Goal: Information Seeking & Learning: Learn about a topic

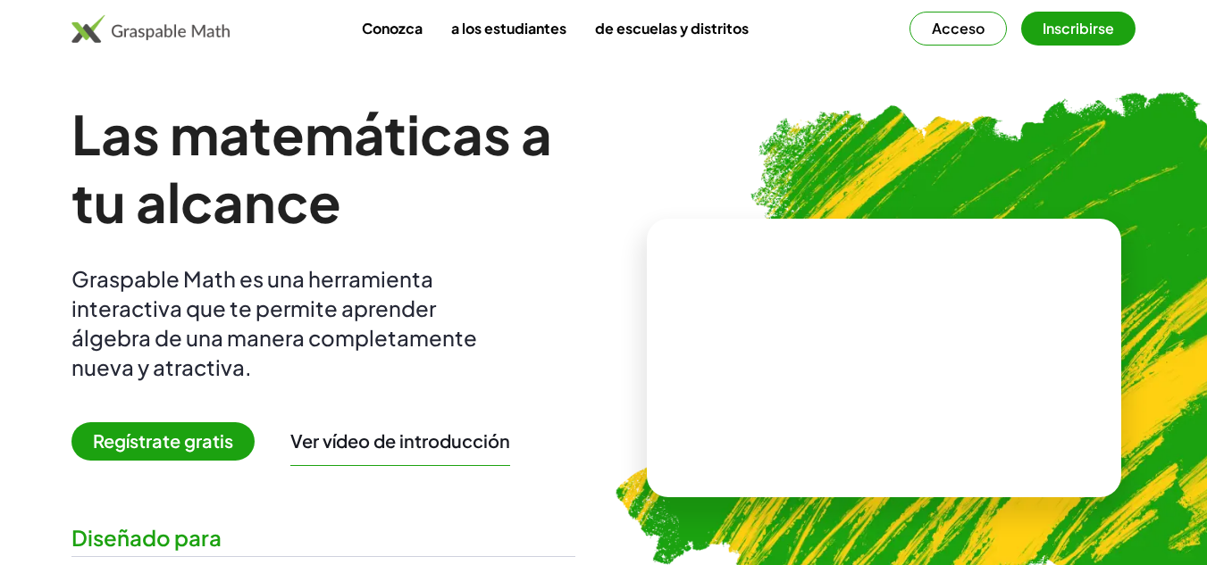
click at [633, 124] on img at bounding box center [973, 351] width 785 height 662
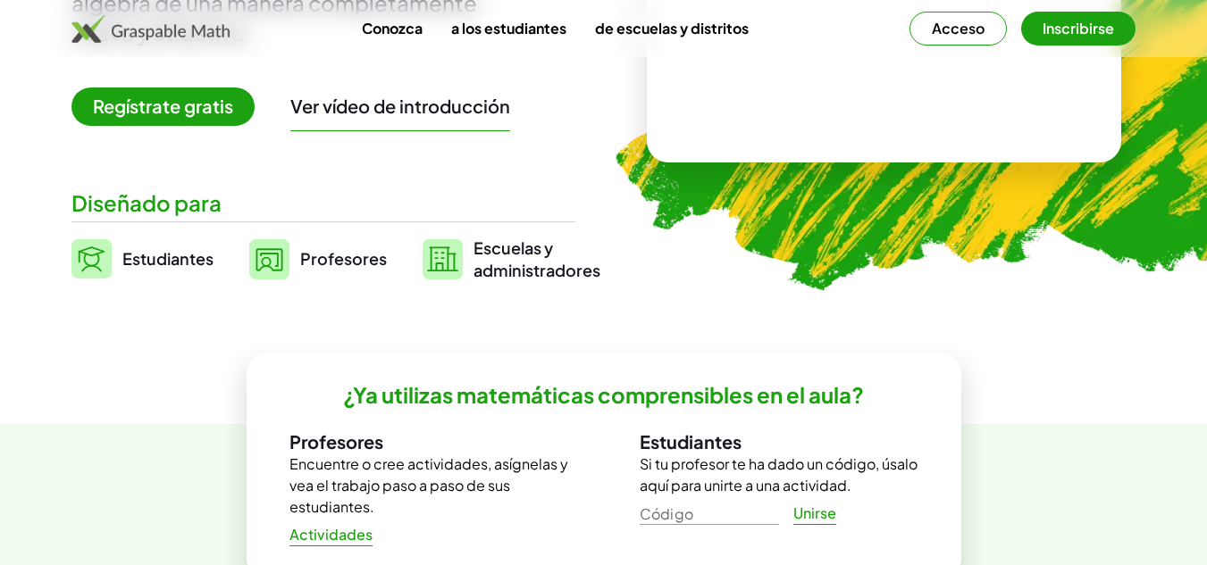
scroll to position [179, 0]
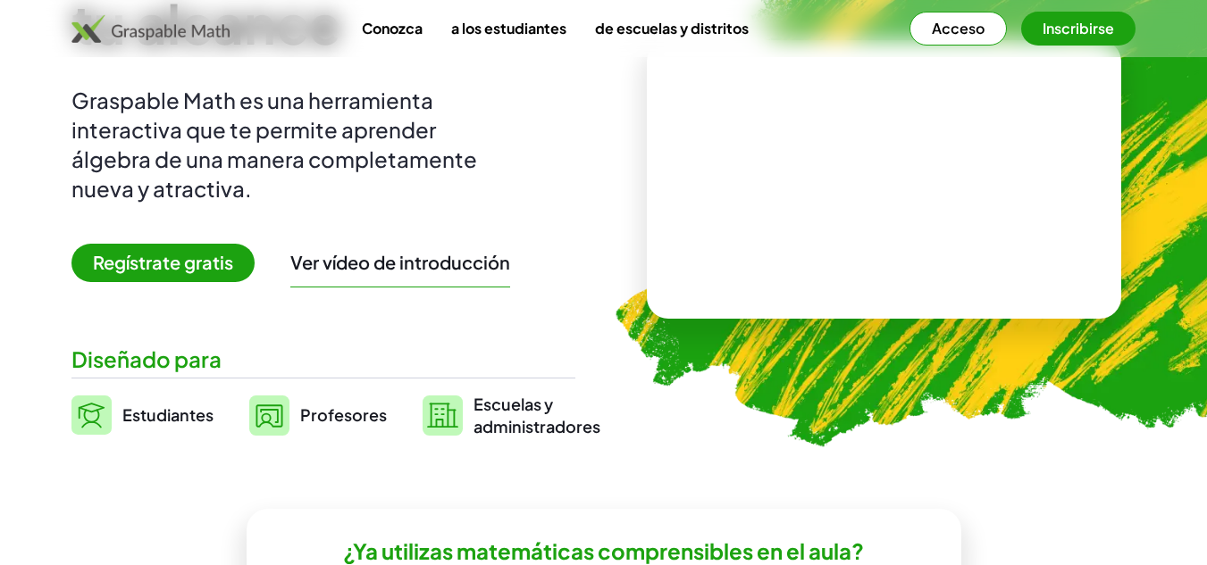
click at [134, 268] on font "Regístrate gratis" at bounding box center [163, 262] width 140 height 22
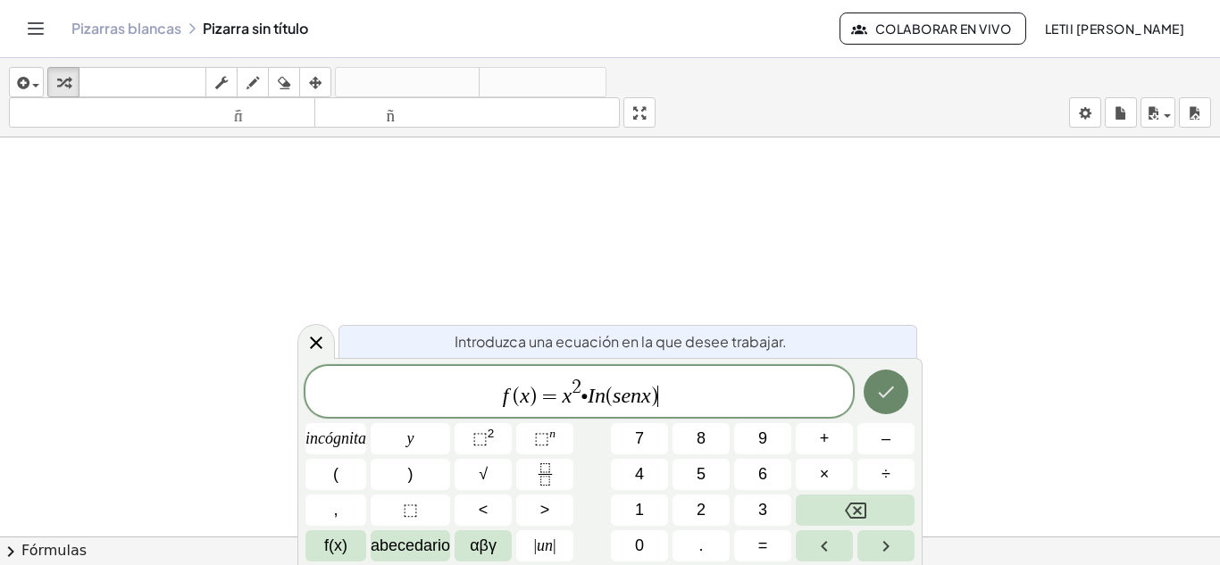
click at [897, 392] on button "Hecho" at bounding box center [886, 392] width 45 height 45
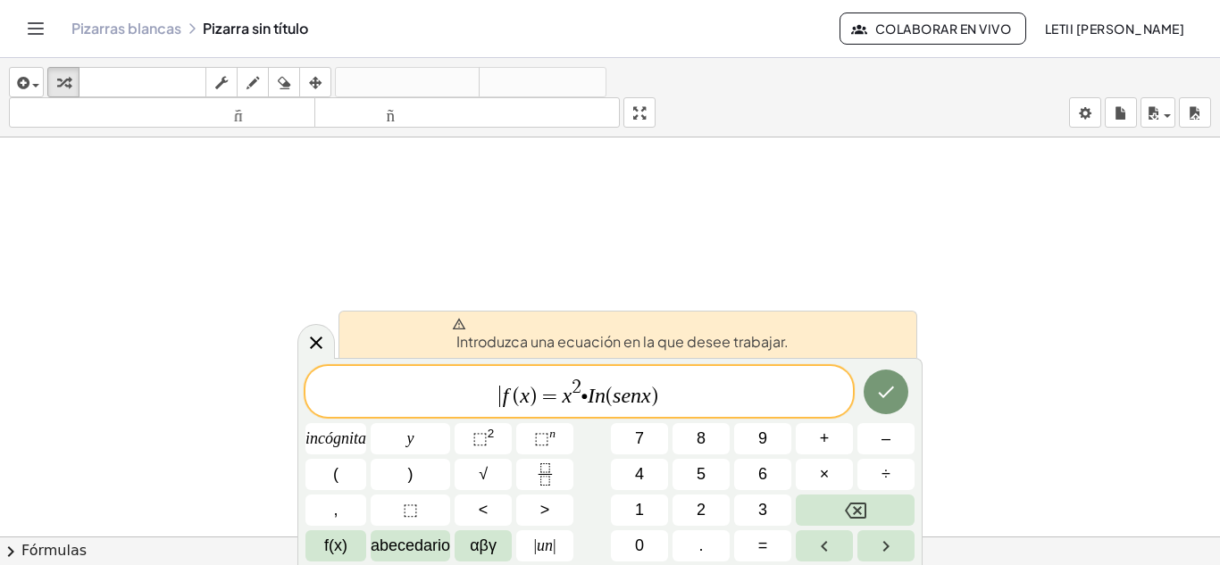
click at [492, 404] on span "​ f ( x ) = x 2 ∙ I n ( s e n x )" at bounding box center [578, 393] width 547 height 32
click at [676, 405] on span "​ f ( x ) = x 2 ∙ I n ( s e n x )" at bounding box center [578, 393] width 547 height 32
click at [541, 410] on div "f ( x ) = x 2 ∙ I n ( s e n x ) ​" at bounding box center [578, 391] width 547 height 51
click at [323, 547] on button "f(x)" at bounding box center [335, 545] width 61 height 31
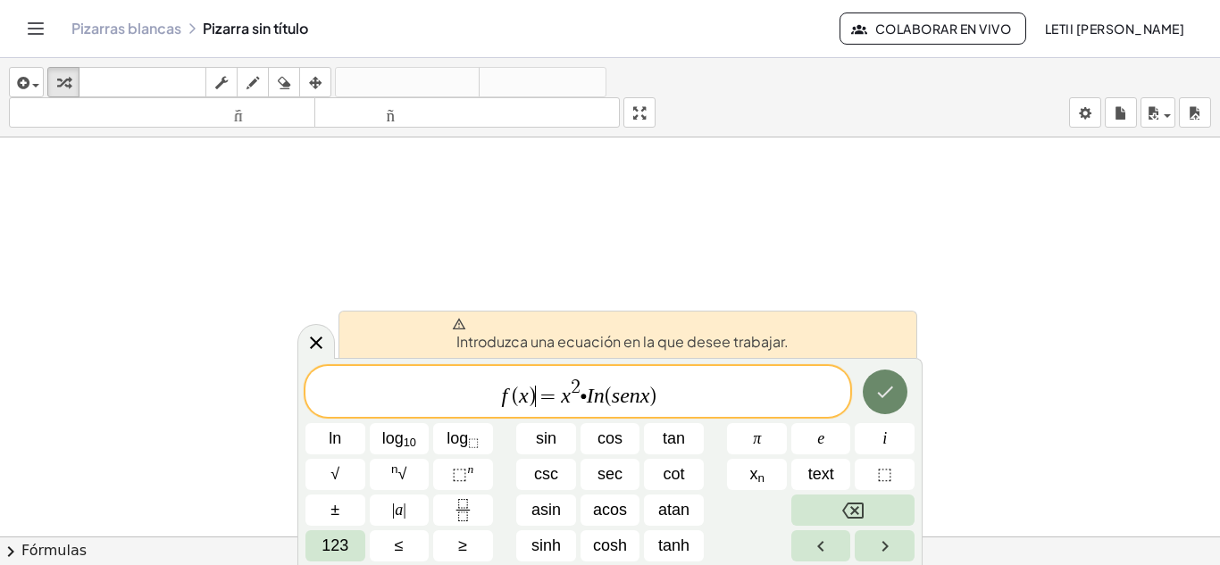
click at [896, 402] on button "Done" at bounding box center [885, 392] width 45 height 45
click at [453, 255] on div at bounding box center [610, 537] width 1220 height 798
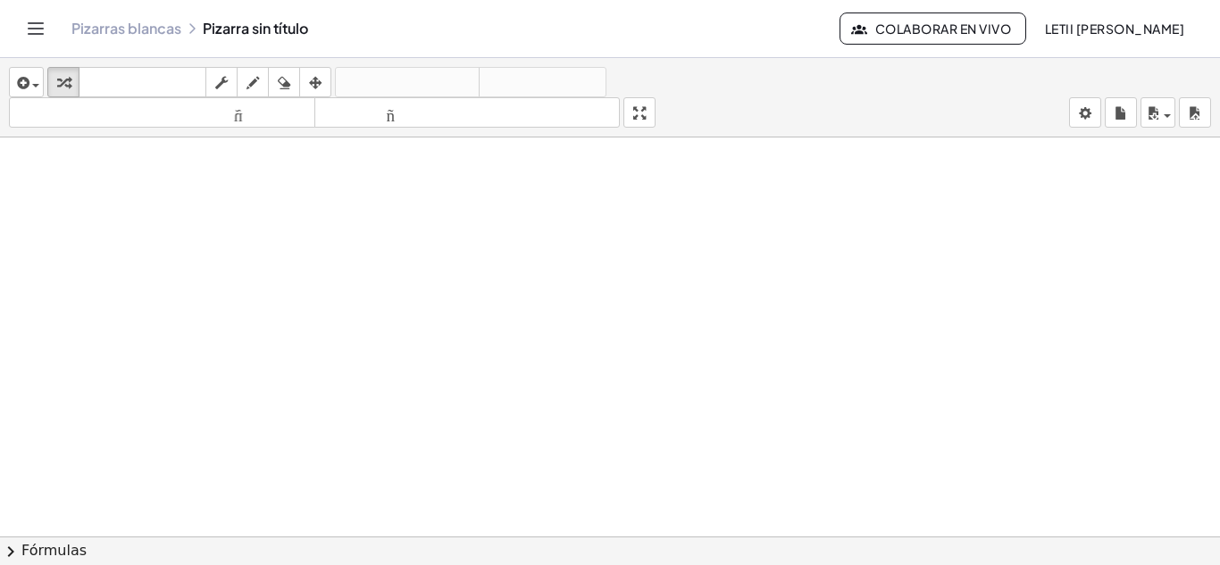
click at [526, 321] on div at bounding box center [610, 537] width 1220 height 798
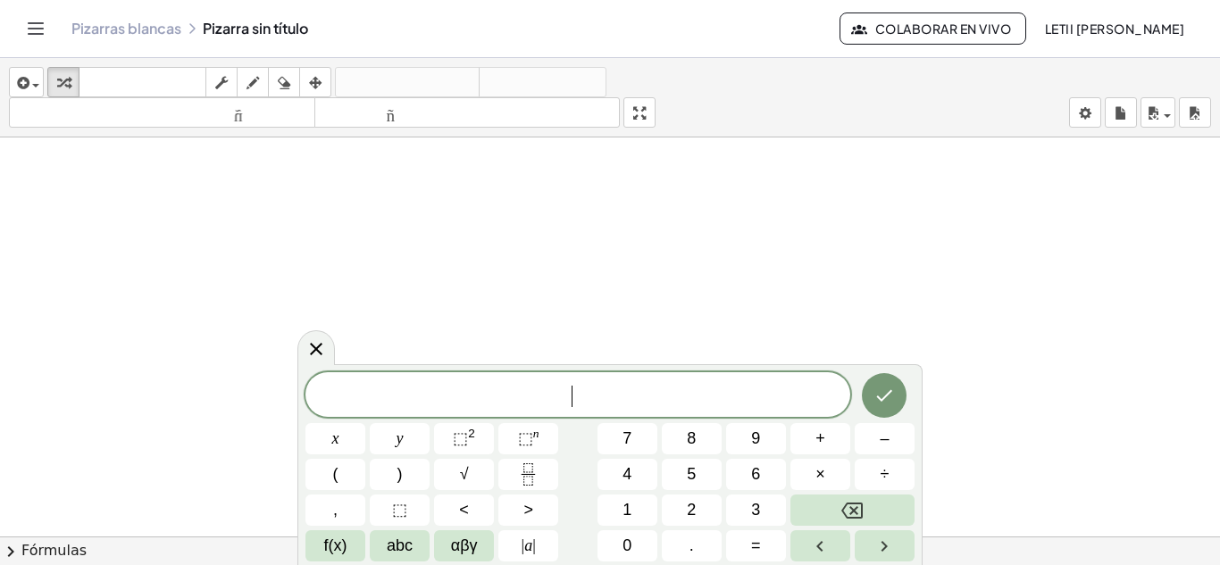
click at [606, 389] on span "​" at bounding box center [577, 396] width 545 height 25
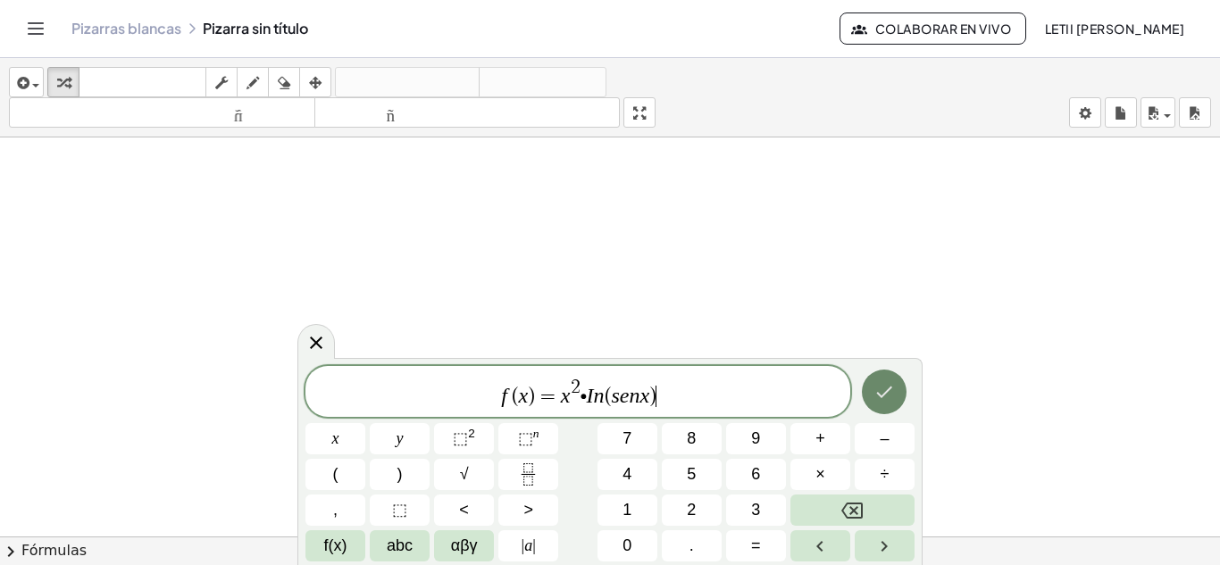
click at [884, 393] on icon "Done" at bounding box center [883, 391] width 21 height 21
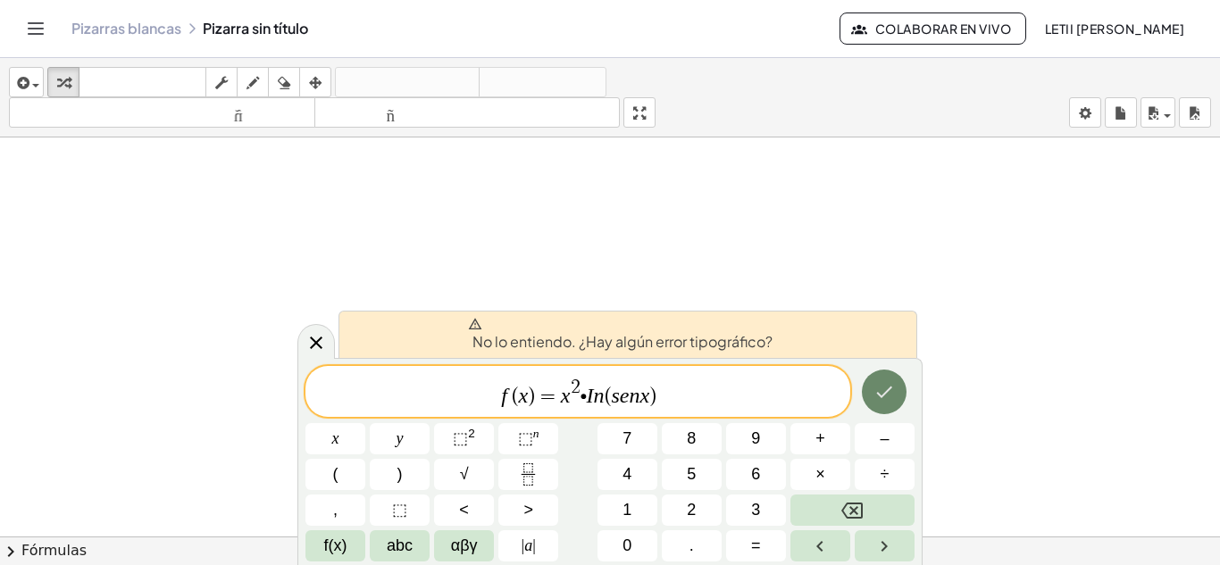
click at [884, 393] on icon "Hecho" at bounding box center [883, 391] width 21 height 21
click at [589, 397] on var "I" at bounding box center [590, 395] width 7 height 23
click at [324, 545] on span "f(x)" at bounding box center [335, 546] width 23 height 24
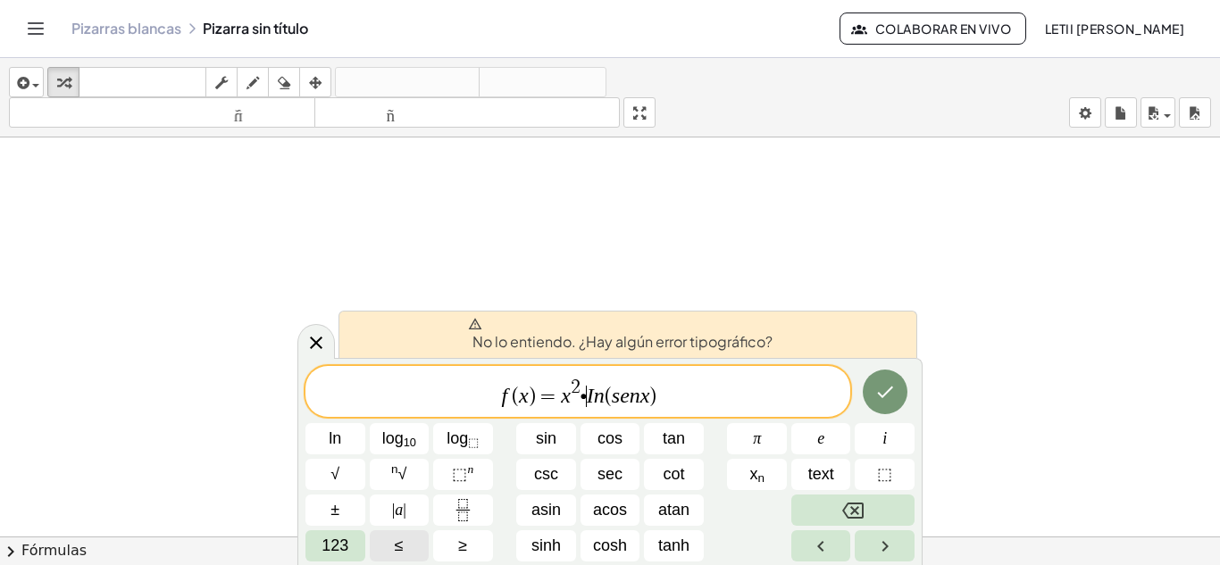
click at [323, 545] on span "123" at bounding box center [335, 546] width 27 height 24
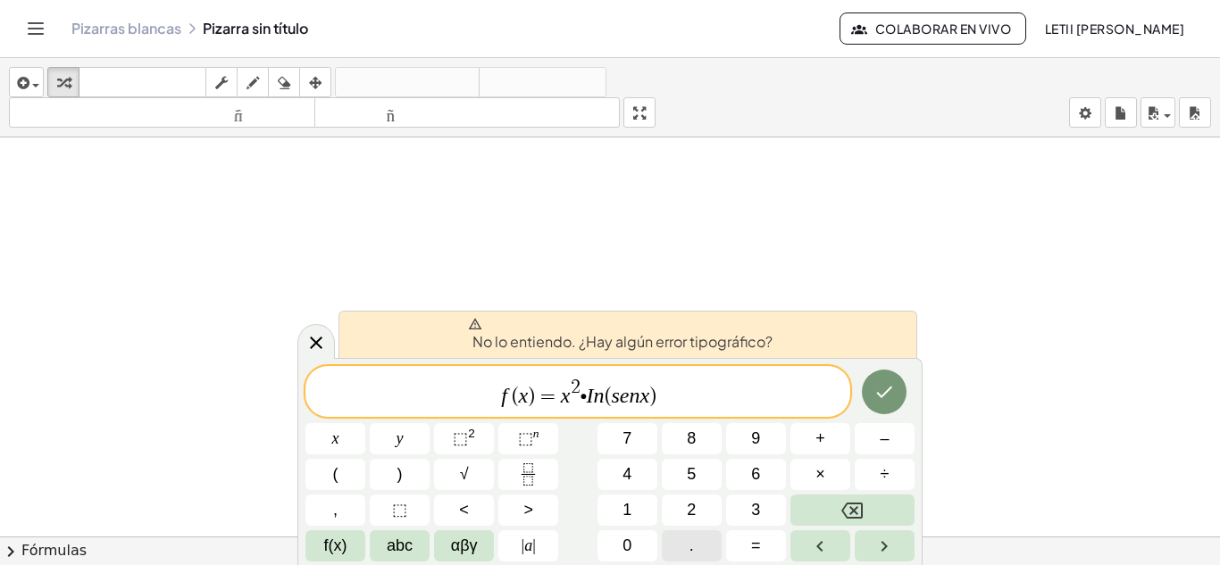
click at [682, 543] on button "." at bounding box center [692, 545] width 60 height 31
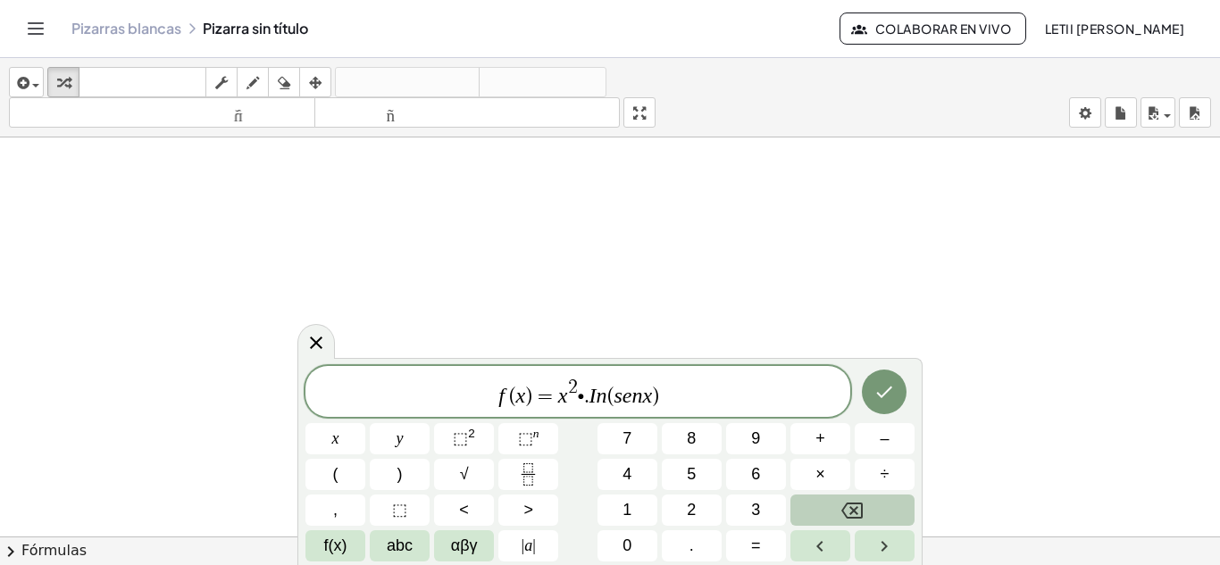
click at [856, 507] on icon "Backspace" at bounding box center [851, 511] width 21 height 16
click at [457, 545] on span "αβγ" at bounding box center [464, 546] width 27 height 24
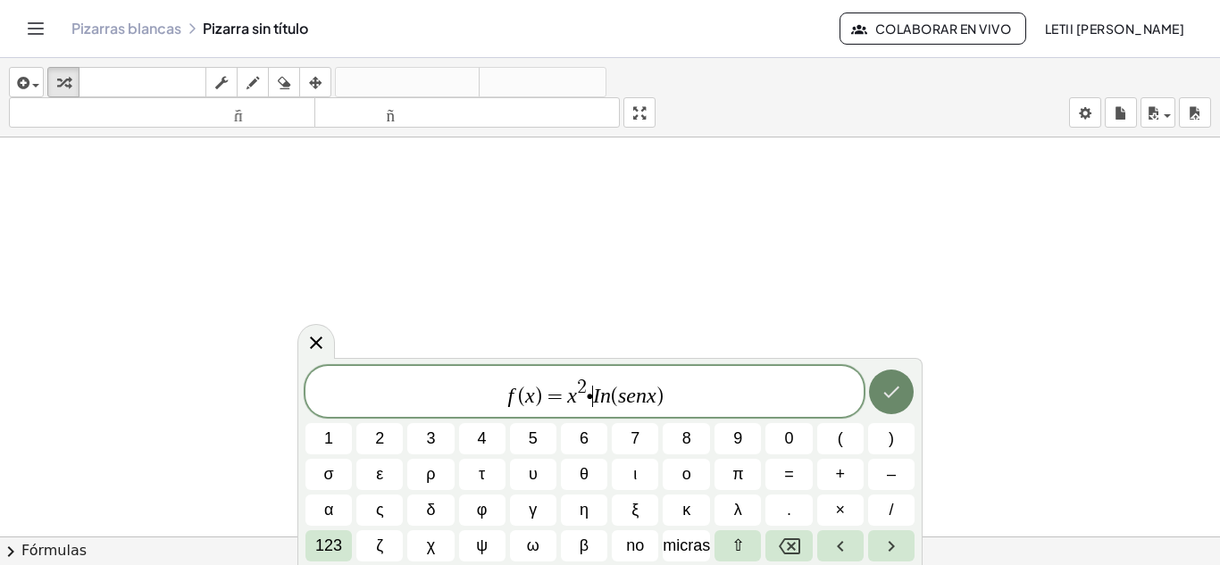
click at [907, 396] on button "Hecho" at bounding box center [891, 392] width 45 height 45
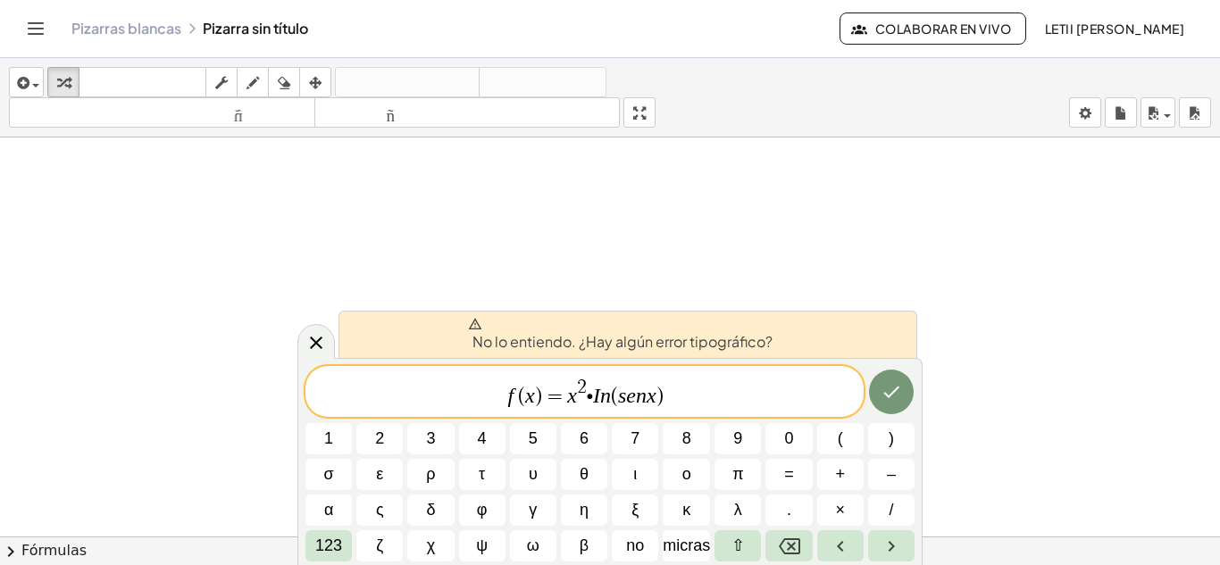
click at [671, 397] on span "f ( x ) = x 2 ∙ ​ I n ( s e n x )" at bounding box center [584, 393] width 558 height 32
click at [1175, 334] on div at bounding box center [610, 537] width 1220 height 798
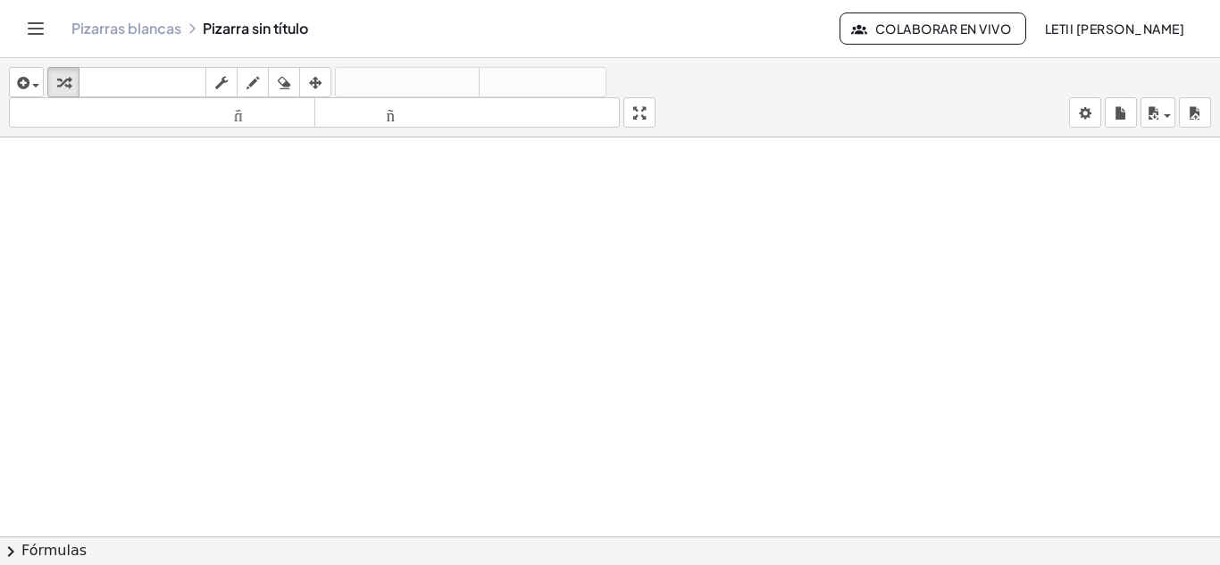
click at [726, 434] on div at bounding box center [610, 537] width 1220 height 798
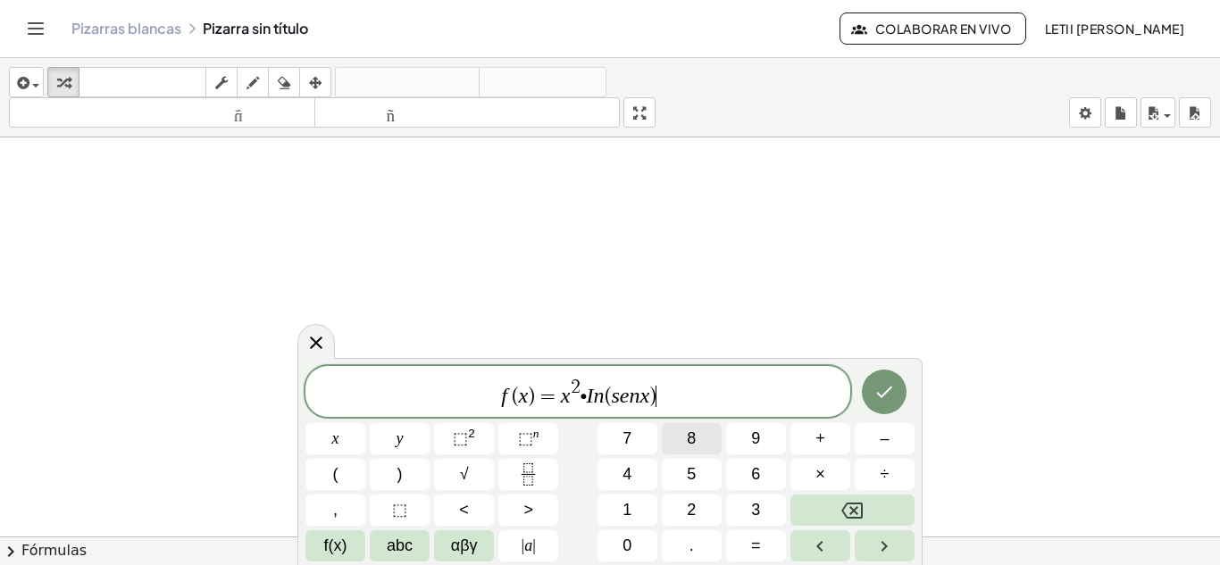
click at [674, 435] on button "8" at bounding box center [692, 438] width 60 height 31
click at [848, 511] on icon "Backspace" at bounding box center [851, 510] width 21 height 21
click at [815, 475] on span "×" at bounding box center [820, 475] width 10 height 24
click at [892, 382] on icon "Hecho" at bounding box center [883, 391] width 21 height 21
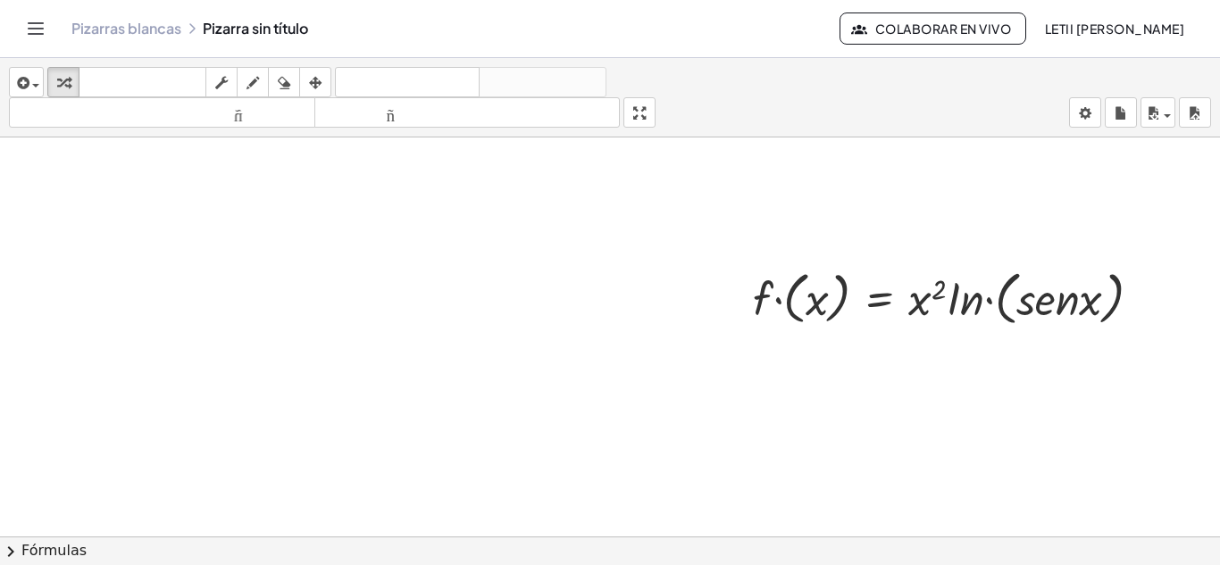
scroll to position [179, 0]
click at [868, 303] on div at bounding box center [954, 294] width 421 height 68
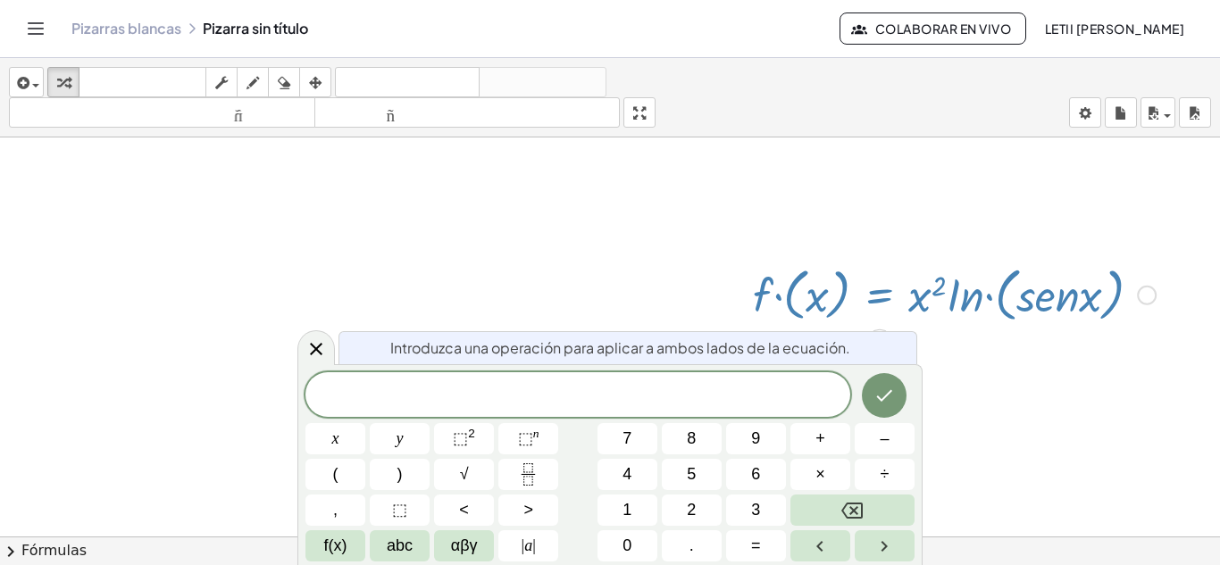
click at [1031, 436] on div at bounding box center [610, 358] width 1220 height 798
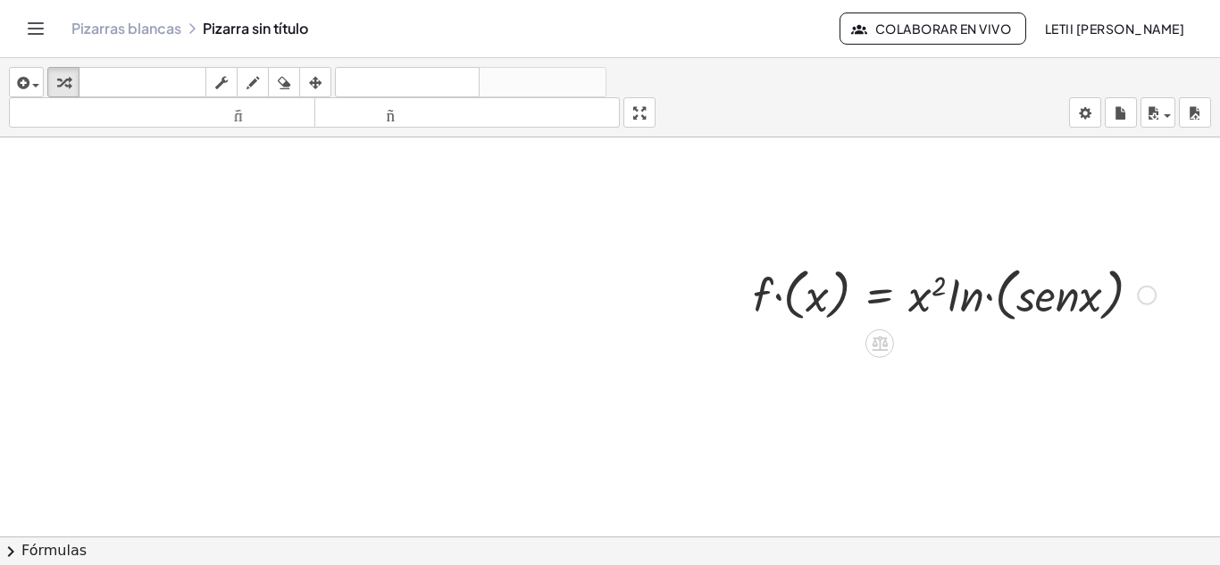
click at [1149, 304] on div at bounding box center [1147, 296] width 20 height 20
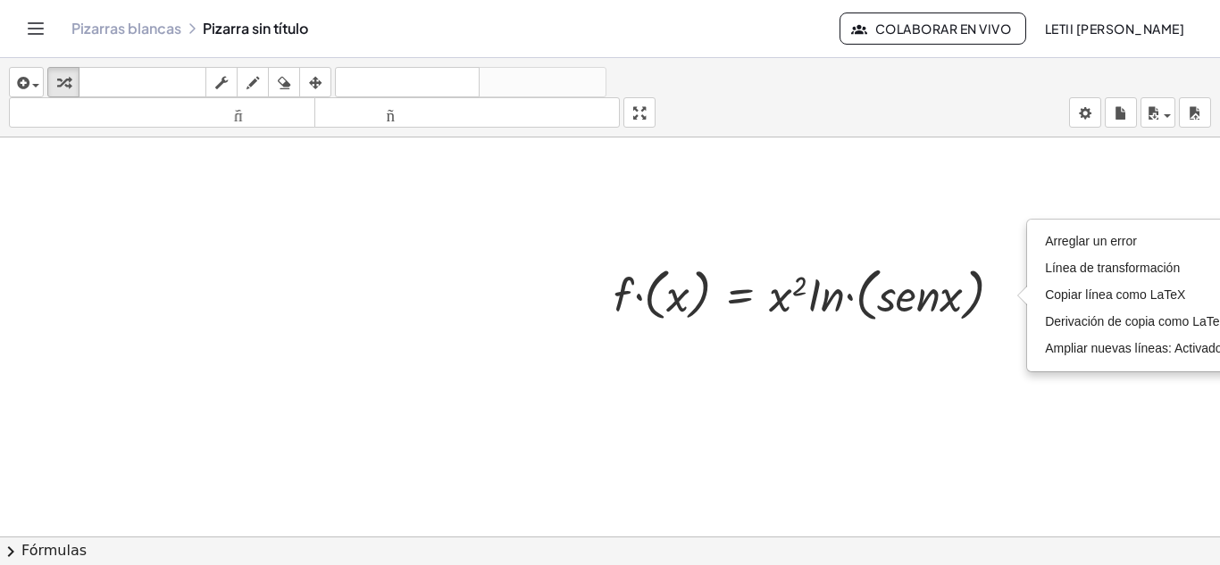
scroll to position [179, 180]
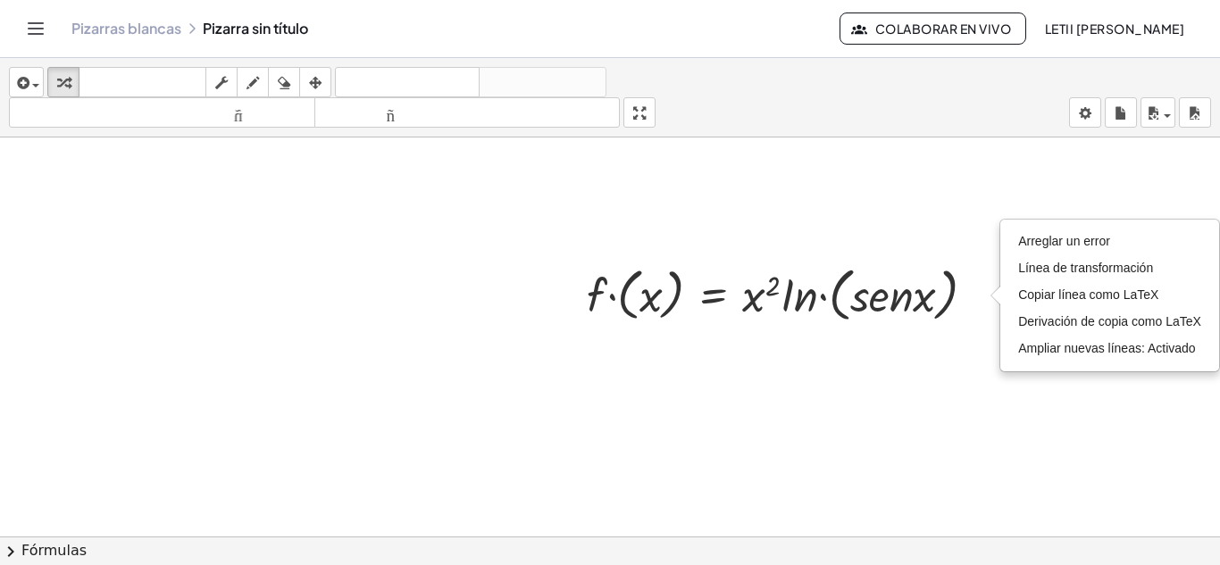
click at [855, 384] on div at bounding box center [444, 358] width 1220 height 798
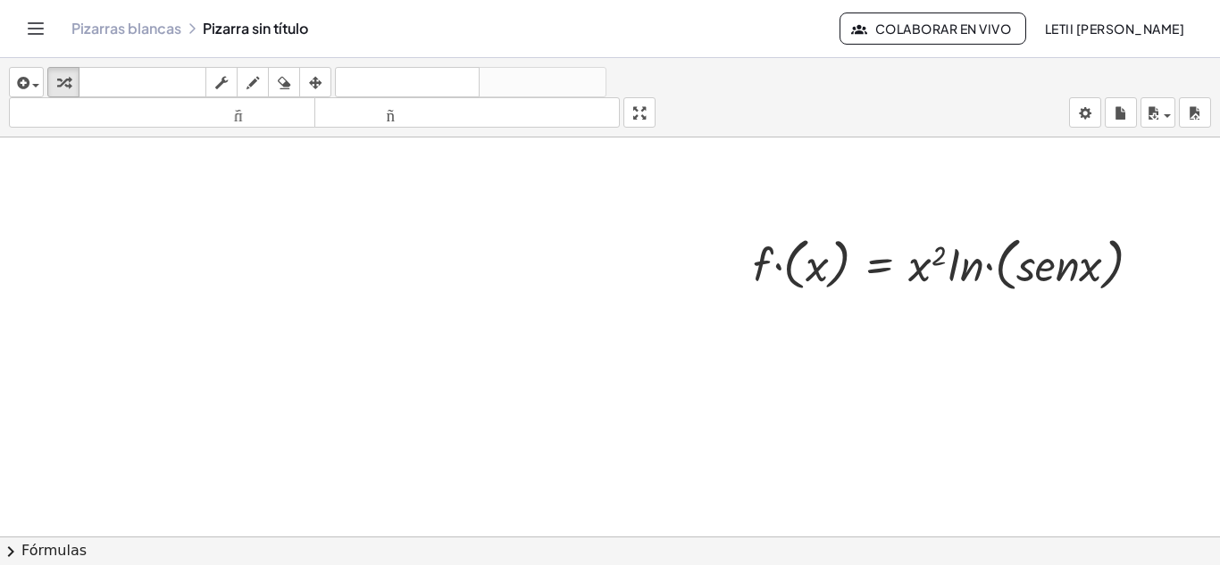
scroll to position [179, 0]
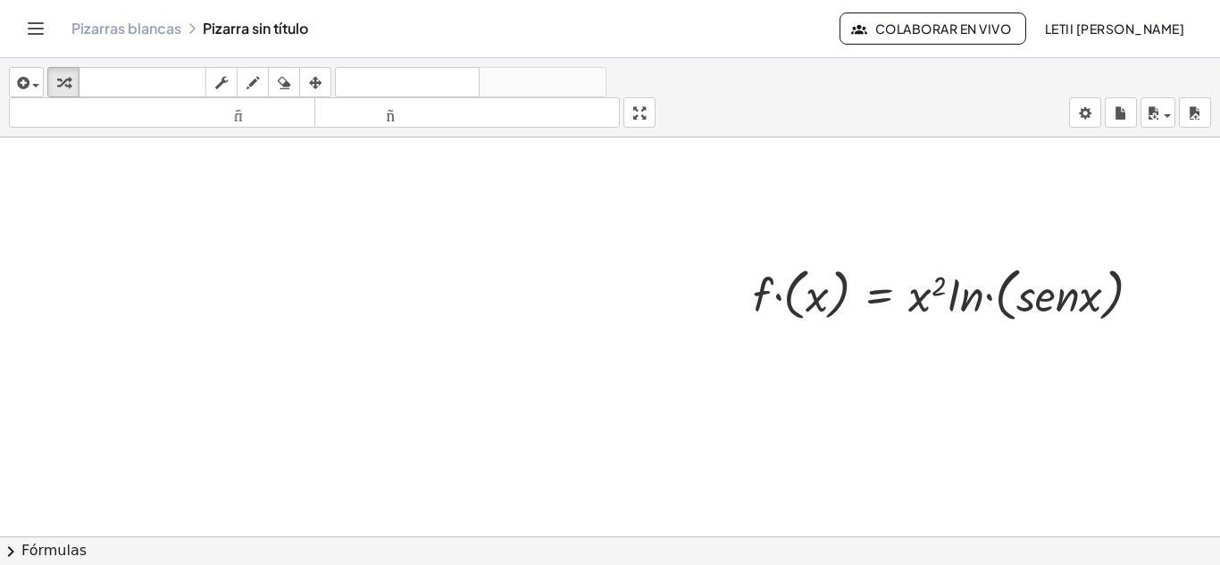
click at [649, 485] on div at bounding box center [610, 358] width 1220 height 798
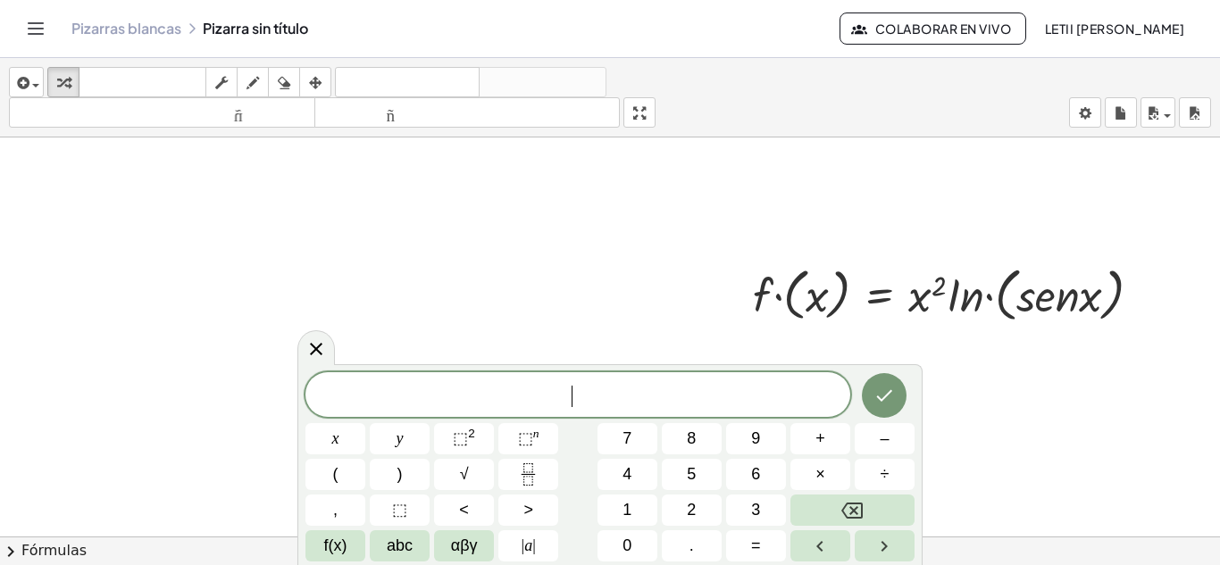
click at [636, 394] on span "​" at bounding box center [577, 396] width 545 height 25
click at [418, 550] on button "abc" at bounding box center [400, 545] width 60 height 31
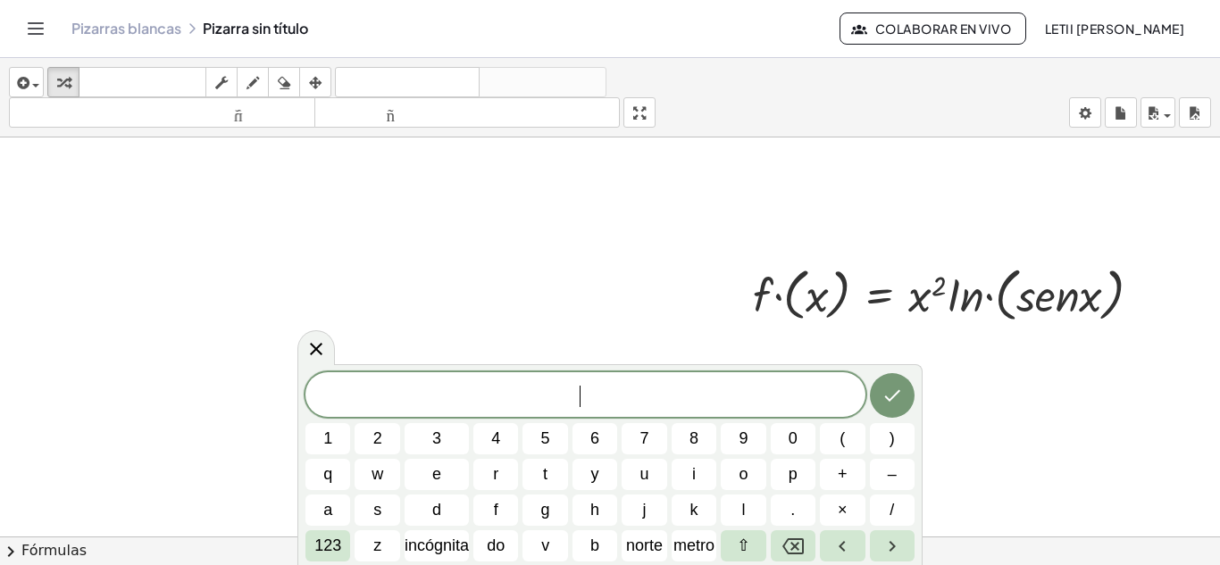
click at [432, 308] on div at bounding box center [610, 358] width 1220 height 798
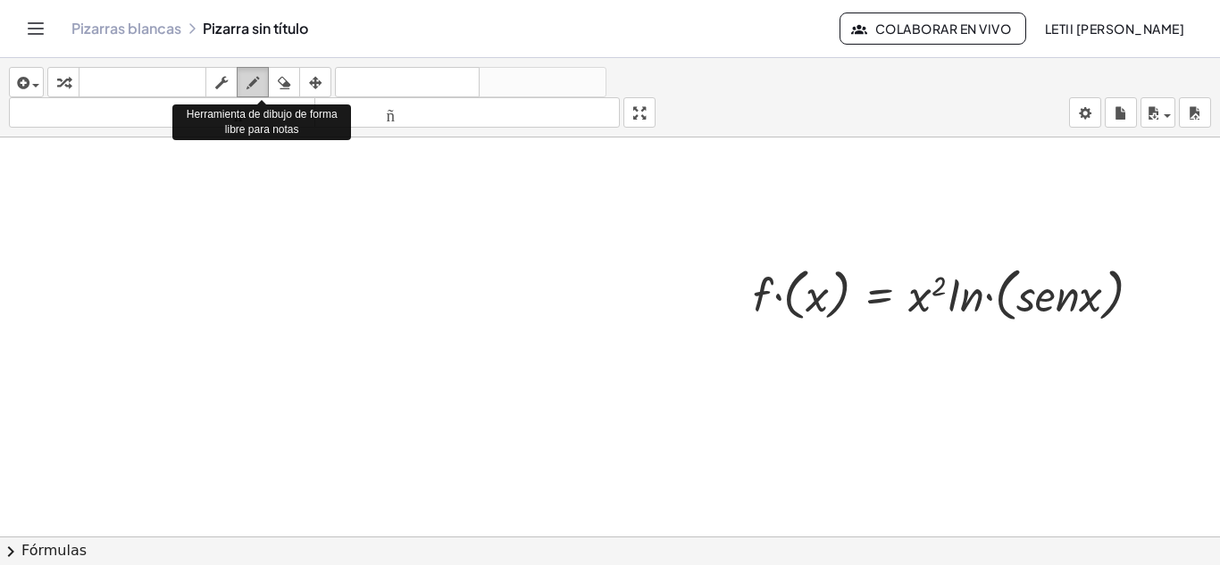
click at [259, 83] on icon "button" at bounding box center [252, 82] width 13 height 21
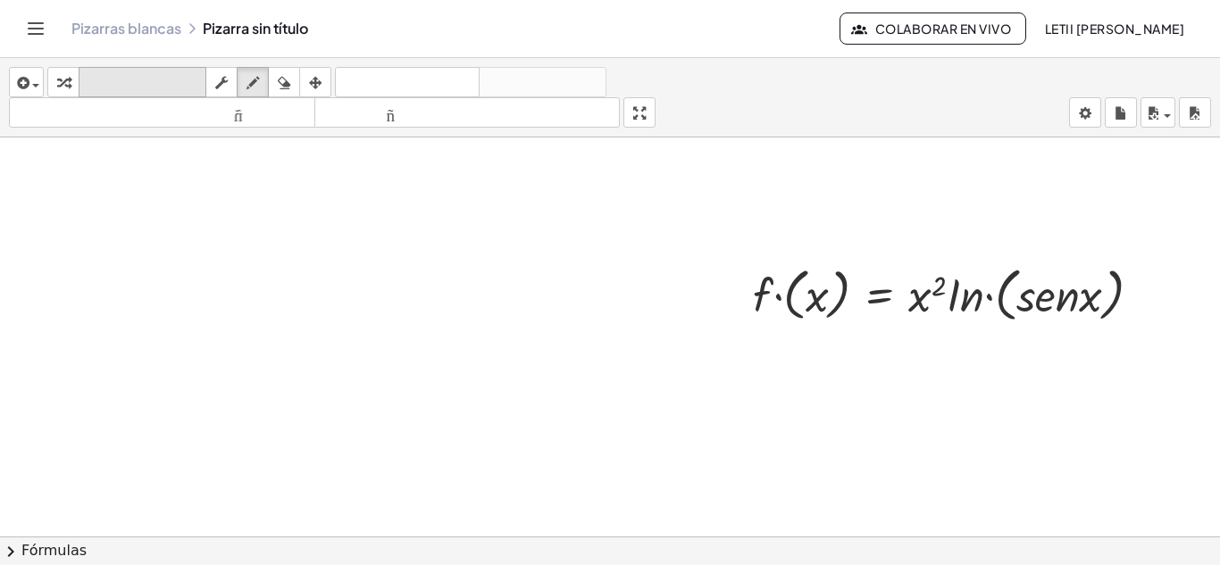
click at [123, 88] on font "teclado" at bounding box center [142, 82] width 119 height 17
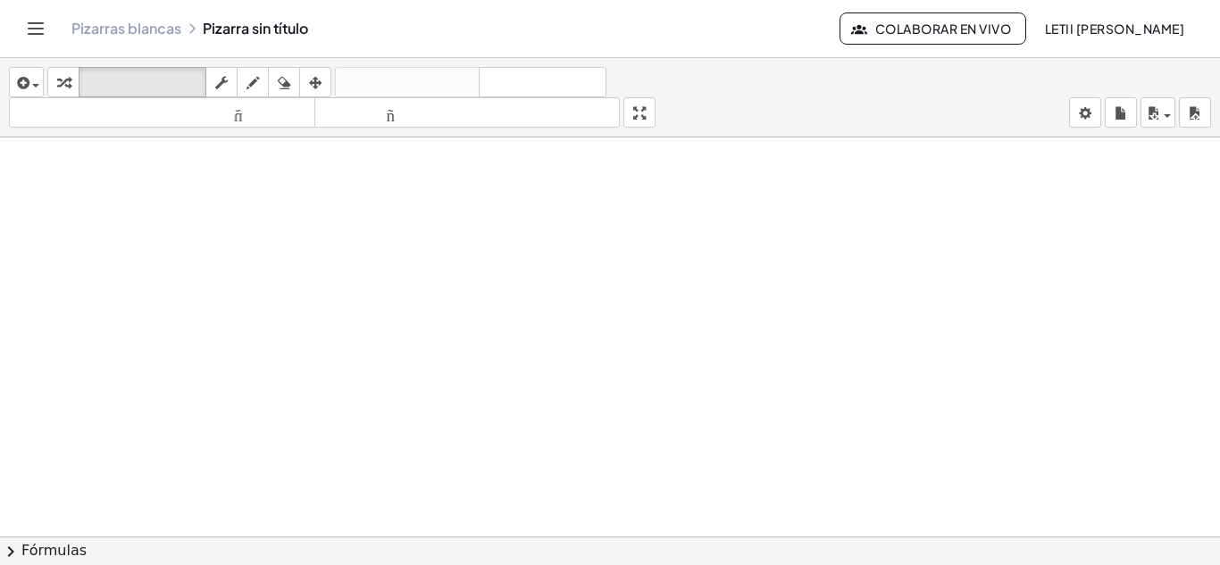
click at [572, 225] on div at bounding box center [610, 358] width 1220 height 798
click at [651, 417] on div at bounding box center [610, 358] width 1220 height 798
drag, startPoint x: 659, startPoint y: 435, endPoint x: 695, endPoint y: 358, distance: 84.7
click at [659, 434] on div at bounding box center [610, 358] width 1220 height 798
click at [695, 358] on div at bounding box center [610, 358] width 1220 height 798
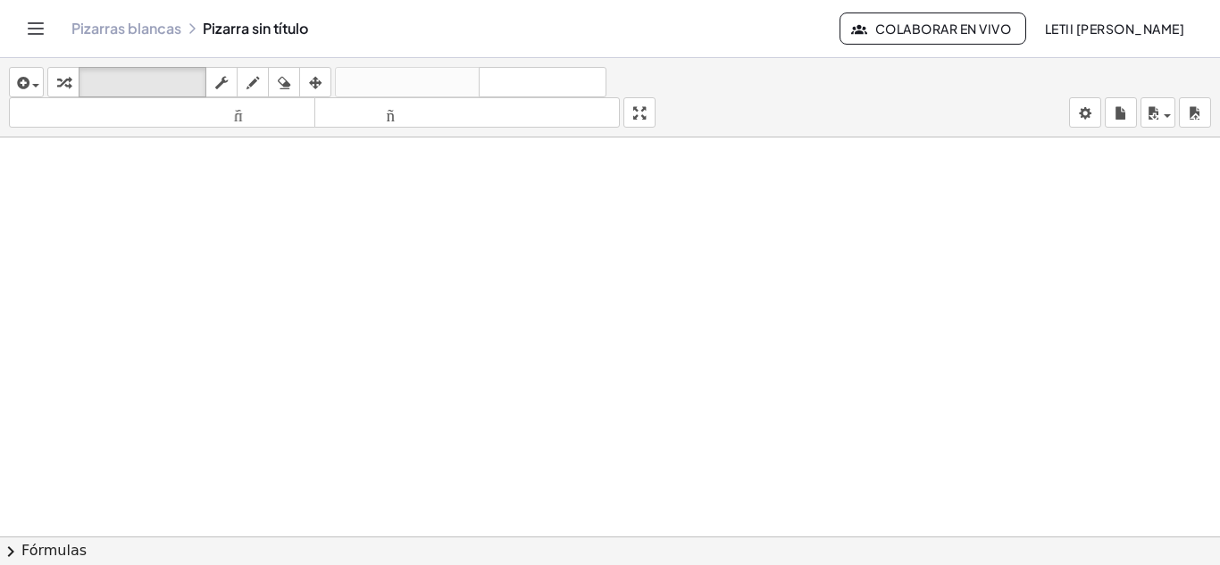
click at [695, 358] on div at bounding box center [610, 358] width 1220 height 798
click at [692, 356] on div at bounding box center [610, 358] width 1220 height 798
click at [689, 353] on div at bounding box center [610, 358] width 1220 height 798
click at [689, 350] on div at bounding box center [610, 417] width 1220 height 798
click at [688, 357] on div at bounding box center [610, 537] width 1220 height 798
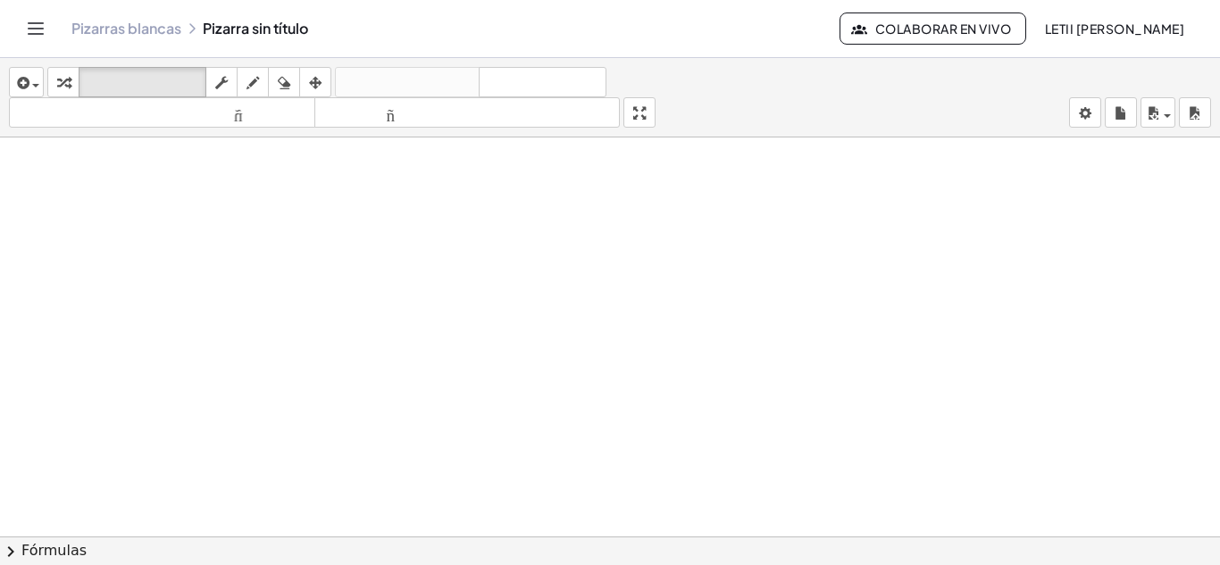
click at [347, 320] on div at bounding box center [610, 537] width 1220 height 798
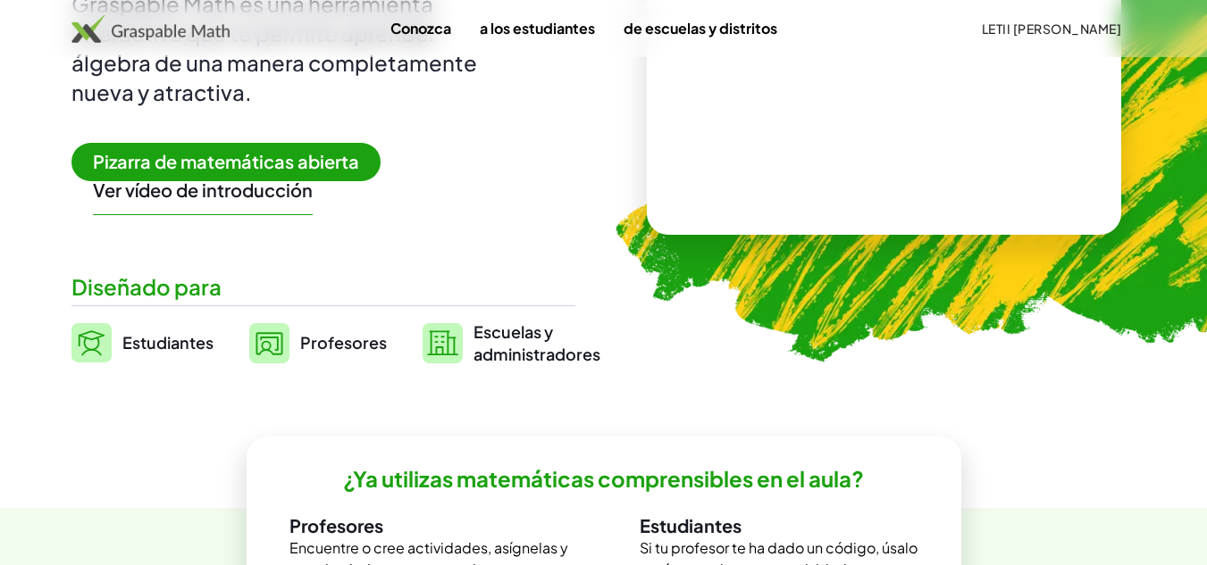
scroll to position [268, 0]
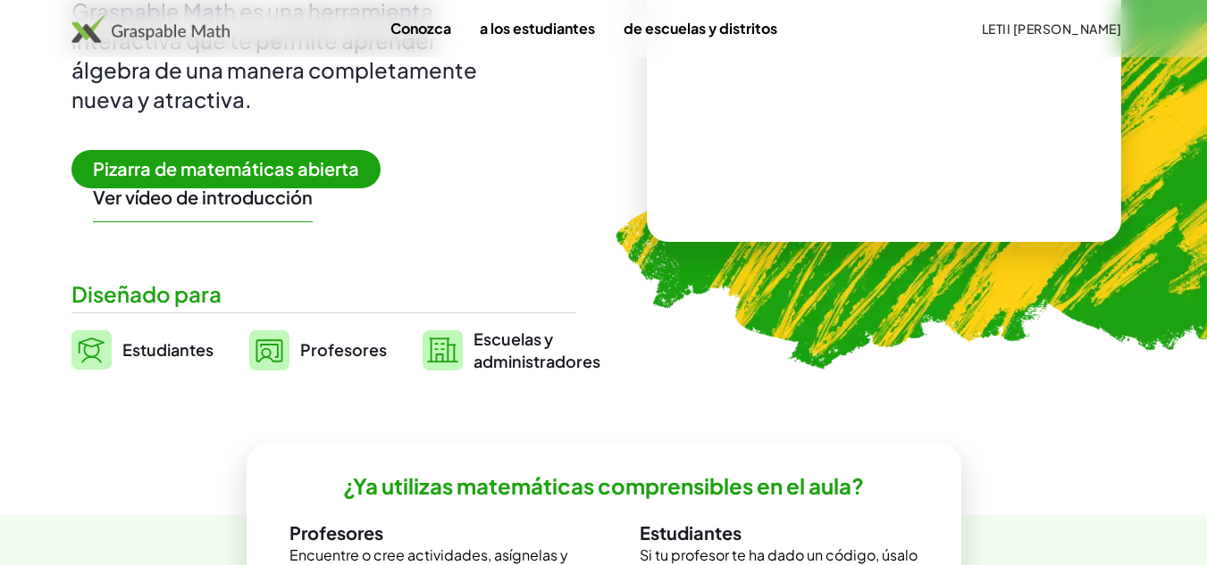
click at [326, 171] on font "Pizarra de matemáticas abierta" at bounding box center [226, 168] width 266 height 22
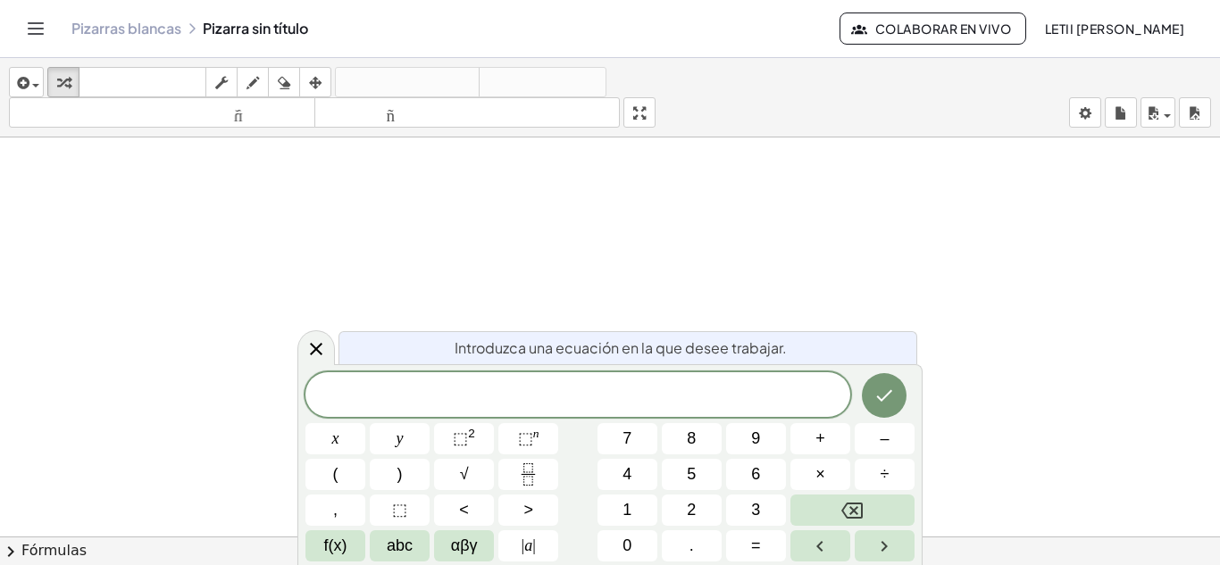
click at [578, 402] on span "​" at bounding box center [577, 396] width 545 height 25
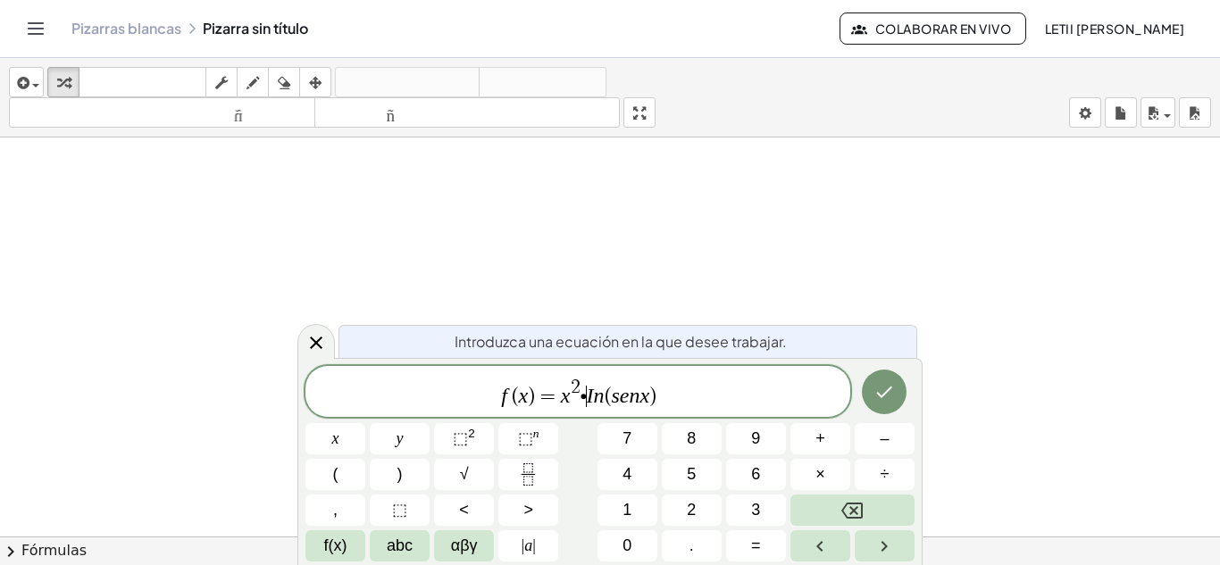
click at [587, 393] on var "I" at bounding box center [590, 395] width 7 height 23
click at [814, 476] on button "×" at bounding box center [820, 474] width 60 height 31
click at [894, 397] on icon "Hecho" at bounding box center [883, 391] width 21 height 21
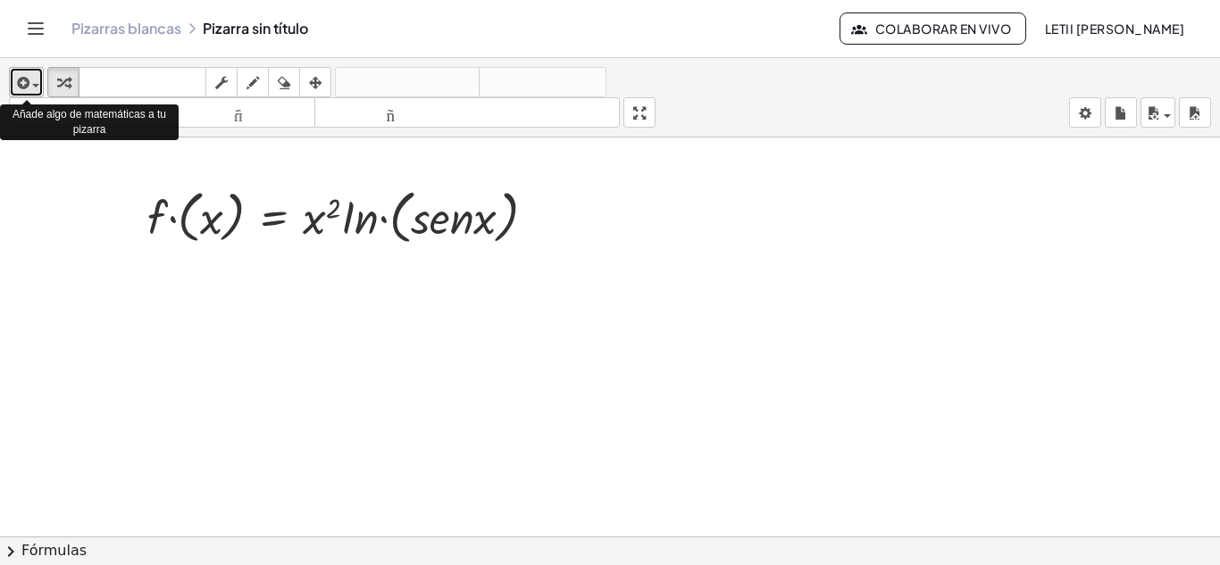
click at [20, 81] on icon "button" at bounding box center [21, 82] width 16 height 21
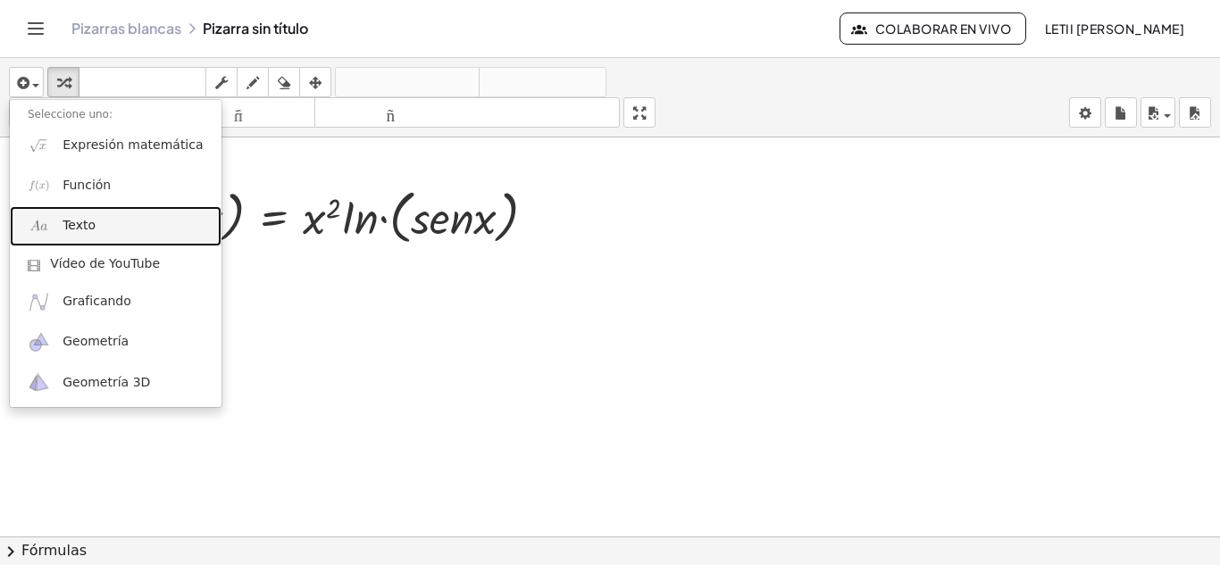
click at [90, 226] on font "Texto" at bounding box center [79, 225] width 33 height 14
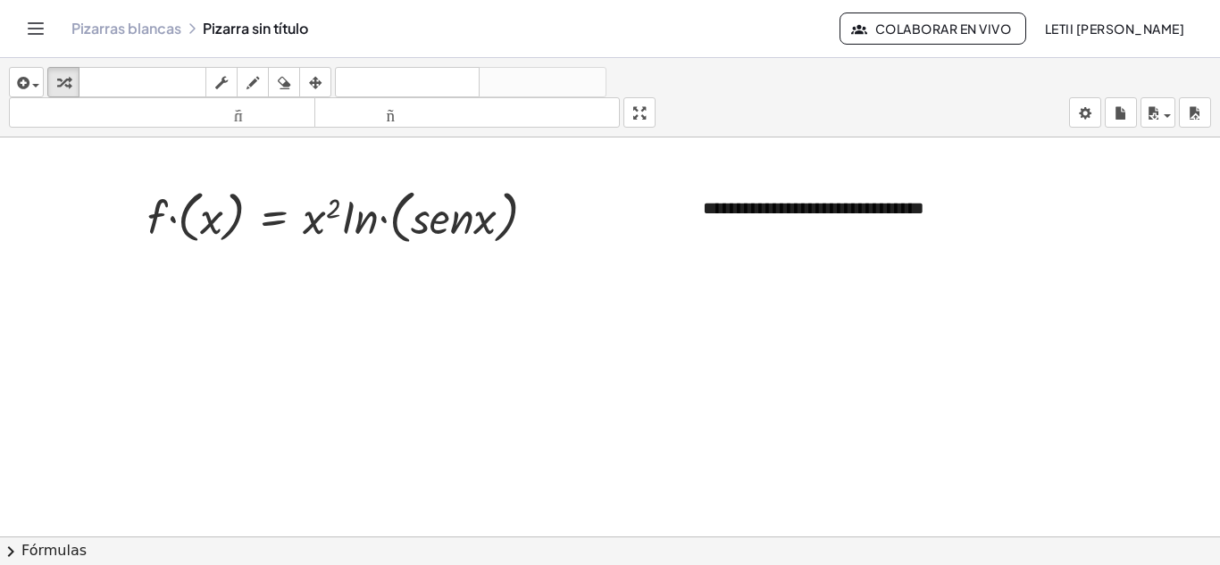
click at [808, 281] on div at bounding box center [610, 549] width 1220 height 823
click at [831, 223] on div "**********" at bounding box center [819, 221] width 268 height 87
click at [982, 220] on div at bounding box center [610, 549] width 1220 height 823
drag, startPoint x: 764, startPoint y: 226, endPoint x: 773, endPoint y: 251, distance: 26.9
click at [773, 251] on div "**********" at bounding box center [819, 221] width 268 height 87
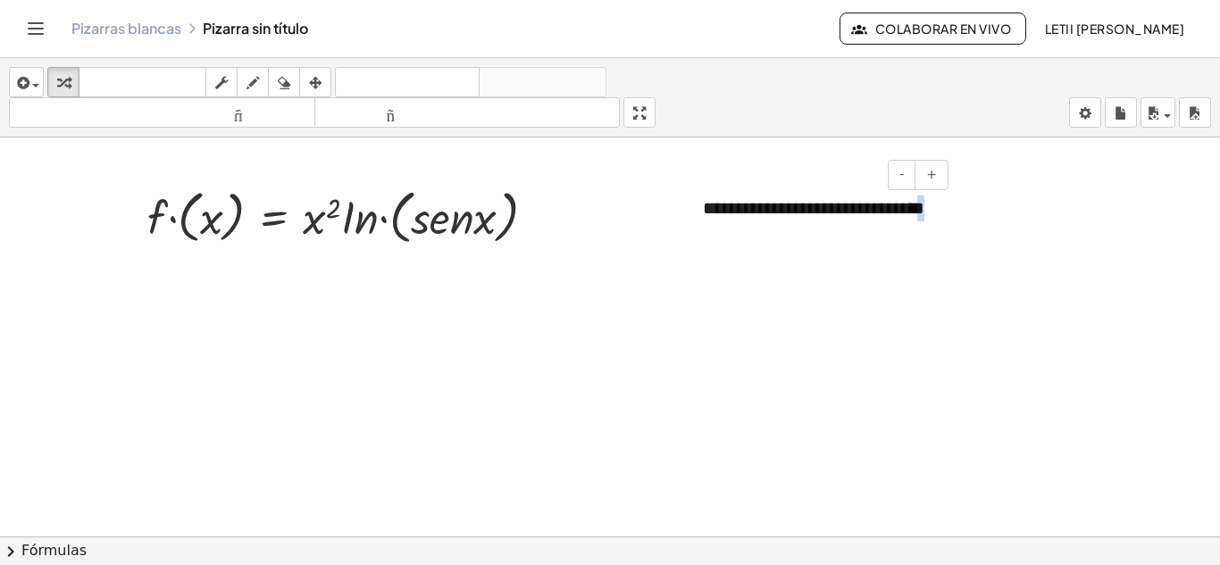
click at [816, 242] on div "**********" at bounding box center [819, 221] width 268 height 87
click at [1016, 254] on div at bounding box center [610, 549] width 1220 height 823
click at [689, 364] on div at bounding box center [610, 549] width 1220 height 823
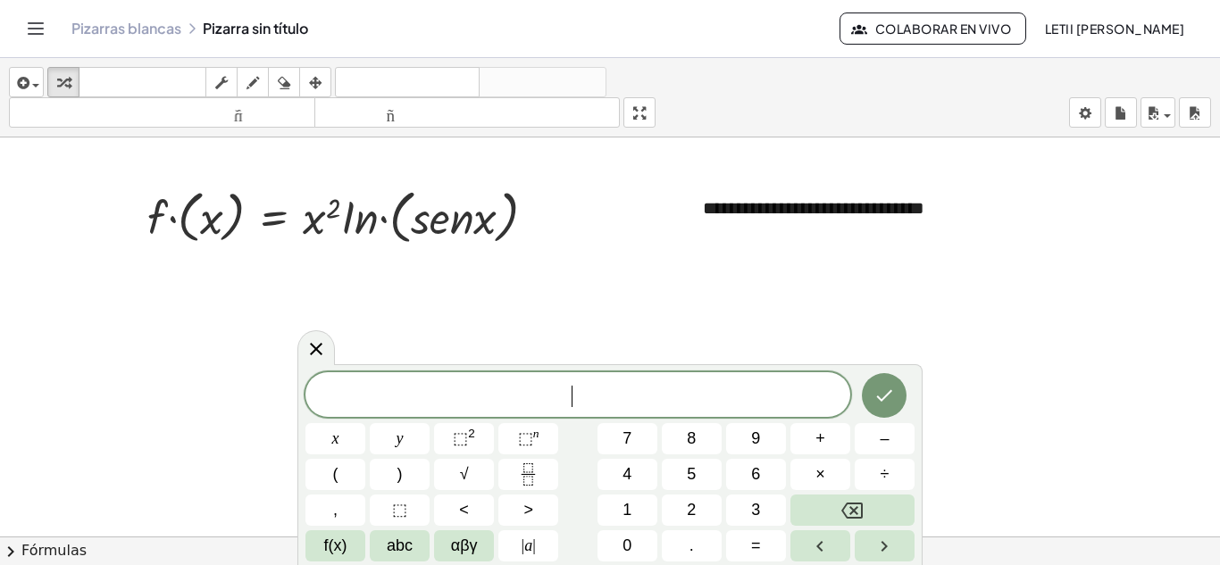
click at [659, 313] on div at bounding box center [610, 549] width 1220 height 823
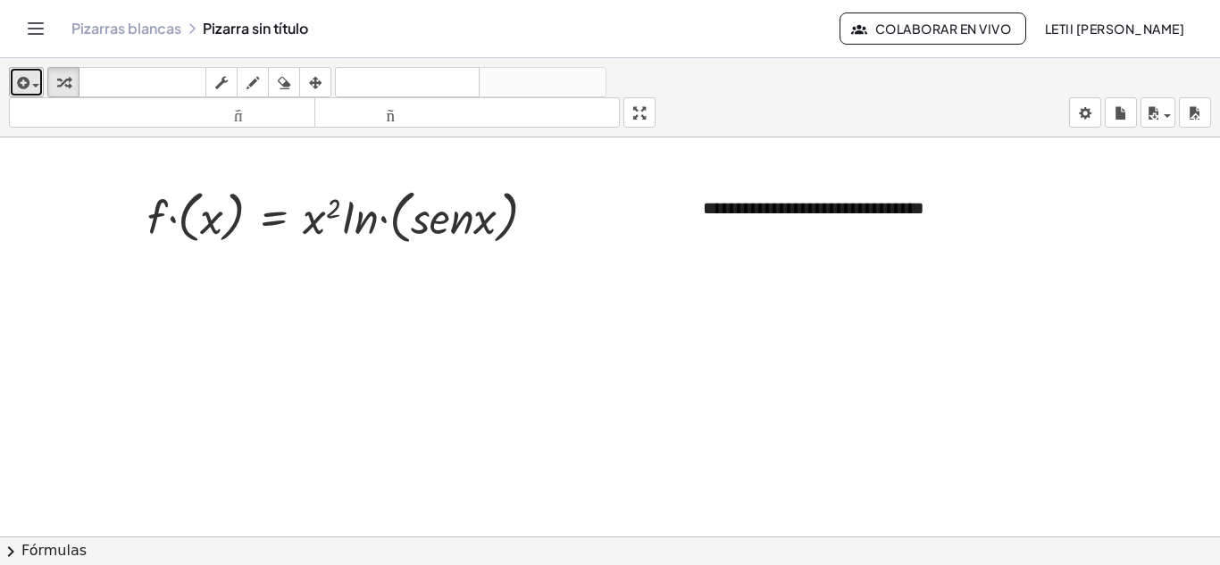
click at [14, 80] on icon "button" at bounding box center [21, 82] width 16 height 21
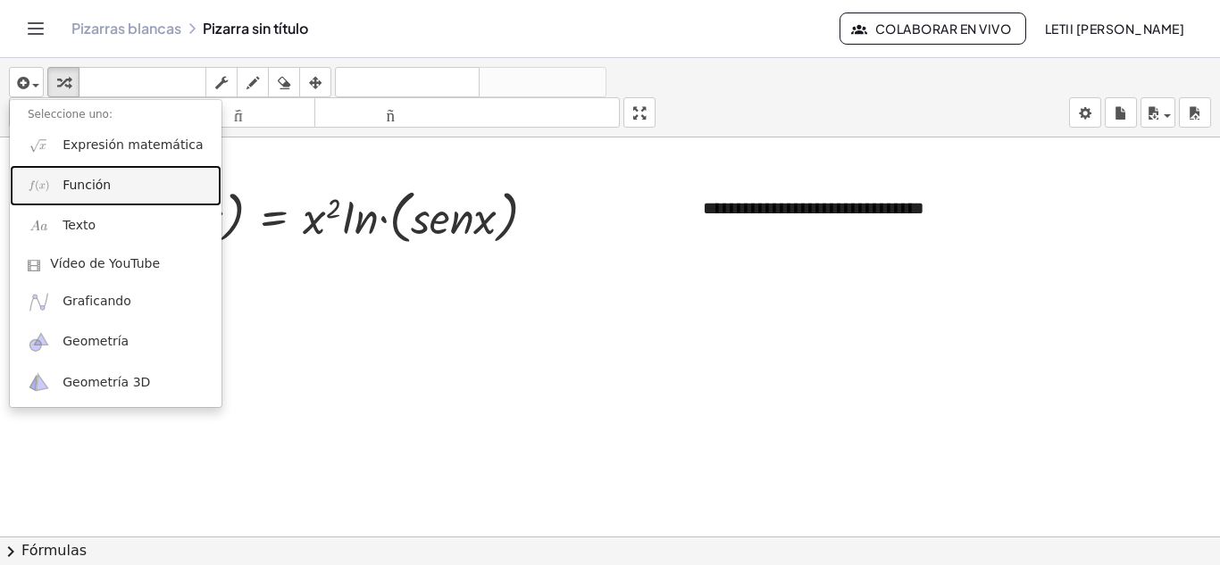
click at [69, 186] on font "Función" at bounding box center [87, 185] width 48 height 14
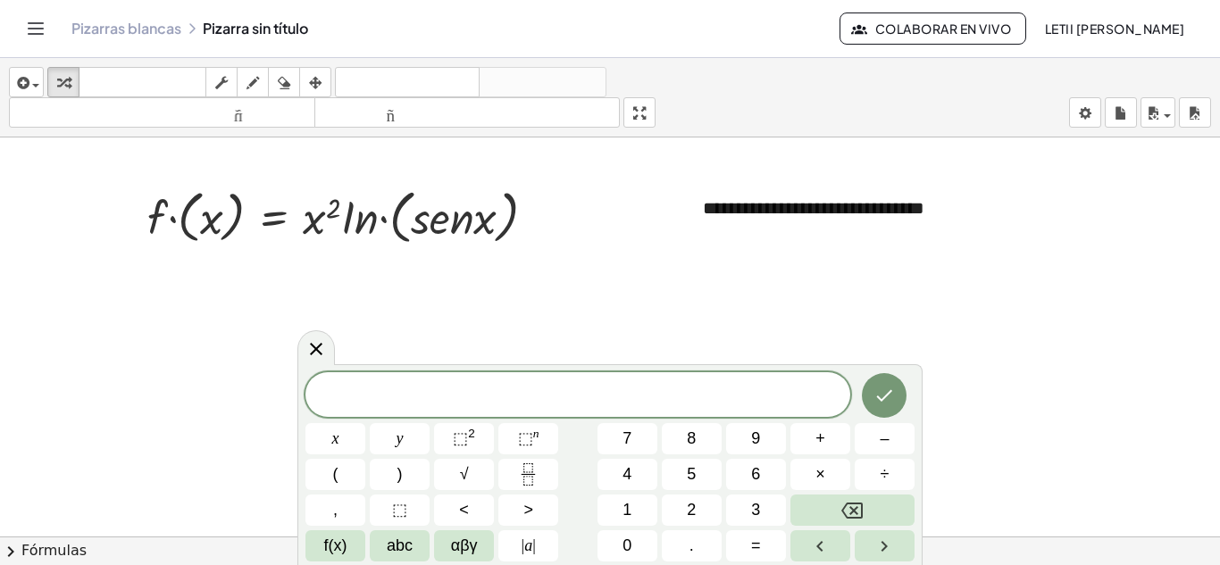
click at [915, 302] on div at bounding box center [610, 549] width 1220 height 823
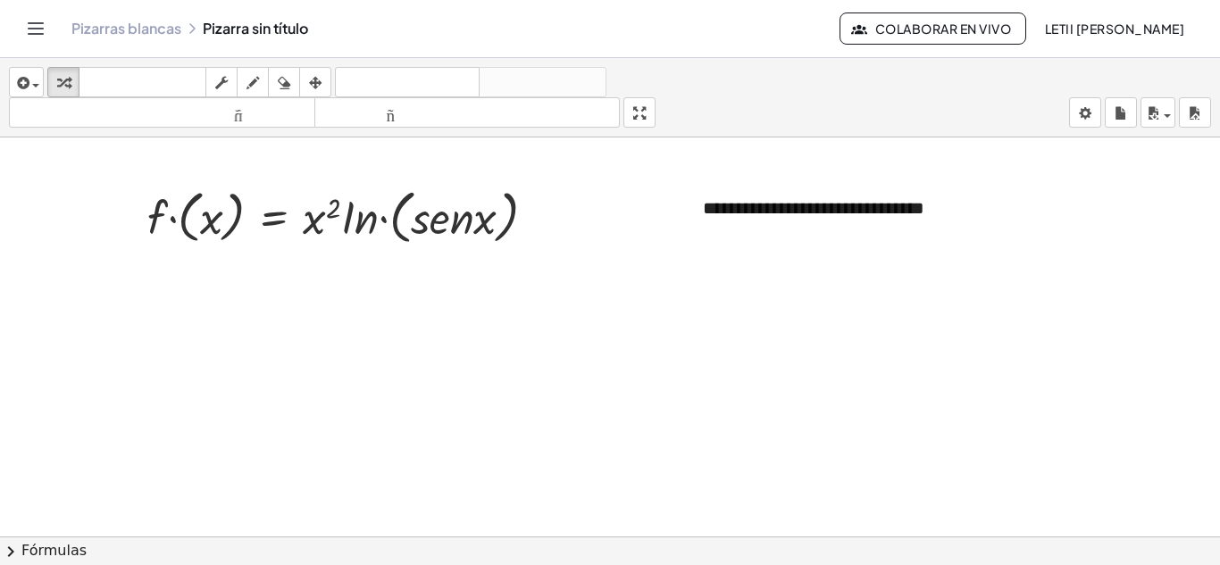
click at [883, 305] on div at bounding box center [610, 549] width 1220 height 823
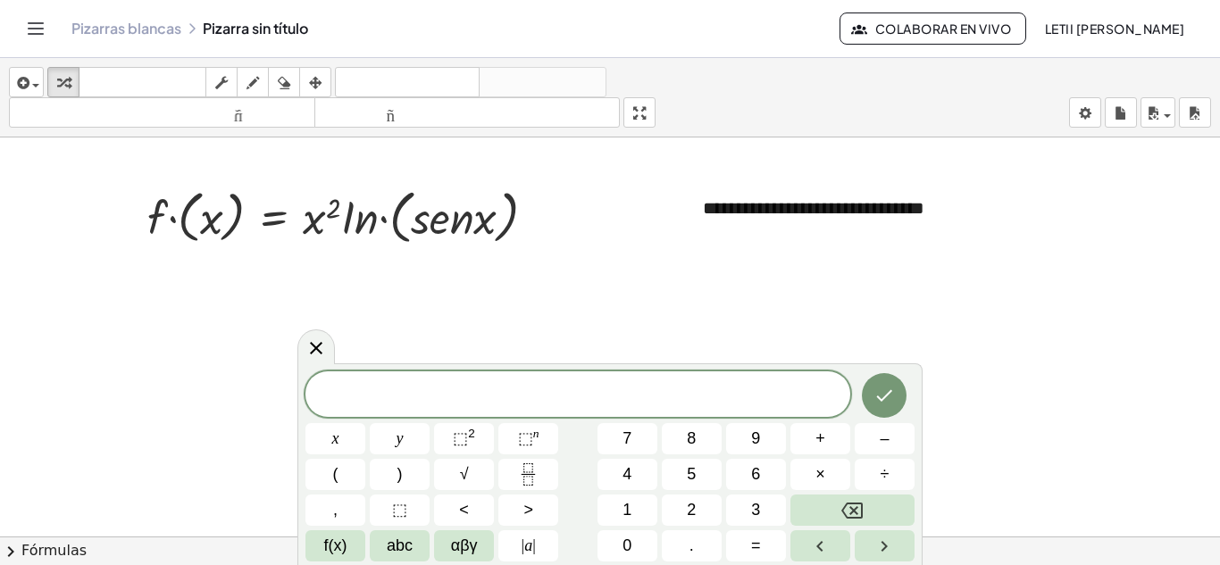
click at [565, 398] on span at bounding box center [577, 395] width 545 height 27
click at [309, 344] on icon at bounding box center [315, 348] width 21 height 21
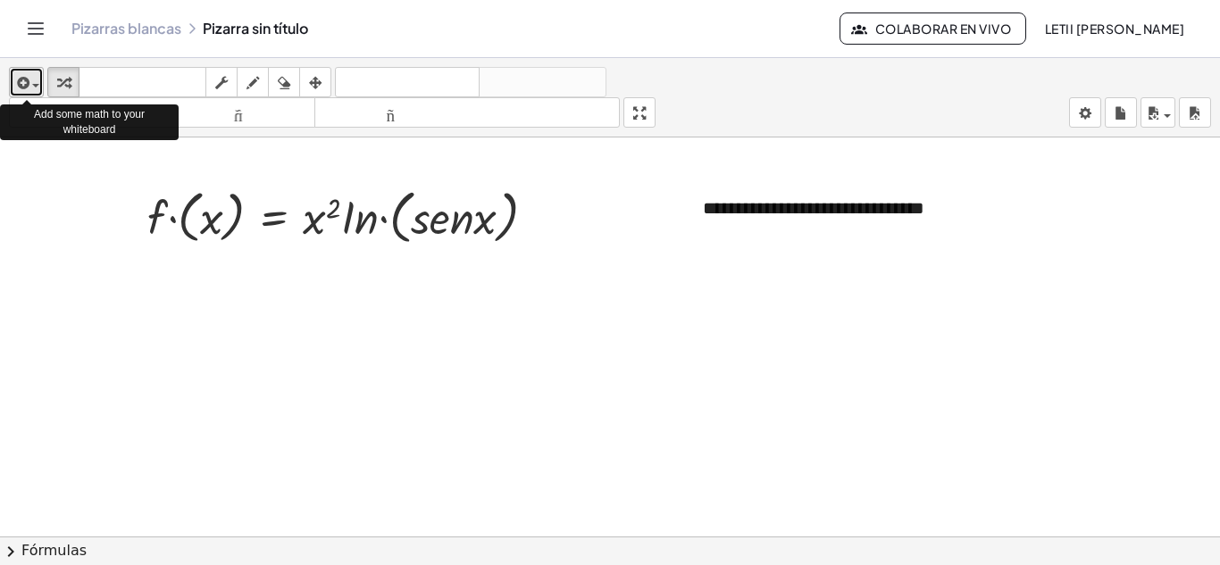
click at [28, 83] on icon "button" at bounding box center [21, 82] width 16 height 21
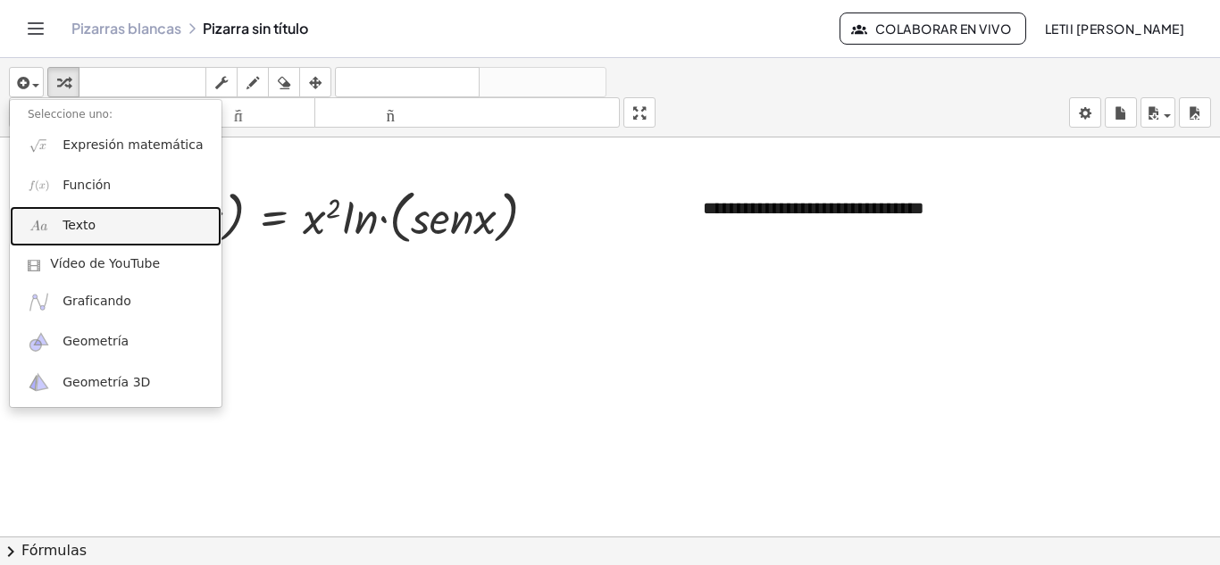
click at [64, 221] on font "Texto" at bounding box center [79, 225] width 33 height 14
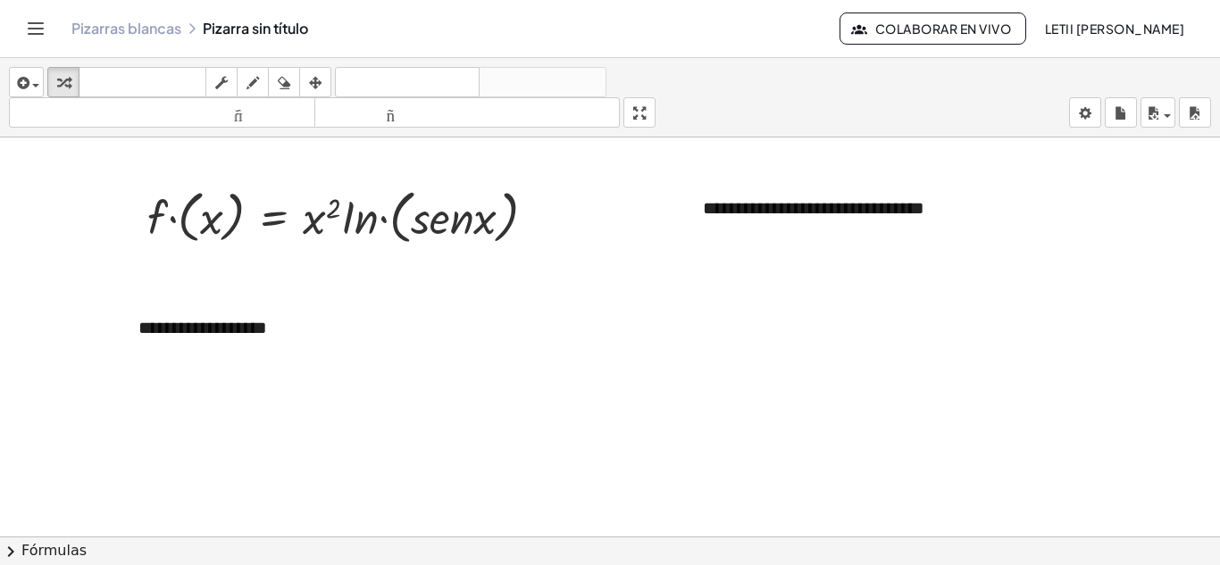
click at [539, 363] on div at bounding box center [610, 549] width 1220 height 823
click at [277, 329] on div "**********" at bounding box center [255, 328] width 268 height 62
click at [162, 355] on img at bounding box center [205, 352] width 134 height 22
click at [146, 349] on img at bounding box center [205, 352] width 134 height 22
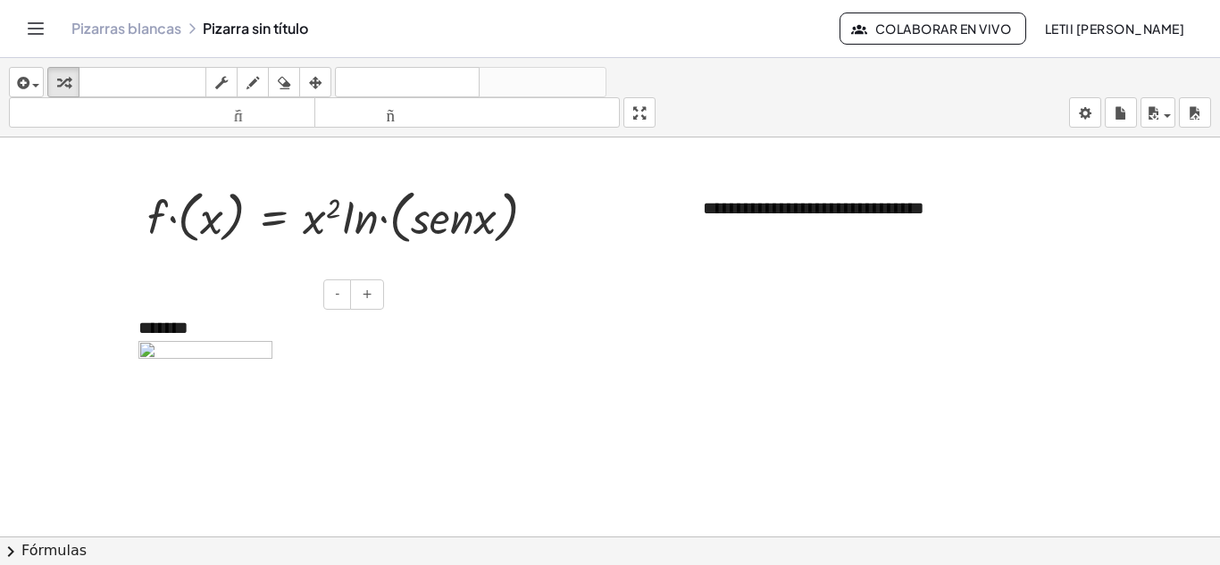
click at [186, 355] on img at bounding box center [205, 352] width 134 height 22
click at [281, 349] on span at bounding box center [254, 352] width 232 height 22
click at [276, 350] on span at bounding box center [254, 352] width 232 height 22
click at [272, 354] on span at bounding box center [254, 352] width 232 height 22
click at [264, 352] on img at bounding box center [205, 352] width 134 height 22
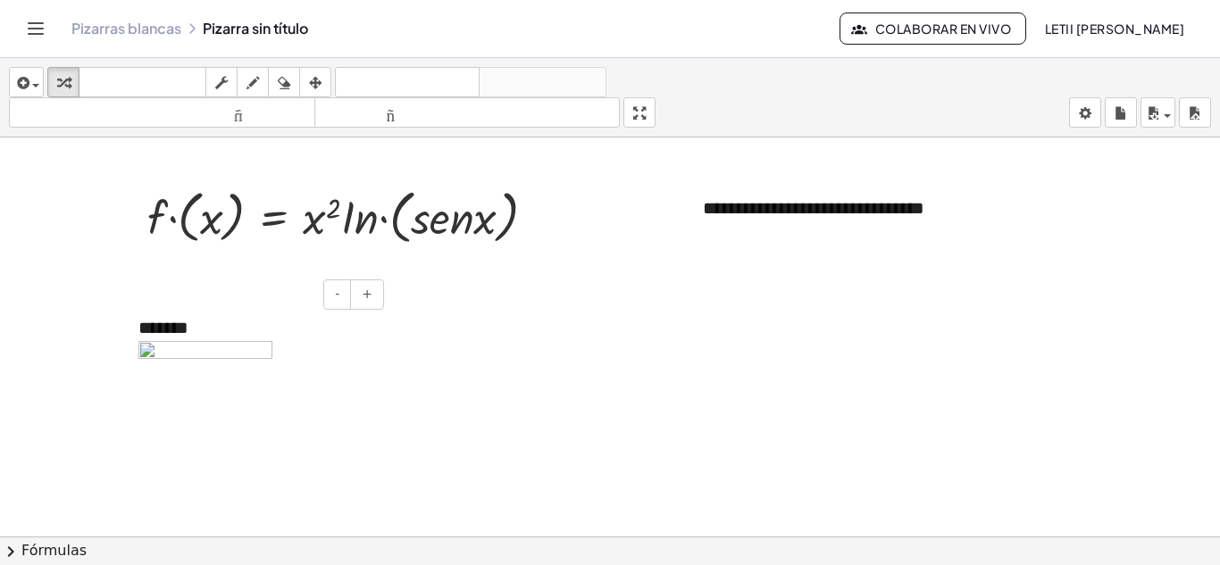
click at [264, 350] on img at bounding box center [205, 352] width 134 height 22
click at [265, 350] on img at bounding box center [205, 352] width 134 height 22
click at [296, 354] on span at bounding box center [254, 352] width 232 height 22
click at [448, 317] on div at bounding box center [610, 549] width 1220 height 823
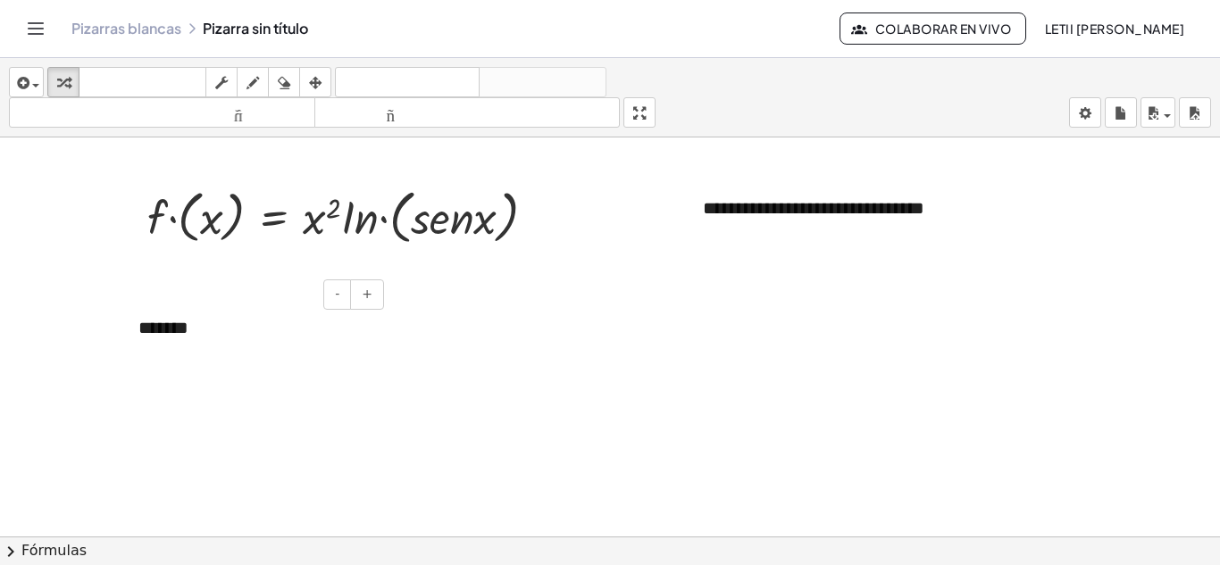
click at [223, 331] on div "*******" at bounding box center [255, 340] width 268 height 87
click at [514, 354] on div at bounding box center [610, 549] width 1220 height 823
click at [31, 88] on span "button" at bounding box center [31, 85] width 4 height 13
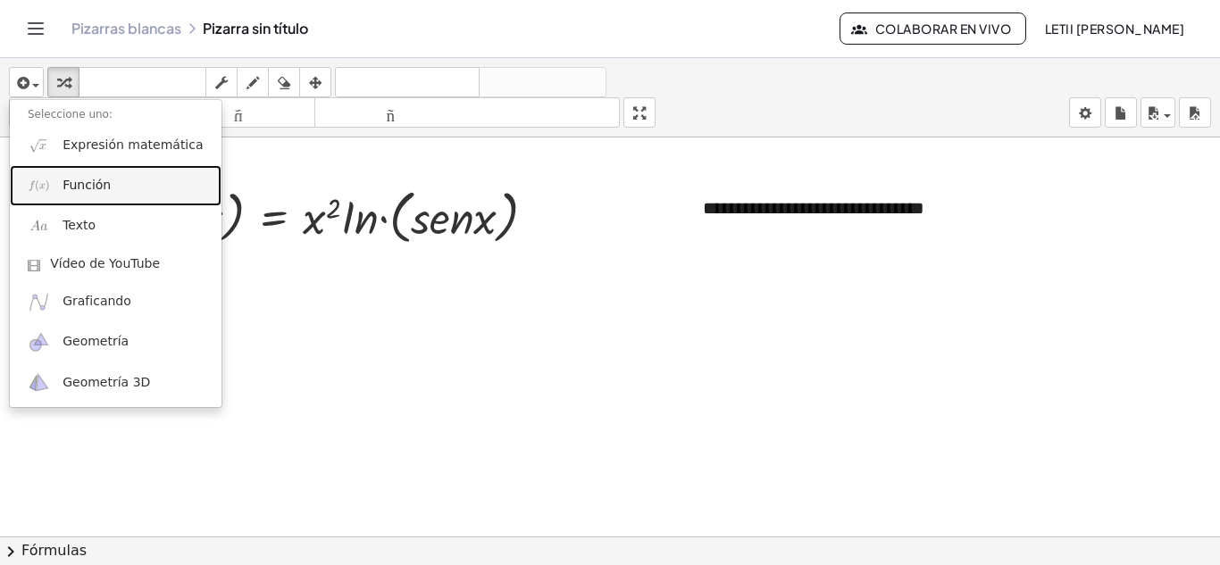
click at [87, 190] on font "Función" at bounding box center [87, 185] width 48 height 14
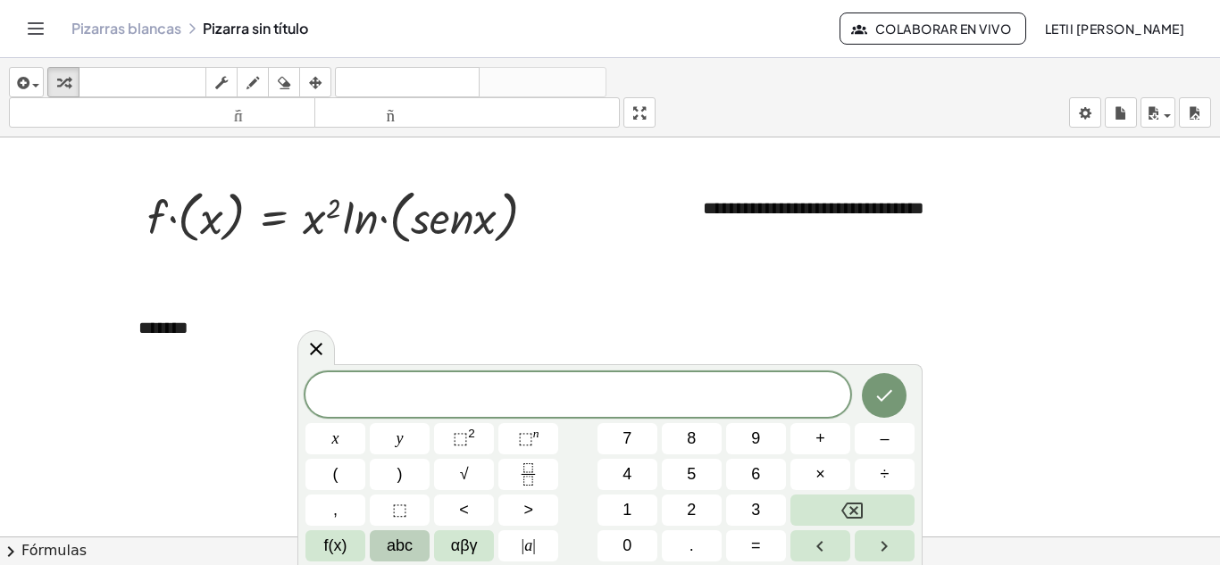
click at [389, 548] on span "abc" at bounding box center [400, 546] width 26 height 24
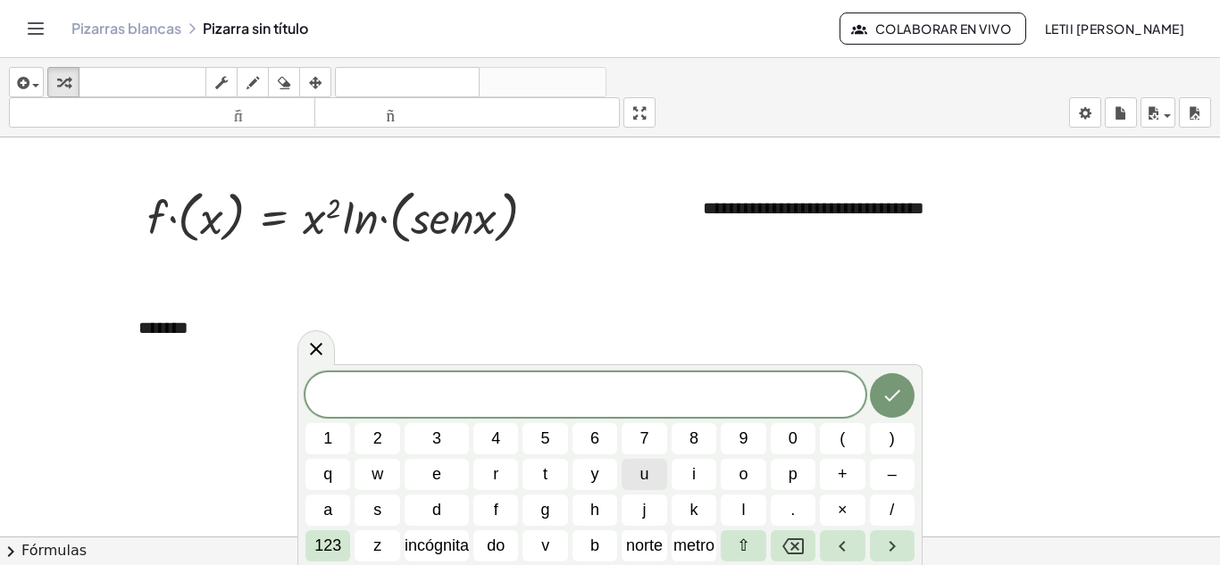
click at [645, 479] on span "u" at bounding box center [644, 475] width 9 height 24
click at [333, 545] on font "123" at bounding box center [327, 546] width 27 height 18
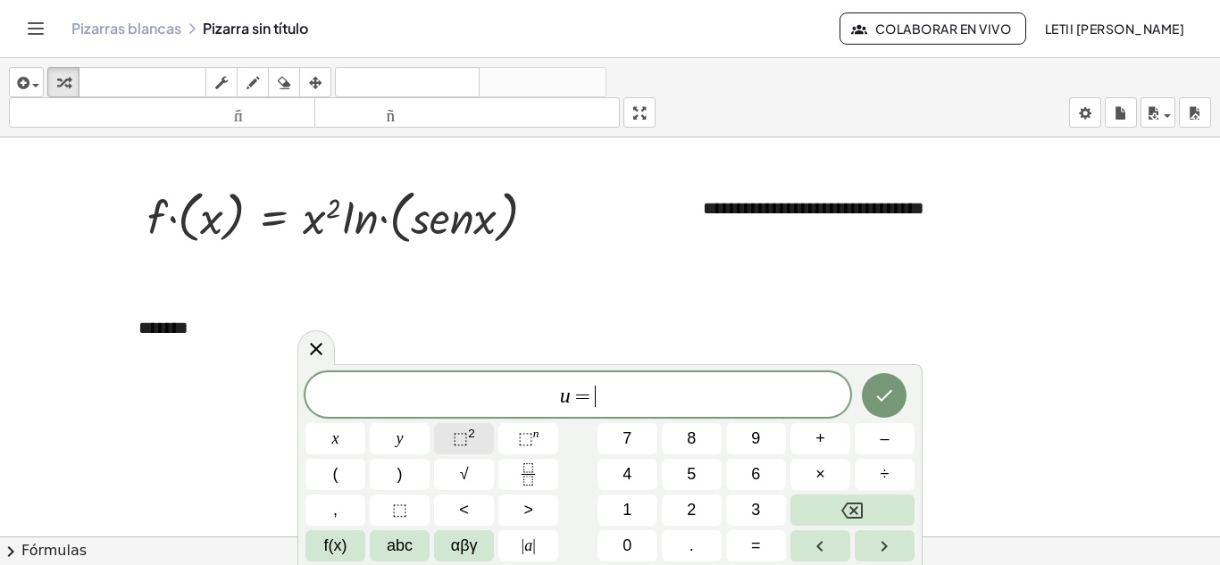
click at [451, 443] on button "⬚ 2" at bounding box center [464, 438] width 60 height 31
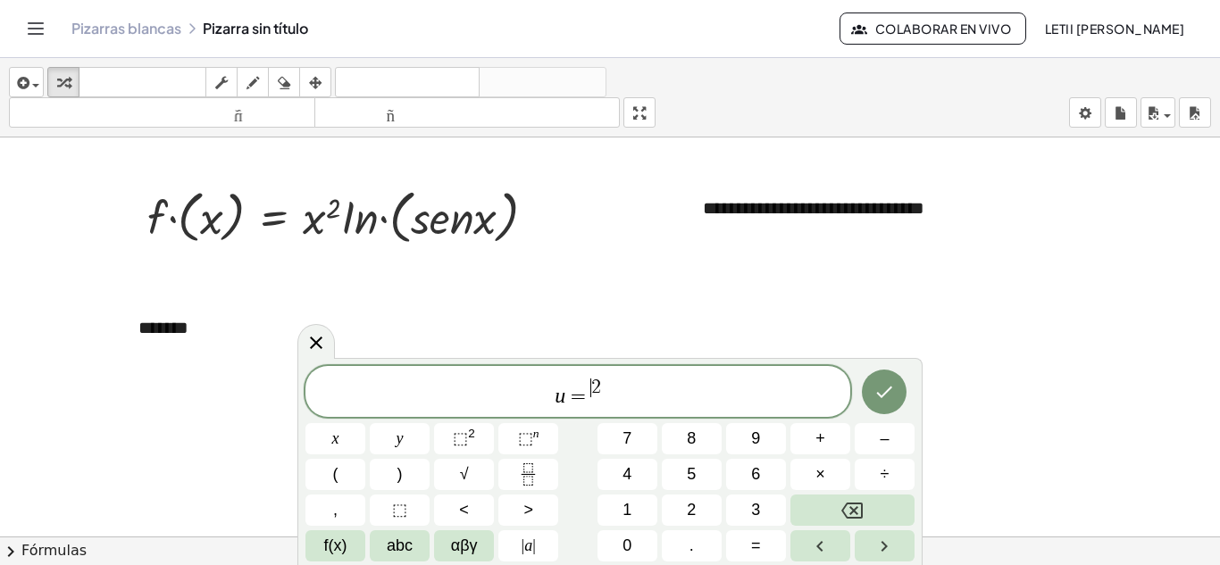
click at [591, 395] on span "2" at bounding box center [596, 388] width 10 height 20
click at [601, 397] on span "u = ​ 2" at bounding box center [577, 393] width 545 height 32
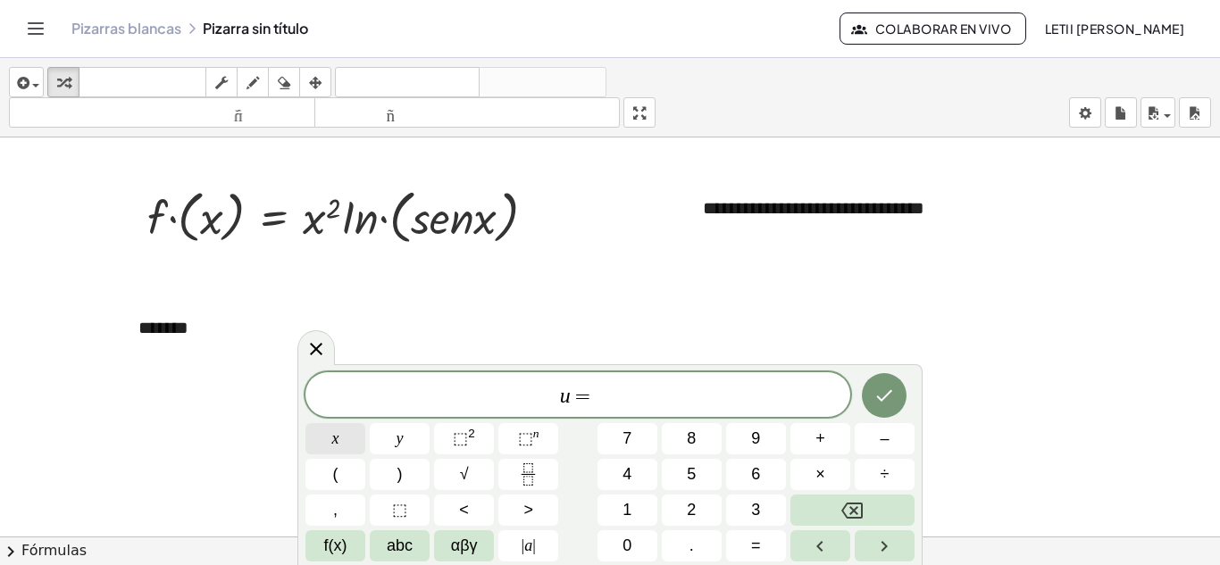
click at [329, 448] on button "x" at bounding box center [335, 438] width 60 height 31
click at [480, 442] on button "⬚ 2" at bounding box center [464, 438] width 60 height 31
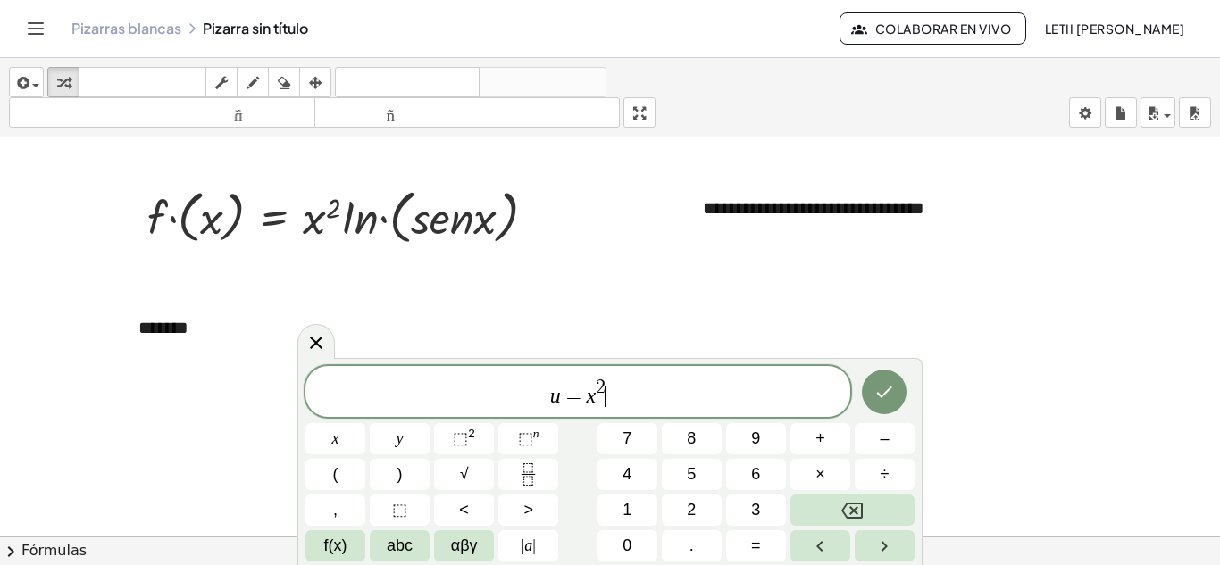
click at [620, 397] on span "u = x 2 ​" at bounding box center [577, 393] width 545 height 32
click at [398, 552] on span "abc" at bounding box center [400, 546] width 26 height 24
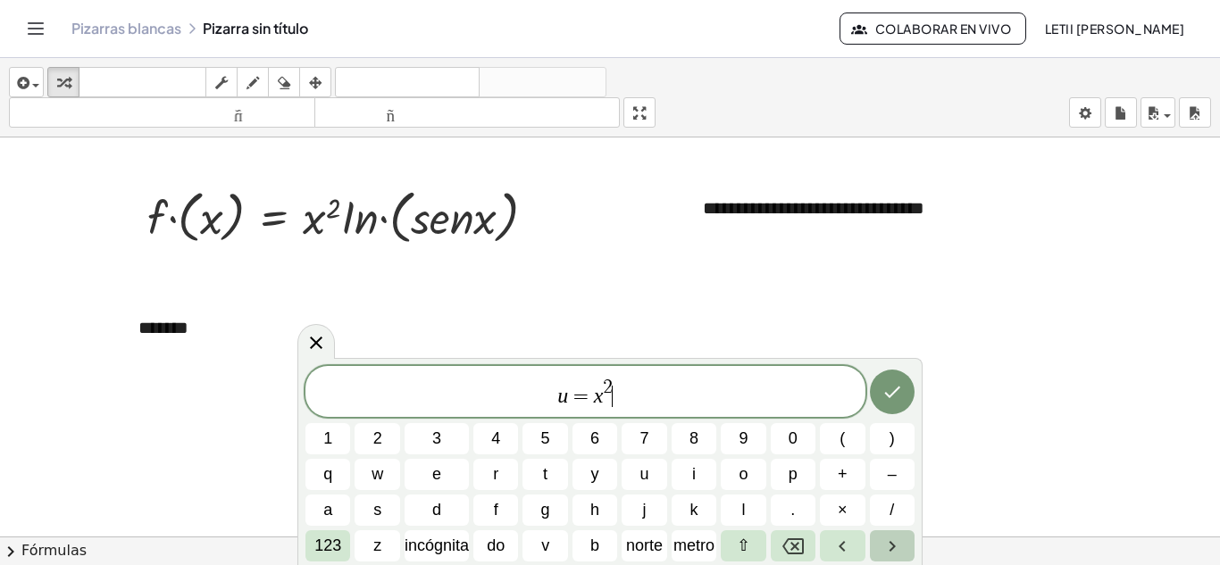
click at [876, 552] on button "Flecha derecha" at bounding box center [892, 545] width 45 height 31
click at [759, 550] on button "⇧" at bounding box center [743, 545] width 45 height 31
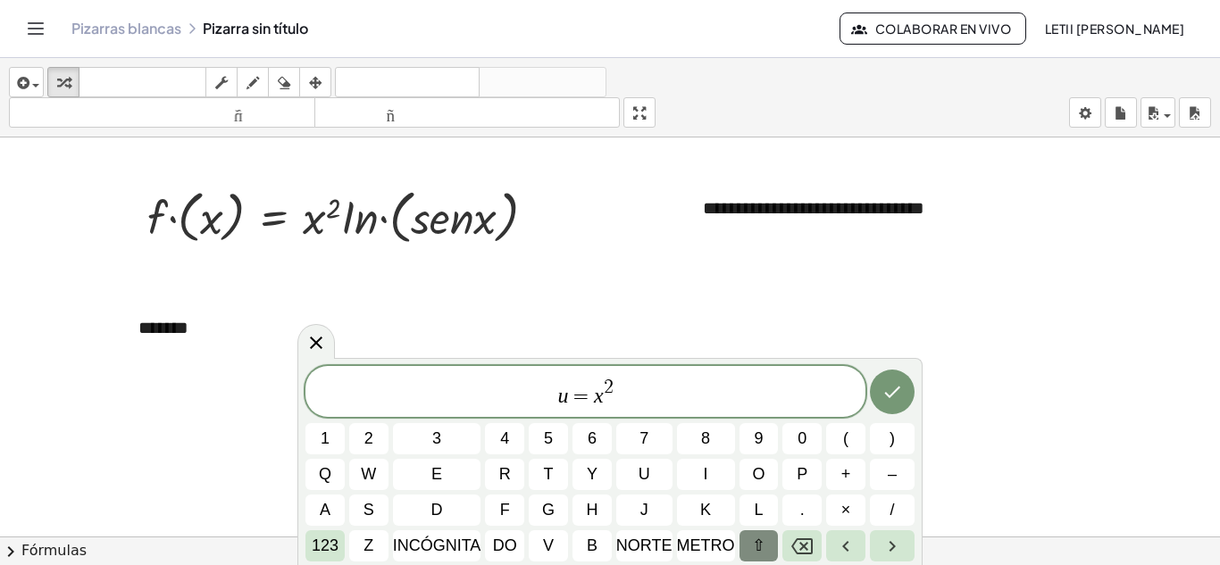
click at [759, 550] on font "⇧" at bounding box center [758, 546] width 13 height 18
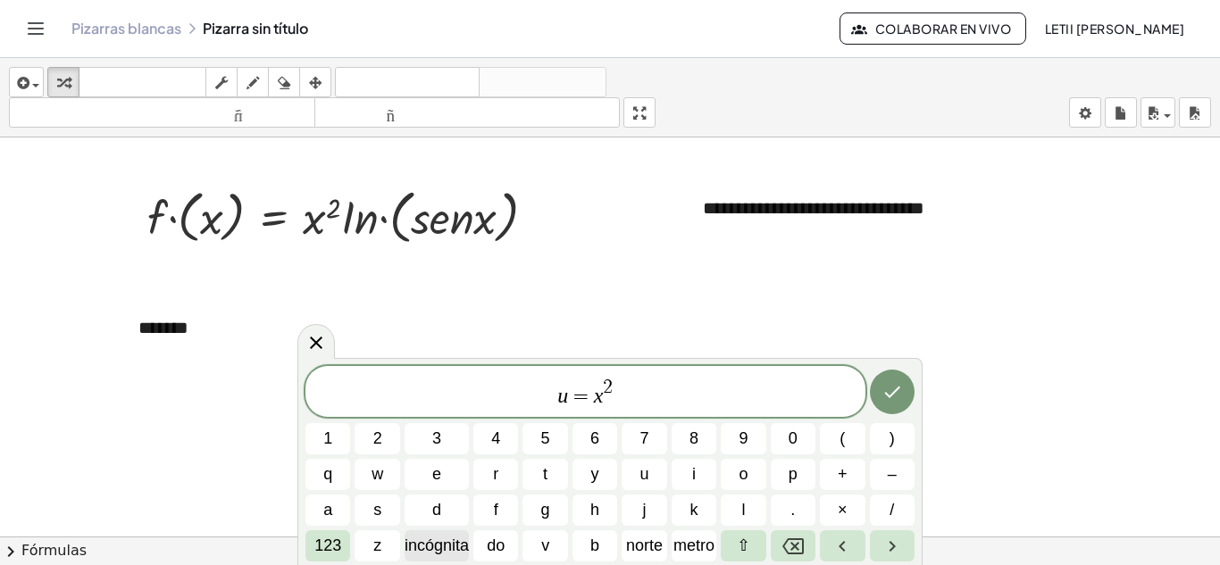
click at [449, 547] on font "incógnita" at bounding box center [437, 546] width 64 height 18
click at [600, 478] on button "y" at bounding box center [594, 474] width 45 height 31
click at [607, 405] on span "u = x 2 ​ y" at bounding box center [585, 393] width 560 height 32
click at [635, 405] on span "u = x 2 y ​" at bounding box center [585, 393] width 560 height 32
click at [883, 396] on icon "Hecho" at bounding box center [891, 391] width 21 height 21
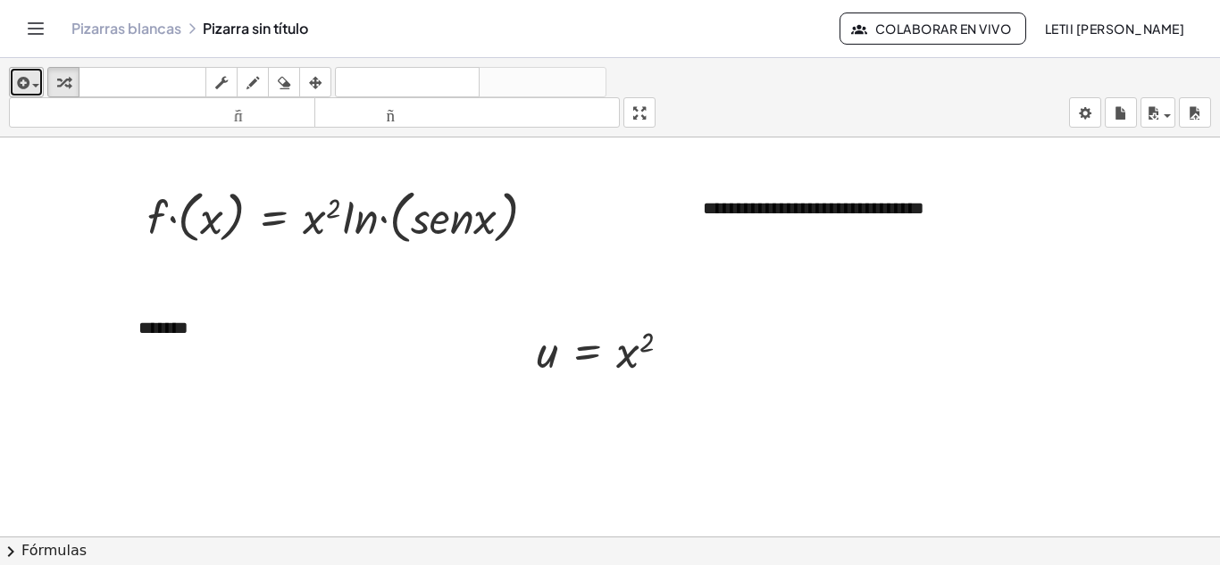
click at [32, 79] on span "button" at bounding box center [31, 85] width 4 height 13
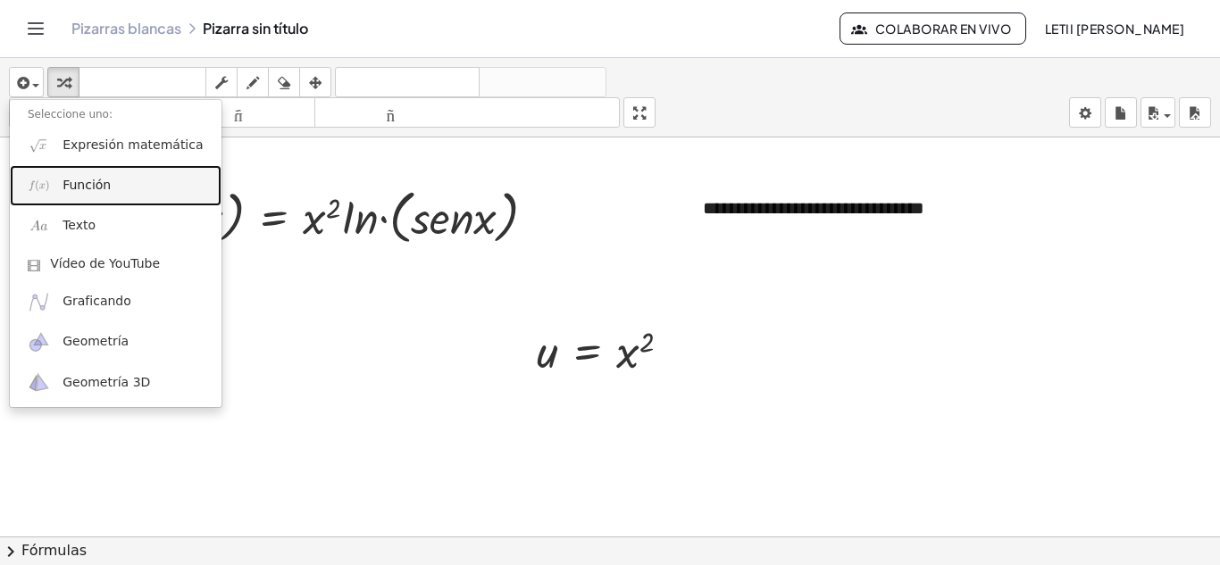
click at [71, 195] on link "Función" at bounding box center [116, 185] width 212 height 40
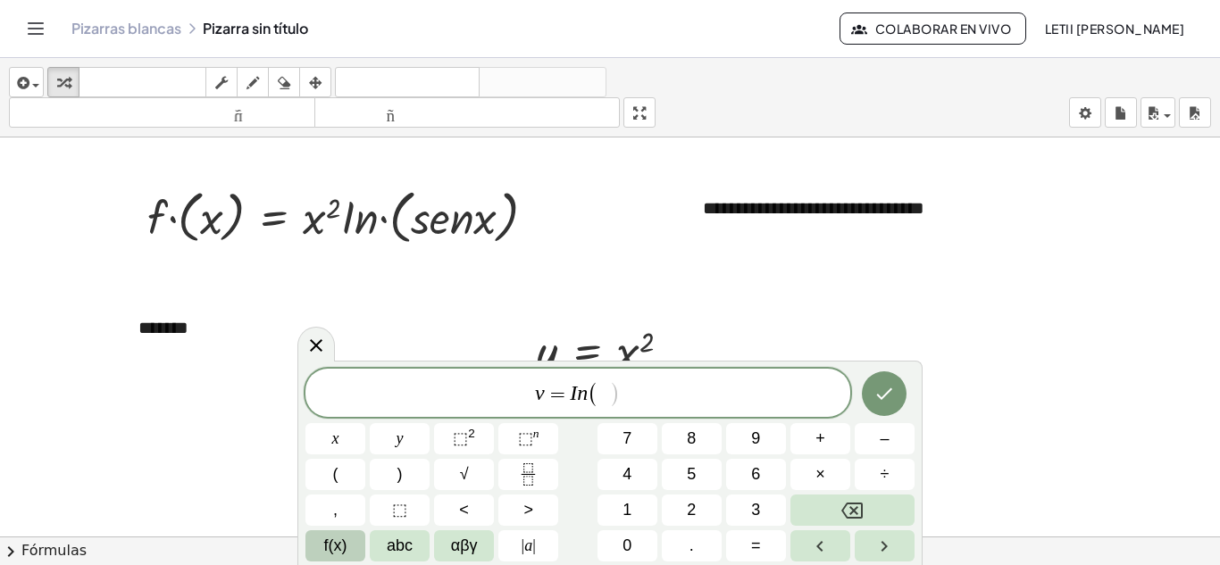
click at [338, 543] on span "f(x)" at bounding box center [335, 546] width 23 height 24
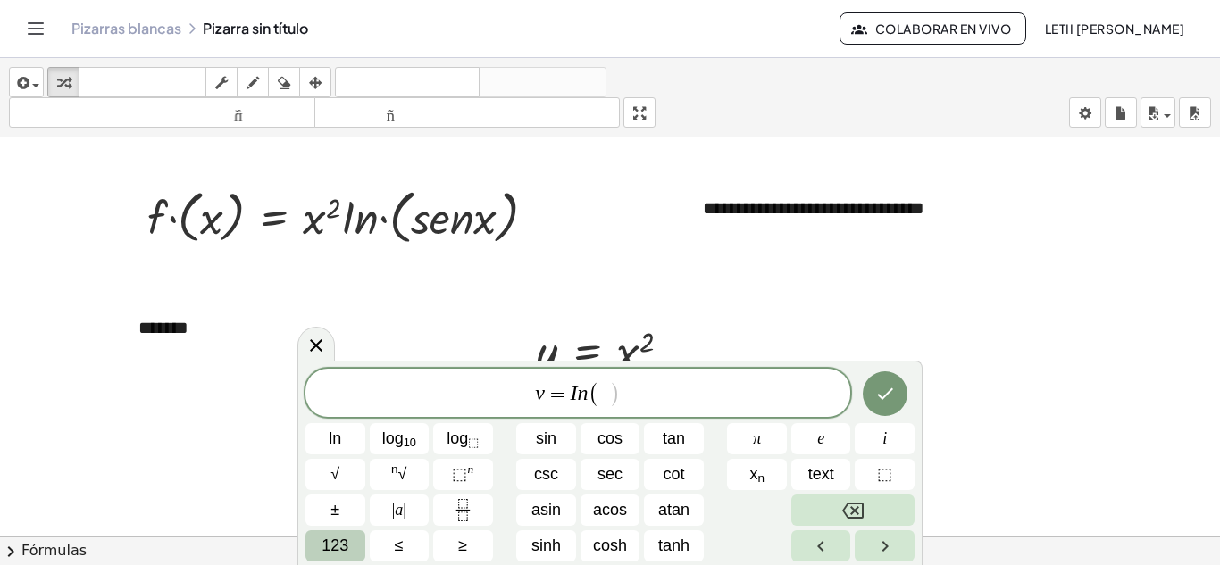
click at [332, 538] on span "123" at bounding box center [335, 546] width 27 height 24
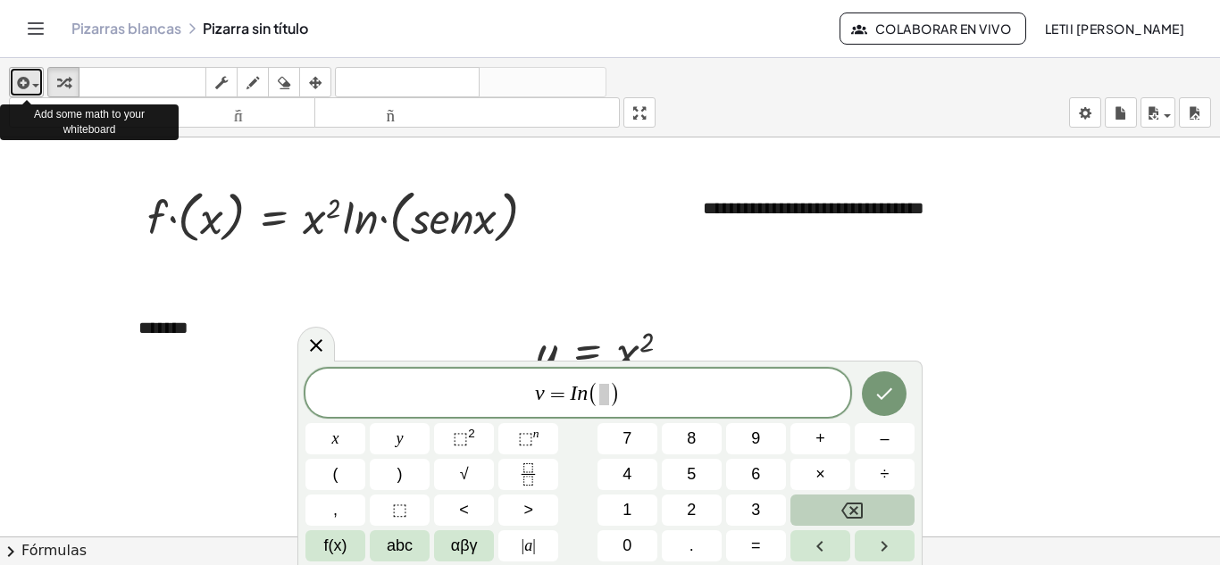
click at [31, 85] on span "button" at bounding box center [31, 85] width 4 height 13
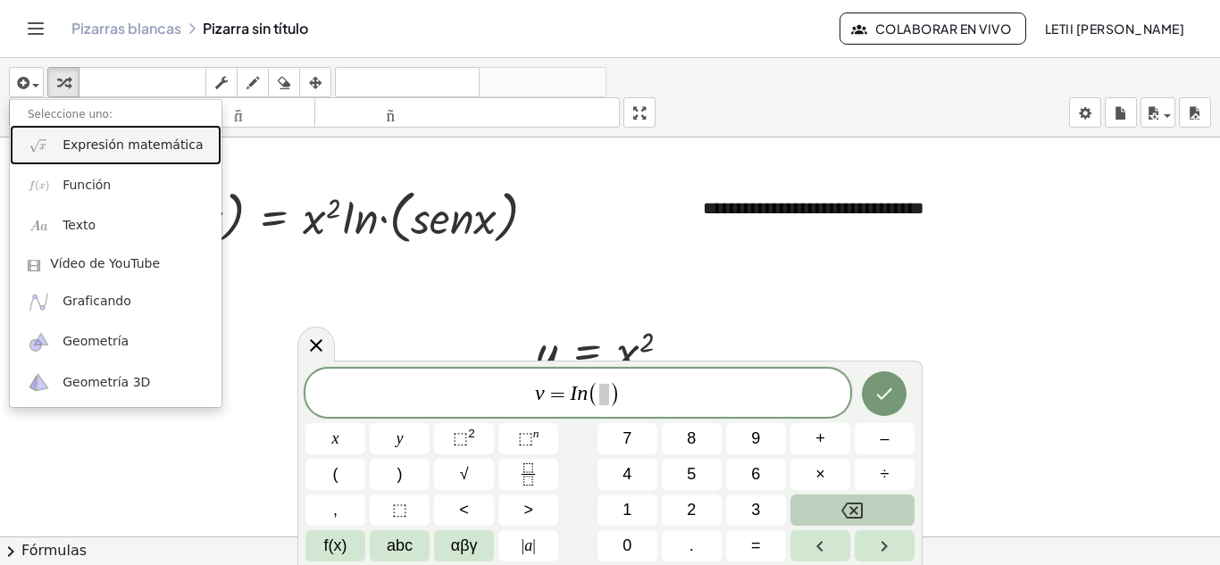
click at [107, 146] on font "Expresión matemática" at bounding box center [133, 145] width 140 height 14
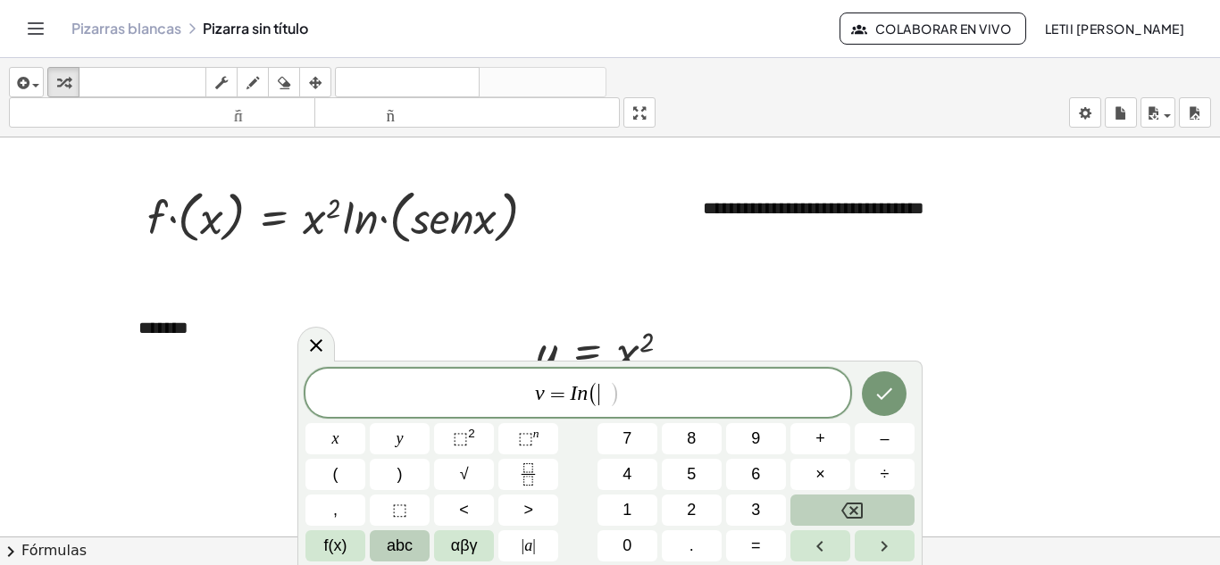
click at [395, 541] on span "abc" at bounding box center [400, 546] width 26 height 24
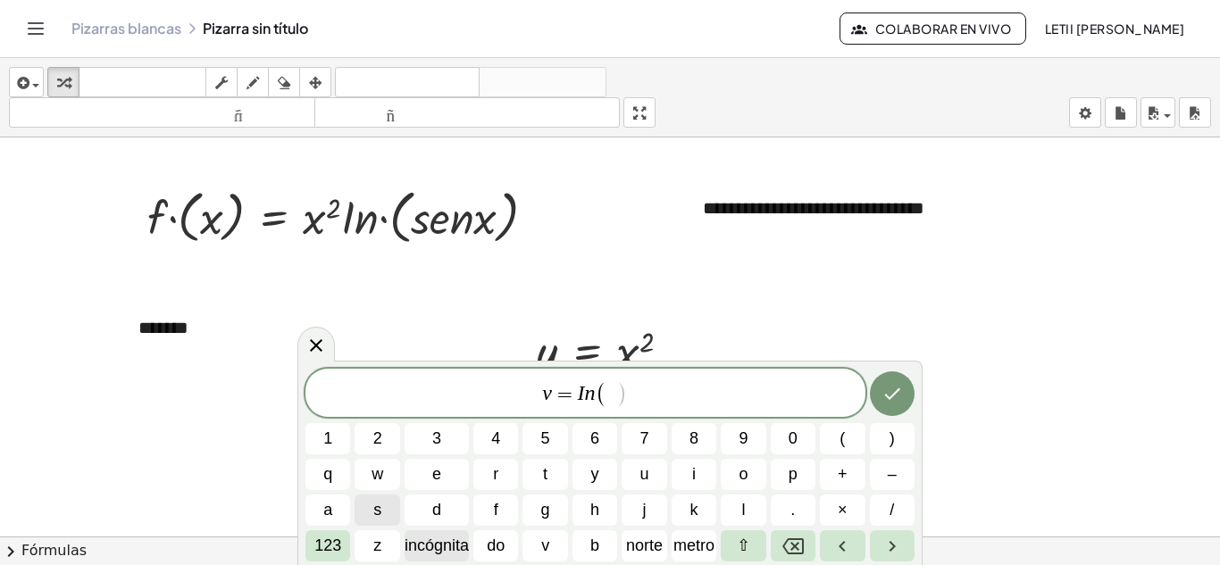
click at [430, 546] on font "incógnita" at bounding box center [437, 546] width 64 height 18
click at [498, 544] on font "do" at bounding box center [496, 546] width 18 height 18
click at [892, 501] on font "/" at bounding box center [892, 510] width 4 height 18
click at [595, 397] on var "s" at bounding box center [597, 393] width 8 height 23
click at [881, 514] on button "/" at bounding box center [892, 510] width 45 height 31
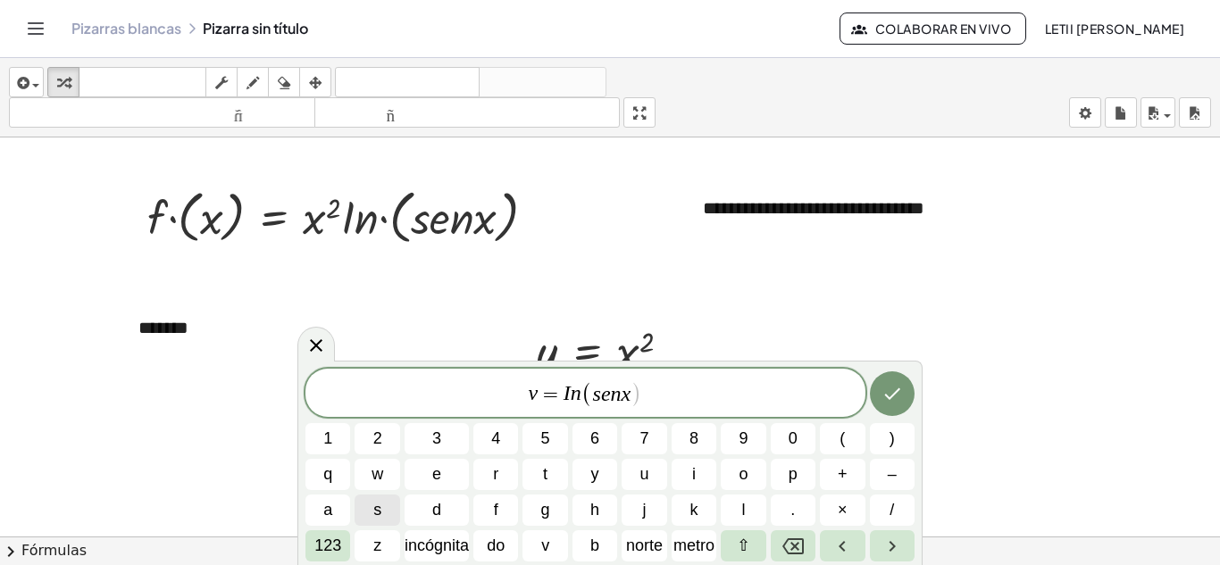
click at [642, 397] on span "v = I n ( ​ s e n x )" at bounding box center [585, 394] width 560 height 29
click at [901, 375] on button "Hecho" at bounding box center [892, 394] width 45 height 45
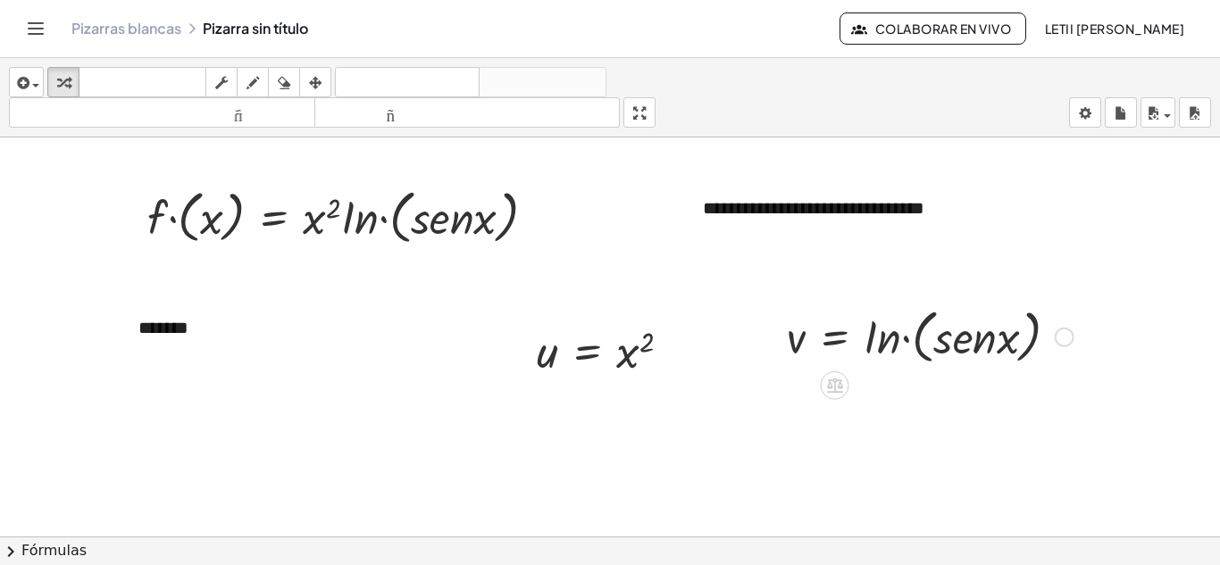
click at [899, 349] on div at bounding box center [930, 336] width 305 height 68
click at [911, 341] on div at bounding box center [930, 336] width 305 height 68
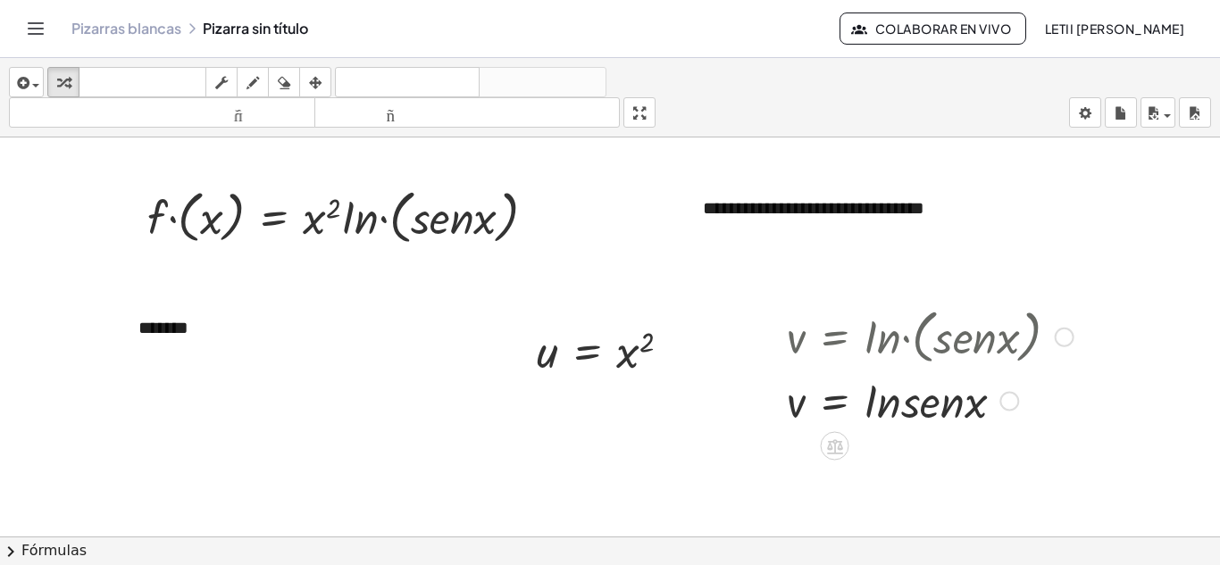
click at [1059, 338] on div at bounding box center [1065, 338] width 20 height 20
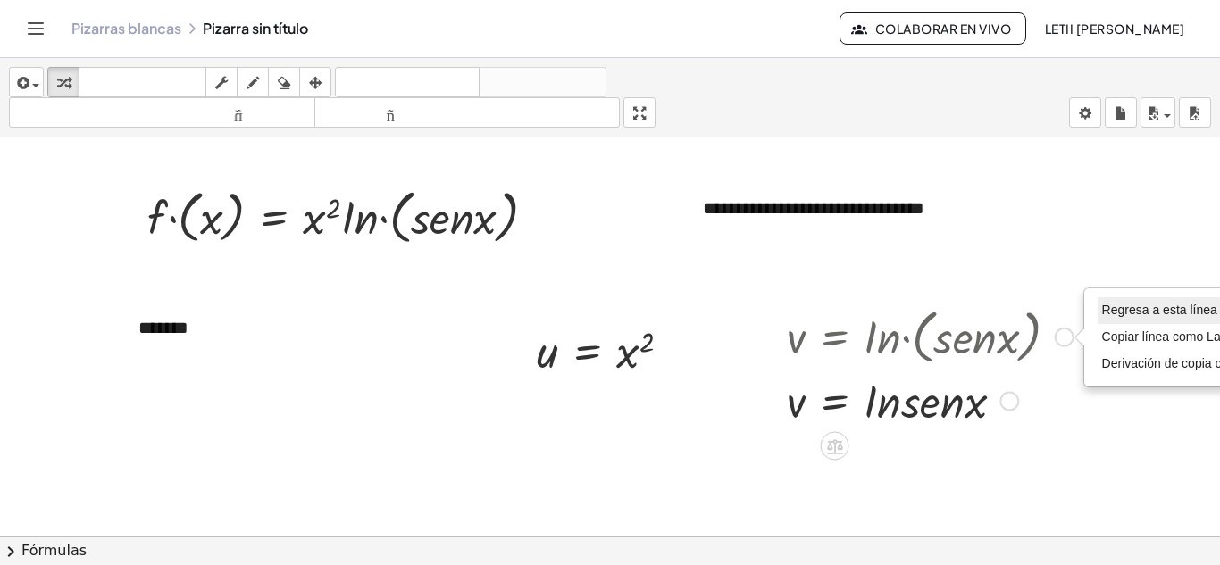
click at [1148, 312] on font "Regresa a esta línea" at bounding box center [1159, 310] width 115 height 14
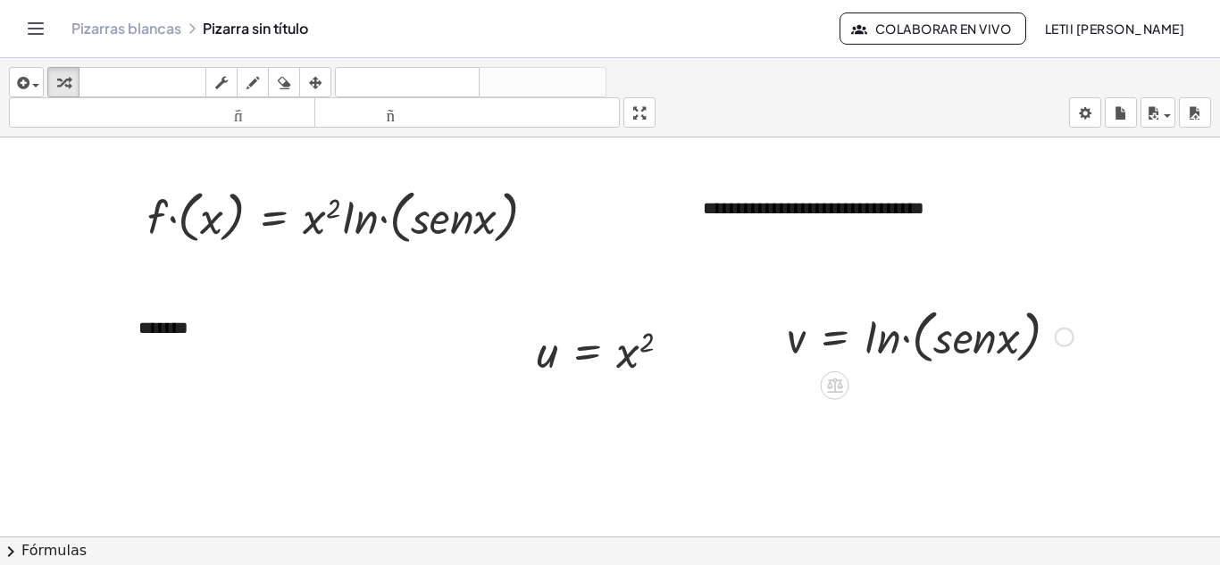
click at [1017, 341] on div at bounding box center [930, 336] width 305 height 68
click at [1068, 341] on div "Regresa a esta línea Copiar línea como LaTeX Derivación de copia como LaTeX" at bounding box center [1065, 338] width 20 height 20
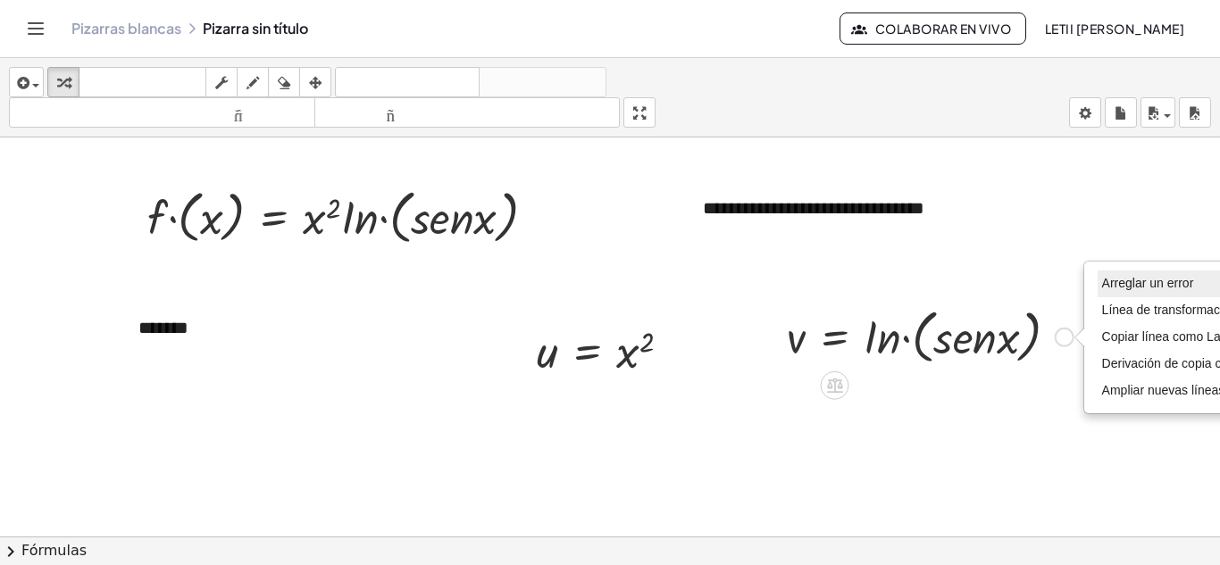
click at [1121, 293] on li "Arreglar un error" at bounding box center [1194, 284] width 192 height 27
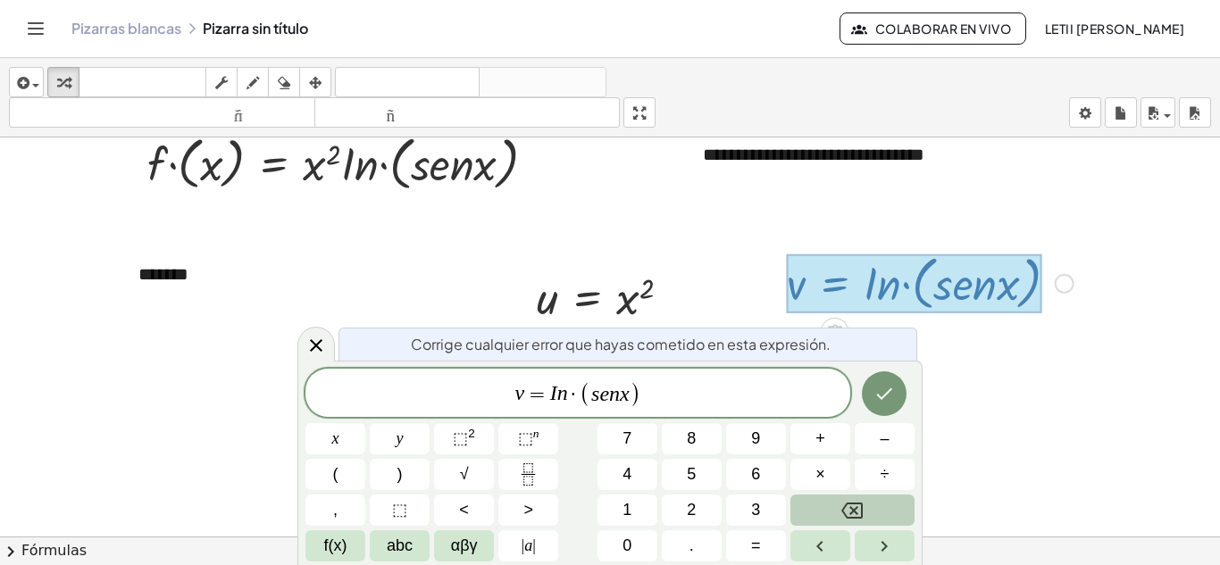
scroll to position [54, 0]
click at [458, 476] on button "√" at bounding box center [464, 474] width 60 height 31
click at [382, 544] on button "abc" at bounding box center [400, 545] width 60 height 31
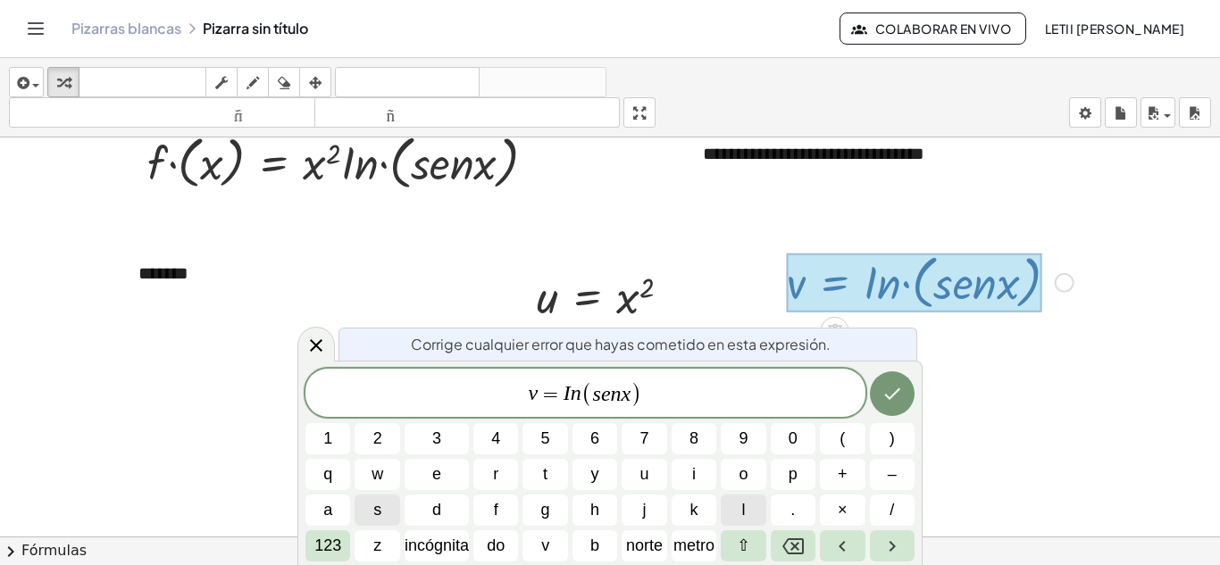
click at [738, 502] on button "l" at bounding box center [743, 510] width 45 height 31
click at [904, 387] on button "Hecho" at bounding box center [892, 394] width 45 height 45
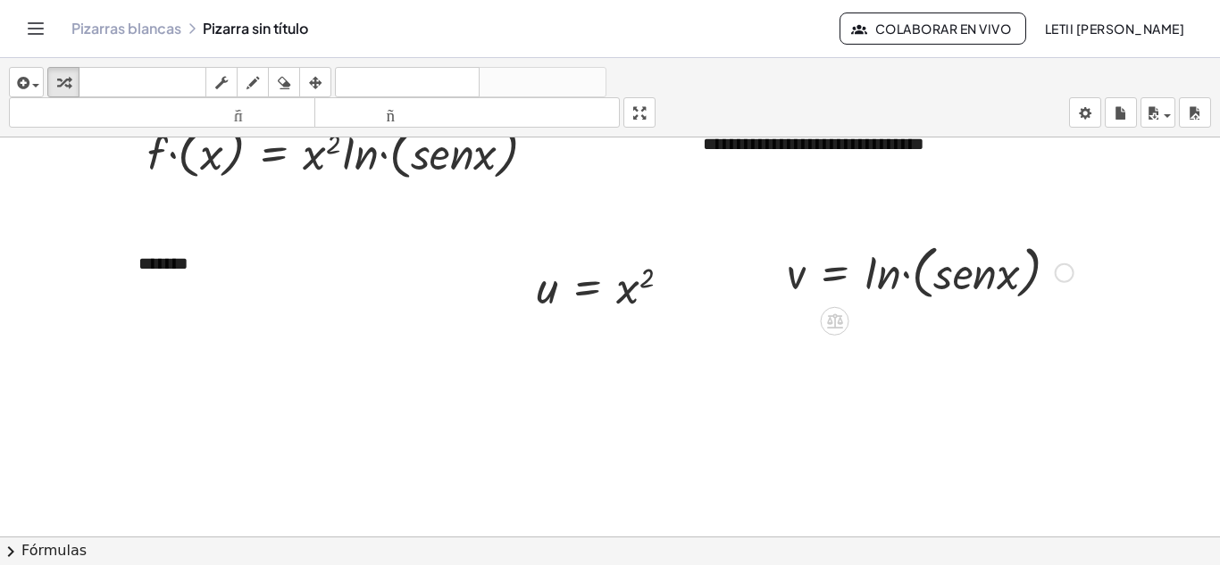
scroll to position [89, 0]
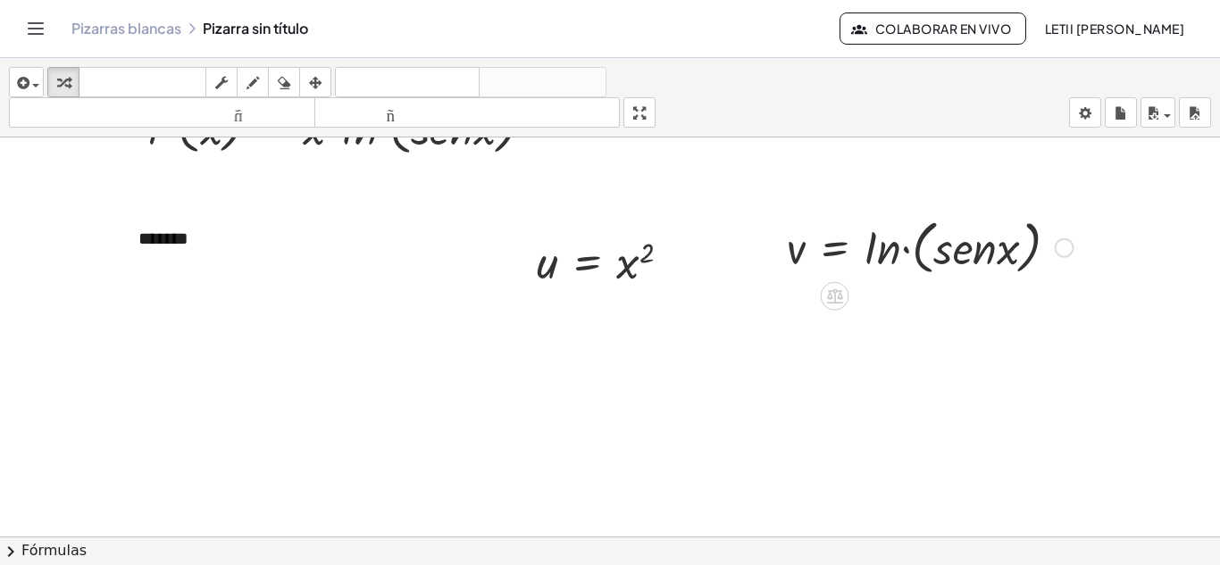
click at [947, 264] on div at bounding box center [930, 247] width 305 height 68
click at [1035, 255] on div at bounding box center [930, 247] width 305 height 68
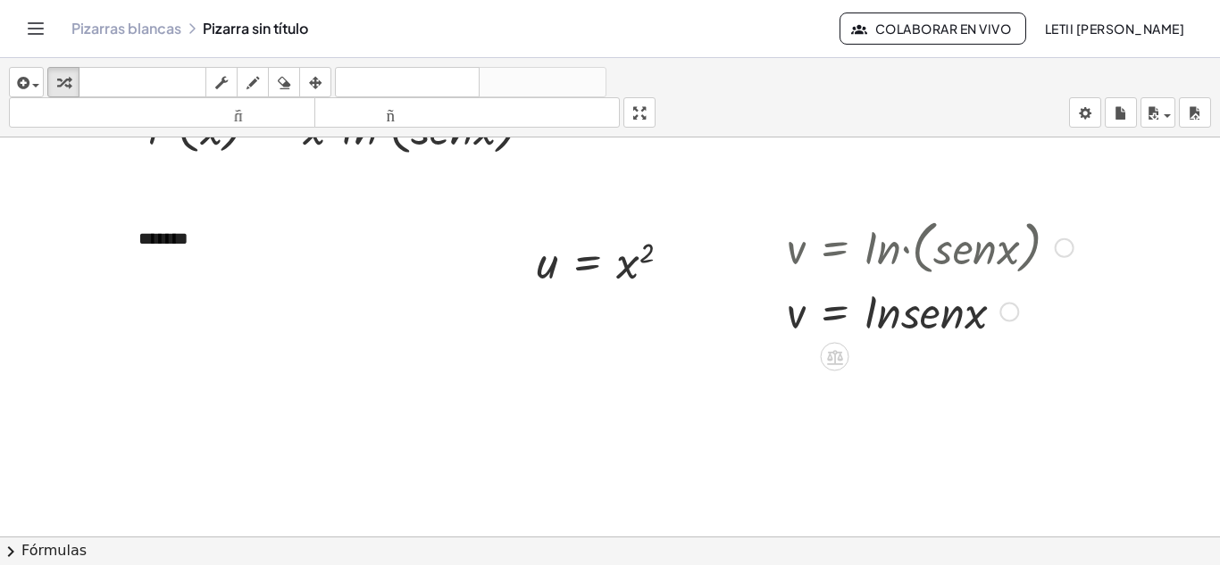
click at [998, 311] on div at bounding box center [930, 310] width 305 height 61
click at [1007, 314] on div "Arreglar un error Línea de transformación Copiar línea como LaTeX Derivación de…" at bounding box center [1009, 313] width 20 height 20
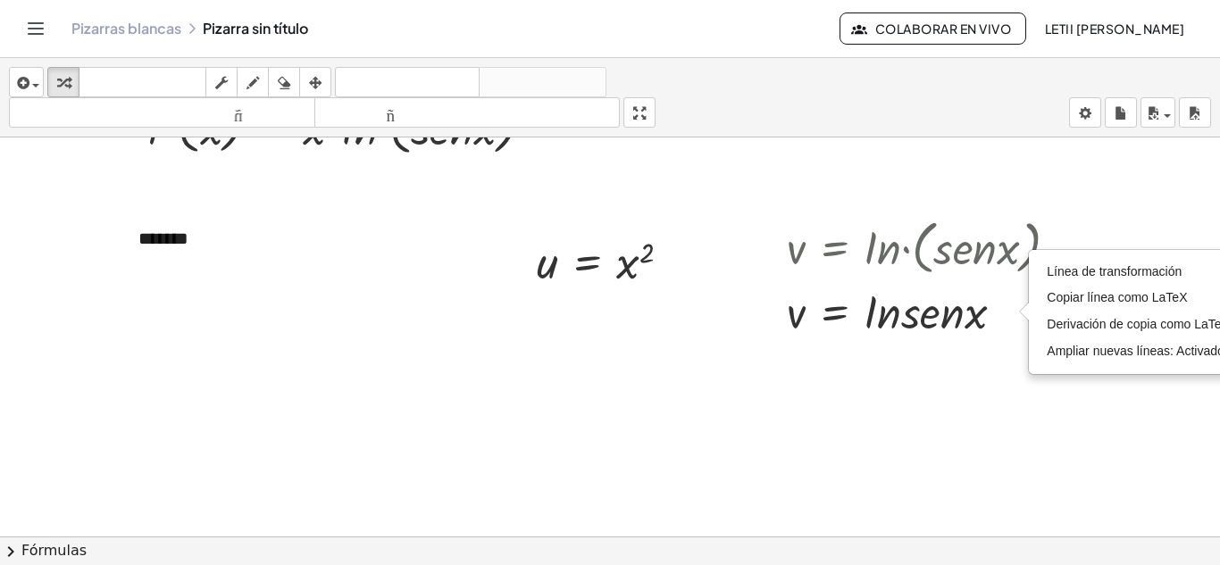
click at [1019, 371] on div at bounding box center [610, 459] width 1220 height 823
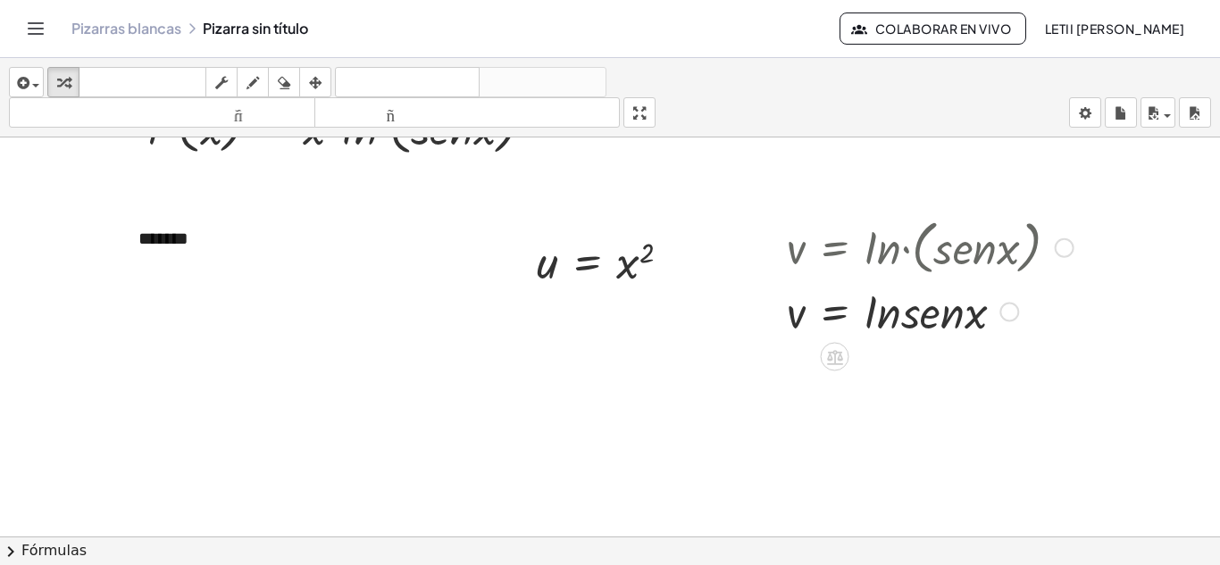
click at [1004, 328] on div at bounding box center [930, 310] width 305 height 61
click at [983, 321] on div at bounding box center [930, 310] width 305 height 61
click at [953, 318] on div at bounding box center [930, 310] width 305 height 61
click at [935, 313] on div at bounding box center [930, 310] width 305 height 61
click at [915, 363] on div at bounding box center [610, 459] width 1220 height 823
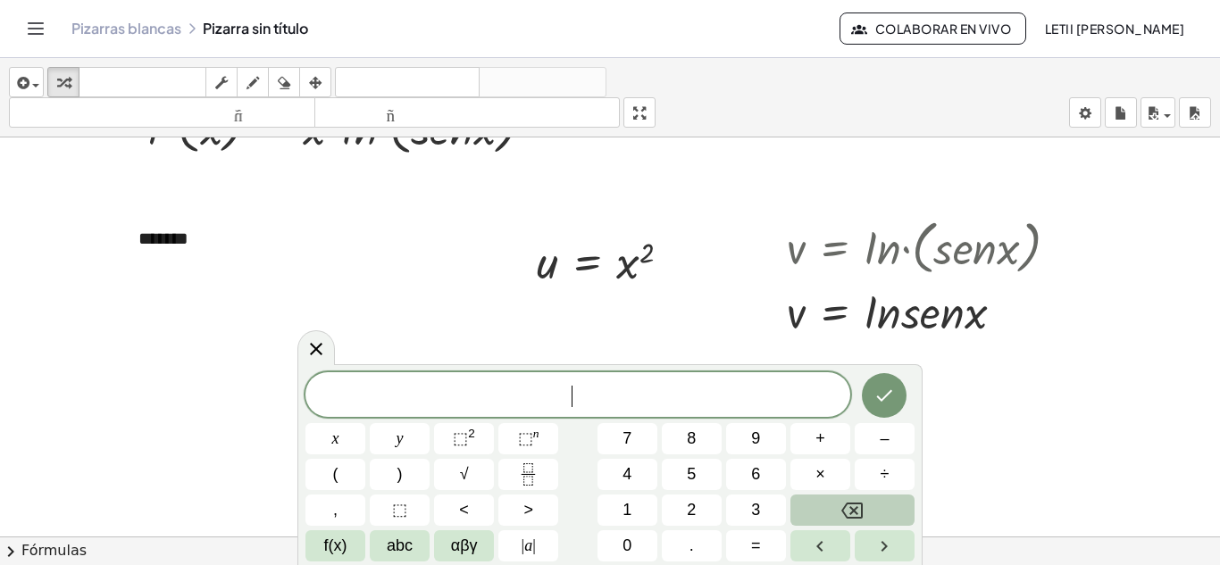
click at [977, 371] on div at bounding box center [610, 459] width 1220 height 823
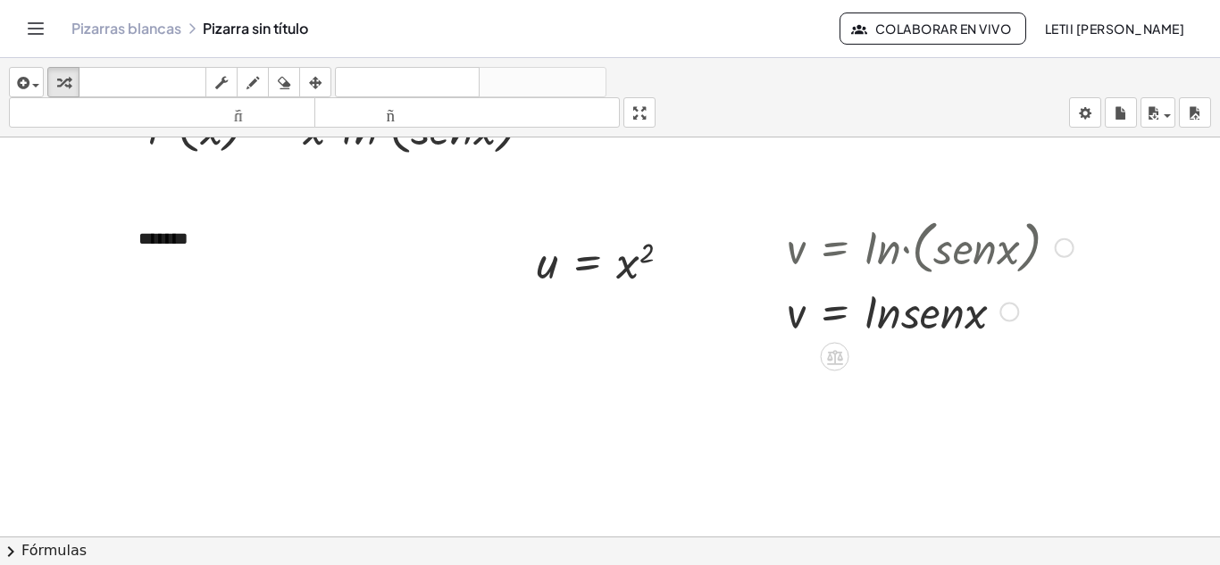
click at [958, 319] on div at bounding box center [930, 310] width 305 height 61
click at [1055, 238] on div at bounding box center [930, 247] width 305 height 68
click at [1061, 257] on div at bounding box center [1065, 248] width 20 height 20
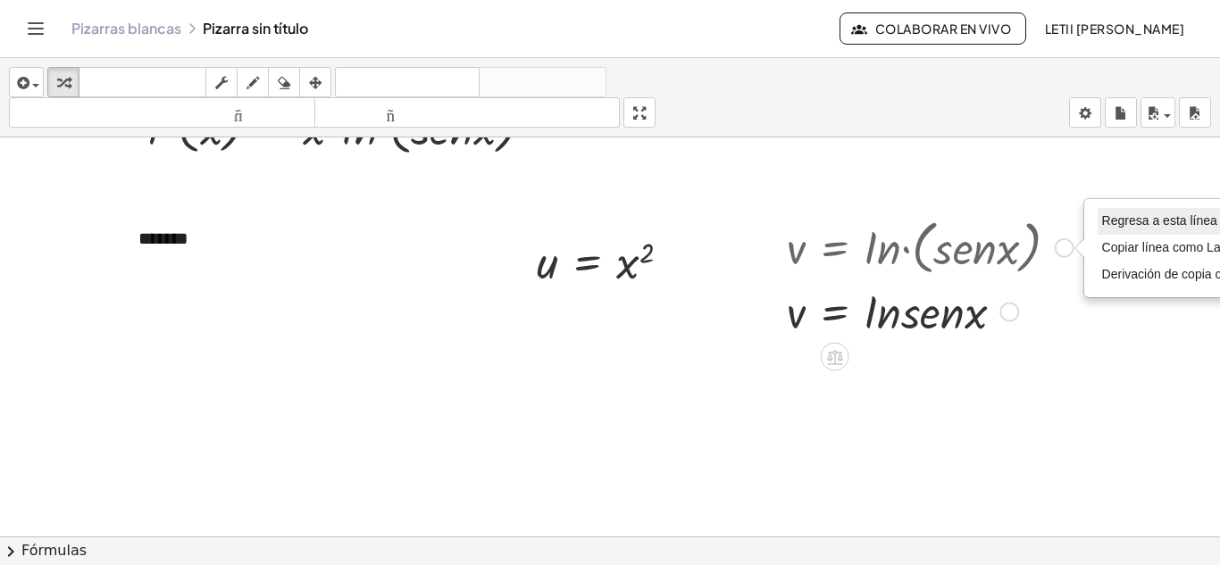
click at [1126, 218] on font "Regresa a esta línea" at bounding box center [1159, 220] width 115 height 14
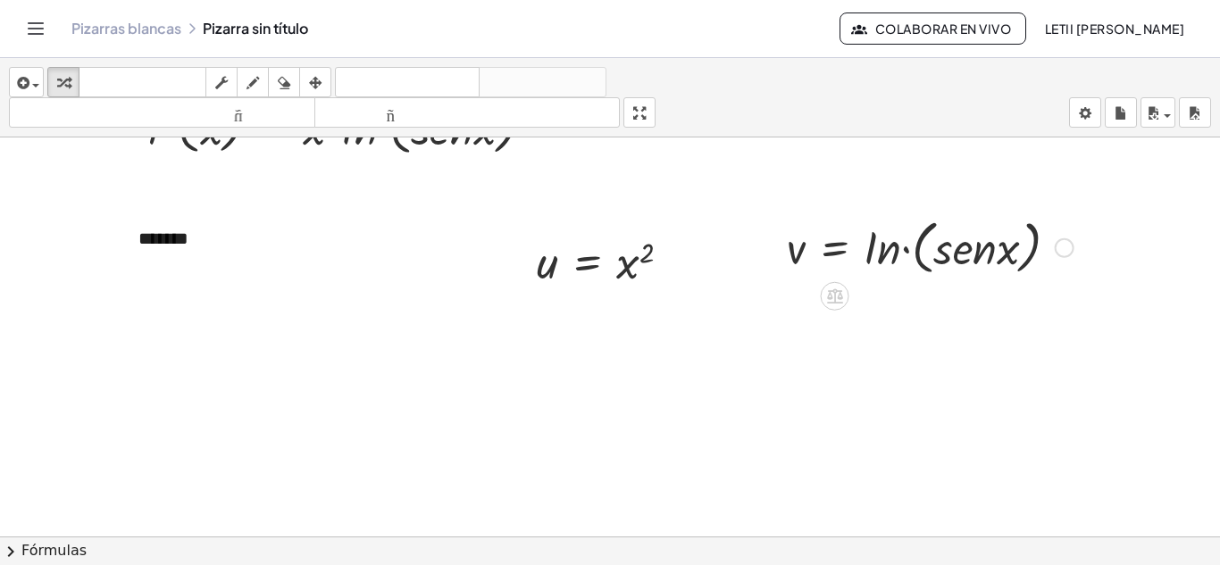
click at [1006, 239] on div at bounding box center [930, 247] width 305 height 68
click at [1052, 247] on div at bounding box center [930, 247] width 305 height 68
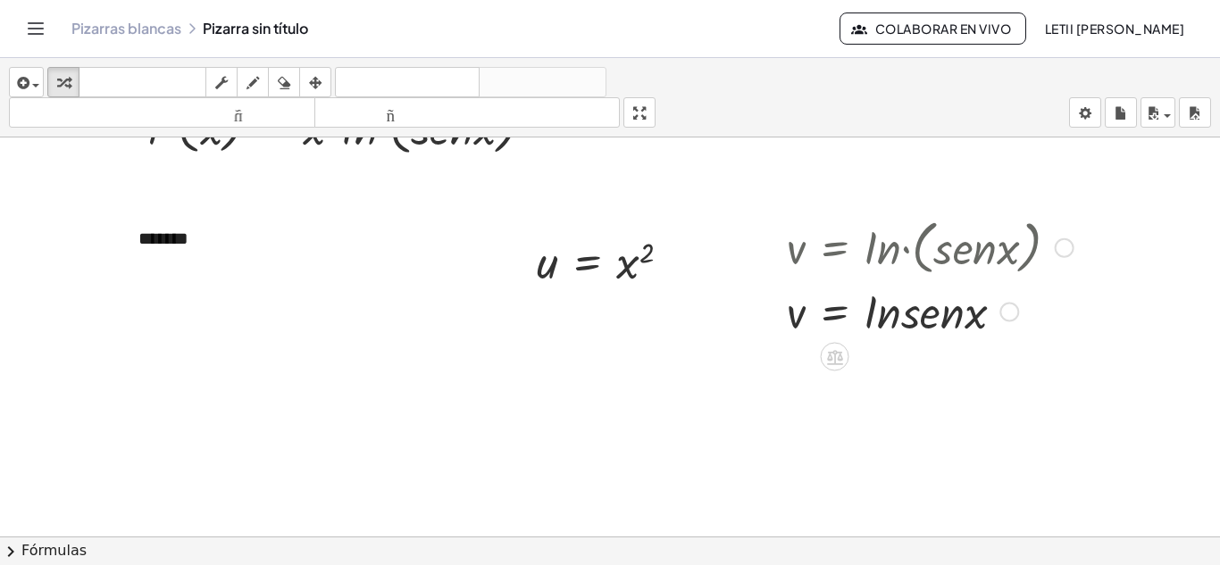
click at [1054, 244] on div at bounding box center [930, 247] width 305 height 68
click at [1067, 252] on div at bounding box center [1065, 248] width 20 height 20
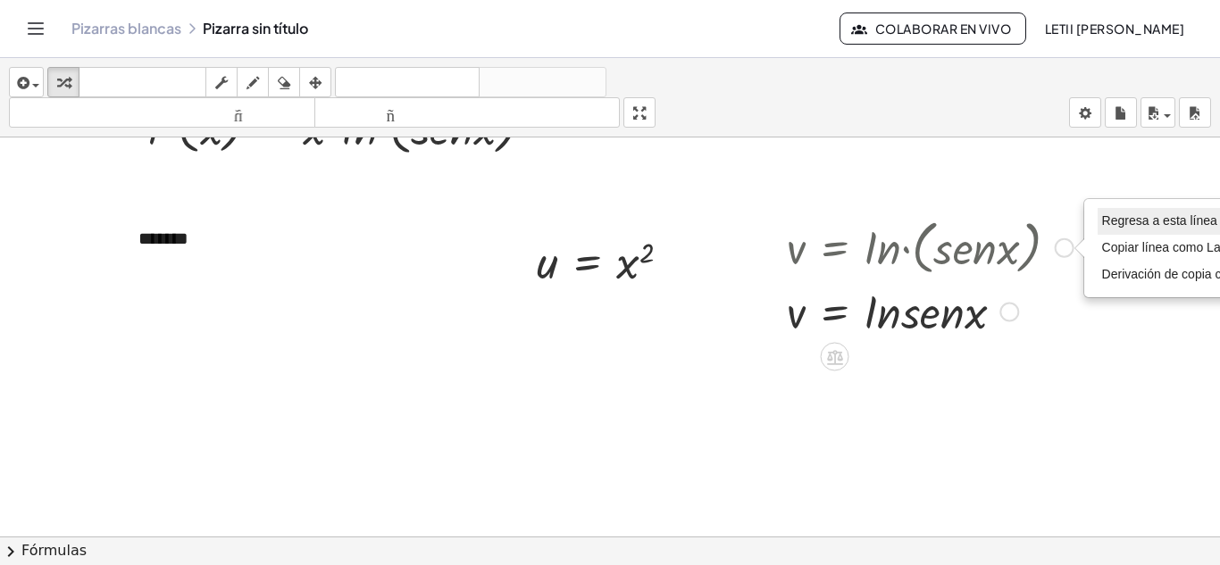
click at [1112, 220] on font "Regresa a esta línea" at bounding box center [1159, 220] width 115 height 14
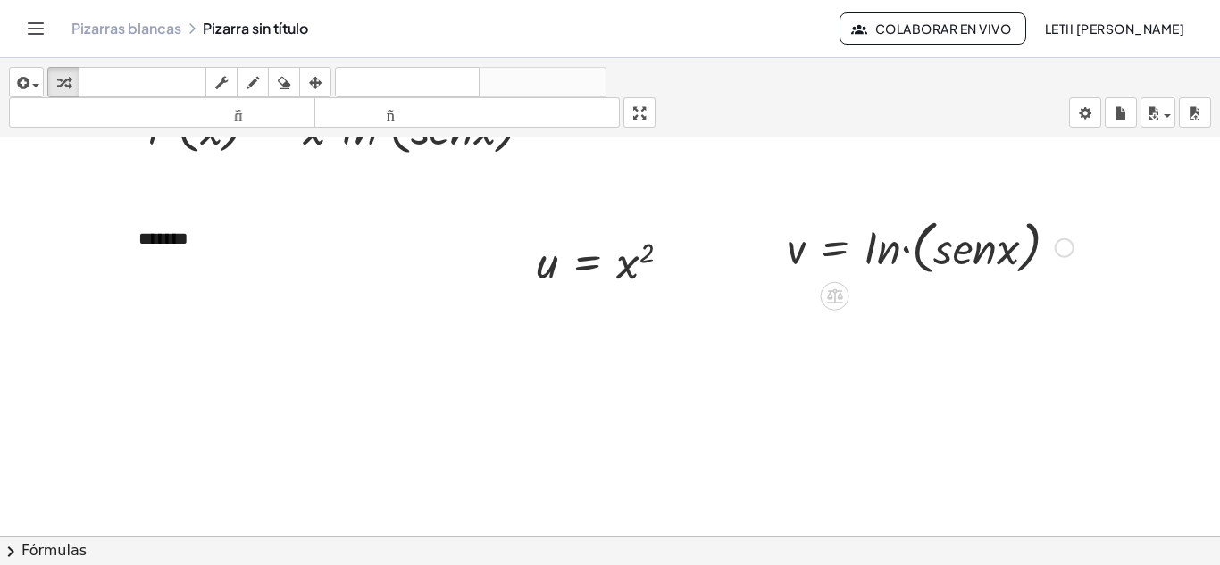
click at [1044, 238] on div at bounding box center [930, 247] width 305 height 68
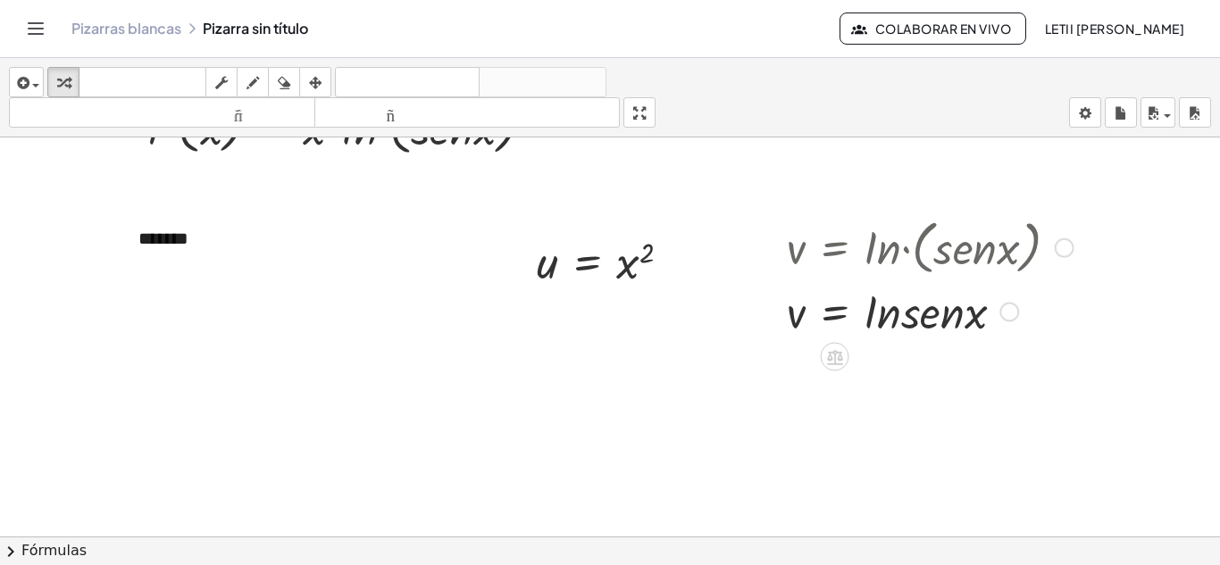
click at [1055, 247] on div at bounding box center [1065, 248] width 20 height 20
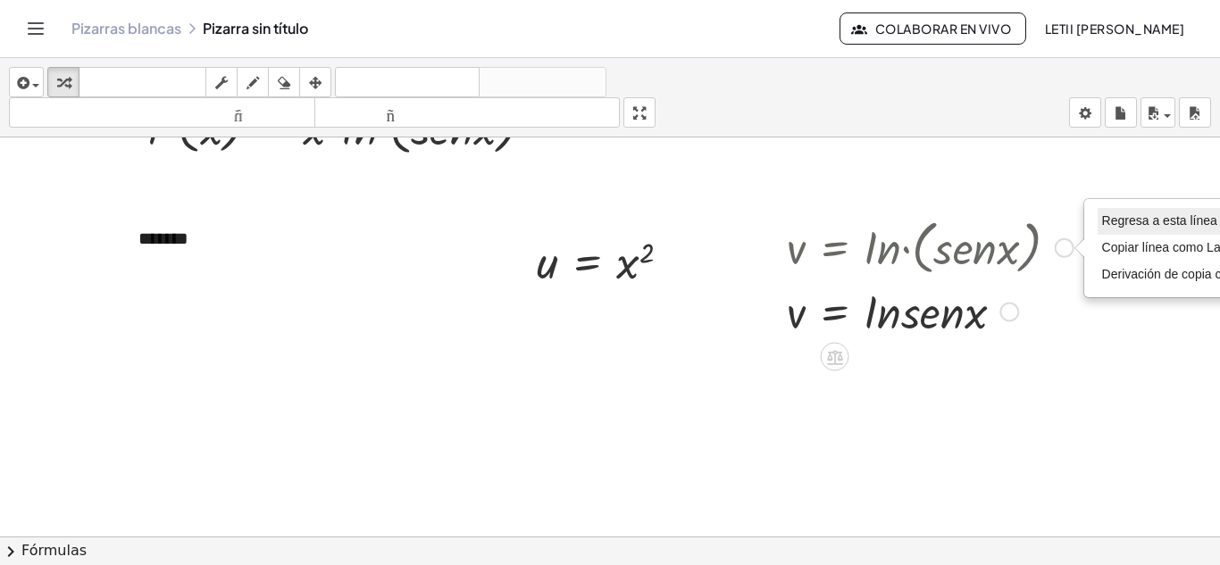
click at [1115, 224] on font "Regresa a esta línea" at bounding box center [1159, 220] width 115 height 14
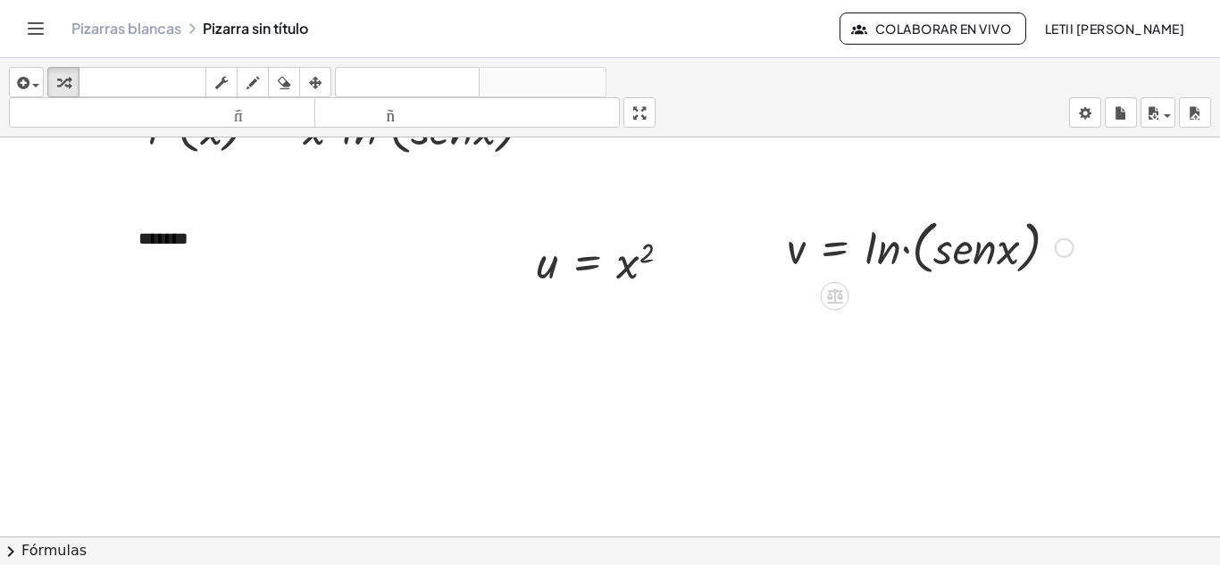
click at [1069, 247] on div "Regresa a esta línea Copiar línea como LaTeX Derivación de copia como LaTeX" at bounding box center [1065, 248] width 20 height 20
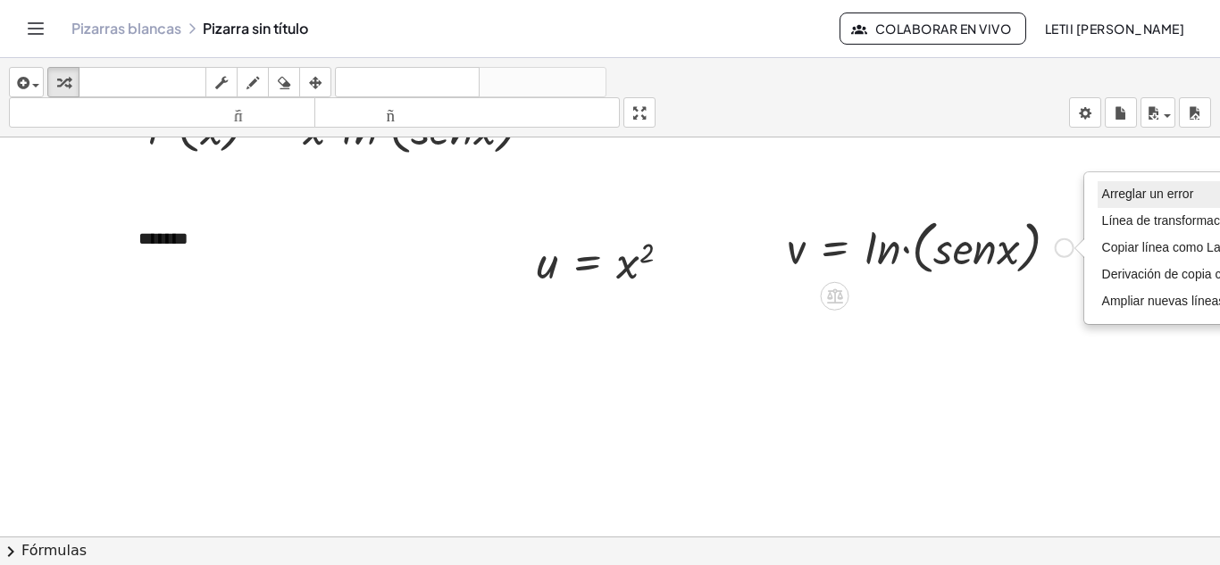
click at [1114, 196] on font "Arreglar un error" at bounding box center [1148, 194] width 92 height 14
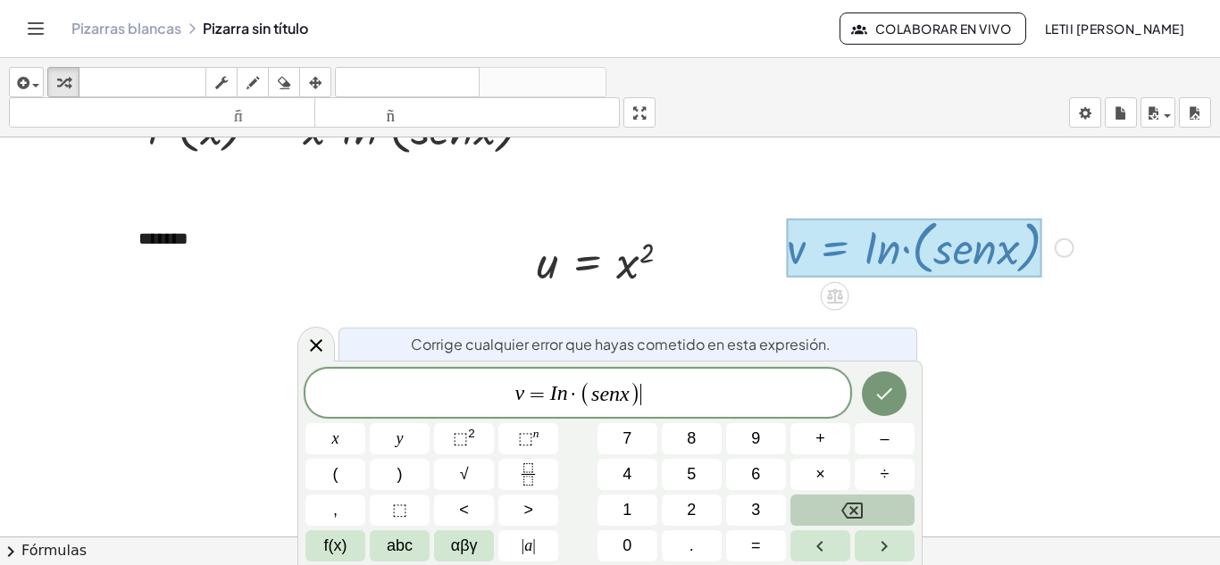
click at [917, 251] on div at bounding box center [914, 248] width 255 height 59
click at [911, 259] on div at bounding box center [914, 248] width 255 height 59
click at [924, 244] on div at bounding box center [914, 248] width 255 height 59
click at [579, 392] on span "v = I n · ​ ( s e n x )" at bounding box center [577, 394] width 545 height 29
click at [585, 396] on span "( ​ s e n x )" at bounding box center [603, 394] width 61 height 26
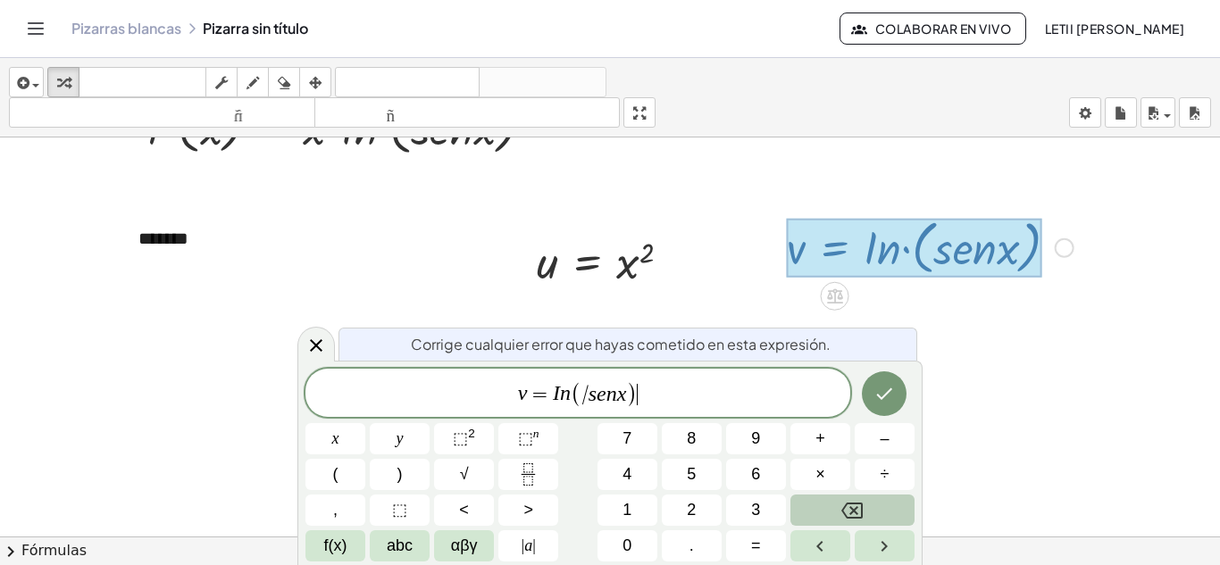
click at [646, 397] on span "v = I n ( / s e n x ) ​" at bounding box center [577, 394] width 545 height 29
click at [874, 387] on icon "Hecho" at bounding box center [883, 393] width 21 height 21
click at [881, 389] on icon "Hecho" at bounding box center [883, 393] width 21 height 21
click at [583, 403] on span "/" at bounding box center [585, 394] width 6 height 21
click at [584, 401] on span "/" at bounding box center [585, 394] width 6 height 21
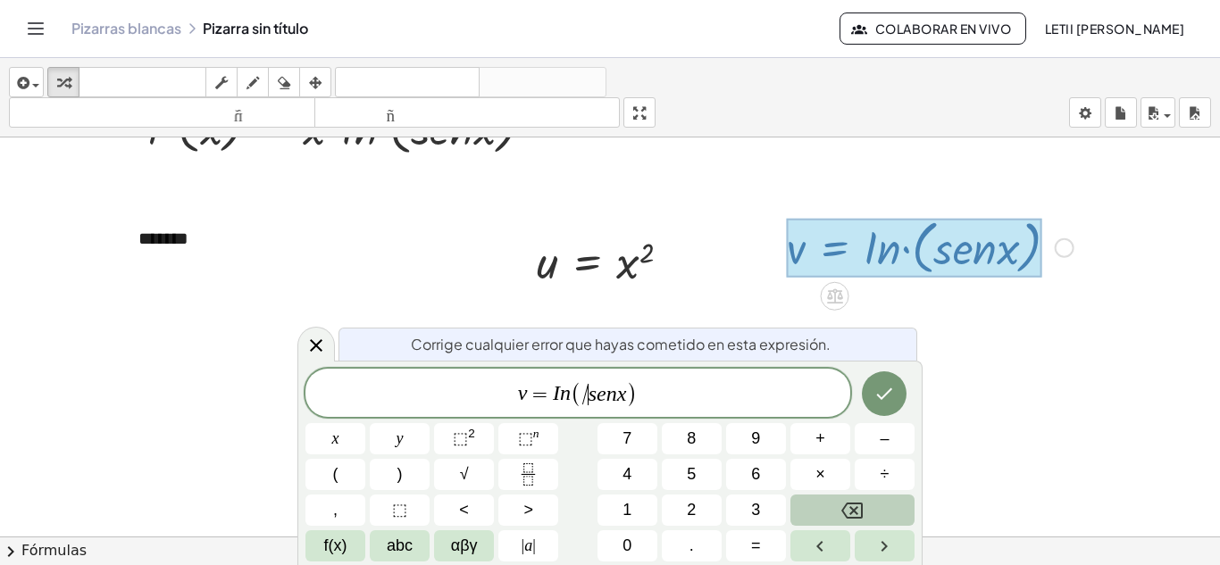
click at [586, 401] on span "/" at bounding box center [585, 394] width 6 height 21
click at [586, 397] on var "s" at bounding box center [589, 393] width 8 height 23
click at [178, 77] on font "teclado" at bounding box center [142, 82] width 119 height 17
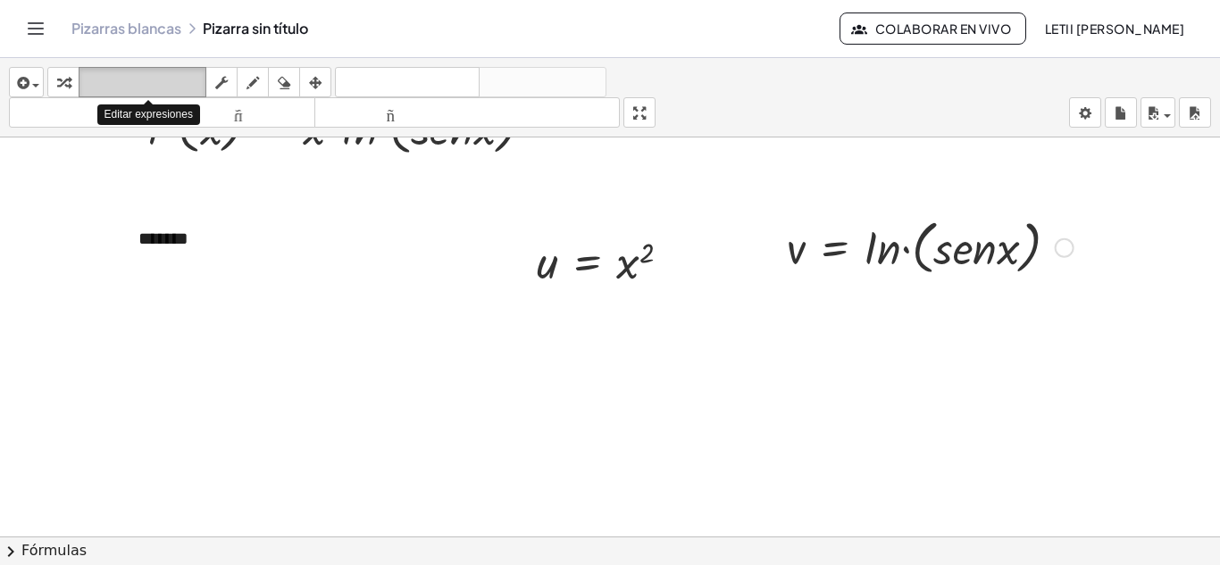
click at [178, 77] on font "teclado" at bounding box center [142, 82] width 119 height 17
click at [1066, 249] on div "Arreglar un error Línea de transformación Copiar línea como LaTeX Derivación de…" at bounding box center [1065, 248] width 20 height 20
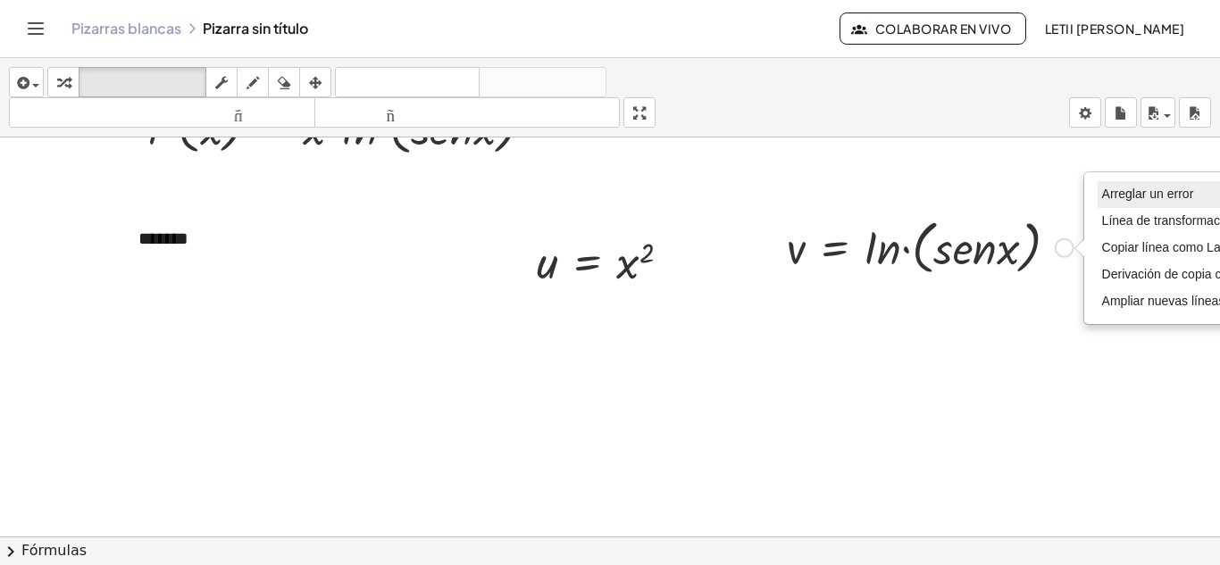
click at [1131, 197] on font "Arreglar un error" at bounding box center [1148, 194] width 92 height 14
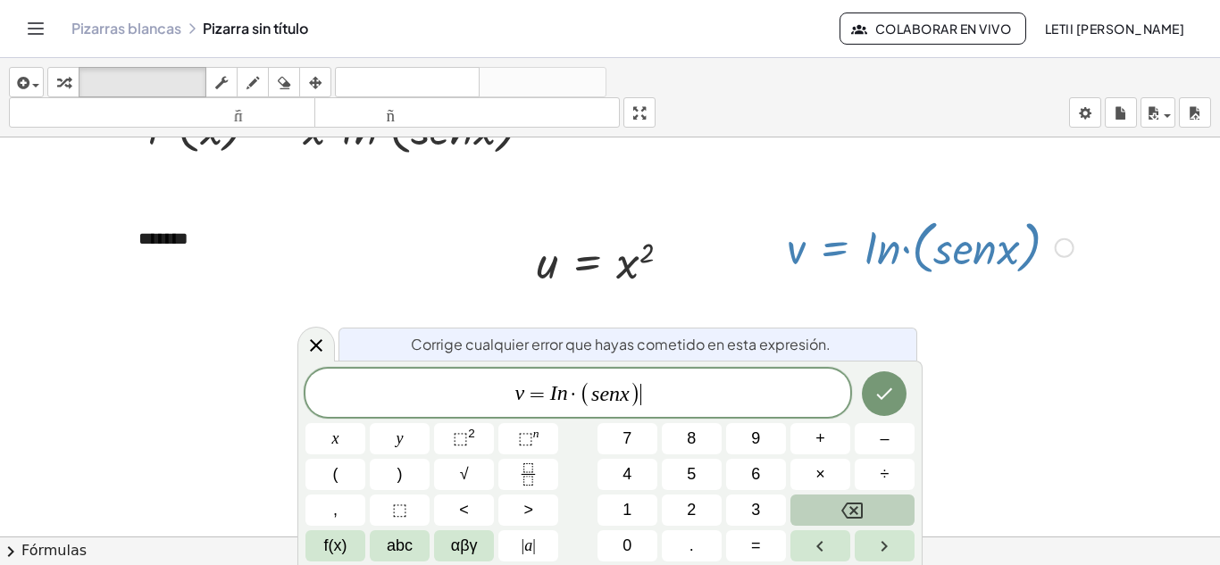
click at [575, 389] on span "·" at bounding box center [574, 394] width 13 height 21
click at [589, 392] on var "s" at bounding box center [589, 393] width 8 height 23
click at [335, 520] on span "," at bounding box center [335, 510] width 4 height 24
click at [631, 519] on span "1" at bounding box center [626, 510] width 9 height 24
click at [863, 504] on icon "Backspace" at bounding box center [851, 511] width 21 height 16
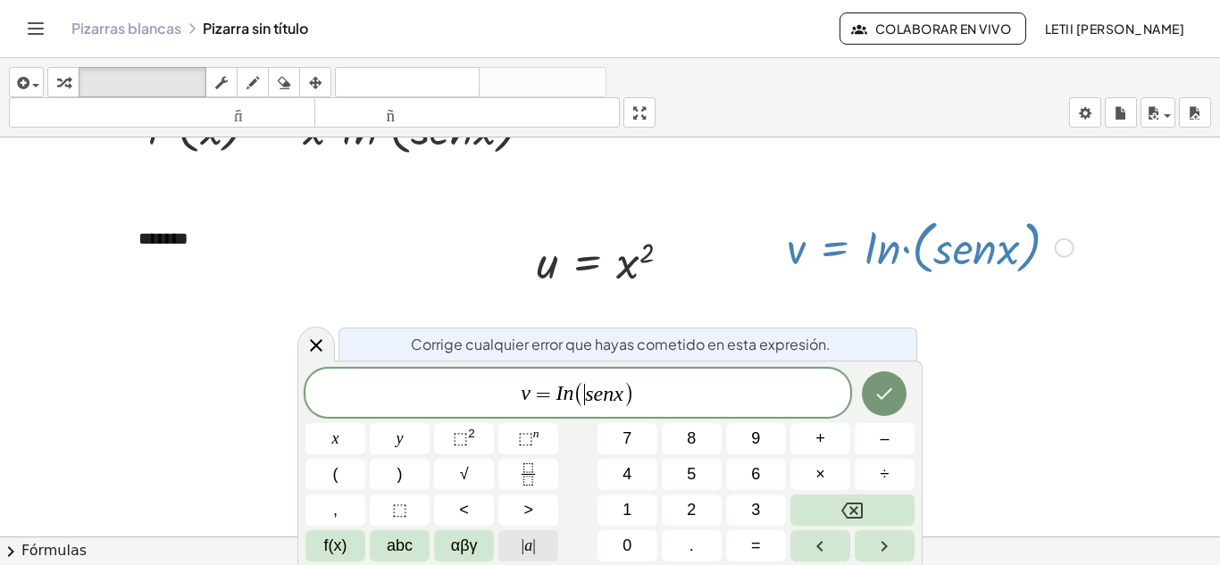
click at [520, 543] on button "| a |" at bounding box center [528, 545] width 60 height 31
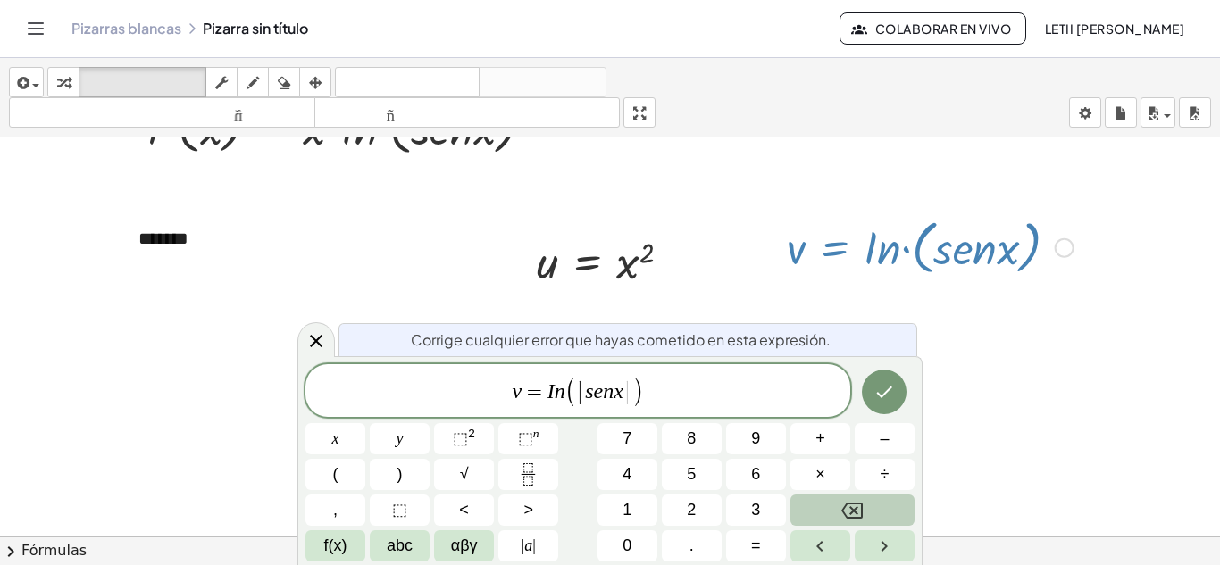
click at [823, 510] on button "Backspace" at bounding box center [852, 510] width 124 height 31
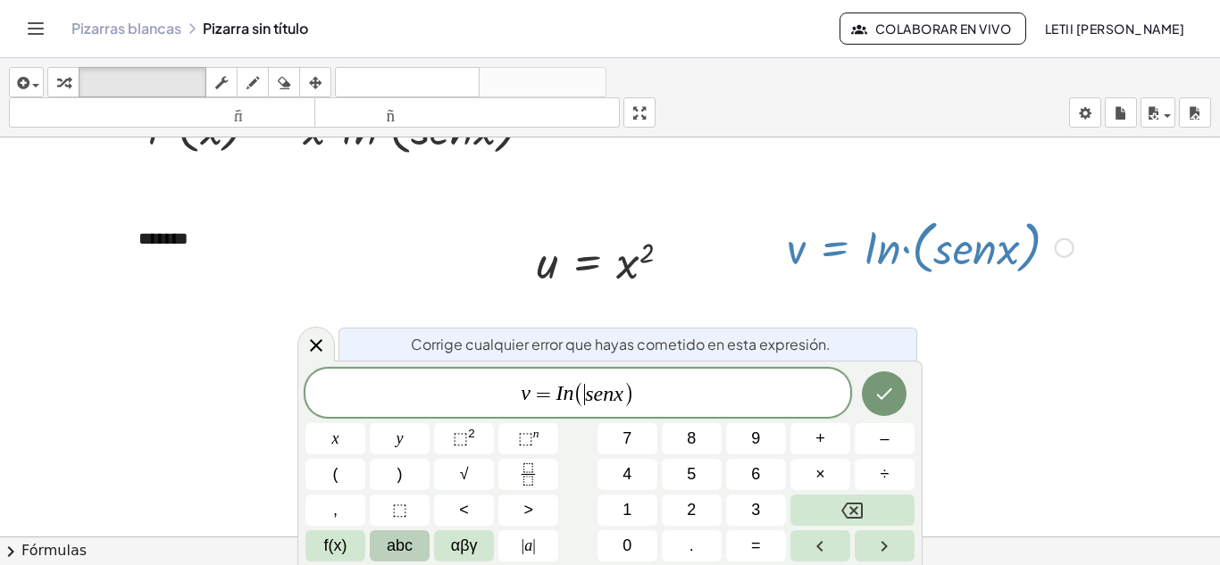
click at [401, 543] on span "abc" at bounding box center [400, 546] width 26 height 24
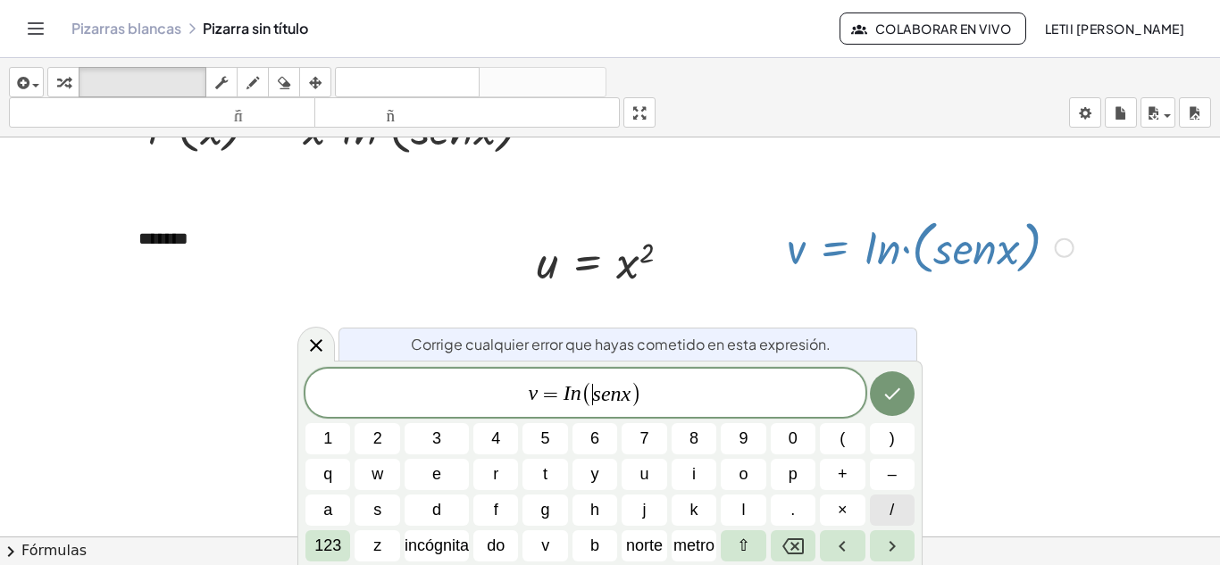
click at [899, 512] on button "/" at bounding box center [892, 510] width 45 height 31
click at [864, 542] on button "Flecha izquierda" at bounding box center [842, 545] width 45 height 31
click at [896, 541] on icon "Flecha derecha" at bounding box center [891, 546] width 21 height 21
click at [639, 394] on span ")" at bounding box center [637, 394] width 12 height 26
click at [900, 394] on icon "Hecho" at bounding box center [891, 393] width 21 height 21
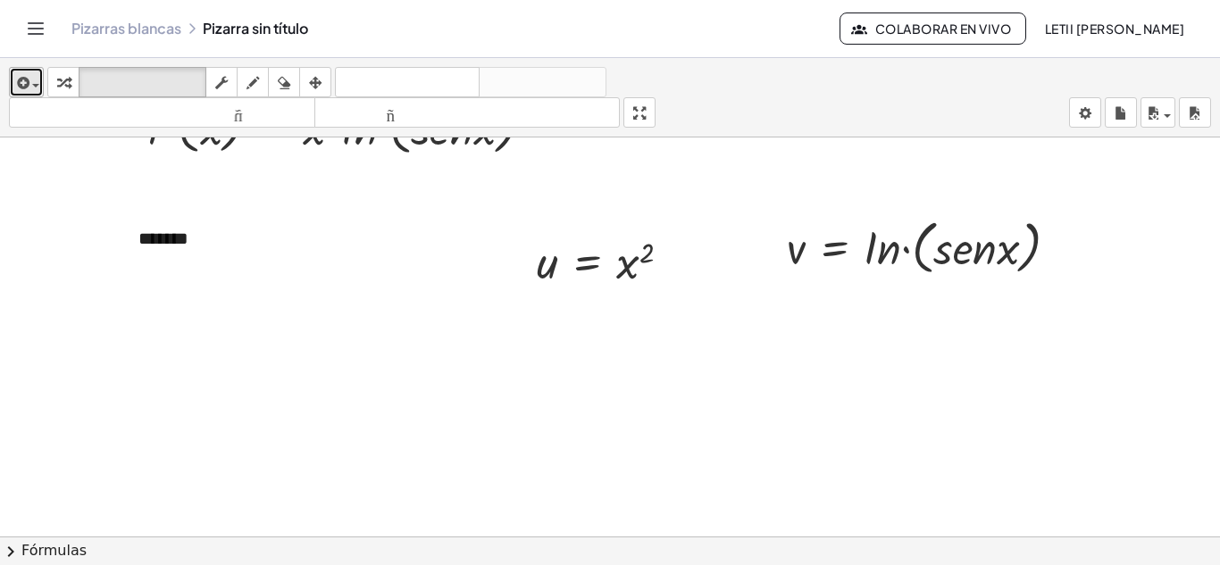
click at [27, 87] on icon "button" at bounding box center [21, 82] width 16 height 21
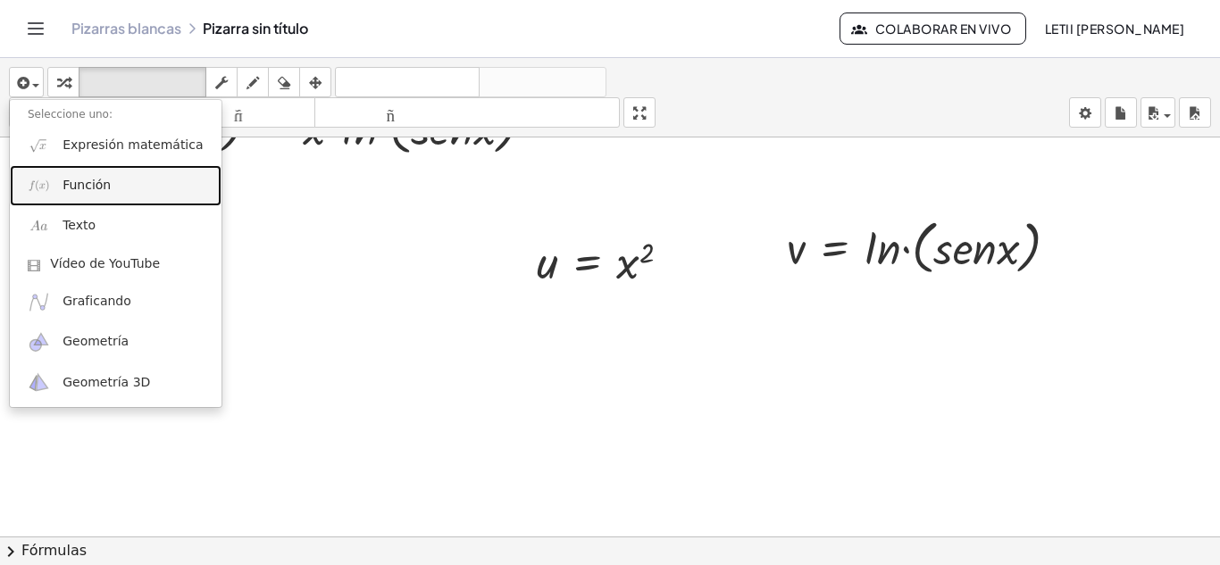
click at [80, 191] on font "Función" at bounding box center [87, 185] width 48 height 14
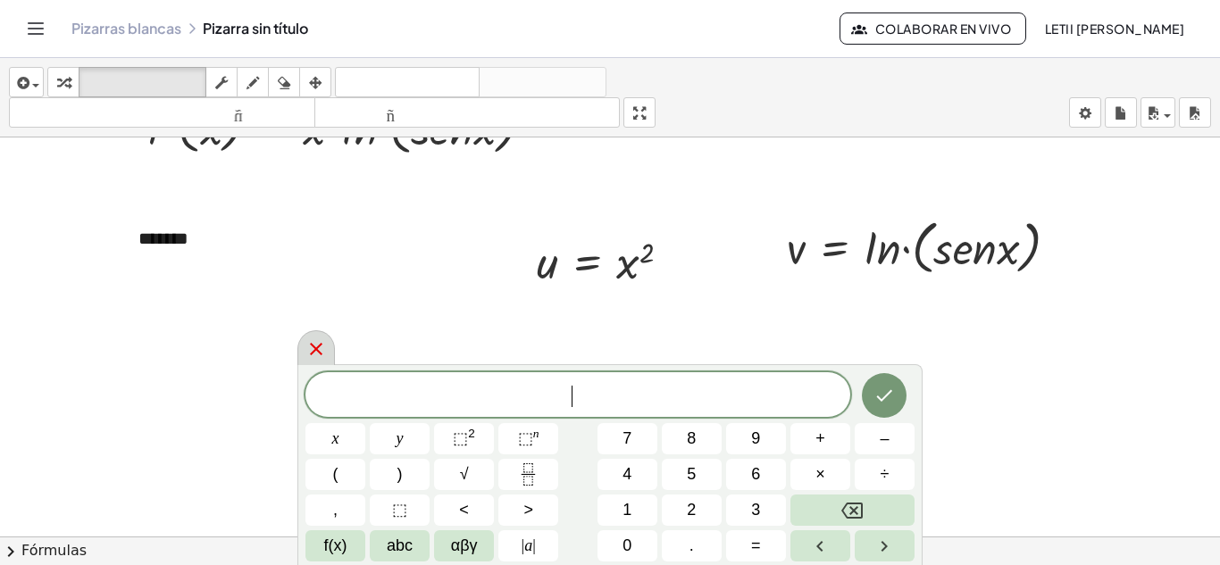
click at [329, 342] on div at bounding box center [316, 347] width 38 height 35
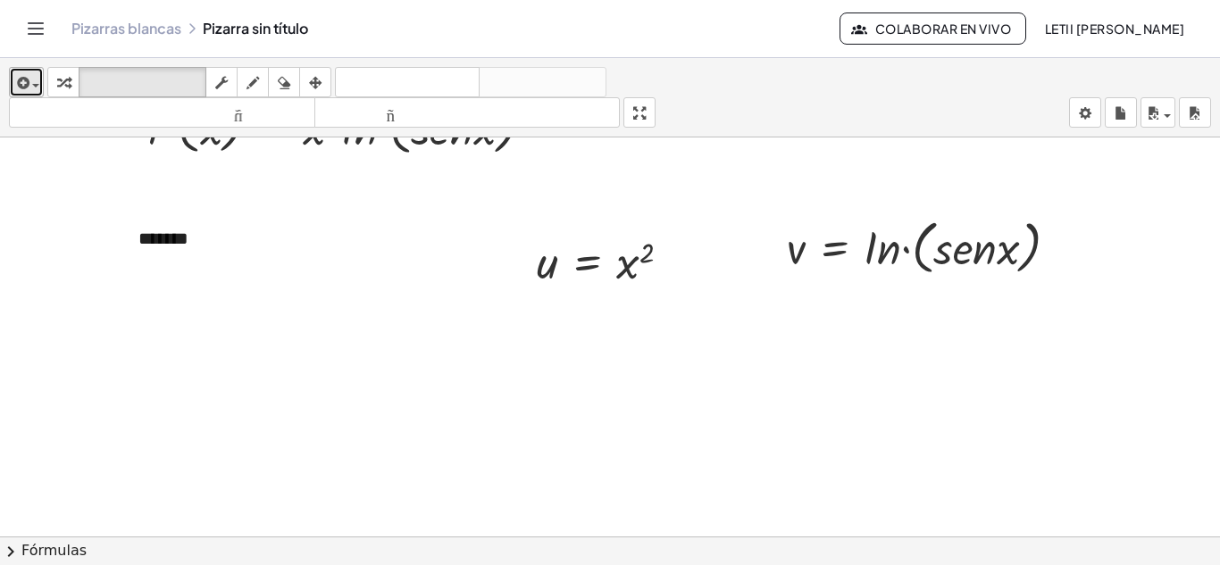
click at [29, 82] on icon "button" at bounding box center [21, 82] width 16 height 21
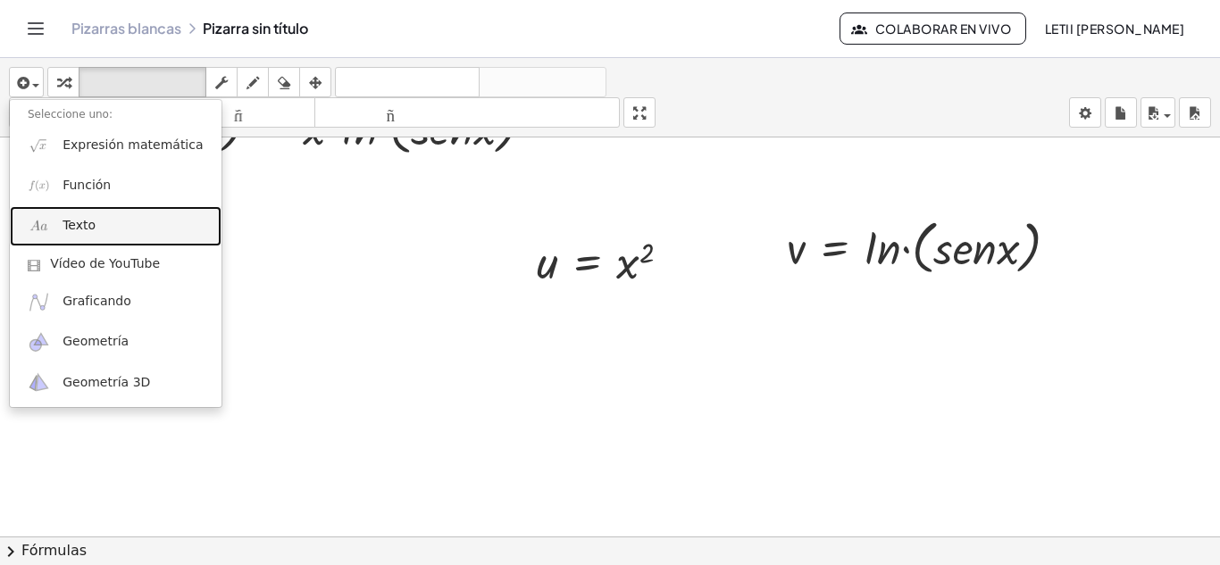
click at [80, 215] on link "Texto" at bounding box center [116, 226] width 212 height 40
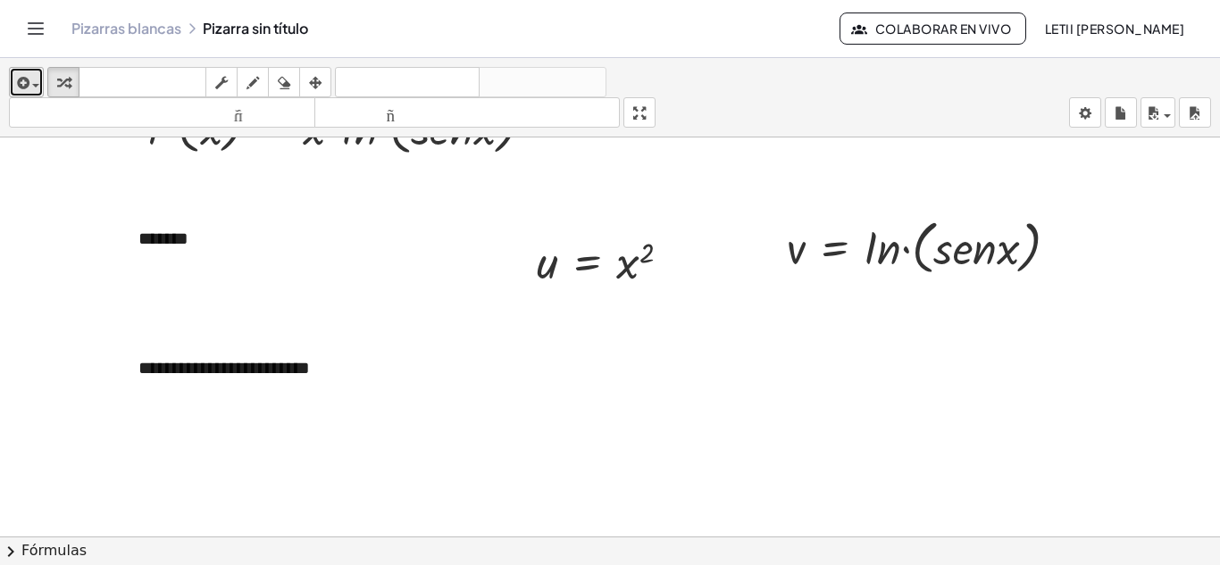
click at [27, 90] on icon "button" at bounding box center [21, 82] width 16 height 21
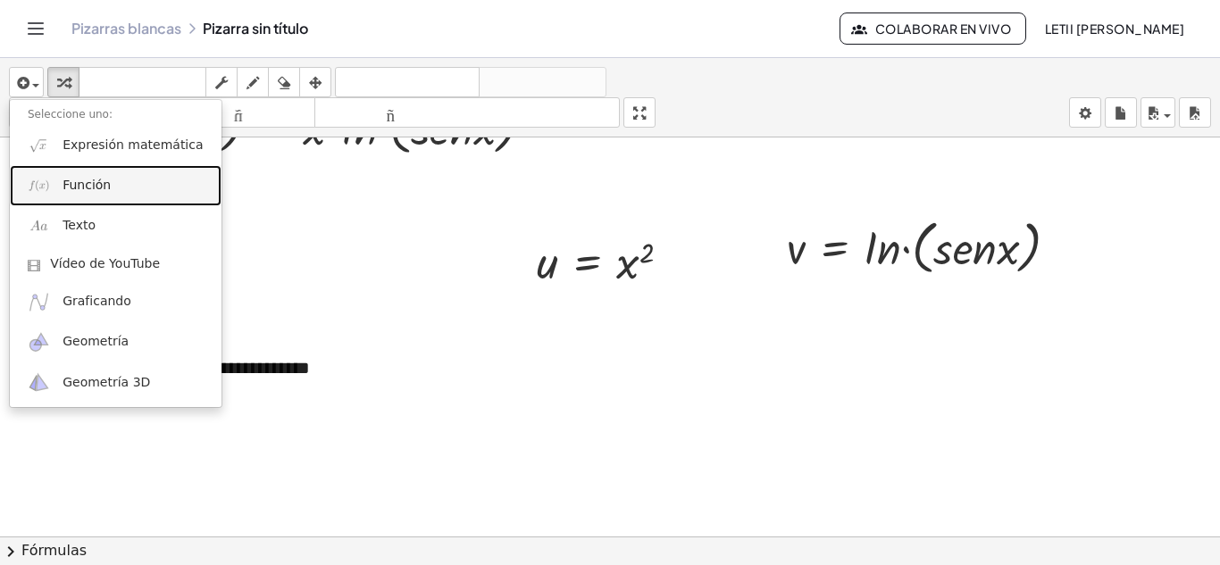
click at [68, 191] on font "Función" at bounding box center [87, 185] width 48 height 14
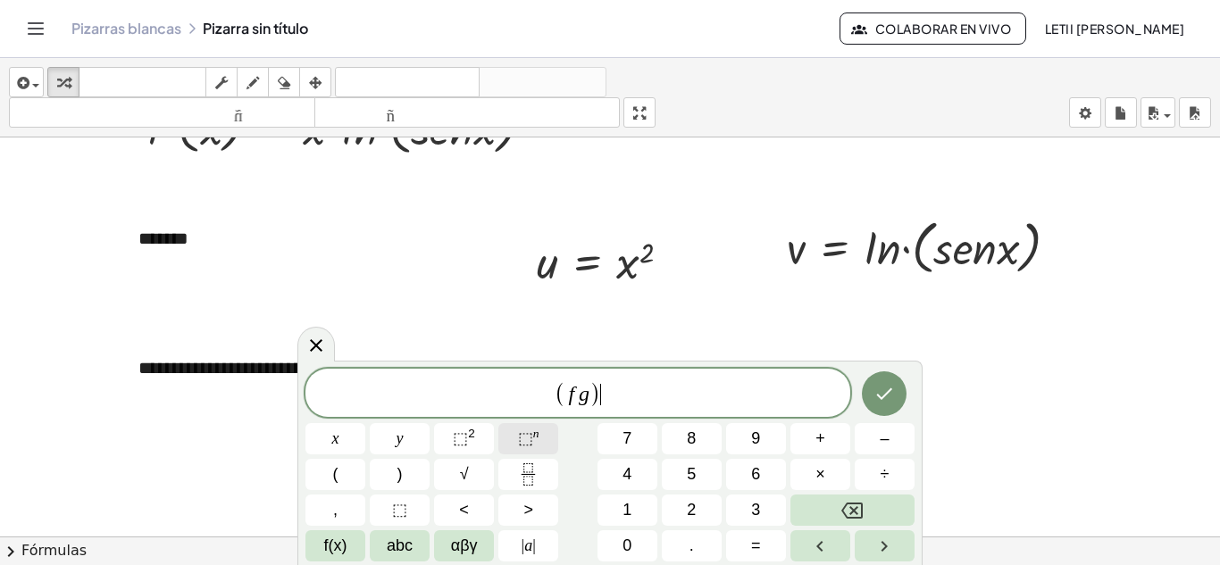
click at [509, 434] on button "⬚ n" at bounding box center [528, 438] width 60 height 31
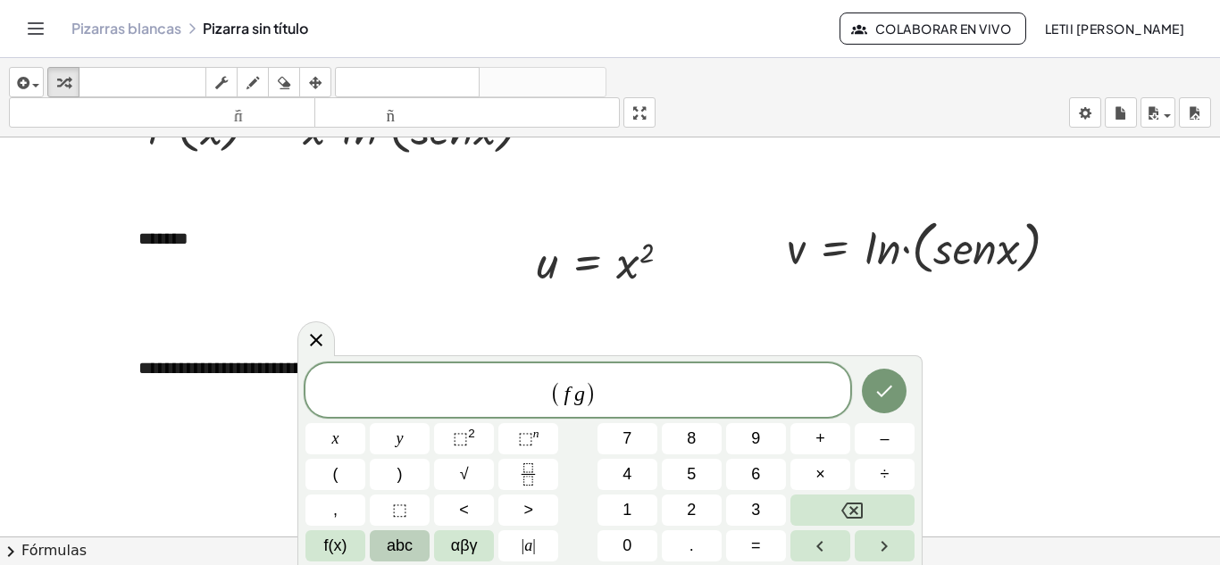
click at [392, 539] on span "abc" at bounding box center [400, 546] width 26 height 24
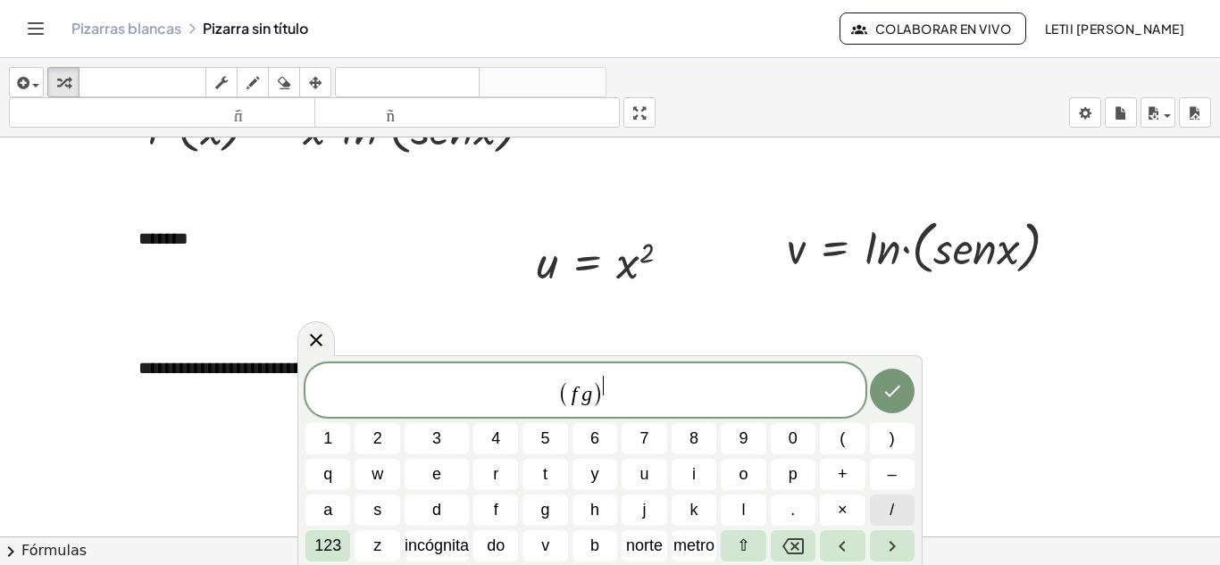
click at [885, 500] on button "/" at bounding box center [892, 510] width 45 height 31
click at [730, 500] on button "l" at bounding box center [743, 510] width 45 height 31
click at [608, 399] on span "( f g ) l ​" at bounding box center [585, 391] width 560 height 35
click at [617, 397] on span "( f g ) l ​" at bounding box center [585, 391] width 560 height 35
click at [331, 543] on font "123" at bounding box center [327, 546] width 27 height 18
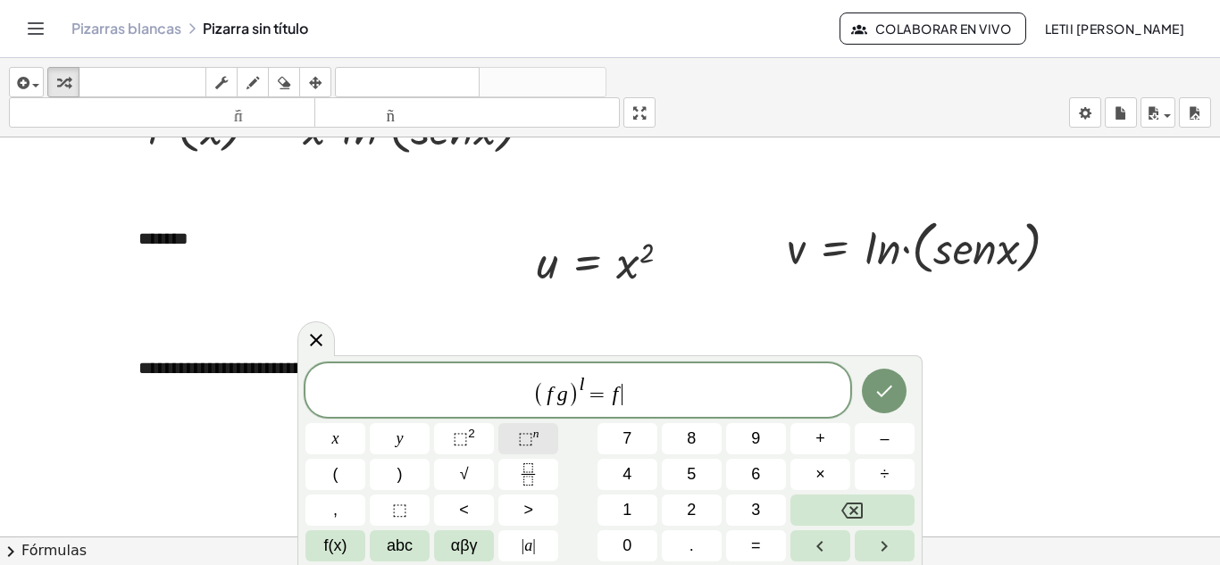
click at [539, 442] on button "⬚ n" at bounding box center [528, 438] width 60 height 31
click at [624, 519] on span "1" at bounding box center [626, 510] width 9 height 24
click at [405, 558] on button "abc" at bounding box center [400, 545] width 60 height 31
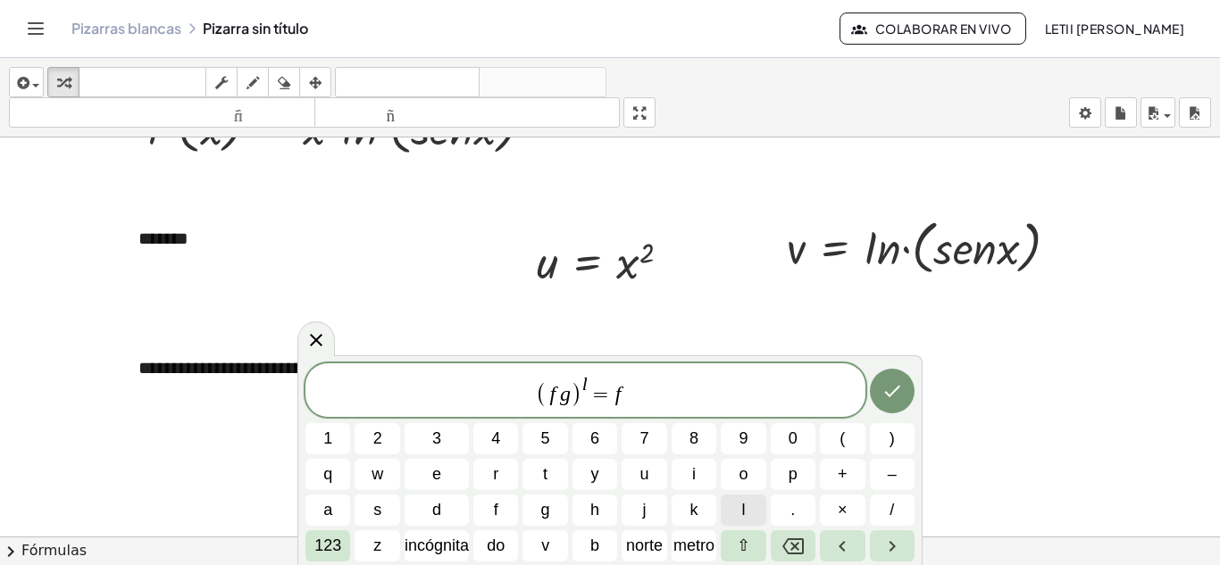
click at [731, 514] on button "l" at bounding box center [743, 510] width 45 height 31
click at [641, 401] on span "( f g ) l = f l ​" at bounding box center [585, 391] width 560 height 35
click at [338, 545] on font "123" at bounding box center [327, 546] width 27 height 18
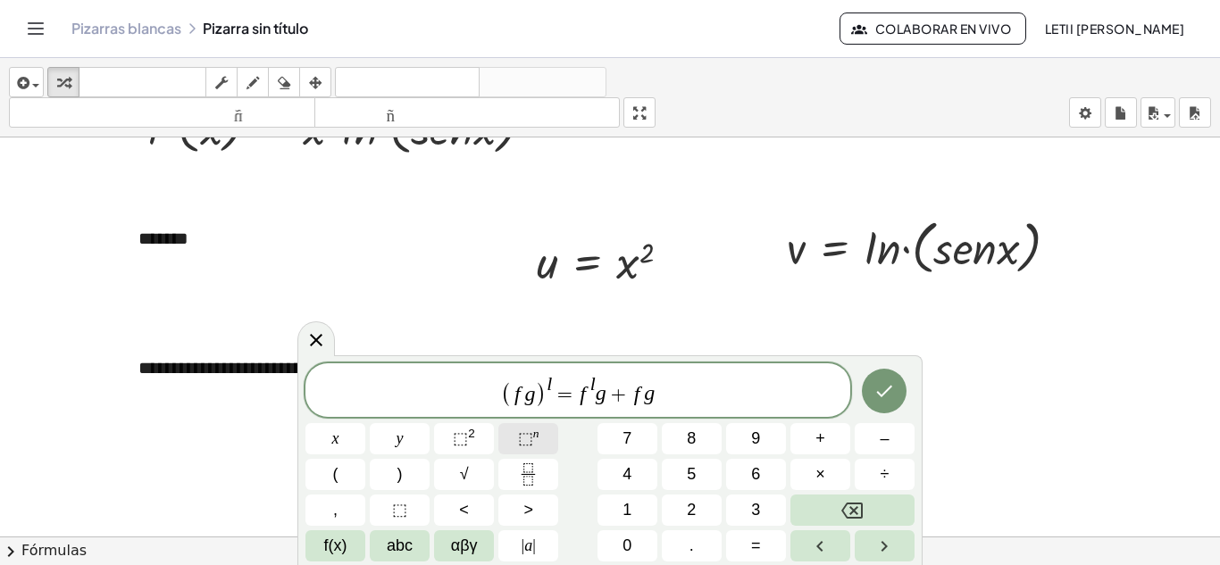
click at [517, 431] on button "⬚ n" at bounding box center [528, 438] width 60 height 31
click at [403, 550] on span "abc" at bounding box center [400, 546] width 26 height 24
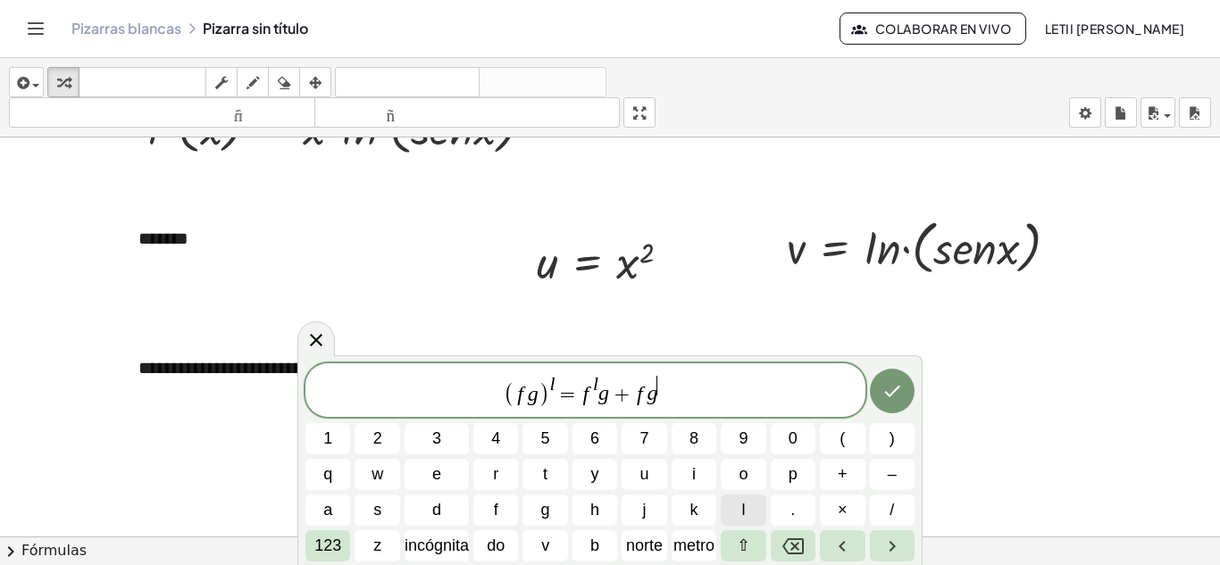
click at [747, 502] on button "l" at bounding box center [743, 510] width 45 height 31
click at [887, 400] on icon "Hecho" at bounding box center [891, 390] width 21 height 21
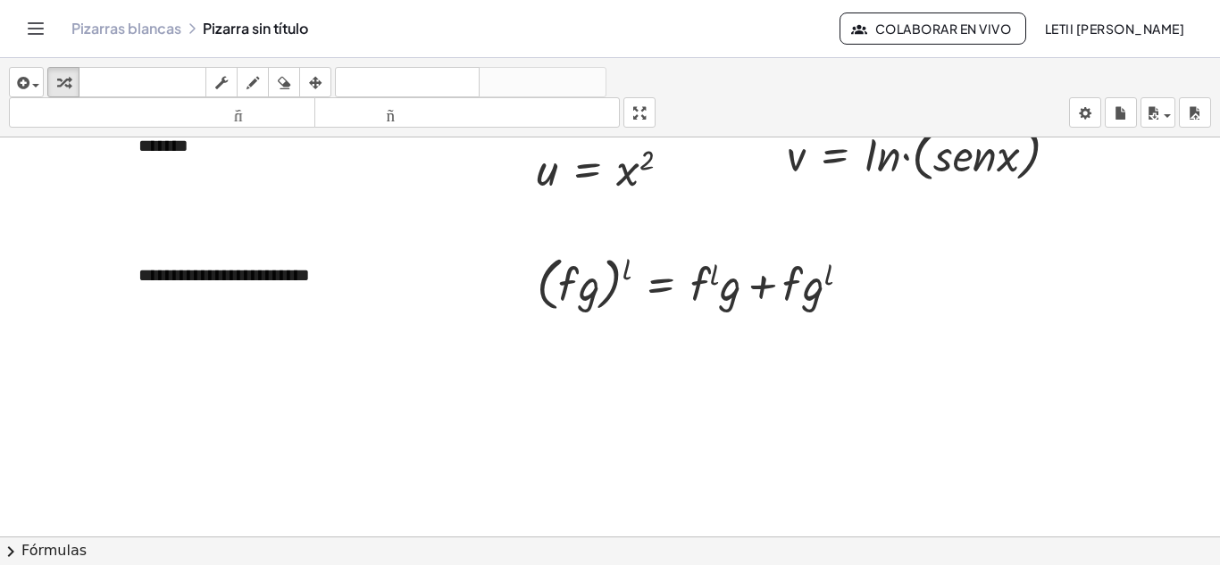
scroll to position [268, 0]
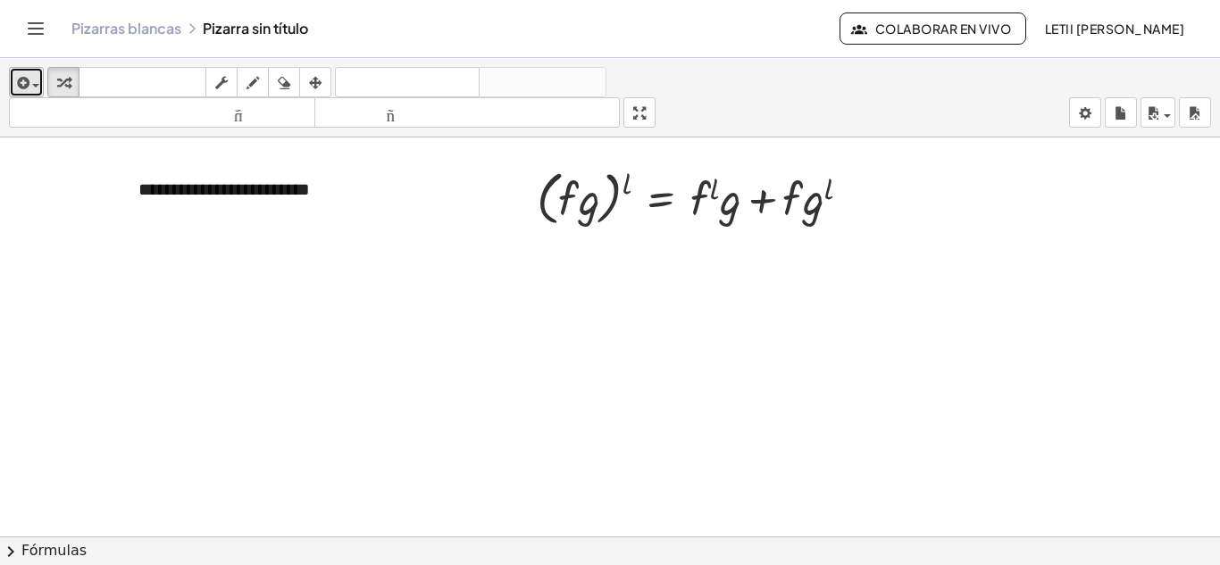
click at [37, 86] on span "button" at bounding box center [35, 86] width 7 height 4
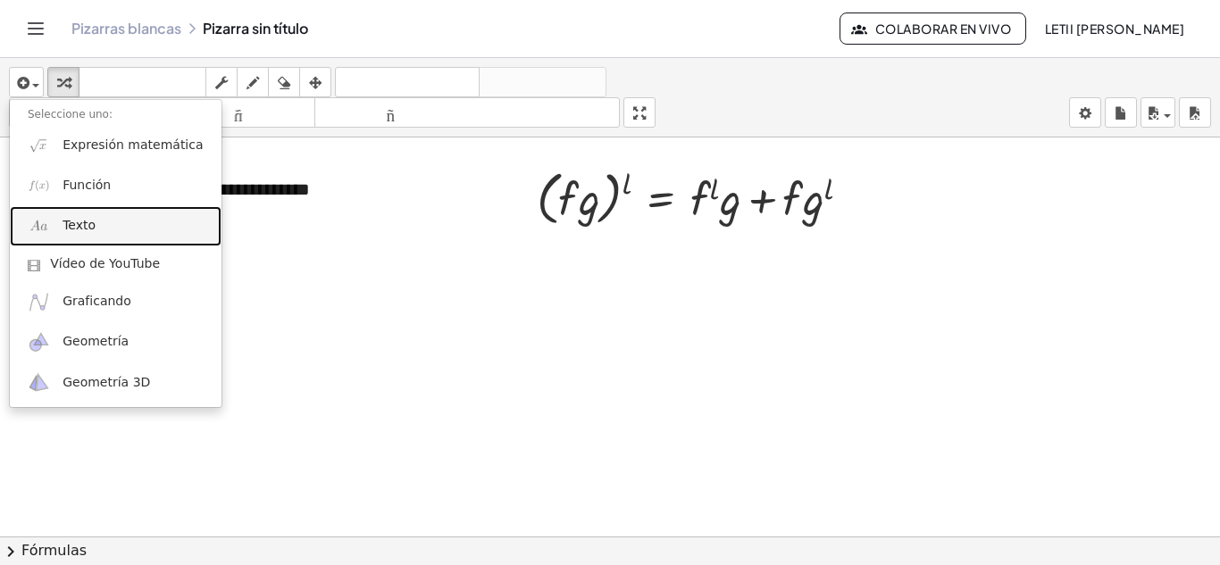
click at [66, 229] on font "Texto" at bounding box center [79, 225] width 33 height 14
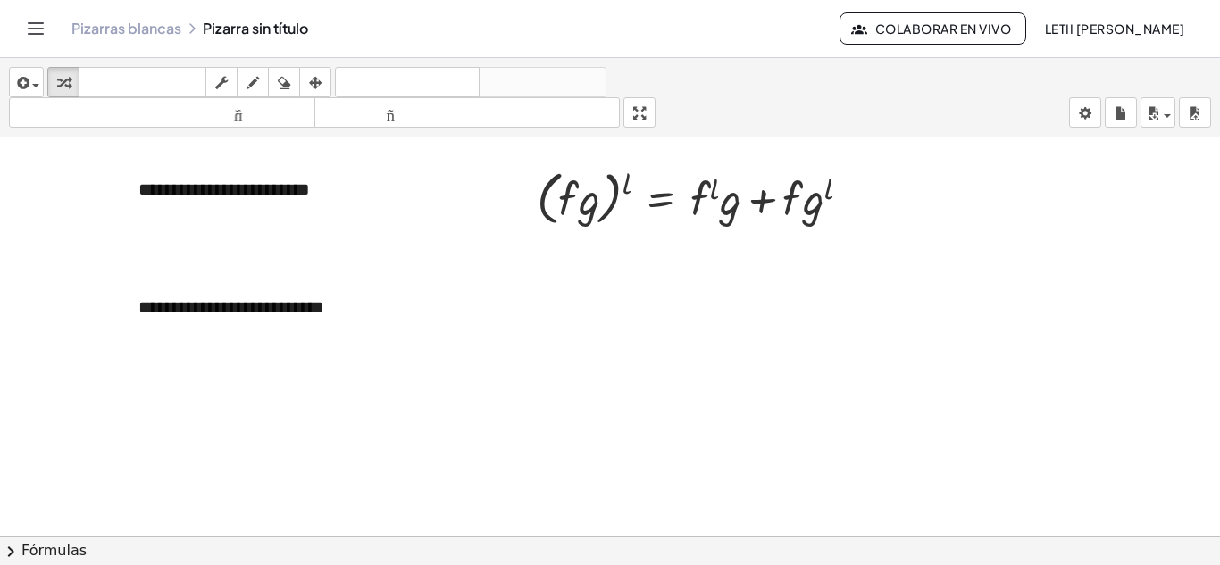
click at [440, 362] on div at bounding box center [610, 281] width 1220 height 823
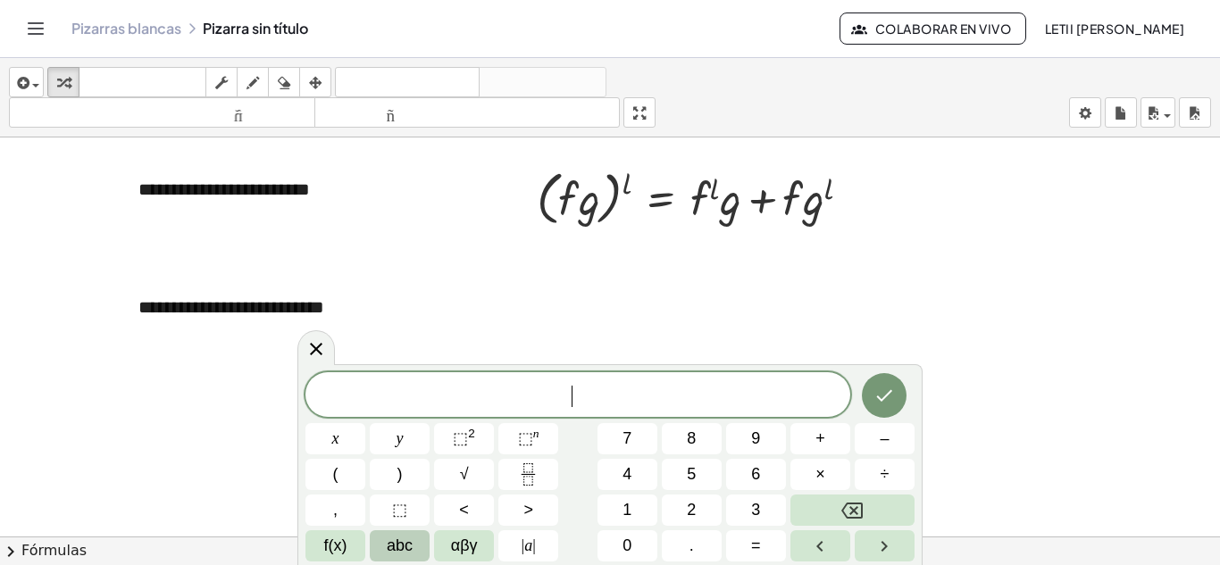
click at [395, 544] on span "abc" at bounding box center [400, 546] width 26 height 24
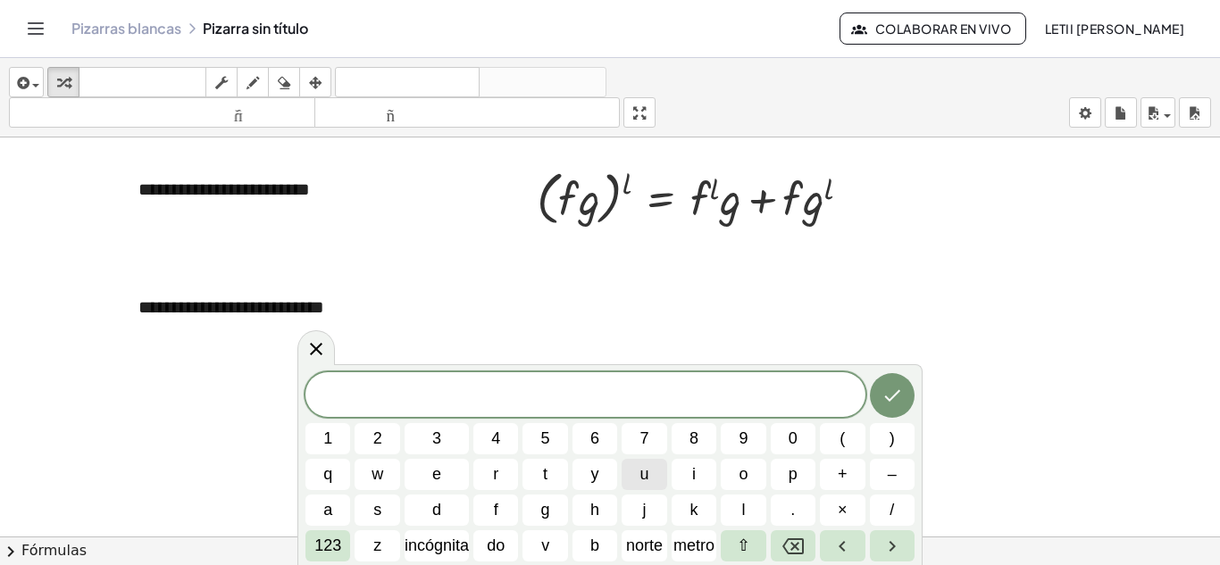
click at [646, 482] on span "u" at bounding box center [644, 475] width 9 height 24
click at [325, 542] on font "123" at bounding box center [327, 546] width 27 height 18
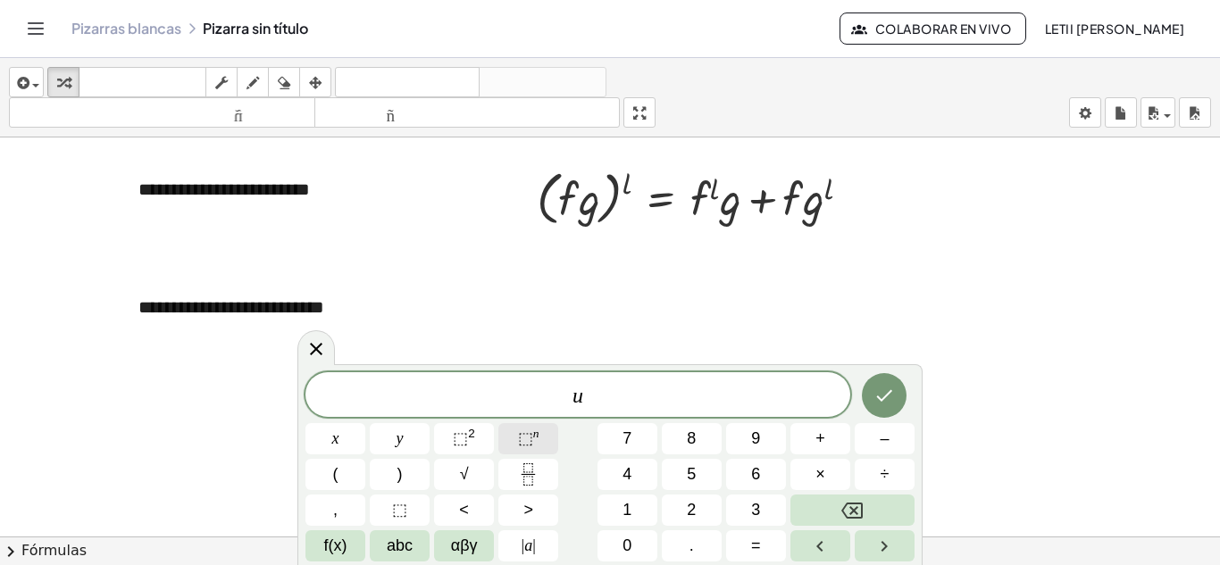
click at [523, 434] on span "⬚" at bounding box center [525, 439] width 15 height 18
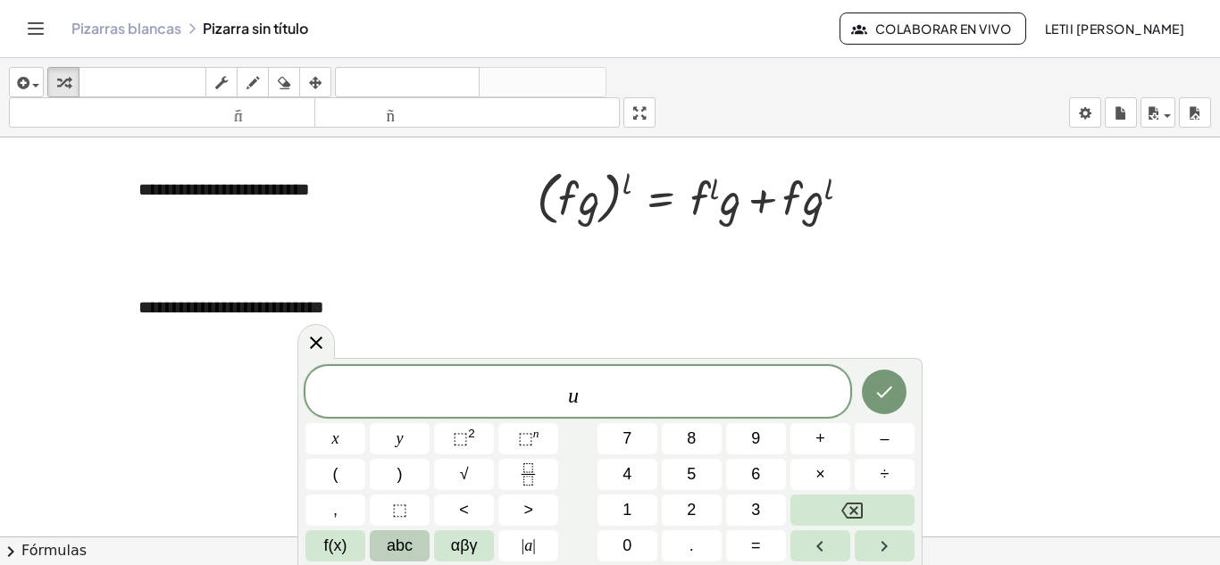
click at [385, 544] on button "abc" at bounding box center [400, 545] width 60 height 31
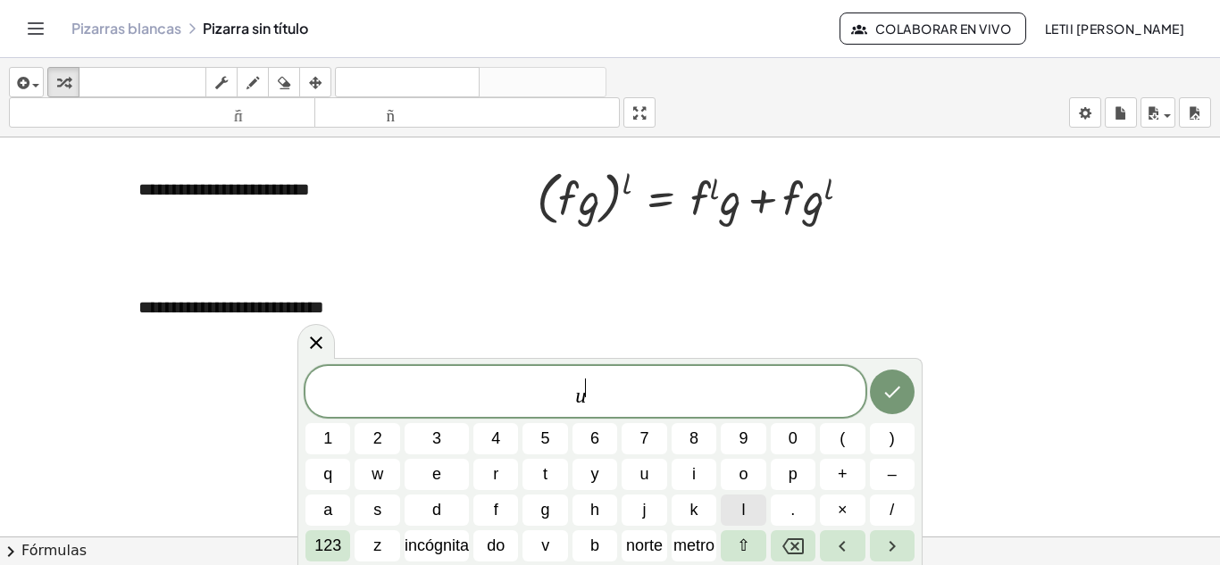
click at [739, 501] on button "l" at bounding box center [743, 510] width 45 height 31
click at [606, 396] on span "u l ​" at bounding box center [585, 393] width 560 height 32
click at [331, 542] on font "123" at bounding box center [327, 546] width 27 height 18
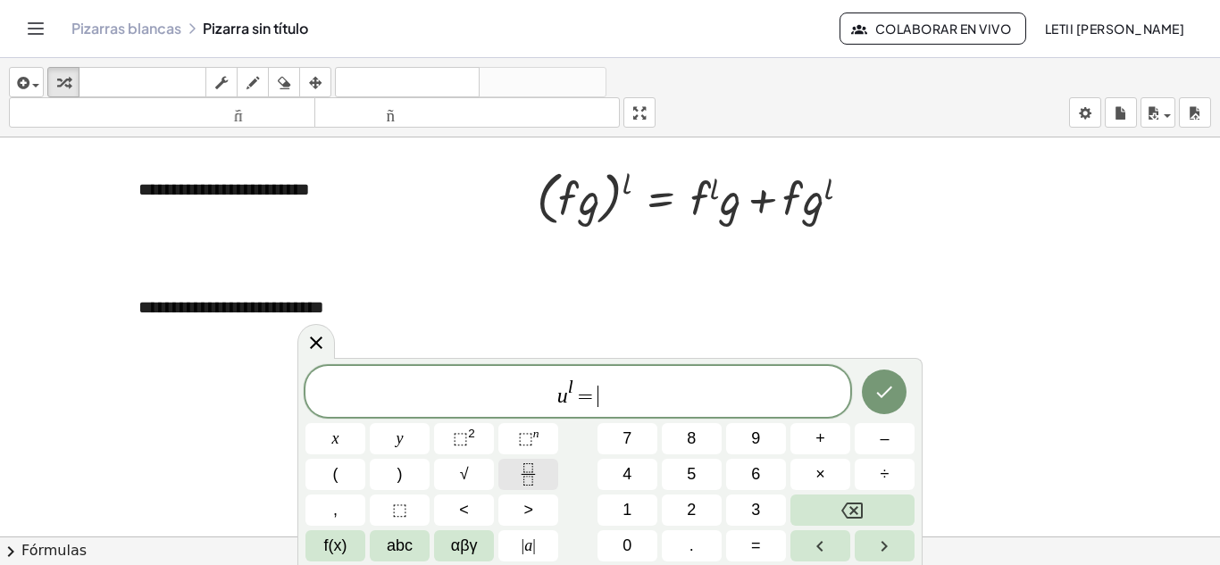
click at [539, 462] on button "Fraction" at bounding box center [528, 474] width 60 height 31
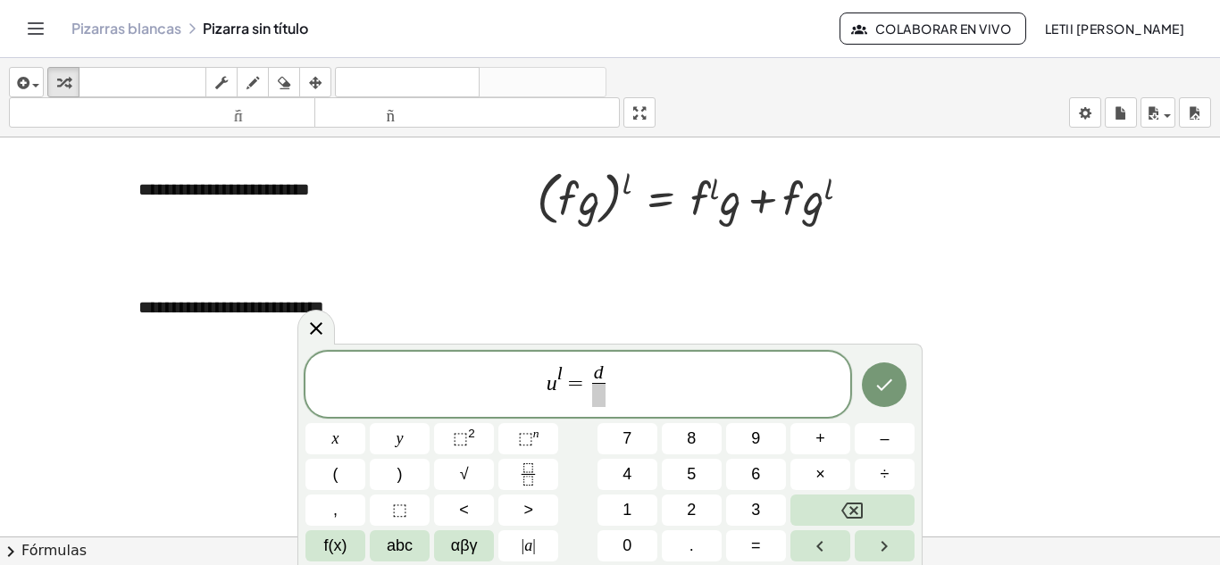
click at [597, 396] on span at bounding box center [598, 395] width 13 height 24
click at [612, 383] on span "u l = d d x ​ ​" at bounding box center [577, 386] width 545 height 47
click at [459, 438] on span "⬚" at bounding box center [460, 439] width 15 height 18
click at [864, 378] on button "Hecho" at bounding box center [884, 385] width 45 height 45
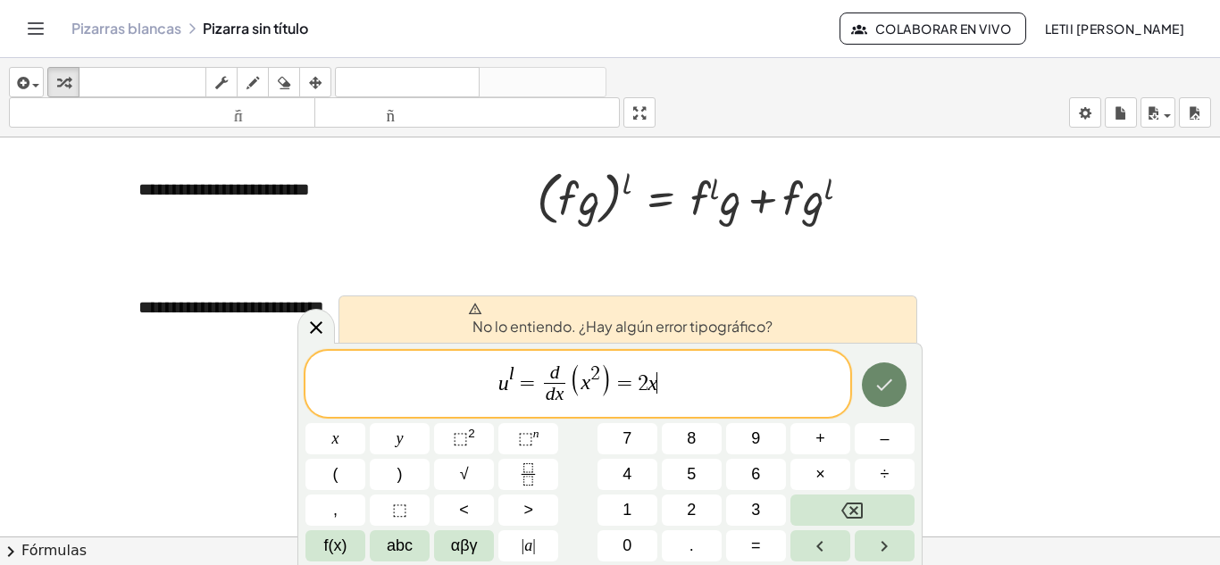
click at [862, 378] on button "Hecho" at bounding box center [884, 385] width 45 height 45
click at [882, 385] on icon "Hecho" at bounding box center [883, 384] width 21 height 21
click at [882, 387] on icon "Hecho" at bounding box center [883, 384] width 21 height 21
click at [883, 388] on icon "Hecho" at bounding box center [885, 385] width 16 height 12
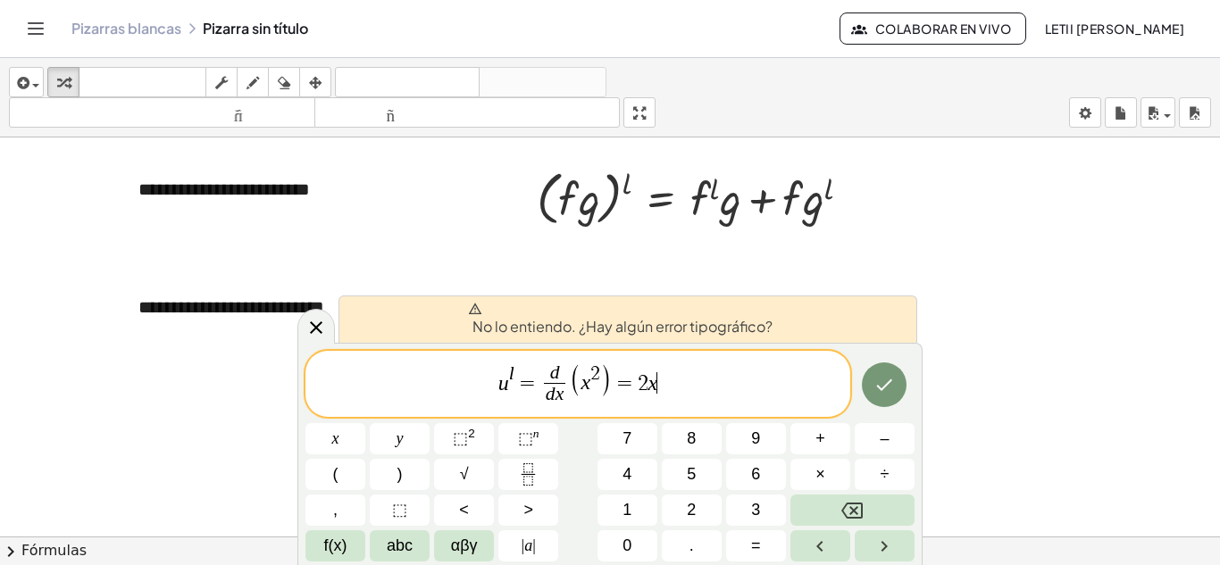
click at [542, 392] on span "d d x ​" at bounding box center [553, 386] width 29 height 44
click at [547, 389] on var "d" at bounding box center [551, 393] width 10 height 21
click at [542, 385] on span "d ​ d x ​" at bounding box center [553, 386] width 29 height 44
click at [542, 385] on span "​ d d x ​" at bounding box center [553, 386] width 29 height 44
click at [544, 385] on span "d x" at bounding box center [555, 395] width 22 height 24
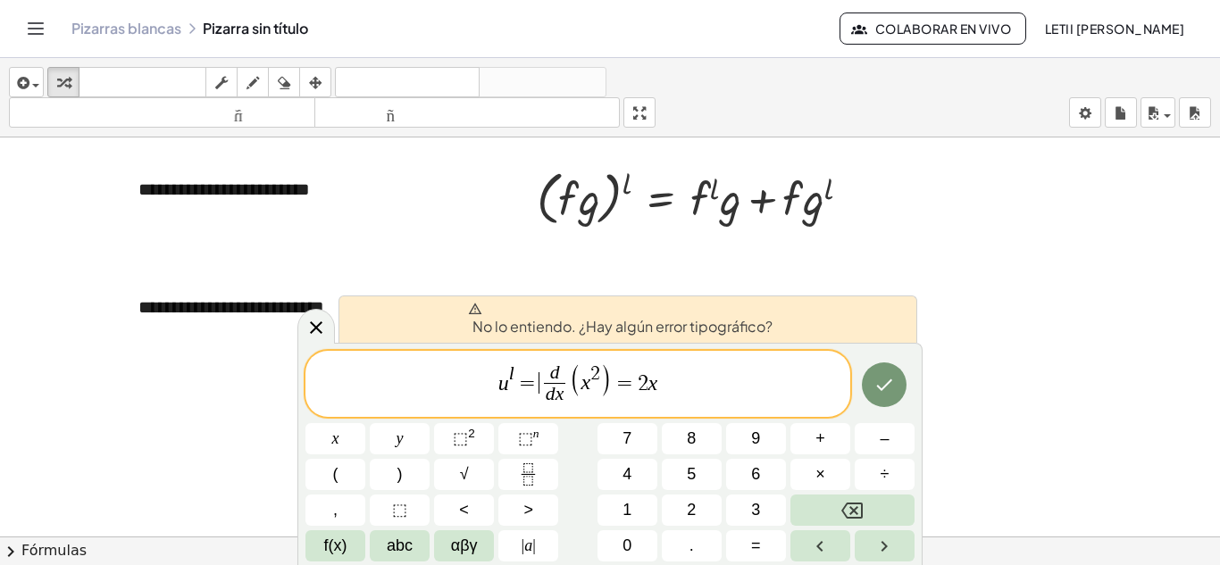
click at [539, 384] on span "u l = ​ d d x ​ ( x 2 ) = 2 x" at bounding box center [577, 385] width 545 height 47
click at [894, 375] on icon "Hecho" at bounding box center [883, 384] width 21 height 21
click at [981, 414] on div at bounding box center [610, 281] width 1220 height 823
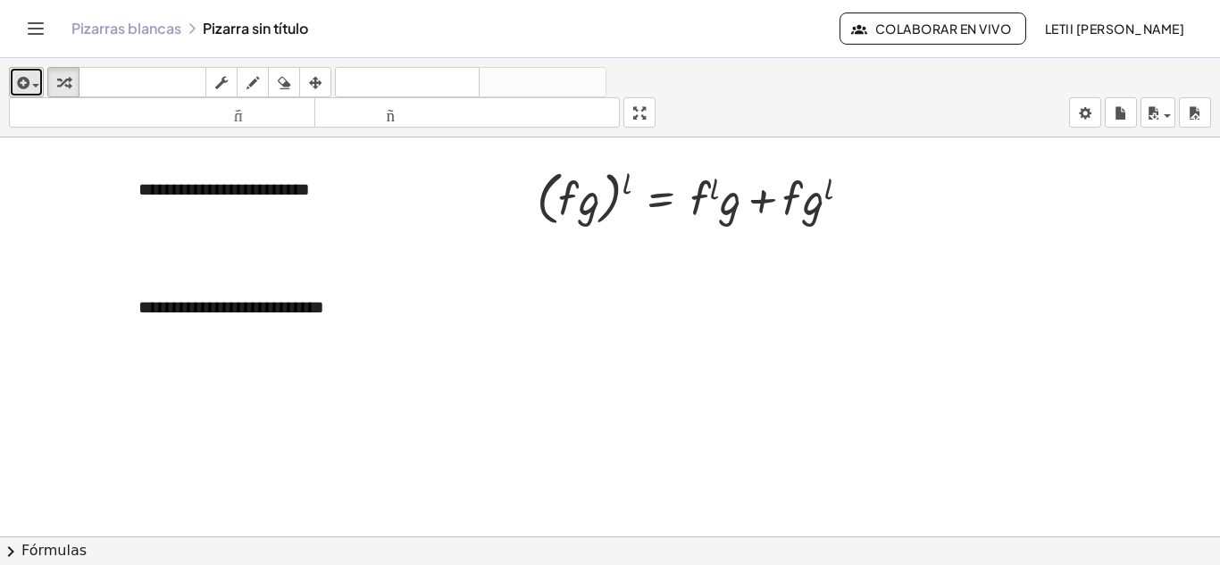
click at [36, 85] on span "button" at bounding box center [35, 86] width 7 height 4
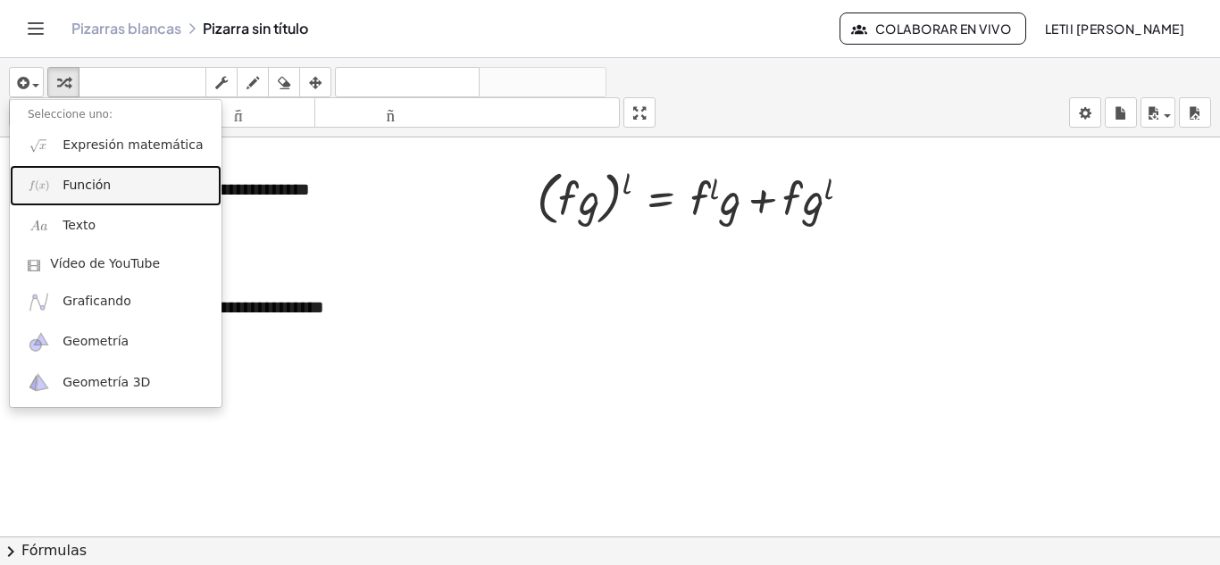
click at [101, 191] on font "Función" at bounding box center [87, 185] width 48 height 14
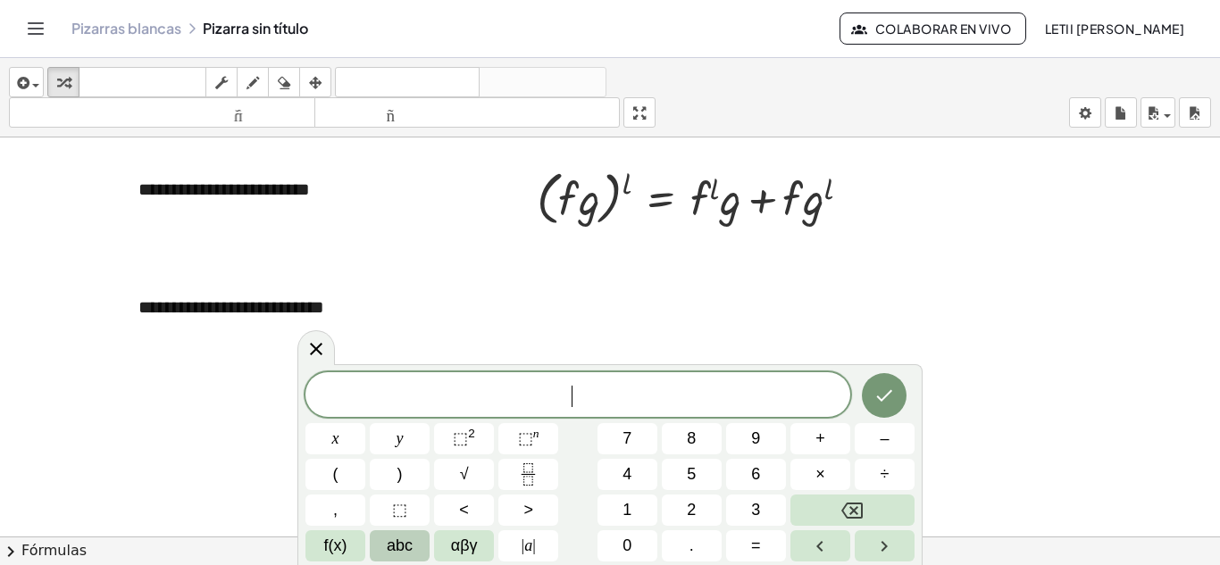
click at [389, 540] on span "abc" at bounding box center [400, 546] width 26 height 24
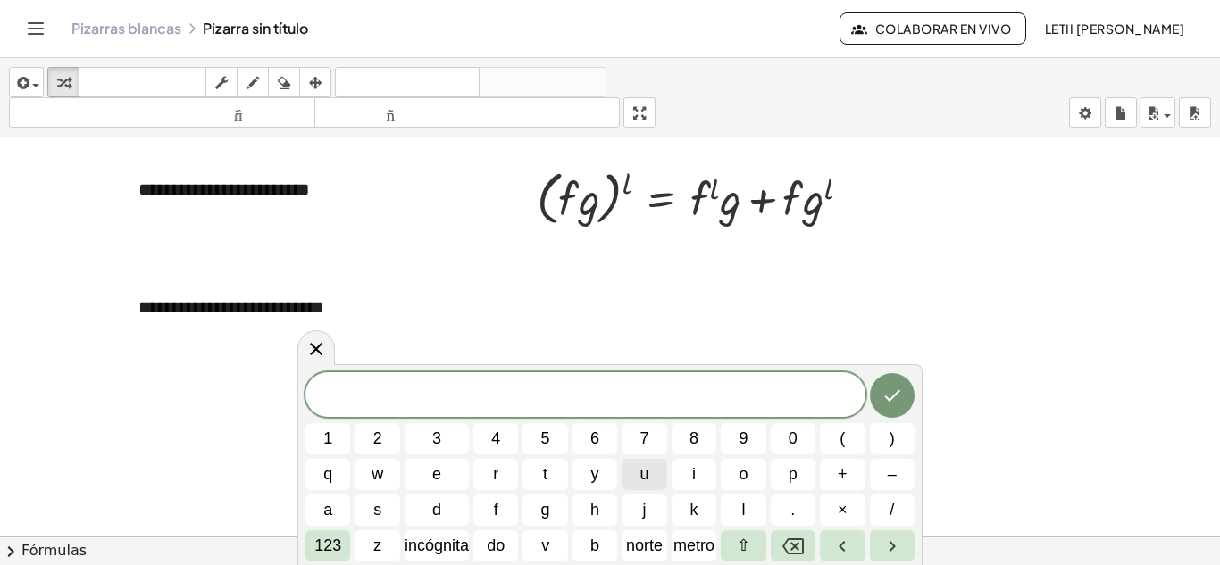
click at [637, 469] on button "u" at bounding box center [644, 474] width 45 height 31
click at [326, 547] on font "123" at bounding box center [327, 546] width 27 height 18
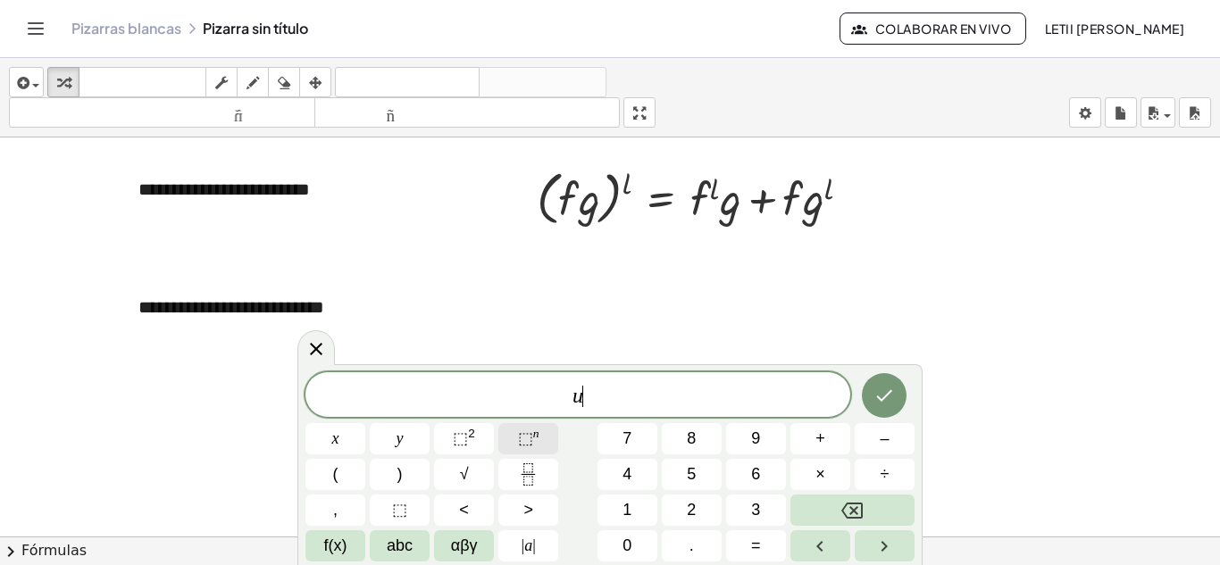
click at [545, 439] on button "⬚ n" at bounding box center [528, 438] width 60 height 31
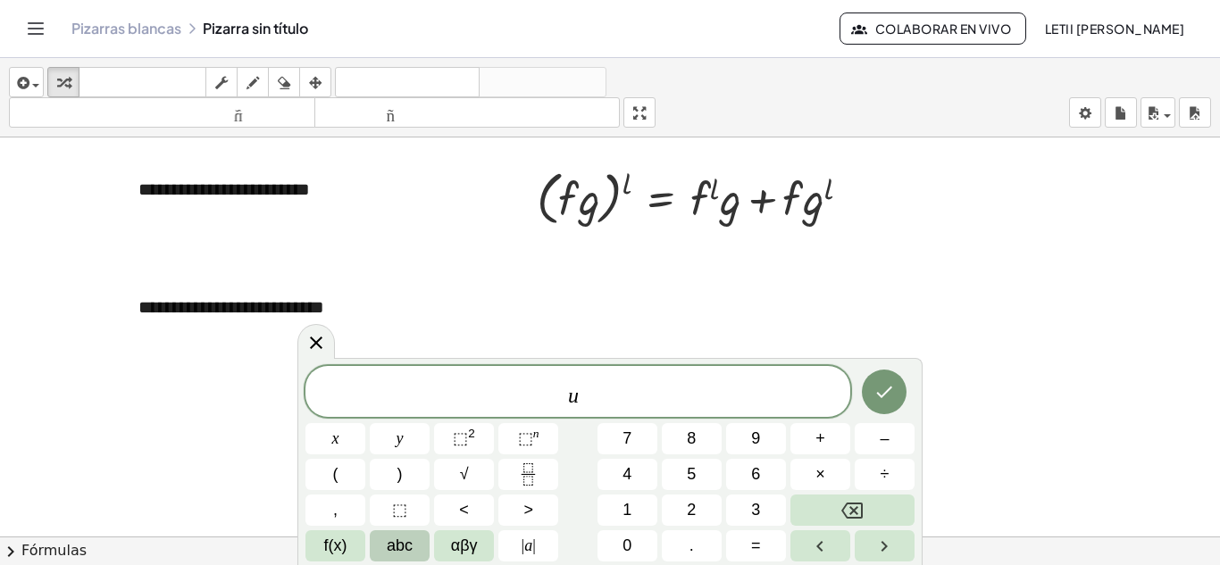
click at [389, 544] on span "abc" at bounding box center [400, 546] width 26 height 24
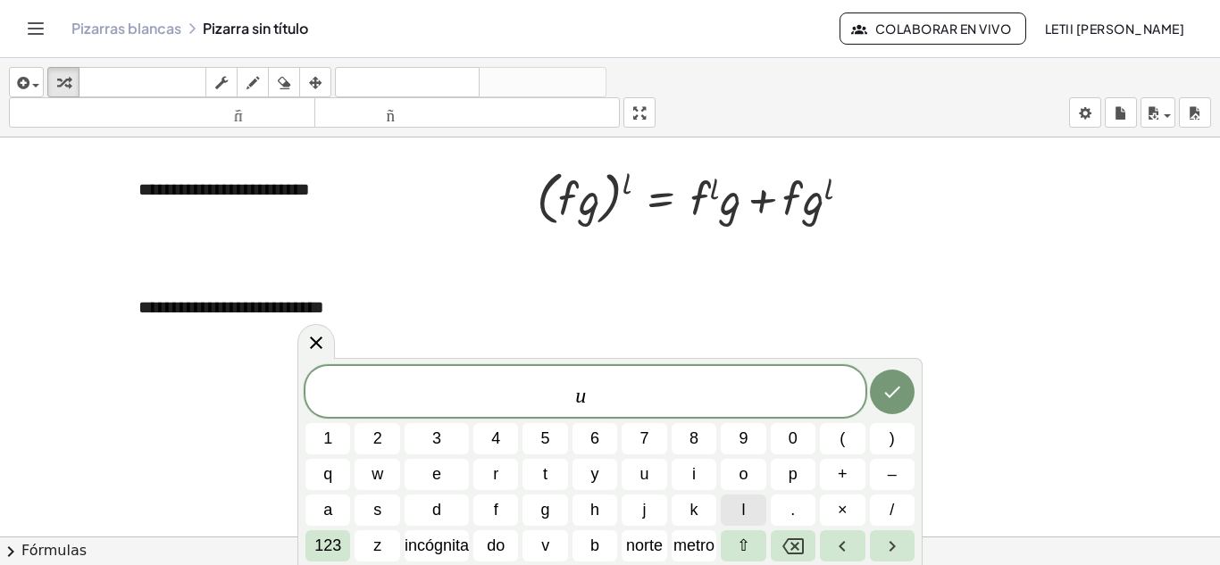
click at [755, 505] on button "l" at bounding box center [743, 510] width 45 height 31
click at [604, 404] on span "u l ​" at bounding box center [585, 393] width 560 height 32
click at [341, 550] on font "123" at bounding box center [327, 546] width 27 height 18
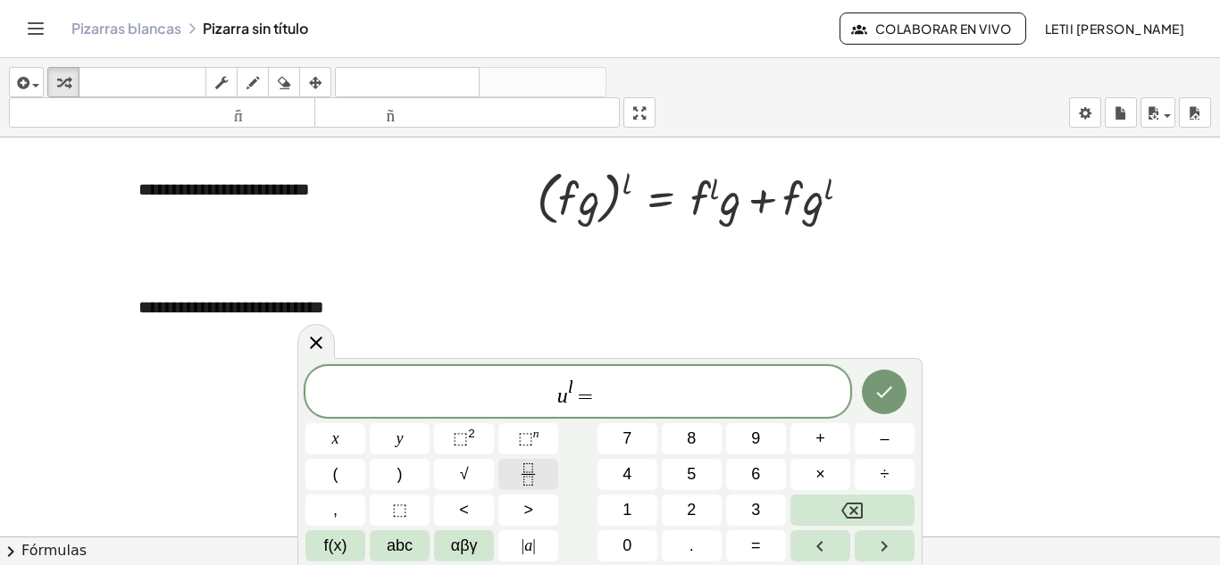
click at [526, 468] on icon "Fraction" at bounding box center [528, 475] width 22 height 22
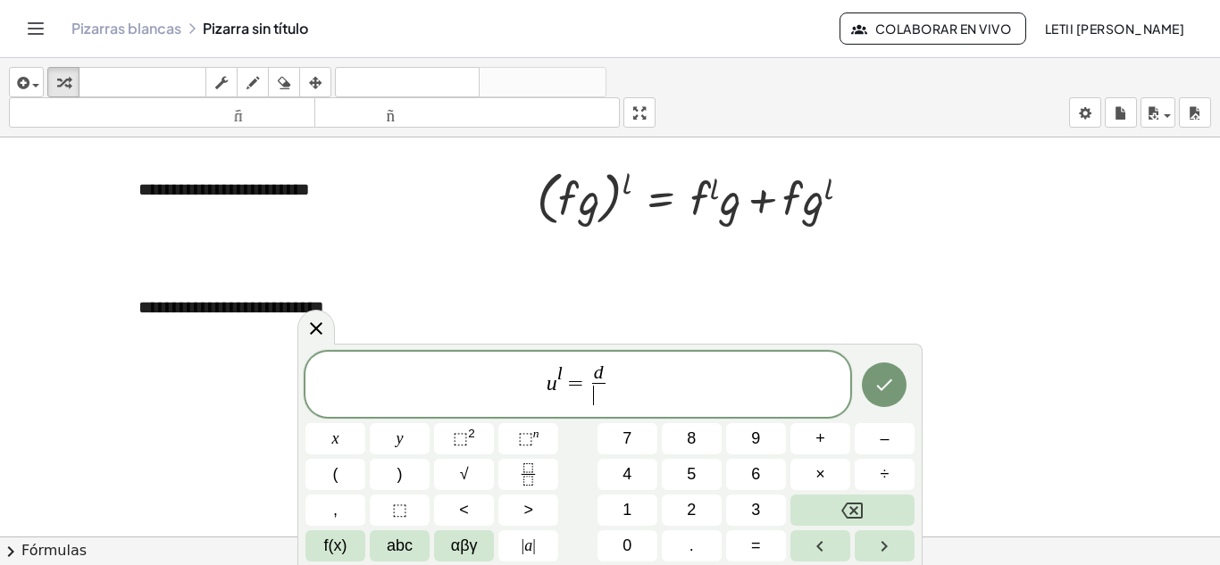
click at [602, 403] on span "​" at bounding box center [598, 395] width 13 height 24
click at [614, 383] on span "u l = d d x ​ ​" at bounding box center [577, 386] width 545 height 47
click at [463, 436] on span "⬚" at bounding box center [460, 439] width 15 height 18
click at [892, 391] on icon "Hecho" at bounding box center [883, 384] width 21 height 21
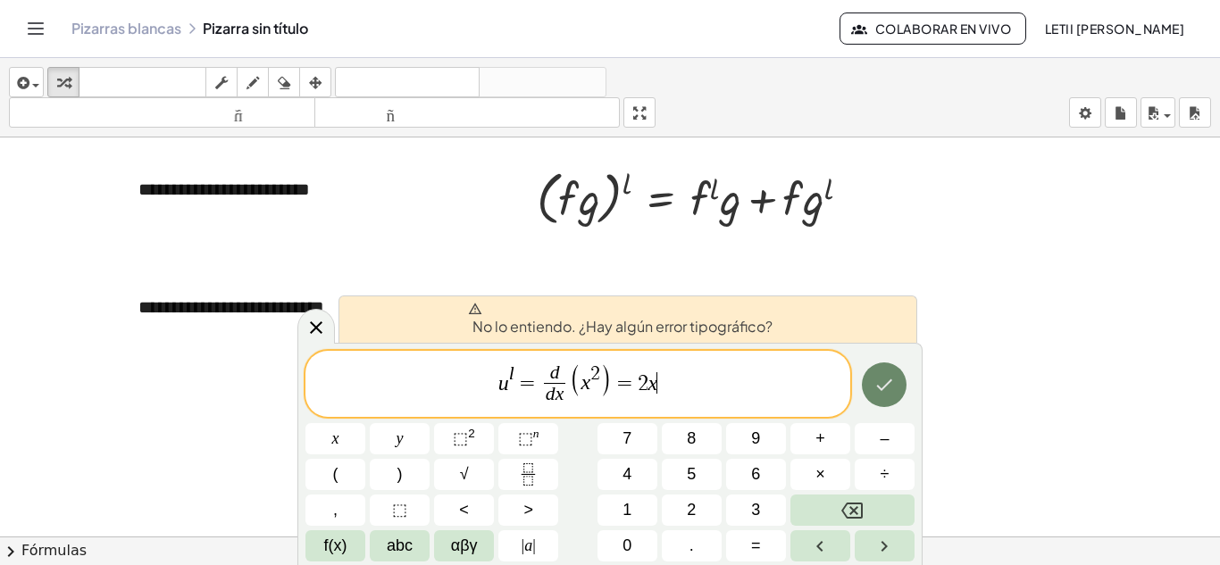
click at [877, 381] on icon "Hecho" at bounding box center [883, 384] width 21 height 21
click at [881, 394] on icon "Hecho" at bounding box center [883, 384] width 21 height 21
click at [672, 388] on span "u l = d d x ​ ( x 2 ) = 2 x ​" at bounding box center [577, 385] width 545 height 47
click at [628, 382] on span "=" at bounding box center [625, 382] width 26 height 21
click at [897, 391] on button "Hecho" at bounding box center [884, 385] width 45 height 45
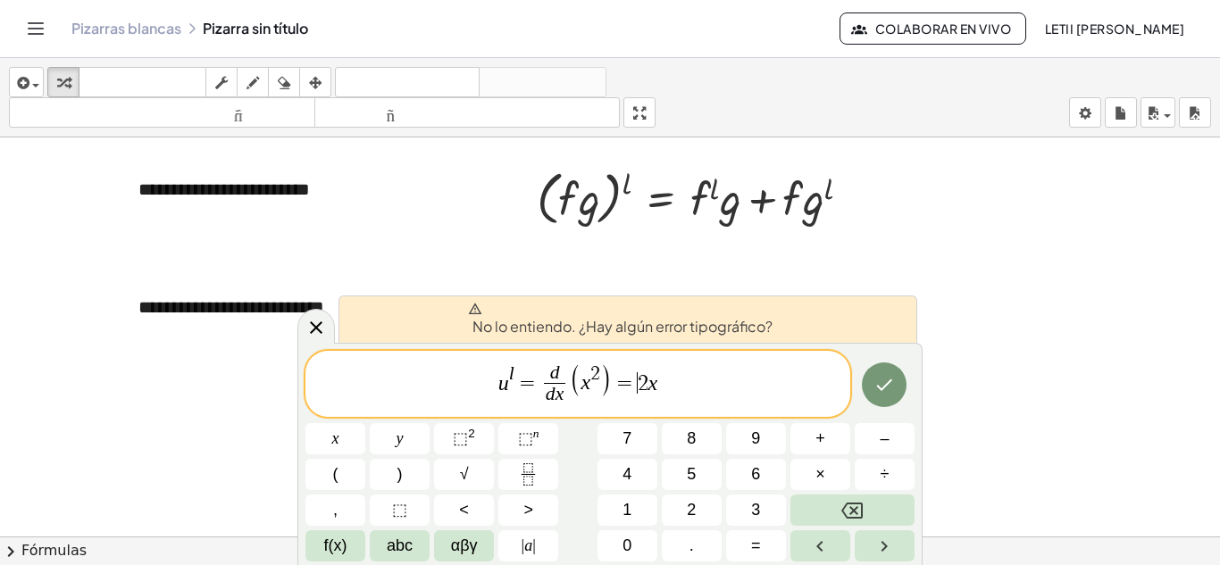
click at [485, 379] on span "u l = d d x ​ ( x 2 ) = ​ 2 x" at bounding box center [577, 385] width 545 height 47
click at [881, 374] on icon "Hecho" at bounding box center [883, 384] width 21 height 21
click at [675, 387] on span "u l = d d x ​ ( x 2 ) = 2 x ​" at bounding box center [577, 385] width 545 height 47
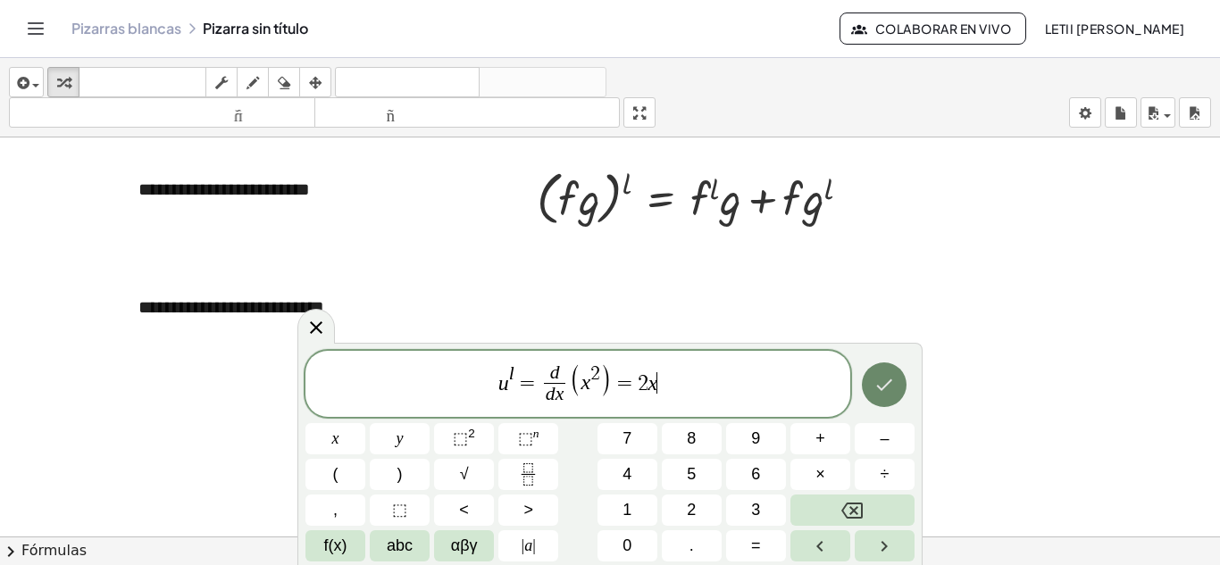
click at [873, 380] on button "Hecho" at bounding box center [884, 385] width 45 height 45
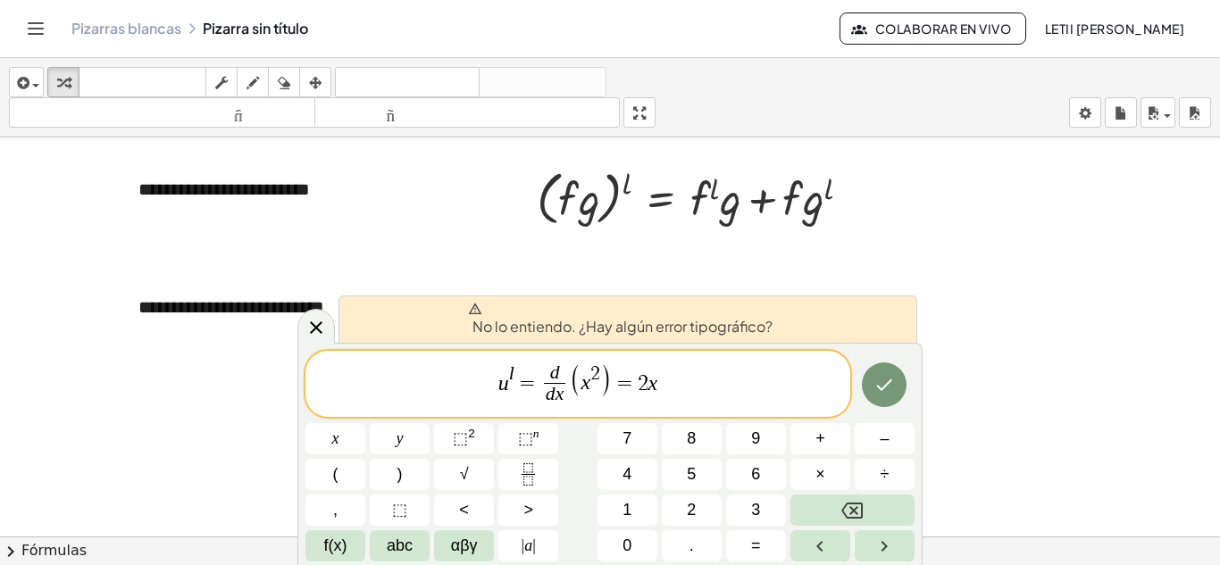
click at [720, 329] on font "No lo entiendo. ¿Hay algún error tipográfico?" at bounding box center [622, 326] width 300 height 19
click at [682, 390] on span "u l = d d x ​ ( x 2 ) = 2 x ​" at bounding box center [577, 385] width 545 height 47
click at [489, 537] on button "αβγ" at bounding box center [464, 545] width 60 height 31
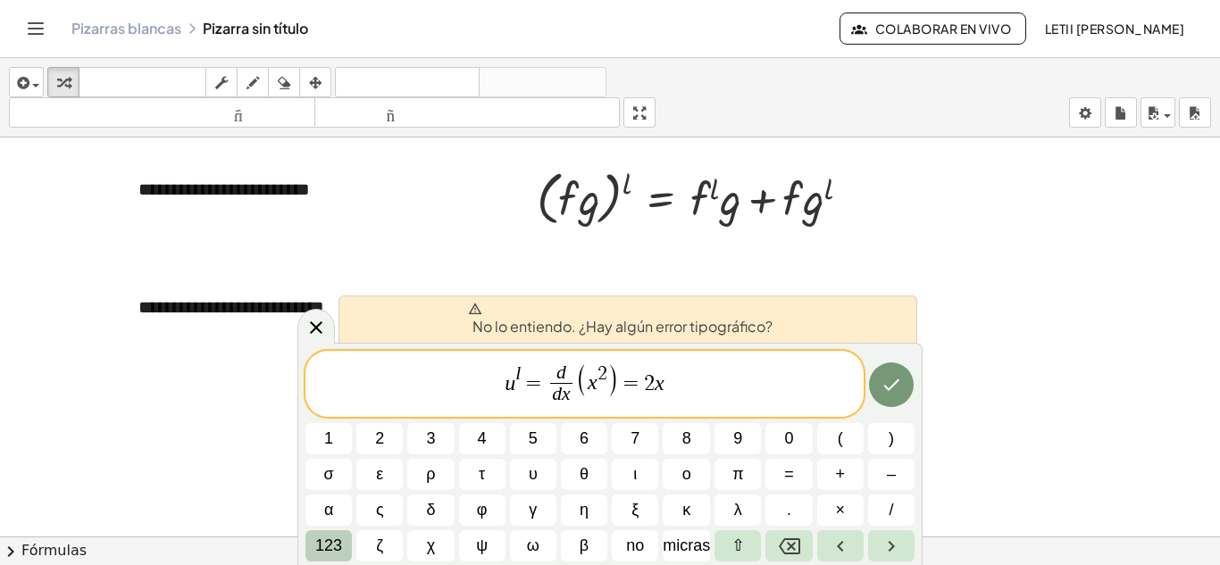
click at [326, 549] on font "123" at bounding box center [328, 546] width 27 height 18
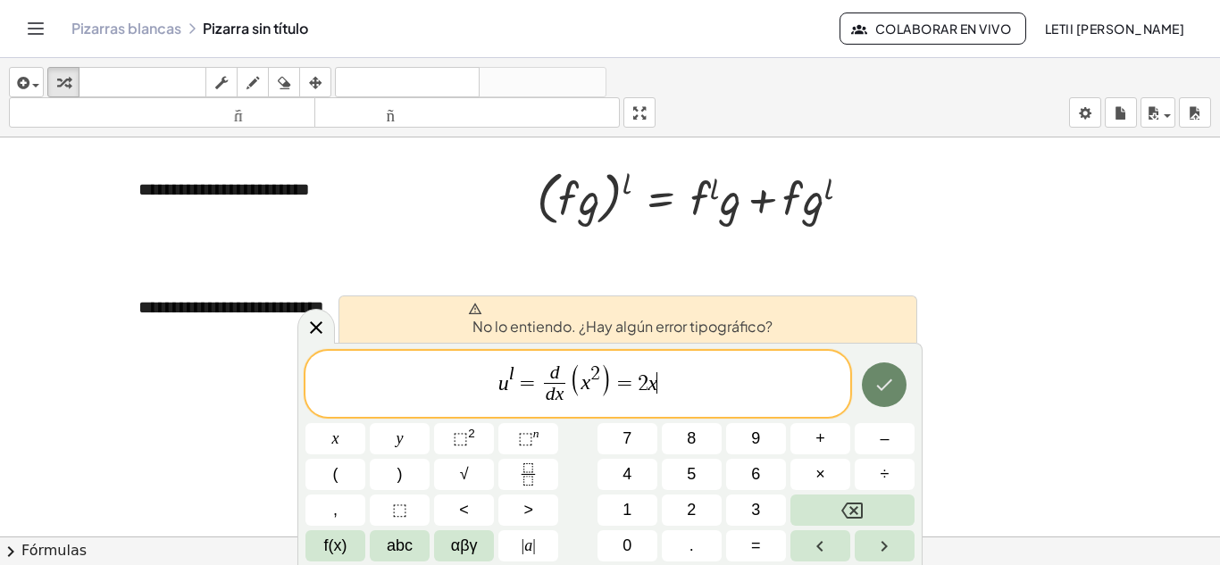
click at [895, 383] on icon "Hecho" at bounding box center [883, 384] width 21 height 21
click at [874, 543] on button "Right arrow" at bounding box center [885, 545] width 60 height 31
click at [840, 533] on button "Left arrow" at bounding box center [820, 545] width 60 height 31
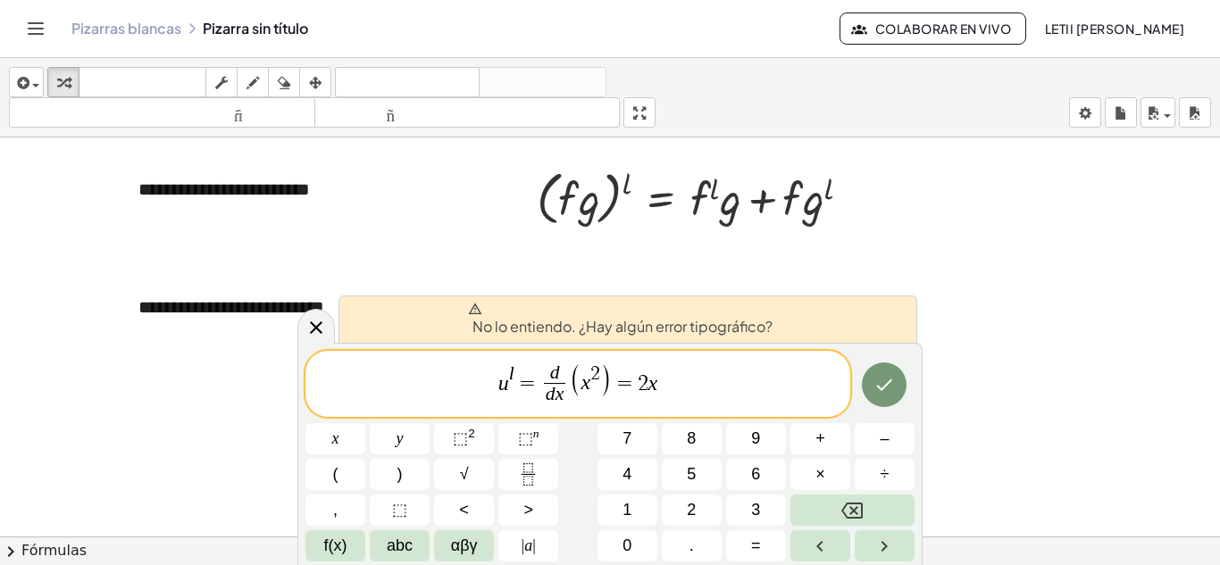
click at [676, 380] on span "u l = d d x ​ ( x 2 ) = 2 ​ x" at bounding box center [577, 385] width 545 height 47
click at [488, 390] on span "​ u l = d d x ​ ( x 2 ) = 2 x" at bounding box center [577, 385] width 545 height 47
click at [520, 543] on button "| a |" at bounding box center [528, 545] width 60 height 31
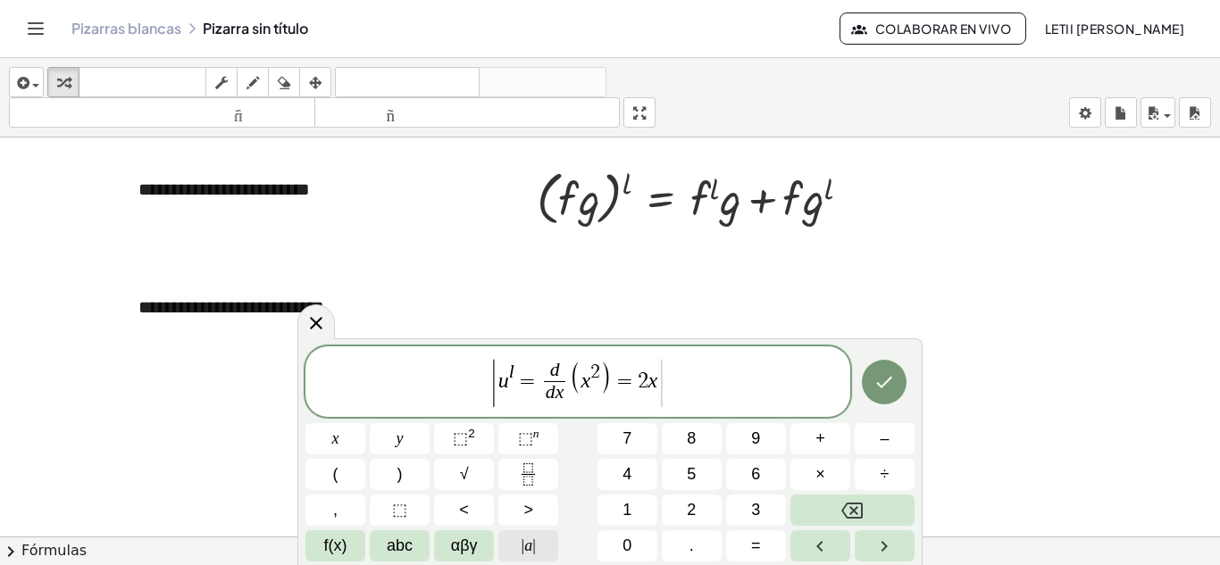
click at [530, 537] on span "| a |" at bounding box center [529, 546] width 14 height 24
click at [545, 535] on button "| a |" at bounding box center [528, 545] width 60 height 31
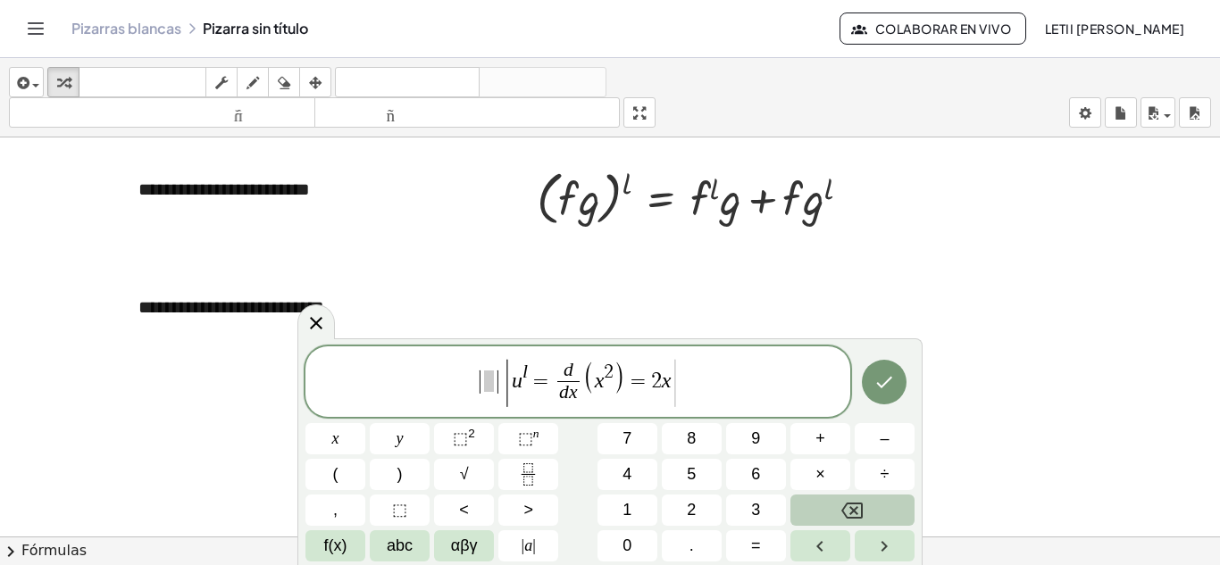
click at [869, 498] on button "Backspace" at bounding box center [852, 510] width 124 height 31
click at [724, 365] on span "| u l = d d x ​ ( x 2 ) = 2 x | ​" at bounding box center [577, 383] width 545 height 52
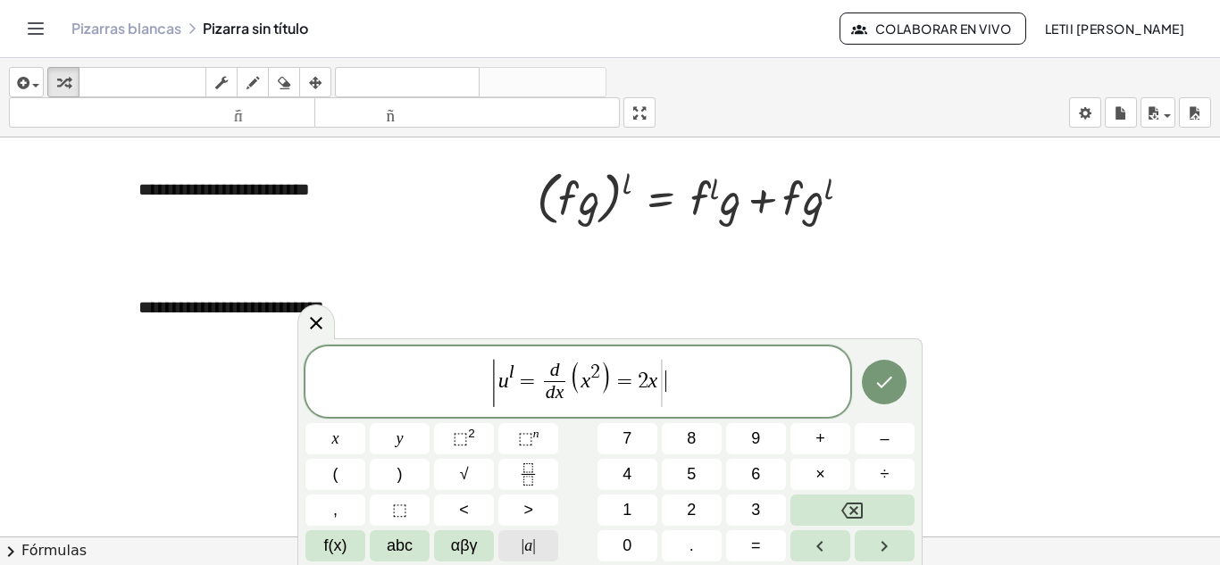
click at [545, 544] on button "| a |" at bounding box center [528, 545] width 60 height 31
click at [869, 387] on button "Hecho" at bounding box center [884, 382] width 45 height 45
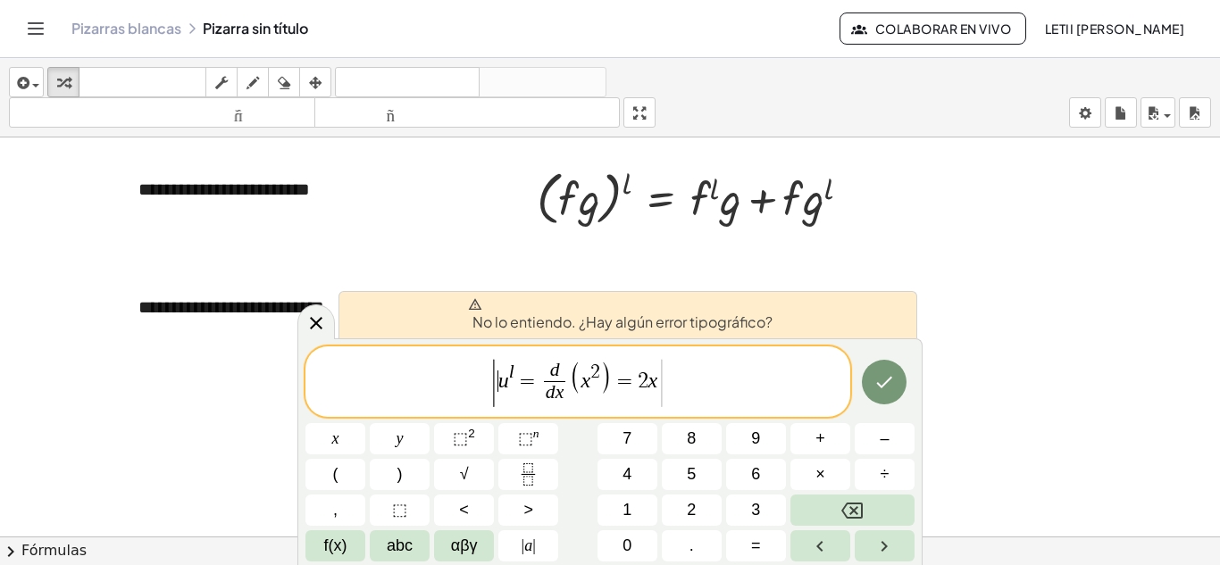
click at [497, 381] on span "| ​ u l = d d x ​ ( x 2 ) = 2 x |" at bounding box center [577, 383] width 177 height 48
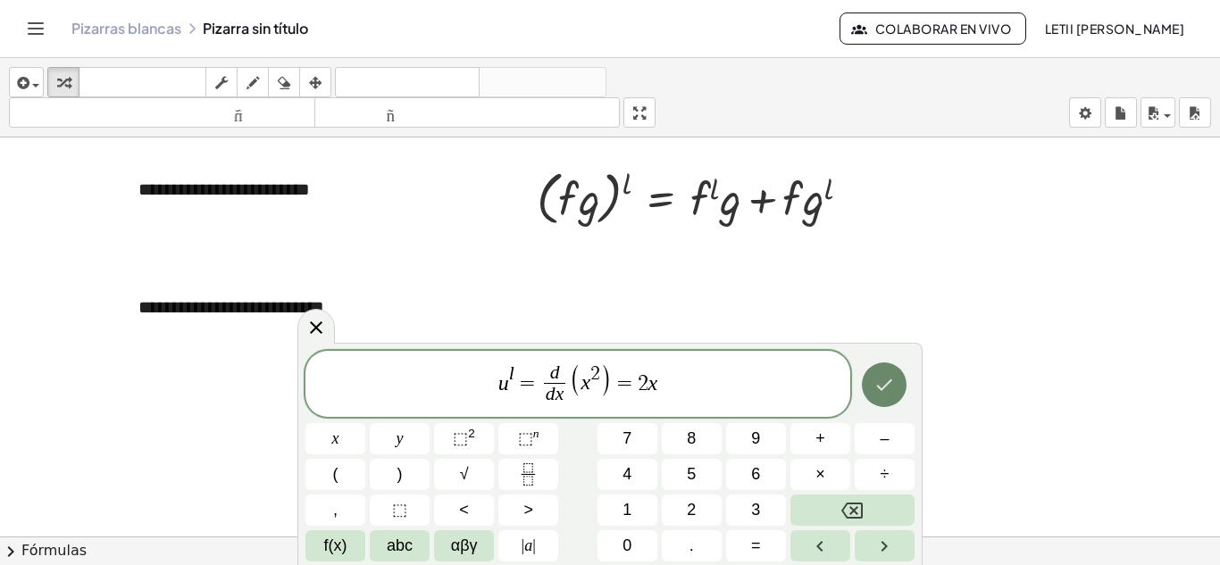
click at [873, 383] on icon "Hecho" at bounding box center [883, 384] width 21 height 21
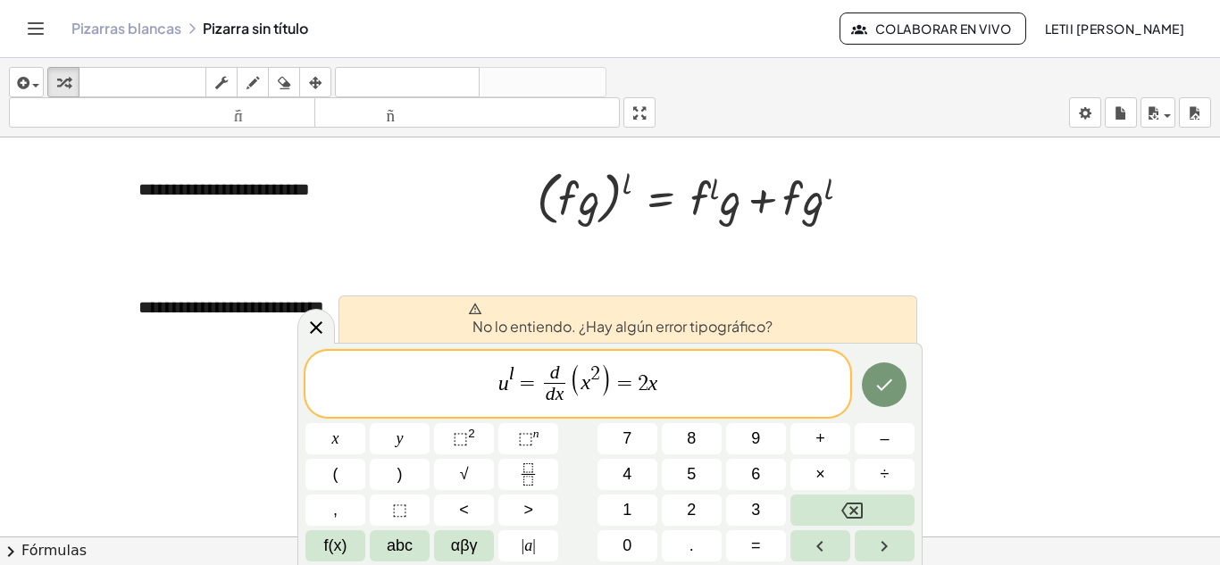
click at [677, 370] on span "​ u l = d d x ​ ( x 2 ) = 2 x" at bounding box center [577, 385] width 545 height 47
click at [900, 391] on button "Hecho" at bounding box center [884, 385] width 45 height 45
click at [880, 382] on icon "Hecho" at bounding box center [883, 384] width 21 height 21
click at [958, 388] on div at bounding box center [610, 281] width 1220 height 823
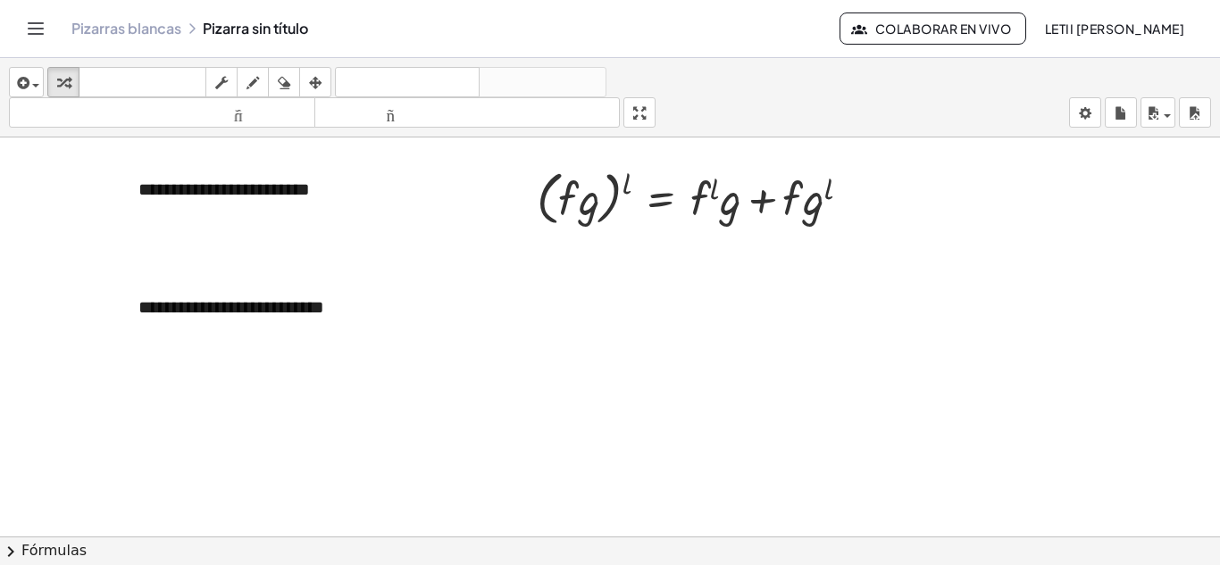
click at [486, 427] on div at bounding box center [610, 281] width 1220 height 823
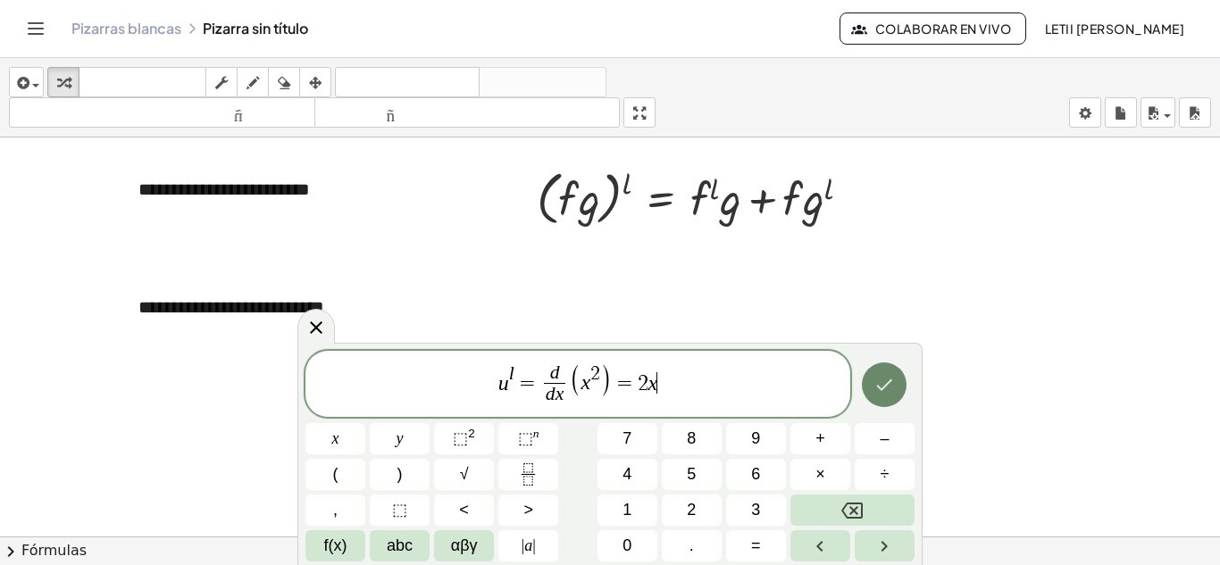
click at [890, 374] on icon "Hecho" at bounding box center [883, 384] width 21 height 21
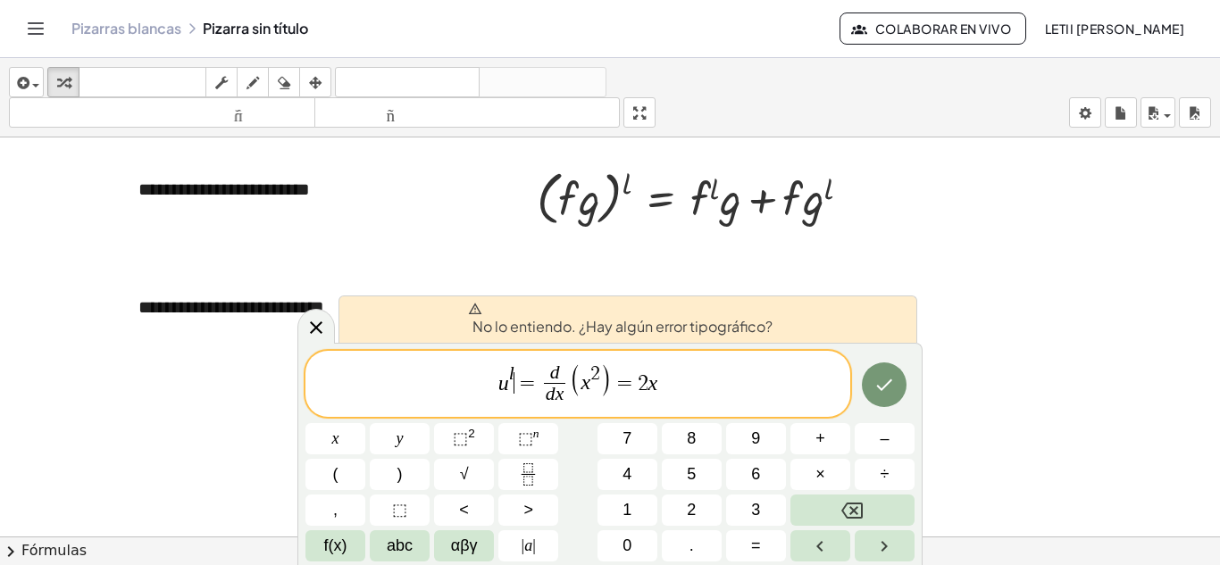
click at [514, 373] on span "=" at bounding box center [527, 382] width 26 height 21
click at [514, 370] on span "l ​" at bounding box center [511, 375] width 5 height 20
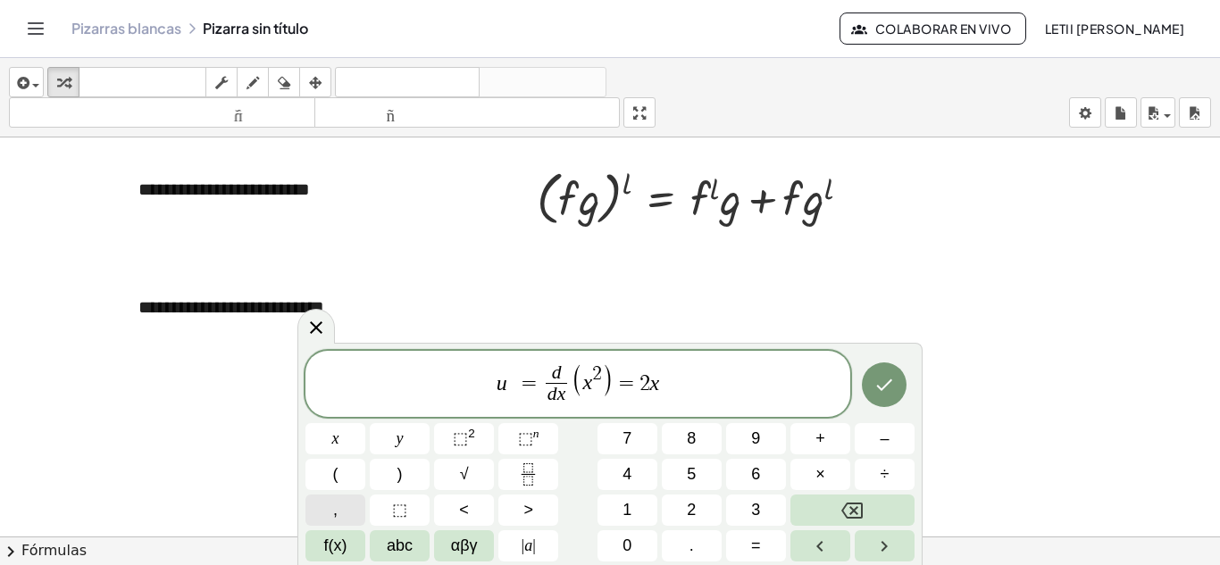
click at [350, 518] on button "," at bounding box center [335, 510] width 60 height 31
click at [529, 447] on span "⬚ n" at bounding box center [528, 439] width 21 height 24
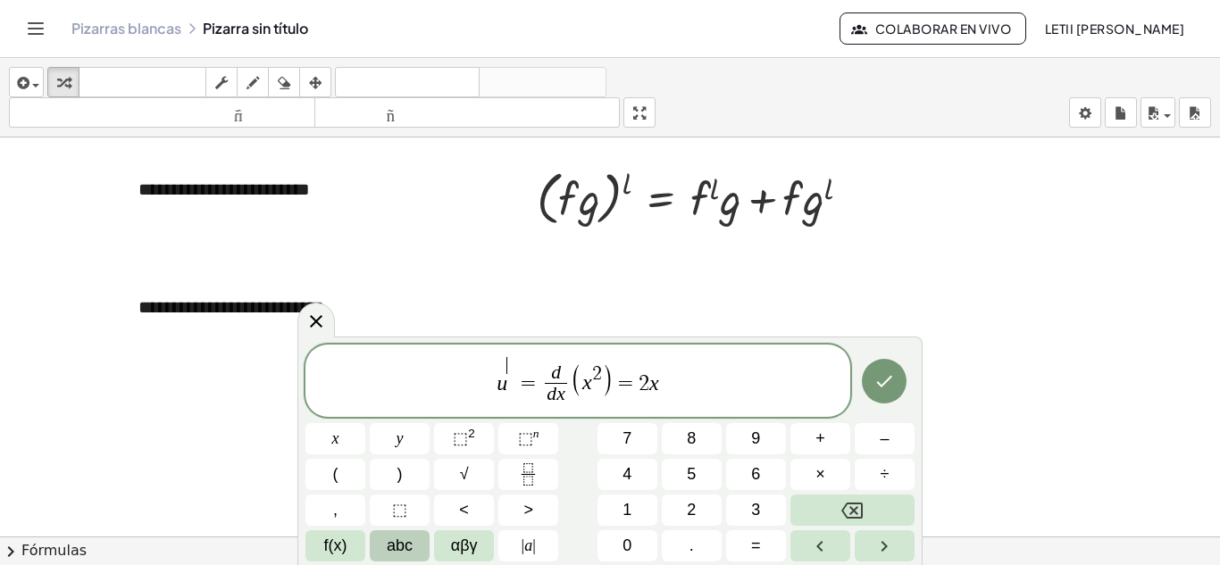
click at [407, 549] on span "abc" at bounding box center [400, 546] width 26 height 24
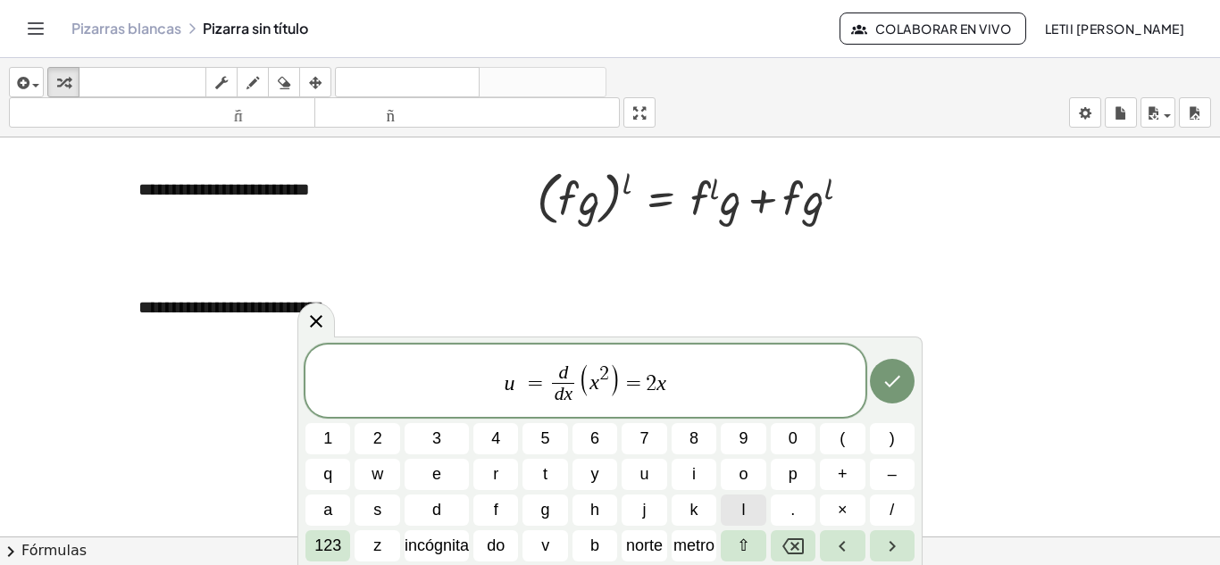
click at [751, 505] on button "l" at bounding box center [743, 510] width 45 height 31
click at [886, 388] on icon "Hecho" at bounding box center [891, 381] width 21 height 21
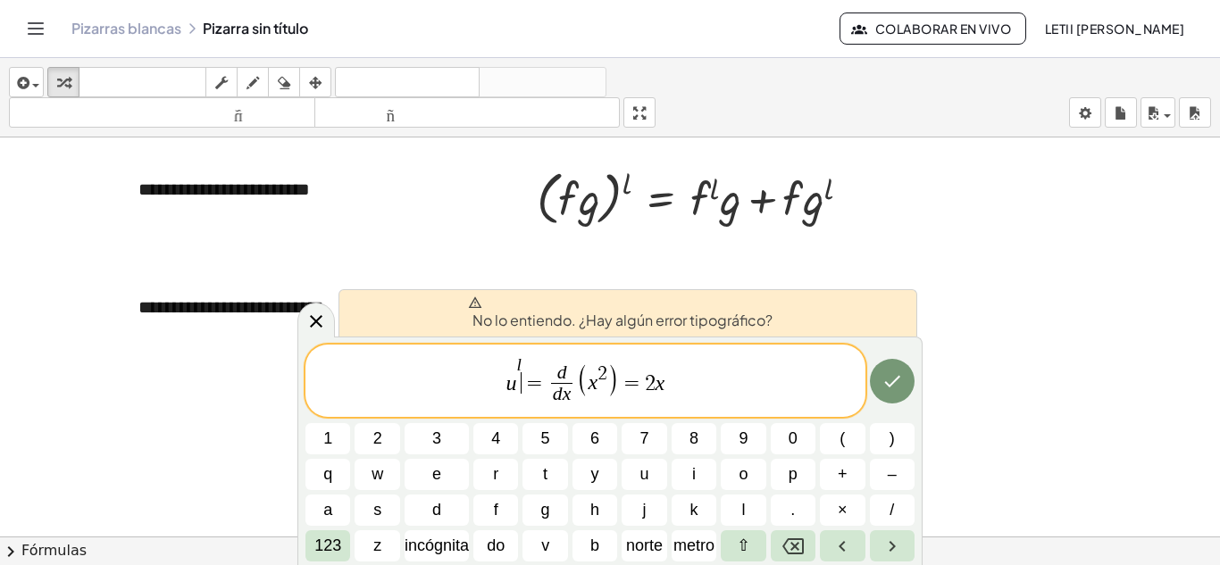
click at [521, 389] on span "u l ​ = d d x ​ ( x 2 ) = 2 x" at bounding box center [585, 382] width 560 height 54
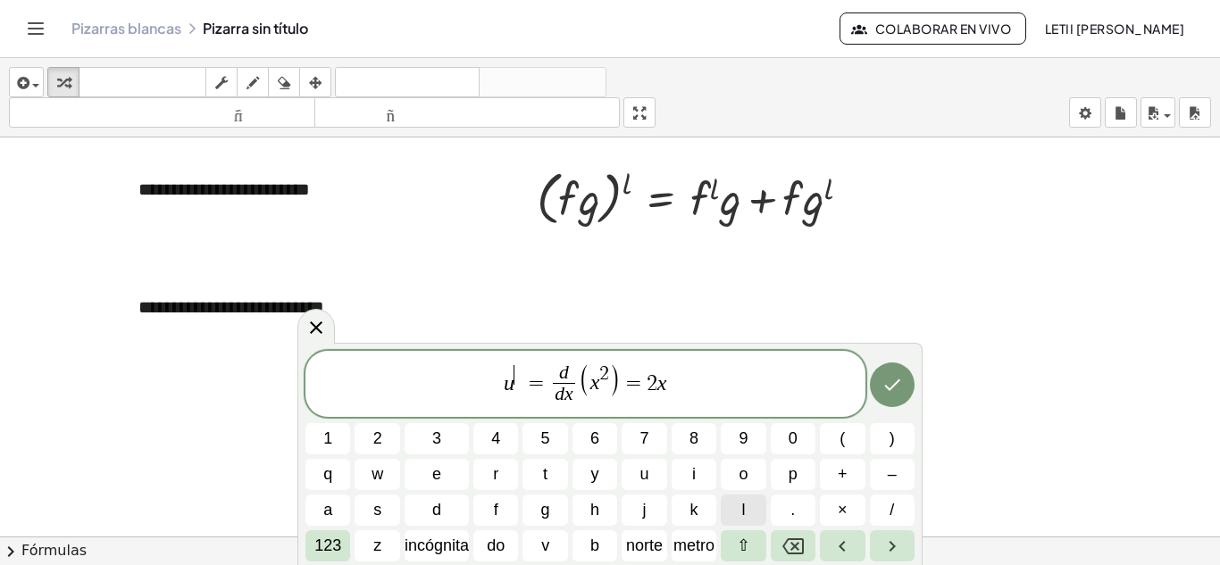
click at [756, 501] on button "l" at bounding box center [743, 510] width 45 height 31
click at [881, 397] on button "Hecho" at bounding box center [892, 385] width 45 height 45
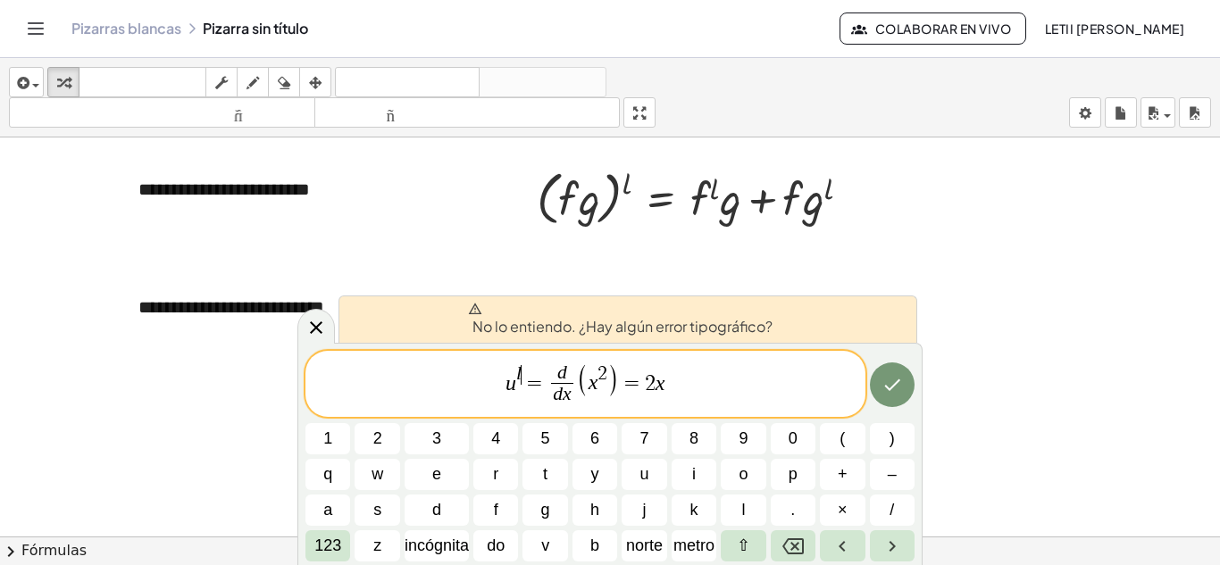
click at [742, 397] on span "u l ​ = d d x ​ ( x 2 ) = 2 x" at bounding box center [585, 385] width 560 height 47
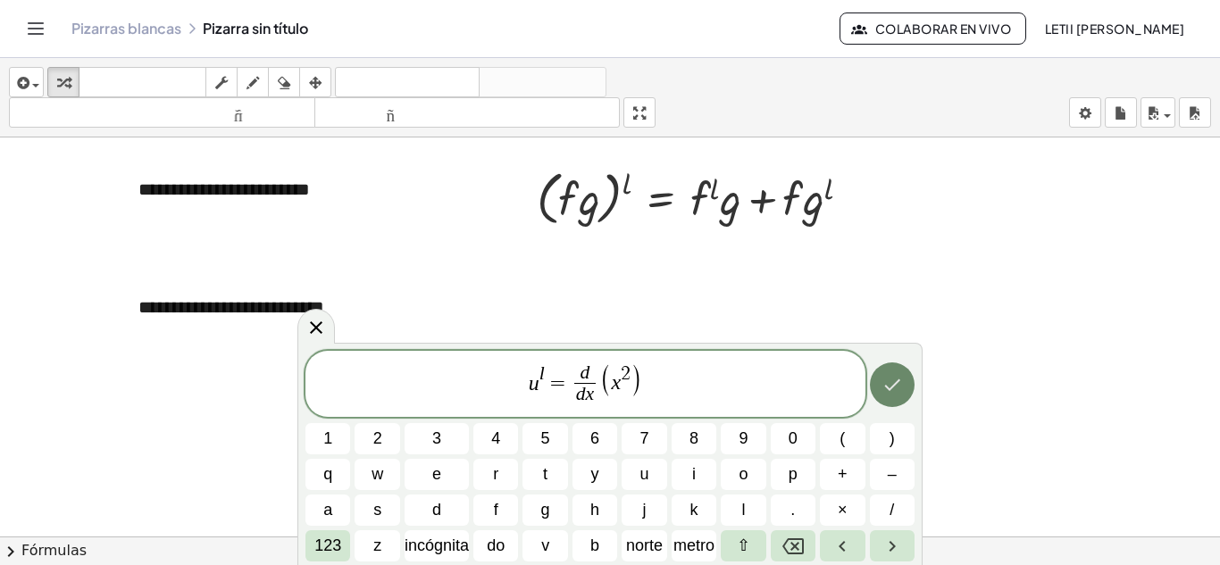
click at [897, 381] on icon "Hecho" at bounding box center [892, 385] width 16 height 12
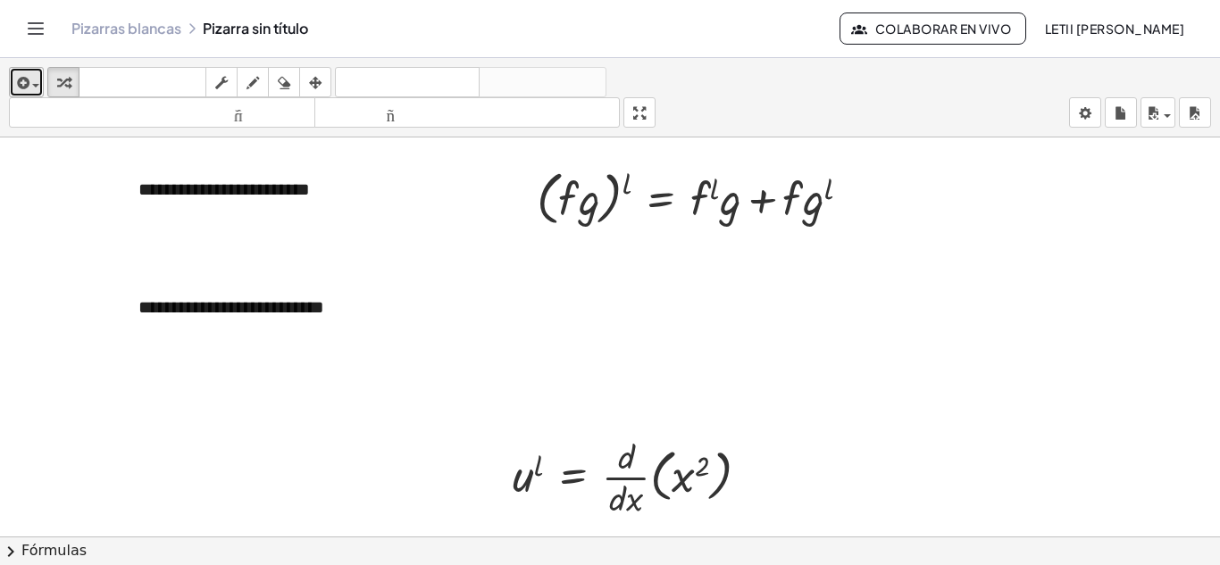
click at [21, 90] on icon "button" at bounding box center [21, 82] width 16 height 21
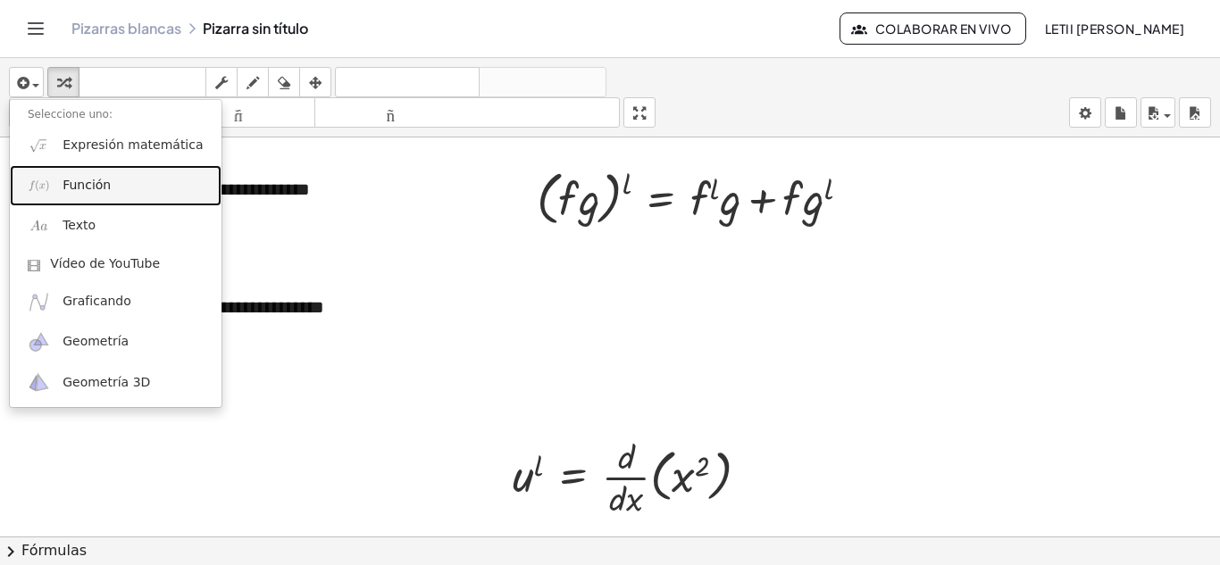
click at [86, 187] on font "Función" at bounding box center [87, 185] width 48 height 14
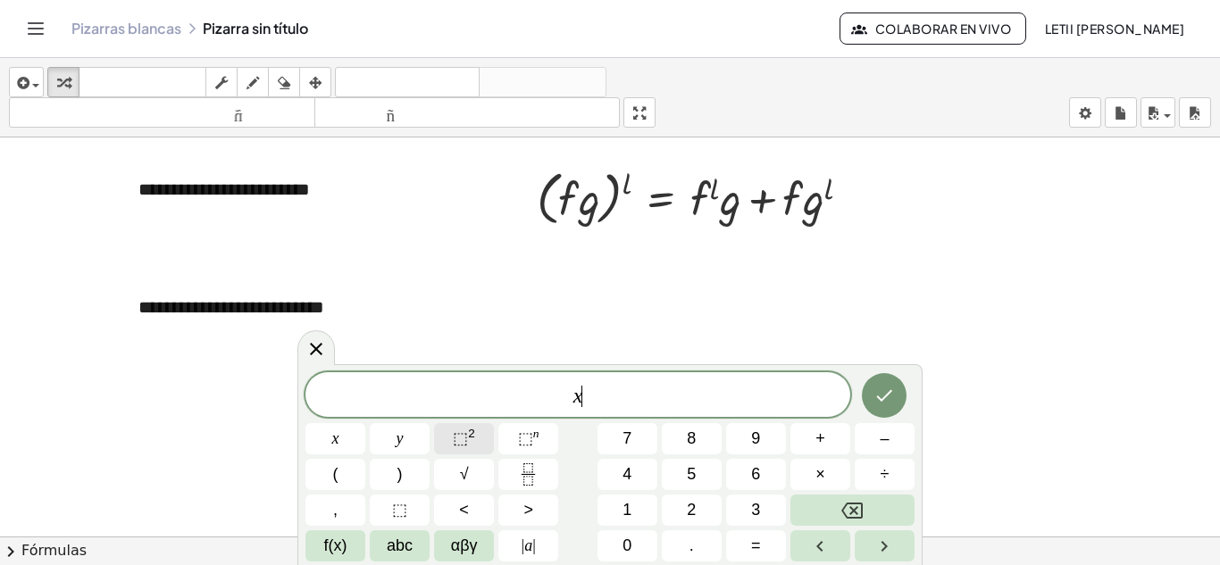
click at [459, 439] on span "⬚" at bounding box center [460, 439] width 15 height 18
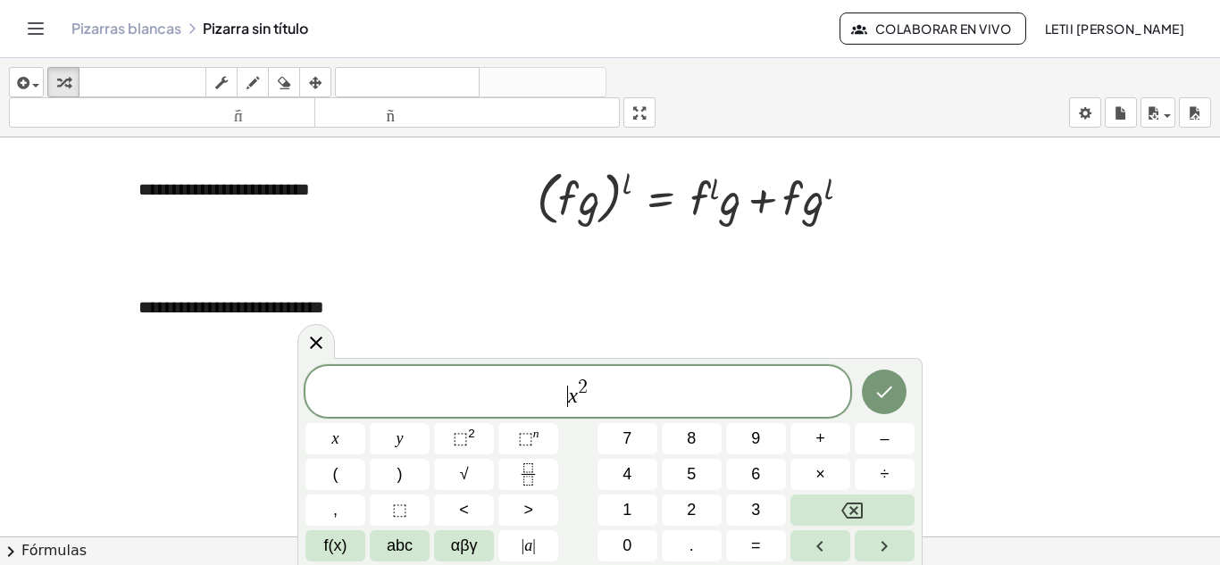
click at [564, 405] on span "​ x 2" at bounding box center [577, 393] width 545 height 32
click at [763, 552] on button "=" at bounding box center [756, 545] width 60 height 31
click at [878, 380] on button "Hecho" at bounding box center [884, 392] width 45 height 45
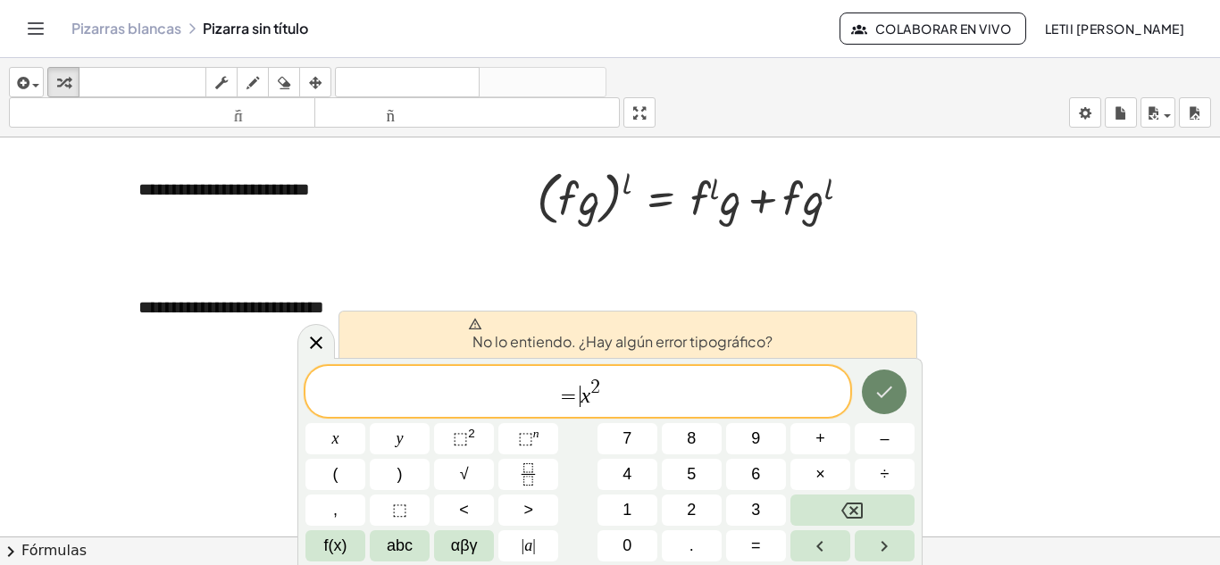
click at [877, 395] on icon "Hecho" at bounding box center [883, 391] width 21 height 21
click at [581, 397] on span "= ​ x 2" at bounding box center [577, 393] width 545 height 32
click at [614, 398] on span "= ​ x 2" at bounding box center [577, 393] width 545 height 32
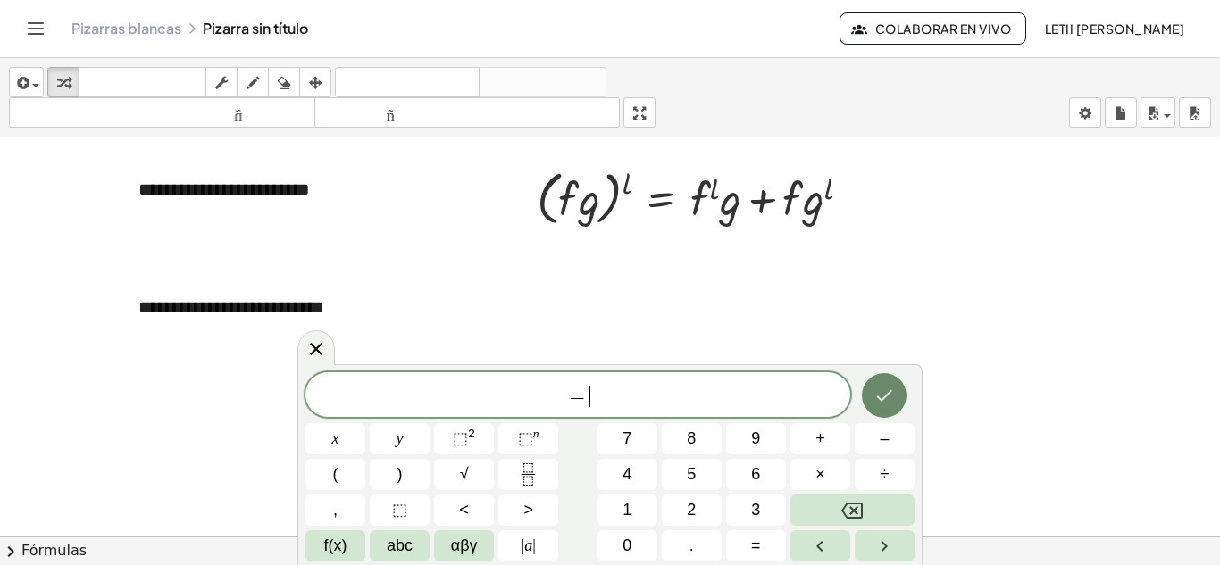
click at [886, 391] on icon "Hecho" at bounding box center [883, 395] width 21 height 21
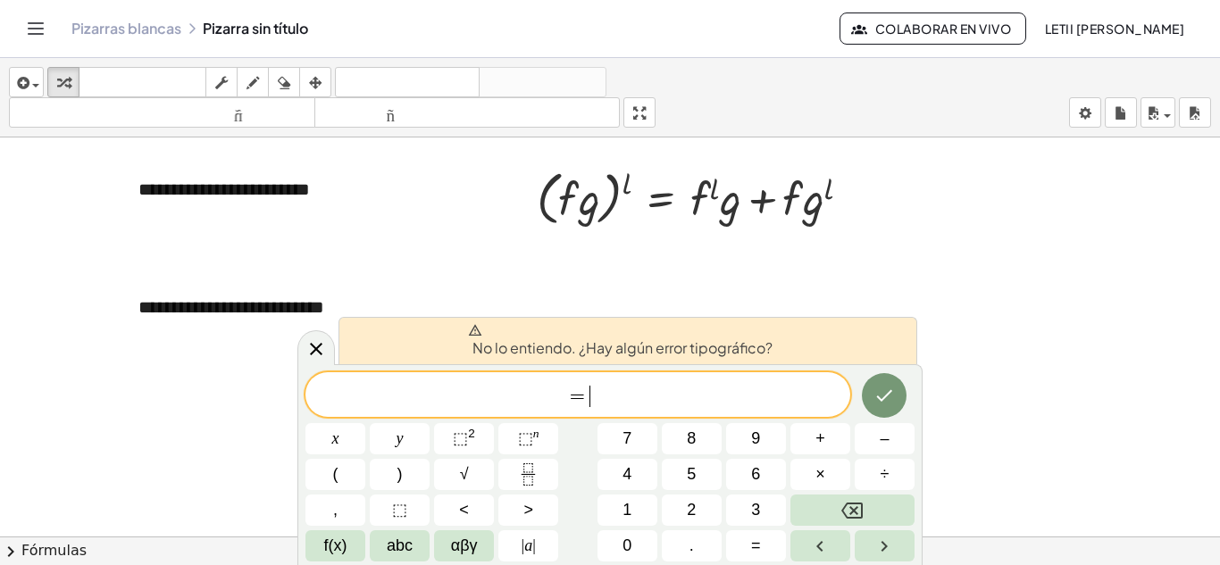
click at [593, 404] on span "= ​" at bounding box center [577, 396] width 545 height 25
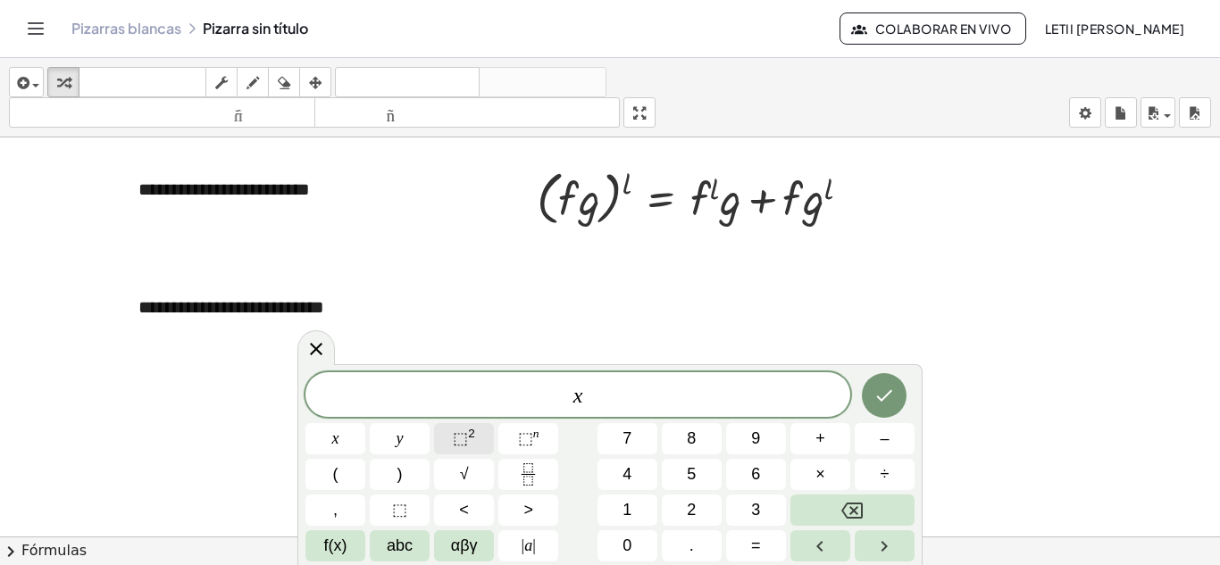
click at [472, 437] on sup "2" at bounding box center [471, 433] width 7 height 13
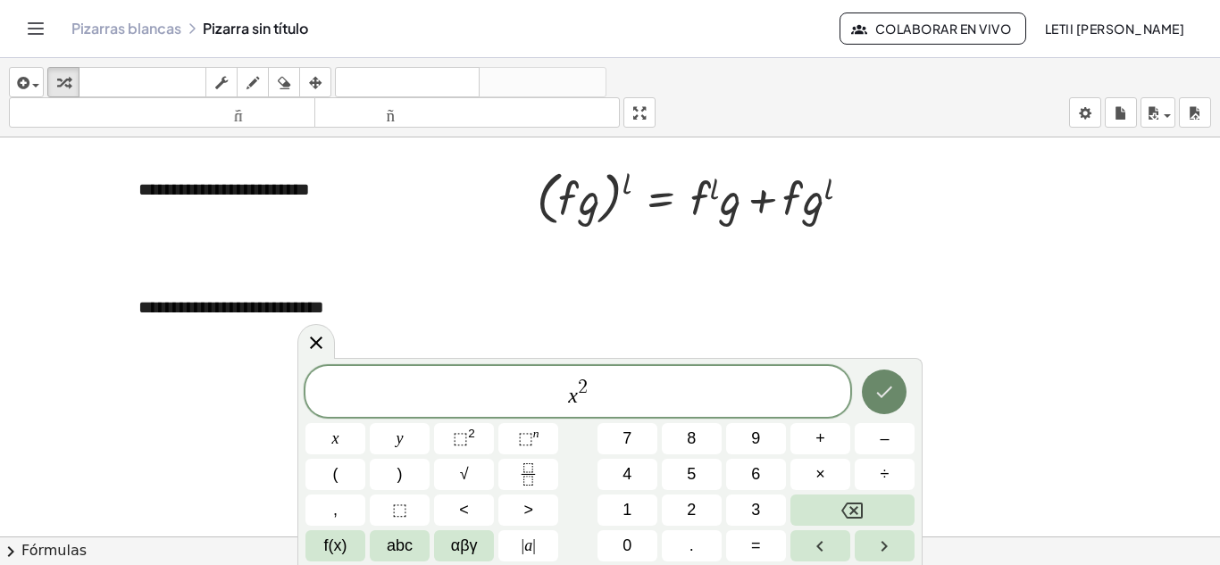
click at [885, 395] on icon "Hecho" at bounding box center [883, 391] width 21 height 21
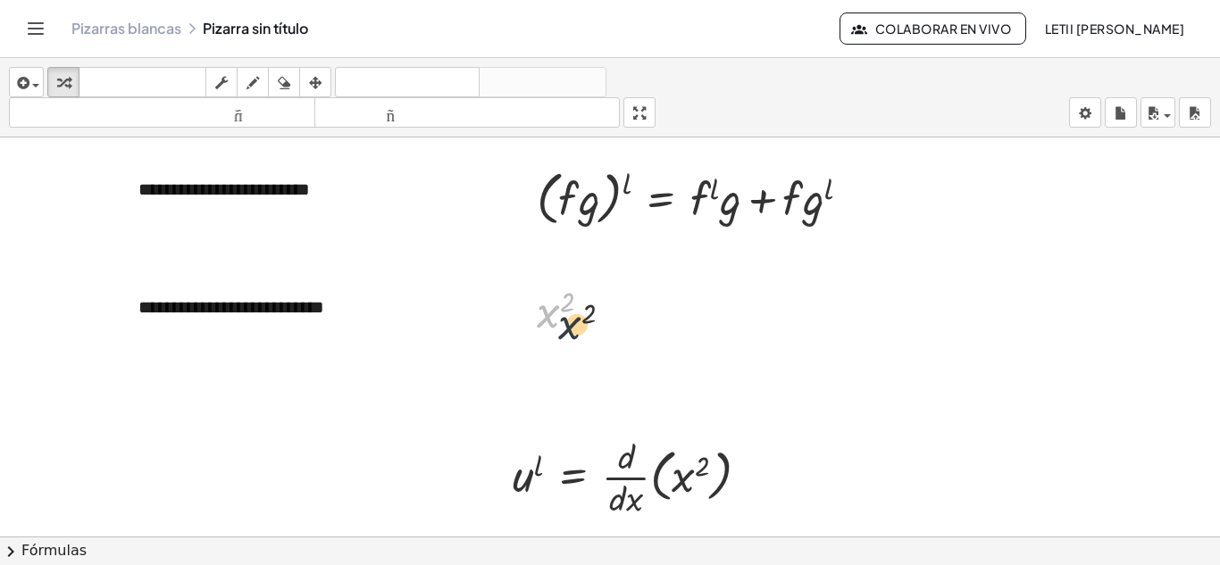
drag, startPoint x: 550, startPoint y: 313, endPoint x: 579, endPoint y: 329, distance: 32.8
click at [579, 329] on div at bounding box center [571, 310] width 87 height 59
click at [582, 330] on div at bounding box center [571, 310] width 87 height 59
drag, startPoint x: 555, startPoint y: 306, endPoint x: 801, endPoint y: 469, distance: 295.3
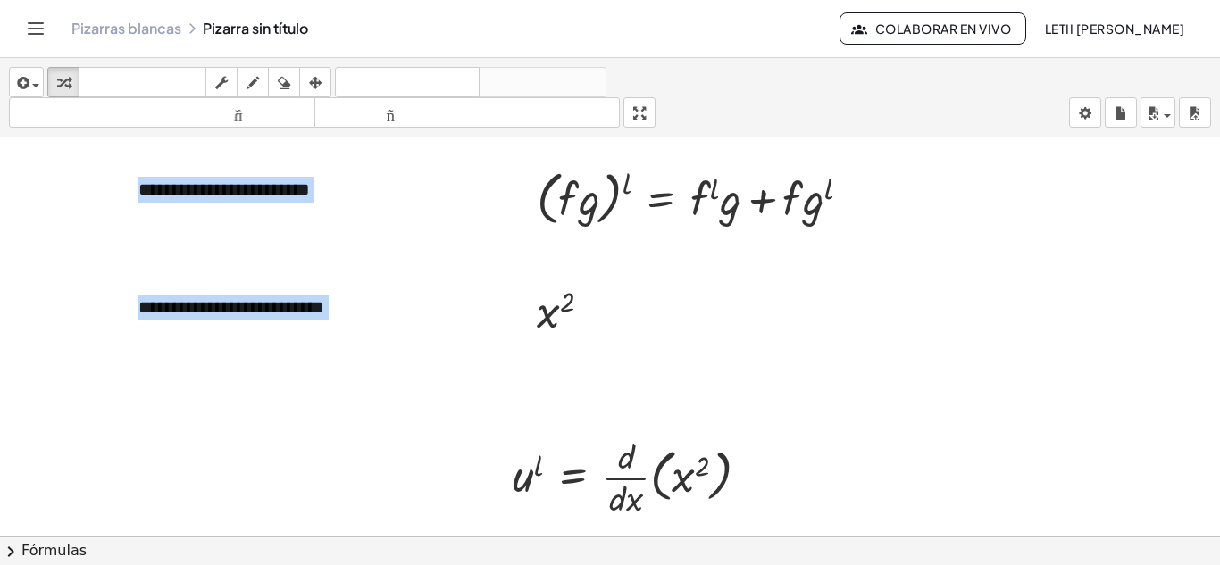
drag, startPoint x: 557, startPoint y: 353, endPoint x: 604, endPoint y: 372, distance: 50.4
click at [604, 372] on div "**********" at bounding box center [610, 281] width 1220 height 823
click at [702, 357] on div at bounding box center [610, 281] width 1220 height 823
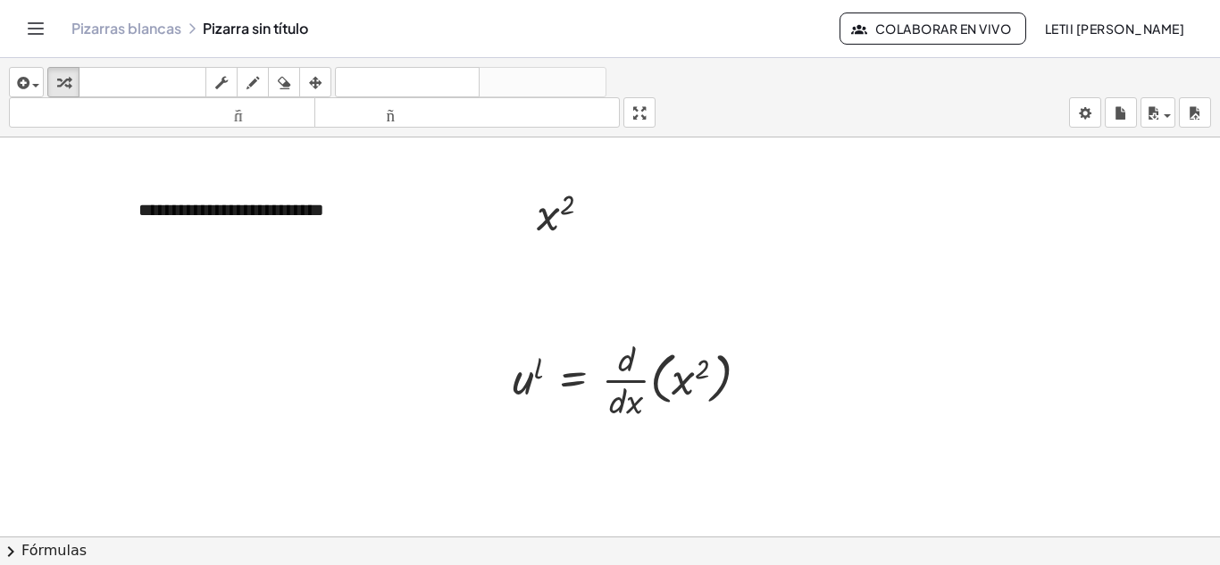
scroll to position [335, 0]
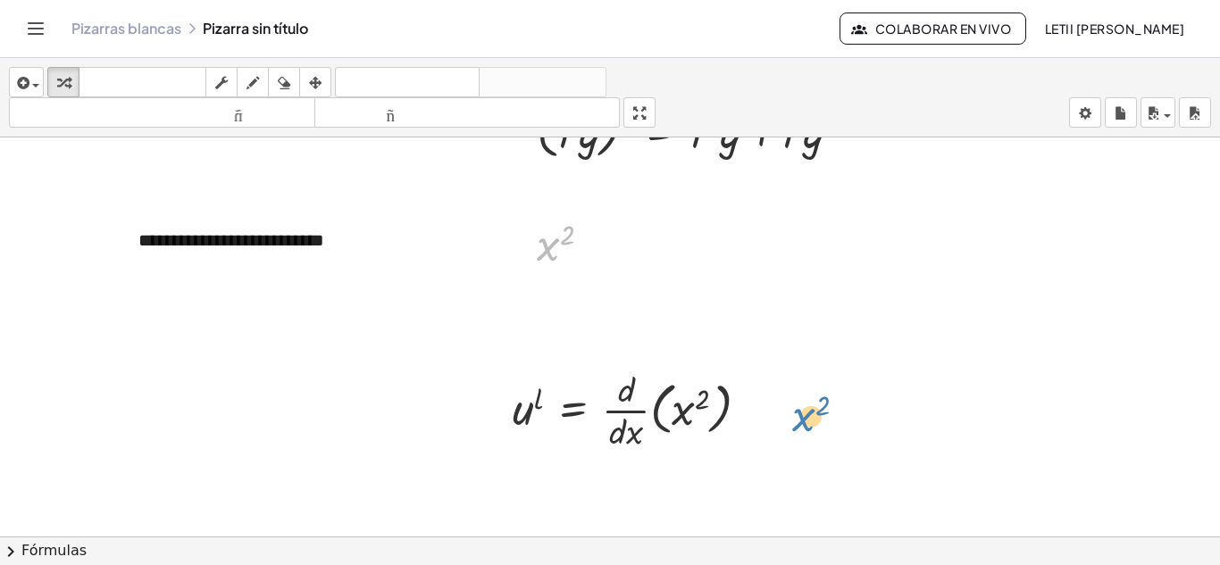
drag, startPoint x: 554, startPoint y: 244, endPoint x: 810, endPoint y: 416, distance: 308.9
click at [316, 72] on icon "button" at bounding box center [315, 82] width 13 height 21
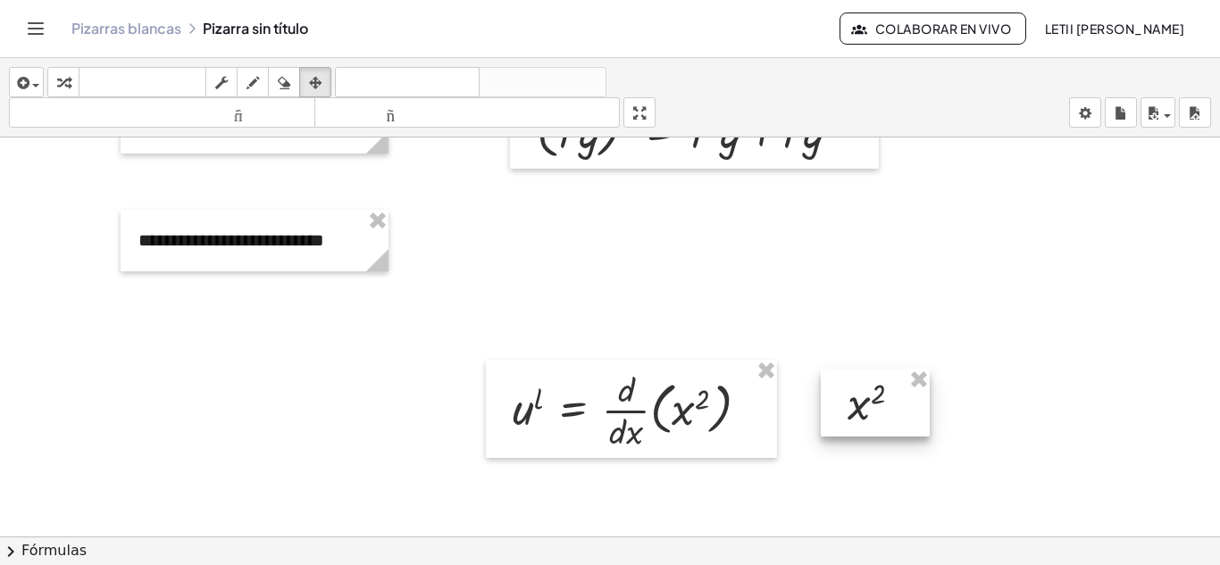
drag, startPoint x: 614, startPoint y: 284, endPoint x: 879, endPoint y: 419, distance: 296.8
click at [879, 419] on div at bounding box center [875, 403] width 109 height 68
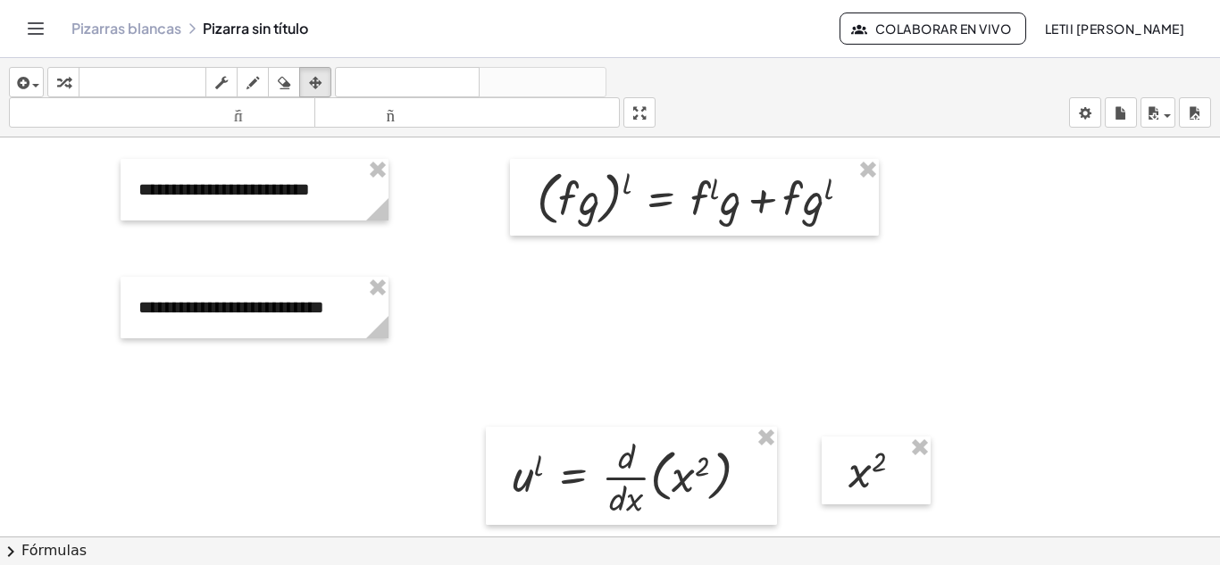
scroll to position [357, 0]
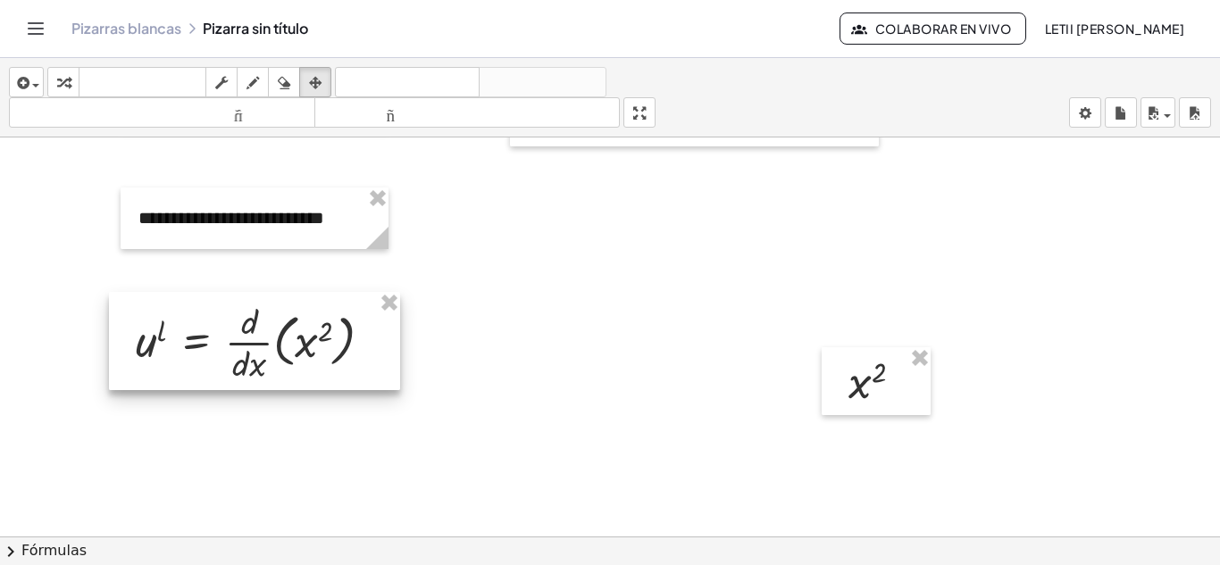
drag, startPoint x: 702, startPoint y: 368, endPoint x: 325, endPoint y: 322, distance: 379.6
click at [325, 322] on div at bounding box center [254, 341] width 291 height 98
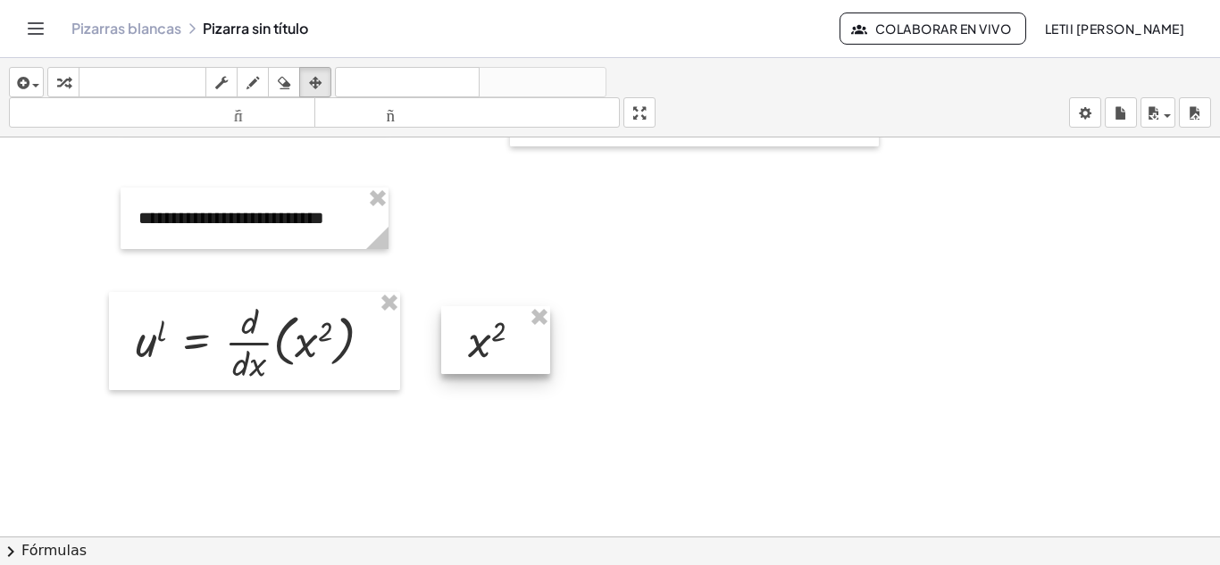
drag, startPoint x: 842, startPoint y: 381, endPoint x: 462, endPoint y: 340, distance: 382.7
click at [462, 340] on div at bounding box center [495, 340] width 109 height 68
click at [593, 376] on div at bounding box center [610, 379] width 1220 height 1198
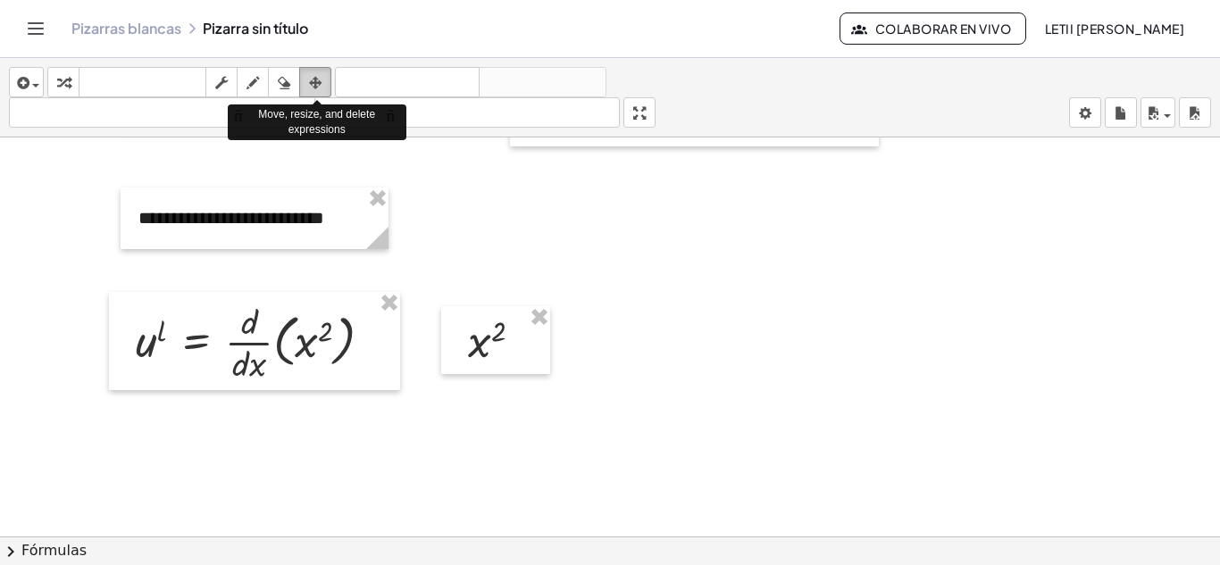
click at [314, 90] on icon "button" at bounding box center [315, 82] width 13 height 21
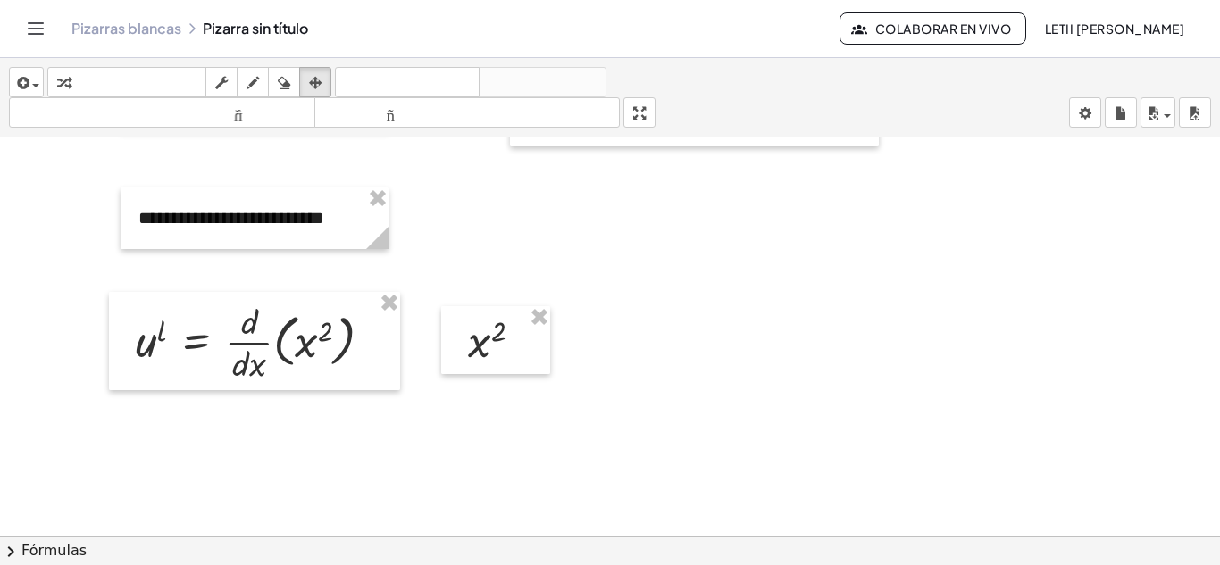
click at [763, 411] on div at bounding box center [610, 379] width 1220 height 1198
click at [742, 462] on div at bounding box center [610, 379] width 1220 height 1198
click at [740, 461] on div at bounding box center [610, 379] width 1220 height 1198
click at [733, 458] on div at bounding box center [610, 379] width 1220 height 1198
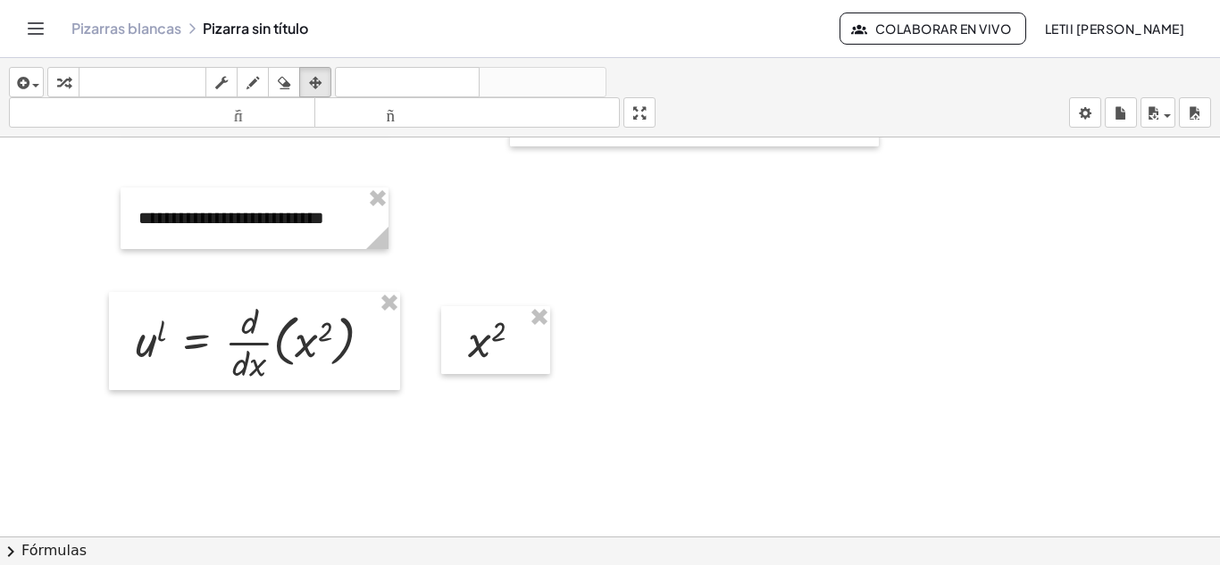
drag, startPoint x: 731, startPoint y: 457, endPoint x: 698, endPoint y: 434, distance: 40.4
click at [698, 434] on div at bounding box center [610, 379] width 1220 height 1198
click at [31, 75] on div "button" at bounding box center [26, 81] width 26 height 21
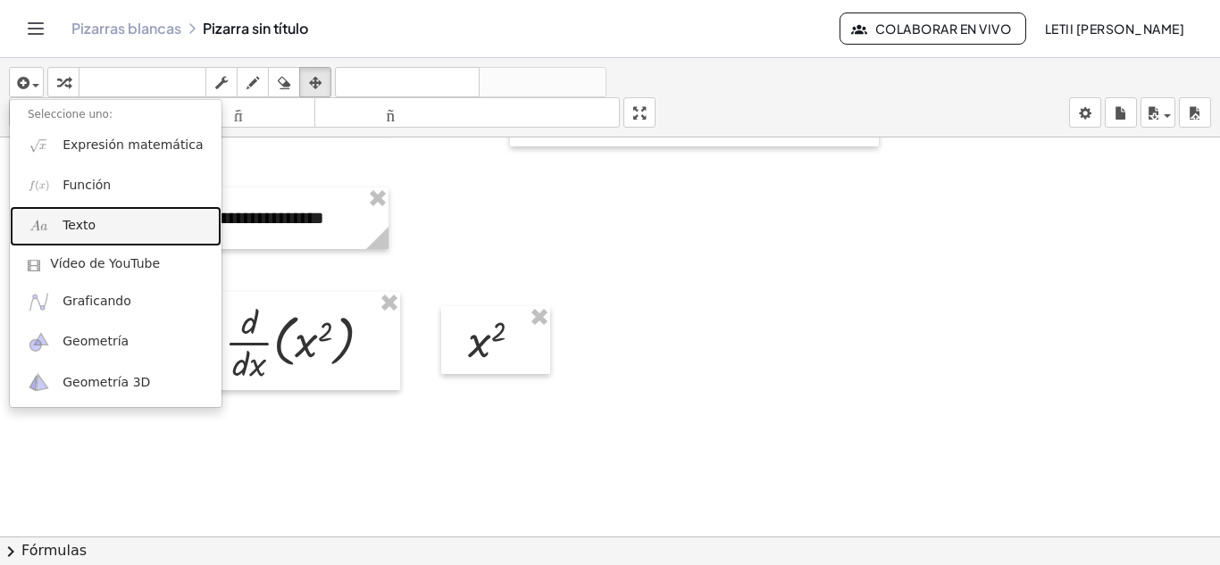
click at [135, 211] on link "Texto" at bounding box center [116, 226] width 212 height 40
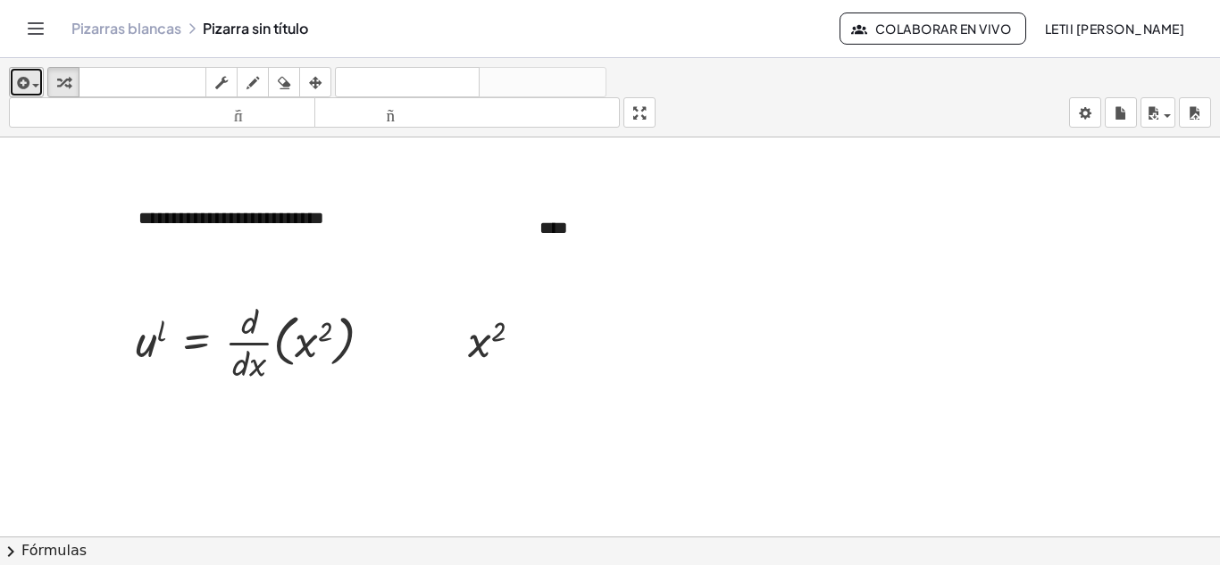
click at [37, 71] on div "button" at bounding box center [26, 81] width 26 height 21
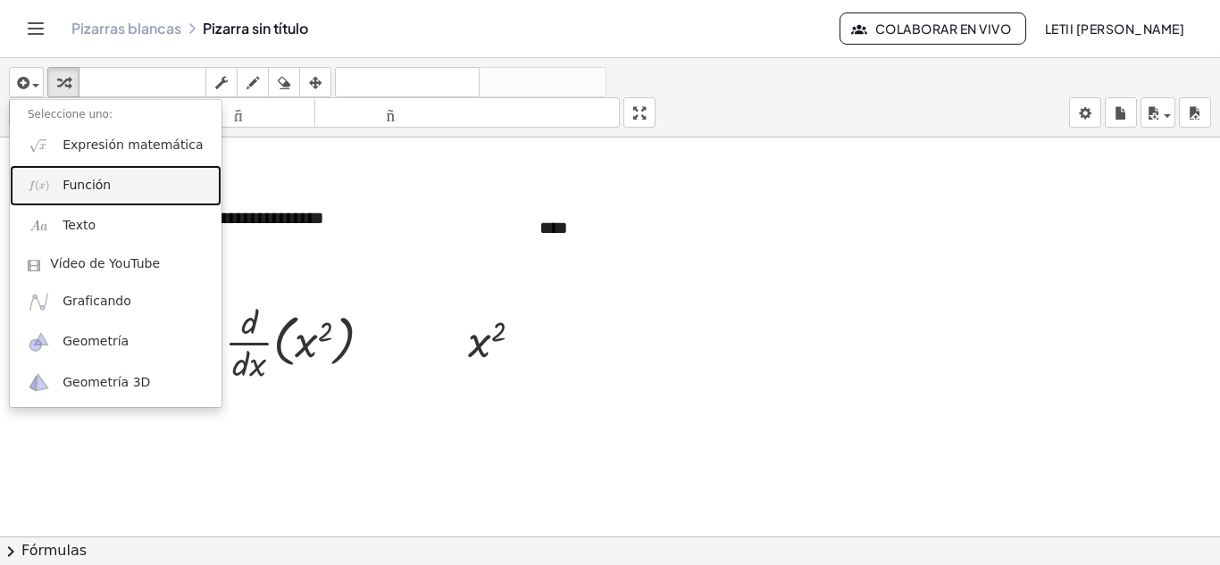
click at [100, 178] on font "Función" at bounding box center [87, 185] width 48 height 14
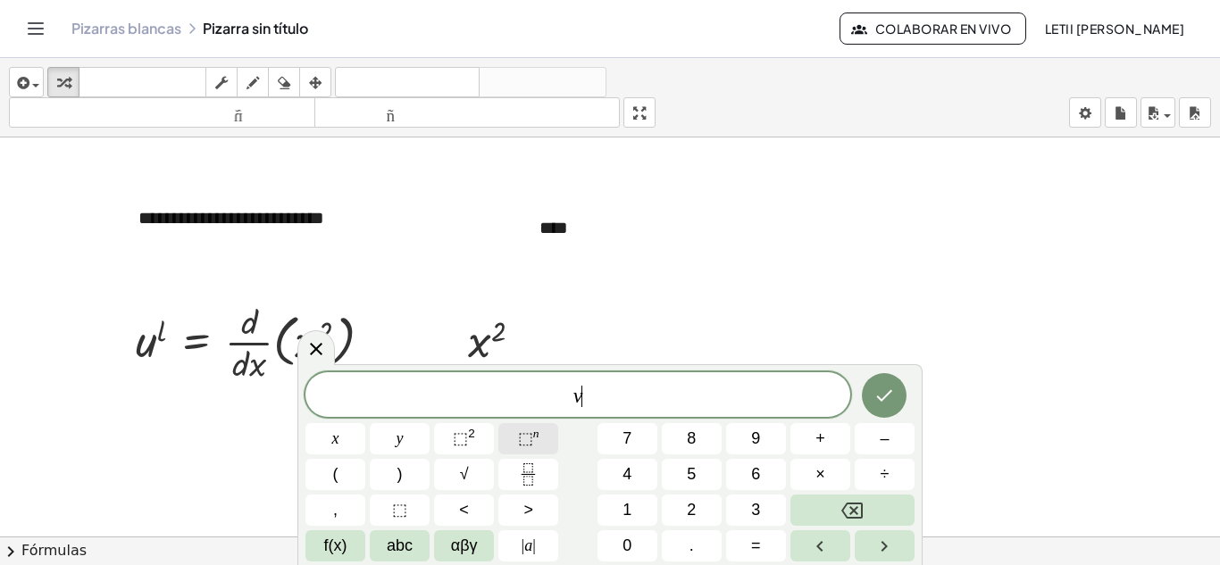
click at [513, 438] on button "⬚ n" at bounding box center [528, 438] width 60 height 31
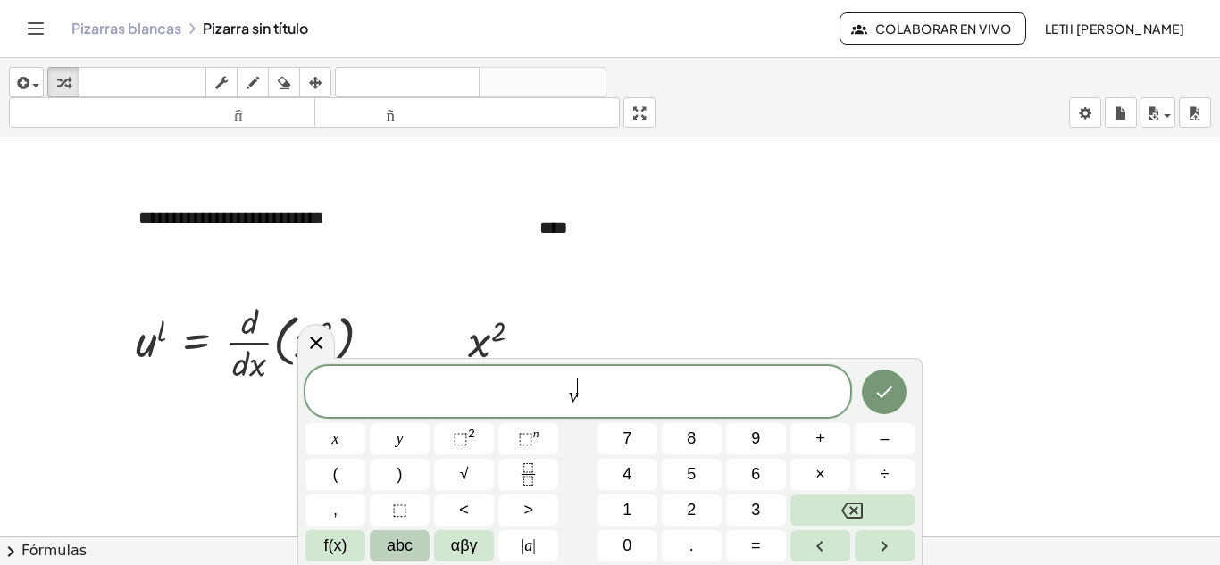
click at [419, 547] on button "abc" at bounding box center [400, 545] width 60 height 31
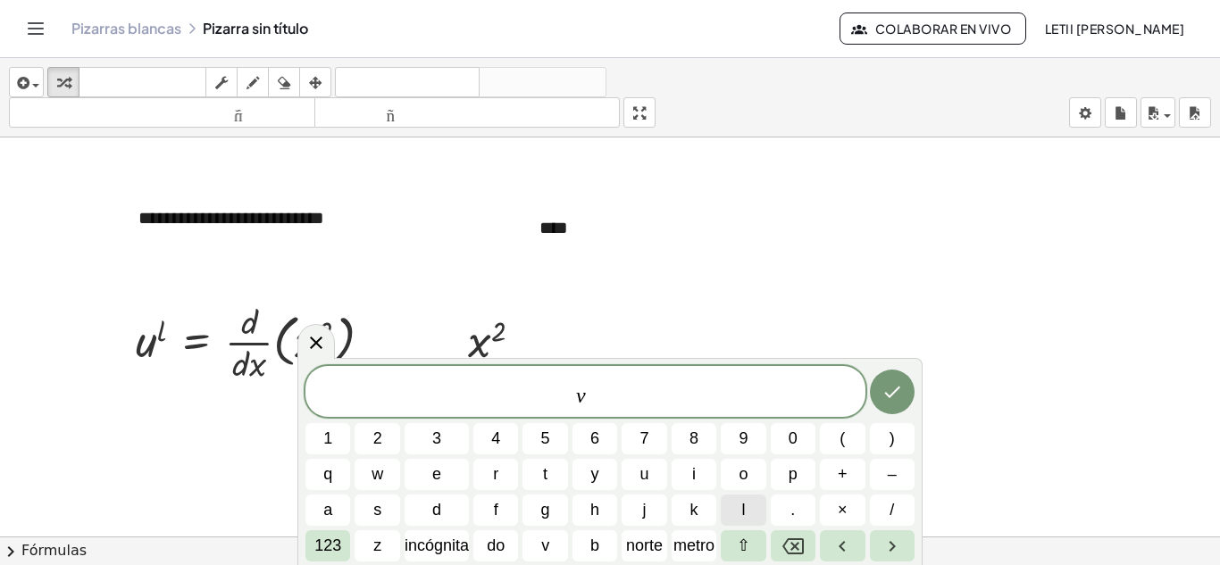
click at [741, 502] on span "l" at bounding box center [743, 510] width 4 height 24
click at [332, 549] on font "123" at bounding box center [327, 546] width 27 height 18
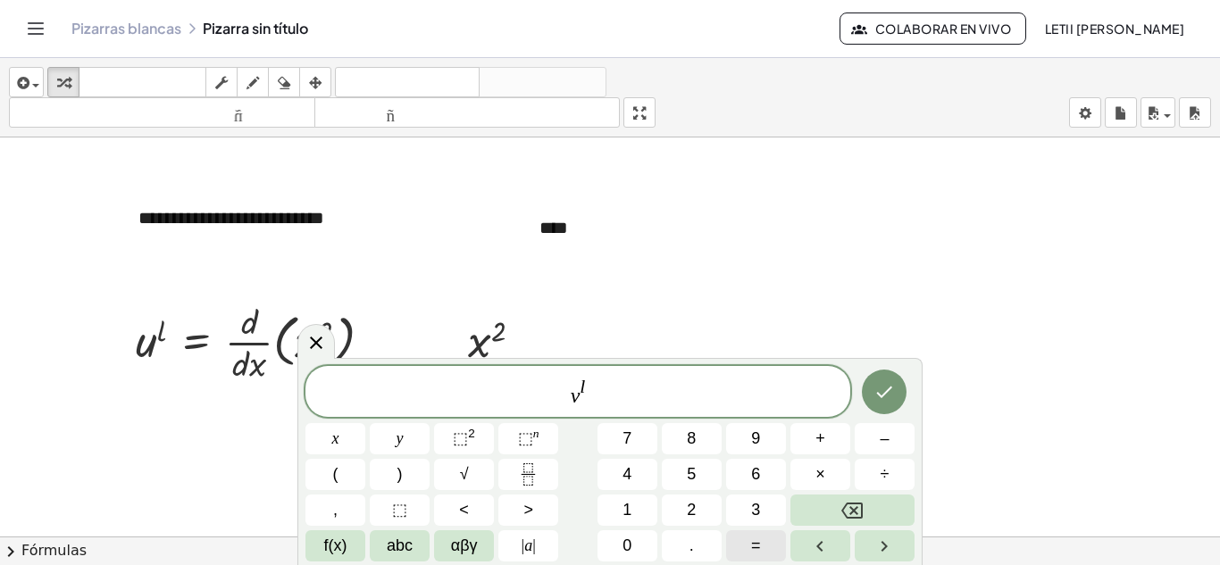
click at [759, 537] on span "=" at bounding box center [756, 546] width 10 height 24
click at [892, 380] on button "Hecho" at bounding box center [884, 392] width 45 height 45
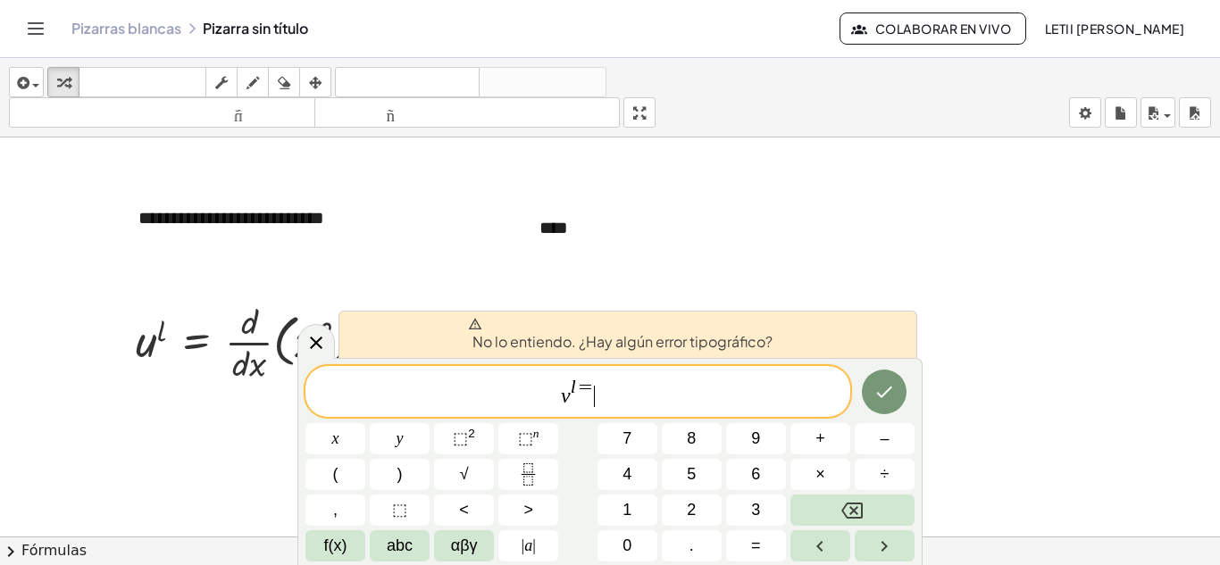
click at [681, 386] on span "[PERSON_NAME] = ​" at bounding box center [577, 393] width 545 height 32
click at [664, 379] on span "[PERSON_NAME] = ​" at bounding box center [577, 393] width 545 height 32
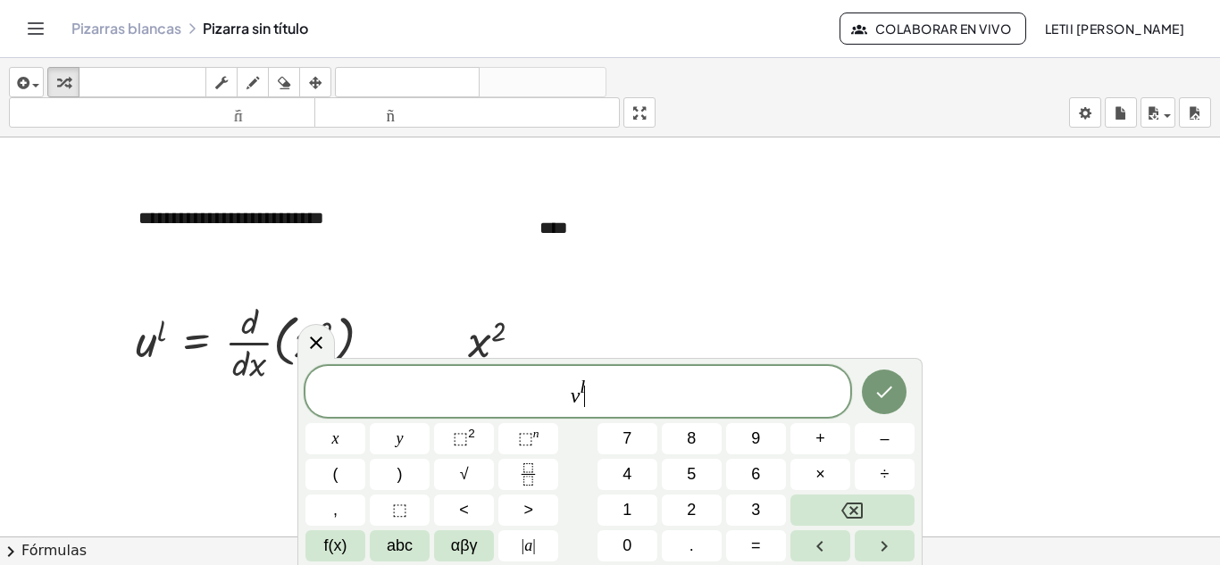
click at [595, 403] on span "[PERSON_NAME] ​" at bounding box center [577, 393] width 545 height 32
click at [745, 537] on button "=" at bounding box center [756, 545] width 60 height 31
click at [882, 405] on button "Hecho" at bounding box center [884, 392] width 45 height 45
click at [964, 292] on div at bounding box center [610, 379] width 1220 height 1198
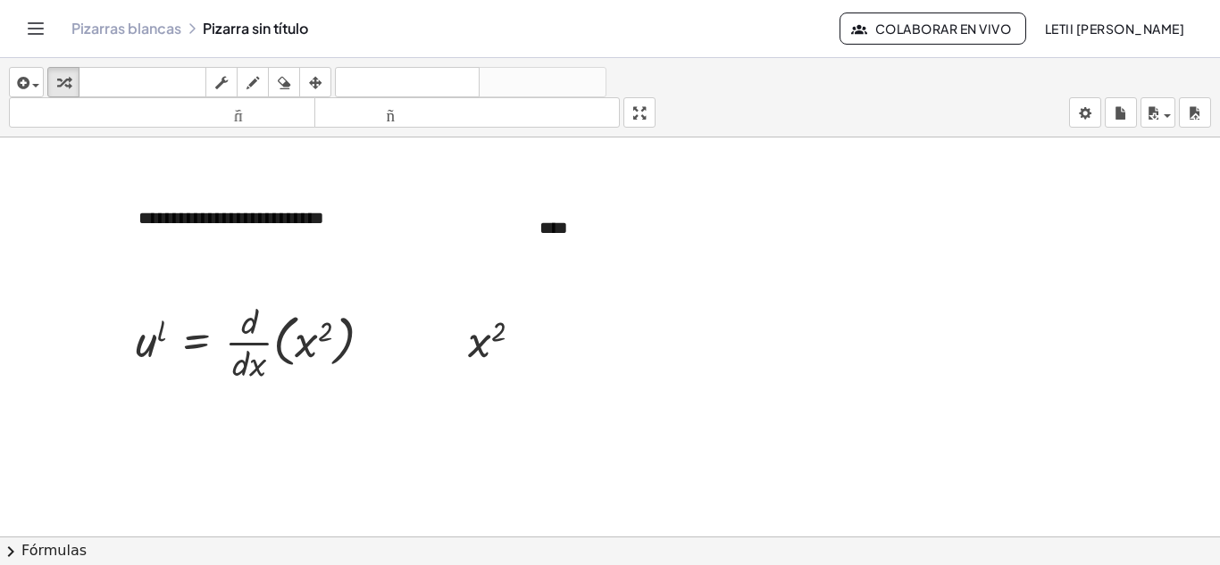
click at [725, 336] on div at bounding box center [610, 379] width 1220 height 1198
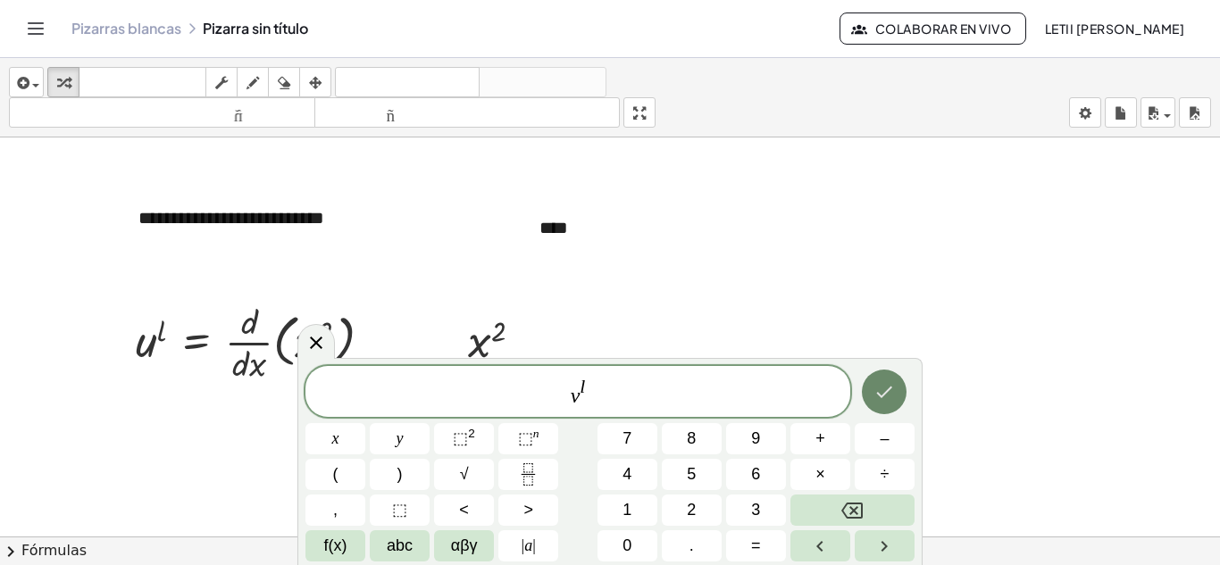
click at [885, 382] on icon "Hecho" at bounding box center [883, 391] width 21 height 21
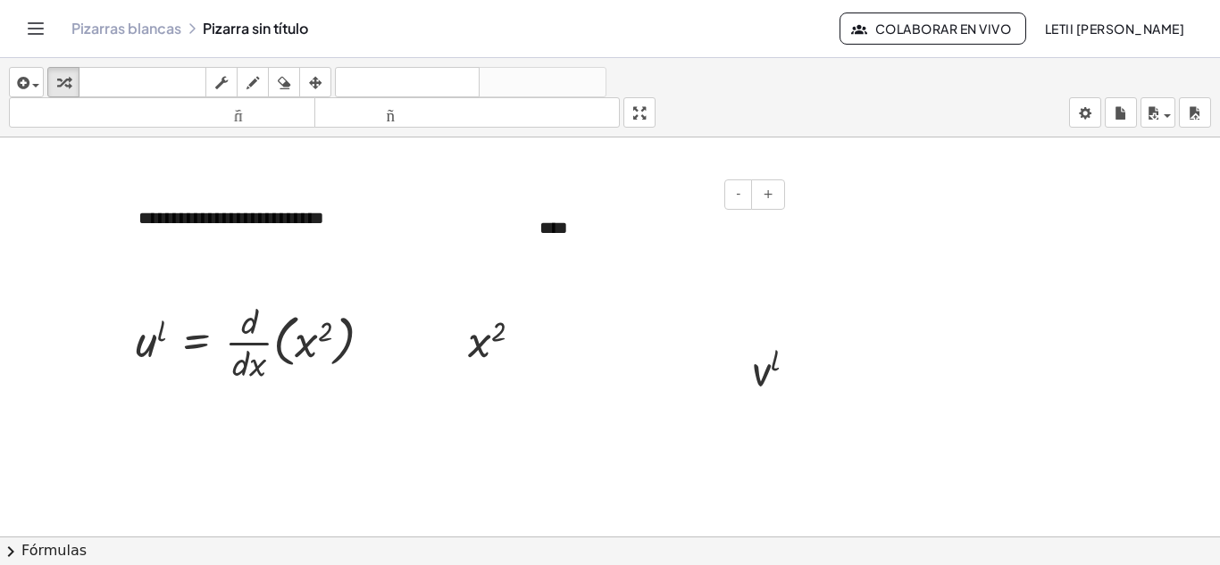
drag, startPoint x: 547, startPoint y: 237, endPoint x: 550, endPoint y: 256, distance: 19.8
click at [550, 256] on div "****" at bounding box center [656, 228] width 268 height 62
click at [659, 332] on div at bounding box center [610, 379] width 1220 height 1198
click at [661, 241] on div "****" at bounding box center [656, 228] width 268 height 62
click at [313, 83] on icon "button" at bounding box center [315, 82] width 13 height 21
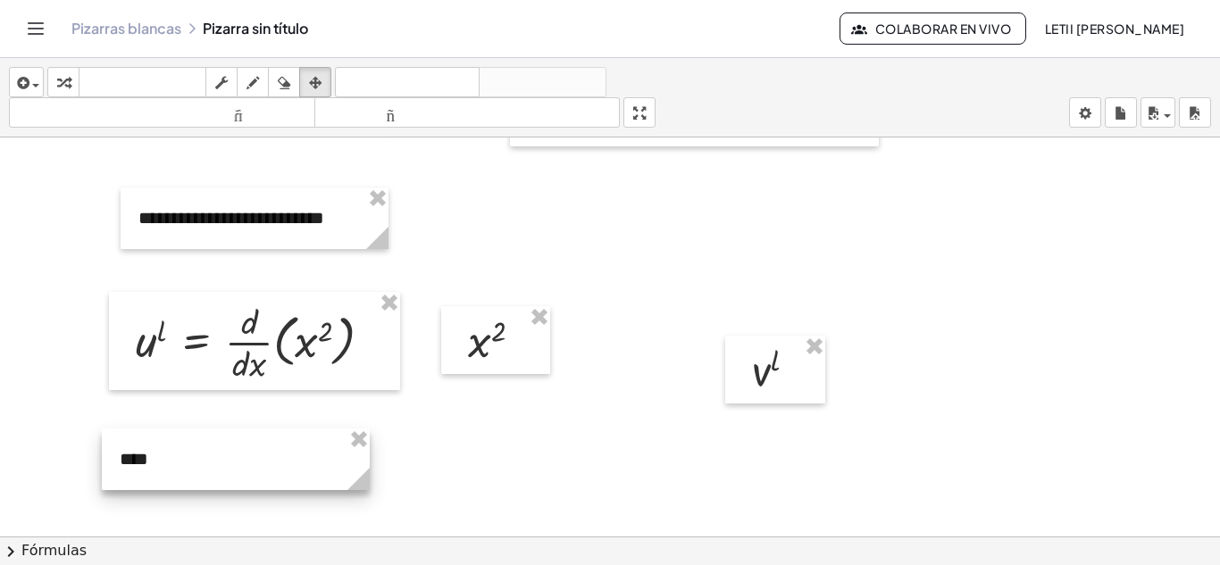
drag, startPoint x: 623, startPoint y: 222, endPoint x: 204, endPoint y: 452, distance: 478.4
click at [205, 453] on div at bounding box center [236, 460] width 268 height 62
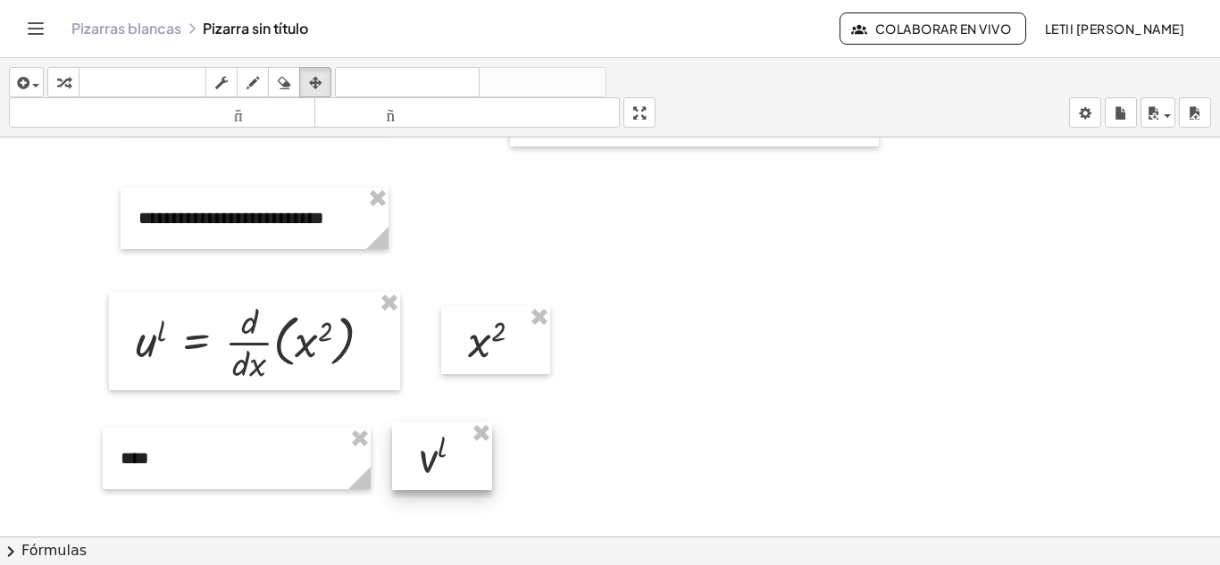
drag, startPoint x: 780, startPoint y: 373, endPoint x: 448, endPoint y: 457, distance: 341.8
click at [448, 457] on div at bounding box center [442, 456] width 100 height 68
click at [706, 420] on div at bounding box center [610, 379] width 1220 height 1198
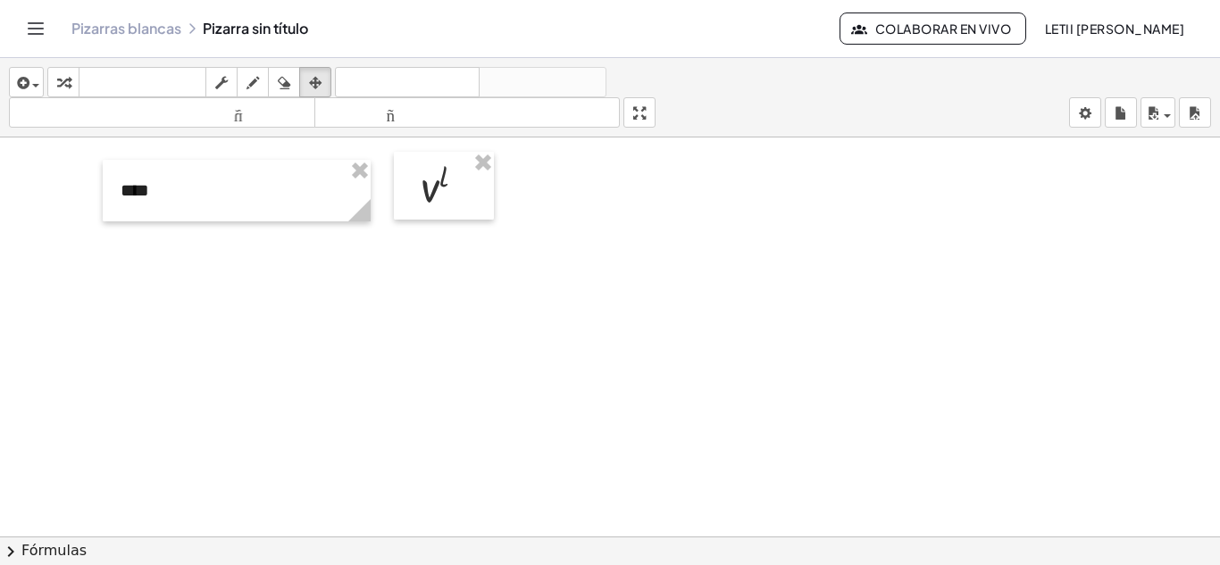
scroll to position [536, 0]
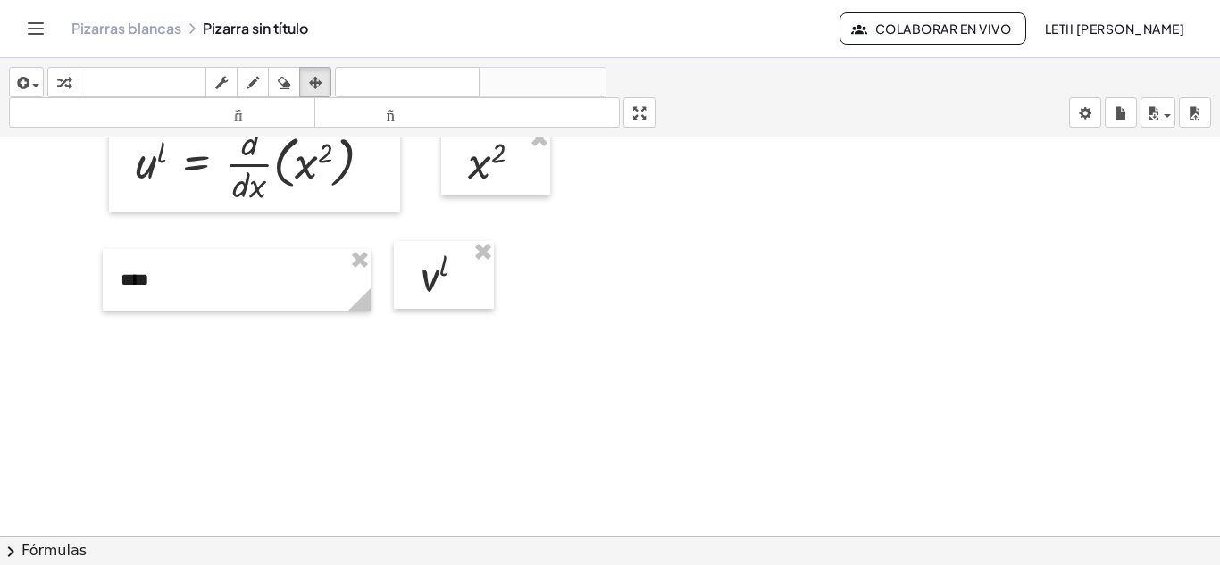
click at [589, 292] on div at bounding box center [610, 201] width 1220 height 1198
click at [9, 78] on button "insertar" at bounding box center [26, 82] width 35 height 30
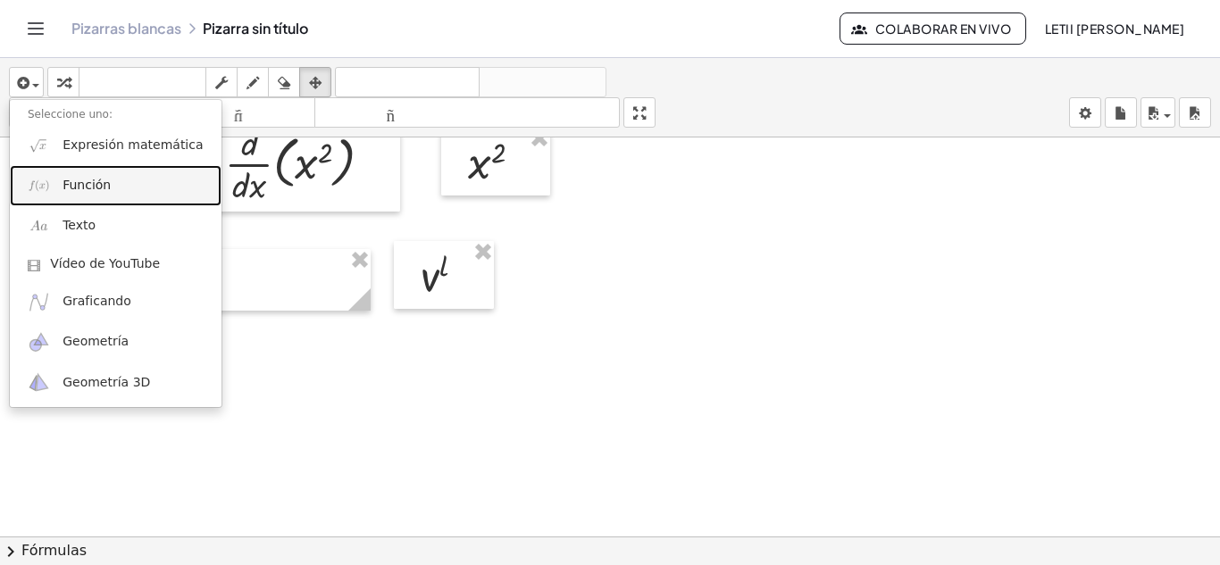
click at [73, 194] on span "Función" at bounding box center [87, 186] width 48 height 18
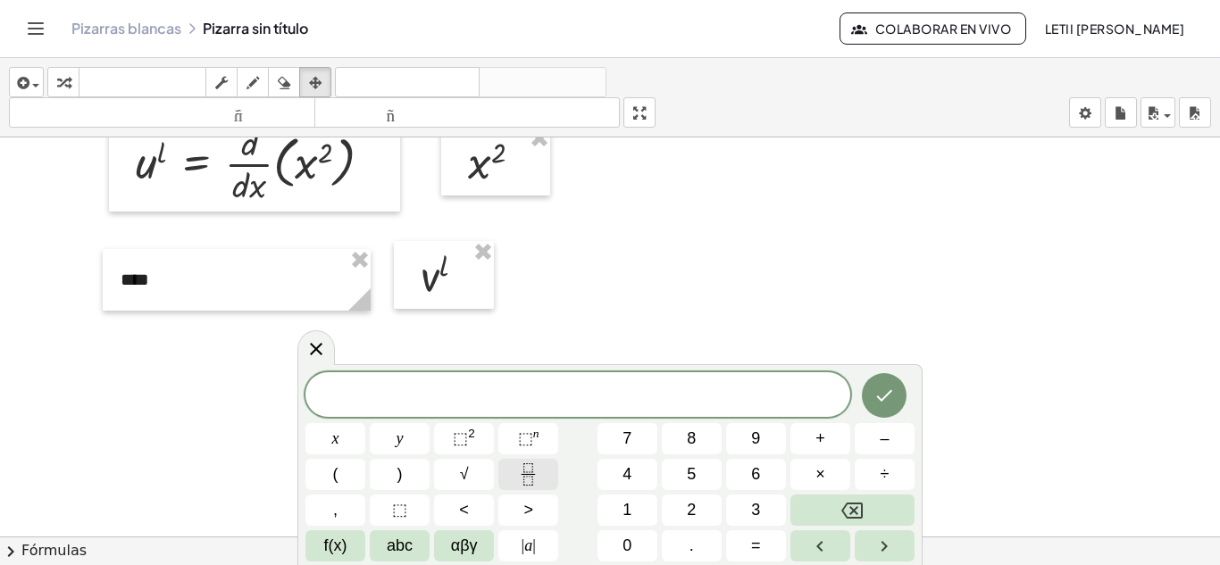
click at [530, 464] on icon "Fraction" at bounding box center [527, 468] width 9 height 9
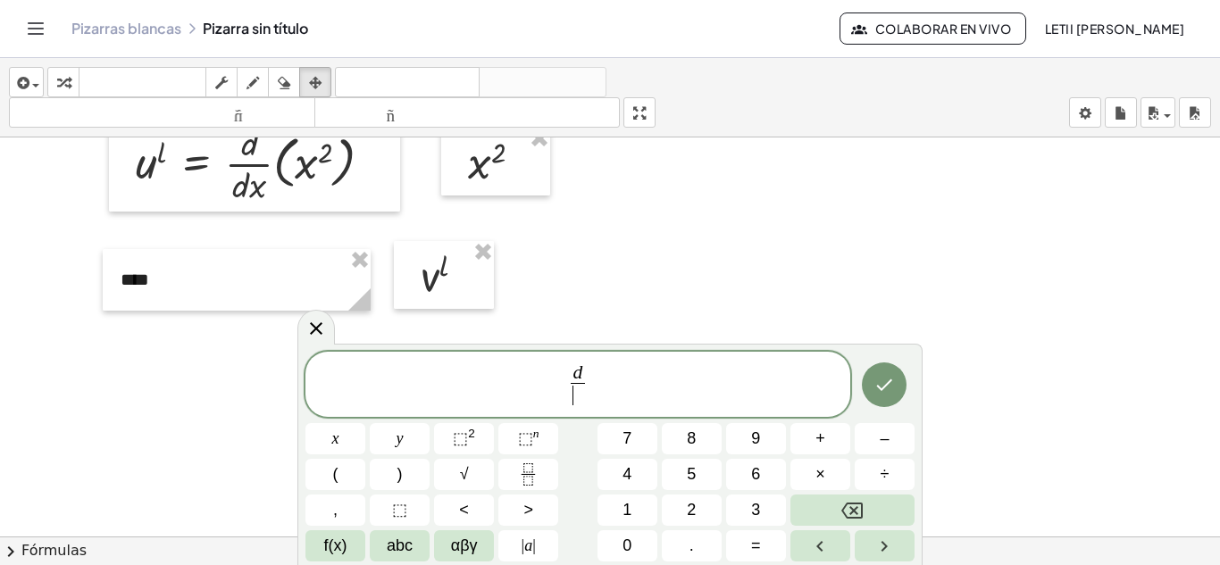
click at [581, 397] on span "​" at bounding box center [577, 395] width 13 height 24
click at [596, 379] on span "d d x ​ ​" at bounding box center [577, 386] width 545 height 47
click at [896, 381] on button "Hecho" at bounding box center [884, 385] width 45 height 45
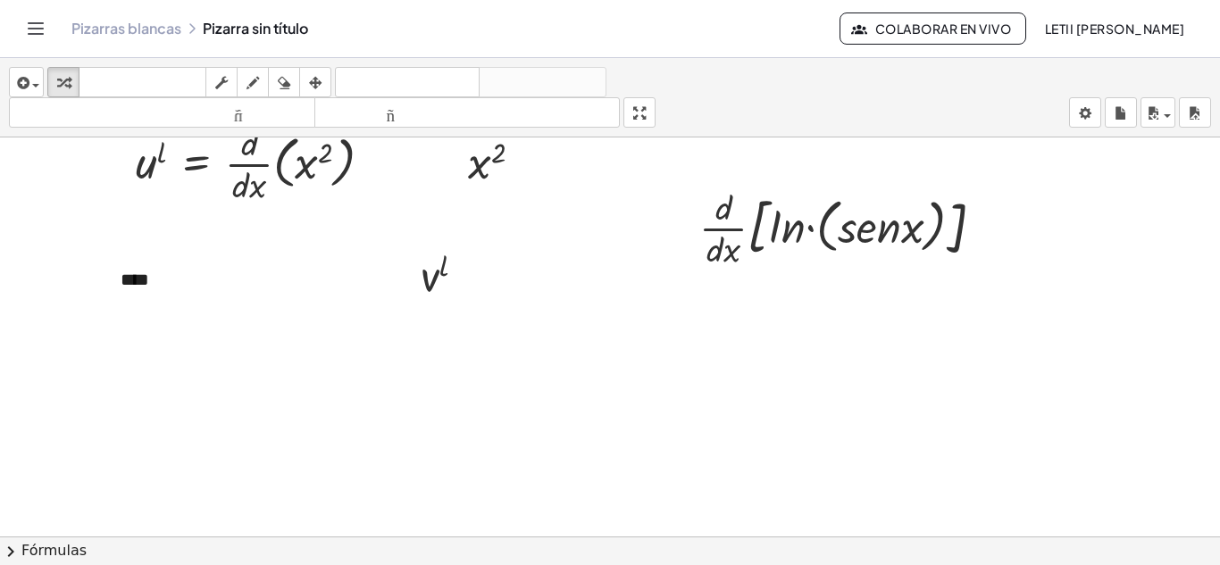
scroll to position [447, 0]
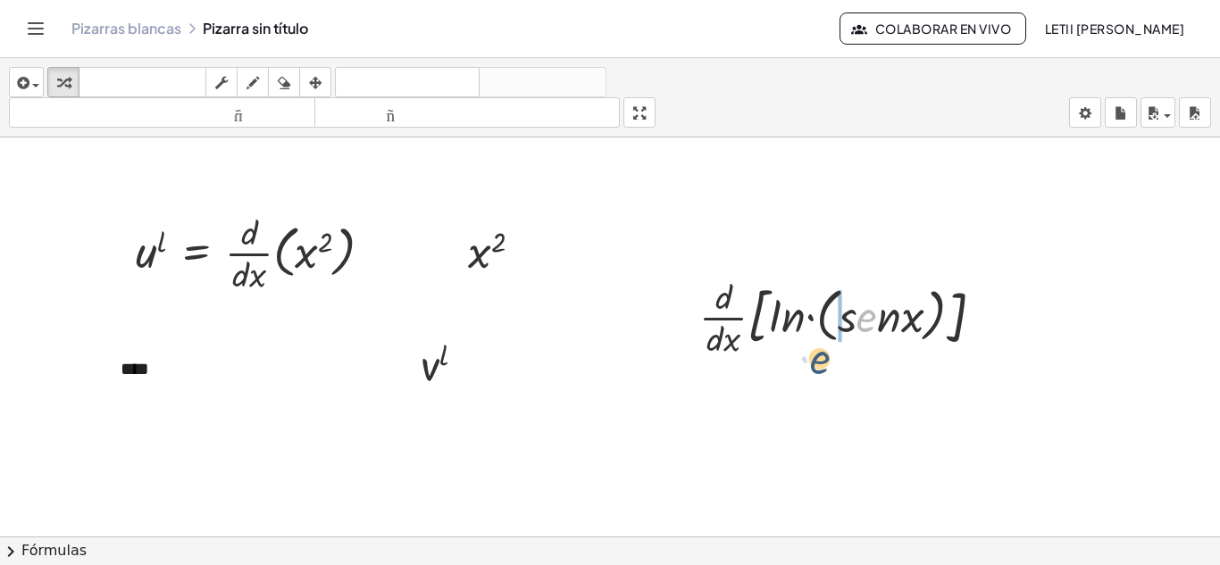
drag, startPoint x: 865, startPoint y: 322, endPoint x: 819, endPoint y: 364, distance: 62.6
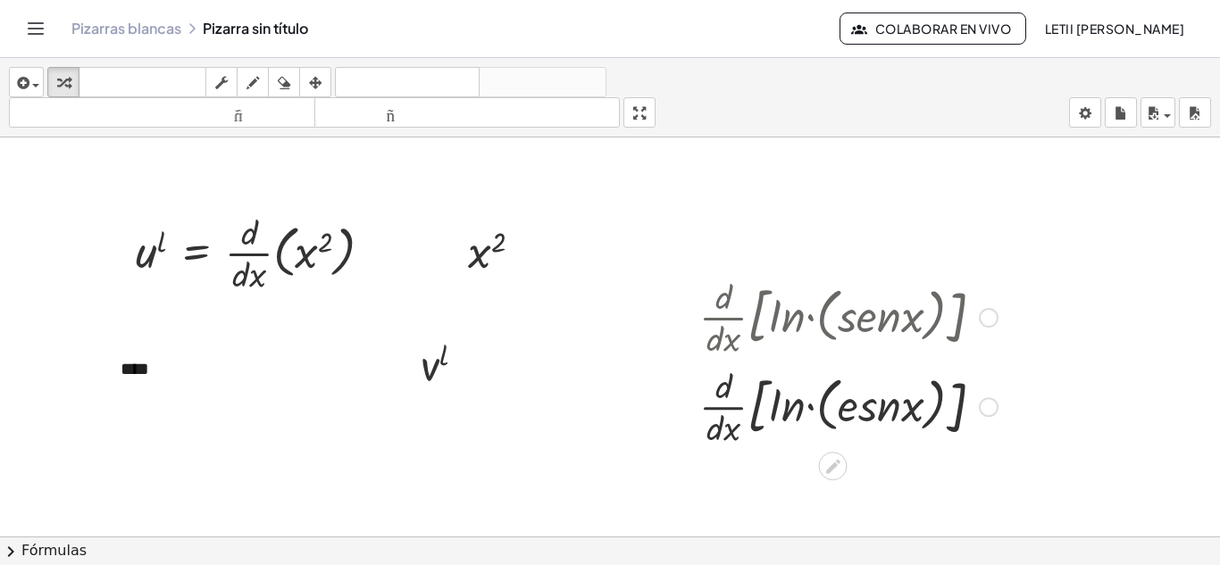
click at [1001, 315] on div at bounding box center [848, 315] width 316 height 89
click at [983, 320] on div at bounding box center [989, 318] width 20 height 20
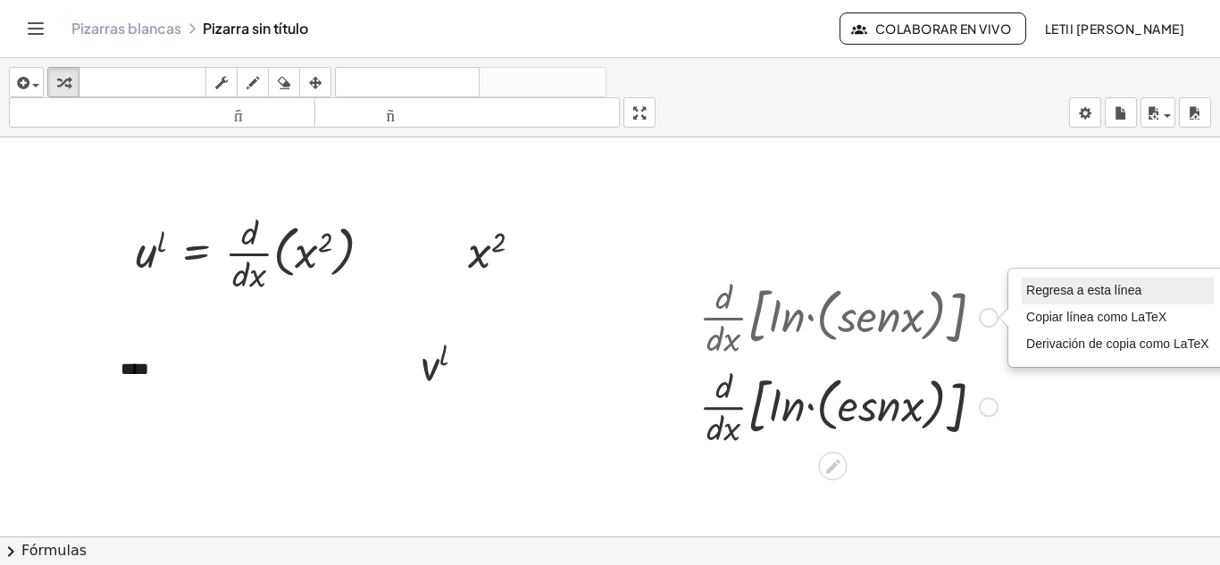
click at [1038, 294] on font "Regresa a esta línea" at bounding box center [1083, 290] width 115 height 14
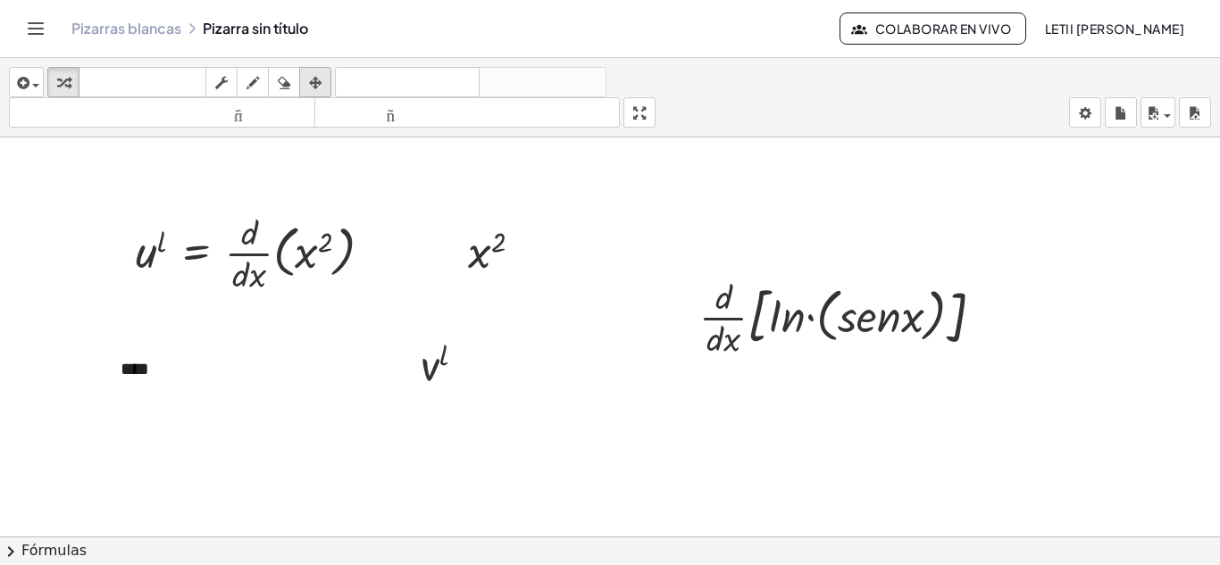
click at [323, 79] on div "button" at bounding box center [315, 81] width 23 height 21
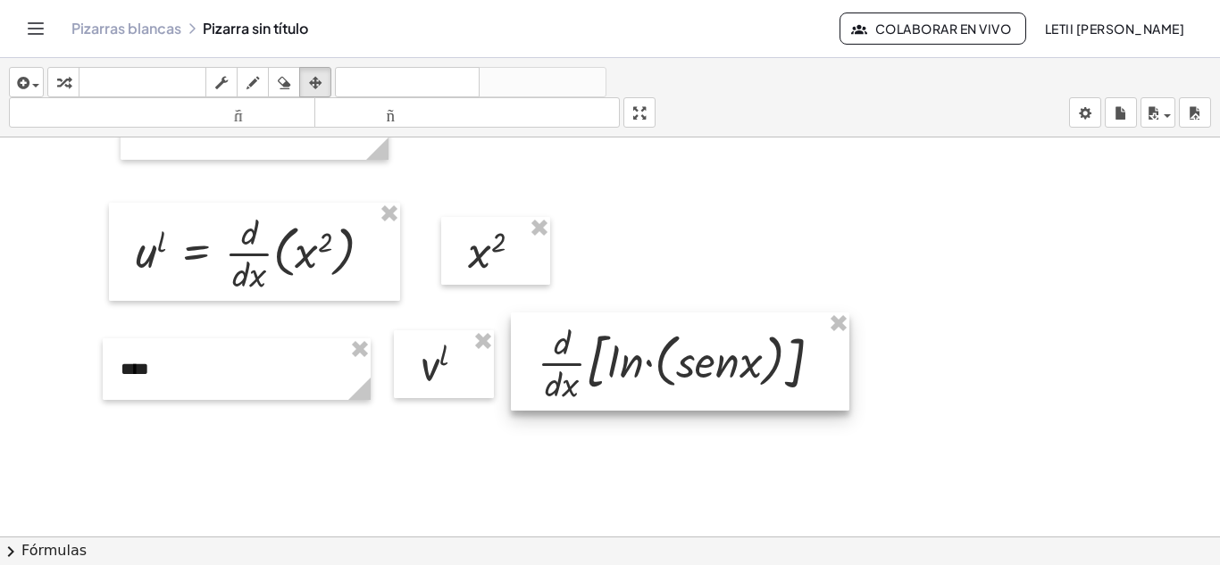
drag, startPoint x: 830, startPoint y: 326, endPoint x: 668, endPoint y: 372, distance: 167.9
click at [668, 372] on div at bounding box center [680, 362] width 338 height 98
click at [969, 376] on div at bounding box center [610, 290] width 1220 height 1198
click at [948, 392] on div at bounding box center [610, 290] width 1220 height 1198
click at [310, 80] on icon "button" at bounding box center [315, 82] width 13 height 21
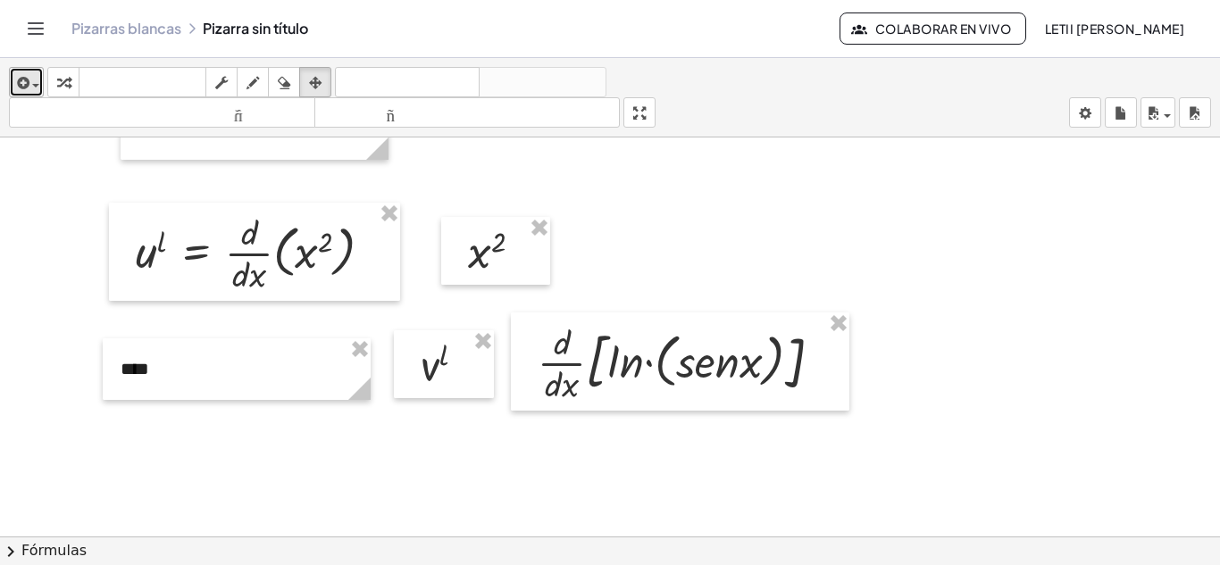
click at [24, 80] on icon "button" at bounding box center [21, 82] width 16 height 21
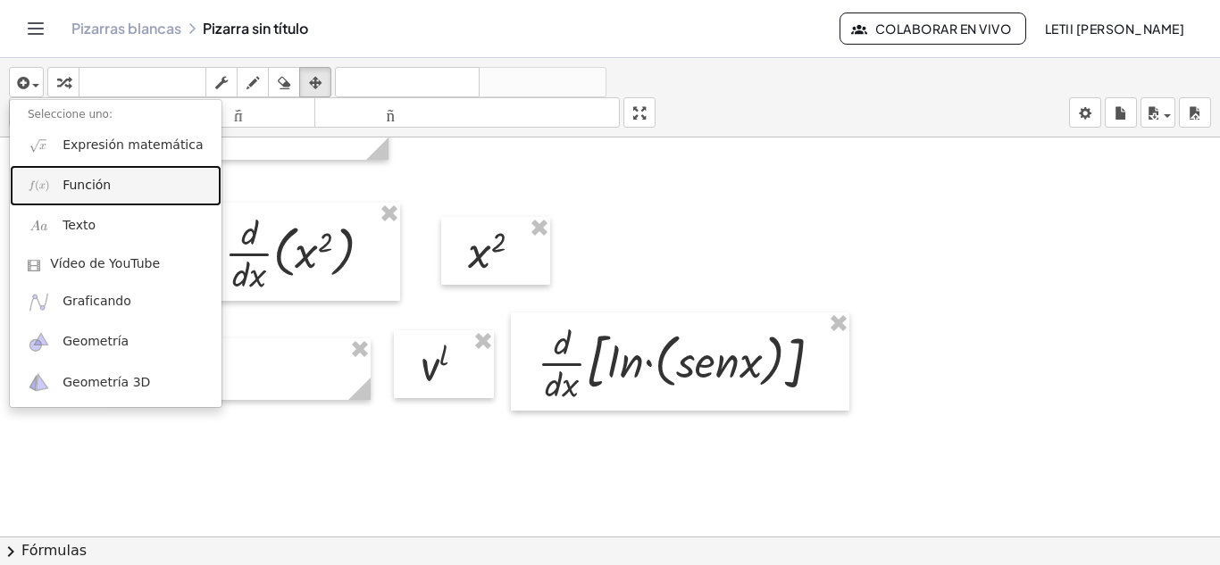
click at [57, 184] on link "Función" at bounding box center [116, 185] width 212 height 40
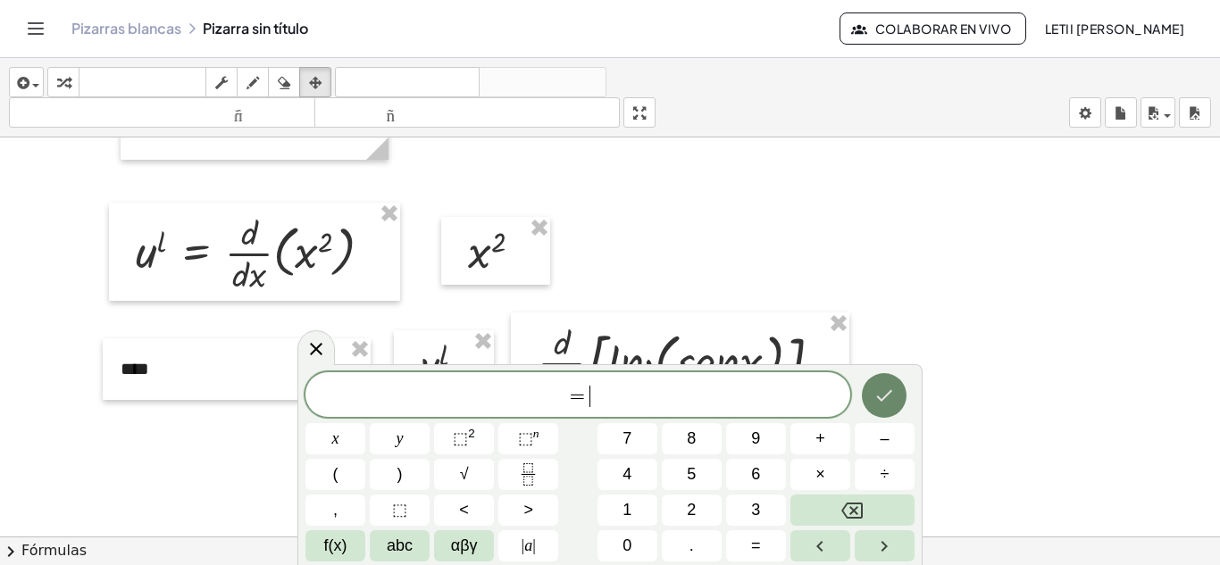
click at [874, 402] on button "Hecho" at bounding box center [884, 395] width 45 height 45
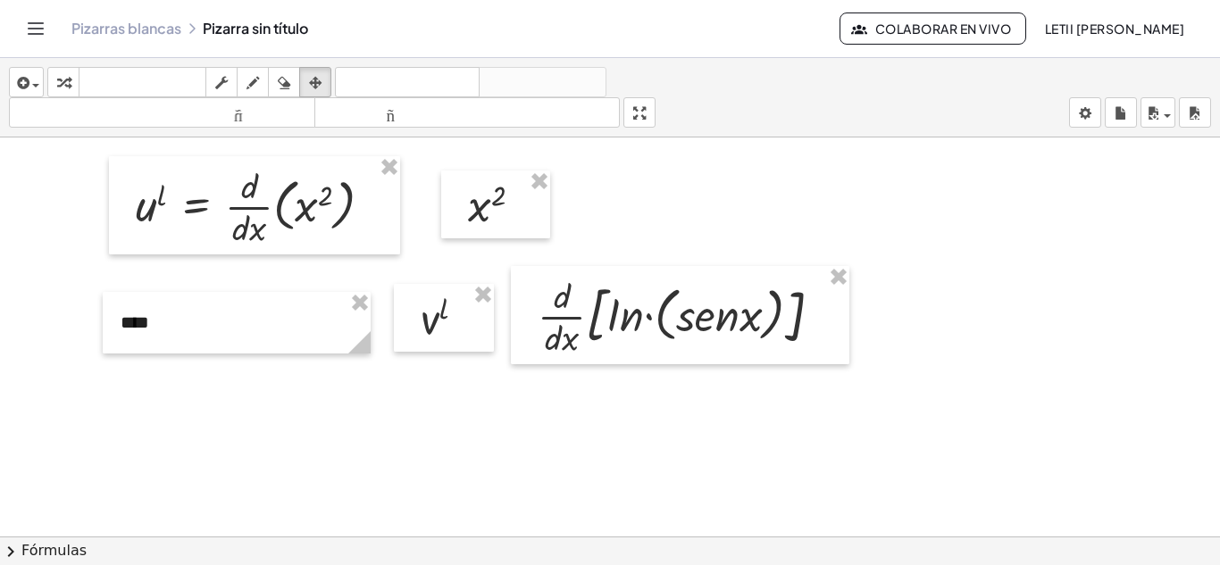
scroll to position [455, 0]
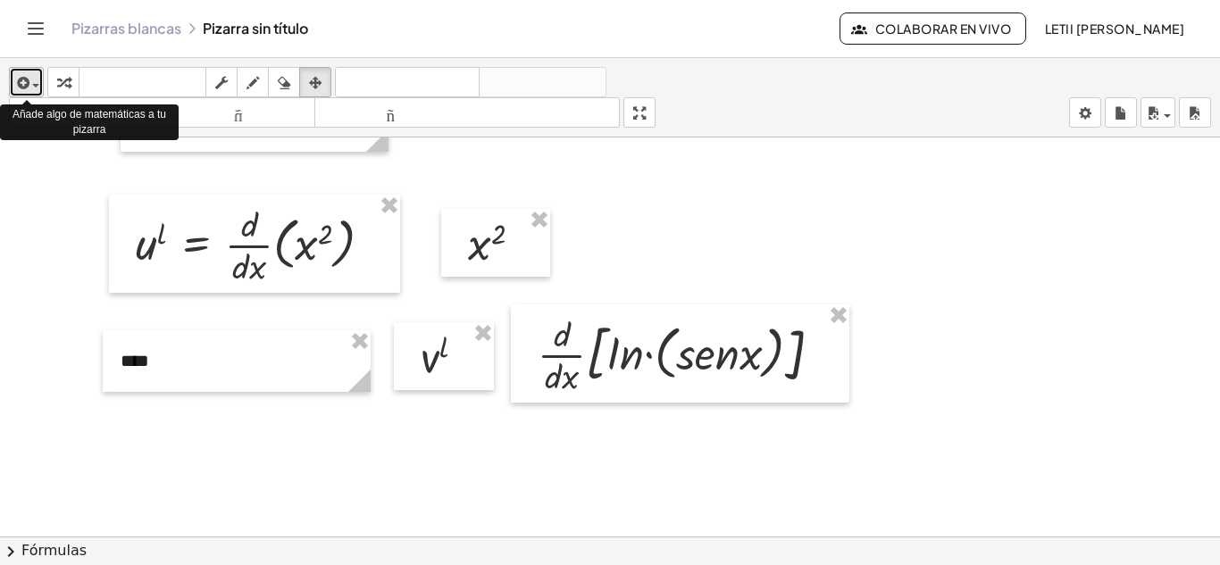
click at [36, 91] on div "button" at bounding box center [26, 81] width 26 height 21
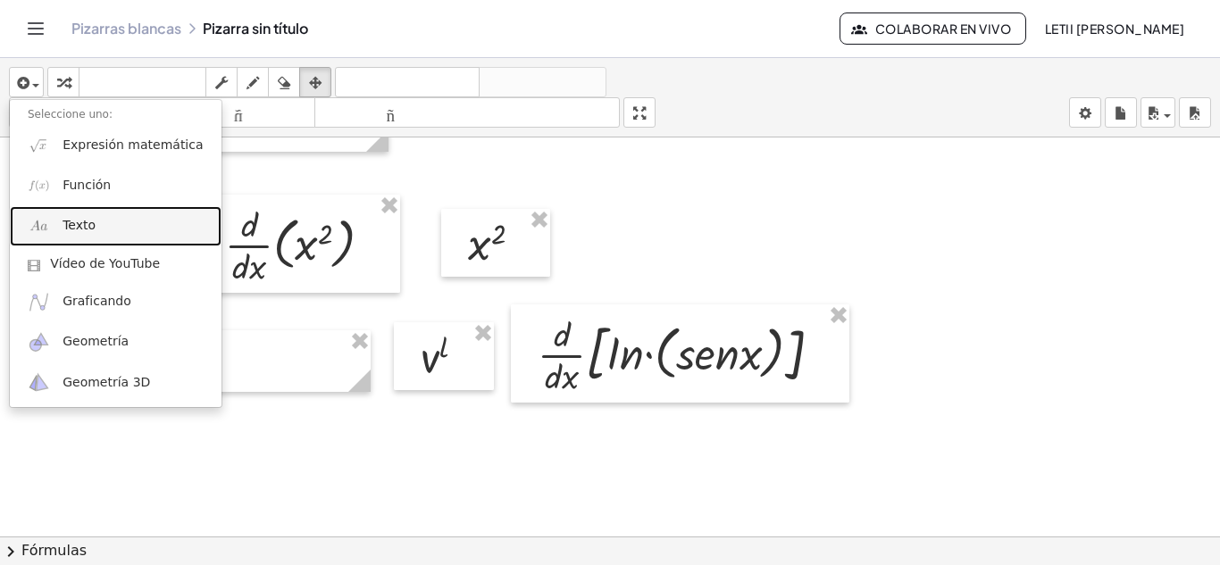
click at [91, 220] on font "Texto" at bounding box center [79, 225] width 33 height 14
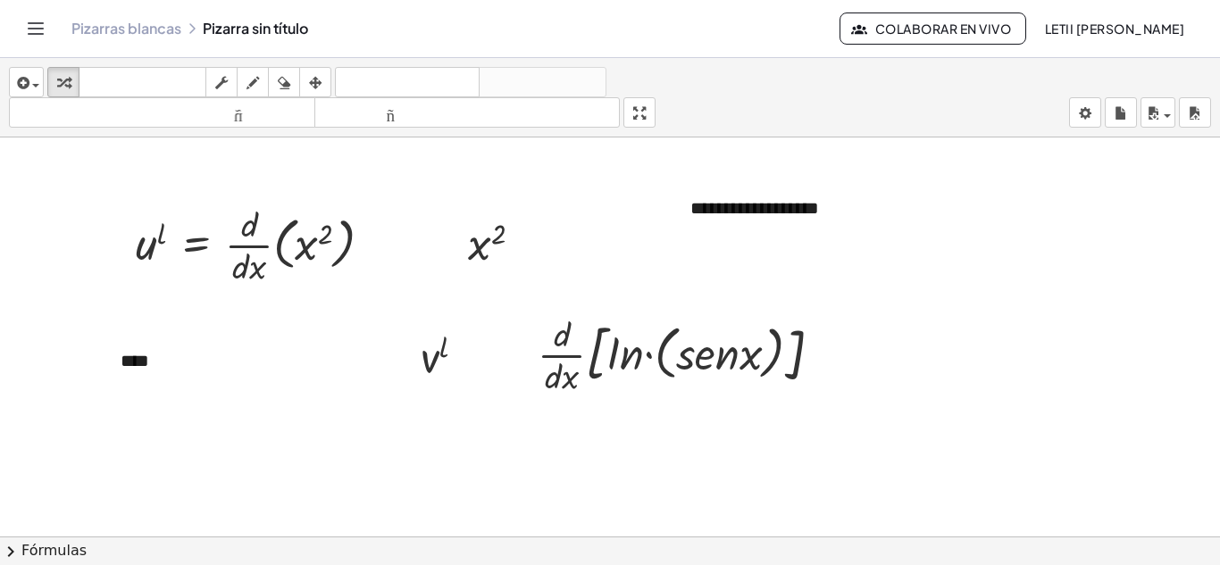
click at [871, 281] on div at bounding box center [610, 282] width 1220 height 1198
click at [834, 209] on div "**********" at bounding box center [806, 209] width 268 height 62
click at [910, 267] on div at bounding box center [610, 282] width 1220 height 1198
click at [748, 372] on div at bounding box center [687, 353] width 316 height 89
click at [672, 417] on icon at bounding box center [671, 414] width 14 height 14
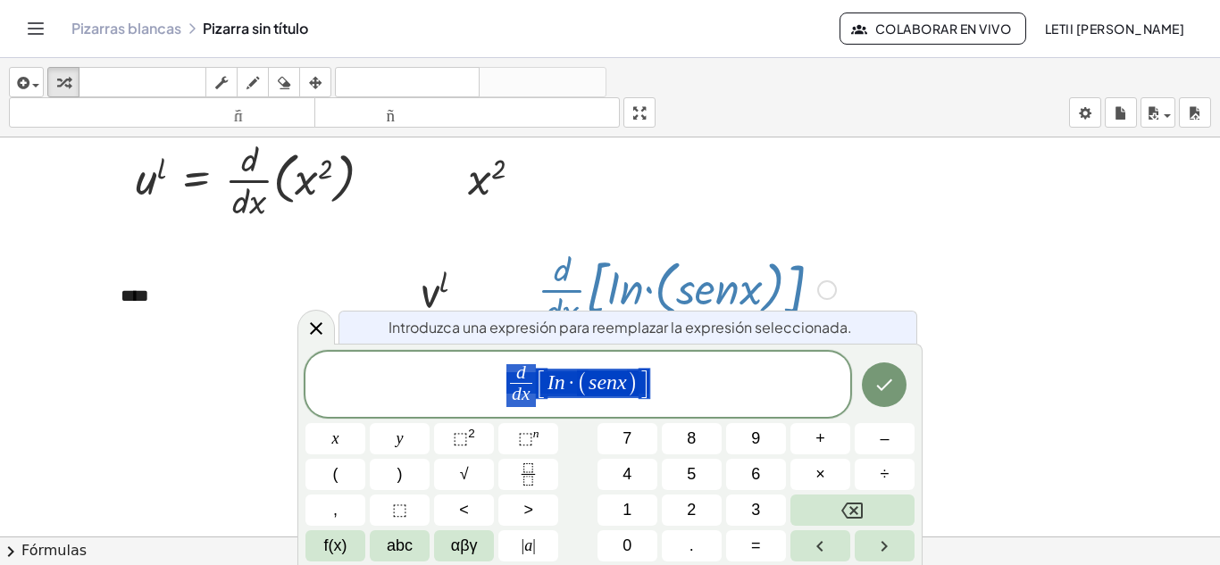
scroll to position [538, 0]
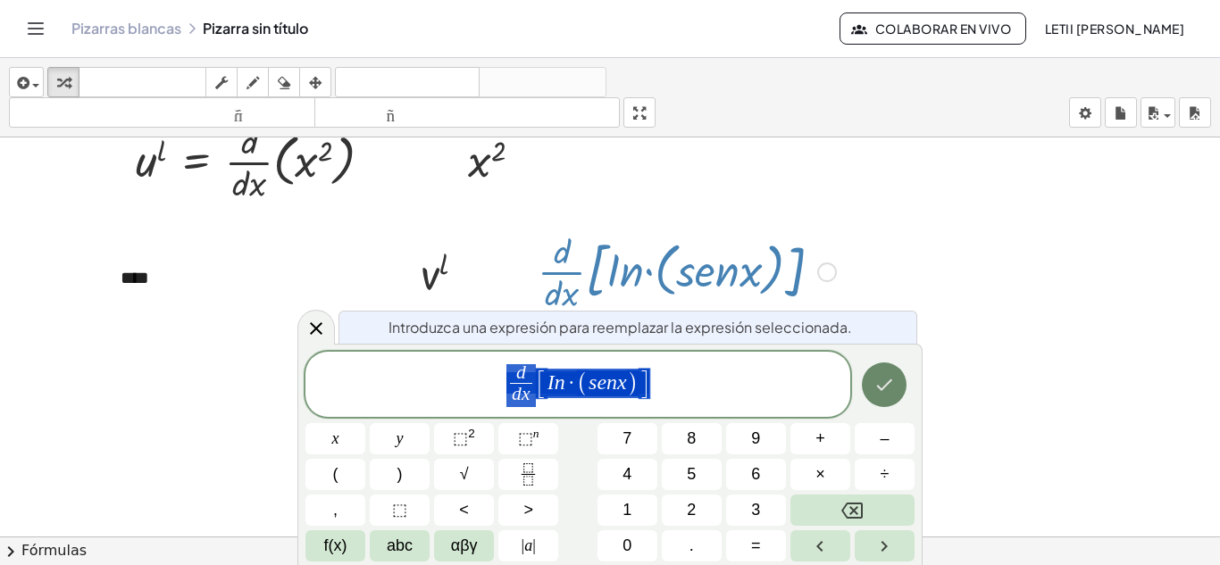
click at [895, 390] on icon "Hecho" at bounding box center [883, 384] width 21 height 21
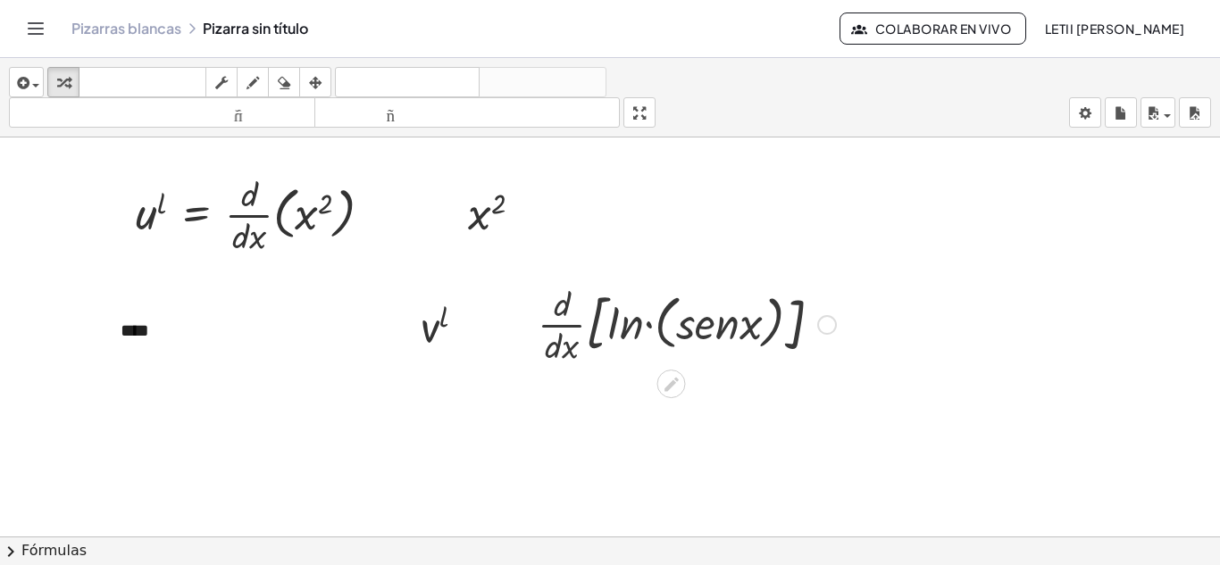
scroll to position [455, 0]
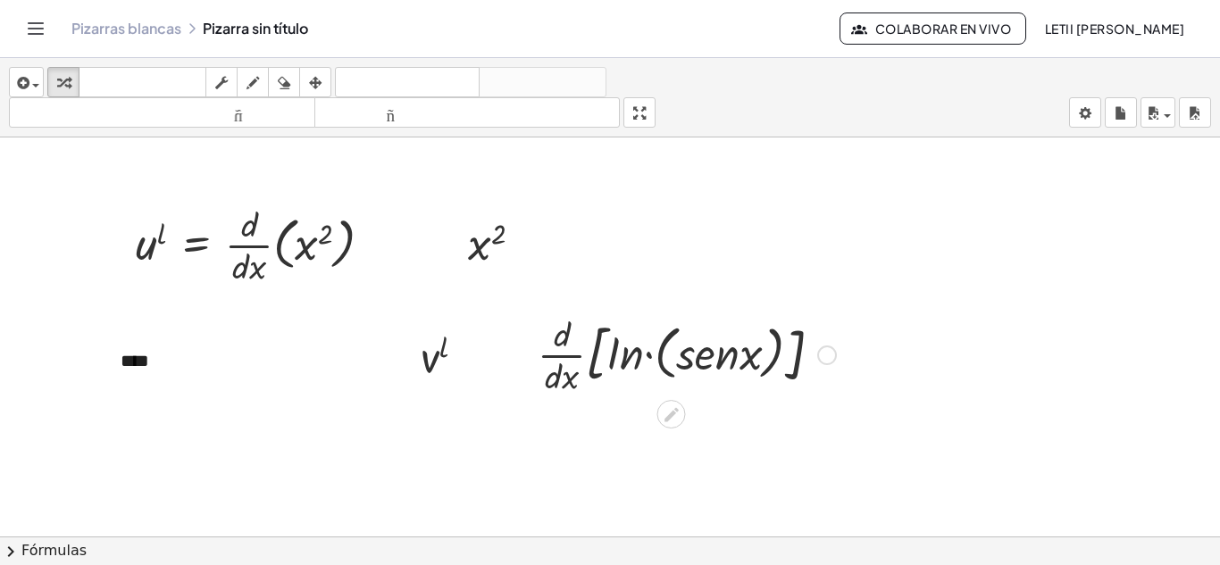
drag, startPoint x: 702, startPoint y: 356, endPoint x: 833, endPoint y: 404, distance: 139.6
click at [833, 404] on div at bounding box center [610, 282] width 1220 height 1198
click at [762, 369] on div at bounding box center [687, 353] width 316 height 89
click at [820, 355] on div at bounding box center [827, 356] width 20 height 20
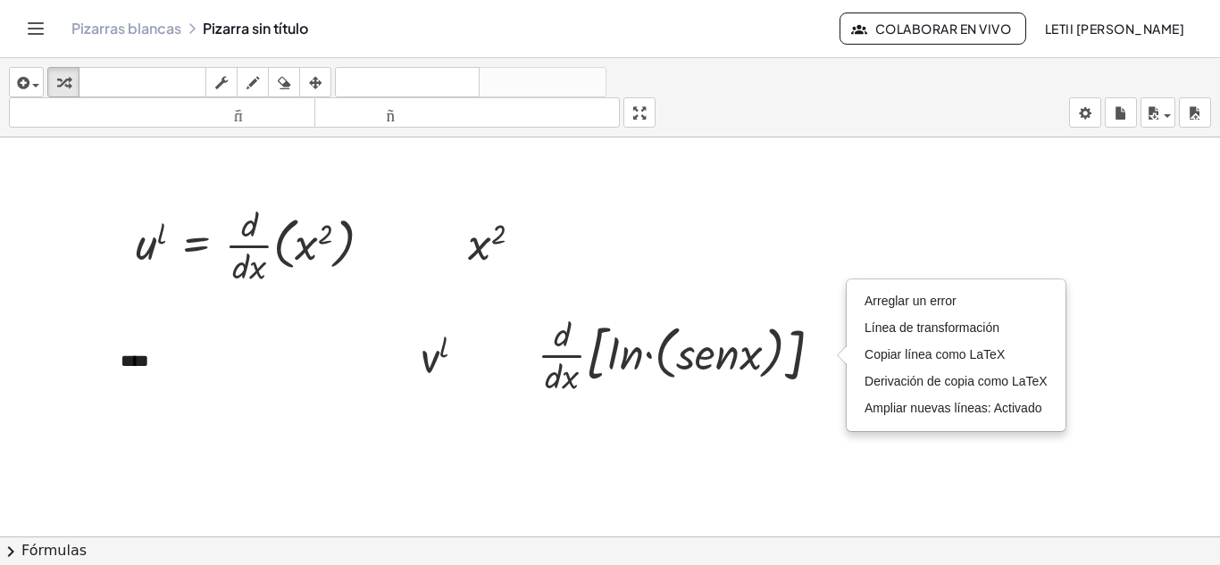
click at [726, 476] on div at bounding box center [610, 282] width 1220 height 1198
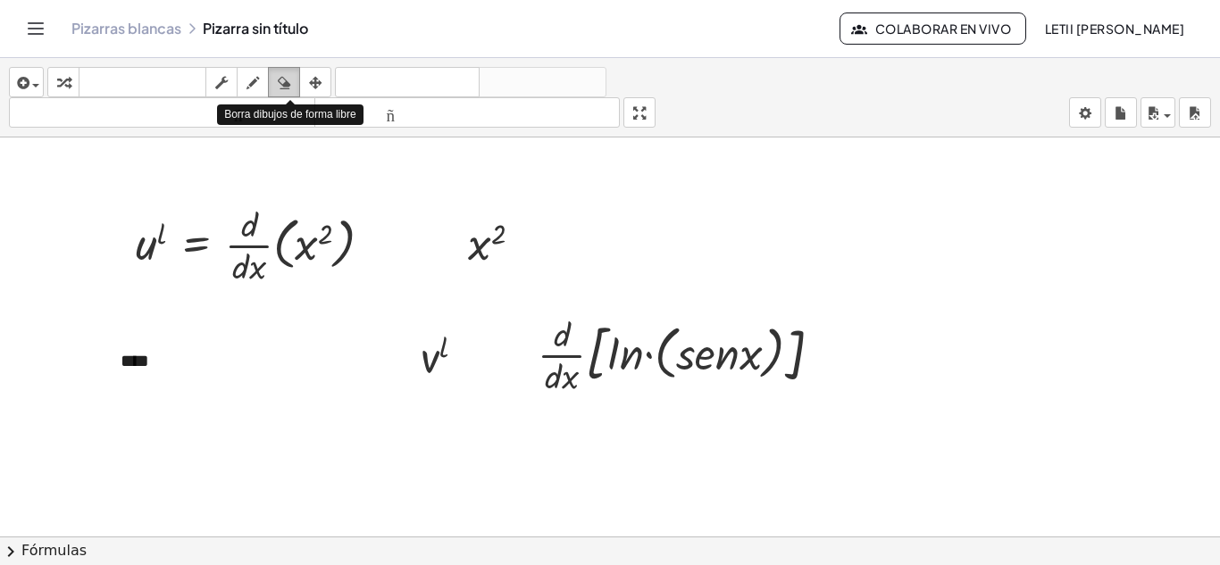
click at [280, 82] on icon "button" at bounding box center [284, 82] width 13 height 21
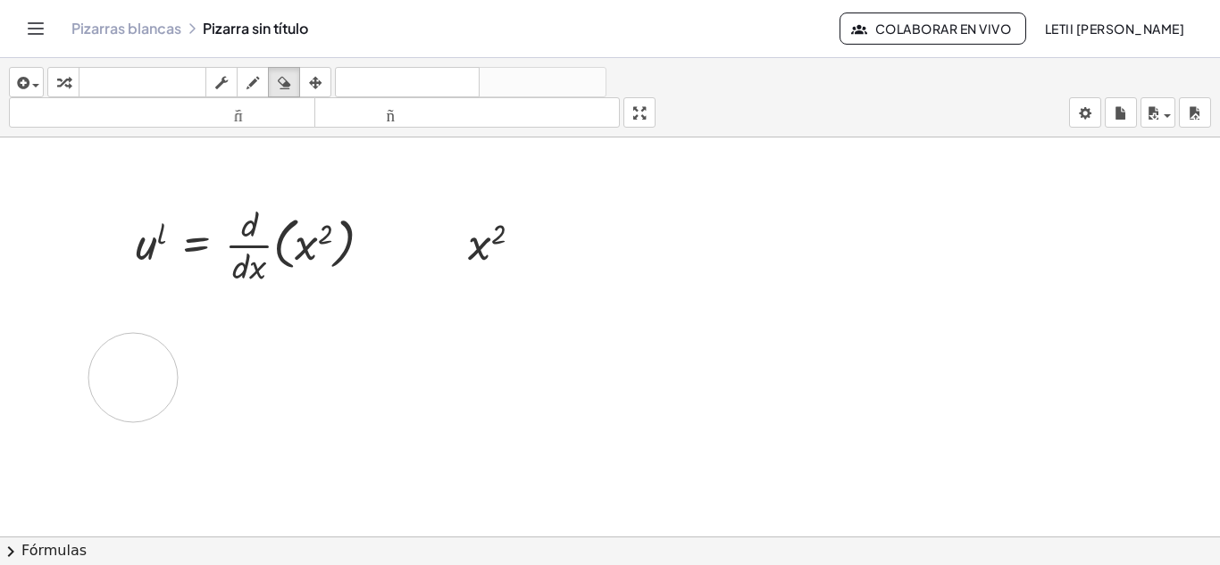
drag, startPoint x: 584, startPoint y: 354, endPoint x: 133, endPoint y: 378, distance: 451.7
click at [133, 378] on div at bounding box center [610, 282] width 1220 height 1198
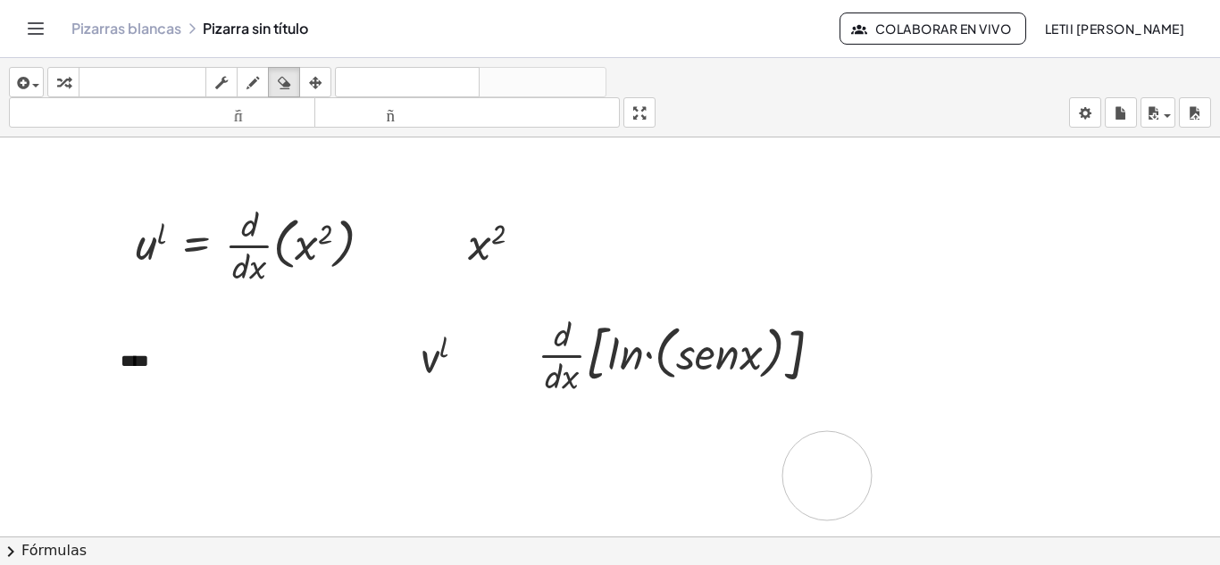
click at [827, 476] on div at bounding box center [610, 282] width 1220 height 1198
click at [313, 88] on icon "button" at bounding box center [315, 82] width 13 height 21
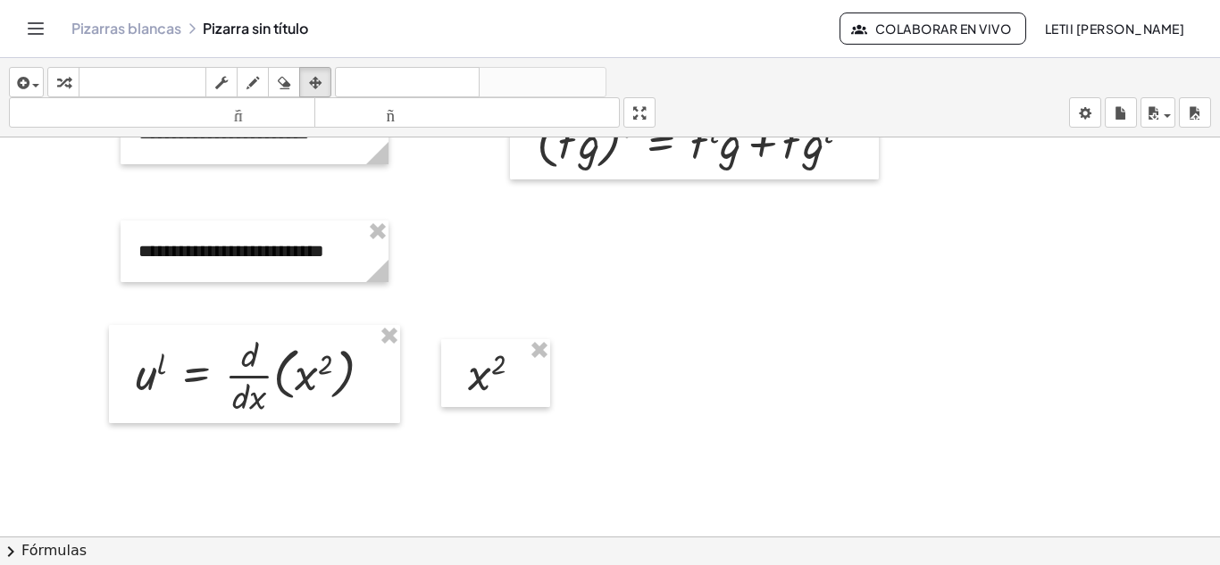
scroll to position [365, 0]
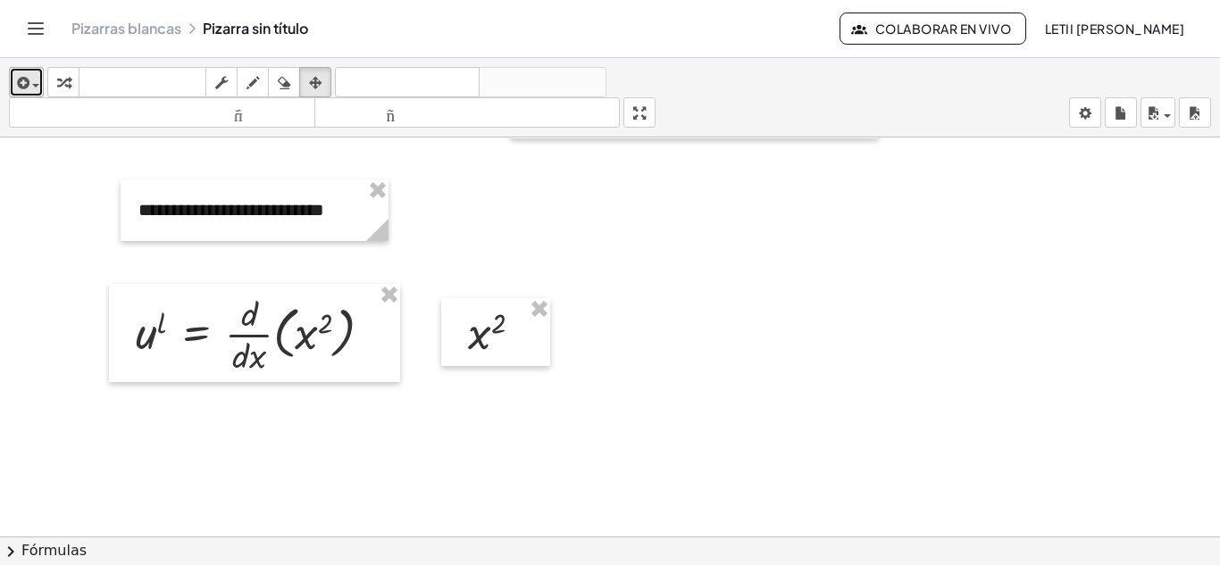
click at [18, 76] on icon "button" at bounding box center [21, 82] width 16 height 21
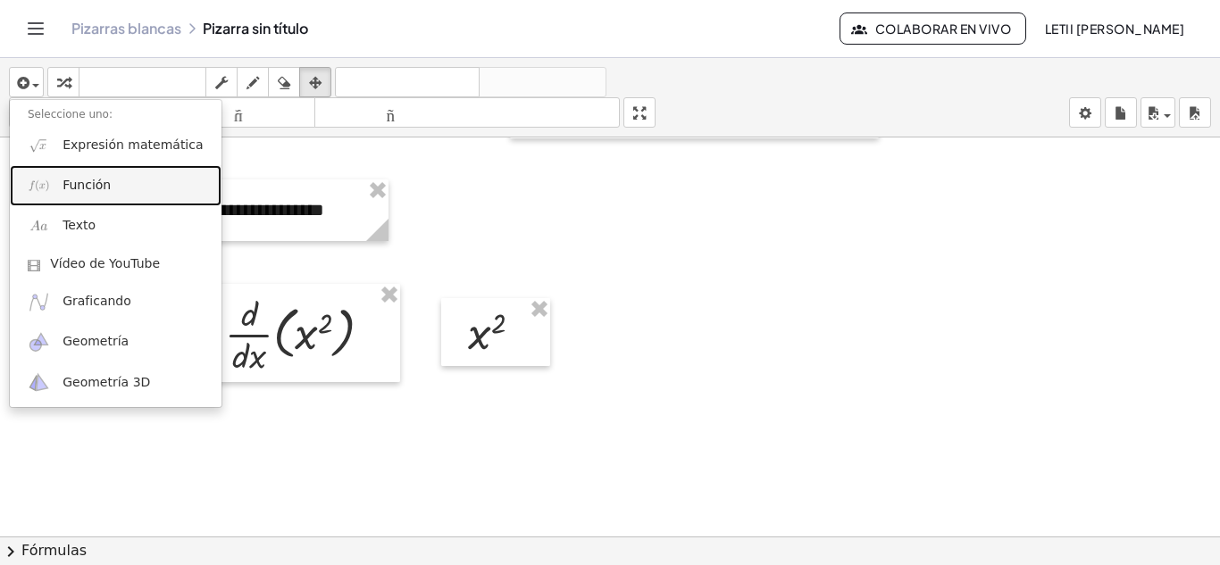
click at [103, 189] on font "Función" at bounding box center [87, 185] width 48 height 14
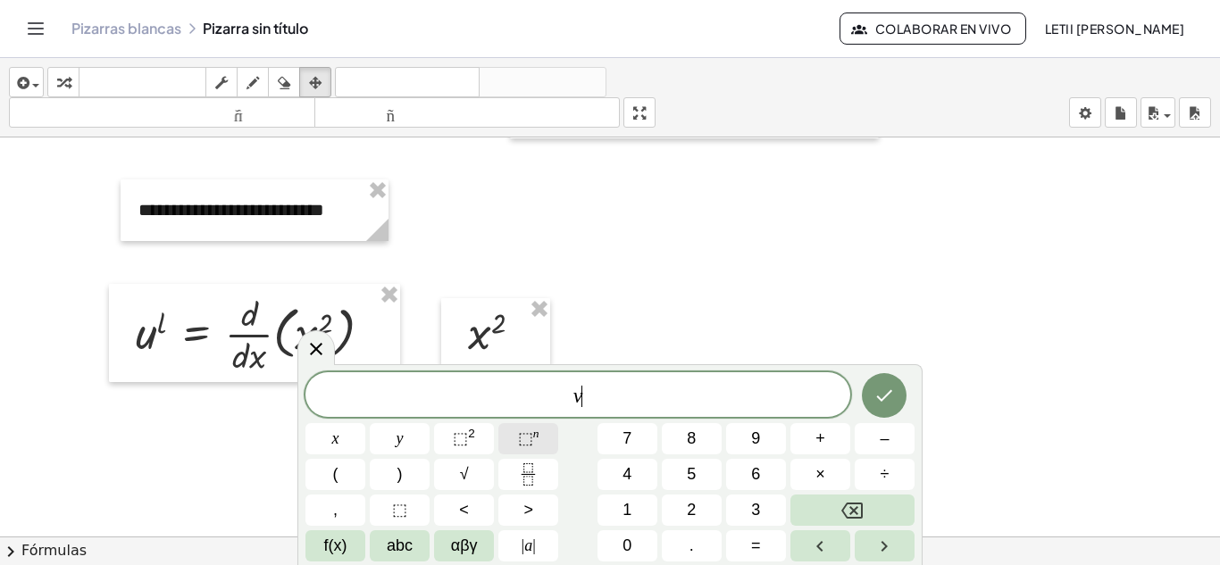
click at [522, 440] on span "⬚" at bounding box center [525, 439] width 15 height 18
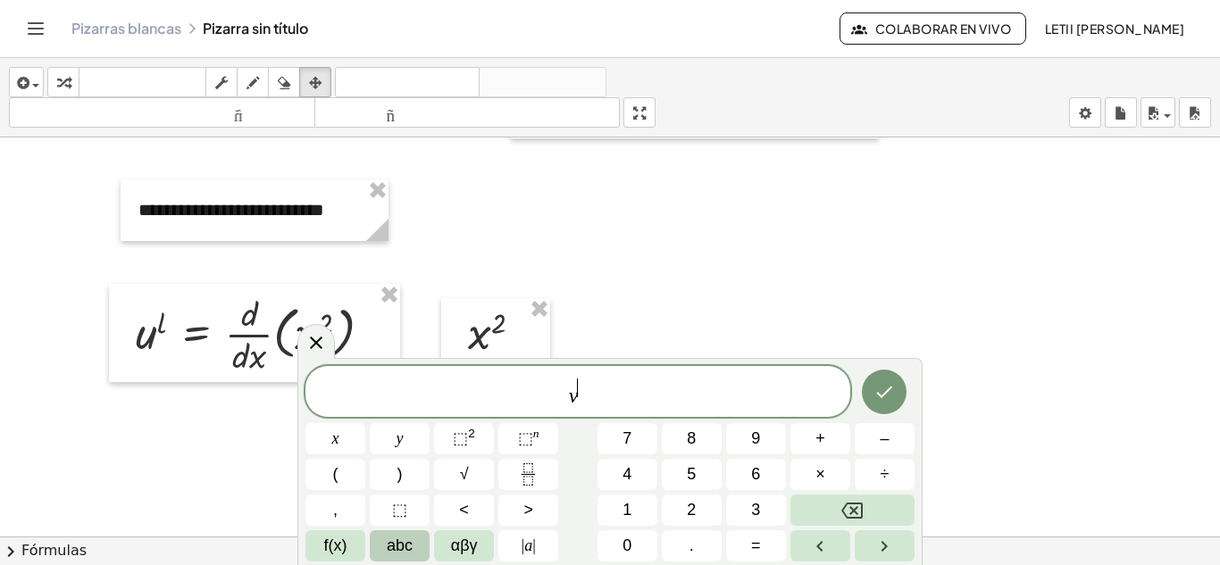
click at [415, 545] on button "abc" at bounding box center [400, 545] width 60 height 31
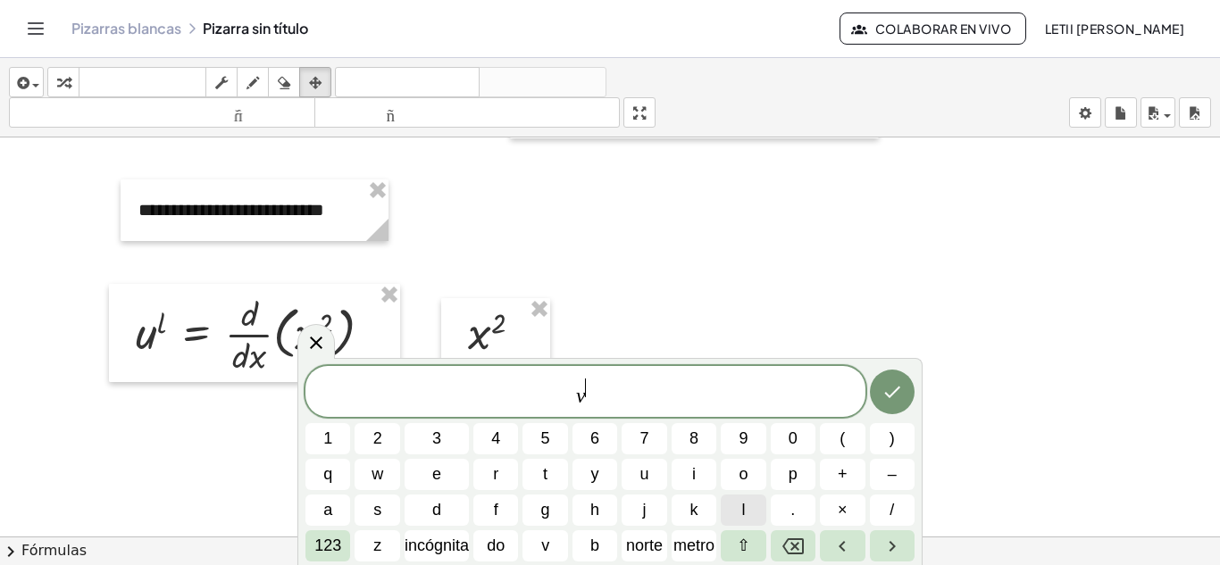
click at [734, 505] on button "l" at bounding box center [743, 510] width 45 height 31
click at [601, 405] on span "[PERSON_NAME] ​" at bounding box center [585, 393] width 560 height 32
click at [336, 550] on font "123" at bounding box center [327, 546] width 27 height 18
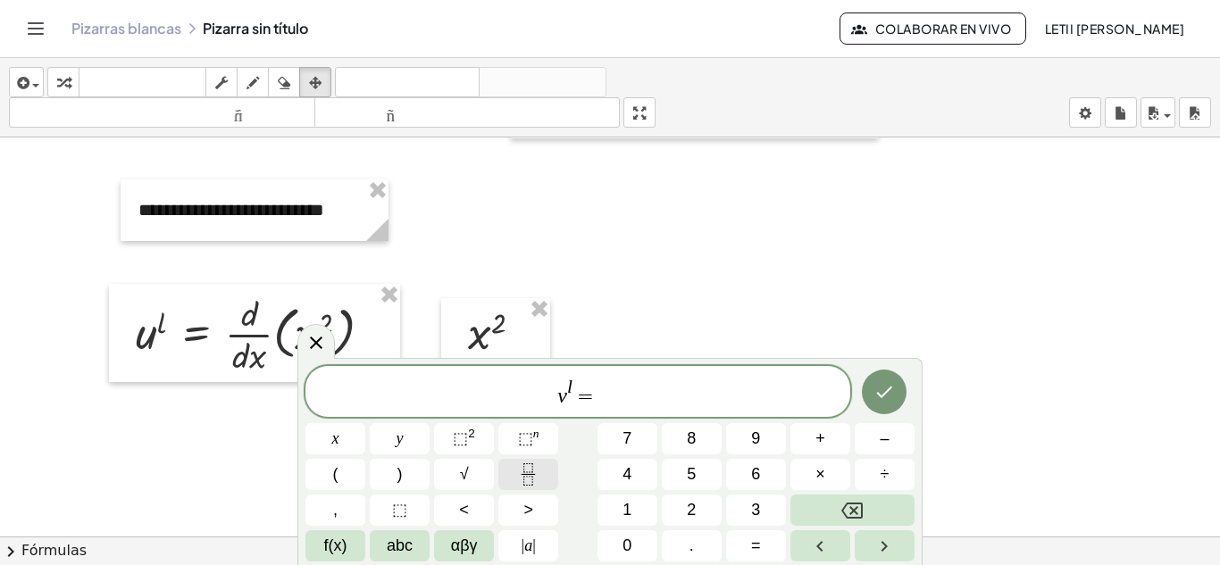
click at [537, 469] on icon "Fraction" at bounding box center [528, 475] width 22 height 22
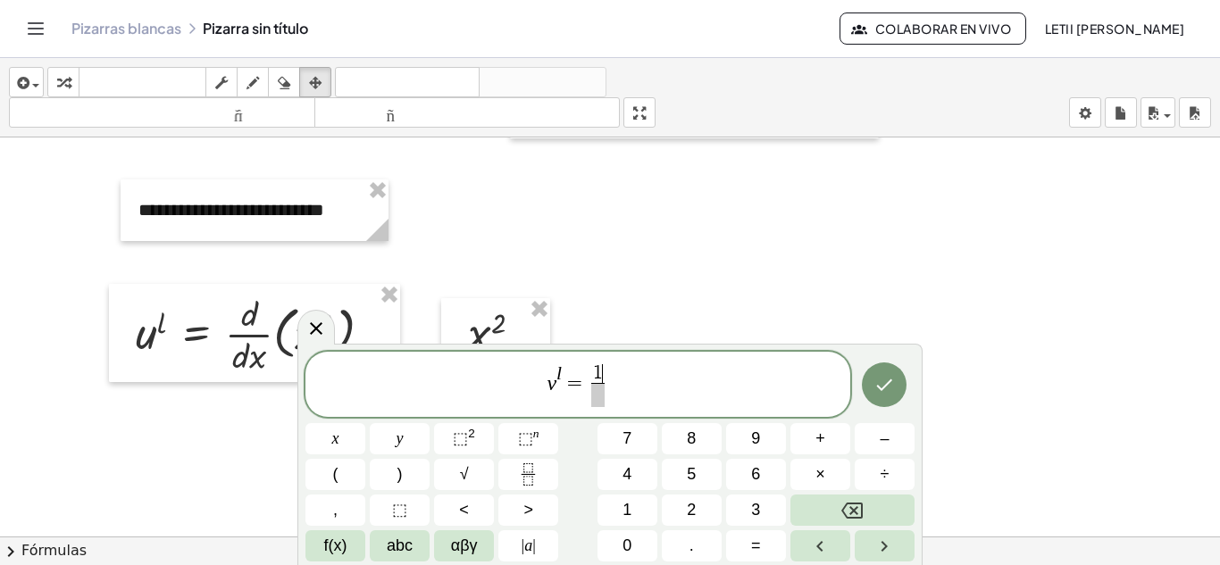
click at [597, 399] on span at bounding box center [597, 395] width 13 height 24
click at [623, 385] on span "[PERSON_NAME] = 1 s e n x ​ ​" at bounding box center [577, 386] width 545 height 47
click at [823, 472] on span "×" at bounding box center [820, 475] width 10 height 24
click at [890, 376] on icon "Hecho" at bounding box center [883, 384] width 21 height 21
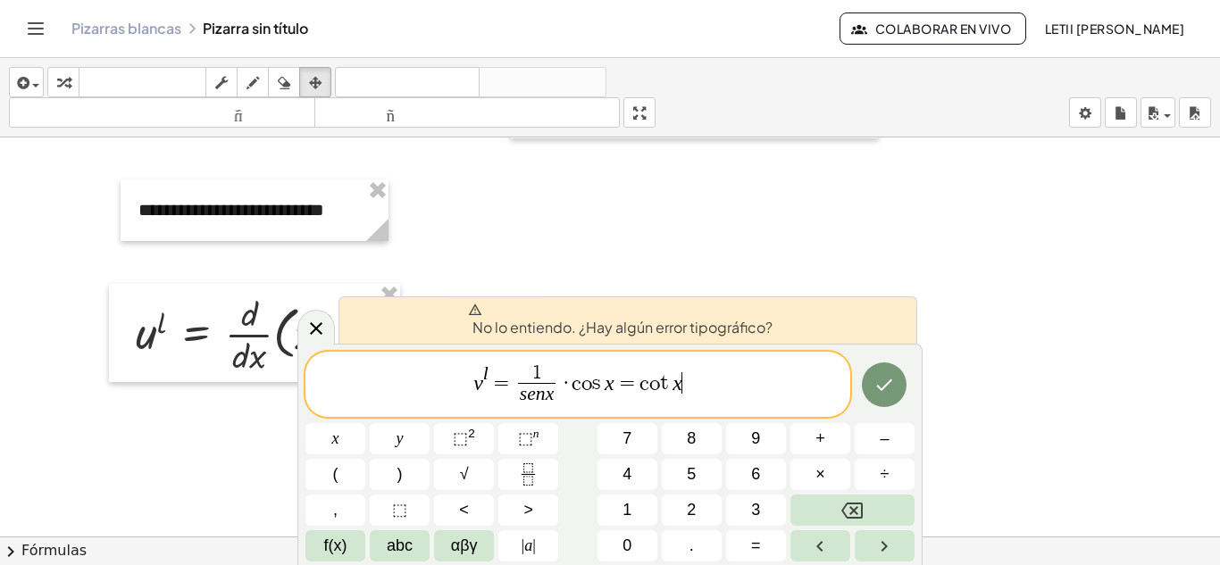
click at [724, 399] on span "[PERSON_NAME] = 1 s e n x ​ · c o s x = c o t x ​" at bounding box center [577, 386] width 545 height 47
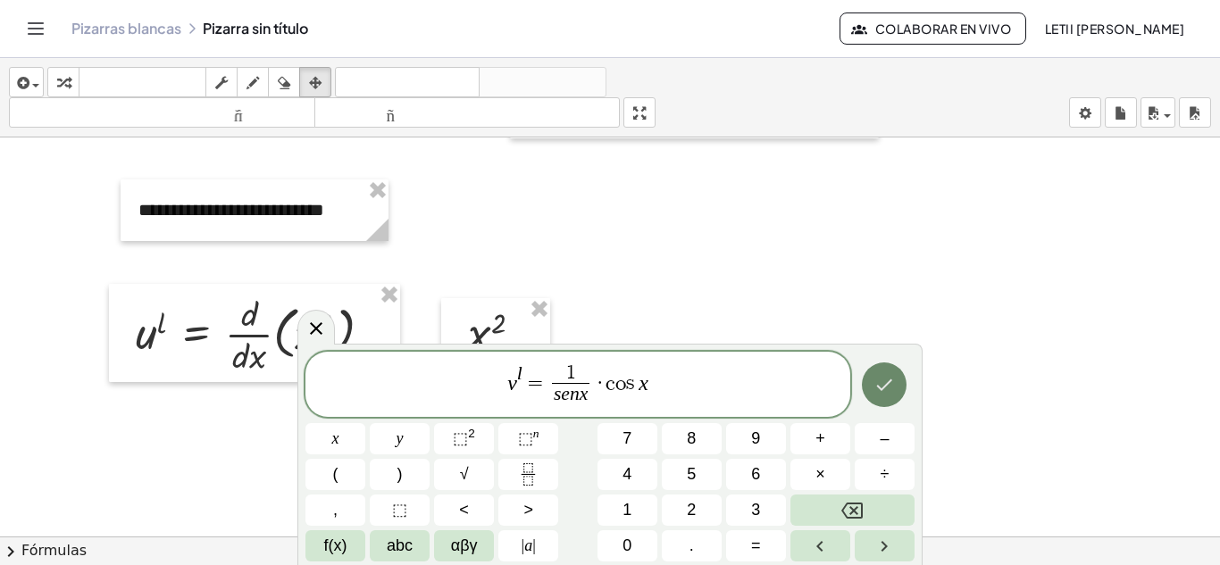
click at [870, 388] on button "Hecho" at bounding box center [884, 385] width 45 height 45
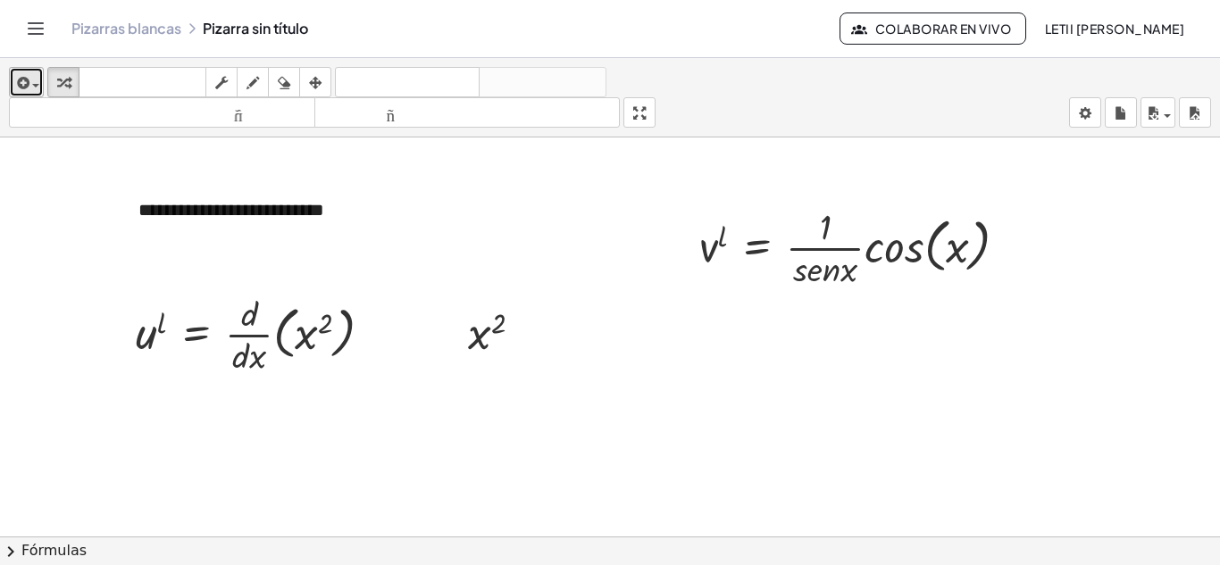
click at [27, 85] on icon "button" at bounding box center [21, 82] width 16 height 21
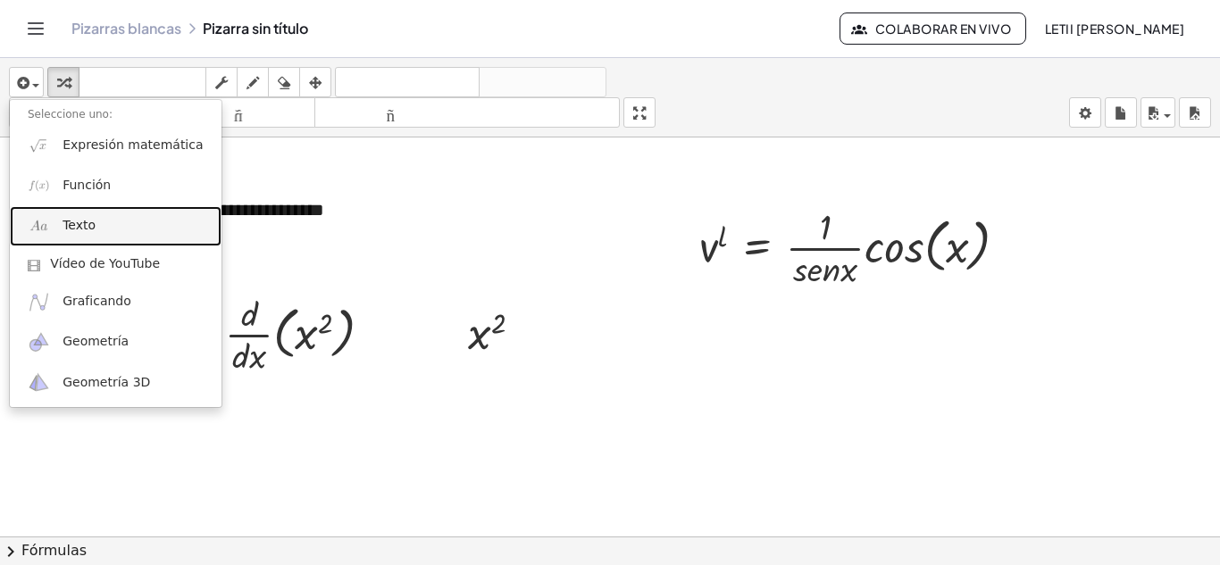
click at [126, 230] on link "Texto" at bounding box center [116, 226] width 212 height 40
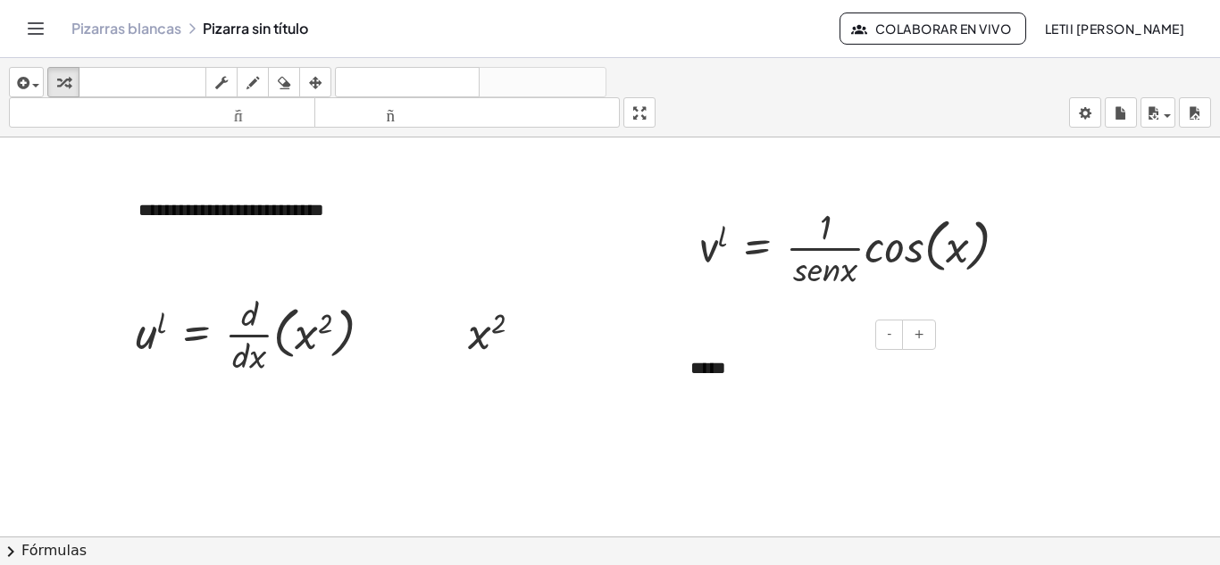
click at [742, 372] on div "*****" at bounding box center [806, 369] width 268 height 62
click at [822, 424] on div at bounding box center [610, 371] width 1220 height 1198
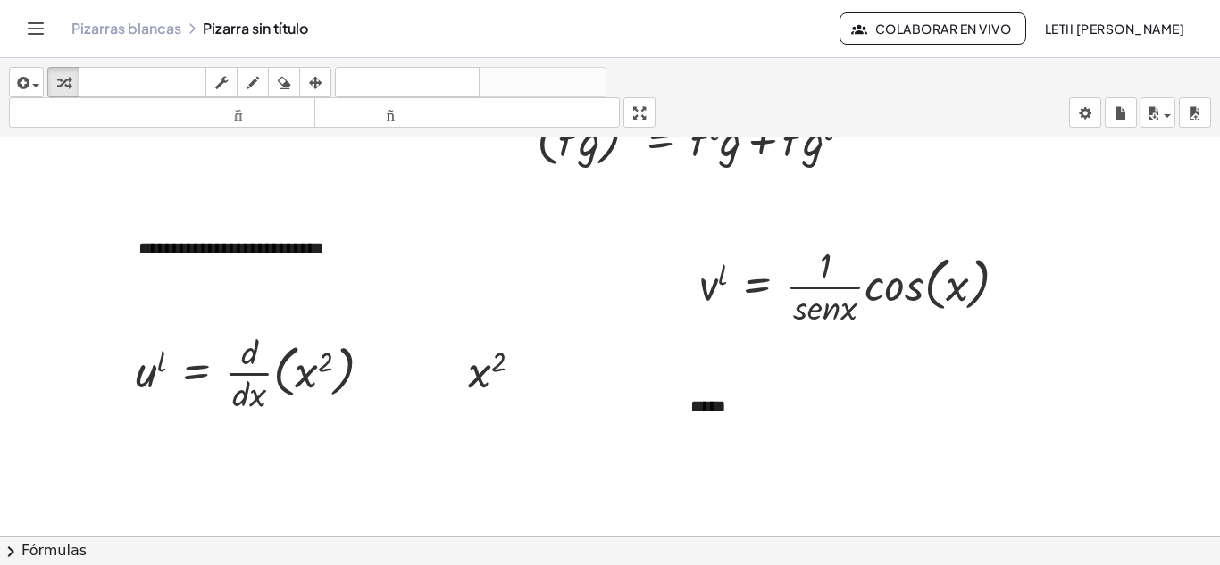
scroll to position [357, 0]
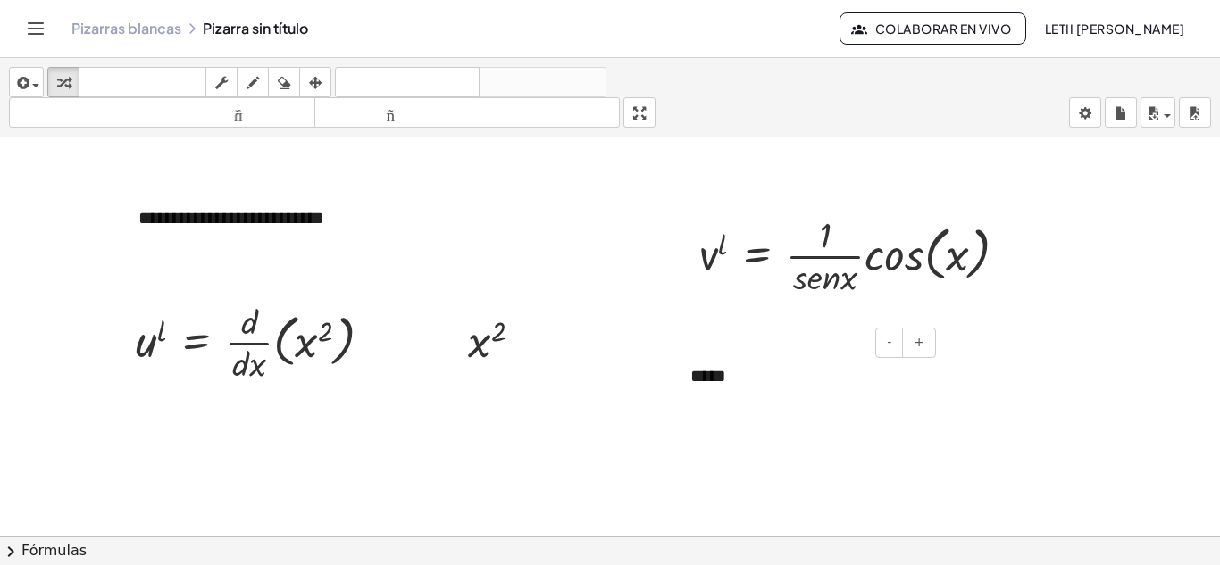
click at [744, 398] on div "*****" at bounding box center [806, 377] width 268 height 62
click at [875, 443] on div at bounding box center [610, 379] width 1220 height 1198
click at [303, 78] on button "arreglar" at bounding box center [315, 82] width 32 height 30
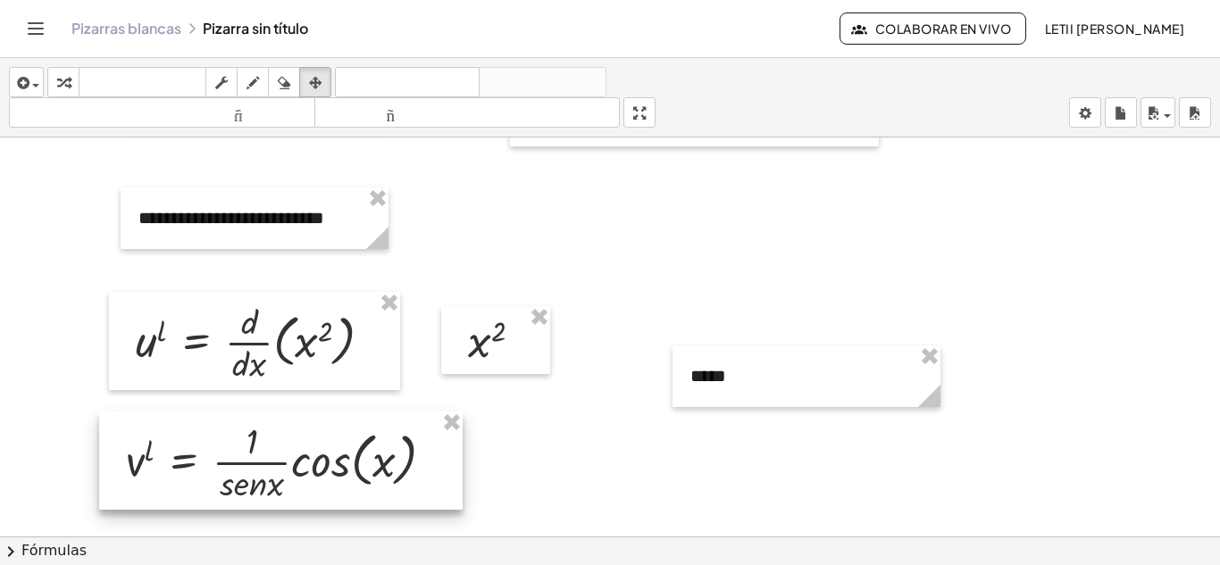
drag, startPoint x: 863, startPoint y: 255, endPoint x: 290, endPoint y: 461, distance: 608.5
click at [290, 461] on div at bounding box center [280, 461] width 363 height 98
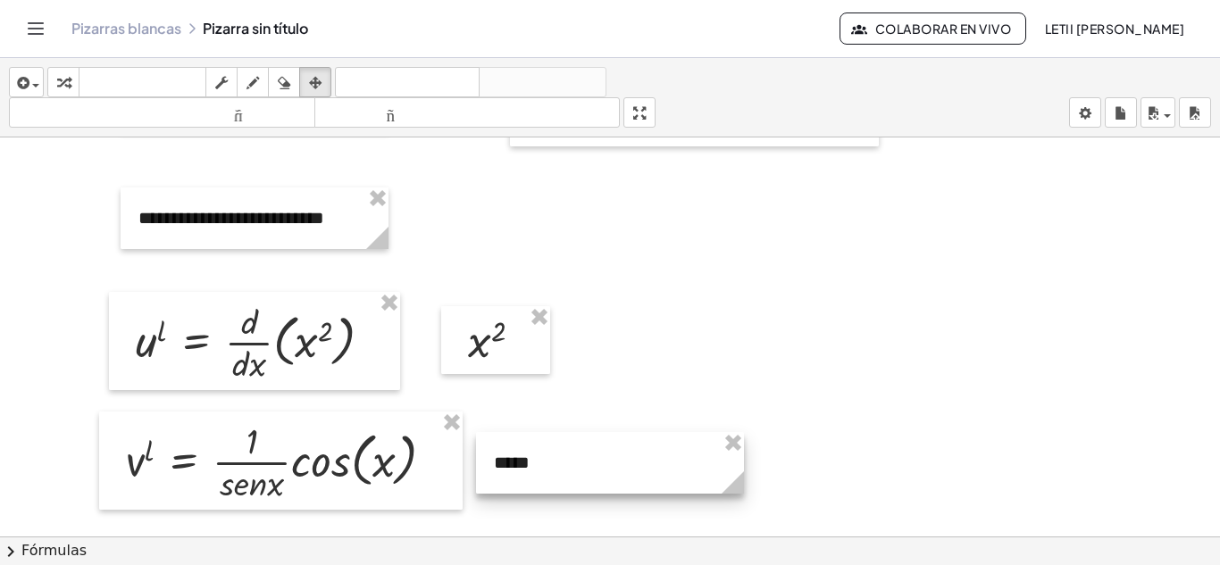
drag, startPoint x: 845, startPoint y: 372, endPoint x: 648, endPoint y: 458, distance: 214.7
click at [648, 458] on div at bounding box center [610, 463] width 268 height 62
click at [854, 457] on div at bounding box center [610, 379] width 1220 height 1198
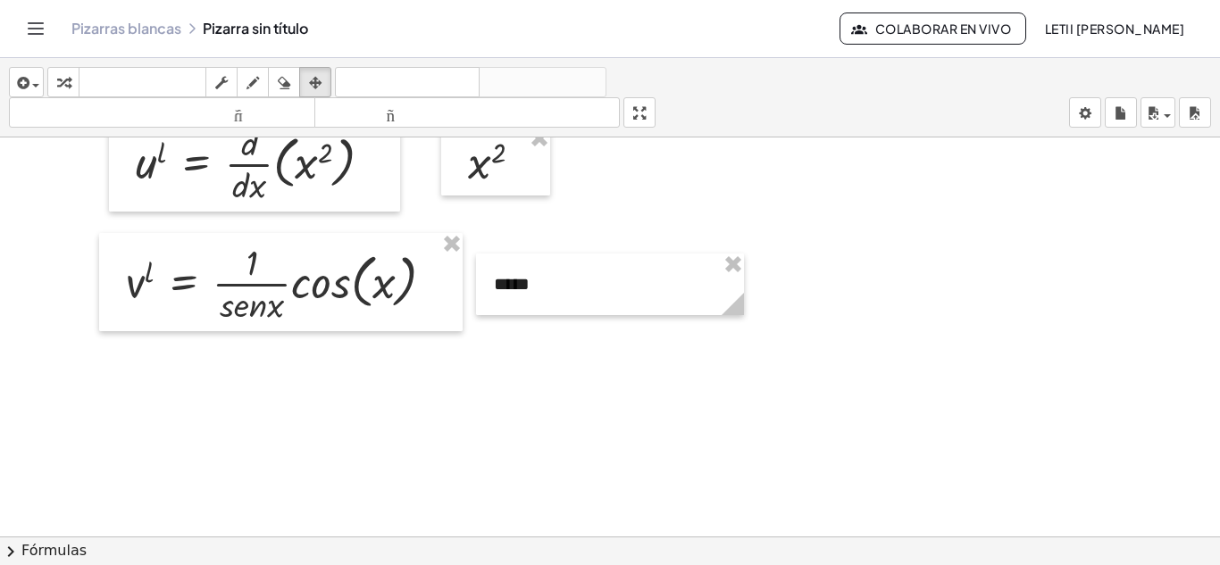
scroll to position [447, 0]
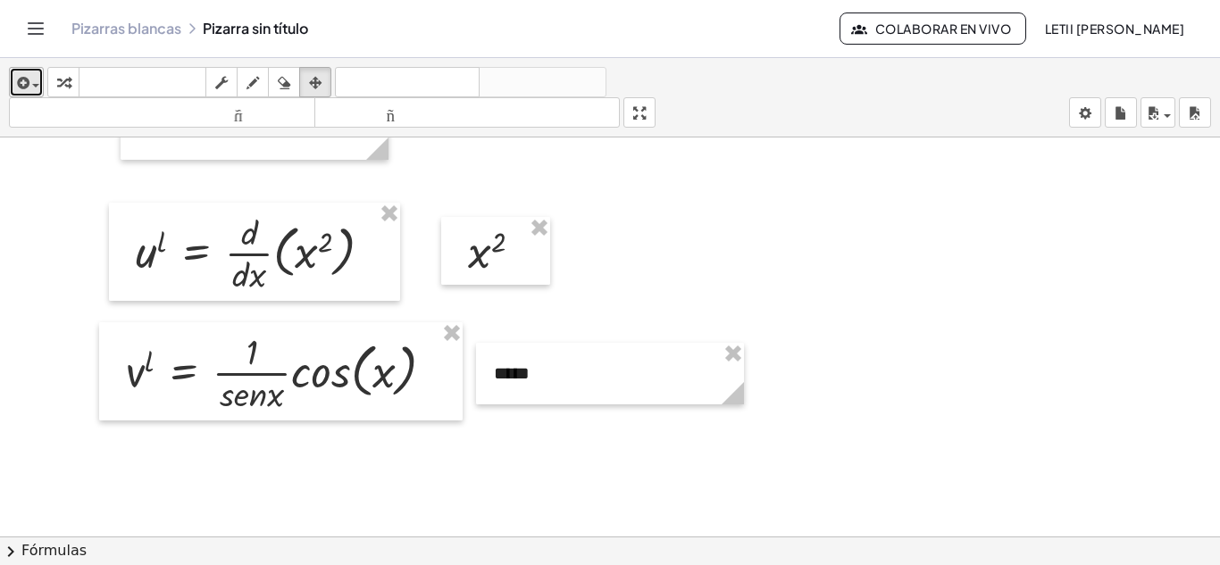
click at [23, 84] on icon "button" at bounding box center [21, 82] width 16 height 21
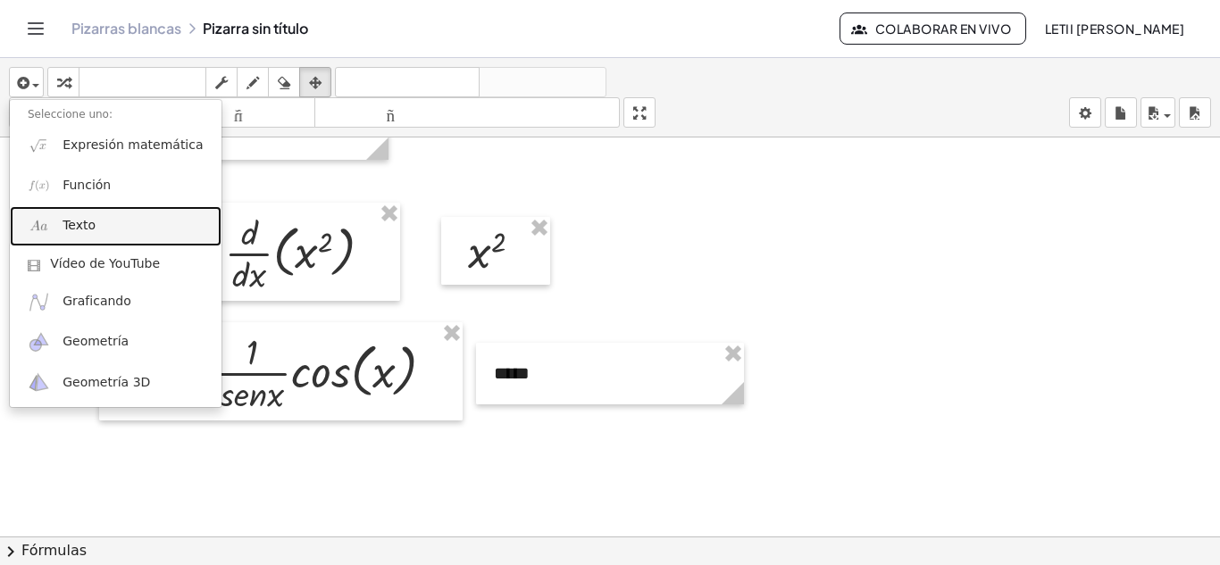
click at [76, 220] on font "Texto" at bounding box center [79, 225] width 33 height 14
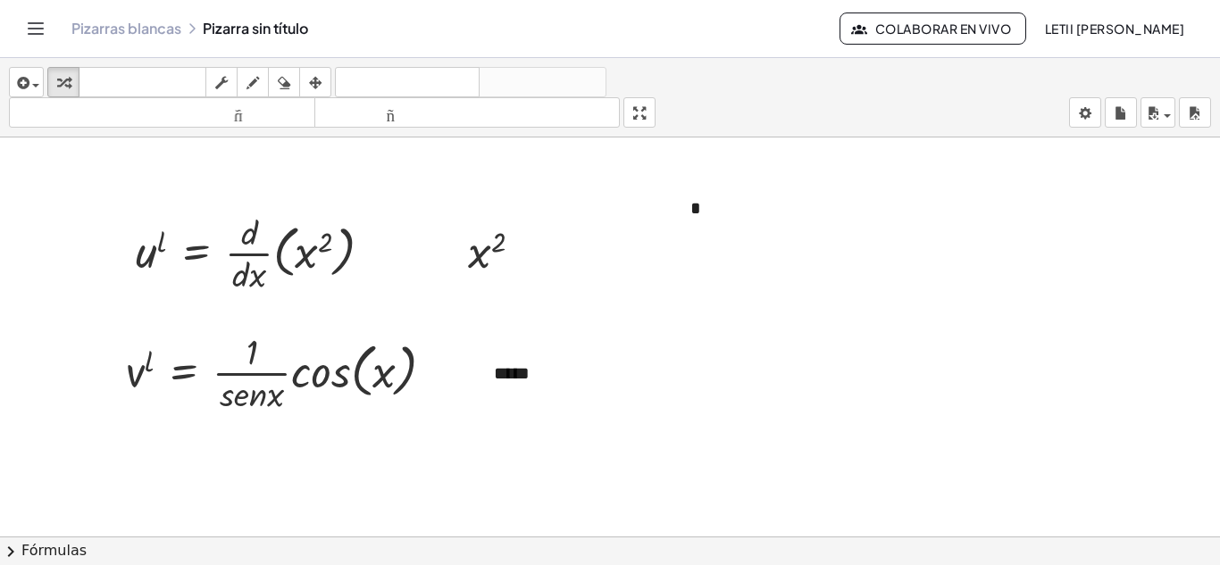
click at [772, 322] on div at bounding box center [610, 290] width 1220 height 1198
click at [305, 82] on div "button" at bounding box center [315, 81] width 23 height 21
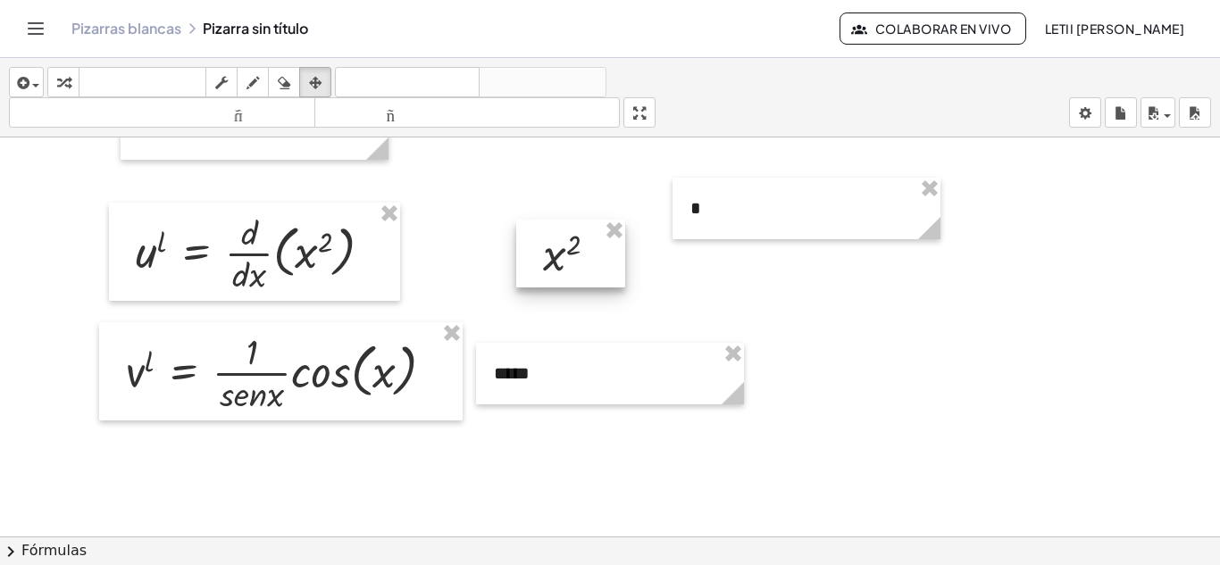
drag, startPoint x: 509, startPoint y: 266, endPoint x: 626, endPoint y: 253, distance: 117.8
click at [581, 268] on div at bounding box center [570, 254] width 109 height 68
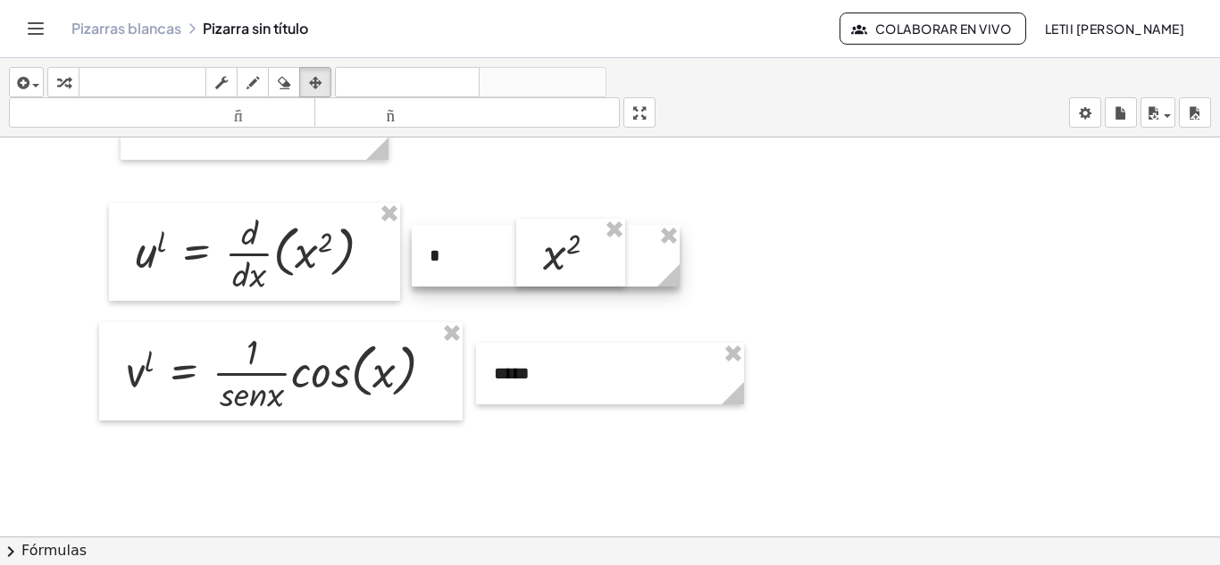
drag, startPoint x: 895, startPoint y: 205, endPoint x: 634, endPoint y: 253, distance: 265.0
click at [634, 253] on div at bounding box center [546, 256] width 268 height 62
click at [706, 265] on div at bounding box center [610, 290] width 1220 height 1198
click at [662, 256] on div at bounding box center [546, 256] width 268 height 62
click at [683, 263] on icon at bounding box center [668, 275] width 31 height 31
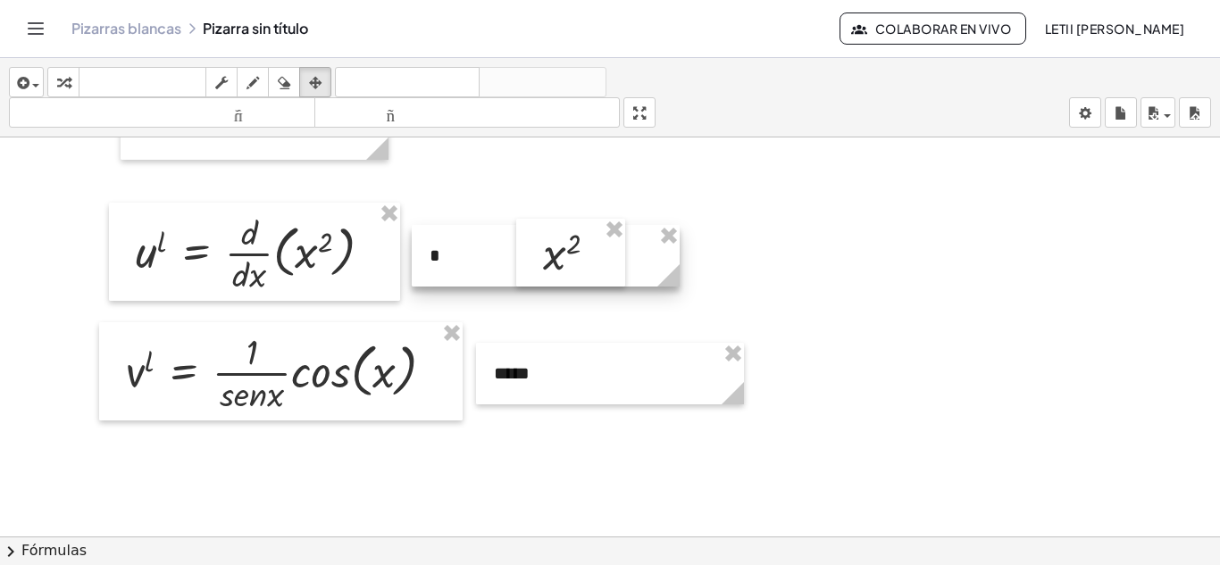
click at [671, 260] on icon at bounding box center [668, 275] width 31 height 31
drag, startPoint x: 584, startPoint y: 269, endPoint x: 645, endPoint y: 270, distance: 60.7
click at [645, 270] on div at bounding box center [631, 254] width 109 height 68
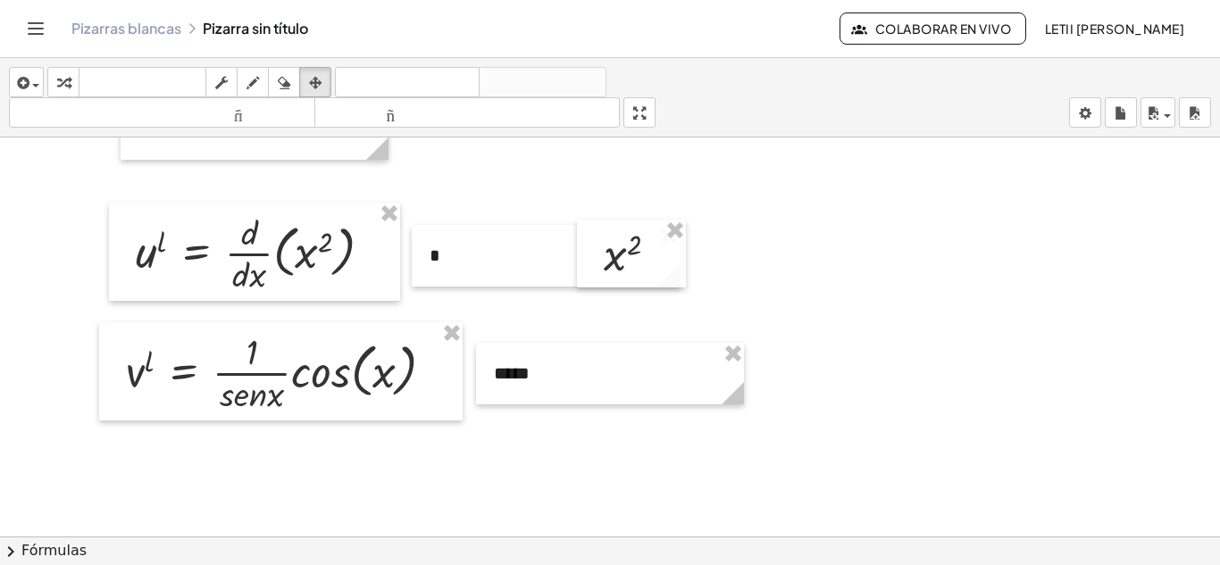
click at [796, 280] on div at bounding box center [610, 290] width 1220 height 1198
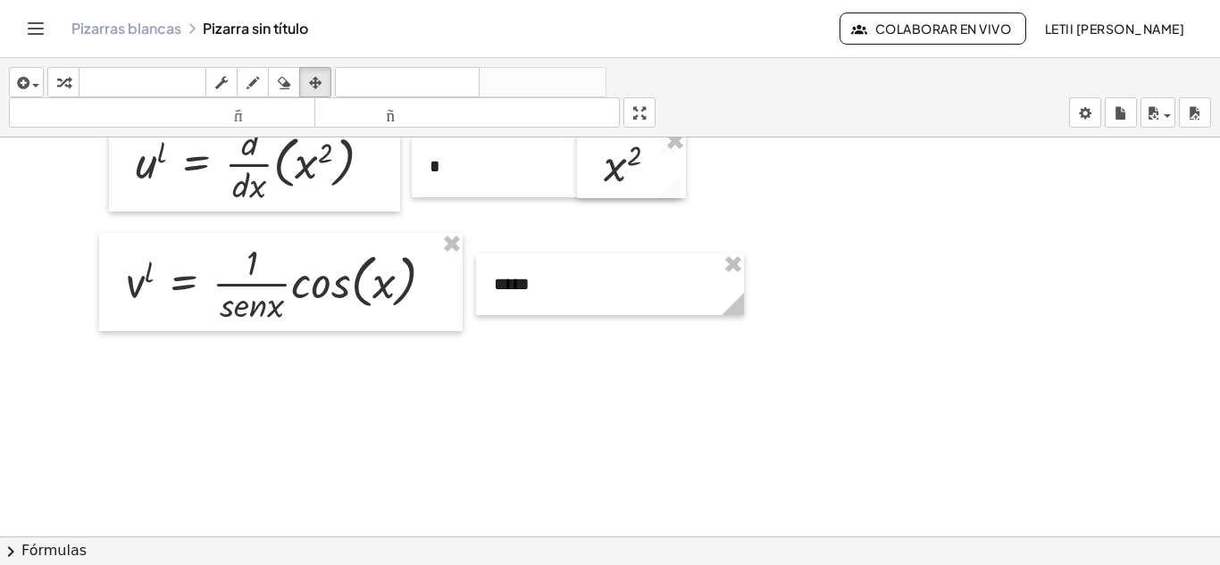
click at [731, 401] on div at bounding box center [610, 201] width 1220 height 1198
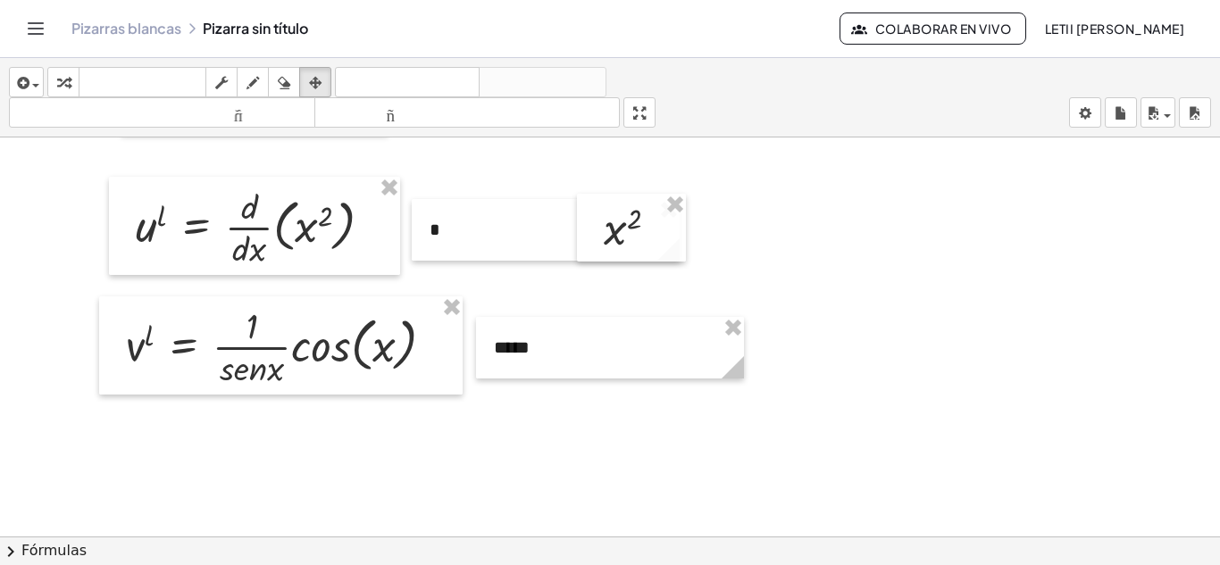
scroll to position [447, 0]
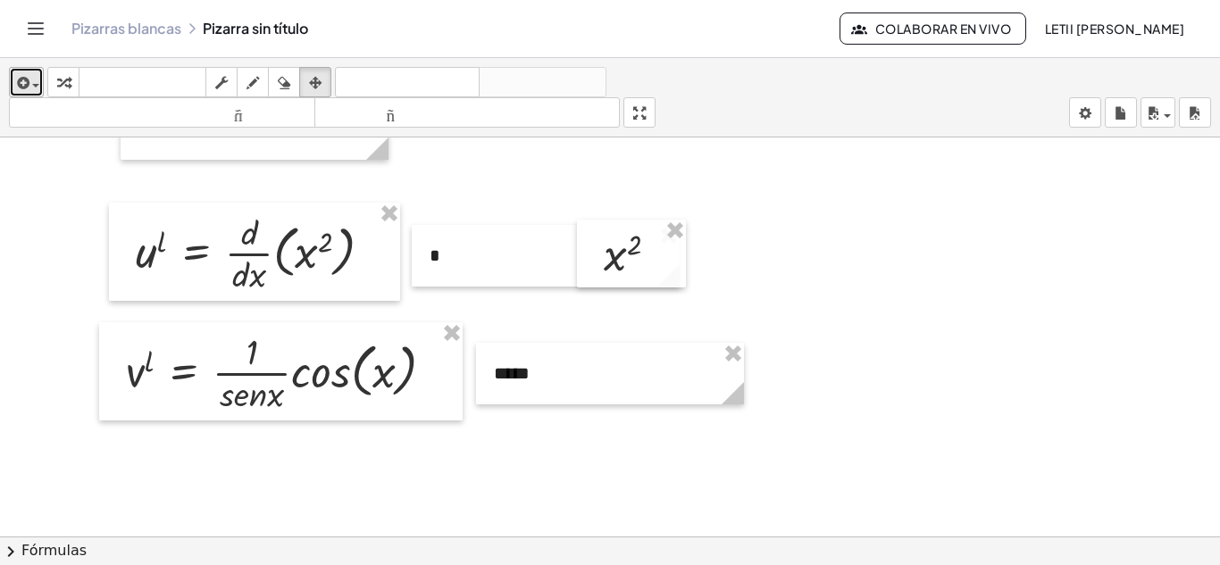
click at [34, 75] on div "button" at bounding box center [26, 81] width 26 height 21
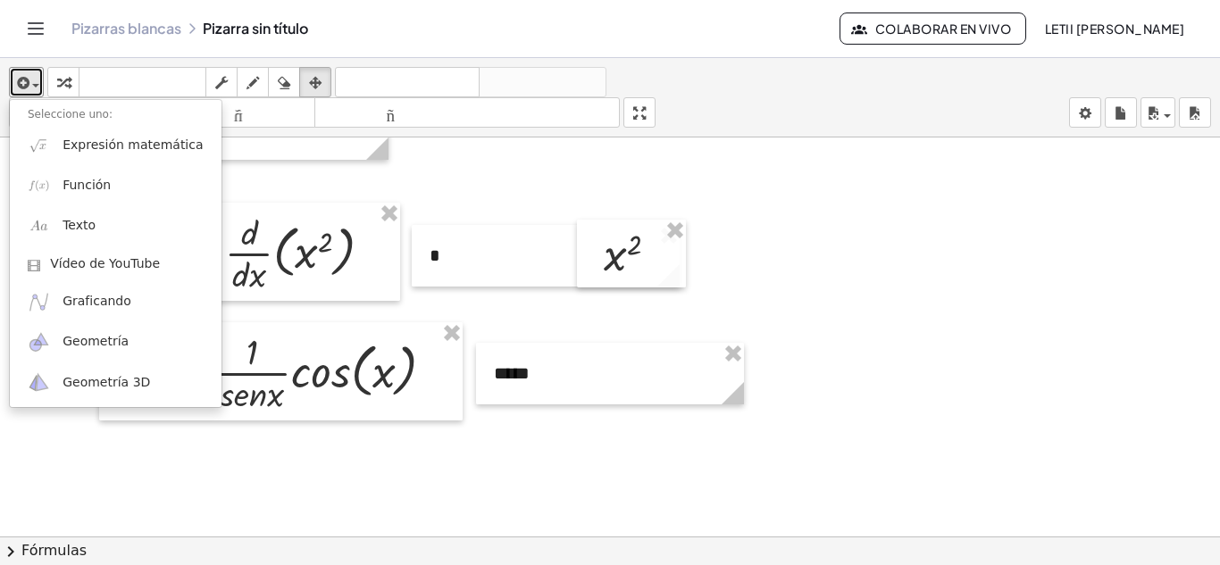
click at [922, 345] on div at bounding box center [610, 290] width 1220 height 1198
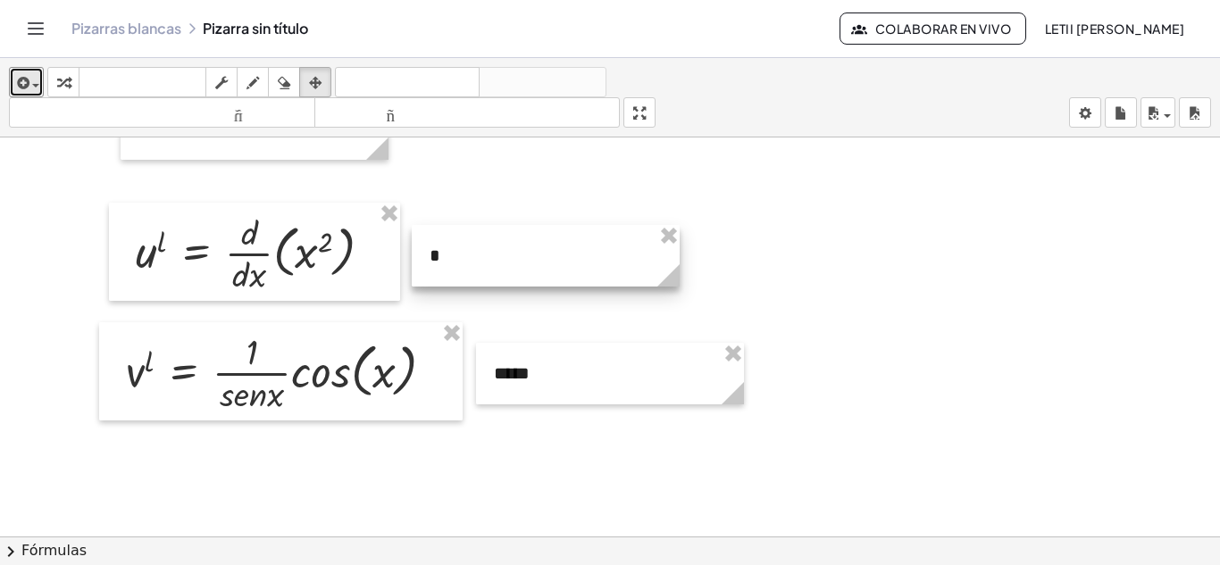
click at [478, 258] on div at bounding box center [546, 256] width 268 height 62
click at [470, 257] on div at bounding box center [546, 256] width 268 height 62
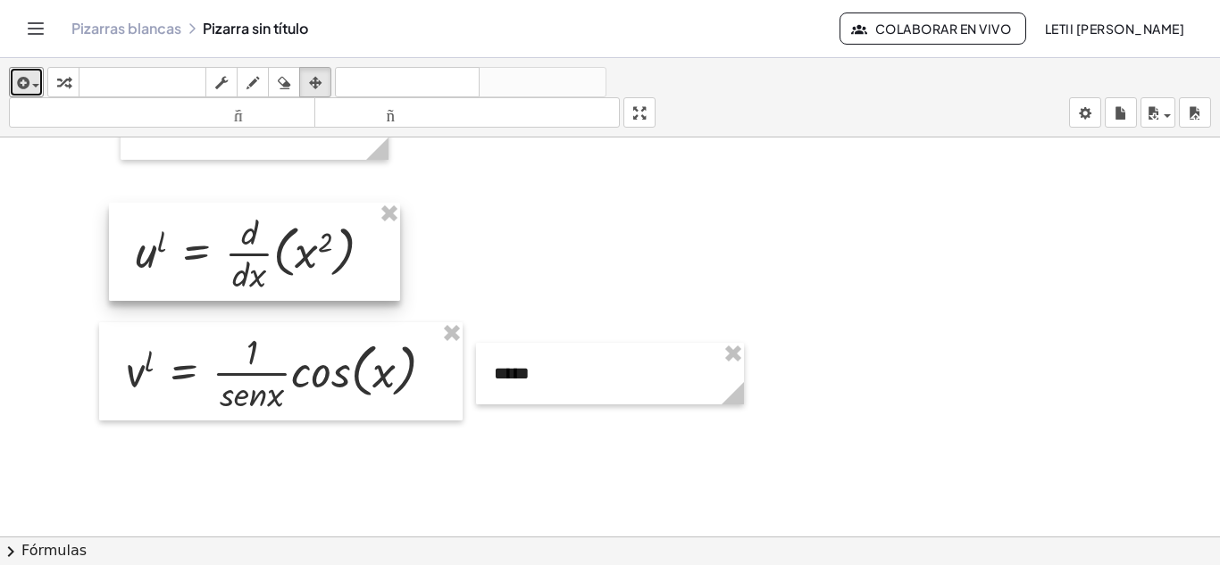
click at [305, 258] on div at bounding box center [254, 252] width 291 height 98
click at [323, 258] on div at bounding box center [254, 252] width 291 height 98
click at [11, 86] on button "insertar" at bounding box center [26, 82] width 35 height 30
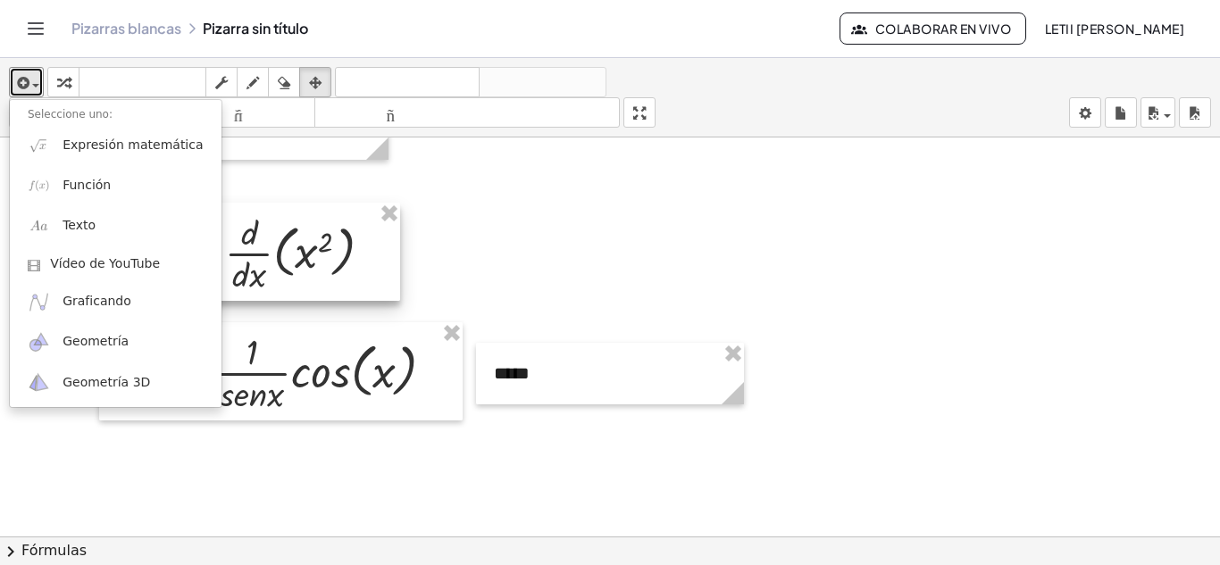
click at [341, 255] on div at bounding box center [254, 252] width 291 height 98
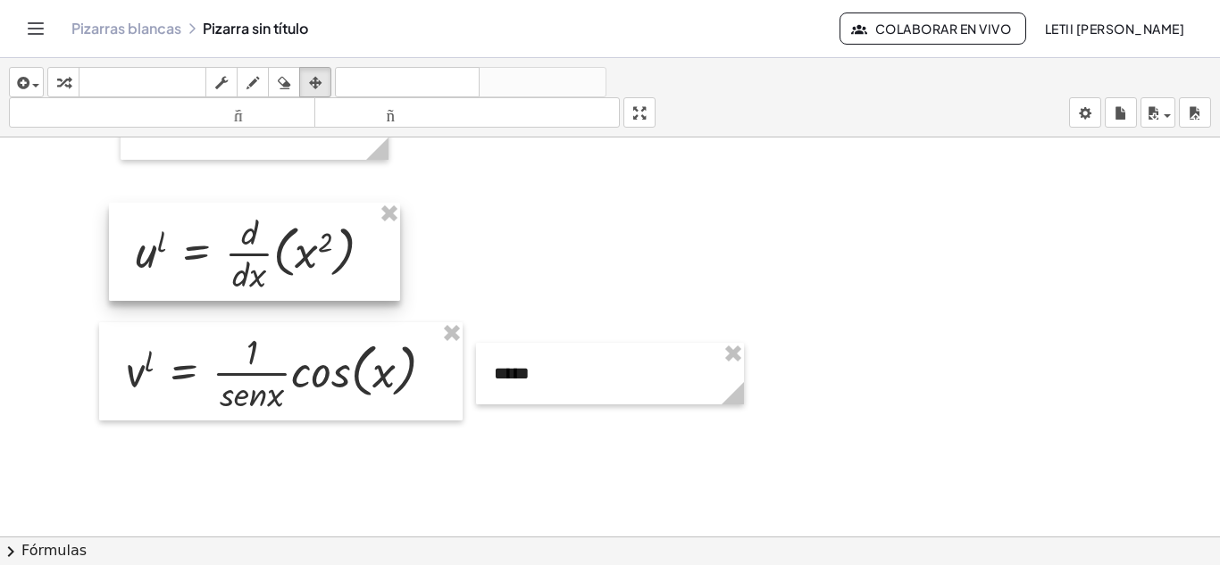
drag, startPoint x: 343, startPoint y: 255, endPoint x: 288, endPoint y: 256, distance: 54.5
click at [288, 256] on div at bounding box center [254, 252] width 291 height 98
click at [286, 254] on div at bounding box center [254, 252] width 291 height 98
click at [496, 286] on div at bounding box center [610, 290] width 1220 height 1198
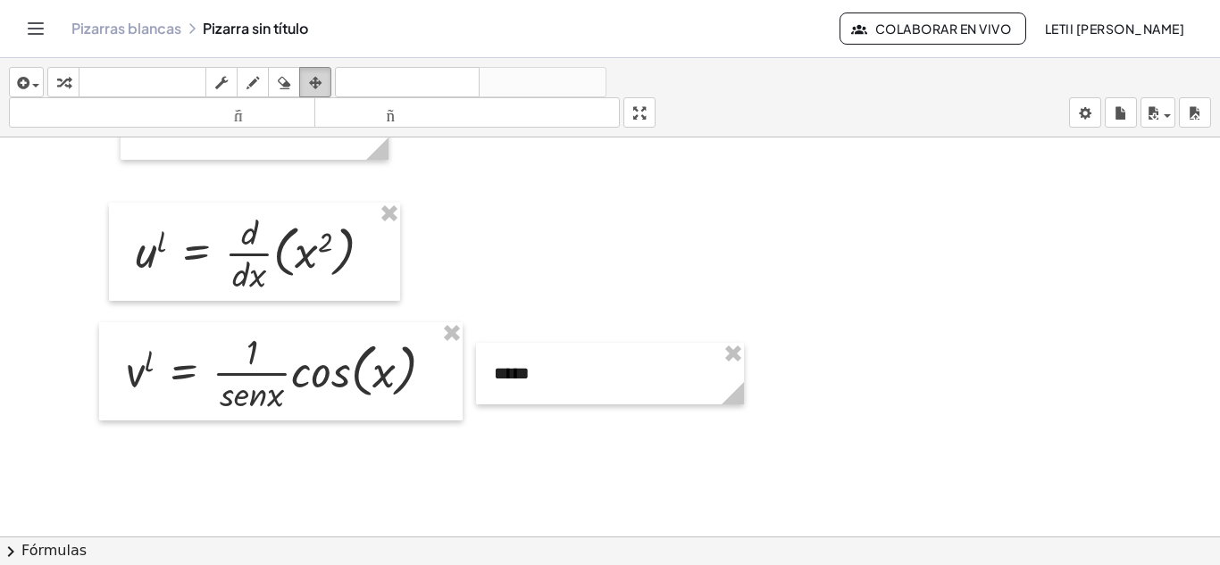
click at [318, 84] on icon "button" at bounding box center [315, 82] width 13 height 21
click at [501, 284] on div at bounding box center [610, 290] width 1220 height 1198
click at [480, 243] on div at bounding box center [610, 290] width 1220 height 1198
click at [291, 238] on div at bounding box center [254, 252] width 291 height 98
click at [263, 246] on div at bounding box center [254, 252] width 291 height 98
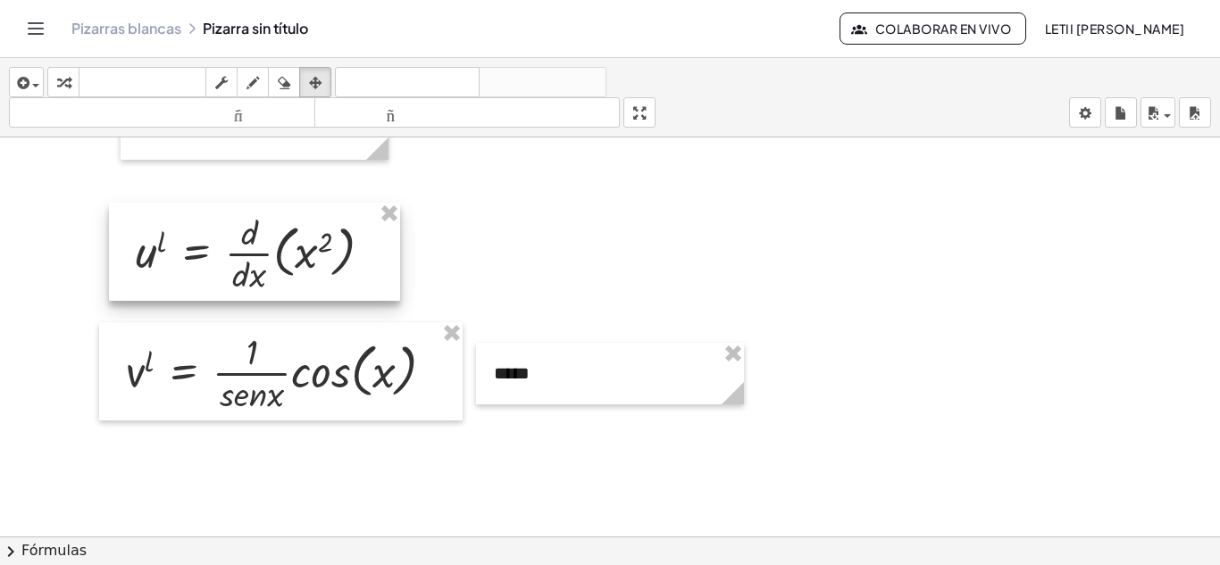
click at [191, 244] on div at bounding box center [254, 252] width 291 height 98
click at [181, 242] on div at bounding box center [254, 252] width 291 height 98
click at [180, 243] on div at bounding box center [254, 252] width 291 height 98
click at [221, 274] on div at bounding box center [254, 252] width 291 height 98
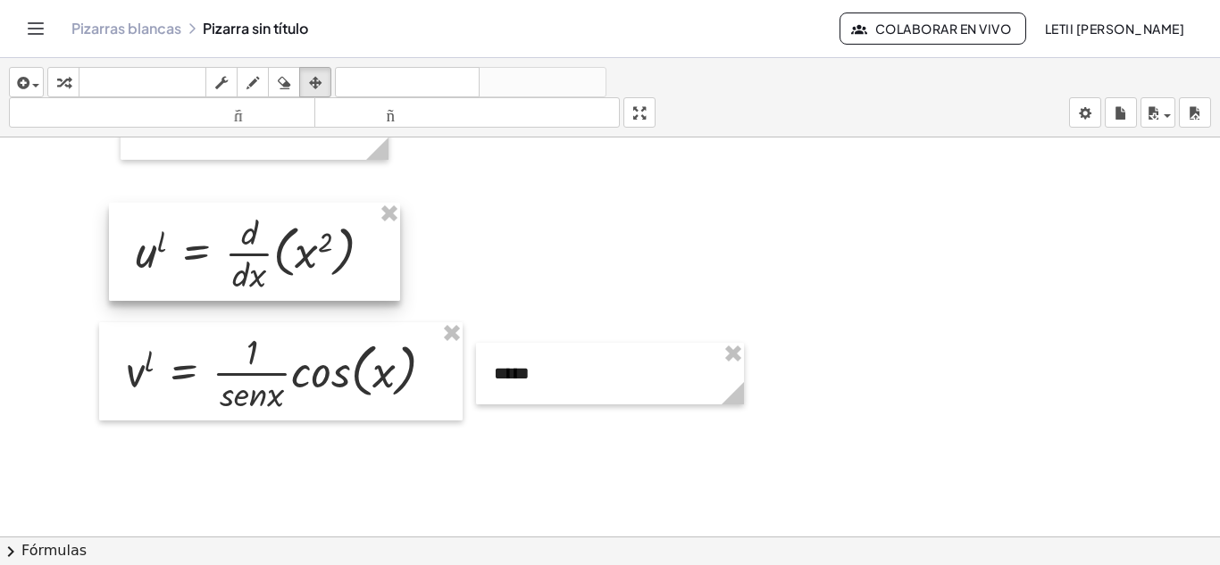
click at [221, 274] on div at bounding box center [254, 252] width 291 height 98
click at [222, 274] on div at bounding box center [254, 252] width 291 height 98
click at [34, 68] on button "insertar" at bounding box center [26, 82] width 35 height 30
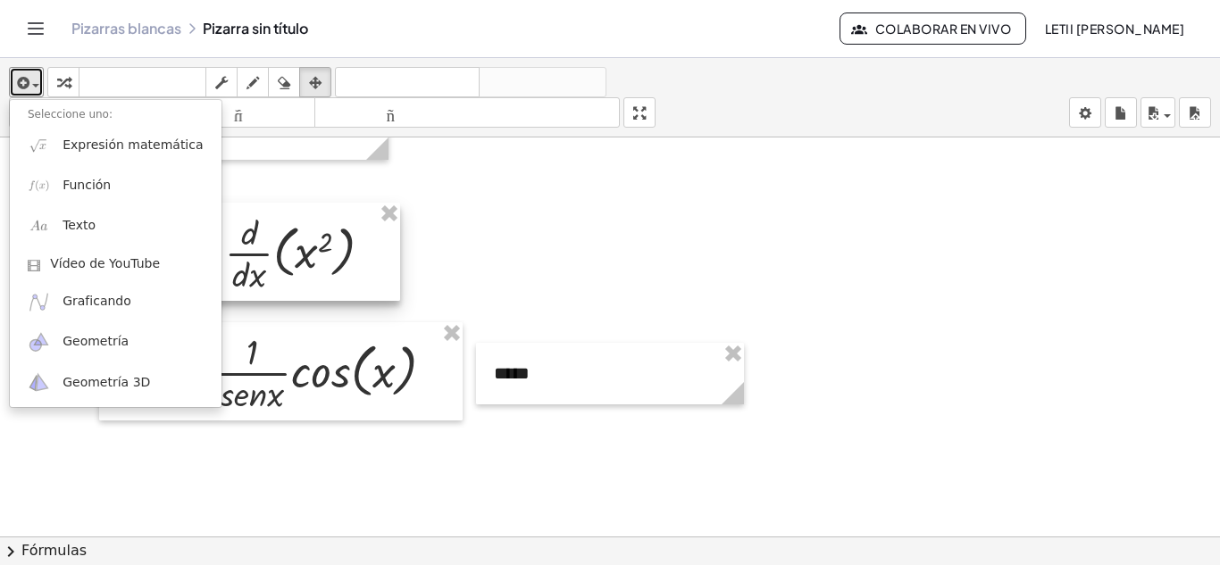
click at [262, 239] on div at bounding box center [254, 252] width 291 height 98
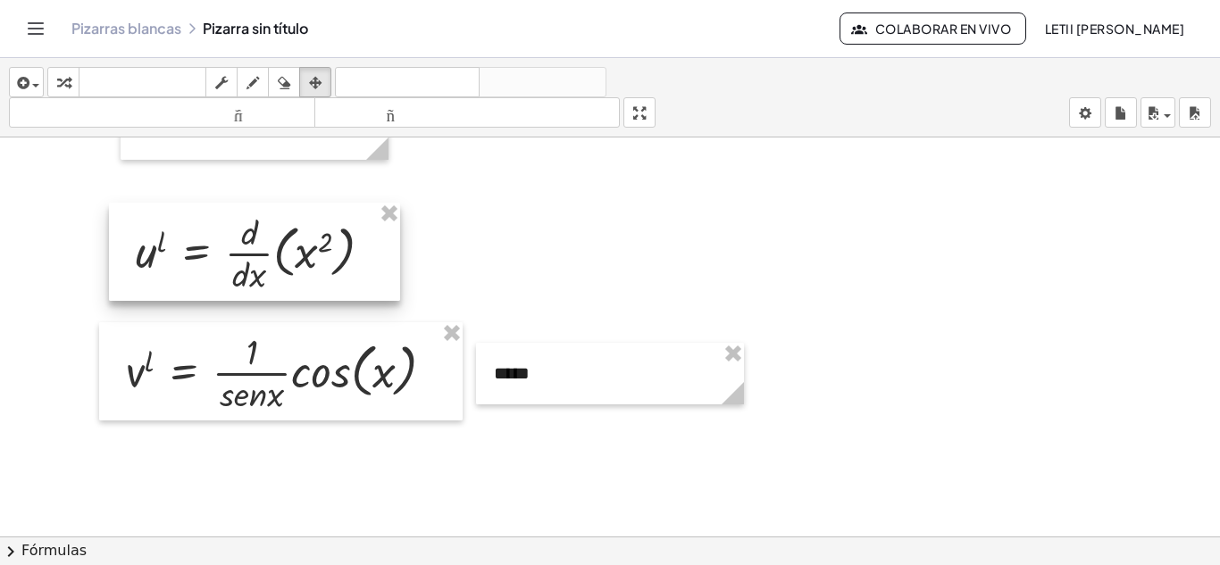
drag, startPoint x: 262, startPoint y: 239, endPoint x: 221, endPoint y: 255, distance: 43.3
click at [221, 255] on div at bounding box center [254, 252] width 291 height 98
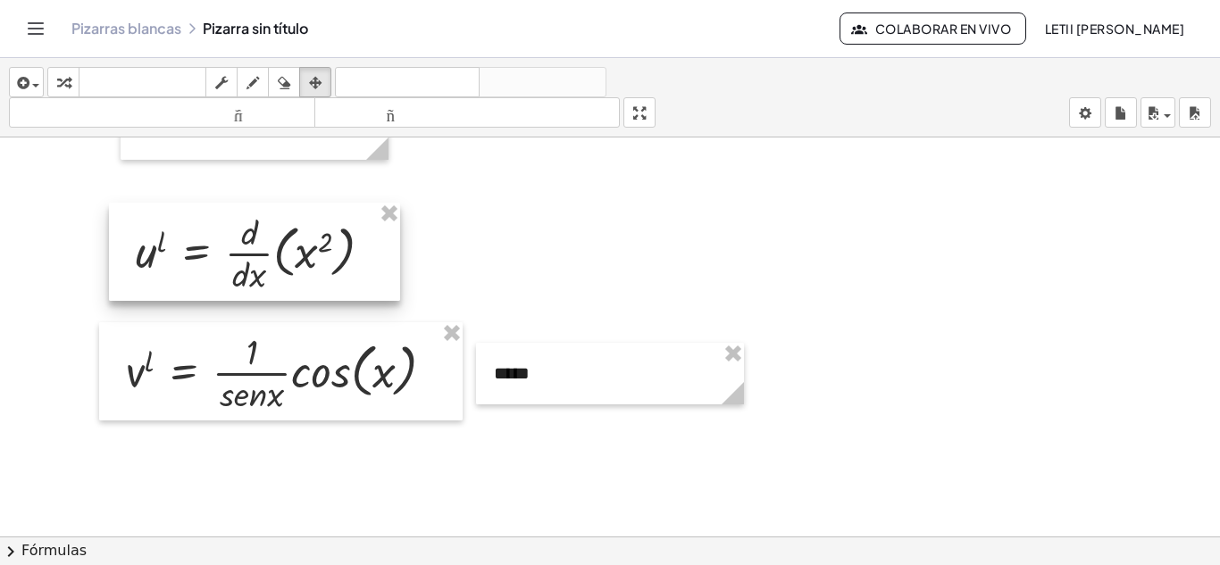
click at [221, 255] on div at bounding box center [254, 252] width 291 height 98
click at [182, 232] on div at bounding box center [254, 252] width 291 height 98
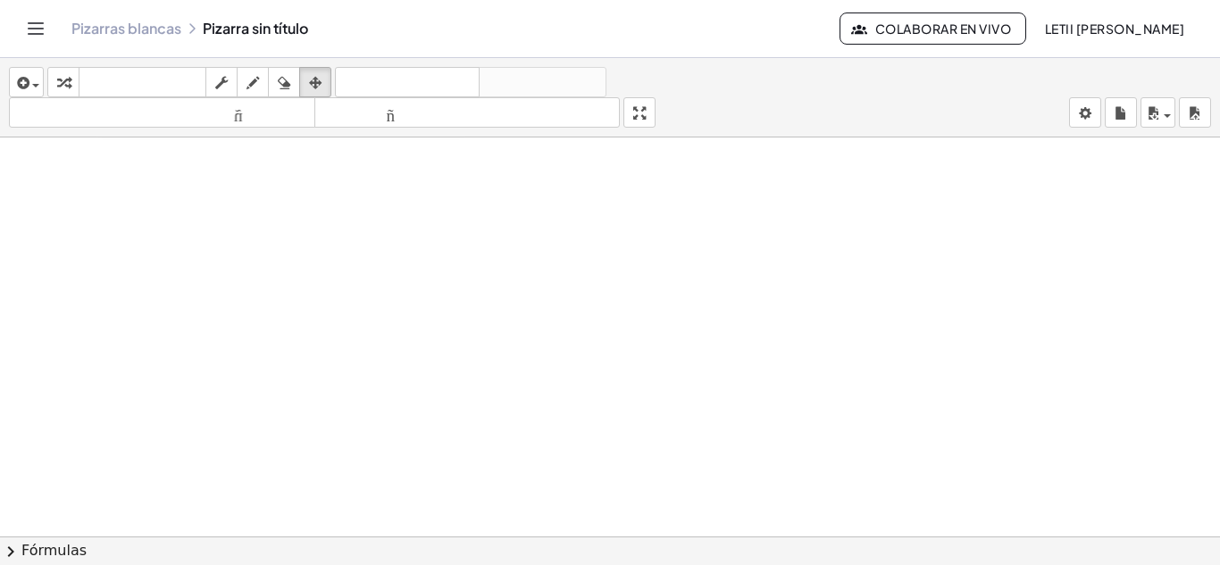
scroll to position [796, 0]
click at [188, 237] on div "**********" at bounding box center [610, 140] width 1220 height 1597
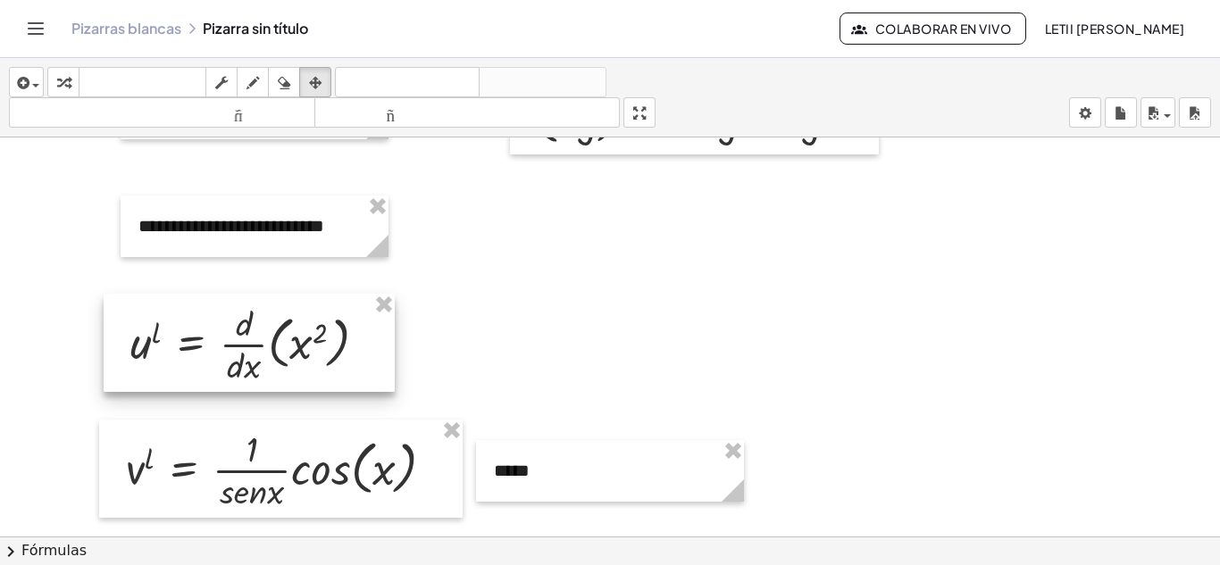
scroll to position [439, 0]
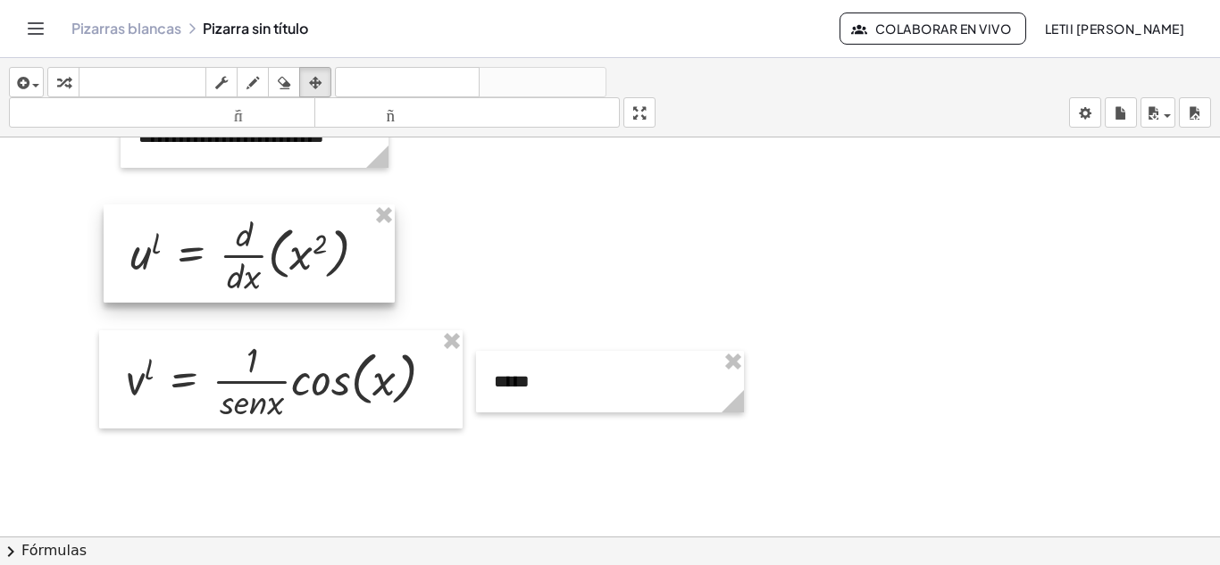
click at [284, 272] on div at bounding box center [249, 254] width 291 height 98
drag, startPoint x: 284, startPoint y: 272, endPoint x: 252, endPoint y: 258, distance: 35.2
click at [252, 258] on div at bounding box center [249, 254] width 291 height 98
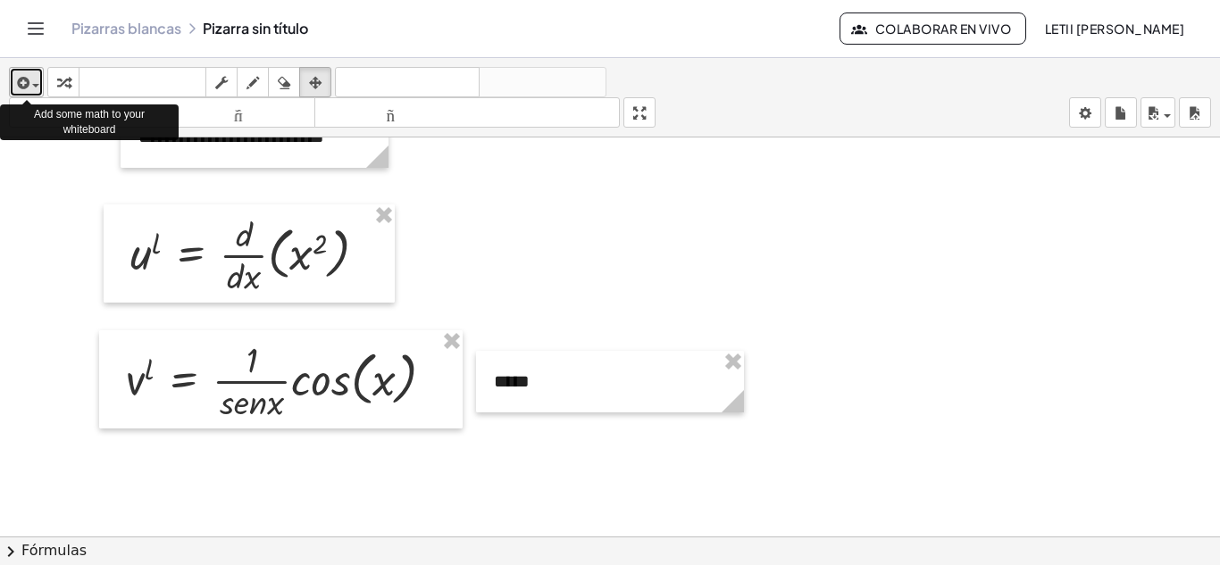
click at [25, 86] on icon "button" at bounding box center [21, 82] width 16 height 21
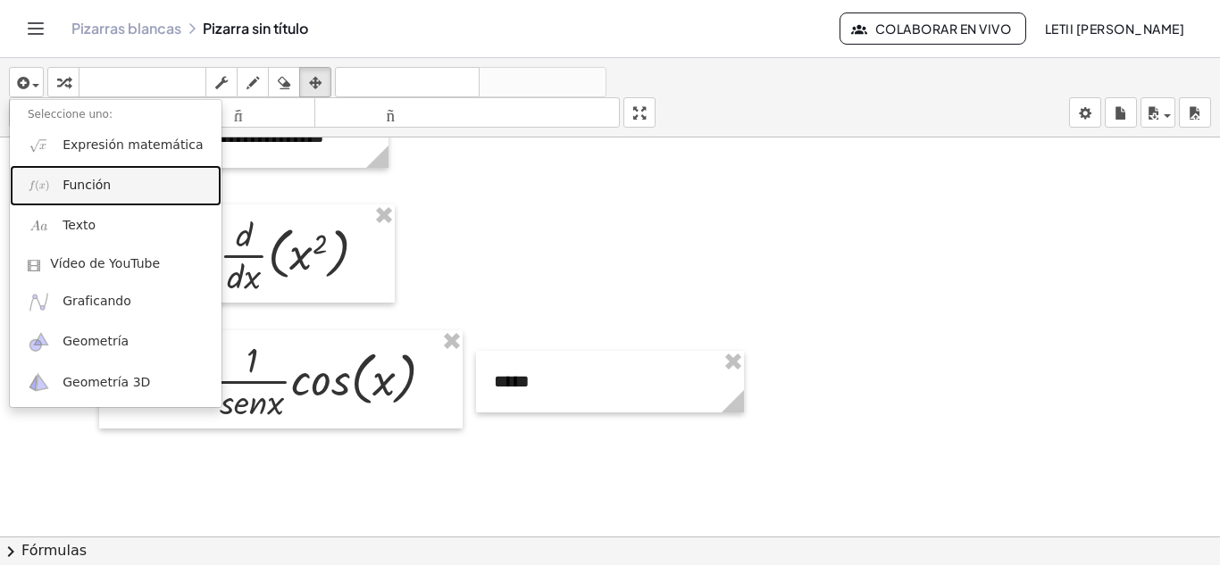
click at [78, 184] on font "Función" at bounding box center [87, 185] width 48 height 14
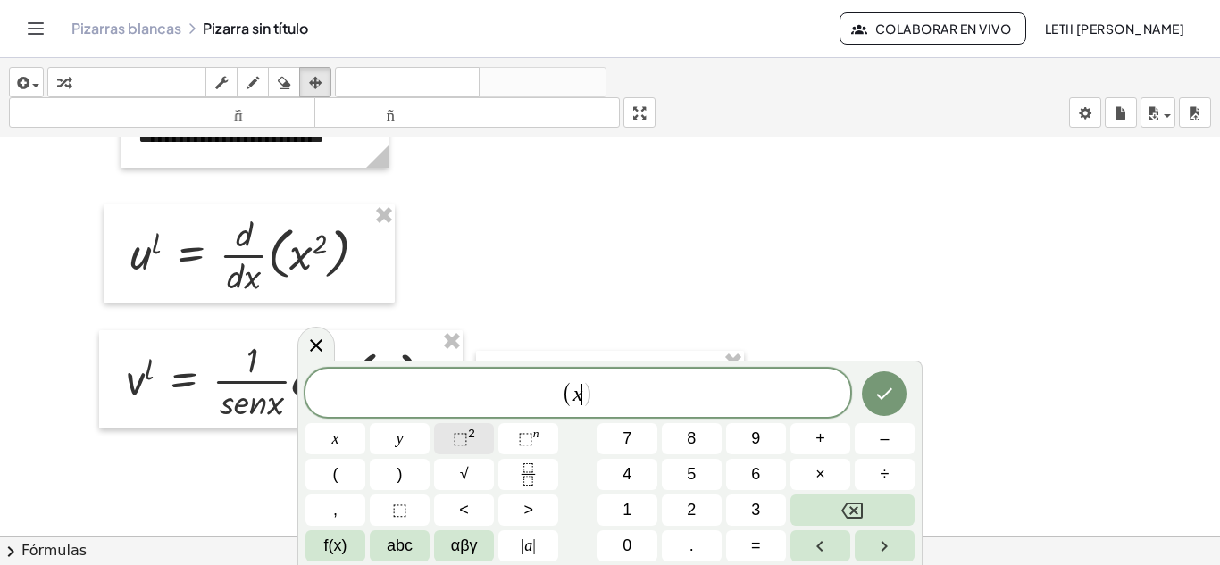
click at [465, 435] on span "⬚" at bounding box center [460, 439] width 15 height 18
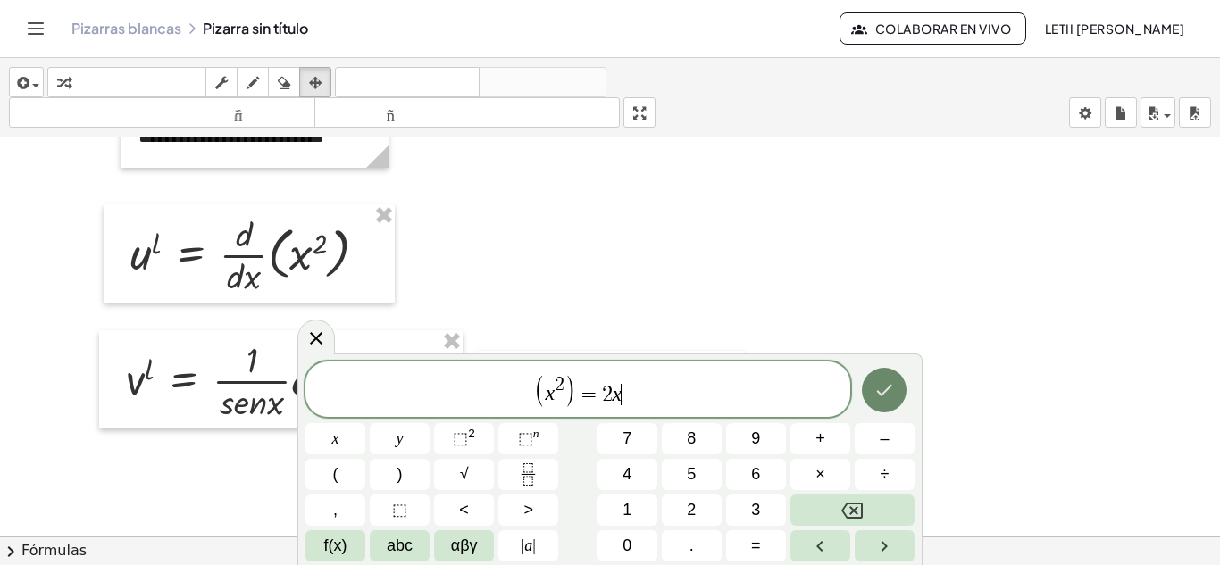
click at [890, 373] on button "Hecho" at bounding box center [884, 390] width 45 height 45
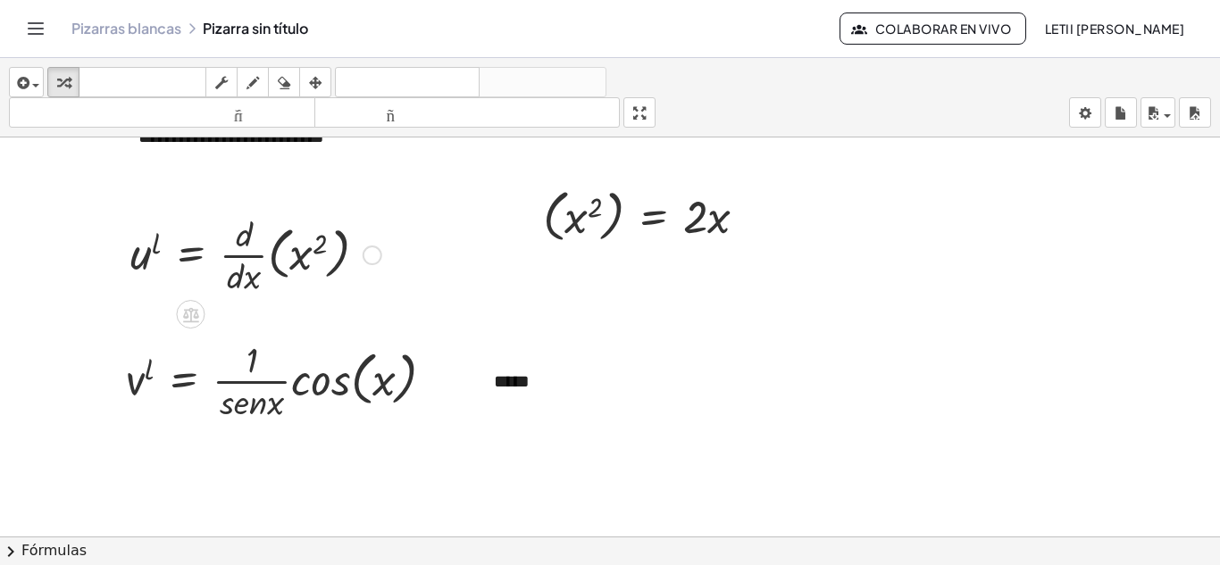
click at [375, 246] on div at bounding box center [373, 256] width 20 height 20
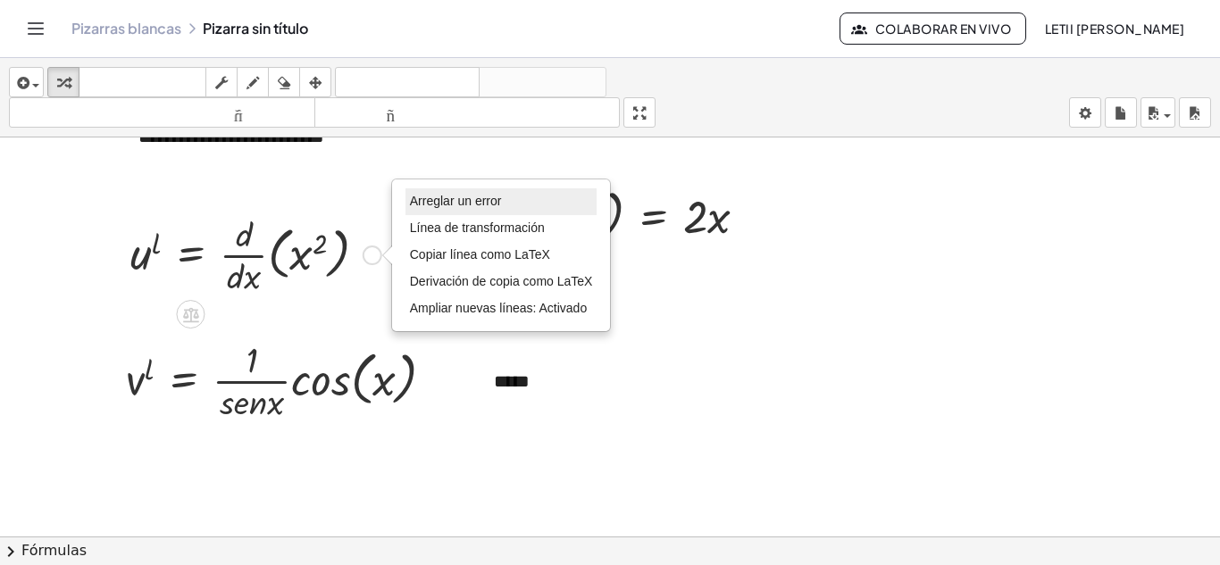
click at [456, 203] on font "Arreglar un error" at bounding box center [456, 201] width 92 height 14
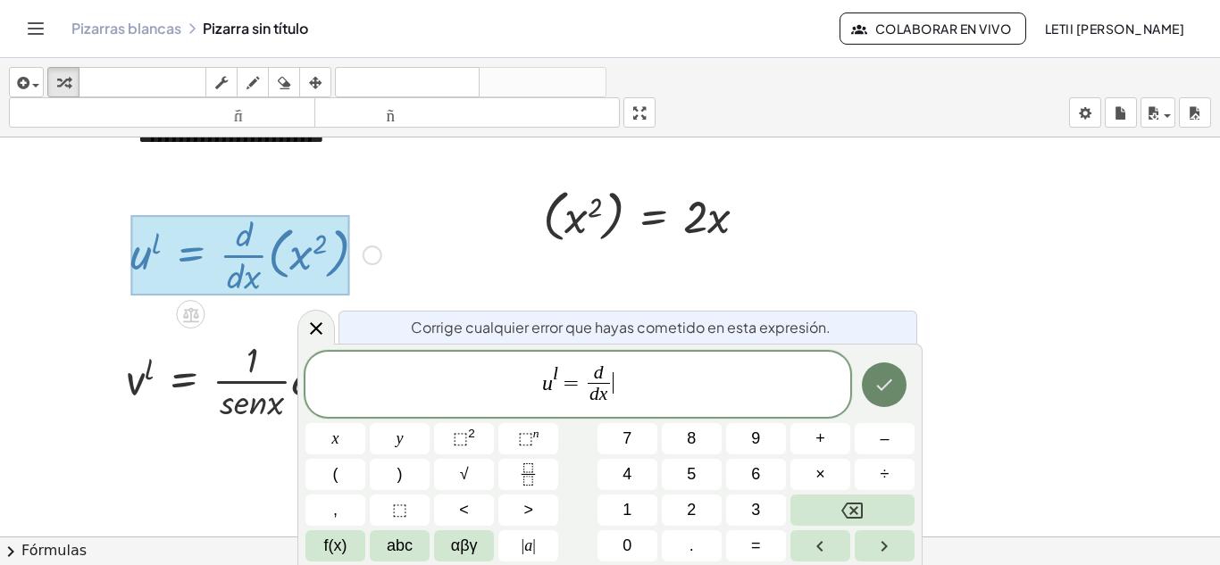
click at [900, 385] on button "Hecho" at bounding box center [884, 385] width 45 height 45
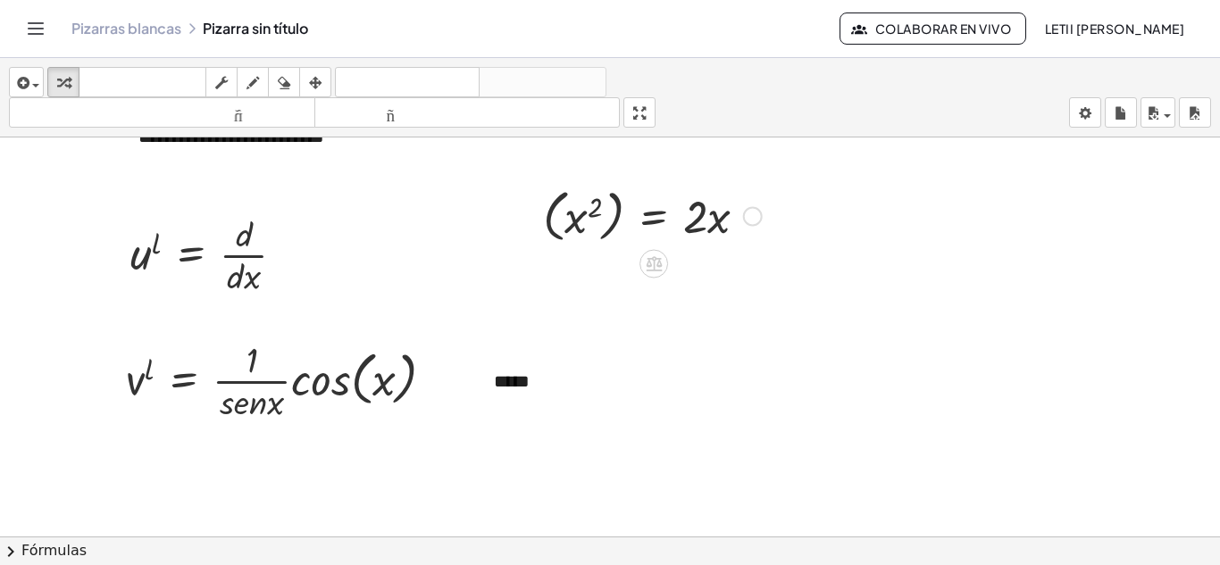
click at [636, 230] on div at bounding box center [652, 214] width 237 height 65
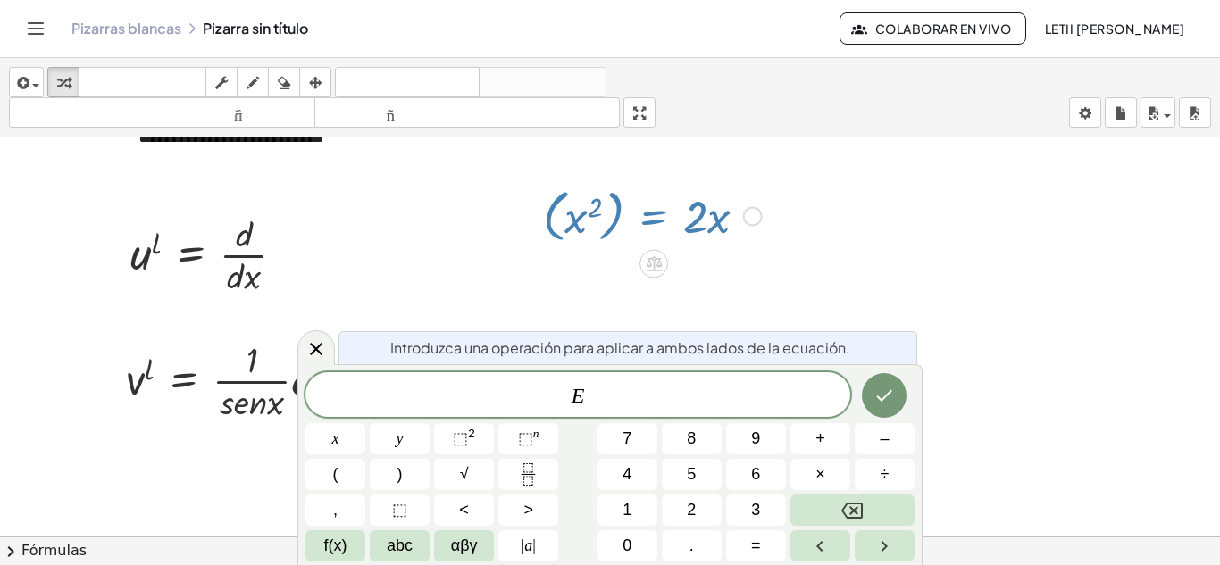
click at [830, 257] on div at bounding box center [610, 298] width 1220 height 1198
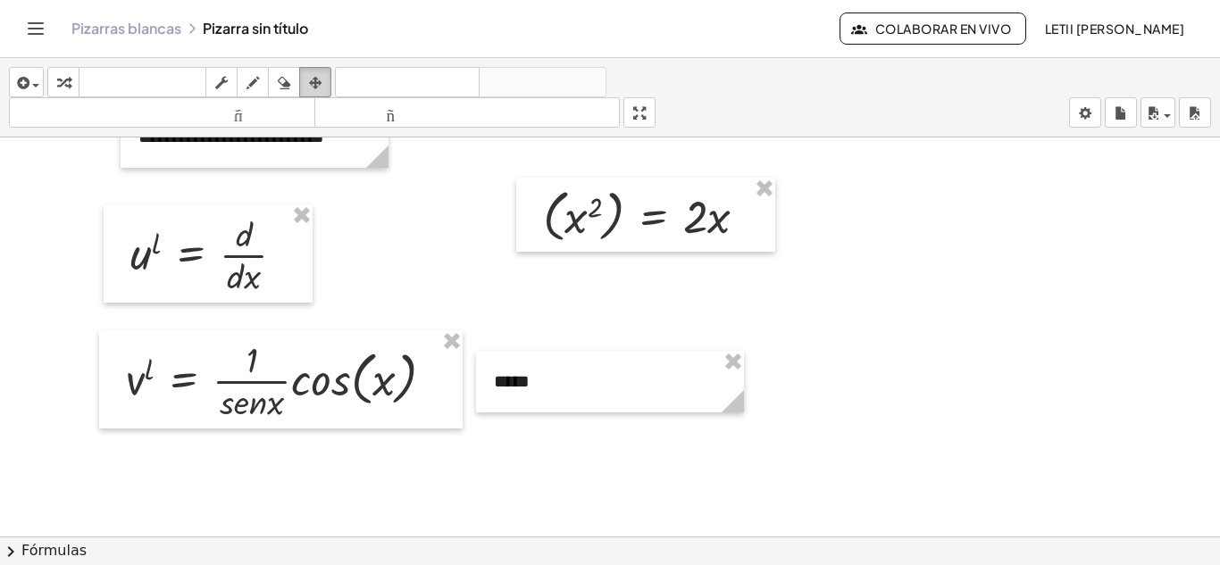
click at [329, 82] on button "arreglar" at bounding box center [315, 82] width 32 height 30
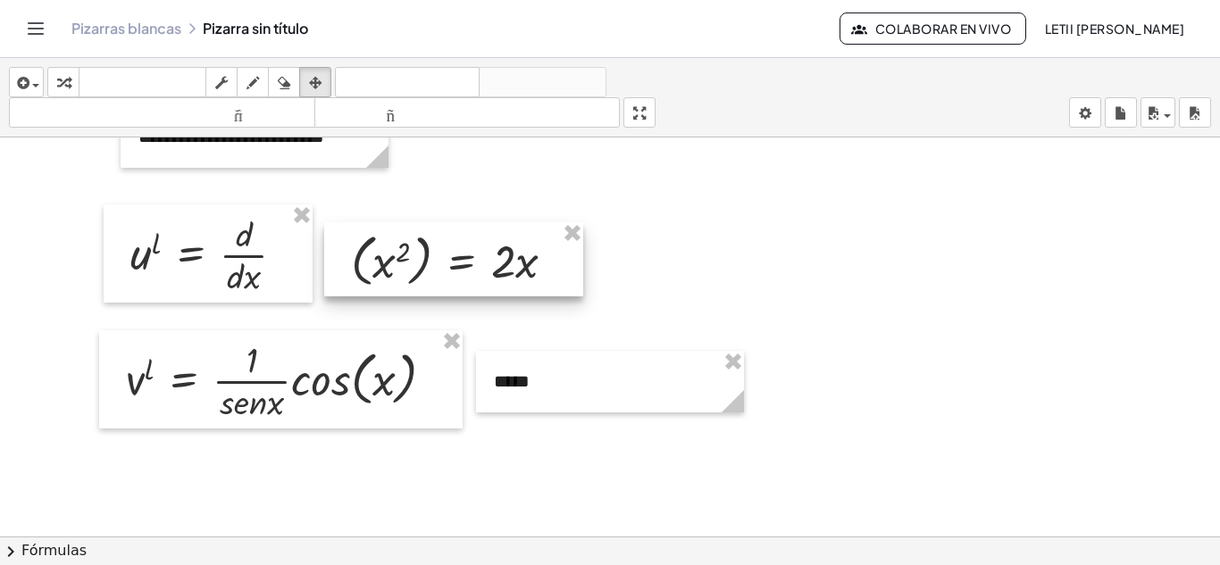
drag, startPoint x: 656, startPoint y: 215, endPoint x: 465, endPoint y: 260, distance: 196.3
click at [465, 260] on div at bounding box center [453, 259] width 259 height 74
click at [894, 293] on div at bounding box center [610, 298] width 1220 height 1198
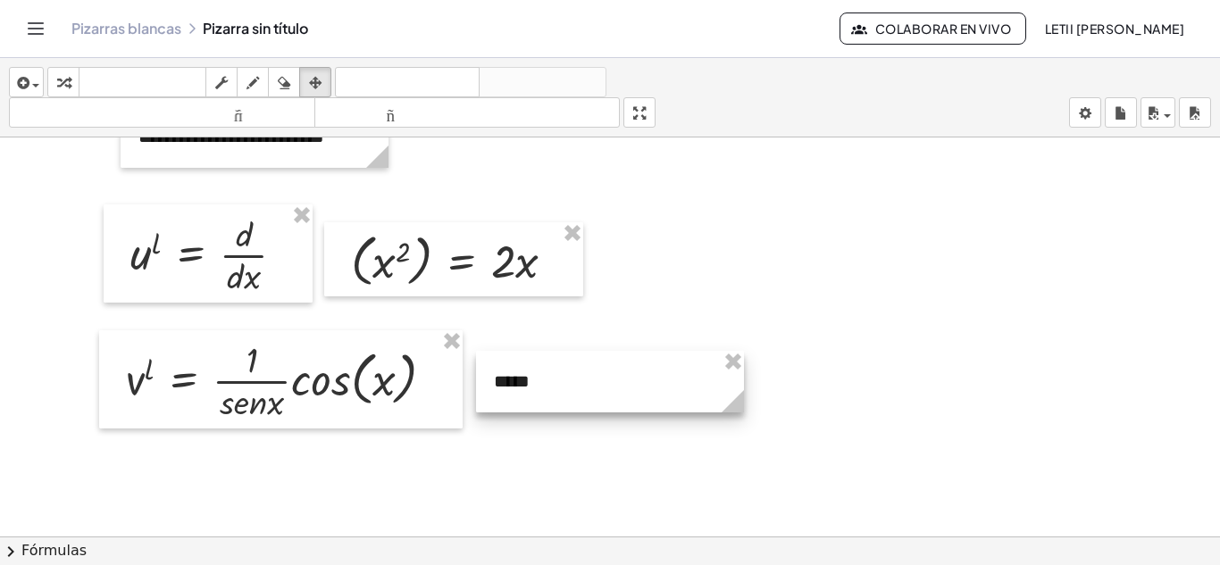
click at [631, 388] on div at bounding box center [610, 382] width 268 height 62
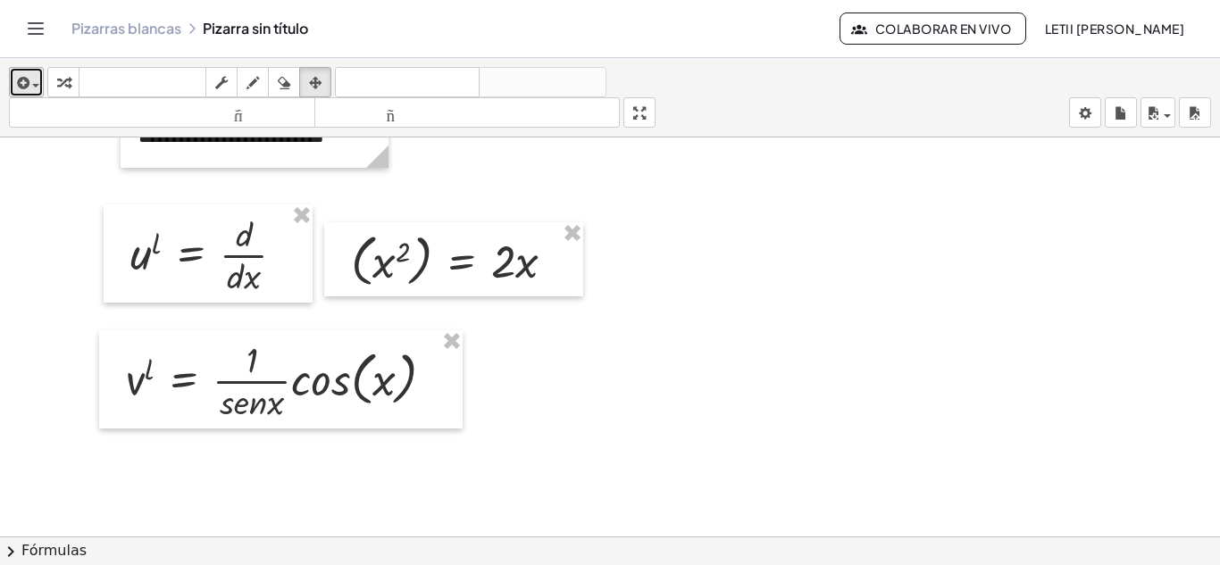
click at [17, 79] on icon "button" at bounding box center [21, 82] width 16 height 21
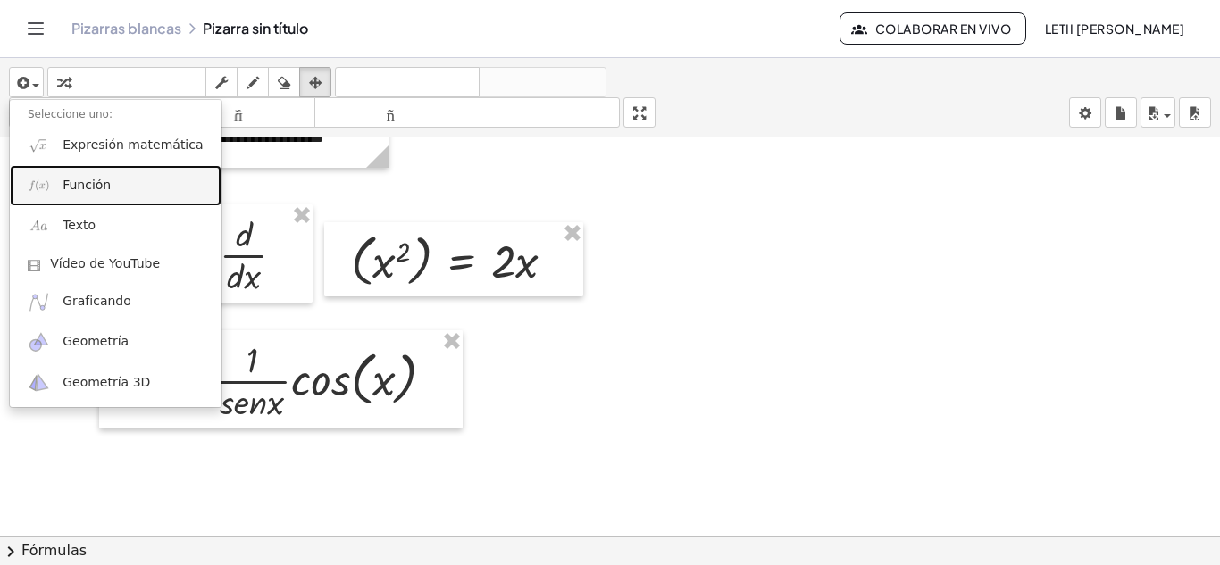
click at [65, 189] on font "Función" at bounding box center [87, 185] width 48 height 14
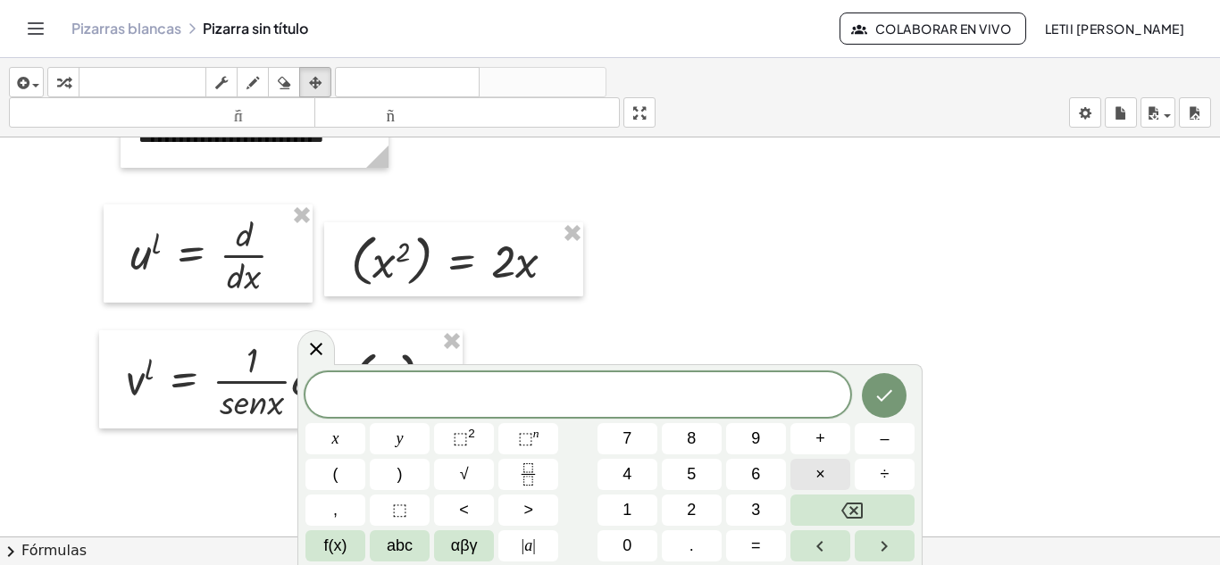
click at [825, 478] on button "×" at bounding box center [820, 474] width 60 height 31
click at [884, 394] on icon "Hecho" at bounding box center [883, 395] width 21 height 21
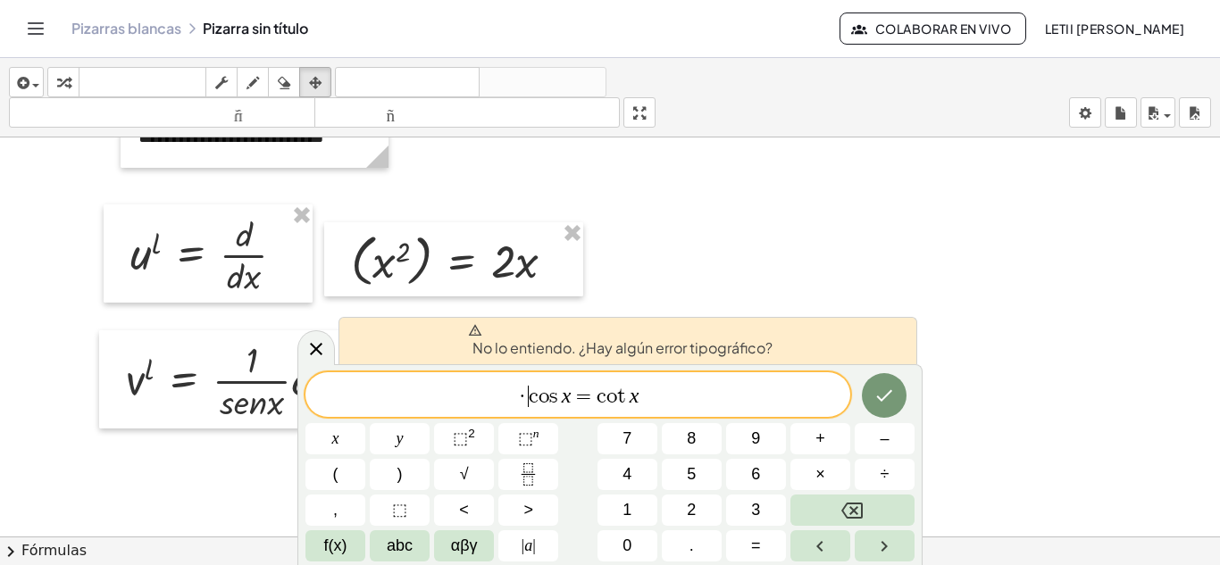
click at [528, 398] on span "· ​ c o s x = c o t x" at bounding box center [577, 396] width 545 height 25
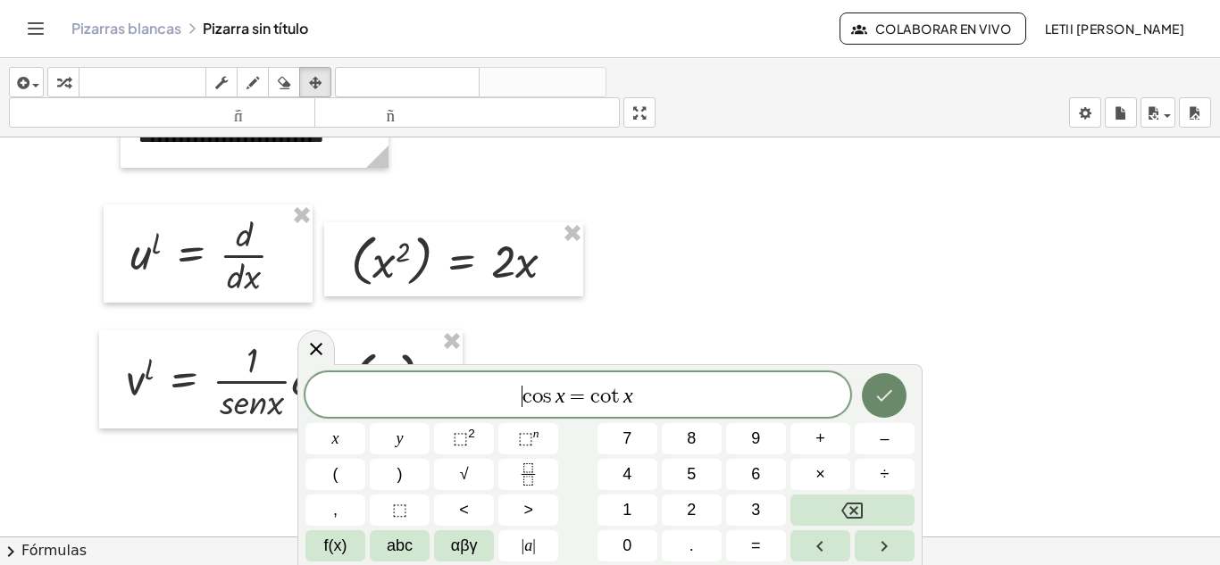
click at [884, 390] on icon "Hecho" at bounding box center [883, 395] width 21 height 21
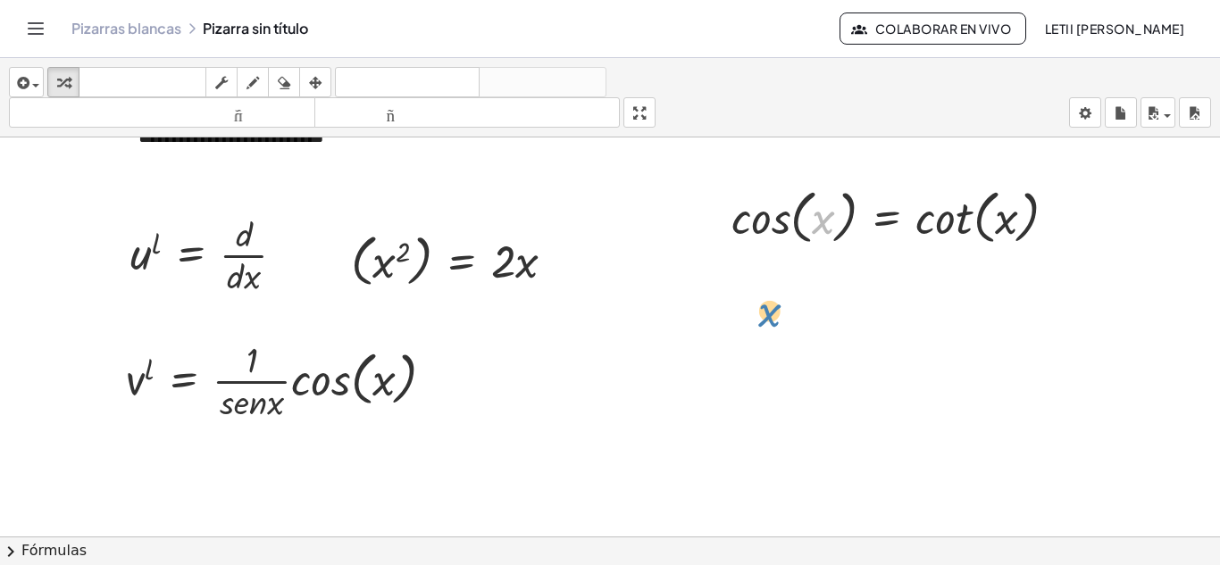
drag, startPoint x: 831, startPoint y: 221, endPoint x: 789, endPoint y: 269, distance: 64.5
click at [301, 378] on div at bounding box center [287, 379] width 341 height 89
click at [436, 386] on div at bounding box center [440, 382] width 20 height 20
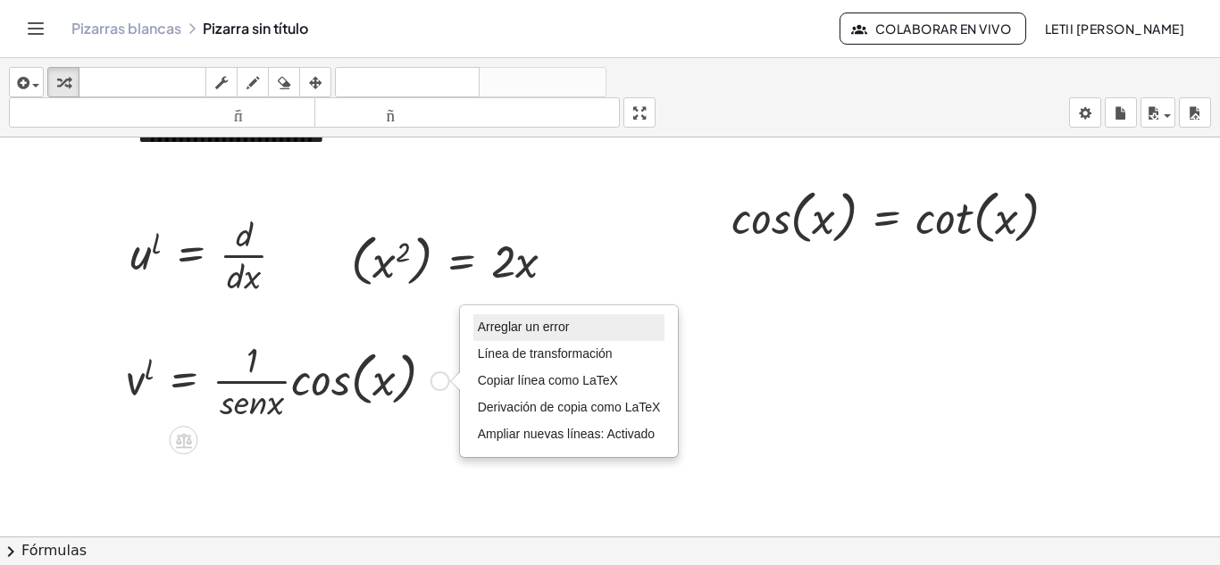
click at [515, 330] on font "Arreglar un error" at bounding box center [524, 327] width 92 height 14
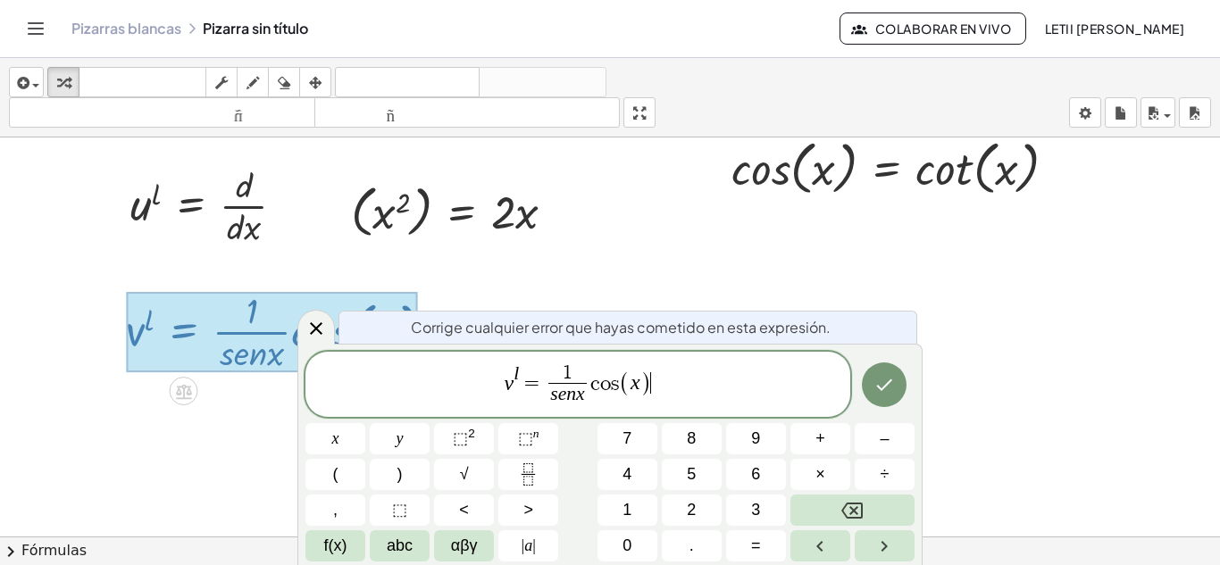
scroll to position [547, 0]
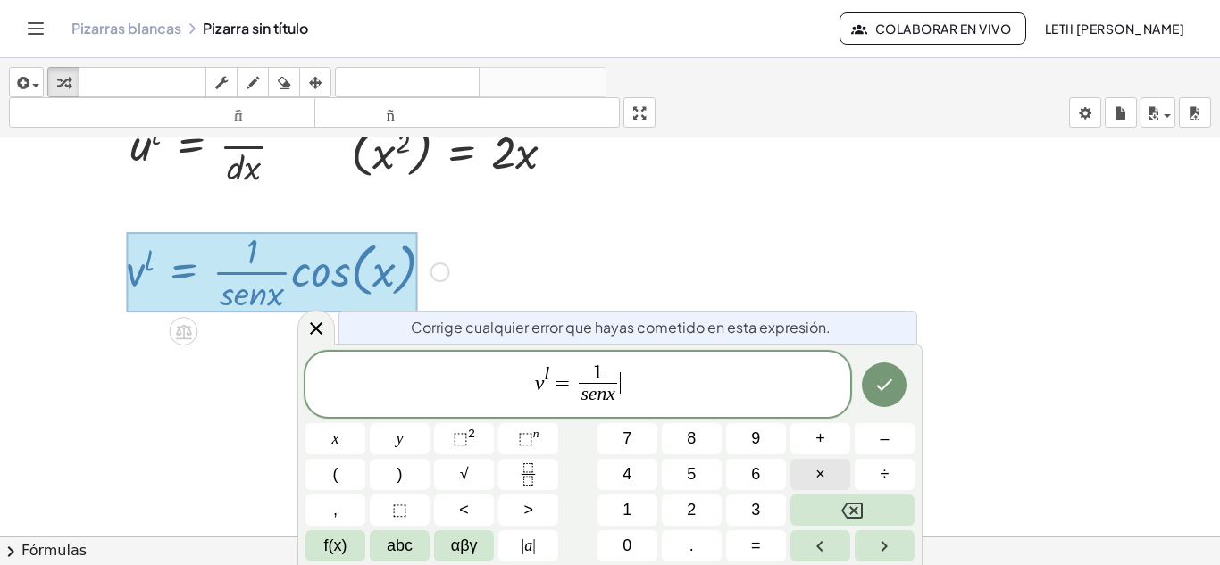
click at [814, 470] on button "×" at bounding box center [820, 474] width 60 height 31
click at [879, 386] on icon "Hecho" at bounding box center [885, 386] width 16 height 12
click at [876, 384] on icon "Hecho" at bounding box center [883, 384] width 21 height 21
click at [653, 388] on span "[PERSON_NAME] = 1 s e n x ​ · ​" at bounding box center [577, 386] width 545 height 47
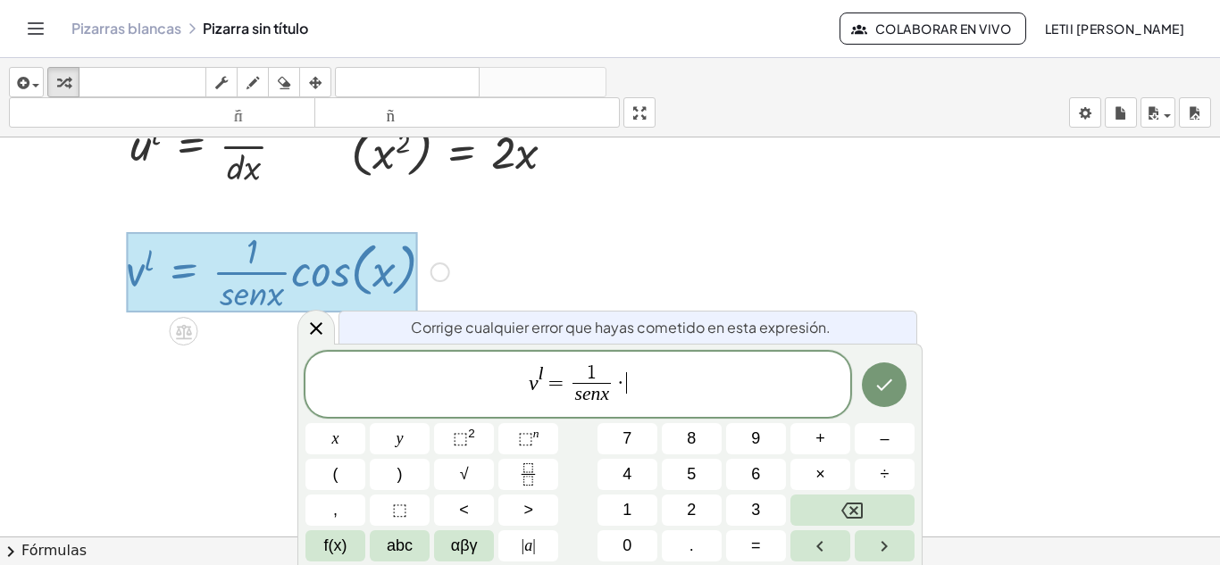
click at [639, 389] on span "[PERSON_NAME] = 1 s e n x ​ · ​" at bounding box center [577, 386] width 545 height 47
click at [822, 471] on span "×" at bounding box center [820, 475] width 10 height 24
click at [869, 388] on button "Hecho" at bounding box center [884, 385] width 45 height 45
click at [900, 380] on button "Hecho" at bounding box center [884, 385] width 45 height 45
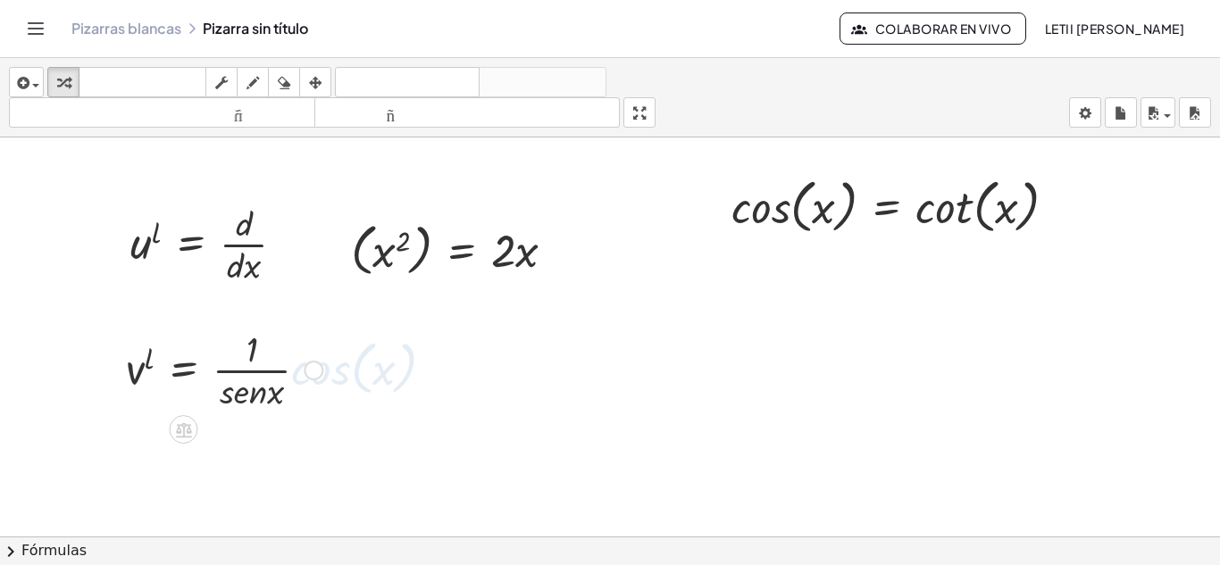
scroll to position [439, 0]
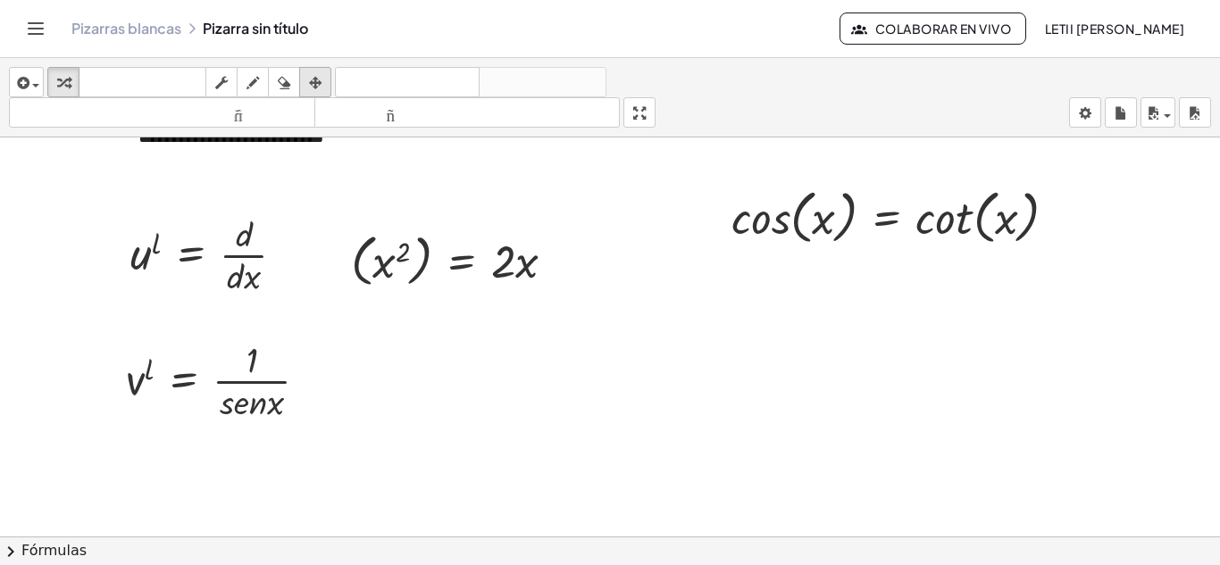
click at [315, 84] on icon "button" at bounding box center [315, 82] width 13 height 21
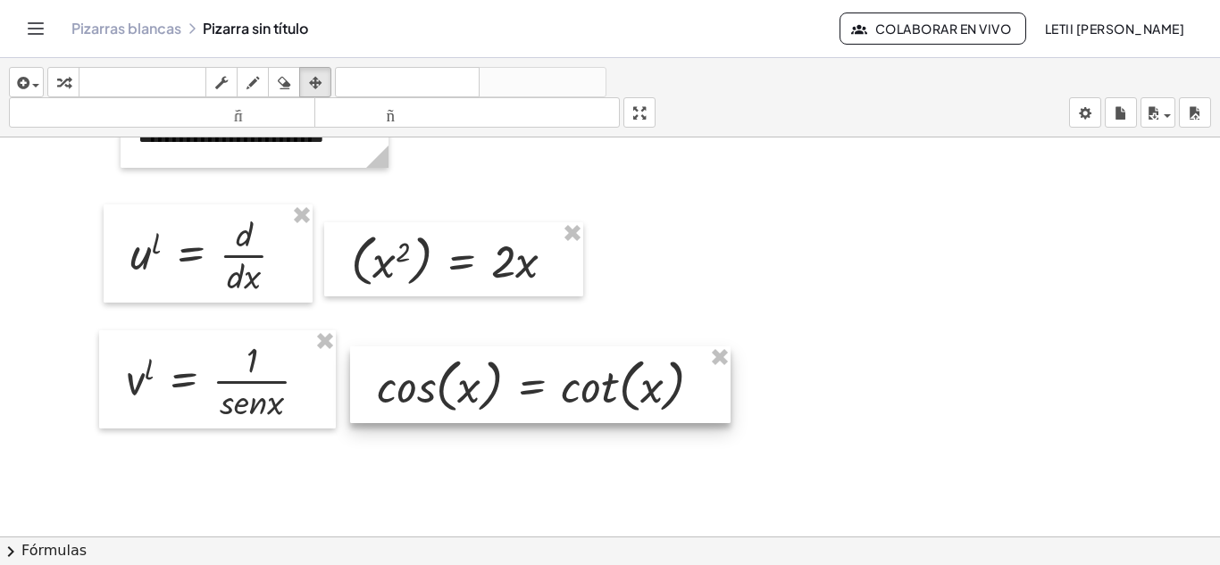
drag, startPoint x: 871, startPoint y: 227, endPoint x: 516, endPoint y: 396, distance: 392.7
click at [516, 396] on div at bounding box center [540, 385] width 380 height 77
click at [823, 402] on div at bounding box center [610, 298] width 1220 height 1198
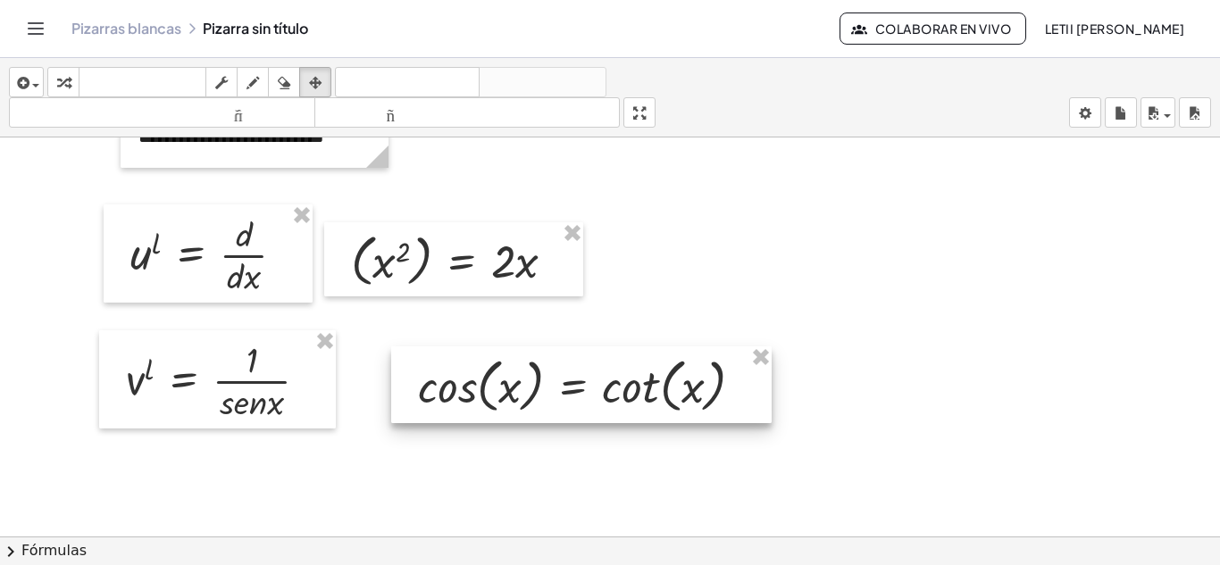
drag, startPoint x: 411, startPoint y: 375, endPoint x: 448, endPoint y: 372, distance: 37.7
click at [452, 373] on div at bounding box center [581, 385] width 380 height 77
click at [360, 373] on div at bounding box center [610, 298] width 1220 height 1198
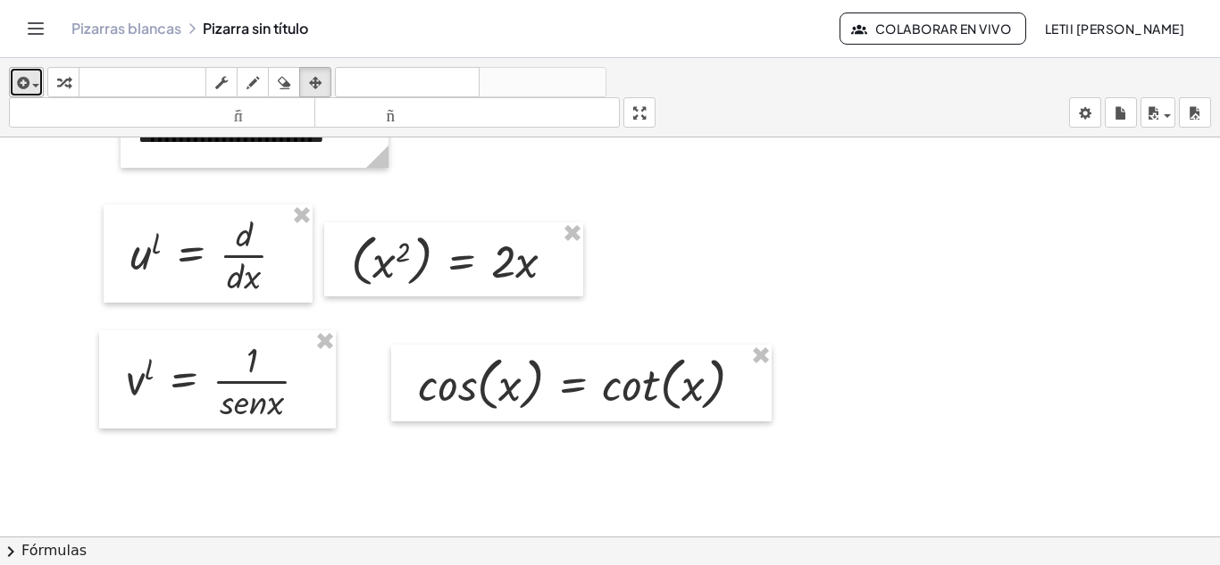
click at [36, 88] on div "button" at bounding box center [26, 81] width 26 height 21
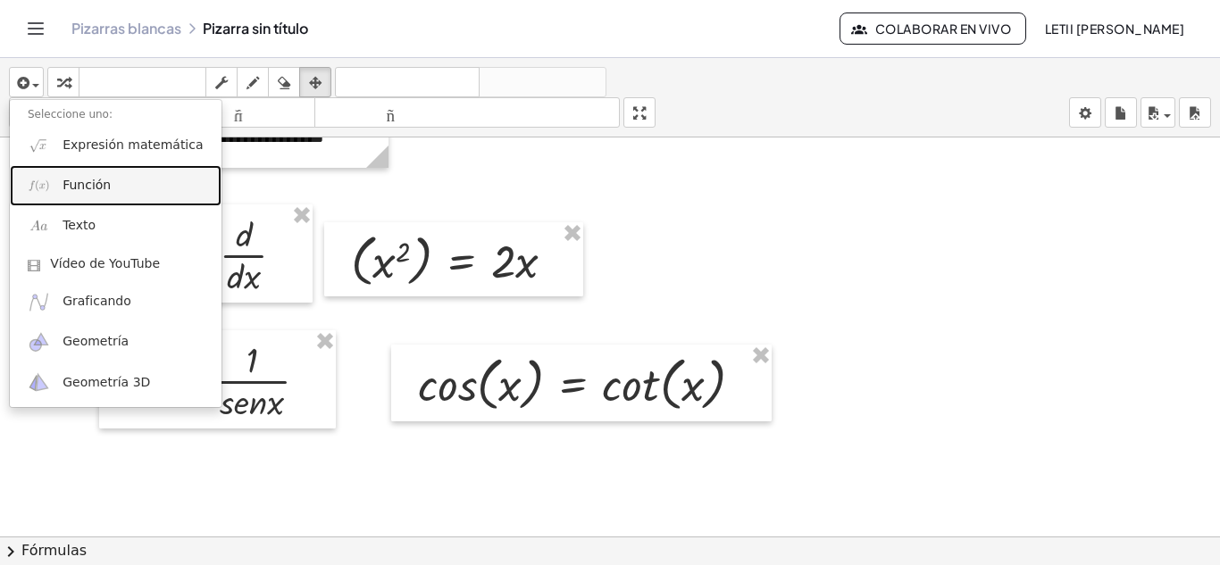
click at [80, 187] on font "Función" at bounding box center [87, 185] width 48 height 14
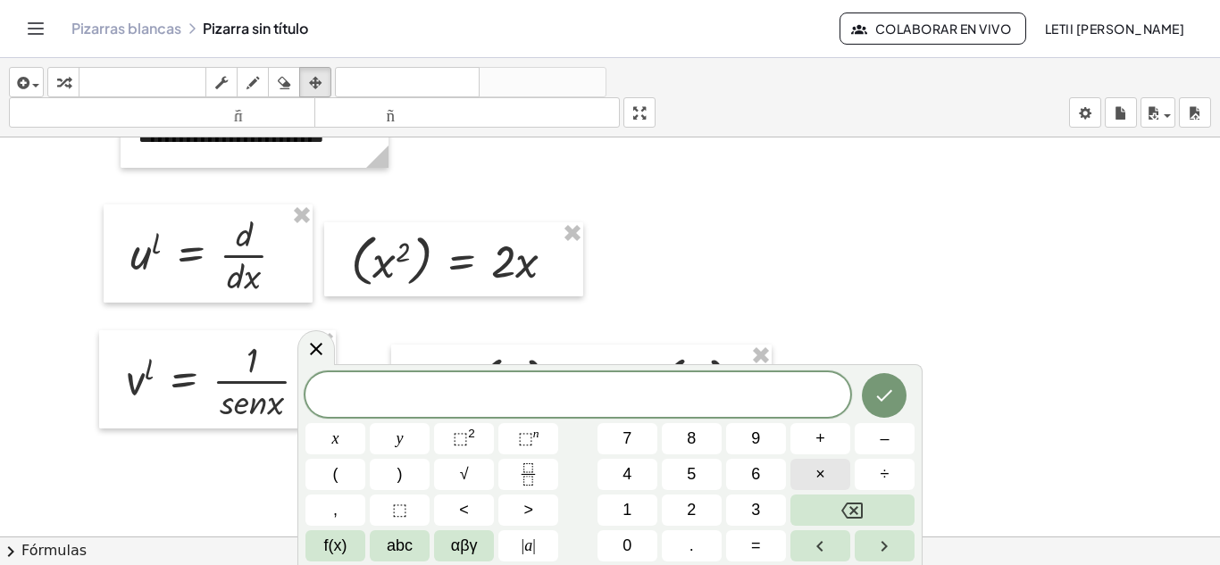
click at [831, 475] on button "×" at bounding box center [820, 474] width 60 height 31
click at [894, 397] on icon "Hecho" at bounding box center [883, 395] width 21 height 21
click at [1028, 420] on div at bounding box center [610, 298] width 1220 height 1198
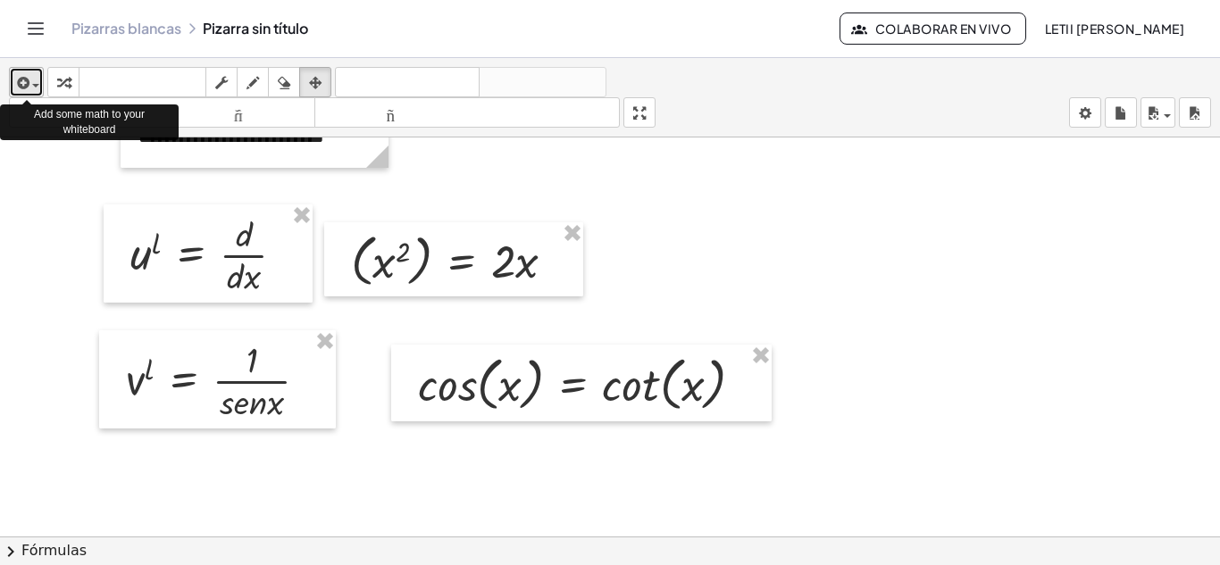
click at [38, 89] on div "button" at bounding box center [26, 81] width 26 height 21
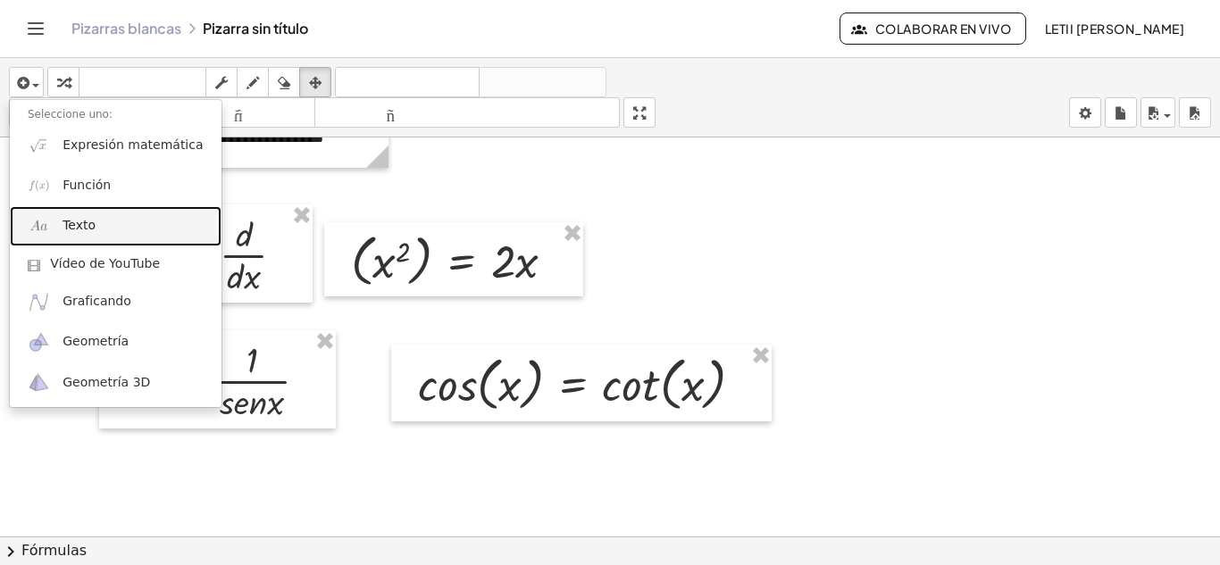
click at [84, 219] on font "Texto" at bounding box center [79, 225] width 33 height 14
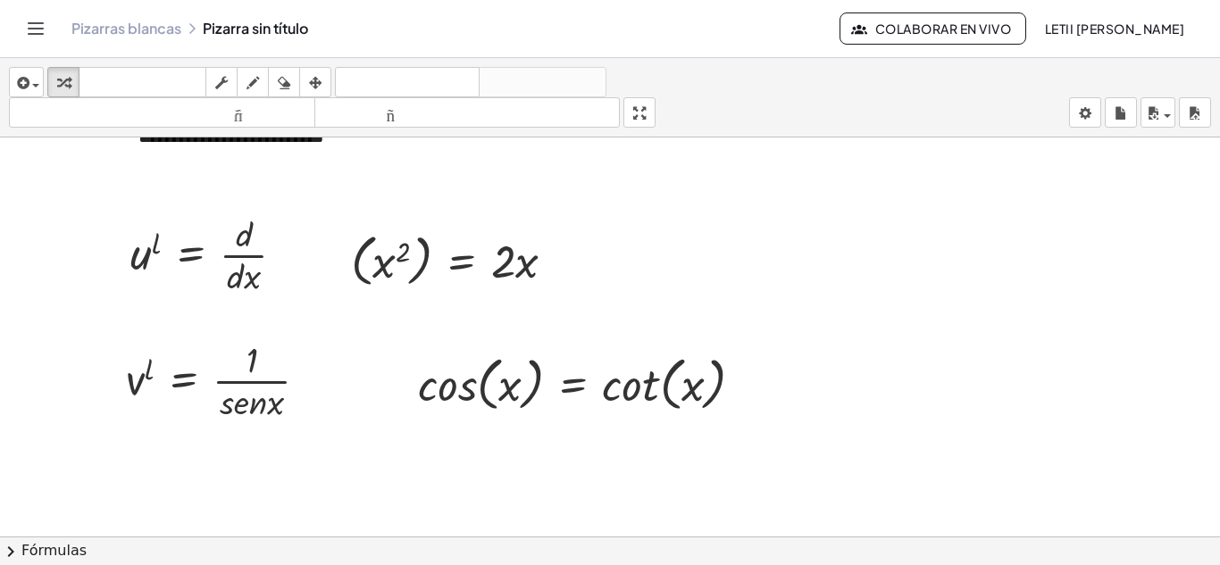
click at [816, 305] on div at bounding box center [610, 298] width 1220 height 1198
click at [493, 393] on div at bounding box center [588, 383] width 358 height 68
click at [313, 86] on icon "button" at bounding box center [315, 82] width 13 height 21
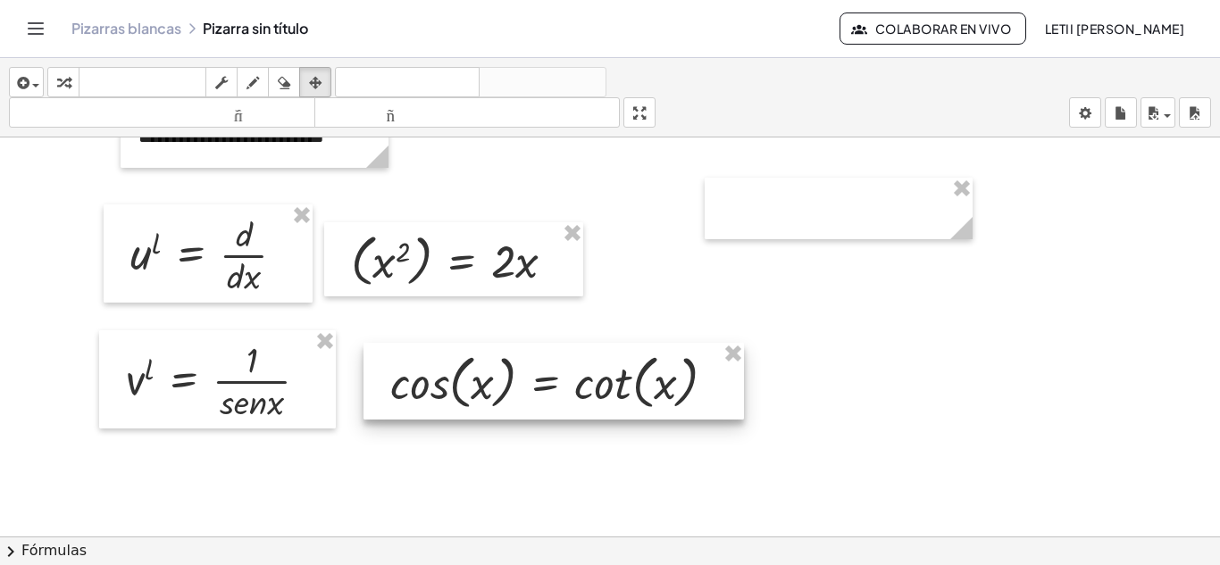
drag, startPoint x: 514, startPoint y: 395, endPoint x: 482, endPoint y: 390, distance: 32.5
click at [482, 390] on div at bounding box center [553, 381] width 380 height 77
click at [918, 386] on div at bounding box center [610, 298] width 1220 height 1198
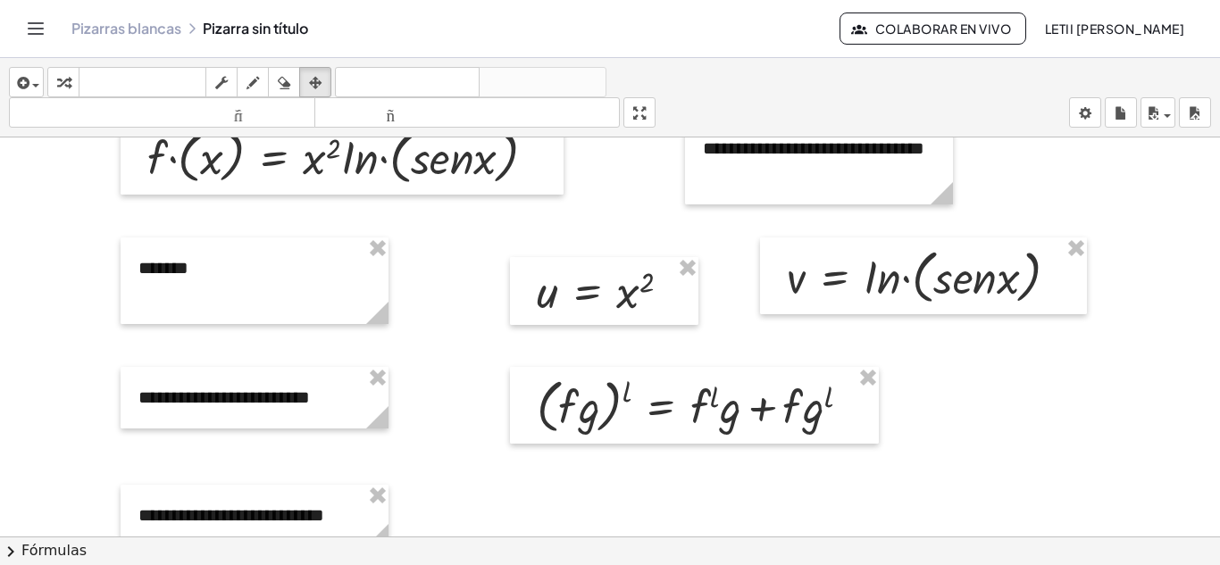
scroll to position [89, 0]
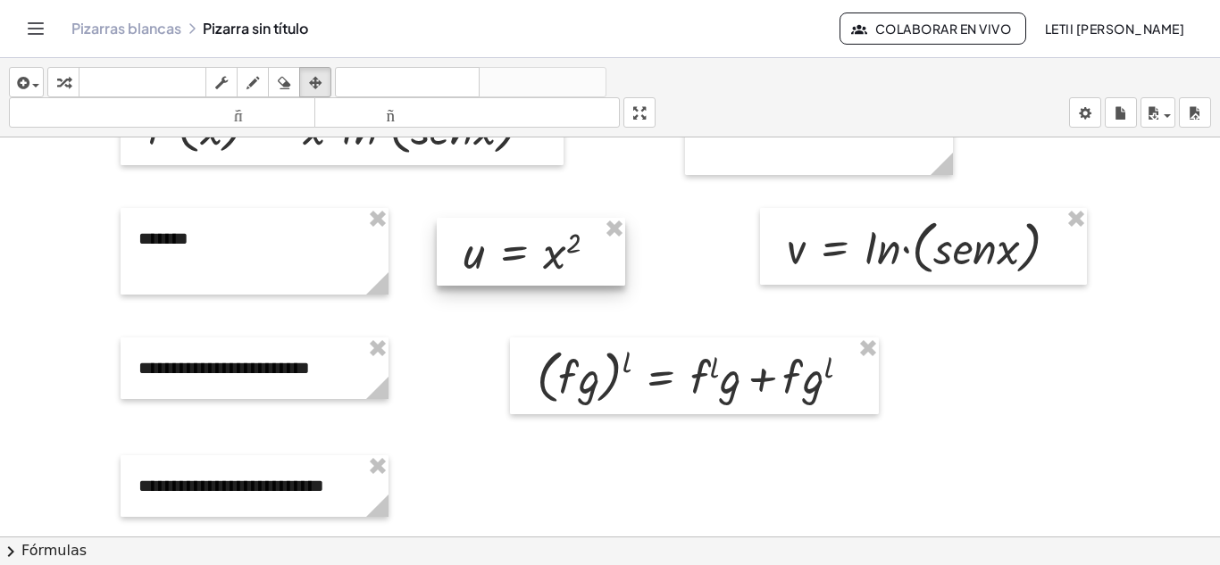
drag, startPoint x: 564, startPoint y: 271, endPoint x: 490, endPoint y: 262, distance: 73.9
click at [490, 262] on div at bounding box center [531, 252] width 188 height 68
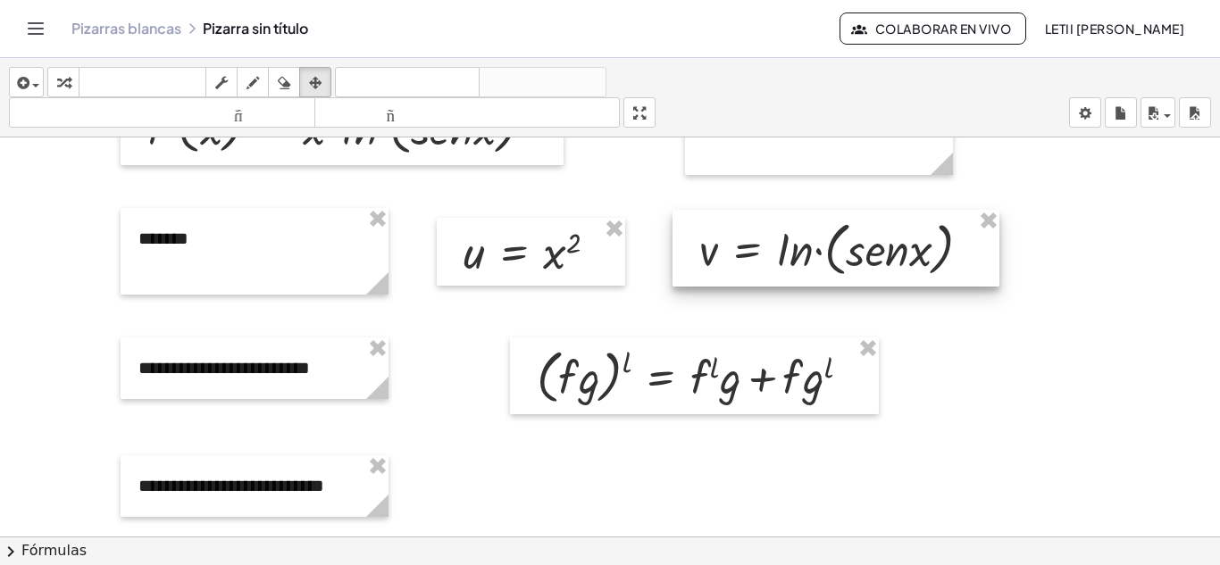
drag, startPoint x: 826, startPoint y: 263, endPoint x: 755, endPoint y: 263, distance: 71.5
click at [755, 263] on div at bounding box center [835, 248] width 327 height 77
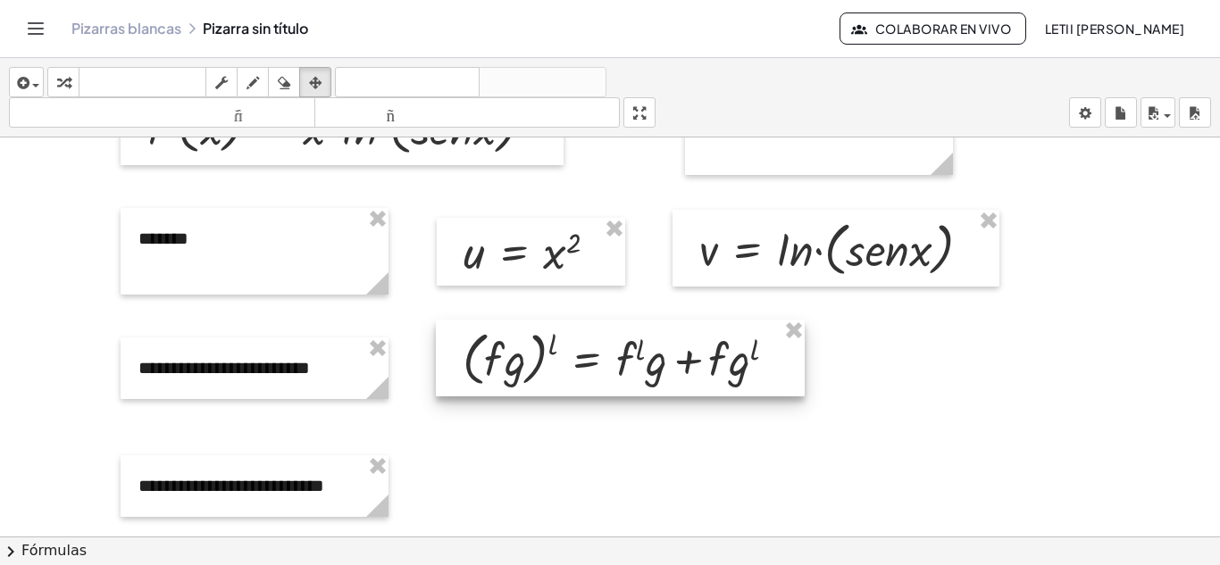
drag, startPoint x: 687, startPoint y: 387, endPoint x: 614, endPoint y: 370, distance: 75.2
click at [614, 370] on div at bounding box center [620, 358] width 369 height 77
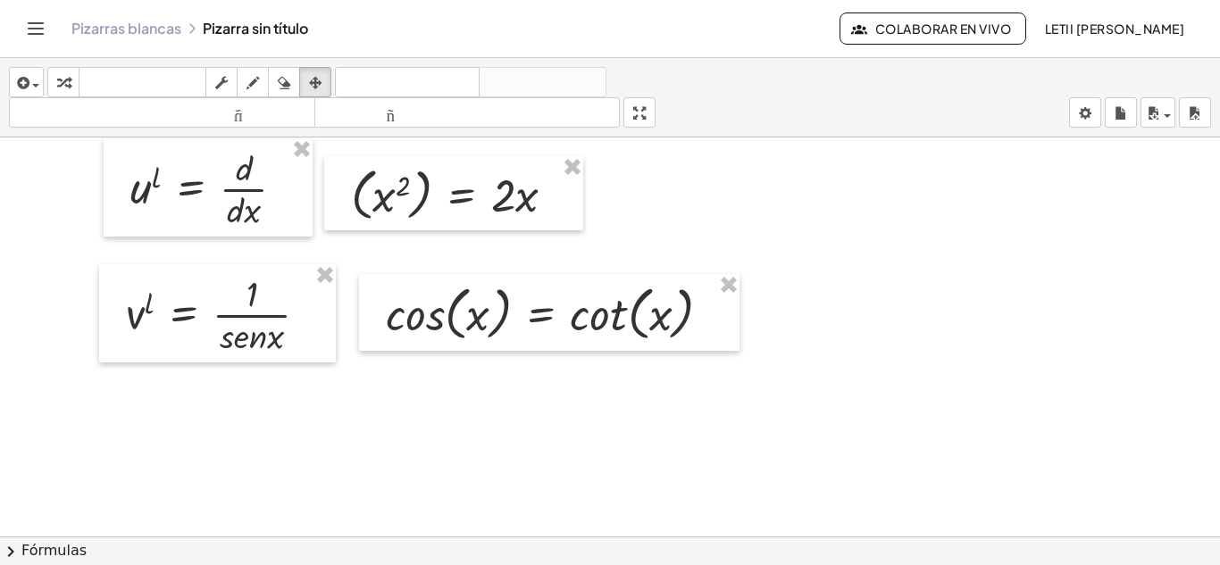
scroll to position [536, 0]
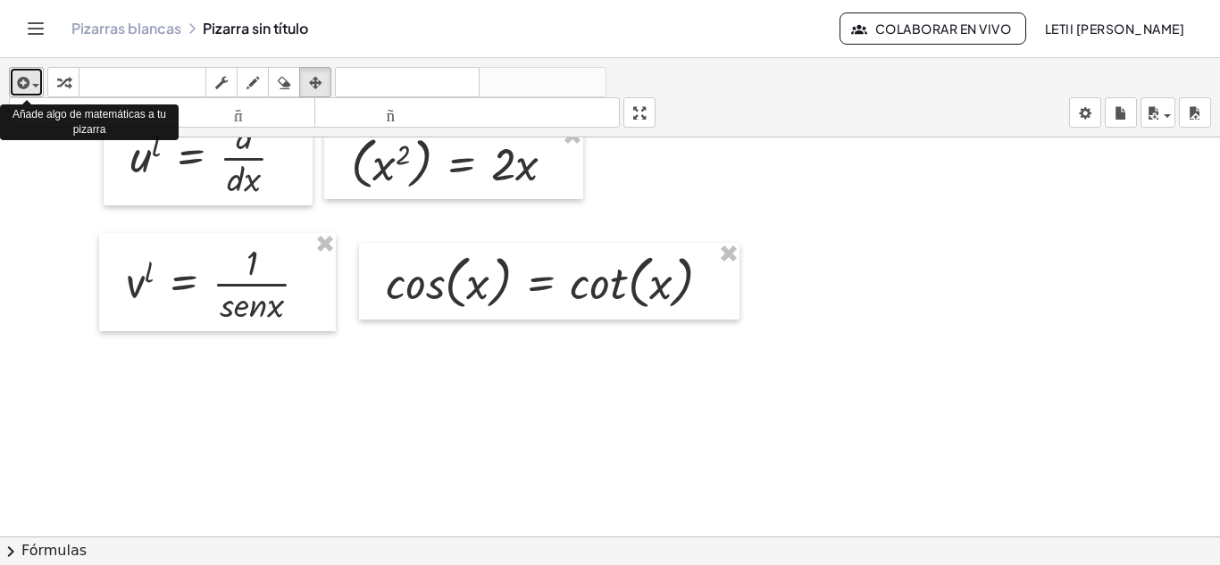
click at [25, 89] on icon "button" at bounding box center [21, 82] width 16 height 21
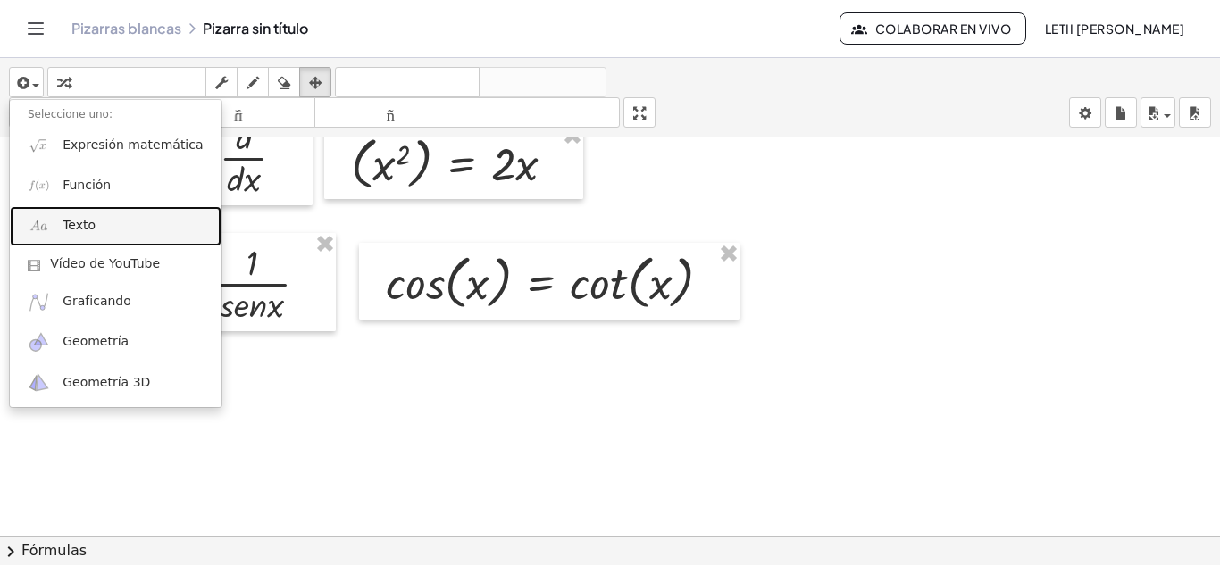
click at [75, 223] on font "Texto" at bounding box center [79, 225] width 33 height 14
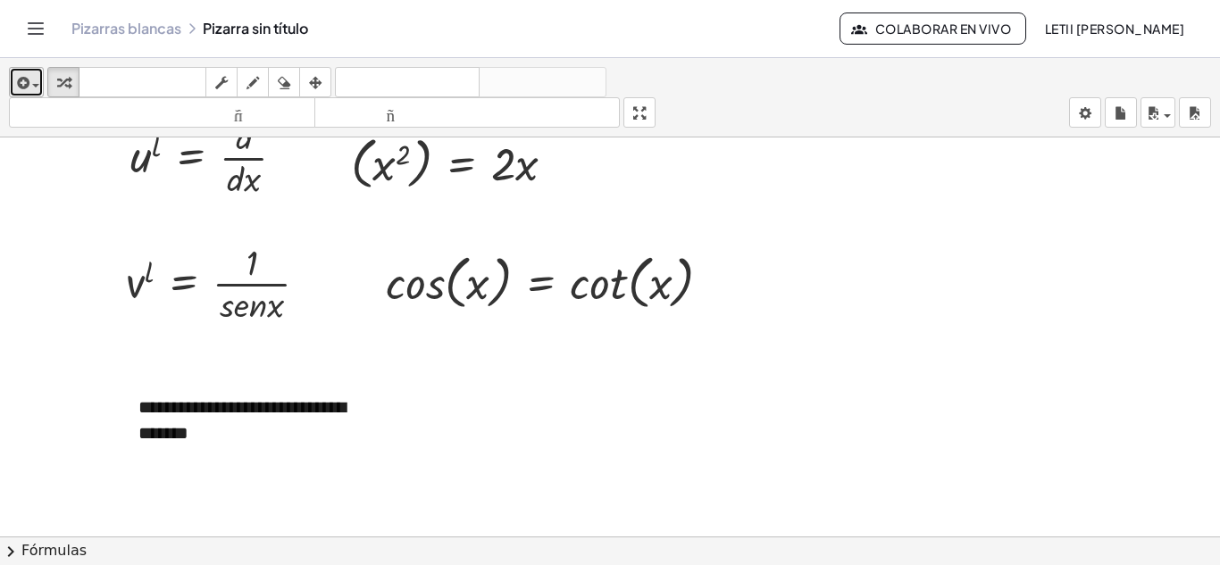
click at [24, 87] on icon "button" at bounding box center [21, 82] width 16 height 21
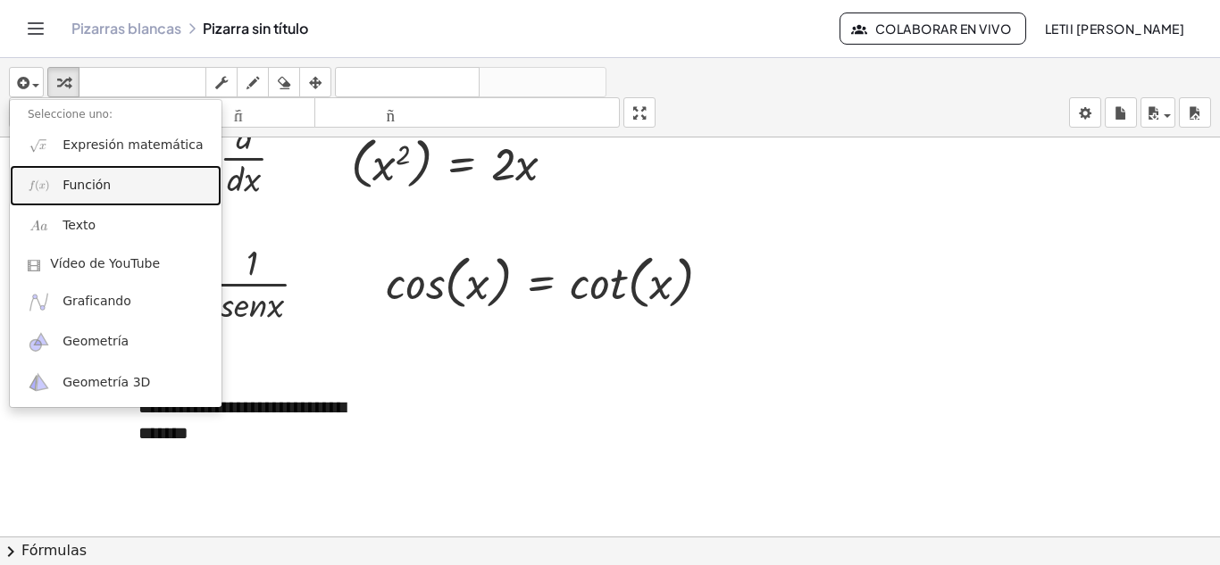
drag, startPoint x: 65, startPoint y: 180, endPoint x: 70, endPoint y: 191, distance: 11.6
click at [65, 179] on font "Función" at bounding box center [87, 185] width 48 height 14
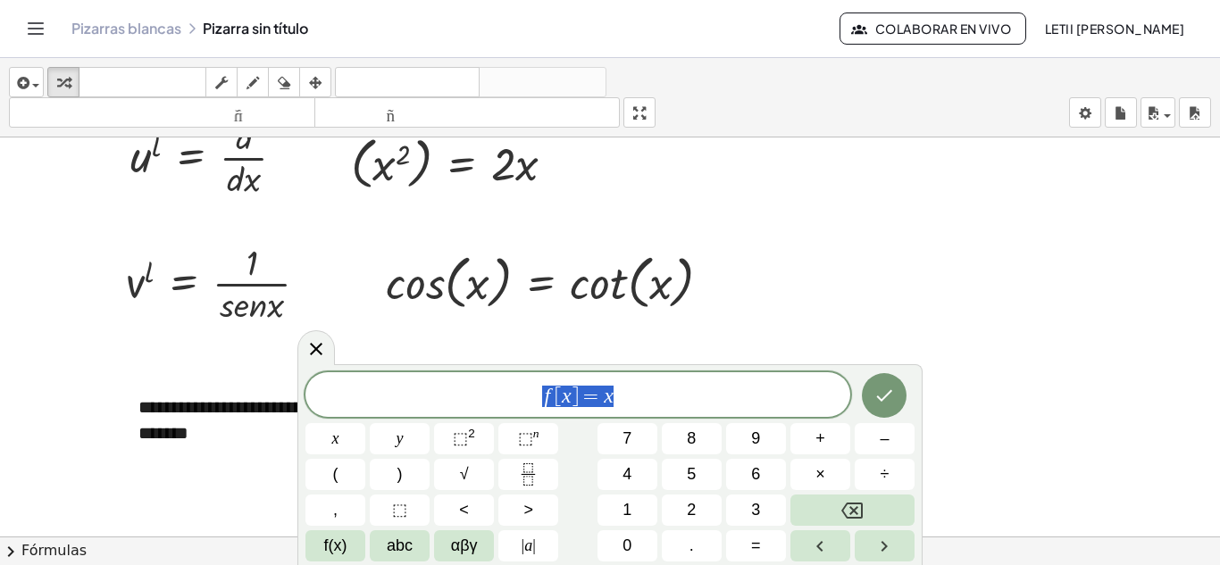
drag, startPoint x: 638, startPoint y: 403, endPoint x: 497, endPoint y: 414, distance: 141.5
click at [497, 414] on div "****** f [ x ] = x" at bounding box center [577, 394] width 545 height 45
click at [380, 544] on button "abc" at bounding box center [400, 545] width 60 height 31
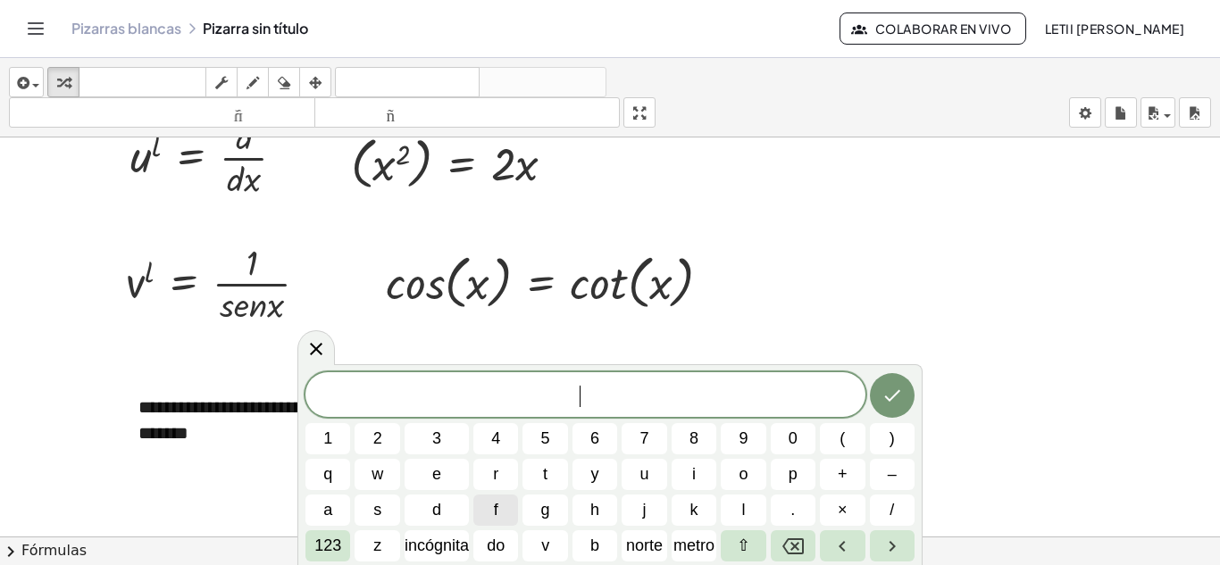
click at [491, 500] on button "f" at bounding box center [495, 510] width 45 height 31
click at [327, 547] on font "123" at bounding box center [327, 546] width 27 height 18
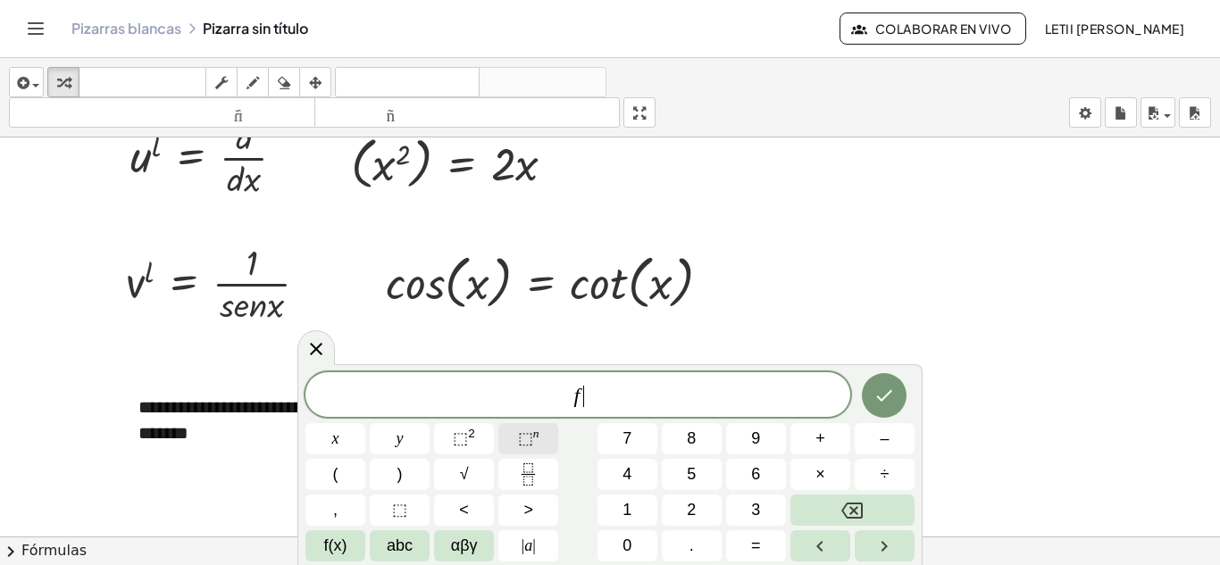
click at [530, 439] on span "⬚" at bounding box center [525, 439] width 15 height 18
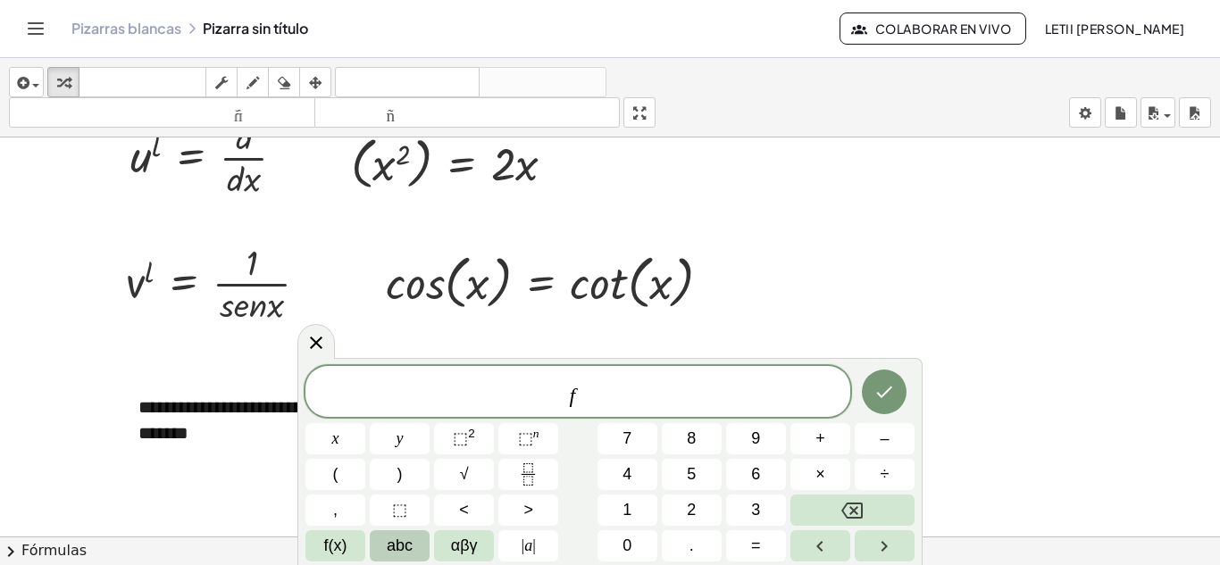
click at [408, 549] on span "abc" at bounding box center [400, 546] width 26 height 24
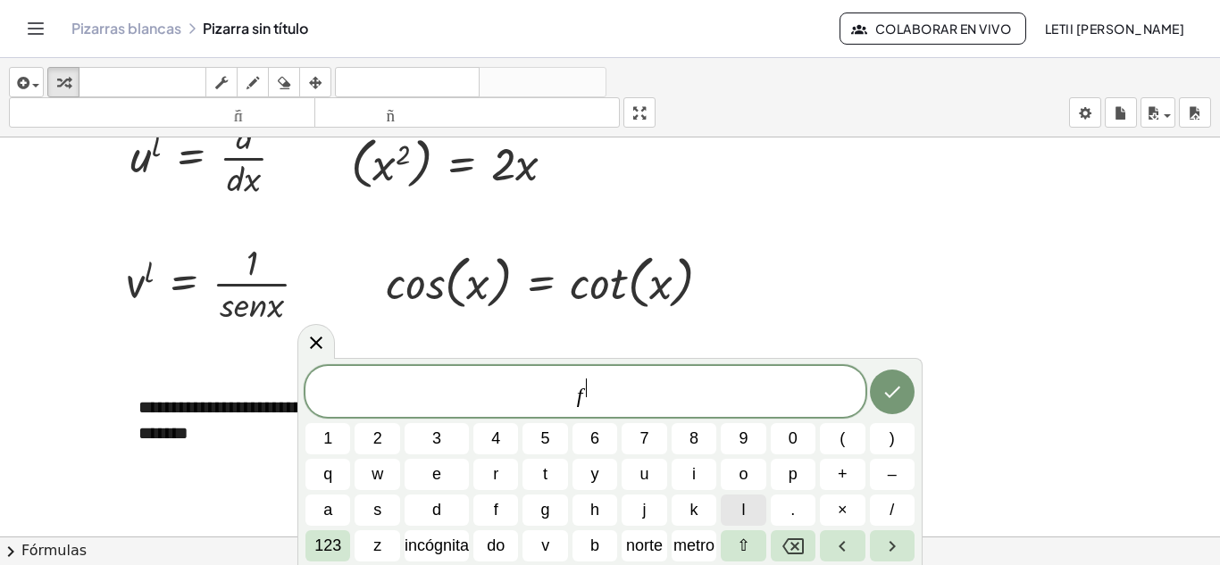
click at [722, 508] on button "l" at bounding box center [743, 510] width 45 height 31
click at [592, 405] on span "f l ​" at bounding box center [585, 393] width 560 height 32
click at [596, 400] on span "f l ​" at bounding box center [585, 393] width 560 height 32
click at [337, 543] on font "123" at bounding box center [327, 546] width 27 height 18
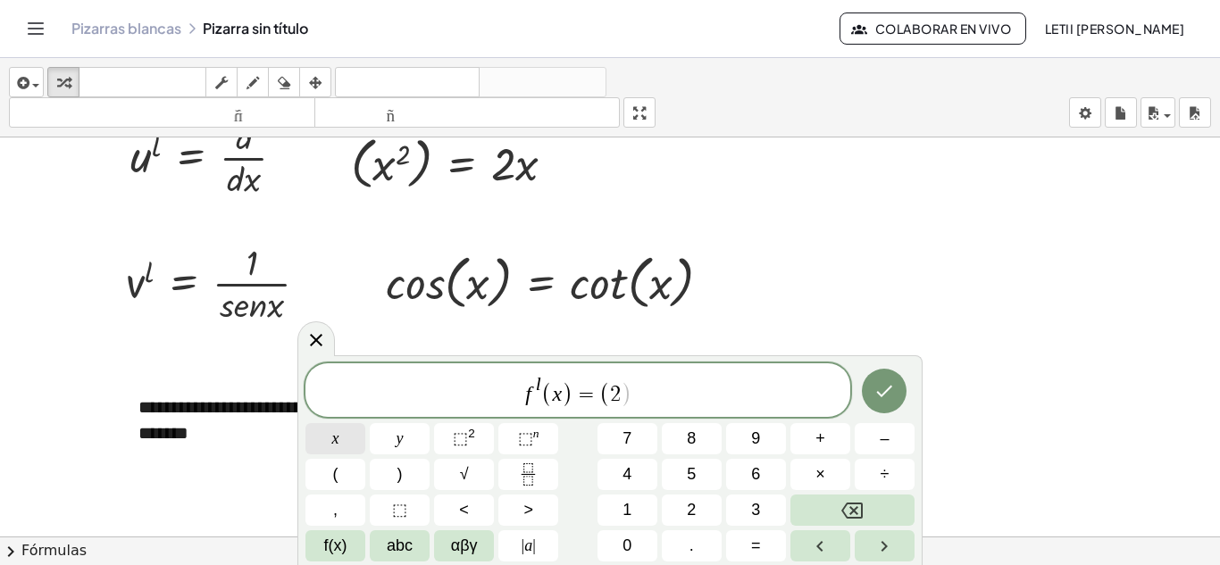
click at [322, 444] on button "x" at bounding box center [335, 438] width 60 height 31
click at [840, 476] on button "×" at bounding box center [820, 474] width 60 height 31
click at [405, 536] on span "abc" at bounding box center [400, 546] width 26 height 24
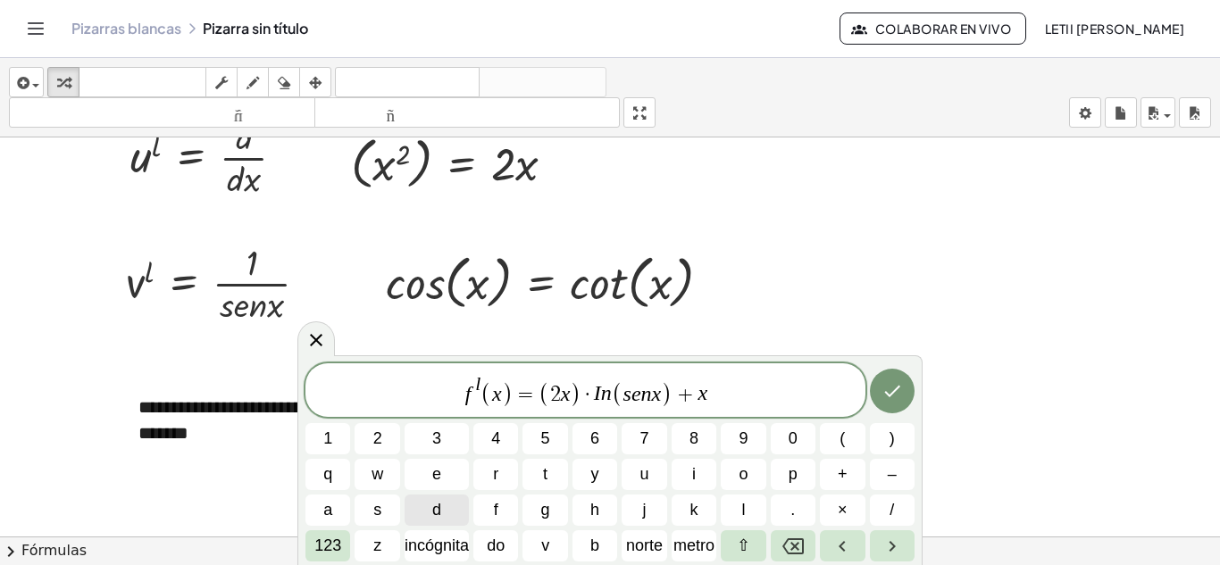
click at [344, 549] on button "123" at bounding box center [327, 545] width 45 height 31
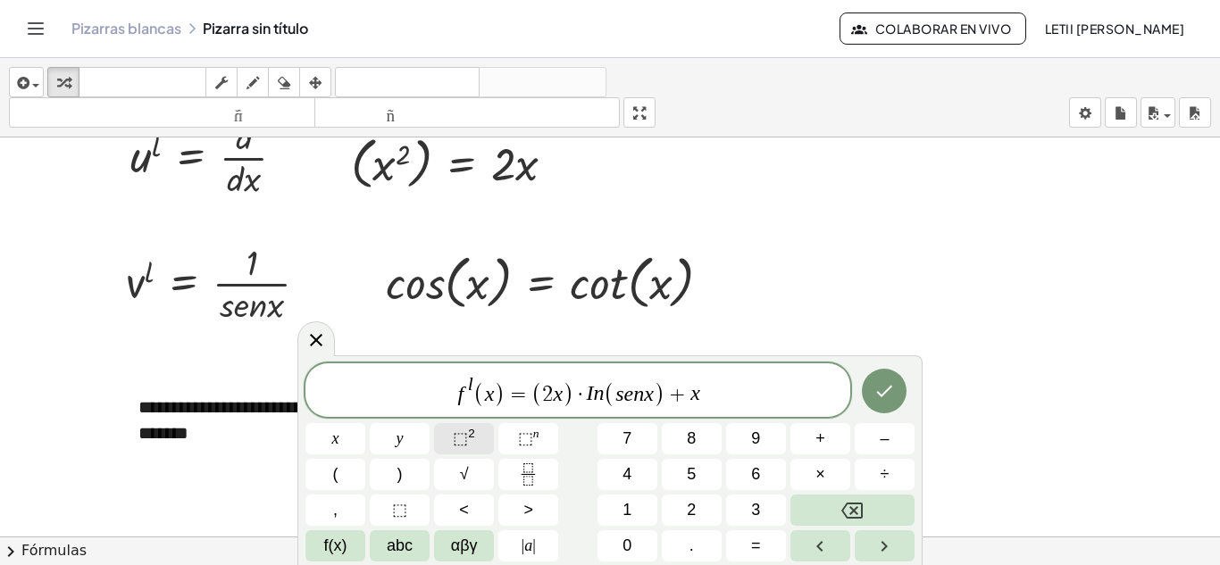
click at [460, 439] on span "⬚" at bounding box center [460, 439] width 15 height 18
click at [838, 476] on button "×" at bounding box center [820, 474] width 60 height 31
click at [885, 391] on icon "Hecho" at bounding box center [883, 390] width 21 height 21
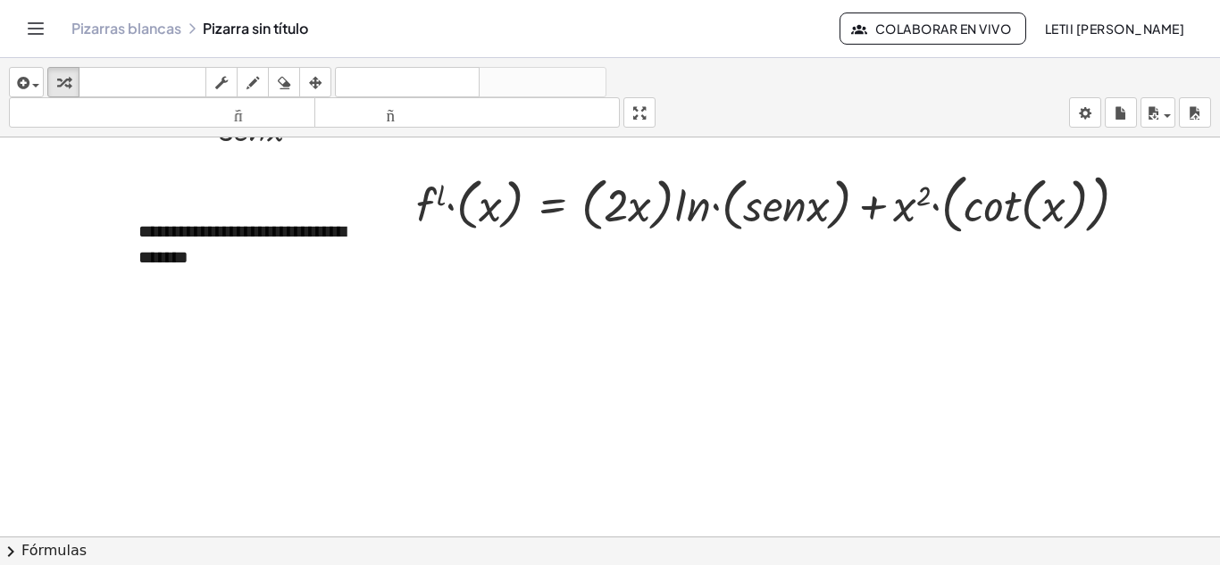
scroll to position [714, 0]
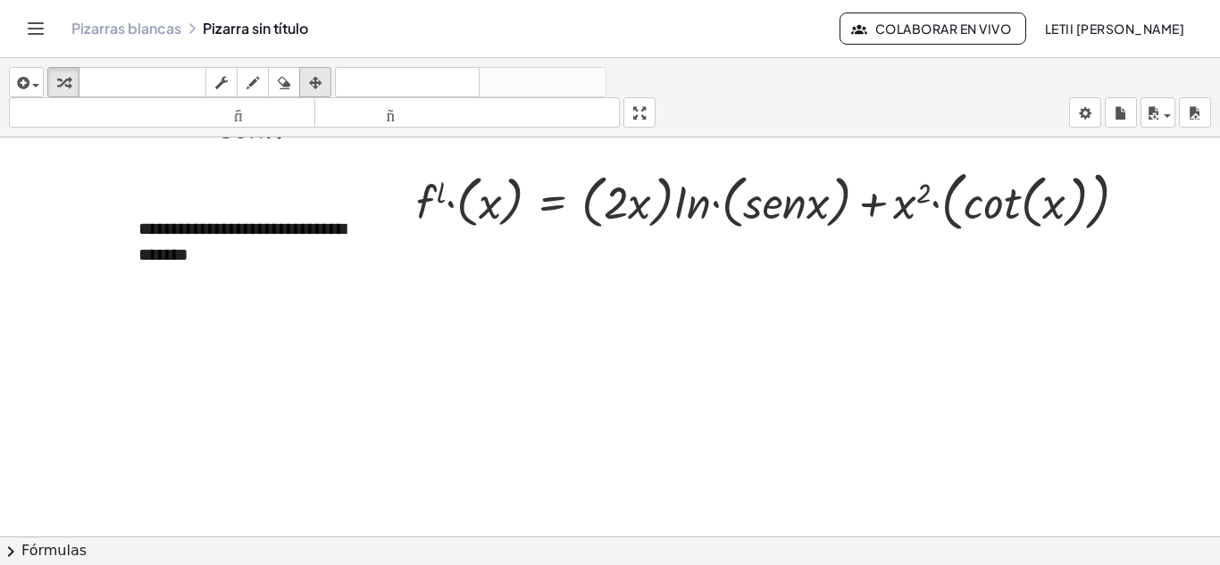
click at [308, 88] on div "button" at bounding box center [315, 81] width 23 height 21
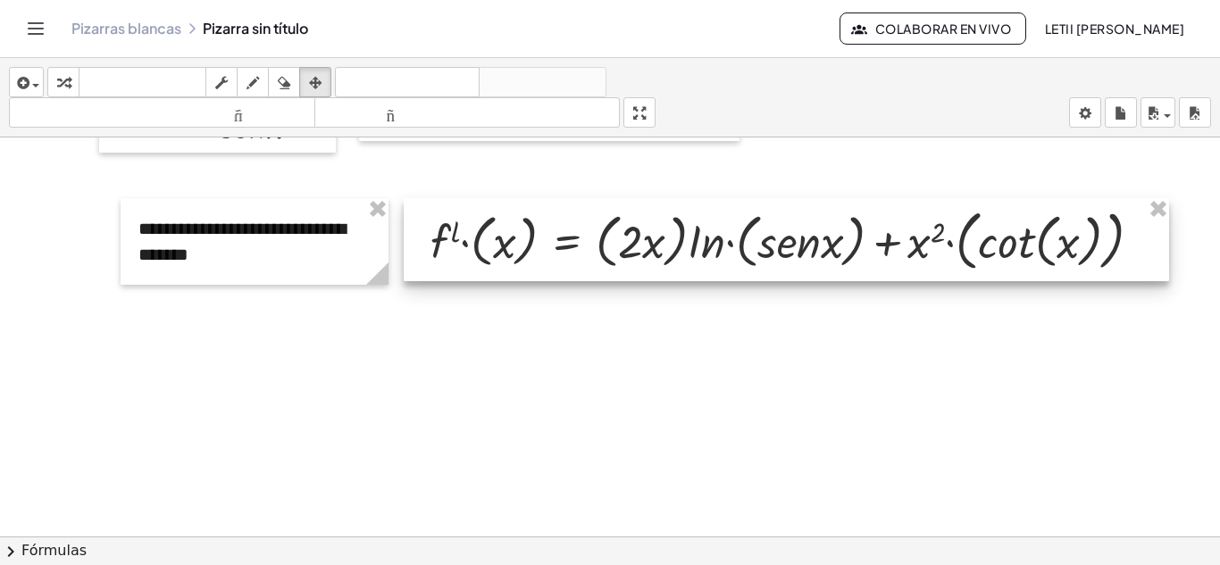
drag, startPoint x: 675, startPoint y: 213, endPoint x: 689, endPoint y: 254, distance: 42.7
click at [689, 254] on div at bounding box center [786, 239] width 765 height 83
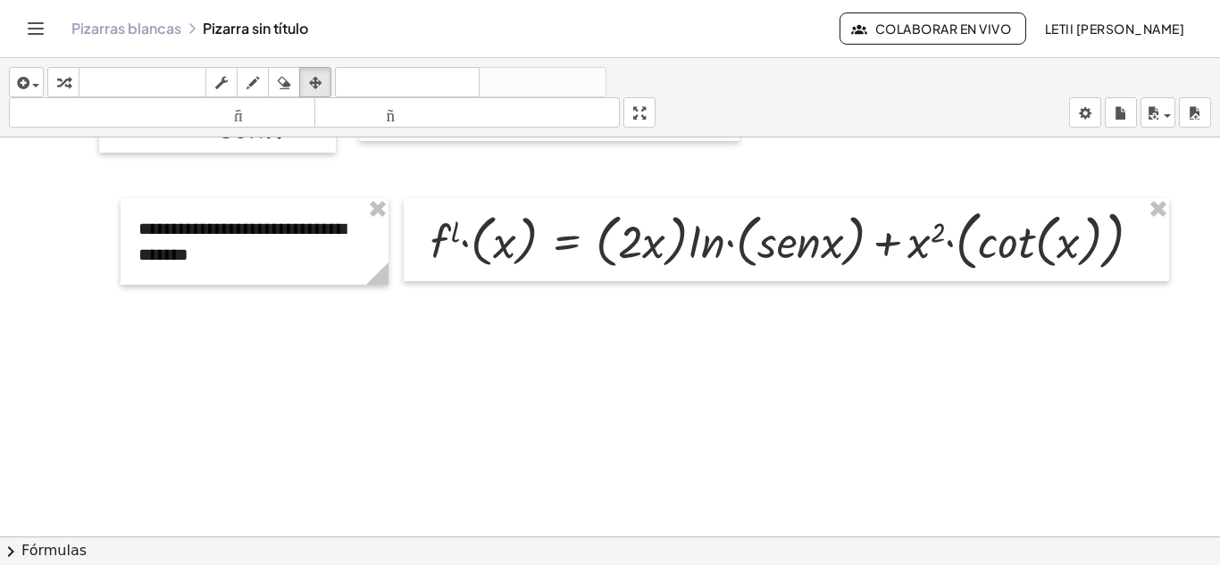
click at [627, 327] on div at bounding box center [610, 22] width 1220 height 1198
click at [37, 76] on div "button" at bounding box center [26, 81] width 26 height 21
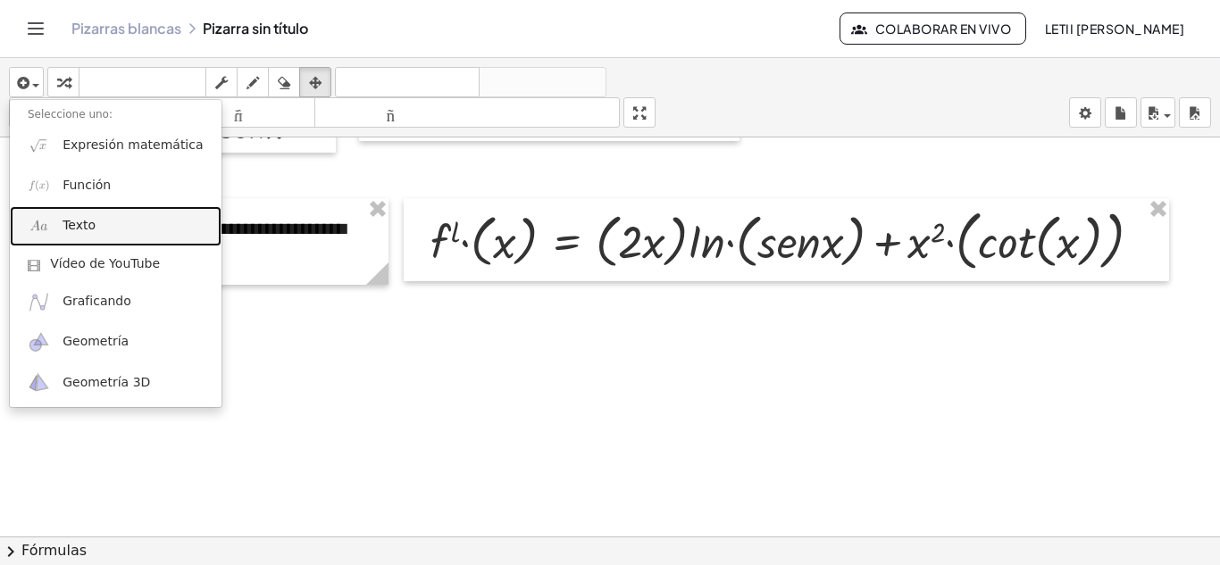
click at [84, 223] on font "Texto" at bounding box center [79, 225] width 33 height 14
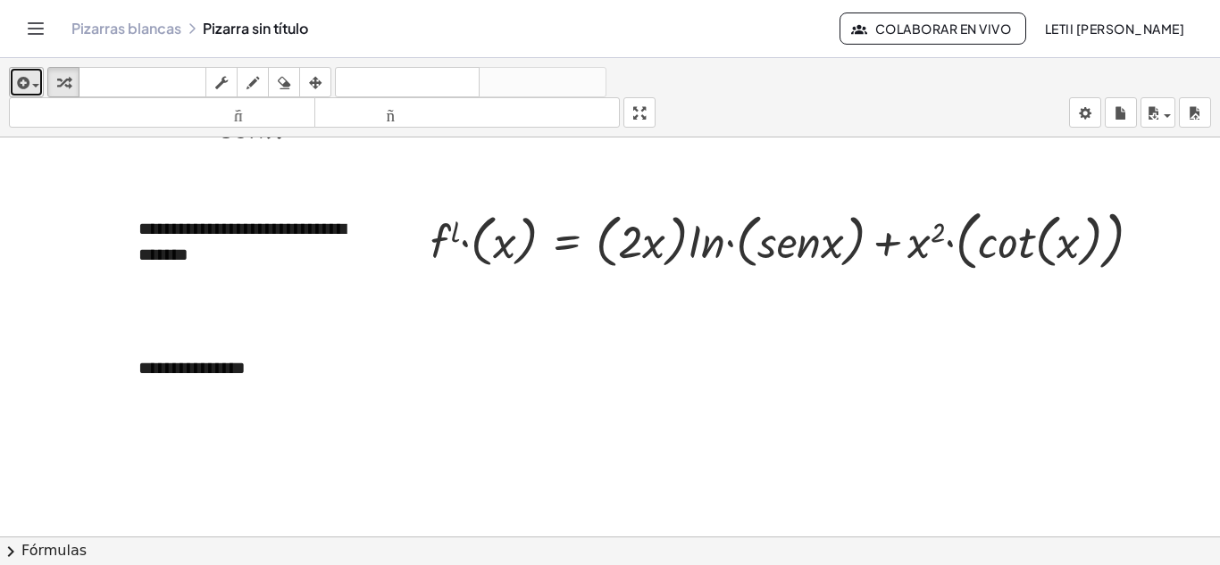
click at [35, 81] on div "button" at bounding box center [26, 81] width 26 height 21
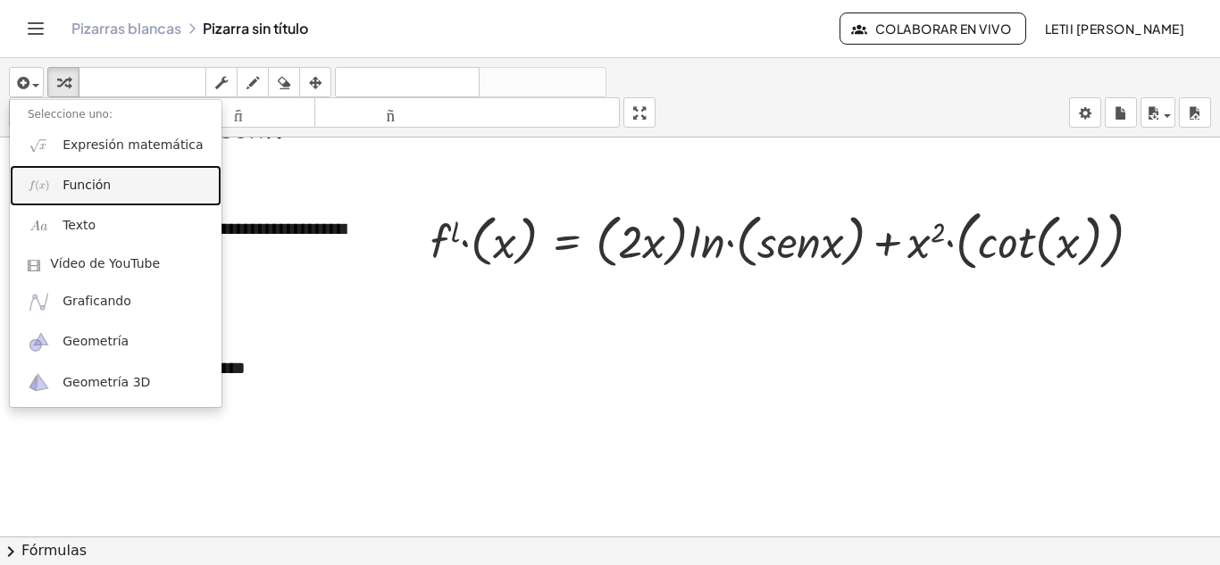
click at [65, 194] on span "Función" at bounding box center [87, 186] width 48 height 18
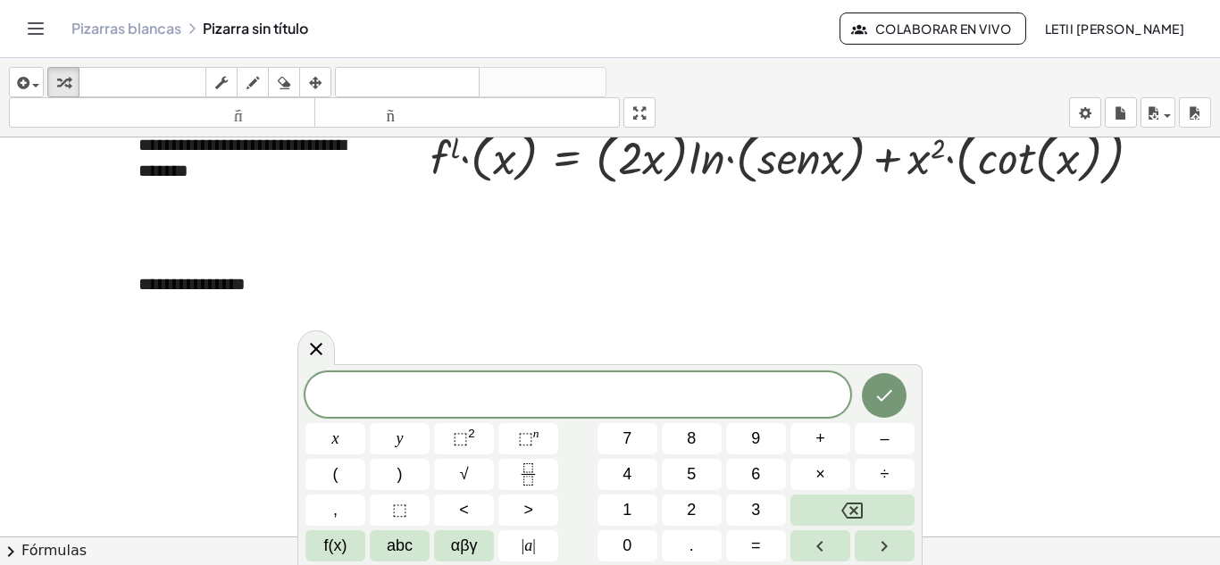
scroll to position [888, 0]
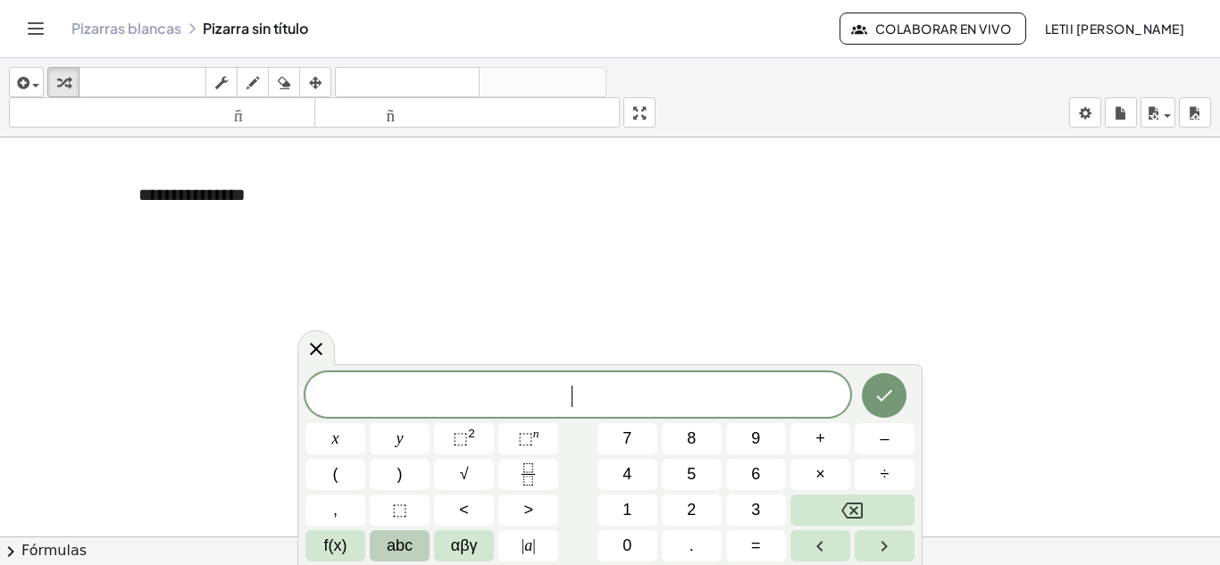
click at [378, 542] on button "abc" at bounding box center [400, 545] width 60 height 31
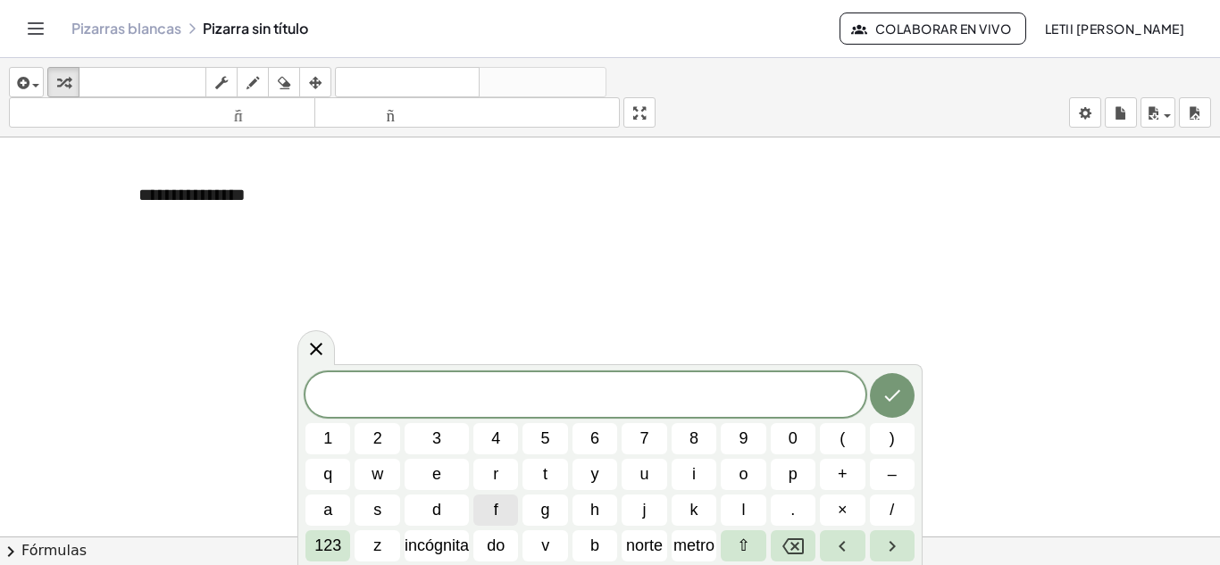
click at [507, 503] on button "f" at bounding box center [495, 510] width 45 height 31
click at [344, 548] on button "123" at bounding box center [327, 545] width 45 height 31
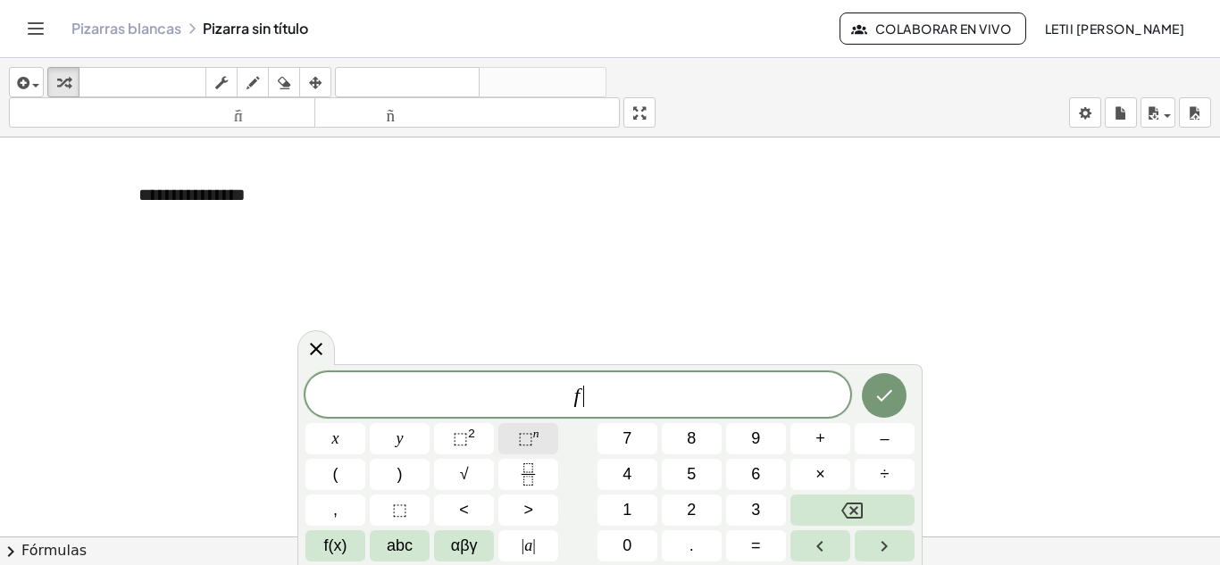
click at [521, 438] on span "⬚" at bounding box center [525, 439] width 15 height 18
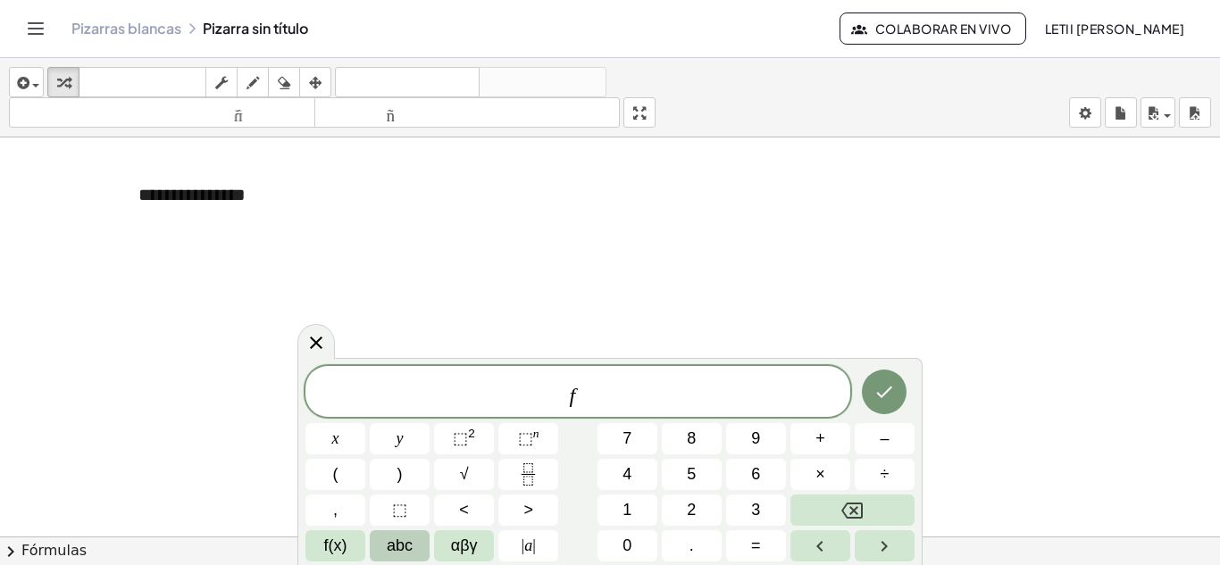
click at [414, 543] on button "abc" at bounding box center [400, 545] width 60 height 31
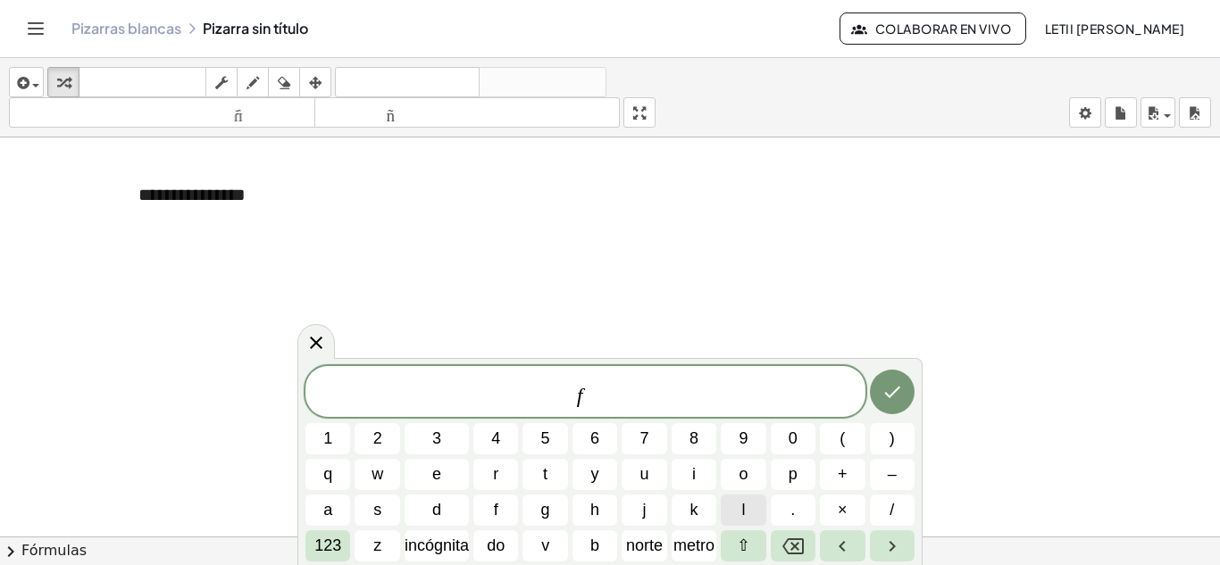
click at [732, 511] on button "l" at bounding box center [743, 510] width 45 height 31
click at [601, 398] on span "f l ​" at bounding box center [585, 393] width 560 height 32
click at [319, 547] on font "123" at bounding box center [327, 546] width 27 height 18
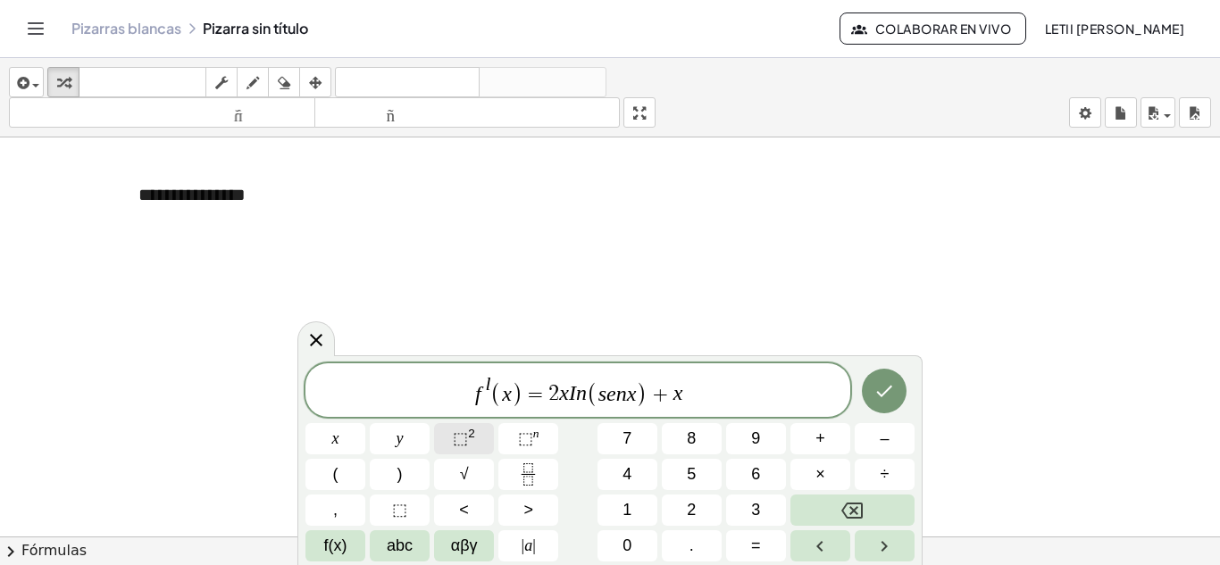
click at [436, 444] on button "⬚ 2" at bounding box center [464, 438] width 60 height 31
click at [877, 389] on icon "Hecho" at bounding box center [883, 390] width 21 height 21
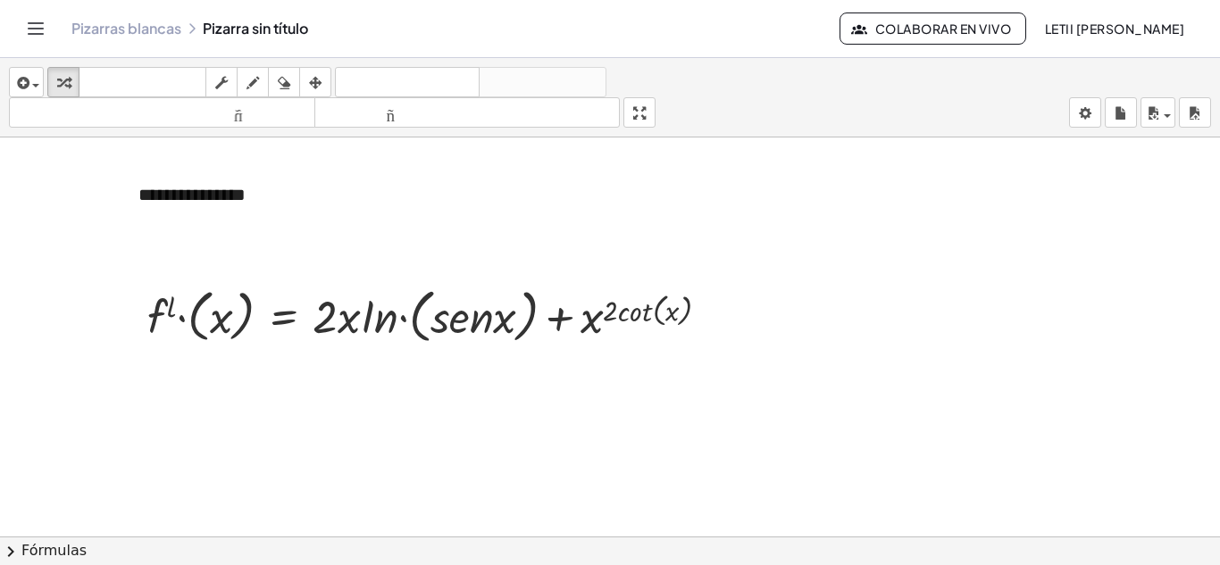
scroll to position [798, 0]
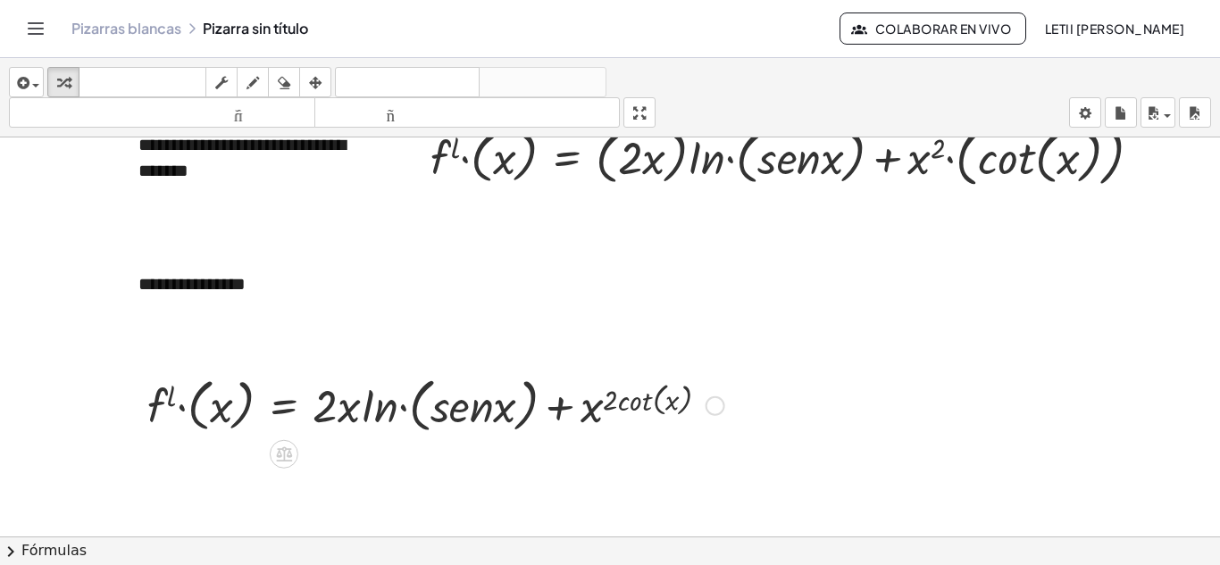
click at [724, 405] on div at bounding box center [716, 407] width 20 height 20
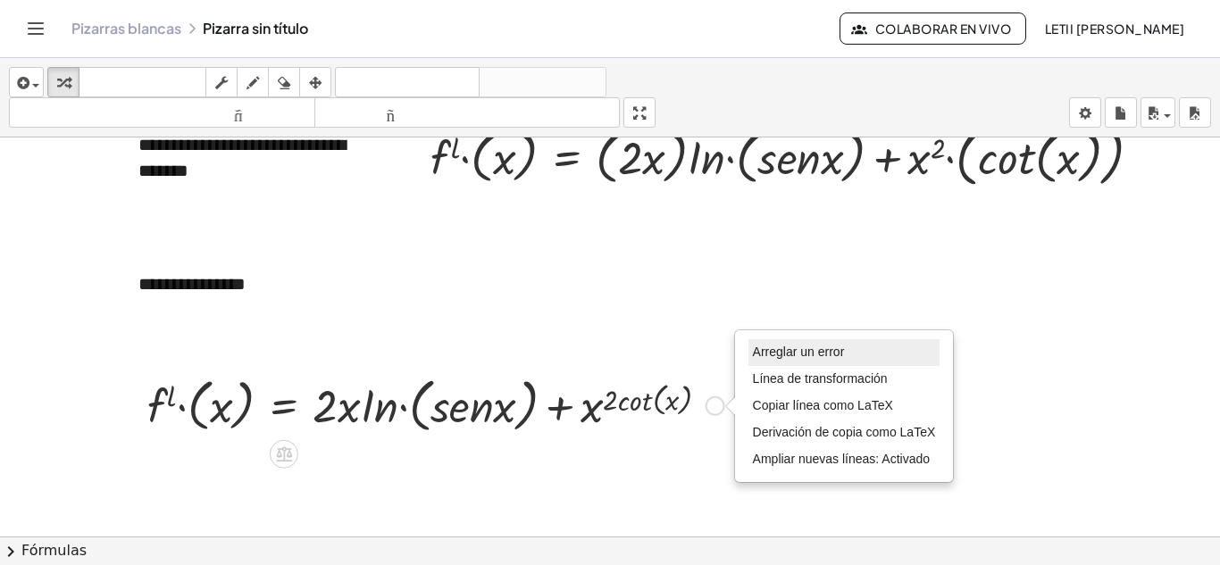
click at [784, 353] on font "Arreglar un error" at bounding box center [799, 352] width 92 height 14
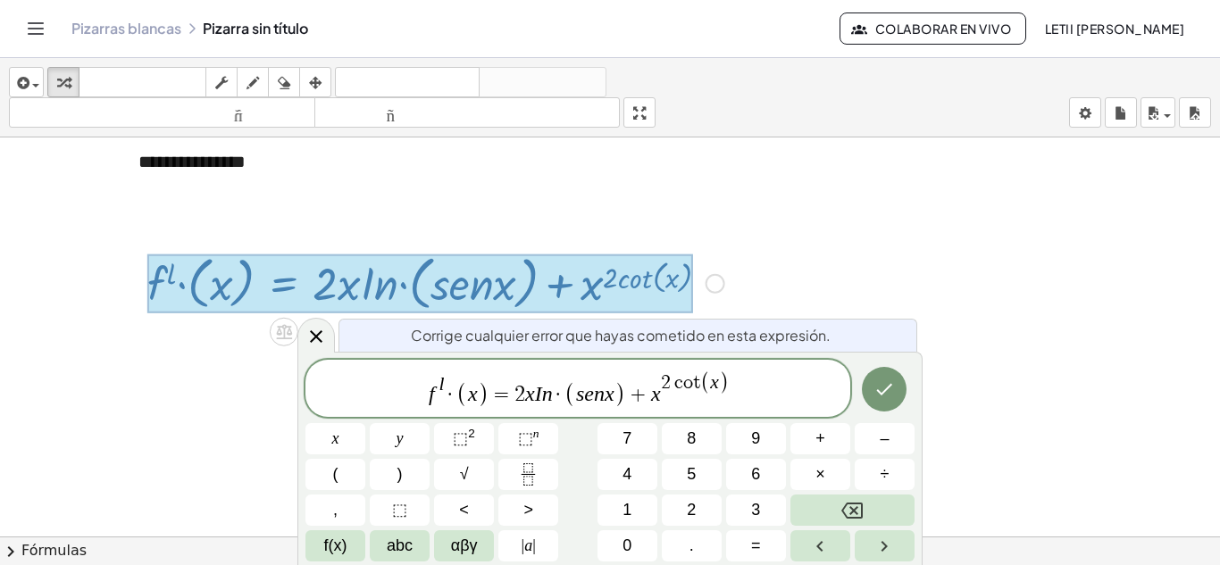
scroll to position [922, 0]
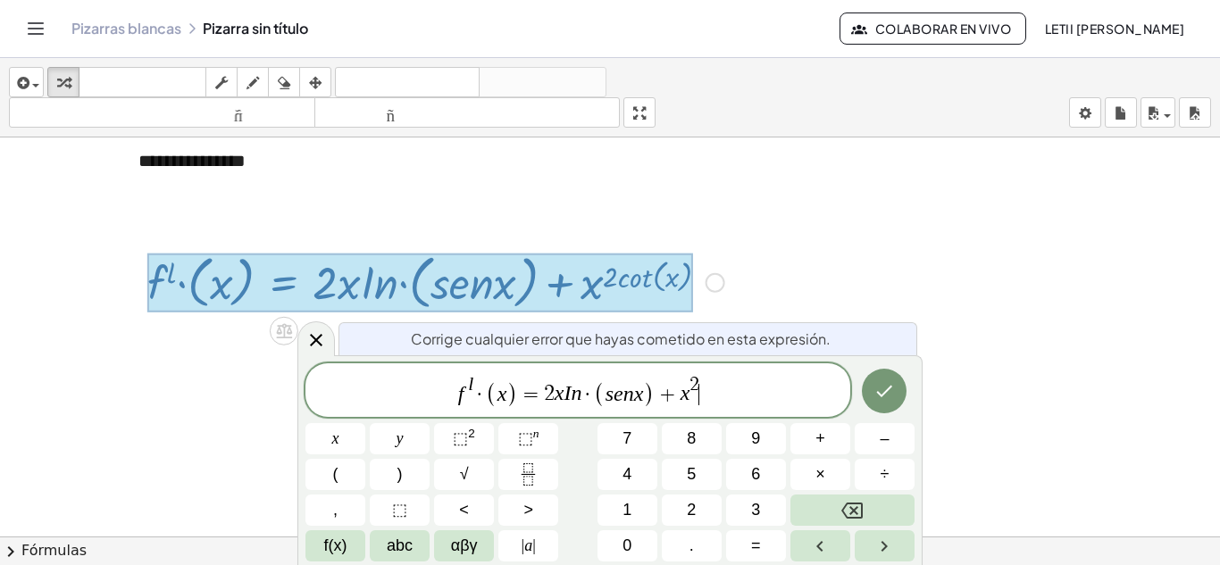
click at [703, 398] on span "f l · ( x ) = 2 x I n · ( s e n x ) + x 2 ​" at bounding box center [577, 391] width 545 height 35
click at [867, 397] on button "Hecho" at bounding box center [884, 391] width 45 height 45
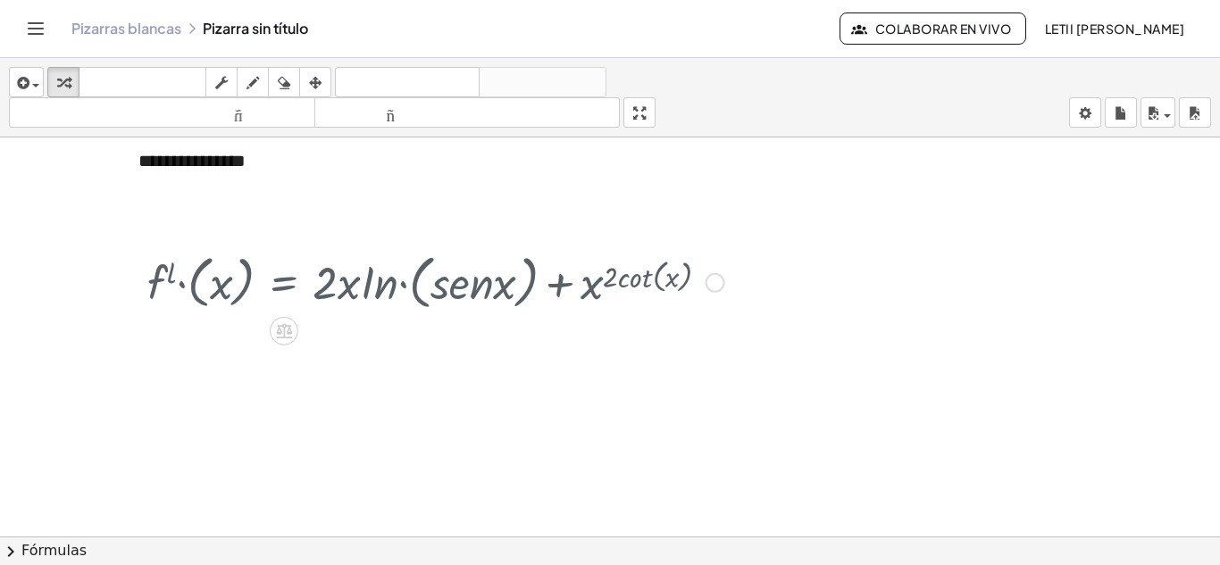
scroll to position [798, 0]
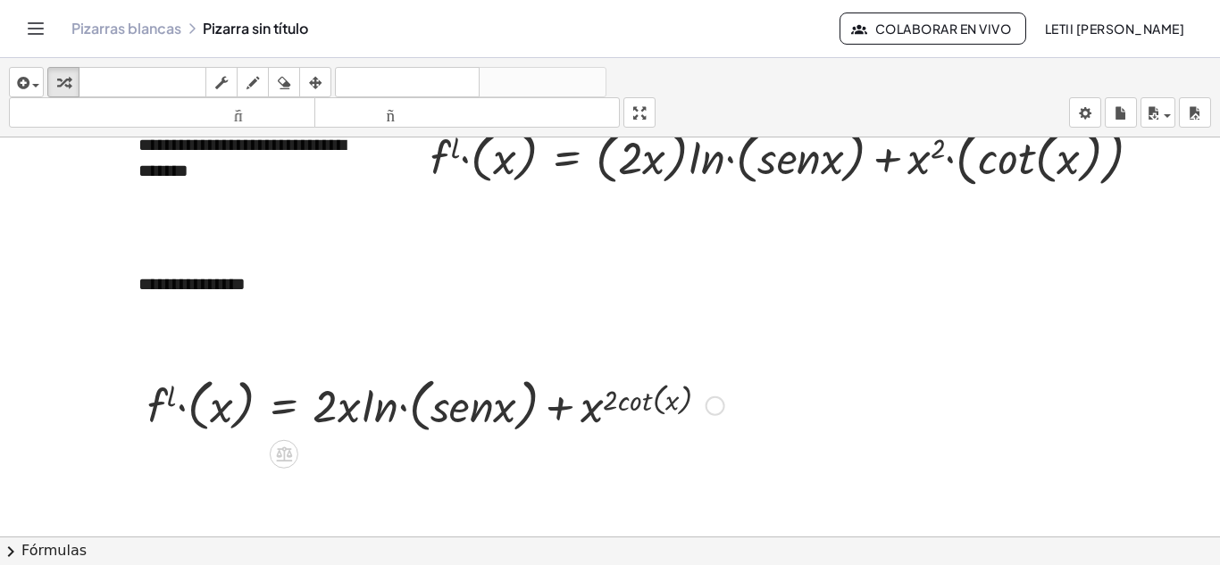
drag, startPoint x: 621, startPoint y: 409, endPoint x: 634, endPoint y: 409, distance: 13.4
click at [622, 409] on div at bounding box center [435, 405] width 595 height 68
click at [706, 408] on div "Arreglar un error Línea de transformación Copiar línea como LaTeX Derivación de…" at bounding box center [716, 407] width 20 height 20
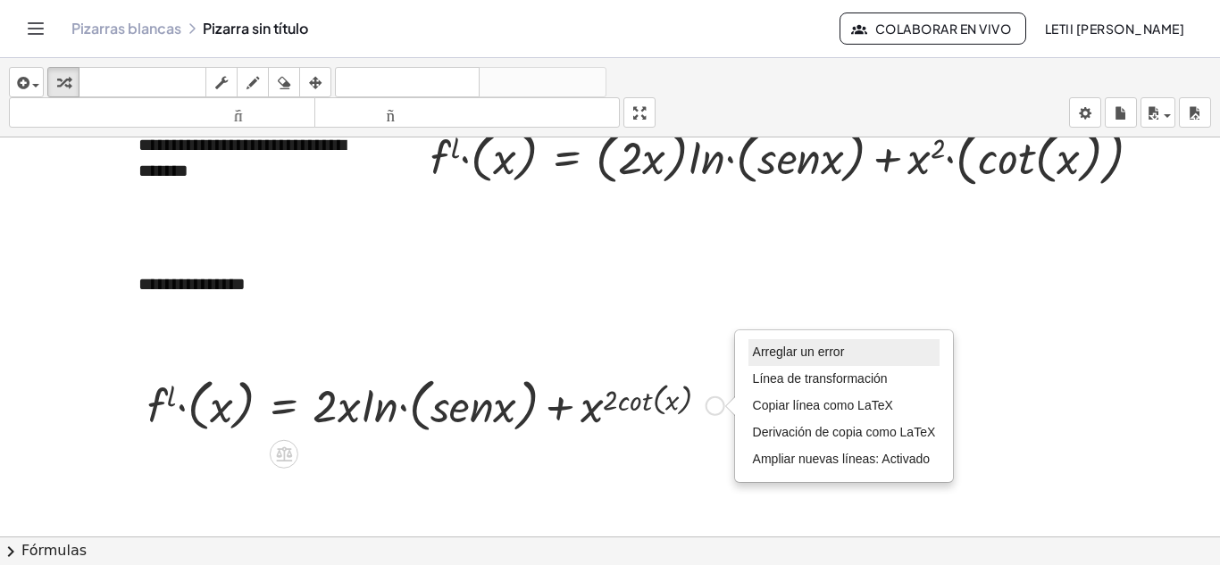
click at [767, 359] on font "Arreglar un error" at bounding box center [799, 352] width 92 height 14
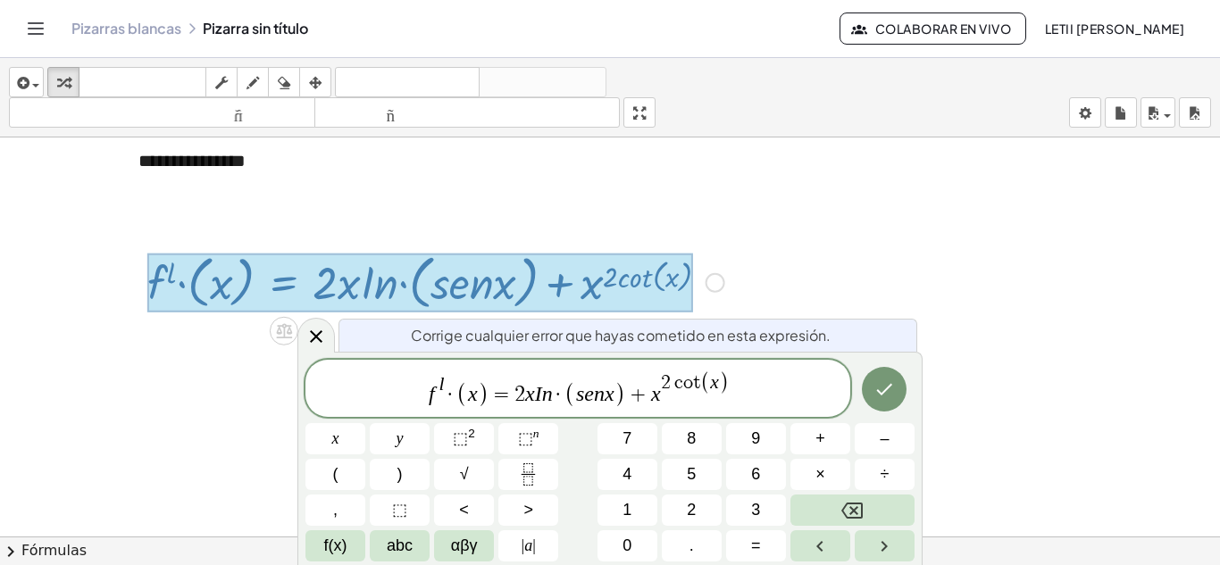
scroll to position [922, 0]
click at [734, 382] on span "f l · ( x ) = 2 x I n · ( s e n x ) + x 2 c o t ( x ) ​" at bounding box center [577, 390] width 545 height 38
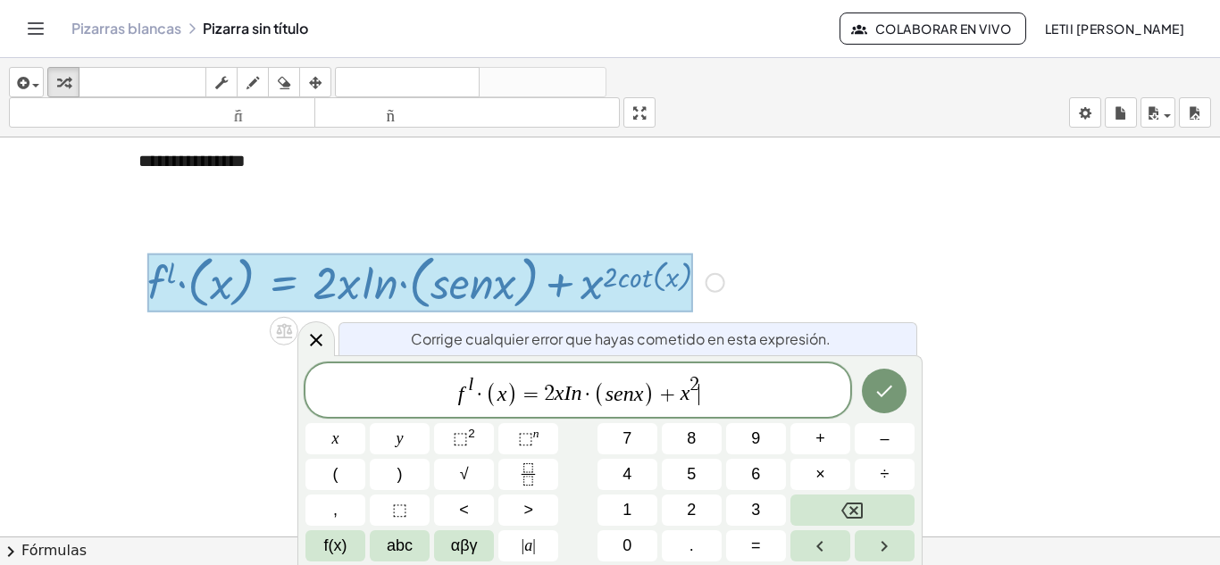
click at [706, 402] on span "f l · ( x ) = 2 x I n · ( s e n x ) + x 2 ​" at bounding box center [577, 391] width 545 height 35
click at [889, 395] on icon "Hecho" at bounding box center [883, 390] width 21 height 21
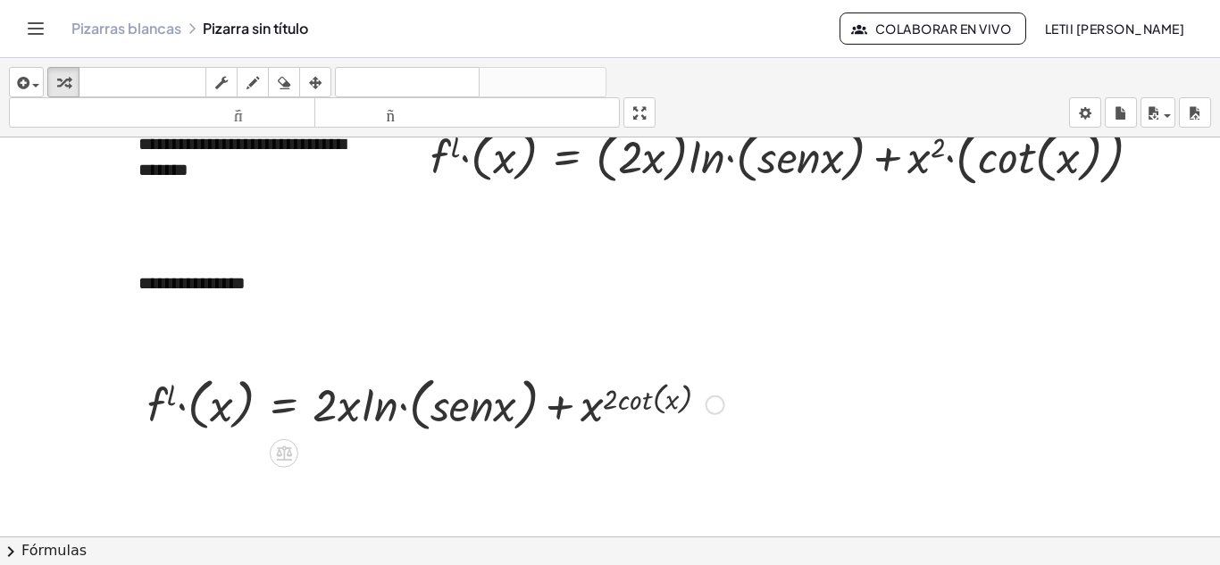
scroll to position [798, 0]
click at [672, 414] on div at bounding box center [435, 405] width 595 height 68
click at [721, 411] on div "Arreglar un error Línea de transformación Copiar línea como LaTeX Derivación de…" at bounding box center [716, 407] width 20 height 20
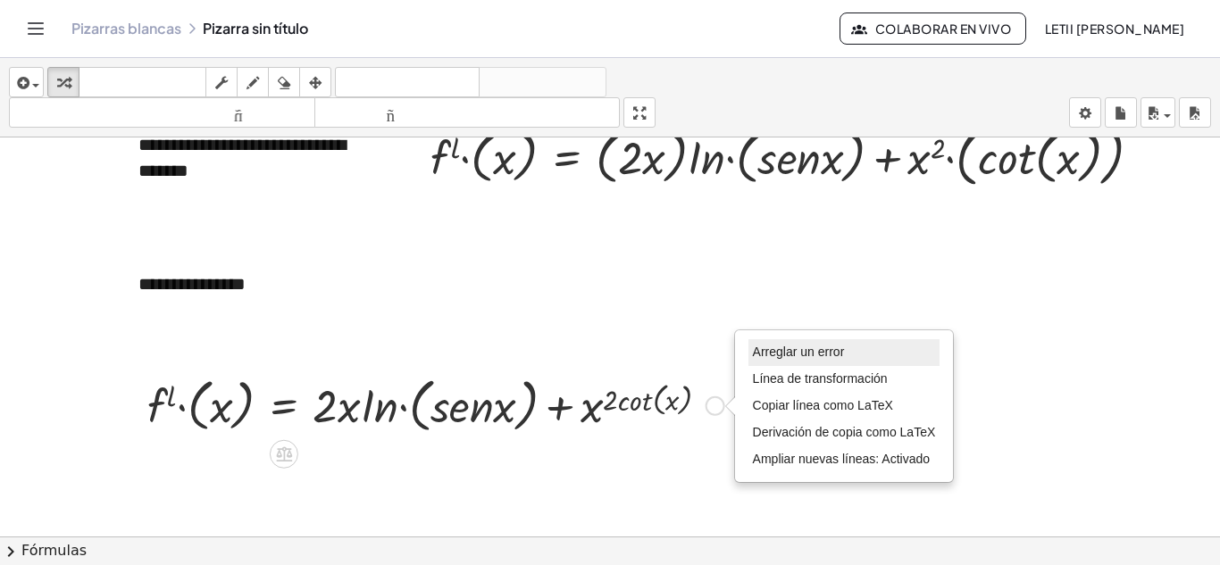
click at [796, 348] on font "Arreglar un error" at bounding box center [799, 352] width 92 height 14
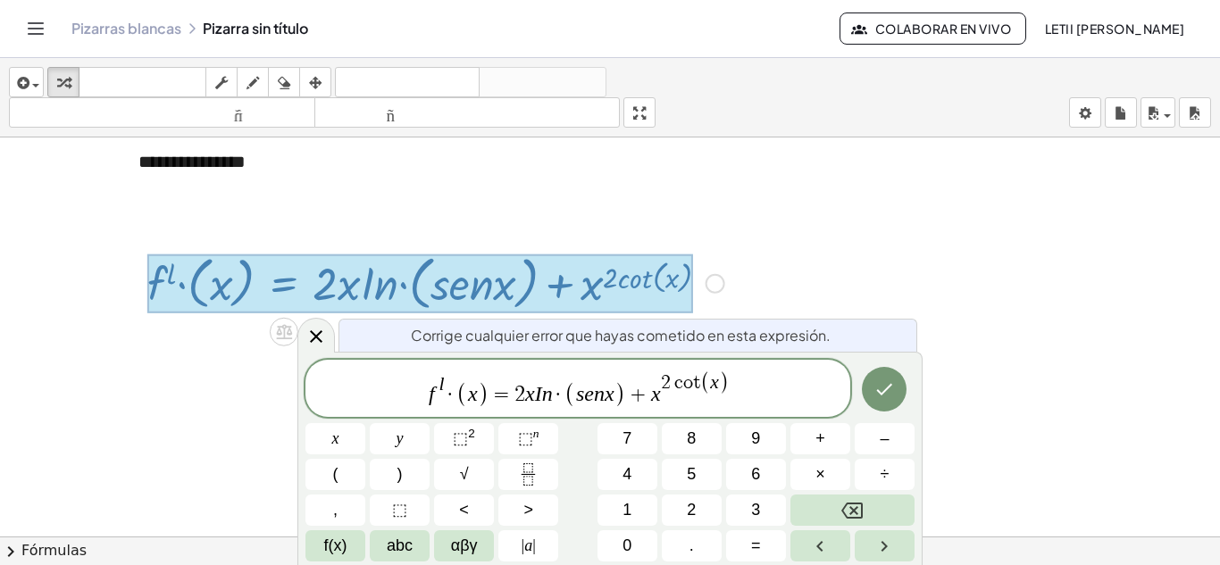
scroll to position [922, 0]
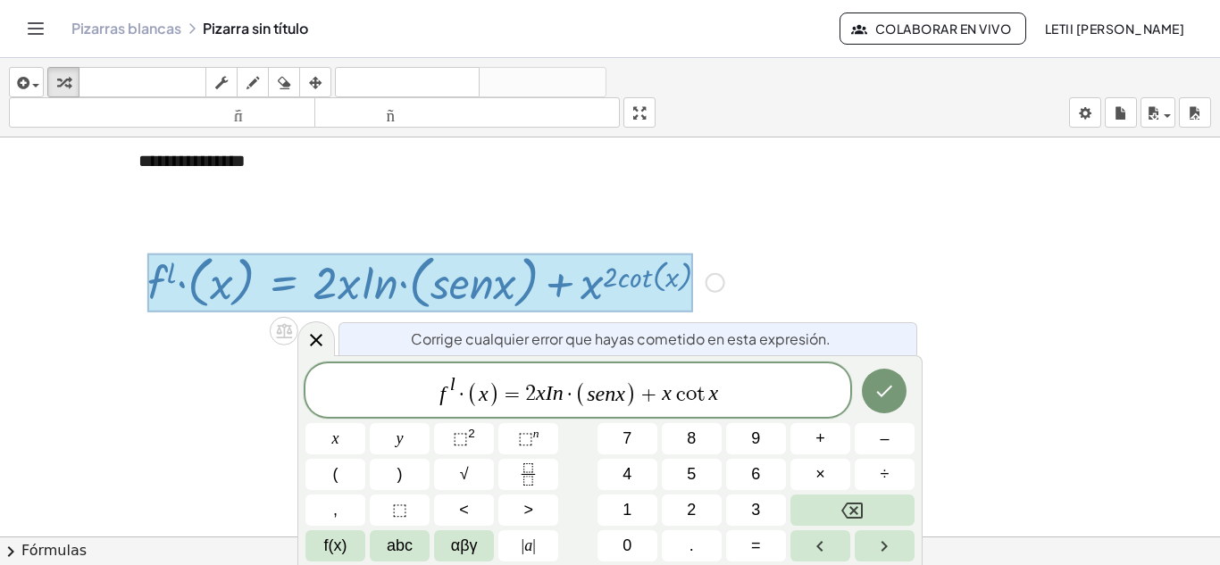
click at [669, 389] on var "x" at bounding box center [667, 393] width 10 height 23
click at [456, 446] on span "⬚" at bounding box center [460, 439] width 15 height 18
click at [876, 405] on button "Hecho" at bounding box center [884, 391] width 45 height 45
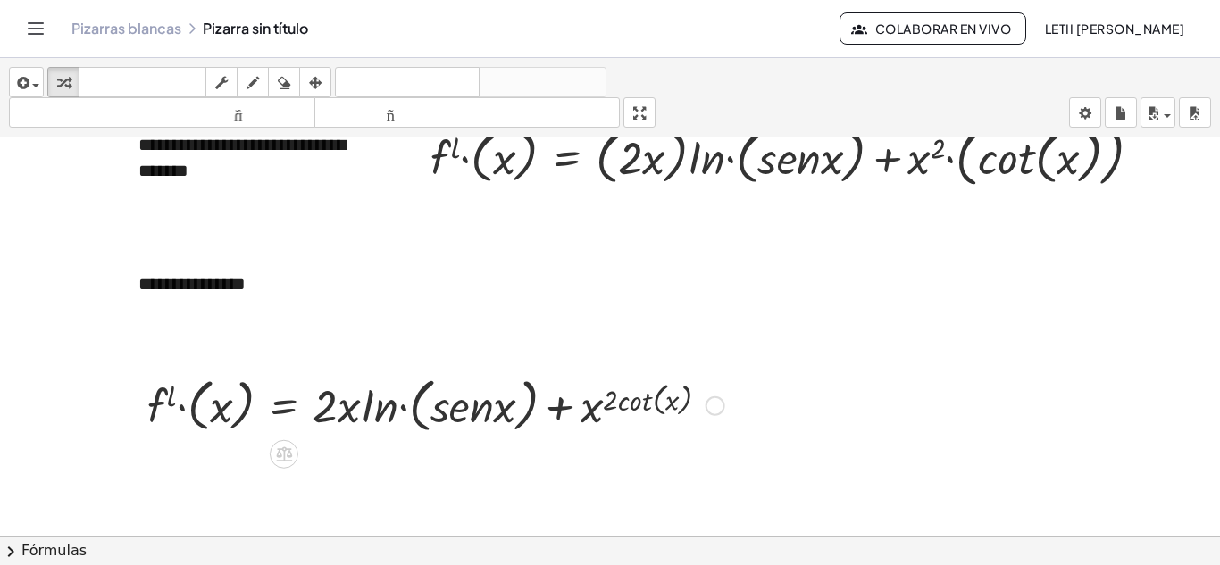
scroll to position [798, 0]
drag, startPoint x: 314, startPoint y: 407, endPoint x: 313, endPoint y: 382, distance: 25.0
click at [313, 382] on div at bounding box center [435, 405] width 595 height 68
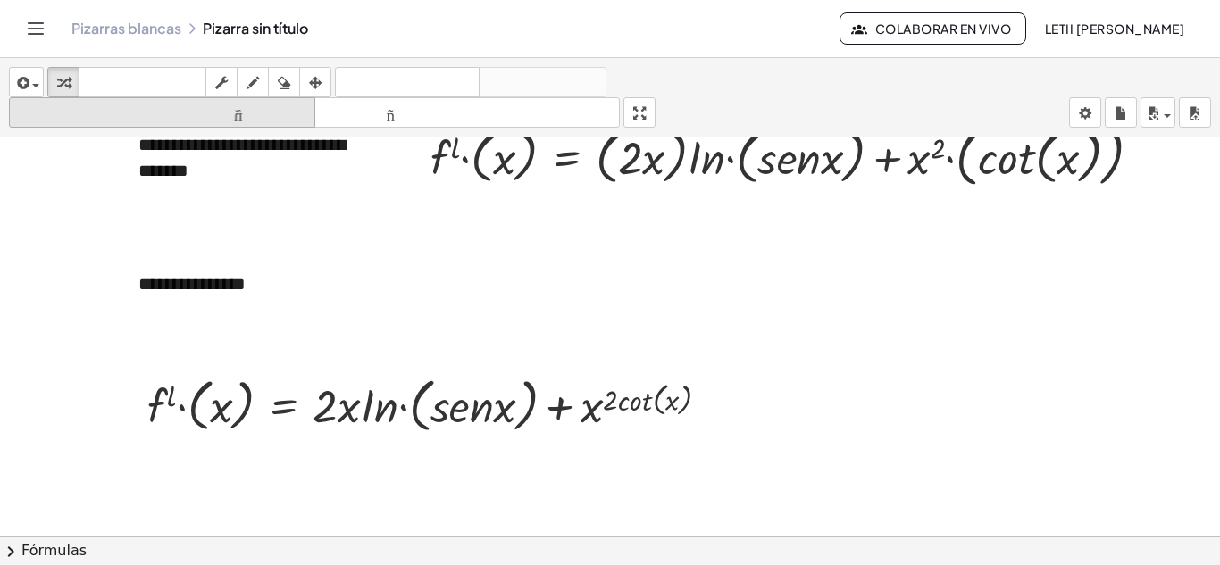
click at [317, 77] on icon "button" at bounding box center [315, 82] width 13 height 21
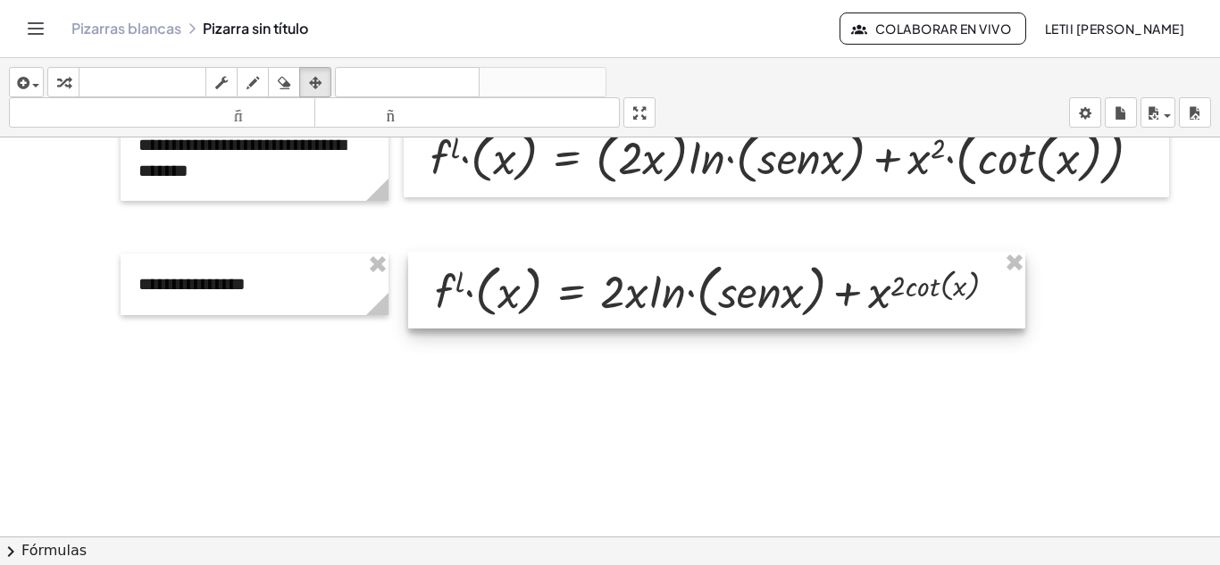
drag, startPoint x: 366, startPoint y: 426, endPoint x: 654, endPoint y: 312, distance: 309.5
click at [654, 312] on div at bounding box center [716, 290] width 617 height 77
click at [689, 308] on div at bounding box center [716, 290] width 617 height 77
click at [905, 307] on div at bounding box center [716, 290] width 617 height 77
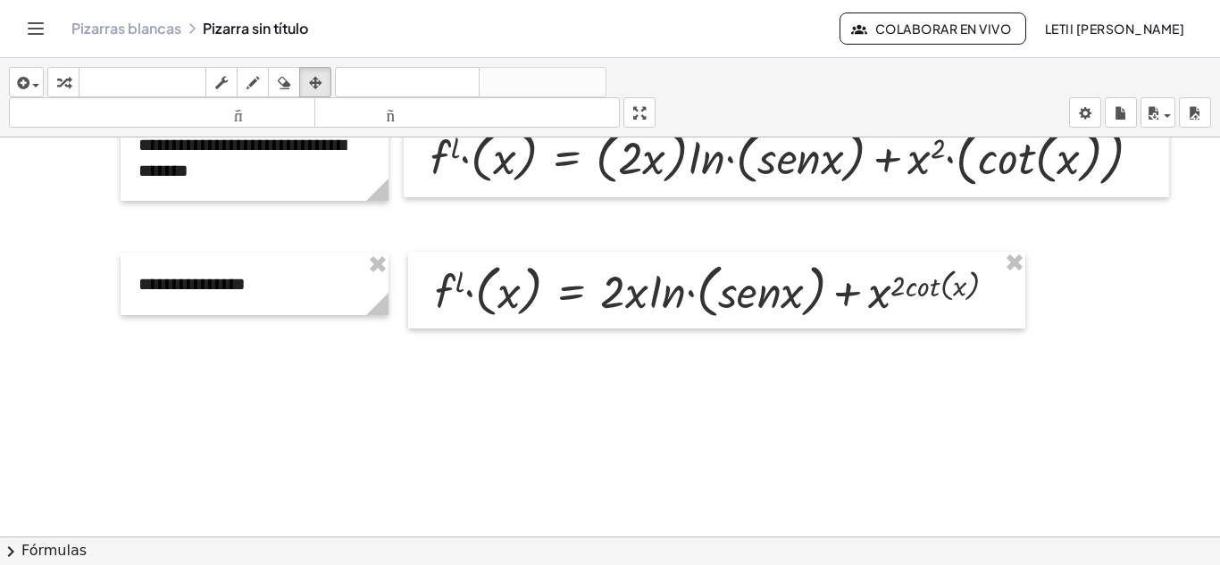
click at [646, 407] on div at bounding box center [610, 137] width 1220 height 1597
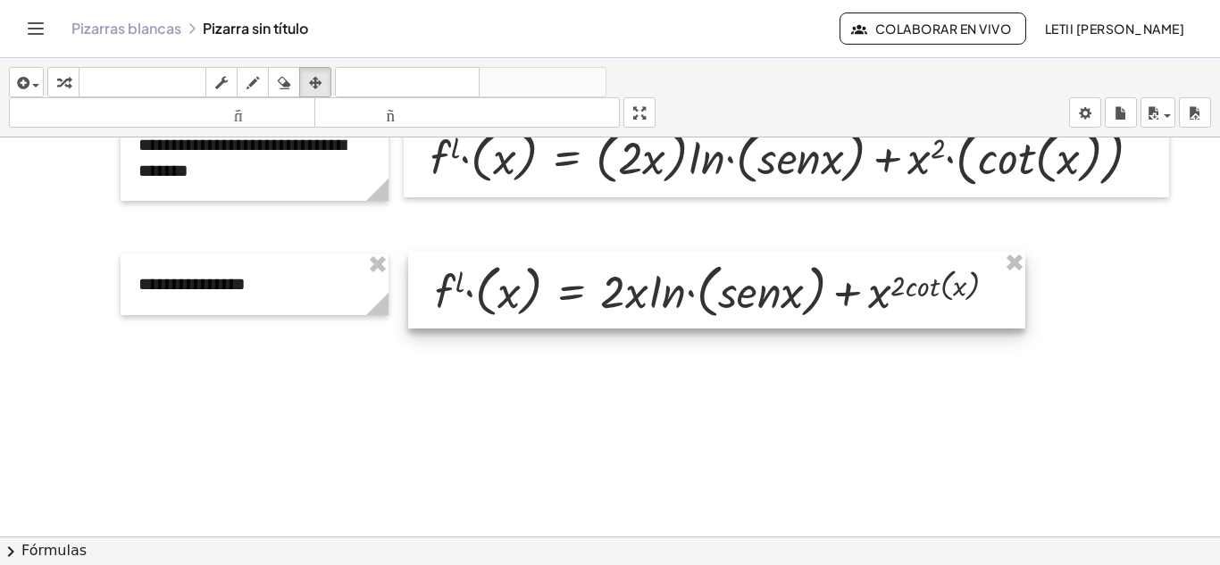
drag, startPoint x: 843, startPoint y: 310, endPoint x: 790, endPoint y: 305, distance: 53.0
click at [790, 305] on div at bounding box center [716, 290] width 617 height 77
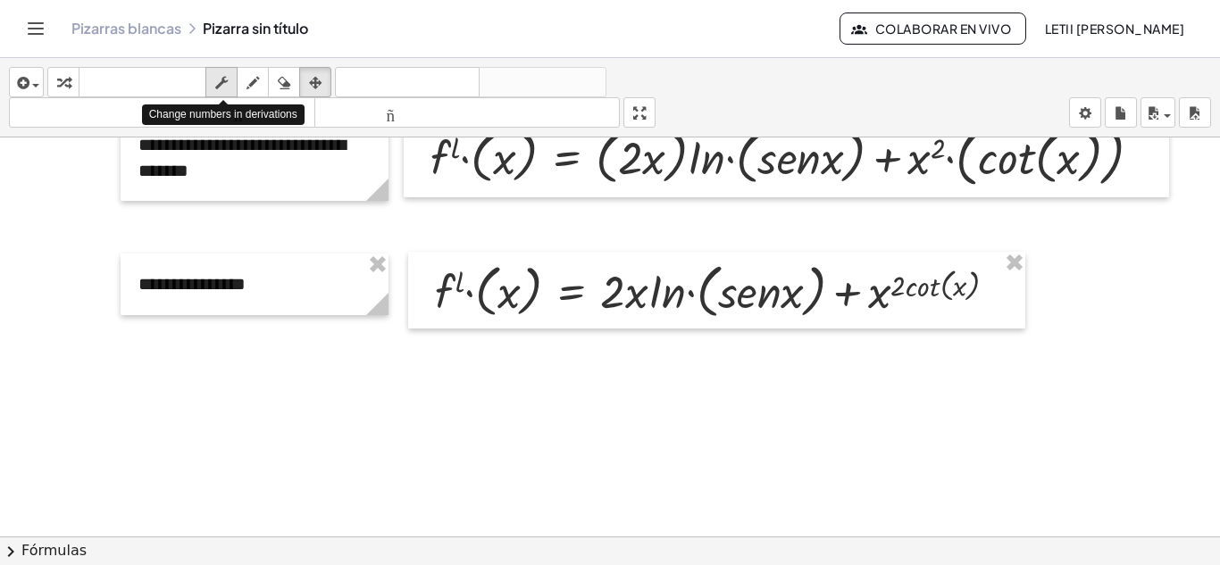
click at [226, 93] on icon "button" at bounding box center [221, 82] width 13 height 21
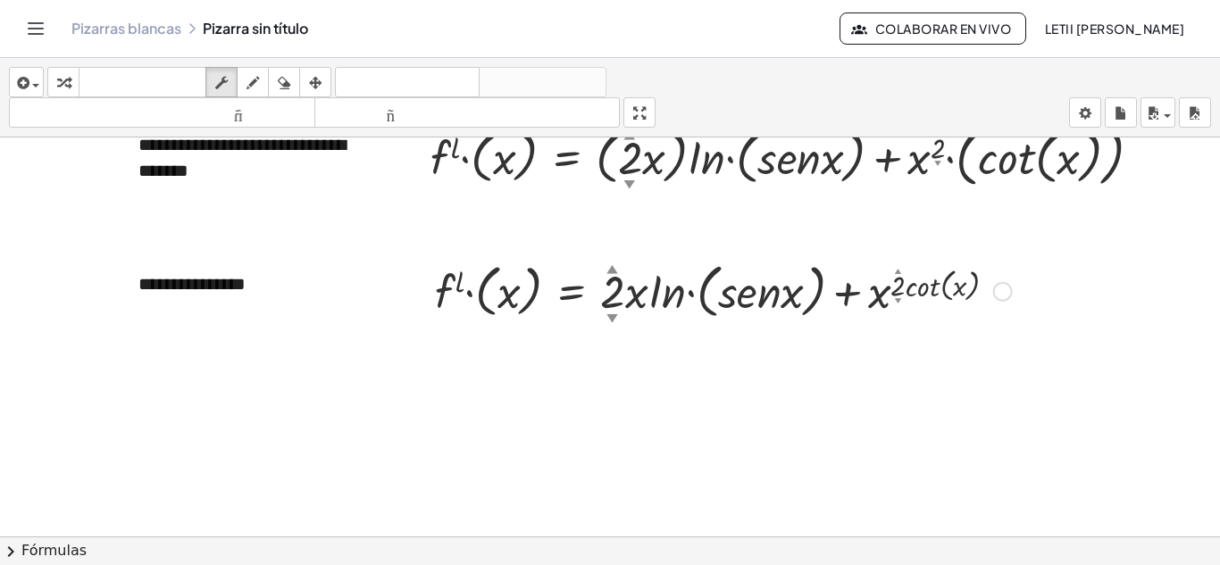
click at [917, 288] on div at bounding box center [723, 290] width 595 height 68
click at [899, 294] on div at bounding box center [723, 290] width 595 height 68
click at [925, 284] on div at bounding box center [723, 290] width 595 height 68
click at [1006, 289] on div "Arreglar un error Línea de transformación Copiar línea como LaTeX Derivación de…" at bounding box center [1003, 292] width 20 height 20
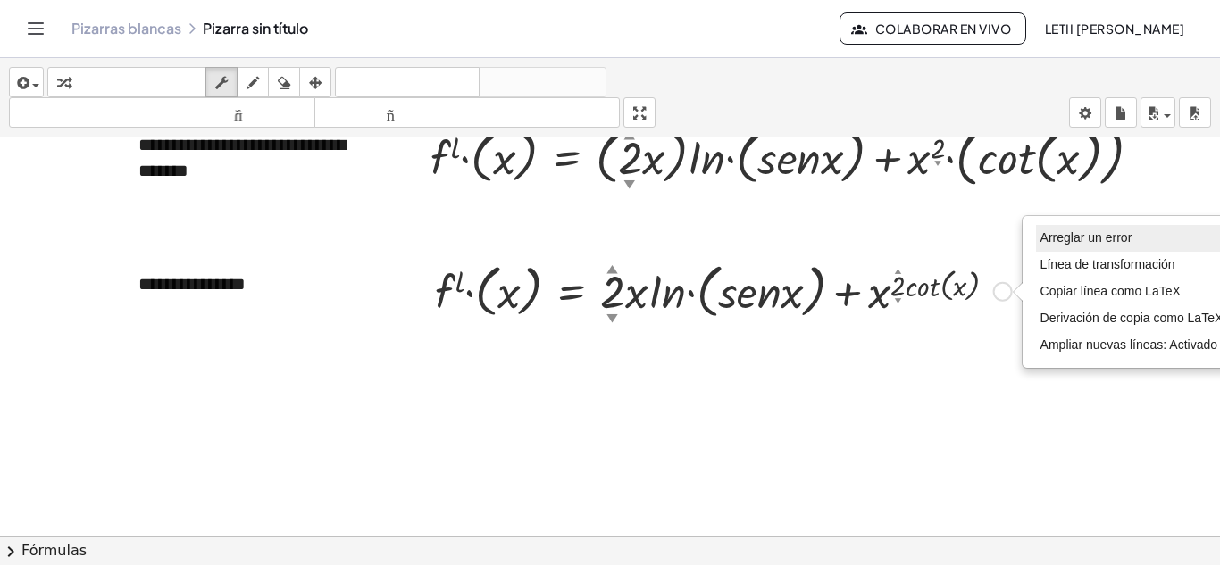
click at [1083, 243] on font "Arreglar un error" at bounding box center [1086, 237] width 92 height 14
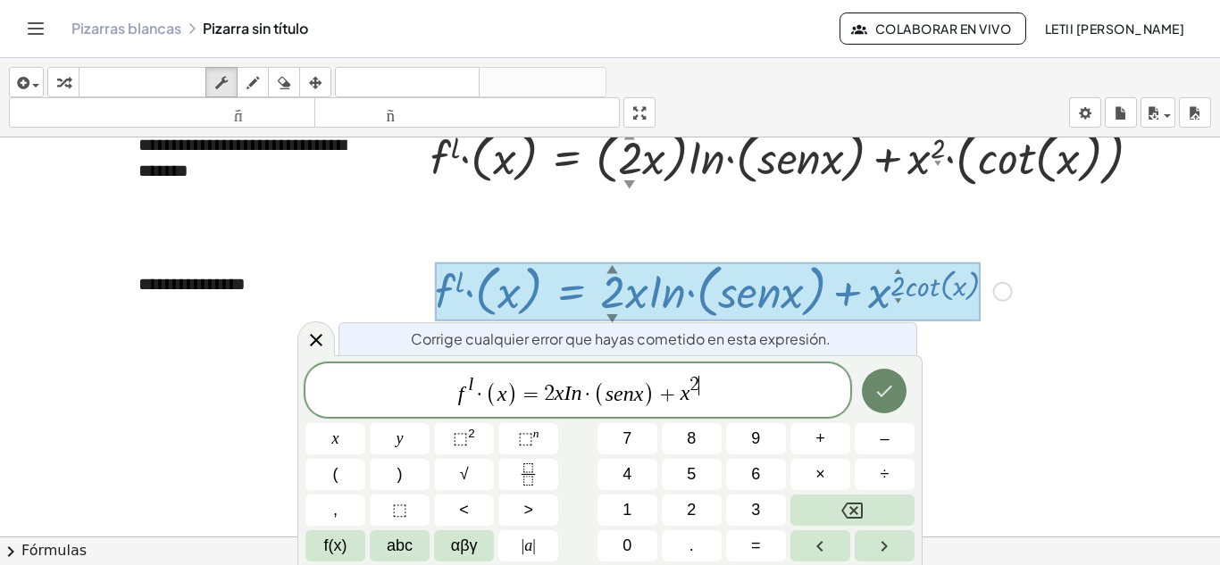
click at [875, 393] on icon "Hecho" at bounding box center [883, 390] width 21 height 21
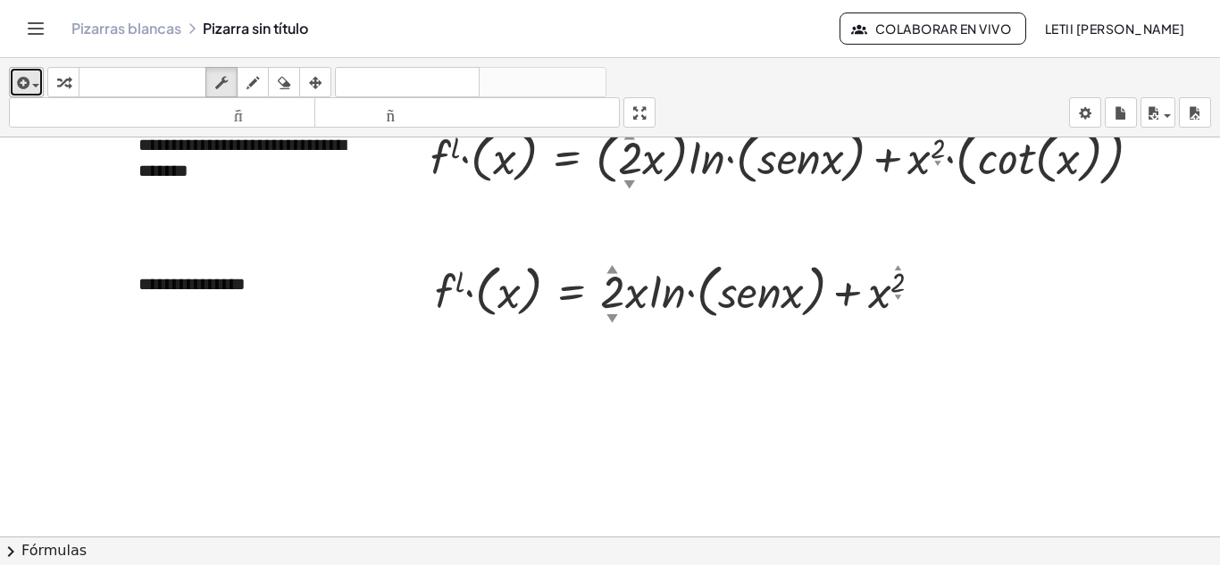
click at [38, 84] on span "button" at bounding box center [35, 86] width 7 height 4
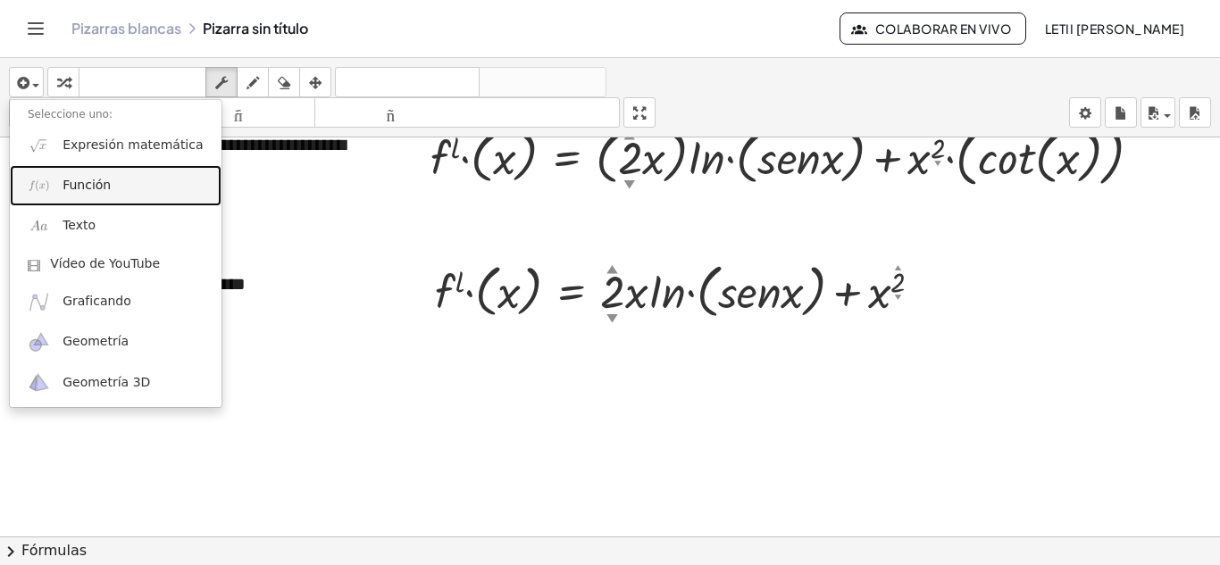
click at [67, 185] on font "Función" at bounding box center [87, 185] width 48 height 14
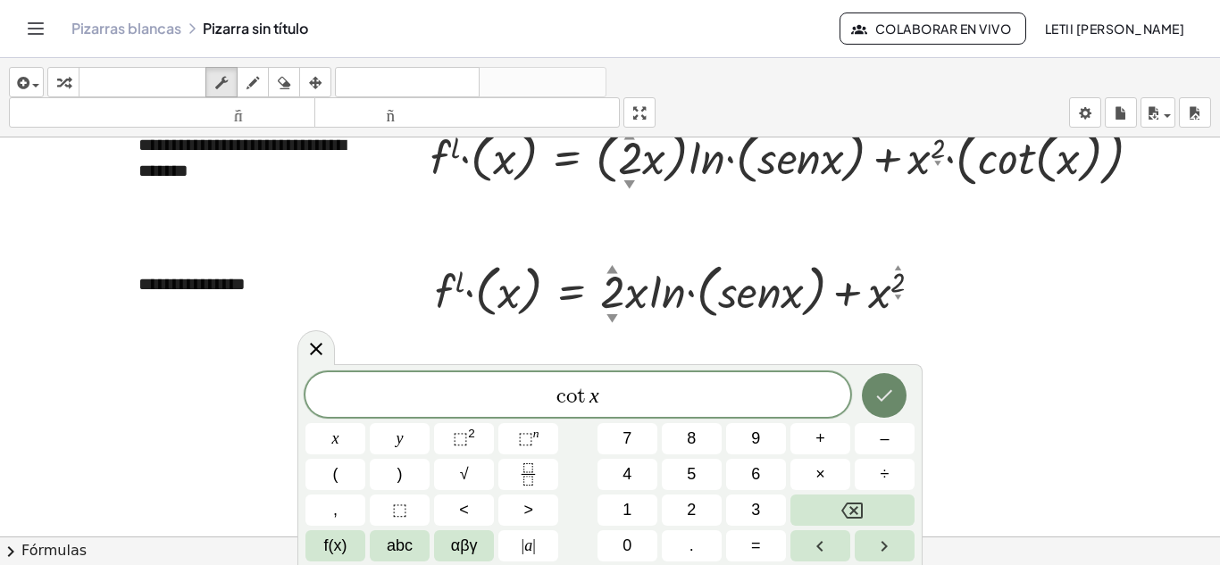
click at [884, 397] on icon "Hecho" at bounding box center [883, 395] width 21 height 21
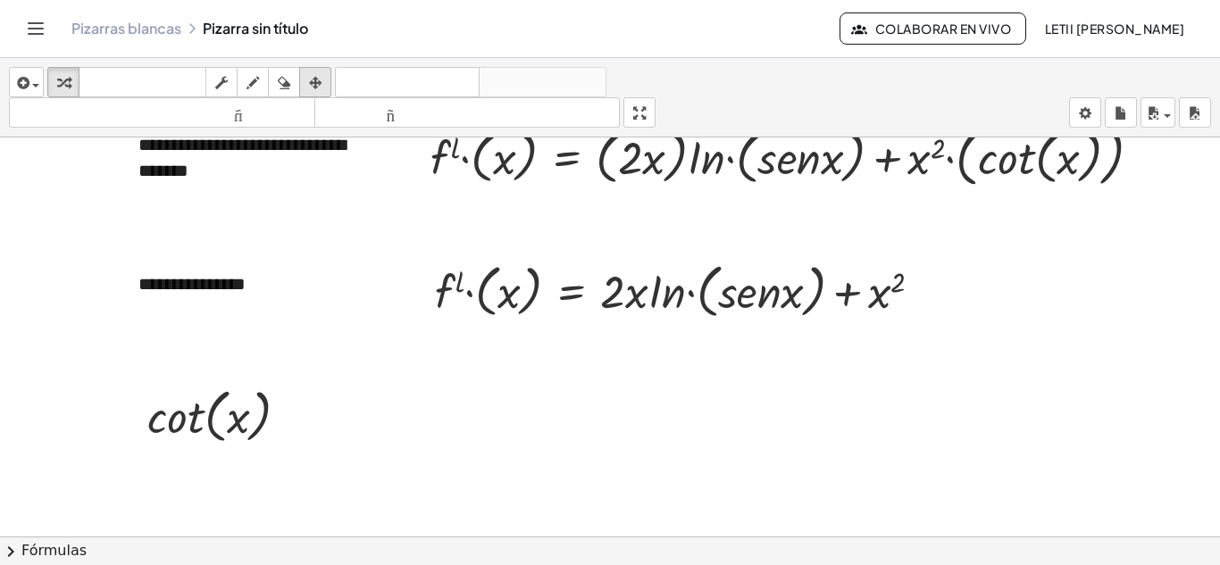
click at [309, 88] on div "button" at bounding box center [315, 81] width 23 height 21
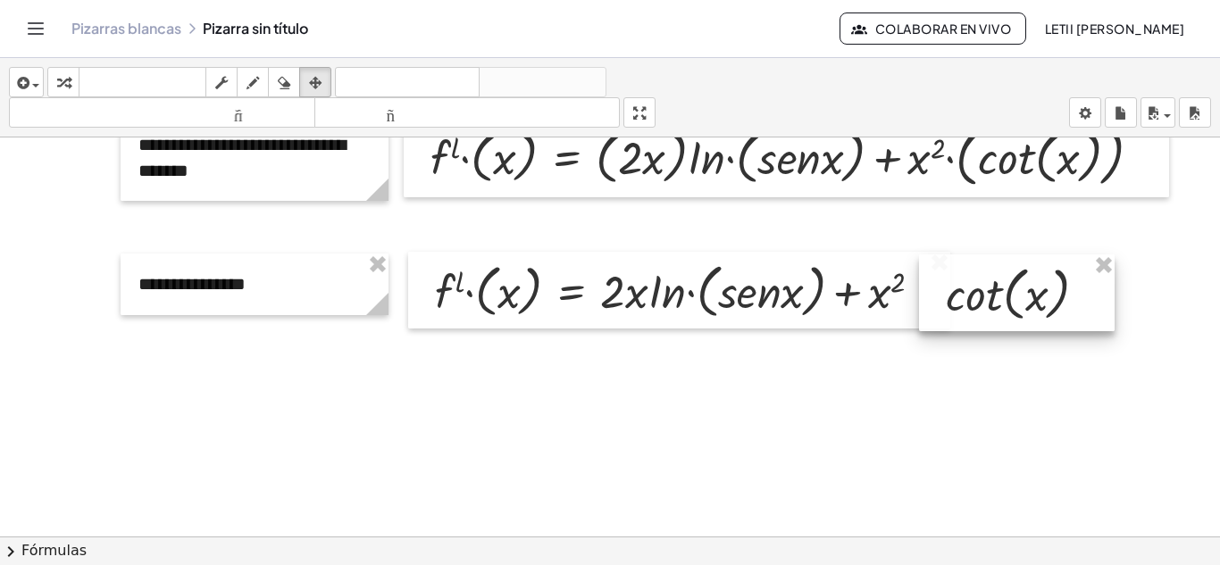
drag, startPoint x: 228, startPoint y: 434, endPoint x: 1028, endPoint y: 312, distance: 809.5
click at [1028, 312] on div at bounding box center [1017, 293] width 196 height 77
click at [1016, 372] on div at bounding box center [610, 137] width 1220 height 1597
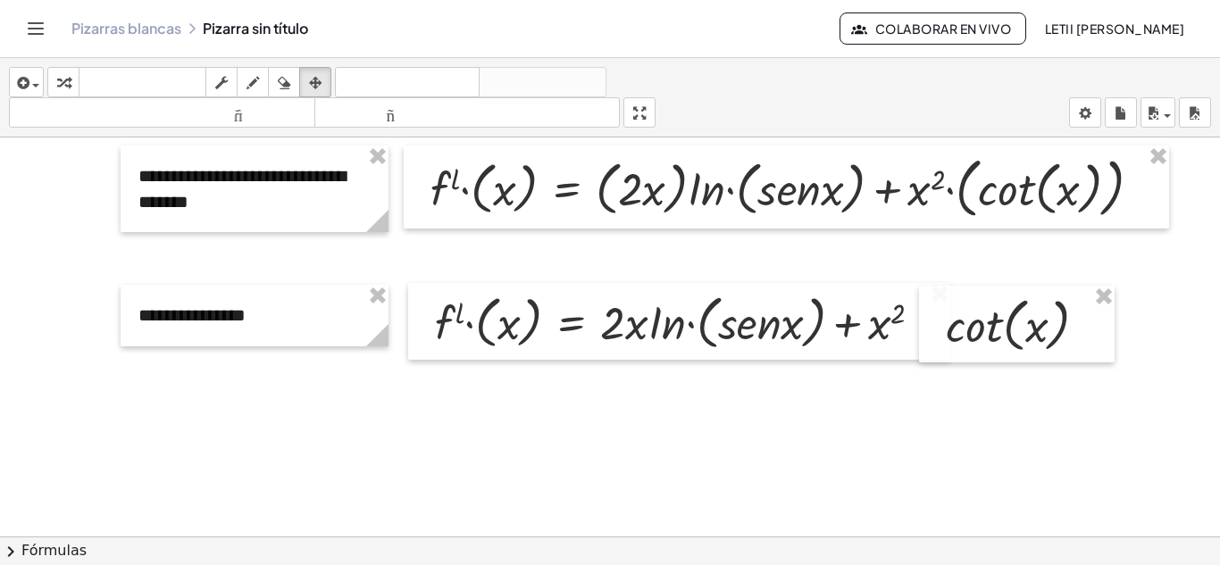
scroll to position [787, 0]
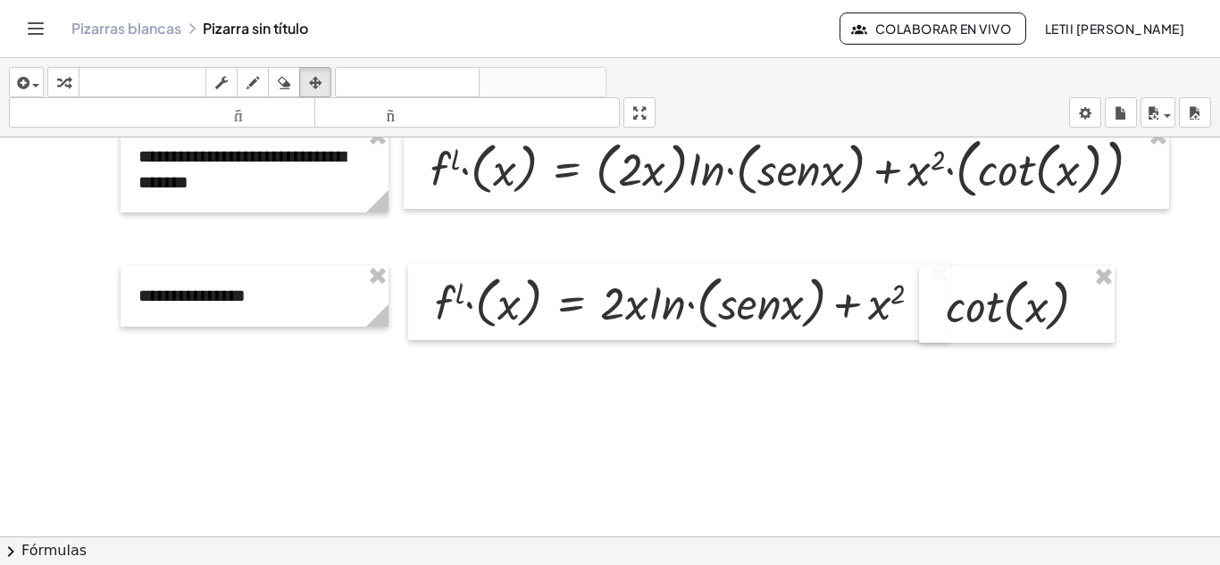
click at [298, 412] on div at bounding box center [610, 149] width 1220 height 1597
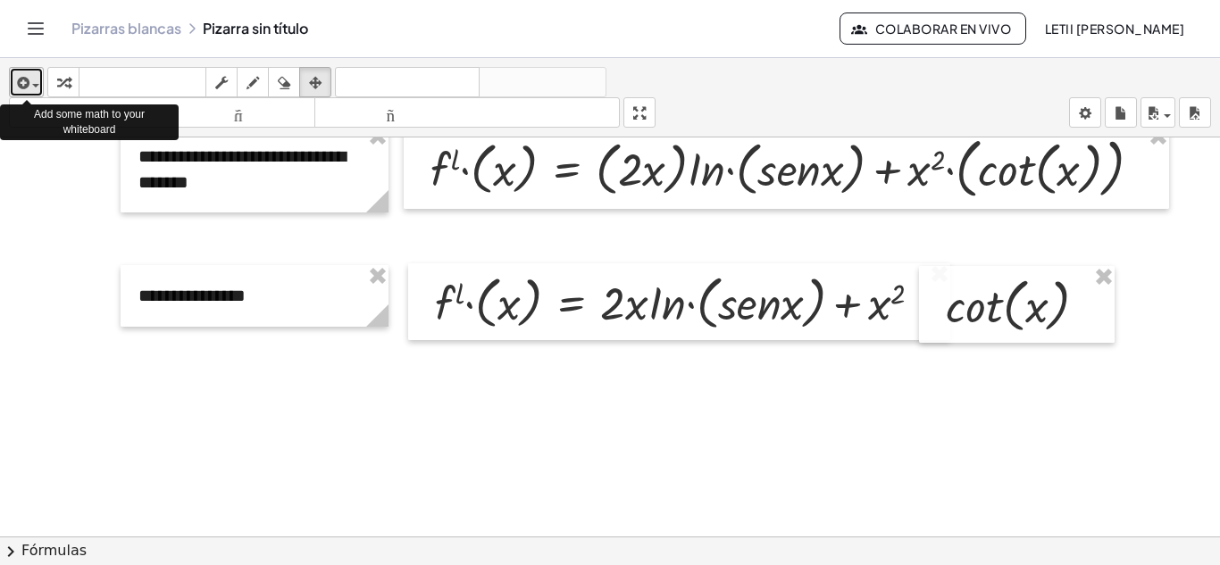
click at [35, 77] on div "button" at bounding box center [26, 81] width 26 height 21
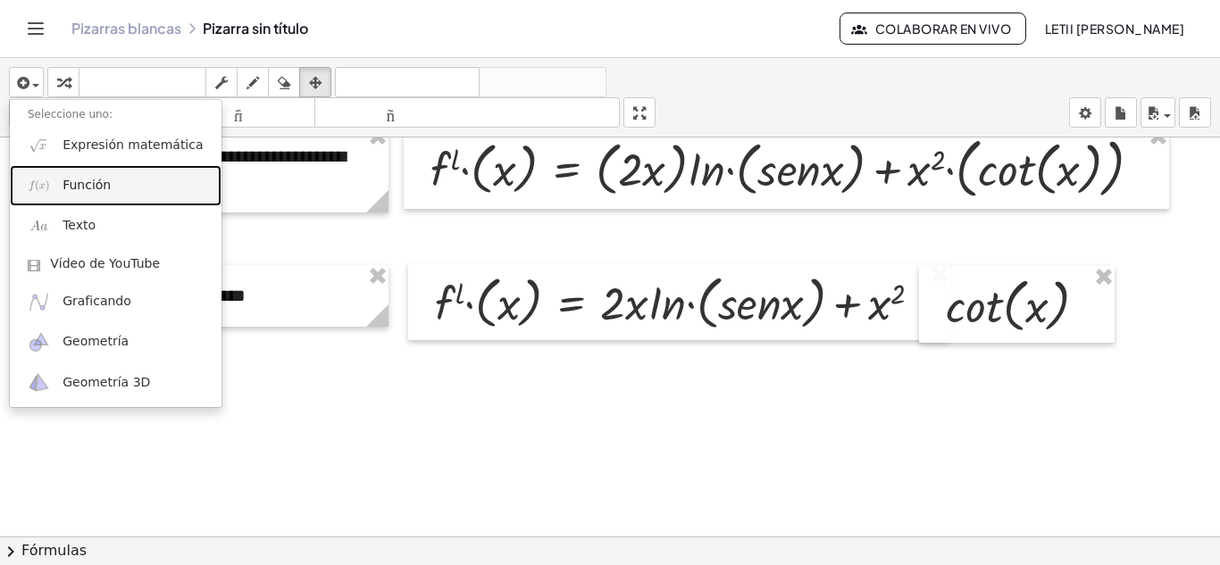
click at [62, 188] on link "Función" at bounding box center [116, 185] width 212 height 40
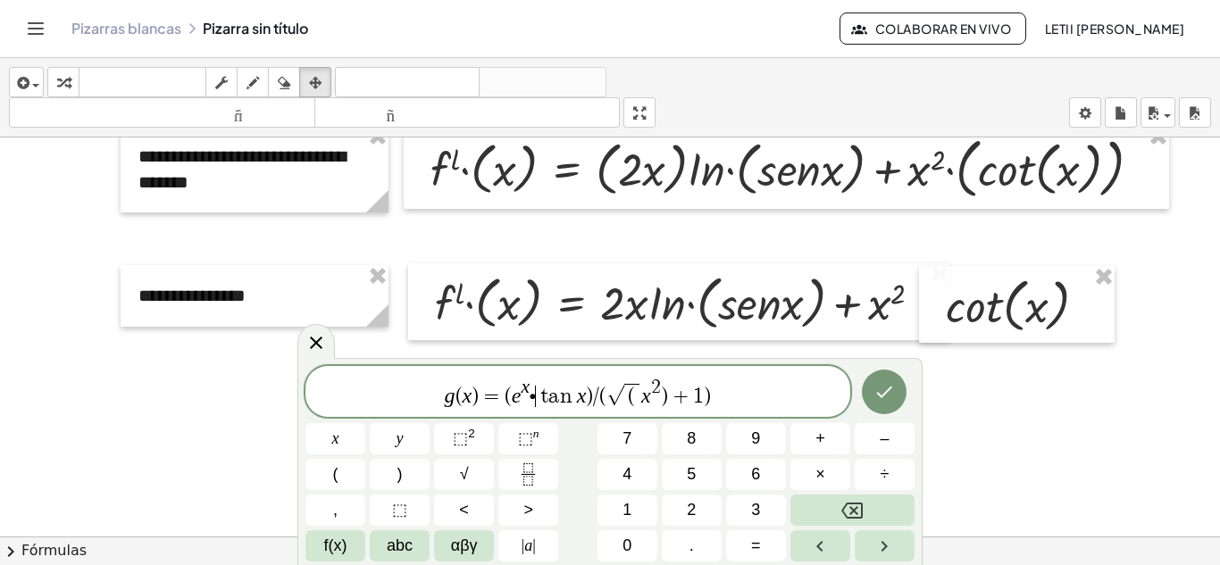
click at [539, 401] on var "t" at bounding box center [542, 396] width 13 height 21
click at [806, 468] on button "×" at bounding box center [820, 474] width 60 height 31
click at [888, 382] on icon "Hecho" at bounding box center [883, 391] width 21 height 21
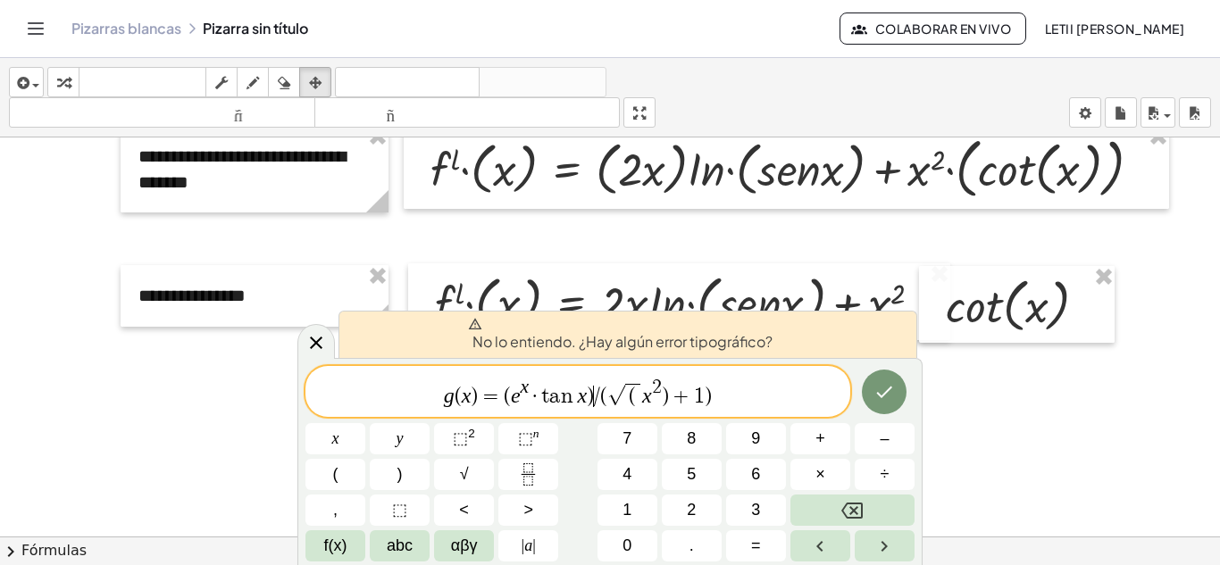
click at [597, 401] on span "/" at bounding box center [597, 396] width 6 height 21
click at [600, 399] on span "(" at bounding box center [603, 396] width 7 height 21
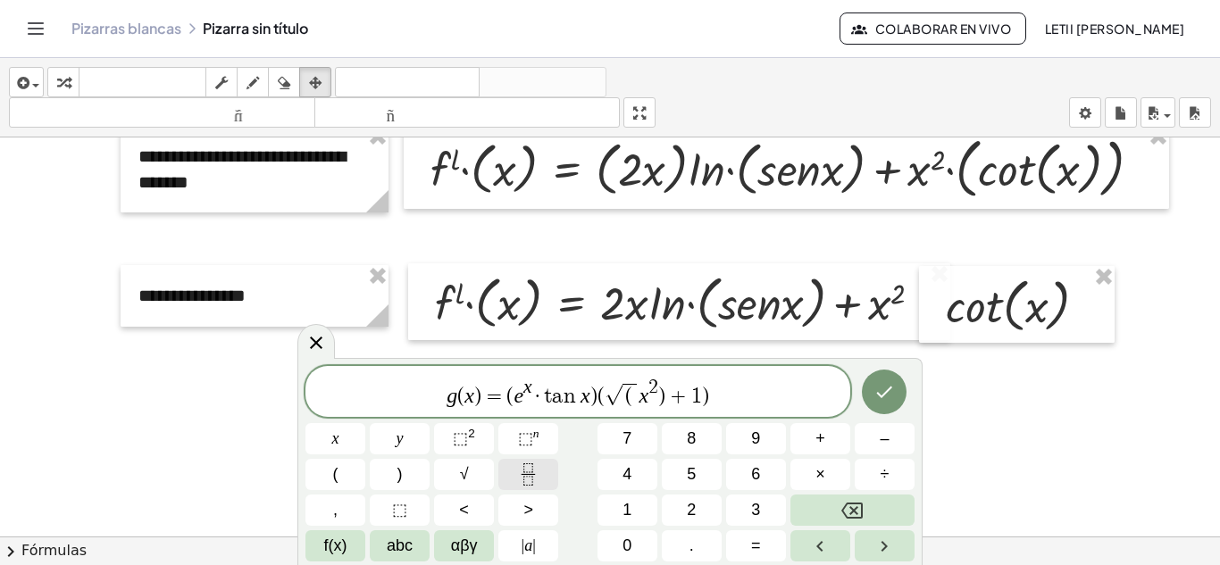
click at [523, 472] on icon "Fraction" at bounding box center [528, 475] width 22 height 22
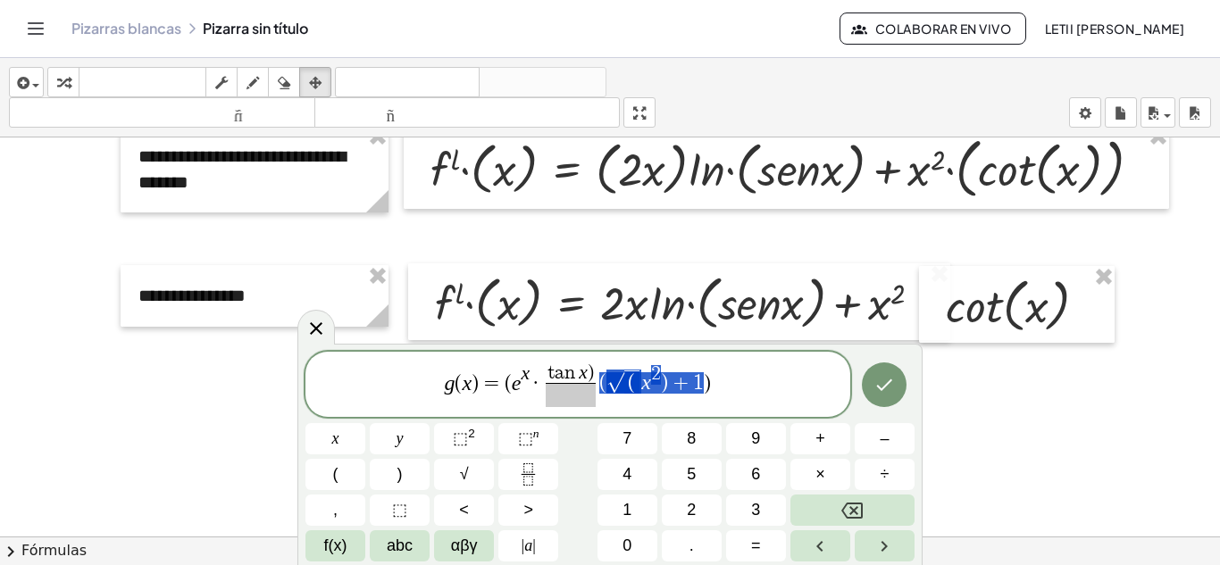
drag, startPoint x: 600, startPoint y: 386, endPoint x: 702, endPoint y: 380, distance: 102.0
click at [565, 397] on span at bounding box center [571, 395] width 50 height 24
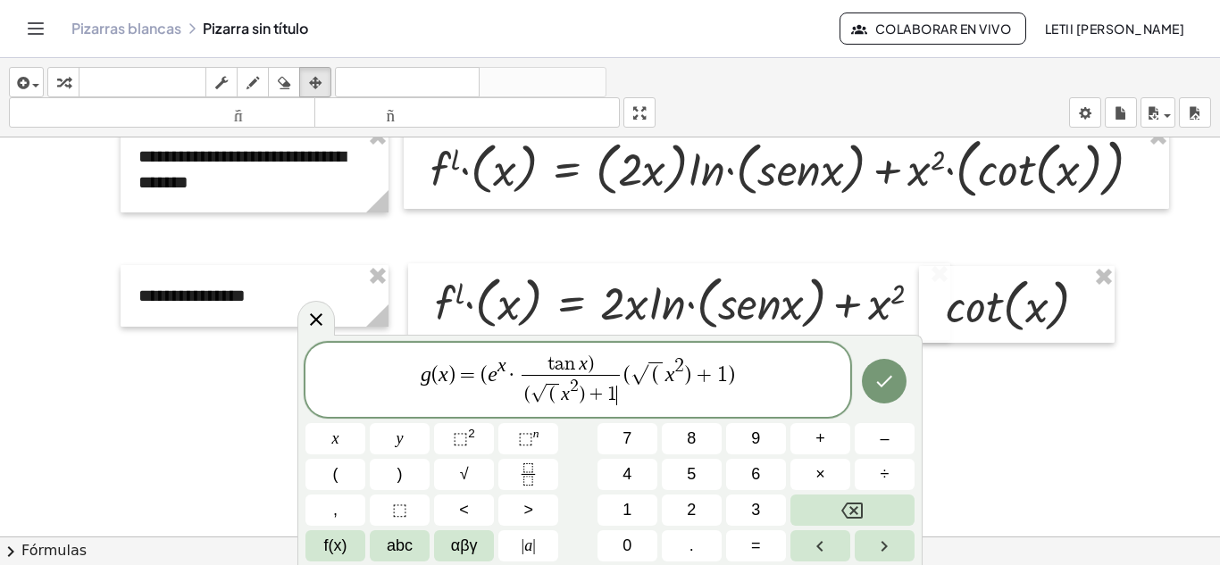
click at [738, 381] on span "g ( x ) = ( e x · t a n x ) ( √ ( x 2 ) + 1 ​ ​ ( √ ( x 2 ) + 1 )" at bounding box center [577, 381] width 545 height 55
click at [588, 400] on span "√" at bounding box center [594, 394] width 16 height 19
click at [548, 375] on var "e" at bounding box center [552, 374] width 10 height 23
click at [701, 375] on span "g ( x ) = e x · t a n x ) √ ( x 2 ) + 1 ​ ​" at bounding box center [577, 381] width 545 height 55
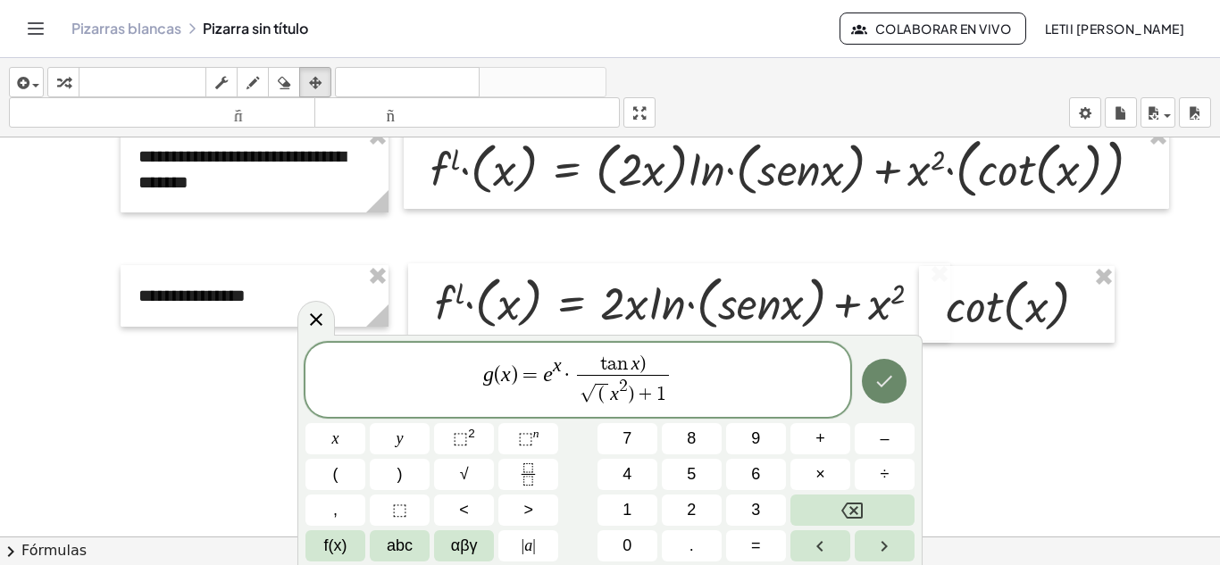
click at [884, 391] on icon "Hecho" at bounding box center [883, 381] width 21 height 21
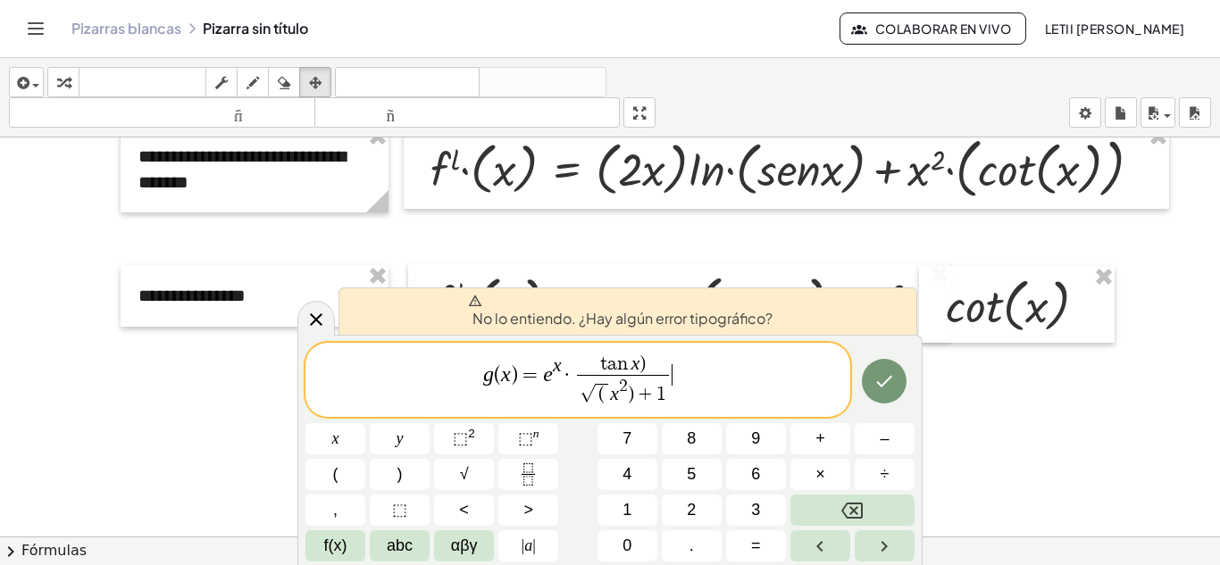
click at [573, 376] on span "t a n x ) √ ( x 2 ) + 1 ​" at bounding box center [622, 381] width 99 height 52
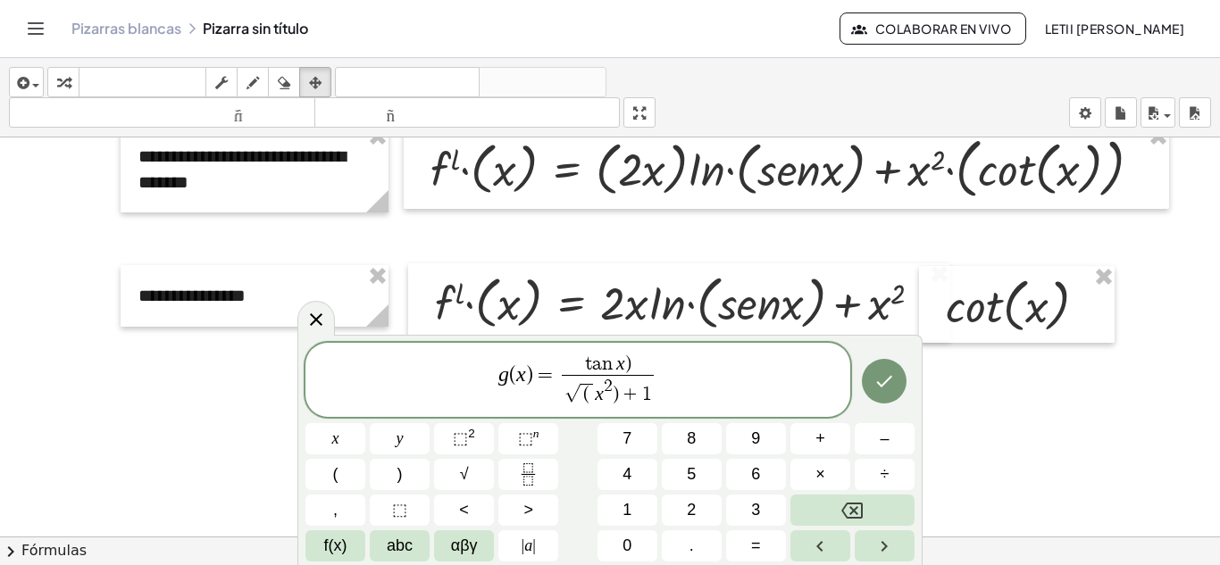
click at [581, 369] on span "t a n x )" at bounding box center [607, 365] width 91 height 20
click at [514, 434] on button "⬚ n" at bounding box center [528, 438] width 60 height 31
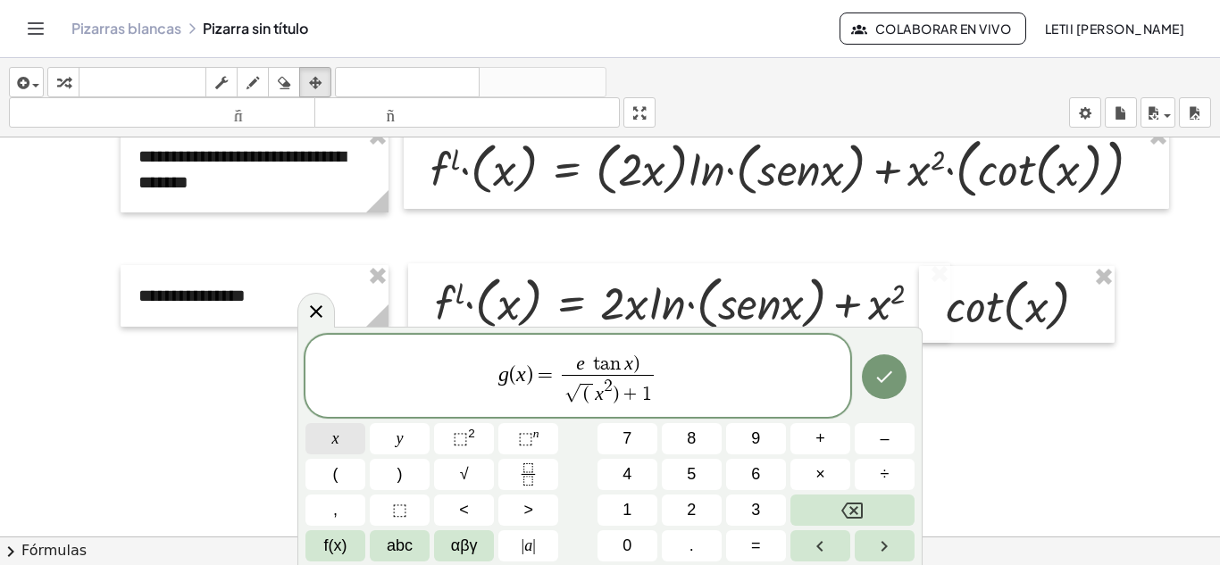
click at [341, 443] on button "x" at bounding box center [335, 438] width 60 height 31
click at [593, 363] on var "t" at bounding box center [596, 365] width 7 height 20
click at [833, 473] on button "×" at bounding box center [820, 474] width 60 height 31
click at [873, 369] on icon "Hecho" at bounding box center [883, 376] width 21 height 21
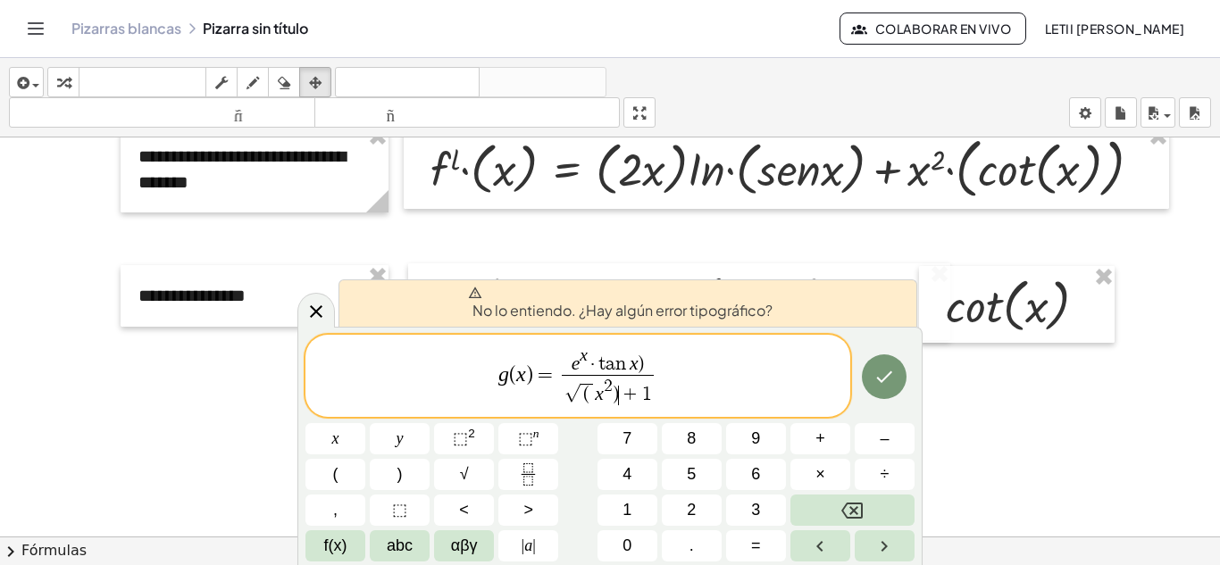
click at [621, 406] on span "√ ( x 2 ) ​ + 1" at bounding box center [607, 391] width 91 height 32
click at [588, 402] on span "( ​" at bounding box center [587, 394] width 13 height 21
click at [582, 399] on span "​ (" at bounding box center [587, 394] width 13 height 21
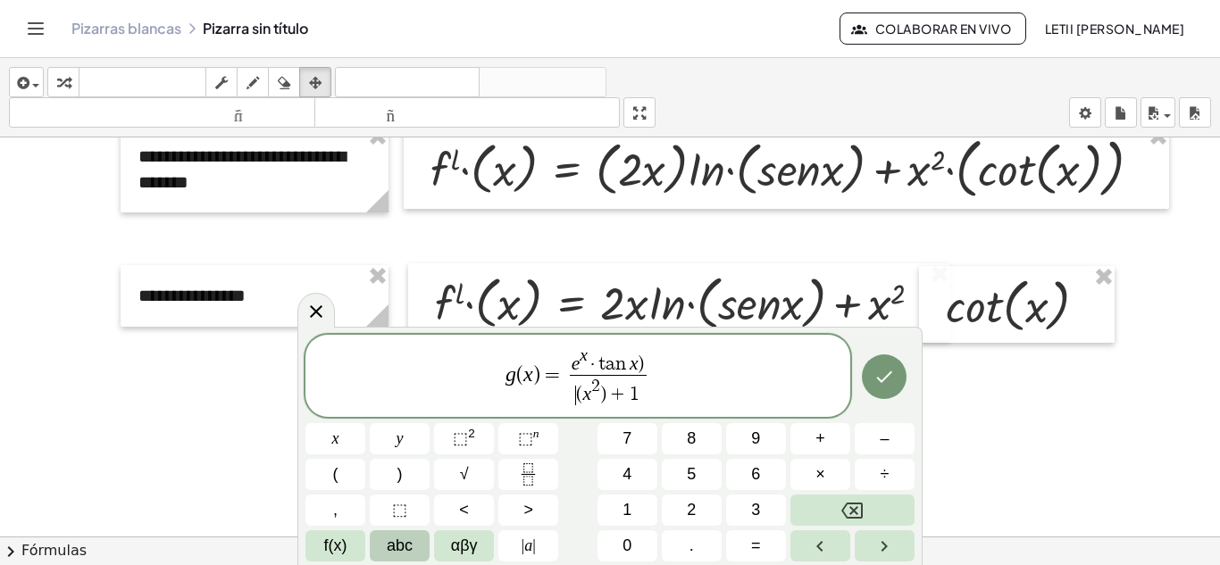
click at [411, 539] on span "abc" at bounding box center [400, 546] width 26 height 24
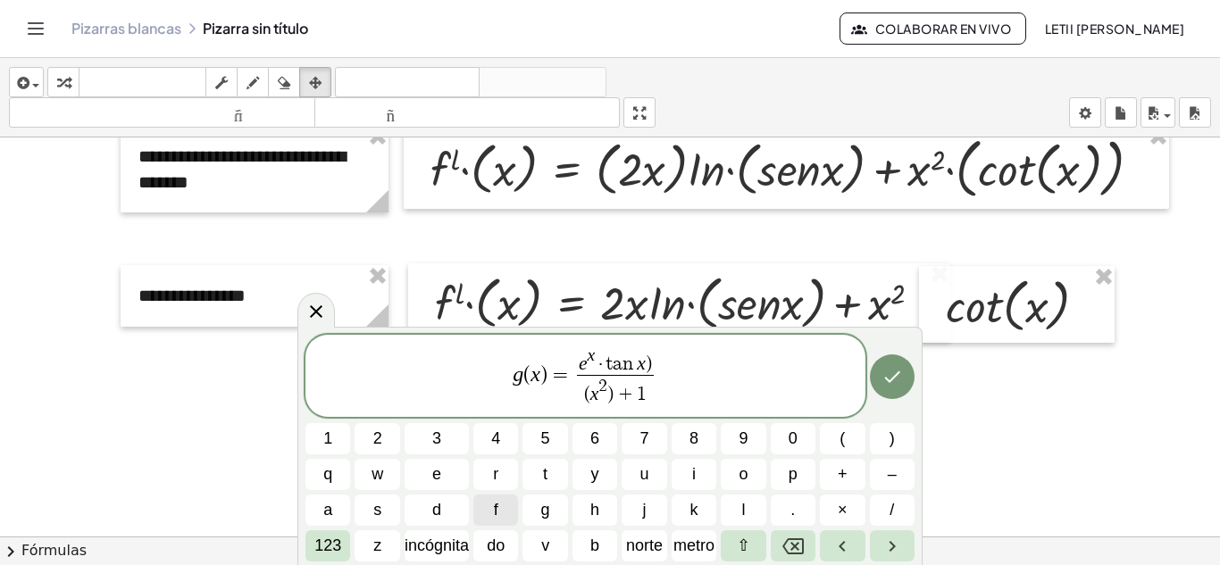
click at [411, 539] on font "incógnita" at bounding box center [437, 546] width 64 height 18
click at [379, 541] on font "z" at bounding box center [377, 546] width 8 height 18
click at [792, 536] on icon "Retroceso" at bounding box center [792, 546] width 21 height 21
click at [346, 544] on button "123" at bounding box center [327, 545] width 45 height 31
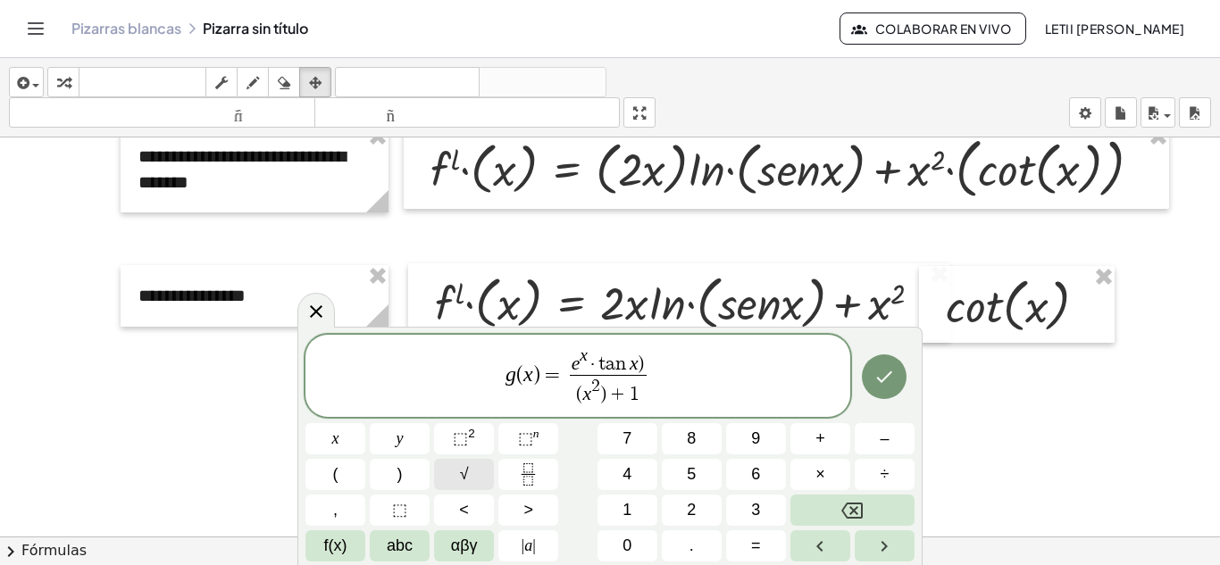
click at [469, 484] on button "√" at bounding box center [464, 474] width 60 height 31
drag, startPoint x: 592, startPoint y: 395, endPoint x: 656, endPoint y: 392, distance: 63.5
click at [660, 397] on span "e x · t a n x ) √ ( x 2 ) + 1 ​" at bounding box center [608, 377] width 108 height 60
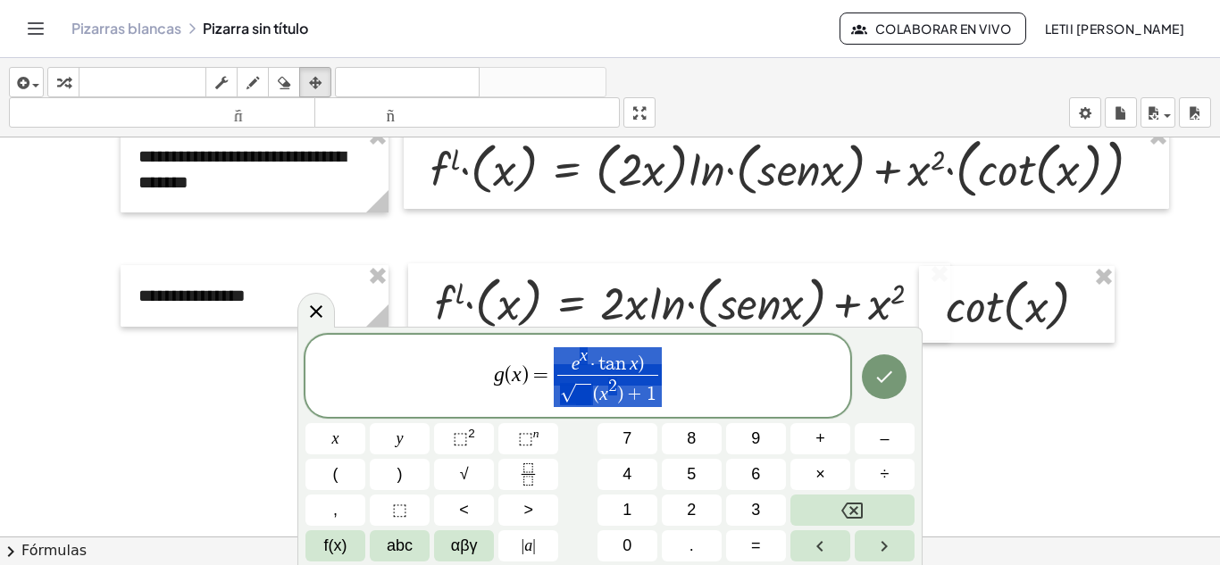
drag, startPoint x: 652, startPoint y: 397, endPoint x: 613, endPoint y: 408, distance: 41.0
drag, startPoint x: 596, startPoint y: 397, endPoint x: 651, endPoint y: 391, distance: 55.6
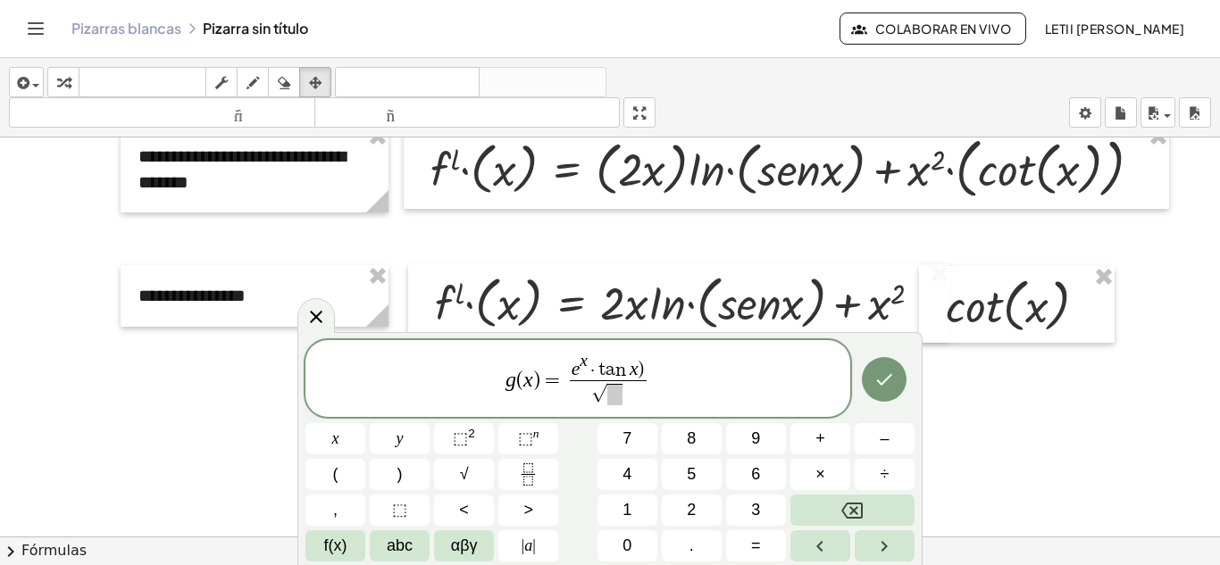
click at [613, 397] on span at bounding box center [615, 394] width 16 height 21
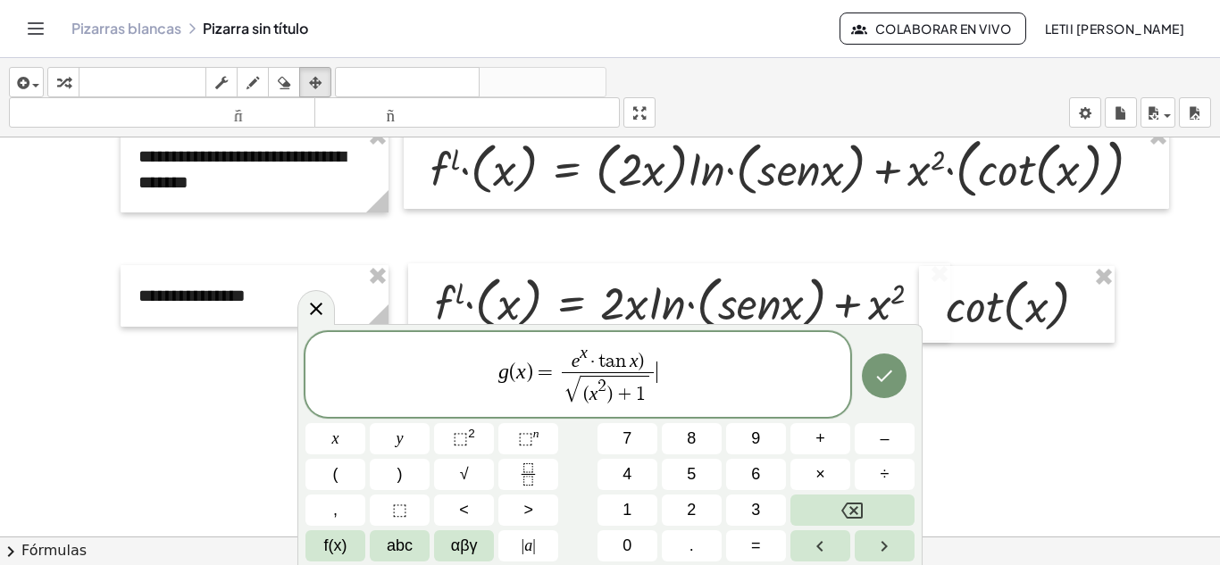
click at [660, 389] on span "g ( x ) = e x · t a n x ) √ ( x 2 ) + 1 ​ ​" at bounding box center [577, 376] width 545 height 66
click at [871, 388] on button "Hecho" at bounding box center [884, 376] width 45 height 45
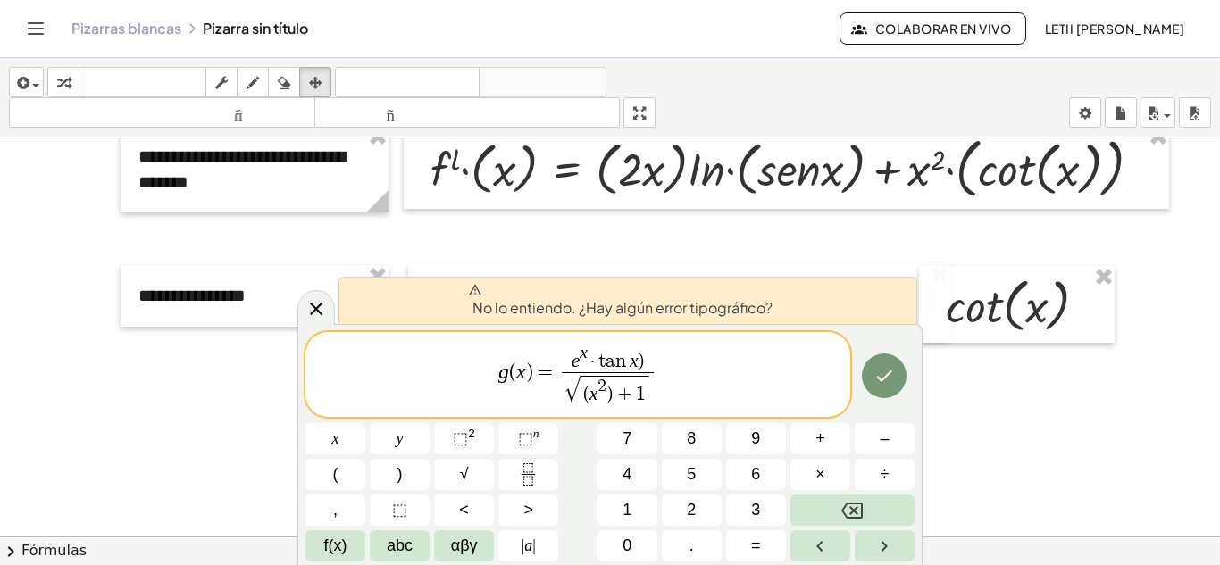
click at [647, 364] on span "e x · t a n x )" at bounding box center [607, 359] width 91 height 28
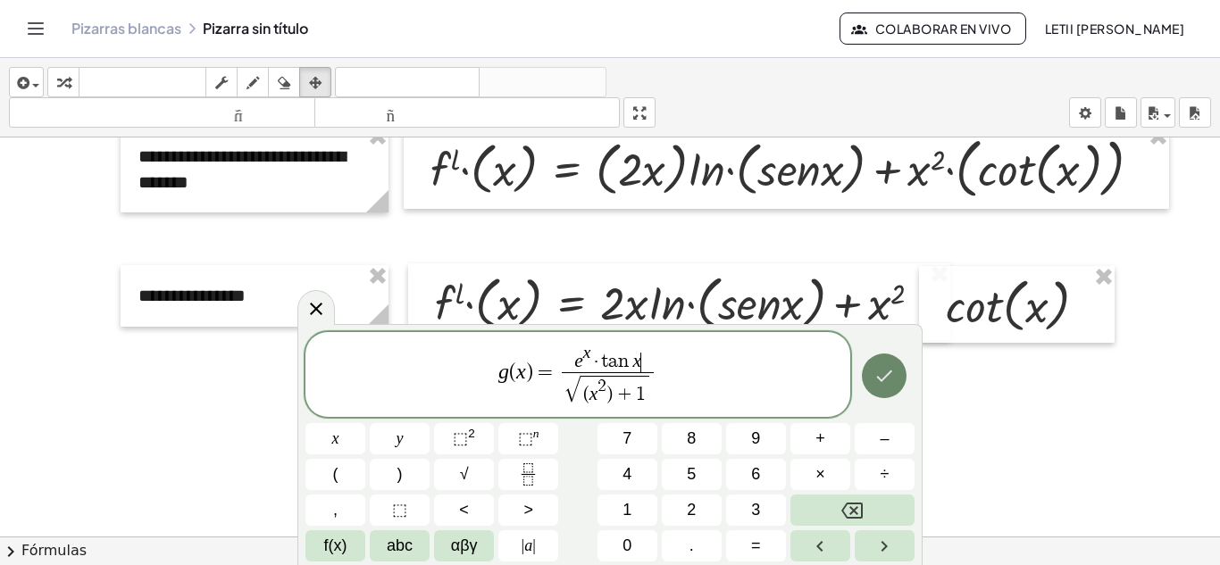
click at [882, 377] on icon "Hecho" at bounding box center [883, 375] width 21 height 21
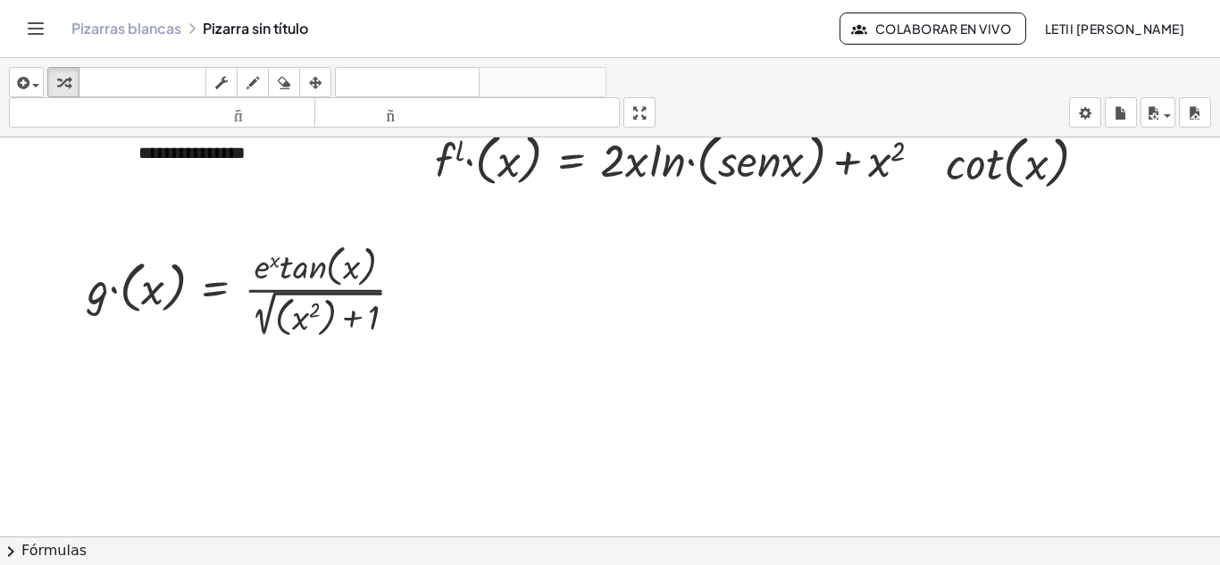
scroll to position [1019, 0]
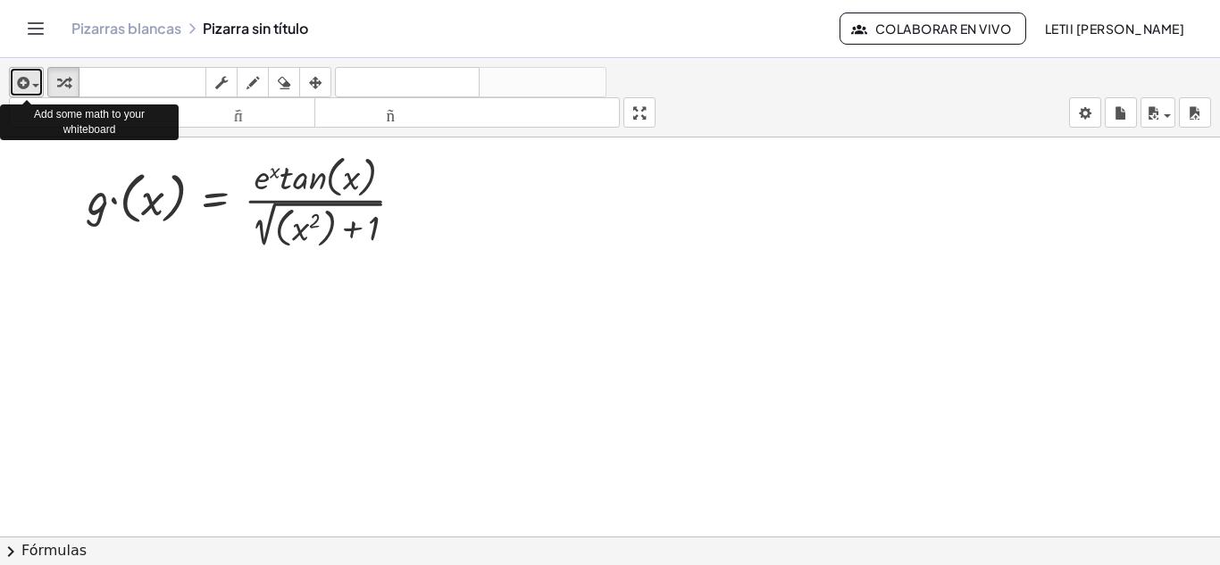
click at [26, 80] on icon "button" at bounding box center [21, 82] width 16 height 21
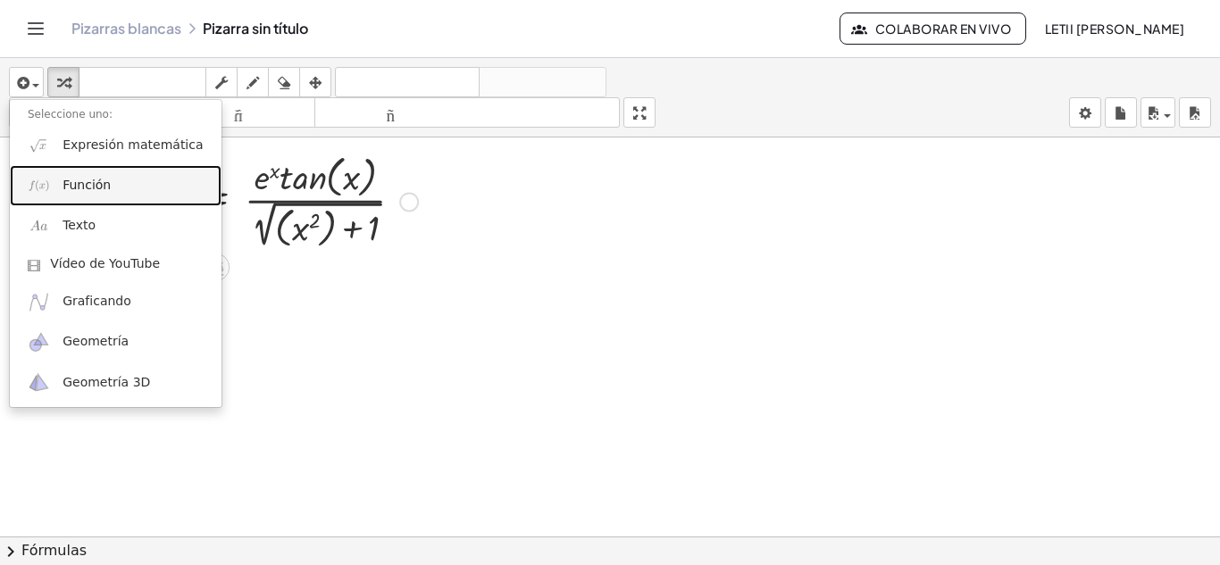
click at [82, 197] on link "Función" at bounding box center [116, 185] width 212 height 40
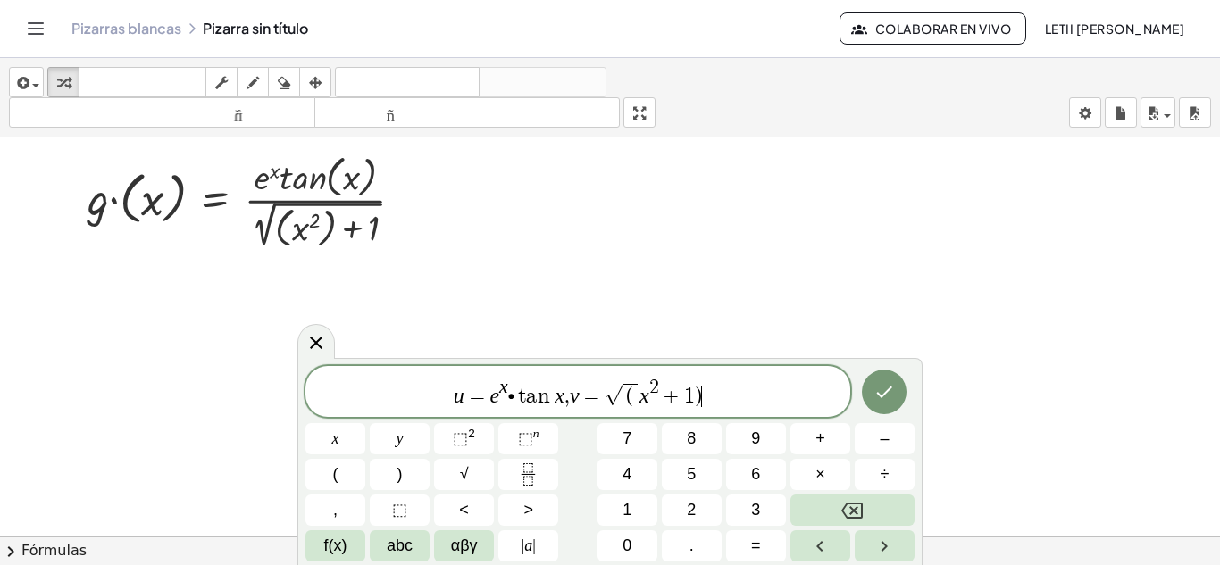
click at [515, 397] on var "t" at bounding box center [520, 396] width 13 height 21
click at [807, 478] on button "×" at bounding box center [820, 474] width 60 height 31
click at [627, 399] on span "(" at bounding box center [630, 396] width 7 height 21
click at [639, 387] on span "u = e x · t a n x , v = √ ​ ( x 2 + 1 )" at bounding box center [577, 393] width 545 height 32
drag, startPoint x: 707, startPoint y: 393, endPoint x: 637, endPoint y: 404, distance: 71.4
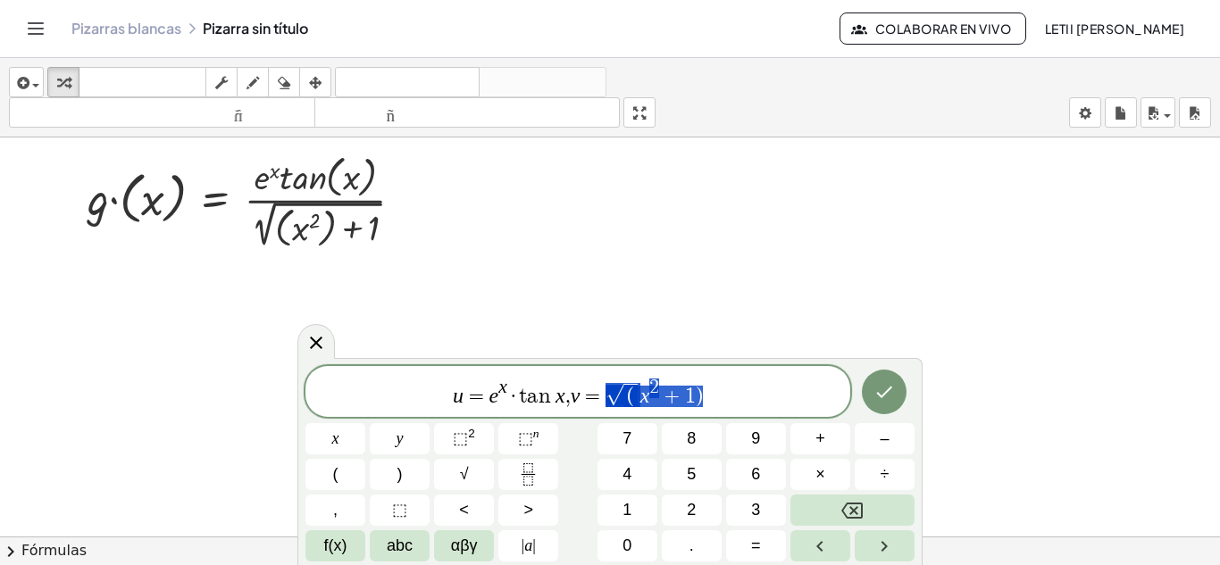
click at [637, 404] on span "u = e x · t a n x , v = √ ( x 2 + 1 )" at bounding box center [577, 393] width 545 height 32
click at [711, 390] on span "u = e x · t a n x , v = √ ( x 2 + 1 ) ​" at bounding box center [577, 393] width 545 height 32
click at [484, 469] on button "√" at bounding box center [464, 474] width 60 height 31
drag, startPoint x: 683, startPoint y: 402, endPoint x: 622, endPoint y: 395, distance: 62.0
click at [622, 395] on span "u = e x · t a n x , v = √ ( x 2 + 1 ) √" at bounding box center [577, 393] width 545 height 32
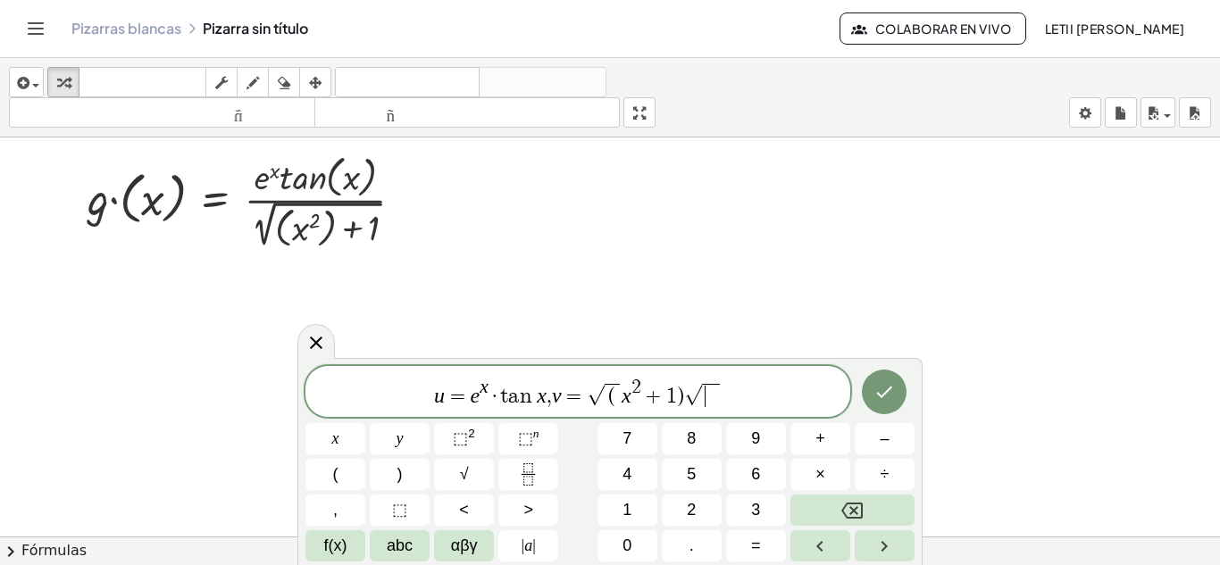
click at [711, 394] on span "​" at bounding box center [710, 395] width 17 height 23
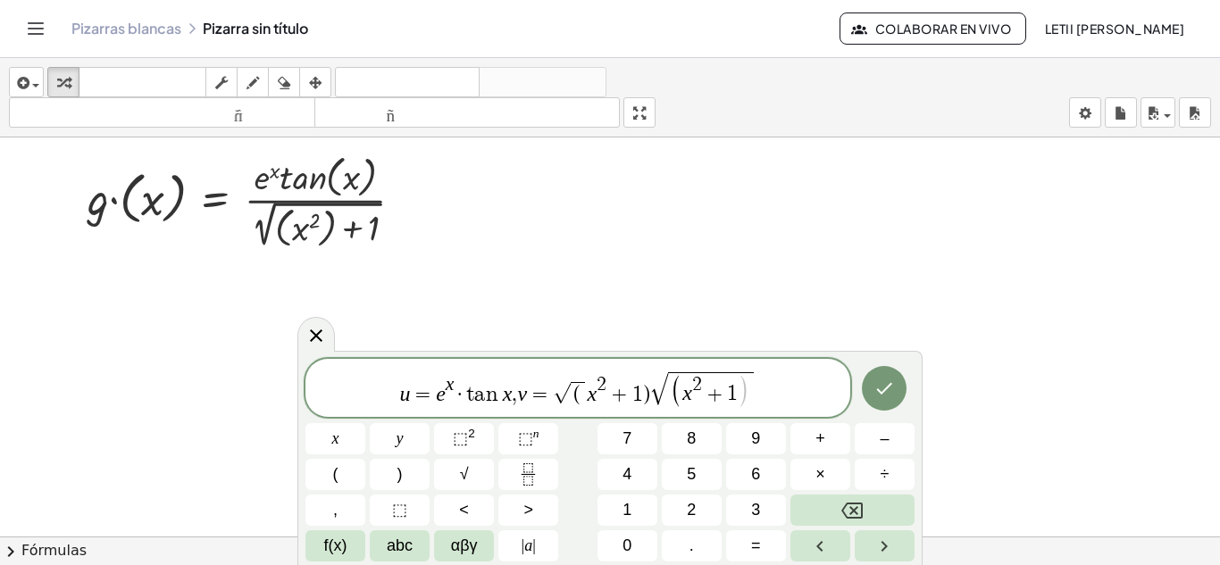
click at [750, 397] on span "( x 2 + 1 ​ )" at bounding box center [711, 389] width 86 height 35
click at [646, 402] on span ")" at bounding box center [646, 394] width 7 height 21
click at [567, 394] on var "v" at bounding box center [571, 393] width 10 height 23
click at [870, 396] on button "Hecho" at bounding box center [884, 388] width 45 height 45
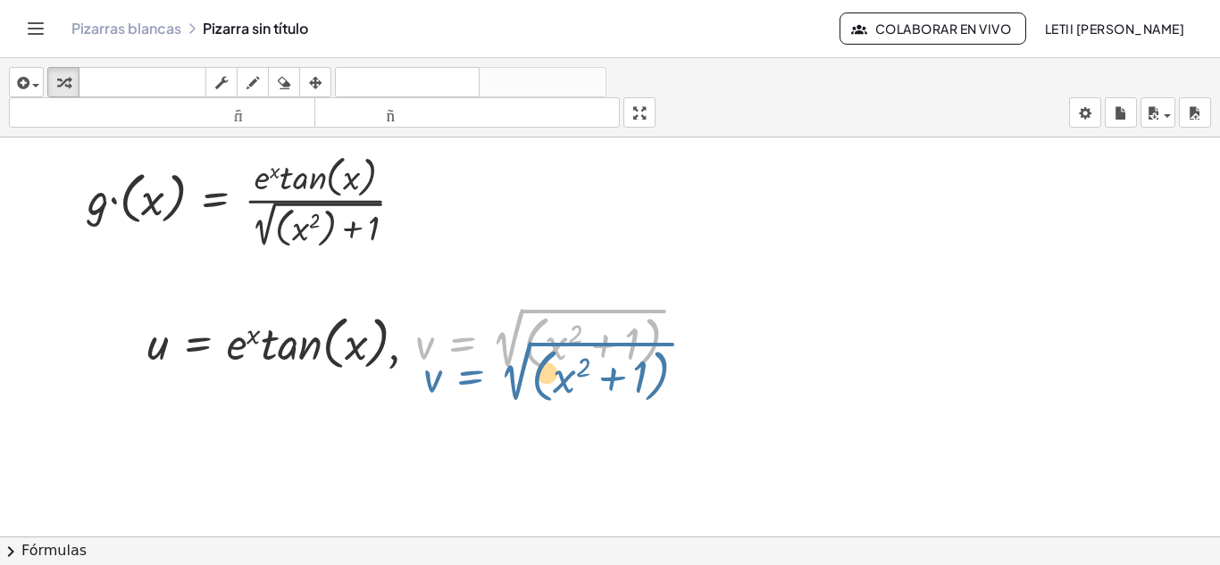
drag, startPoint x: 447, startPoint y: 341, endPoint x: 455, endPoint y: 374, distance: 34.0
click at [455, 374] on div at bounding box center [420, 339] width 564 height 74
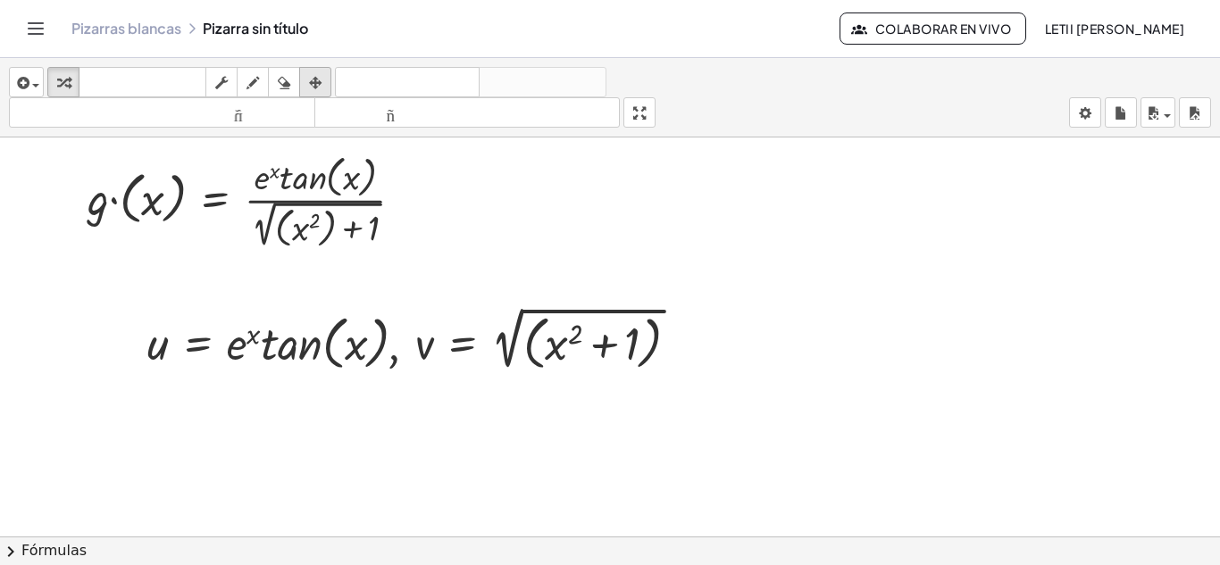
click at [313, 77] on icon "button" at bounding box center [315, 82] width 13 height 21
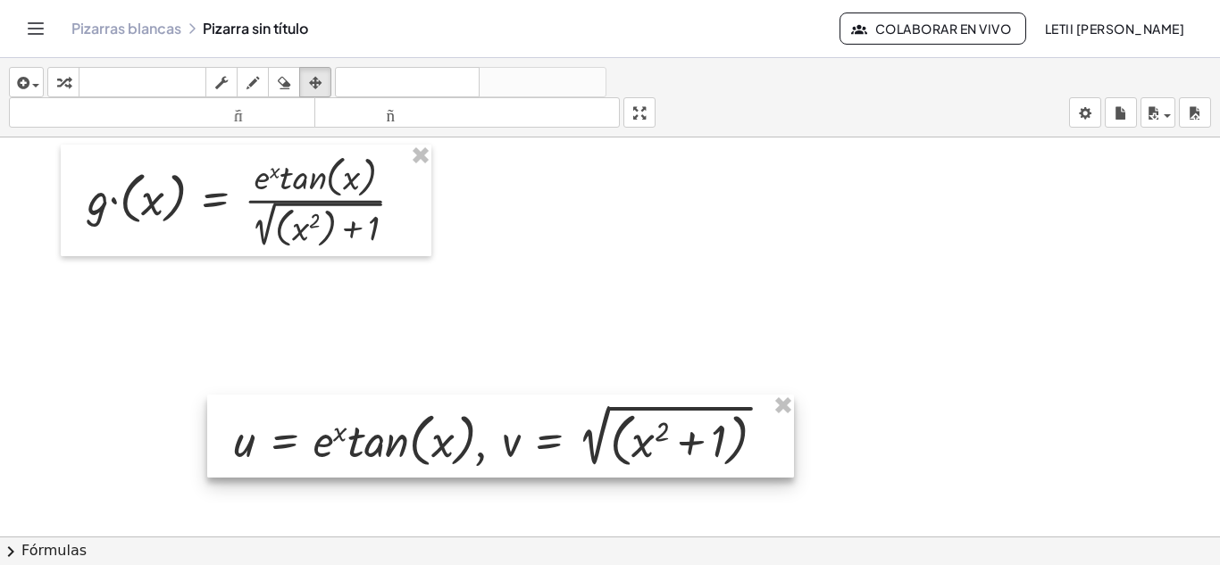
drag, startPoint x: 394, startPoint y: 340, endPoint x: 480, endPoint y: 436, distance: 129.0
click at [480, 436] on div at bounding box center [500, 436] width 587 height 83
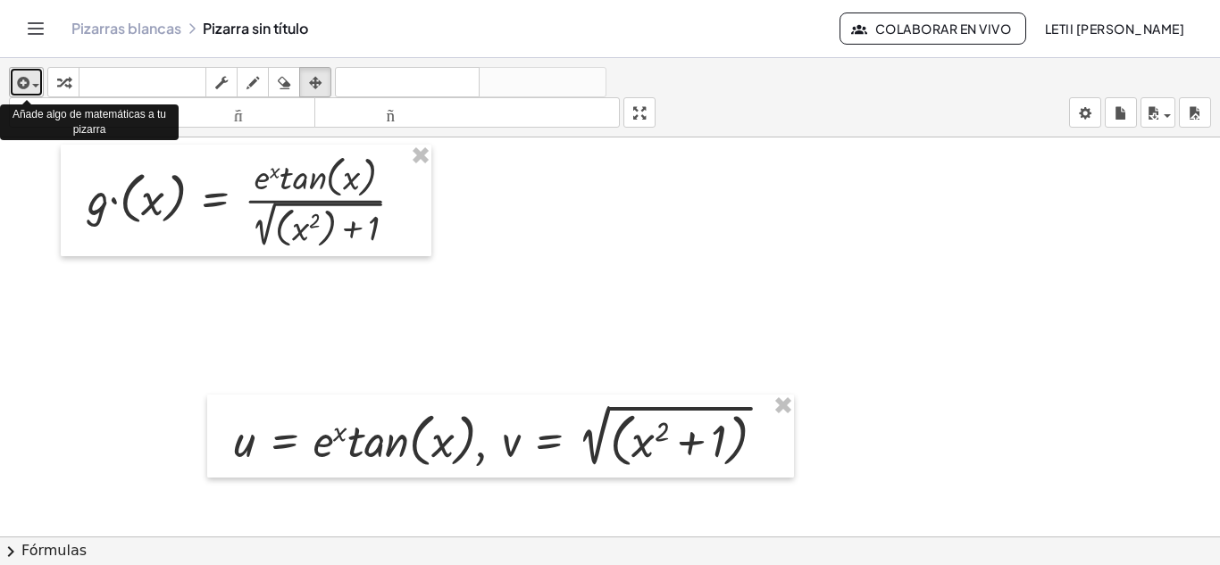
click at [25, 79] on icon "button" at bounding box center [21, 82] width 16 height 21
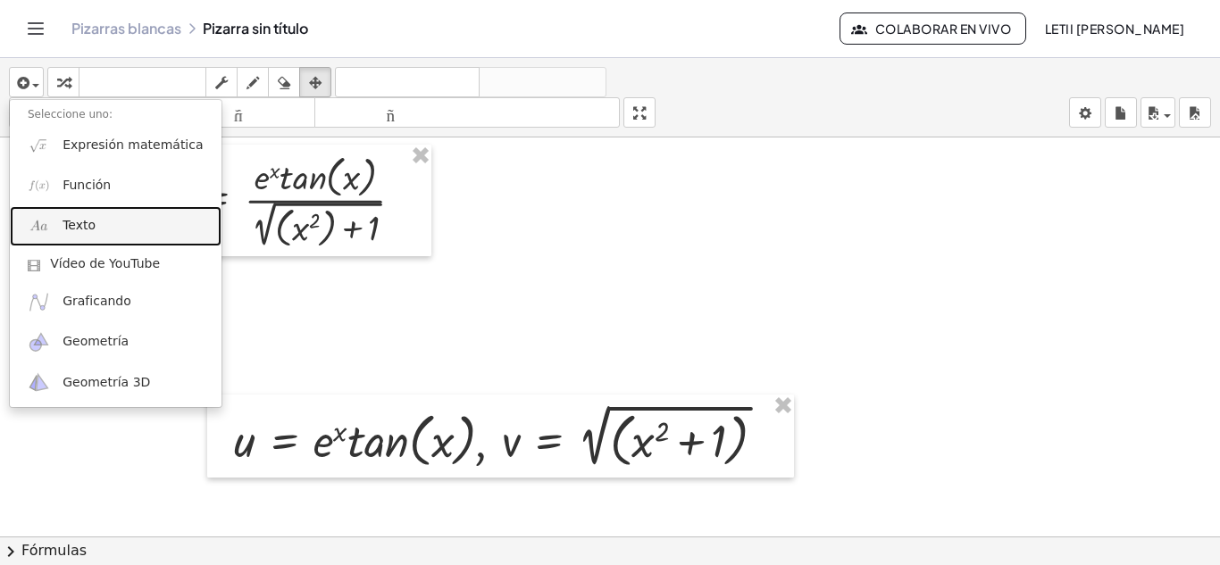
click at [98, 221] on link "Texto" at bounding box center [116, 226] width 212 height 40
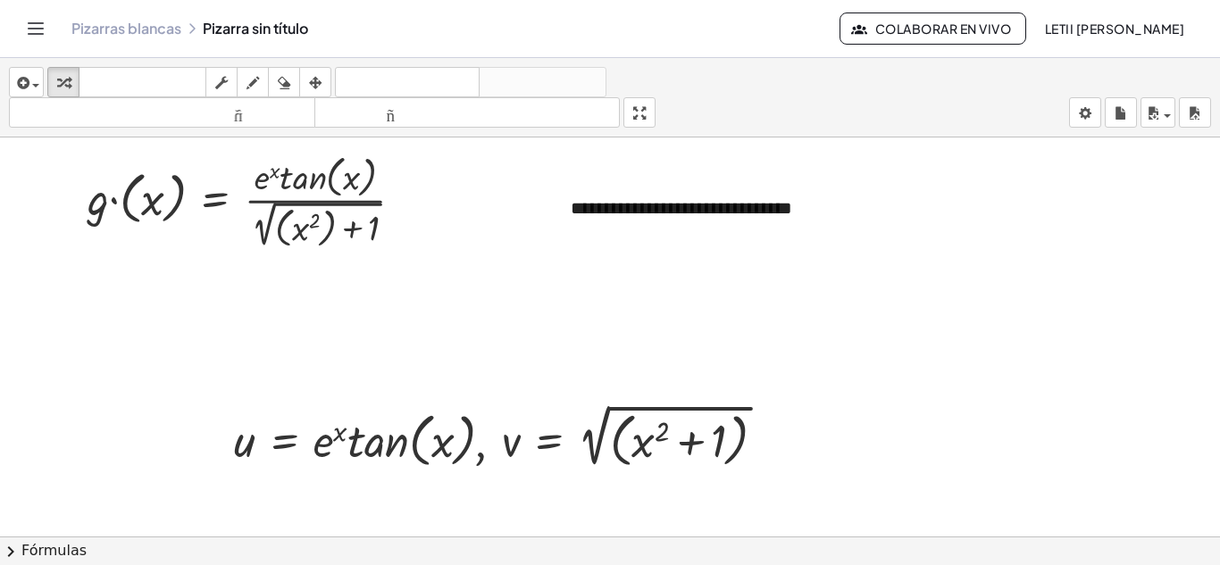
click at [313, 88] on icon "button" at bounding box center [315, 82] width 13 height 21
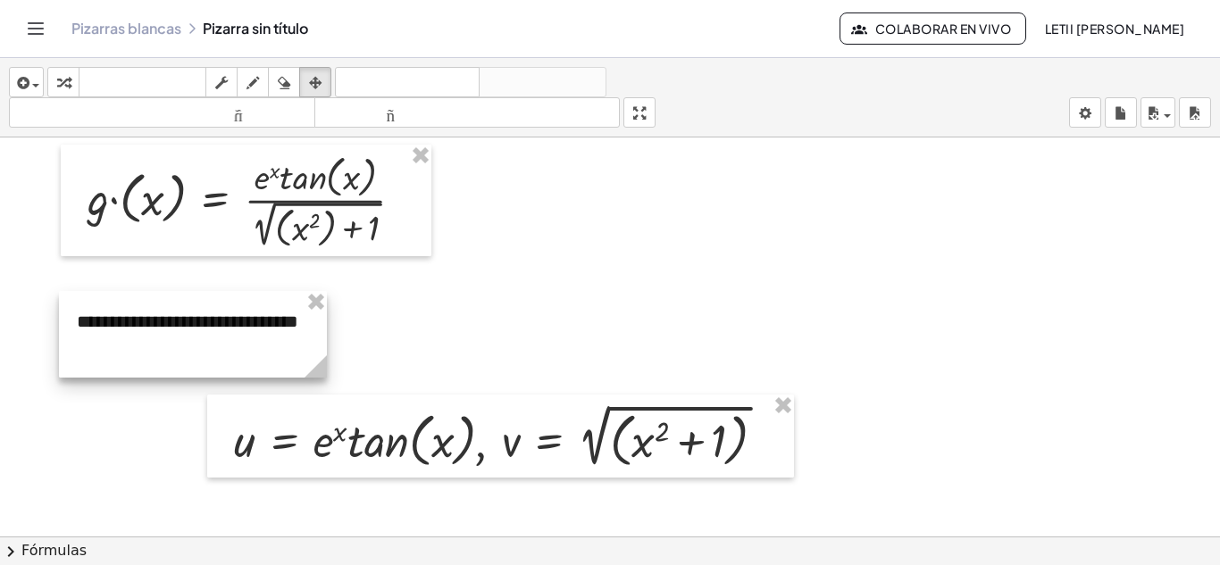
drag, startPoint x: 672, startPoint y: 220, endPoint x: 190, endPoint y: 341, distance: 497.3
click at [180, 331] on div at bounding box center [193, 334] width 268 height 87
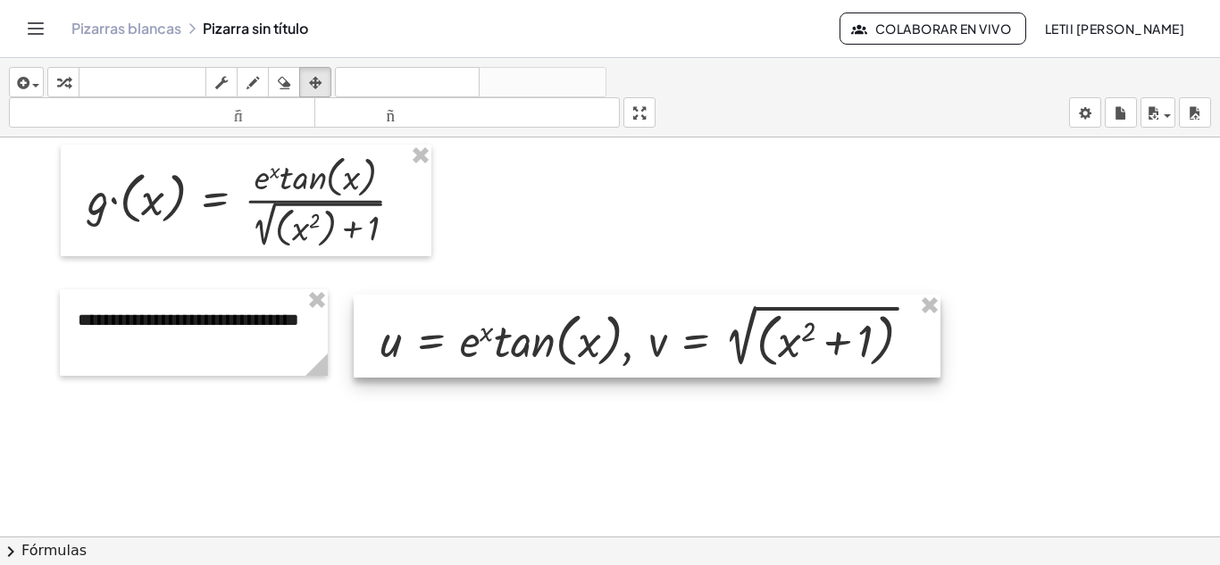
drag, startPoint x: 434, startPoint y: 439, endPoint x: 581, endPoint y: 339, distance: 177.4
click at [581, 339] on div at bounding box center [647, 336] width 587 height 83
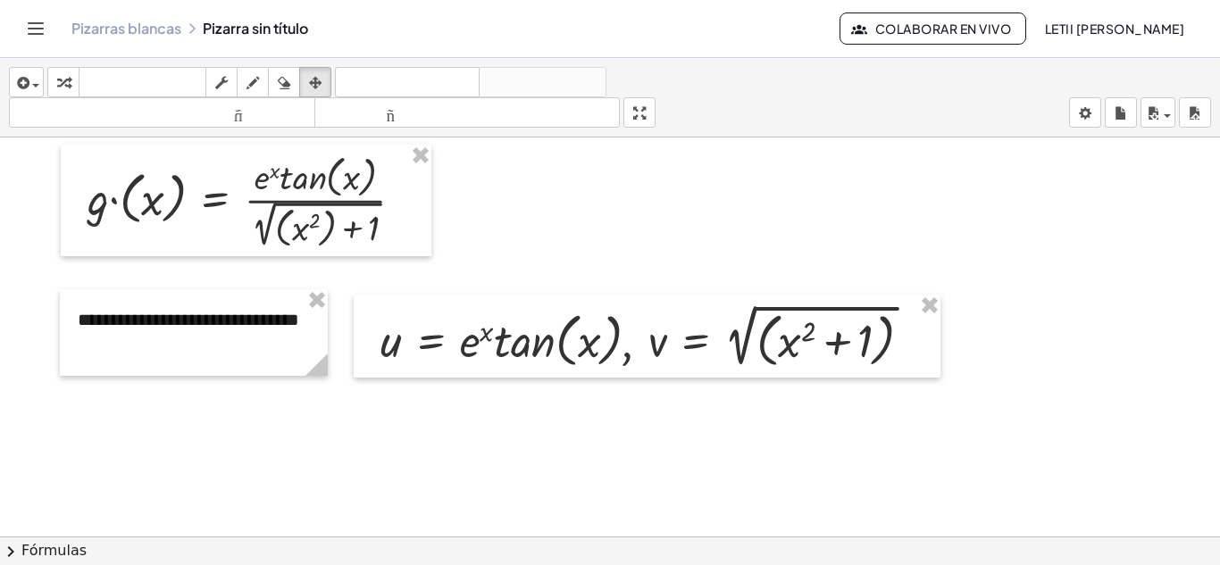
click at [22, 92] on icon "button" at bounding box center [21, 82] width 16 height 21
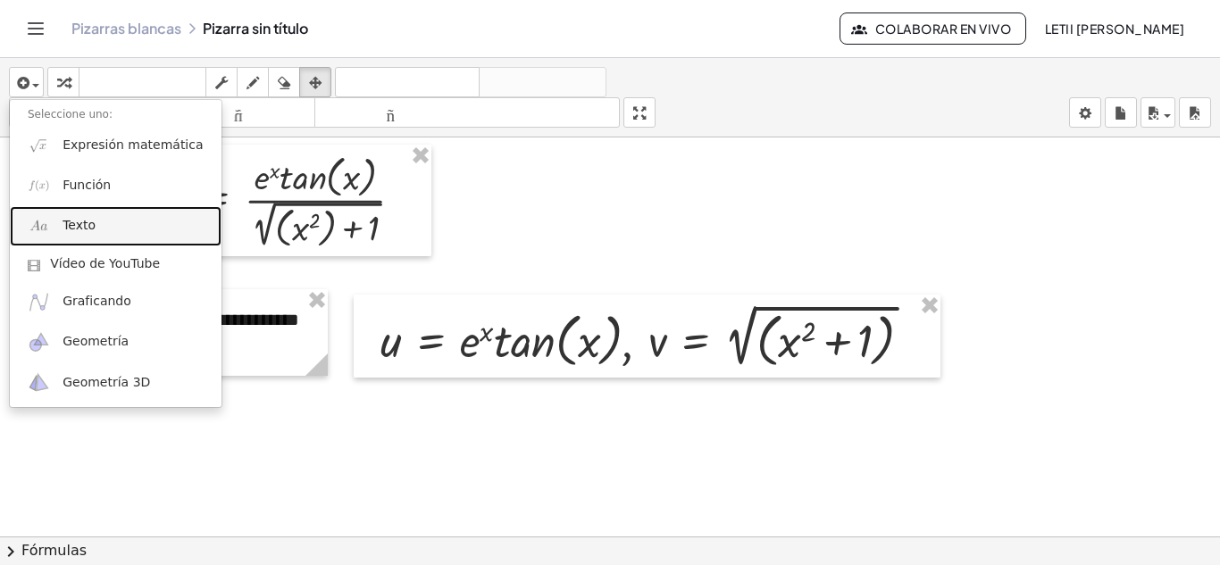
click at [113, 227] on link "Texto" at bounding box center [116, 226] width 212 height 40
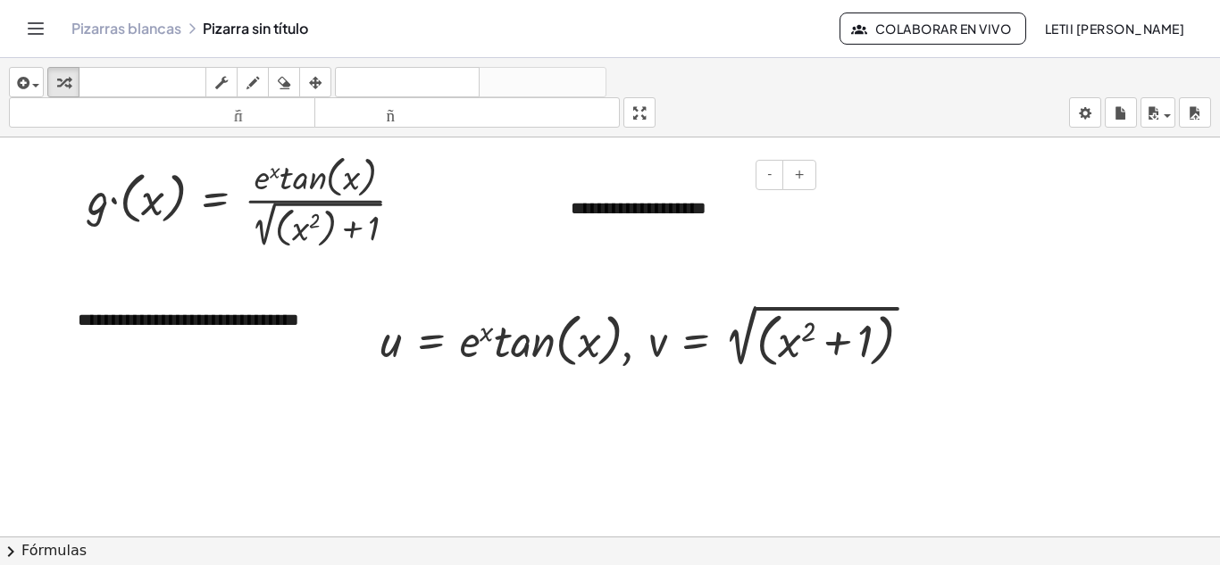
click at [678, 213] on font "**********" at bounding box center [639, 208] width 136 height 18
click at [673, 213] on font "**********" at bounding box center [639, 208] width 136 height 18
drag, startPoint x: 313, startPoint y: 87, endPoint x: 376, endPoint y: 131, distance: 76.8
click at [313, 86] on icon "button" at bounding box center [315, 82] width 13 height 21
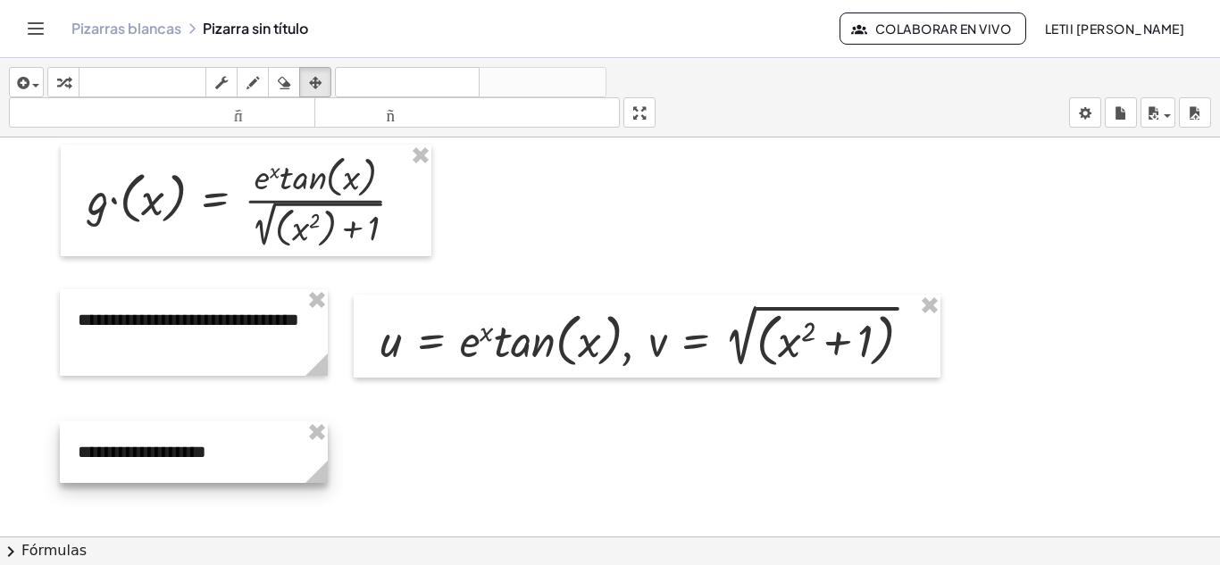
drag, startPoint x: 656, startPoint y: 207, endPoint x: 163, endPoint y: 447, distance: 547.2
click at [164, 449] on div at bounding box center [194, 453] width 268 height 62
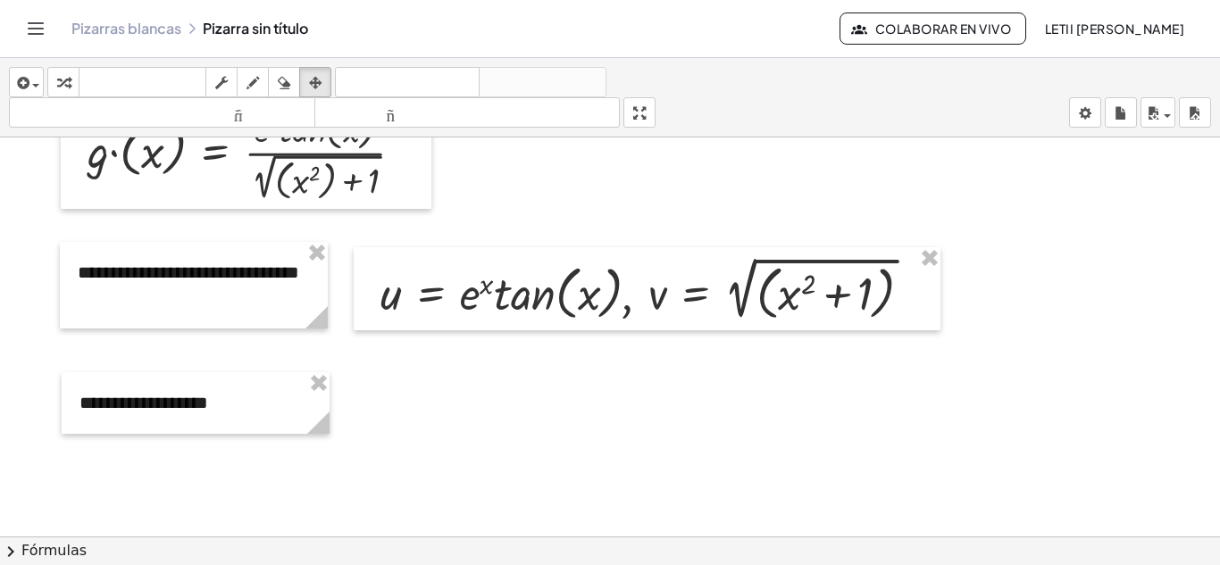
scroll to position [1108, 0]
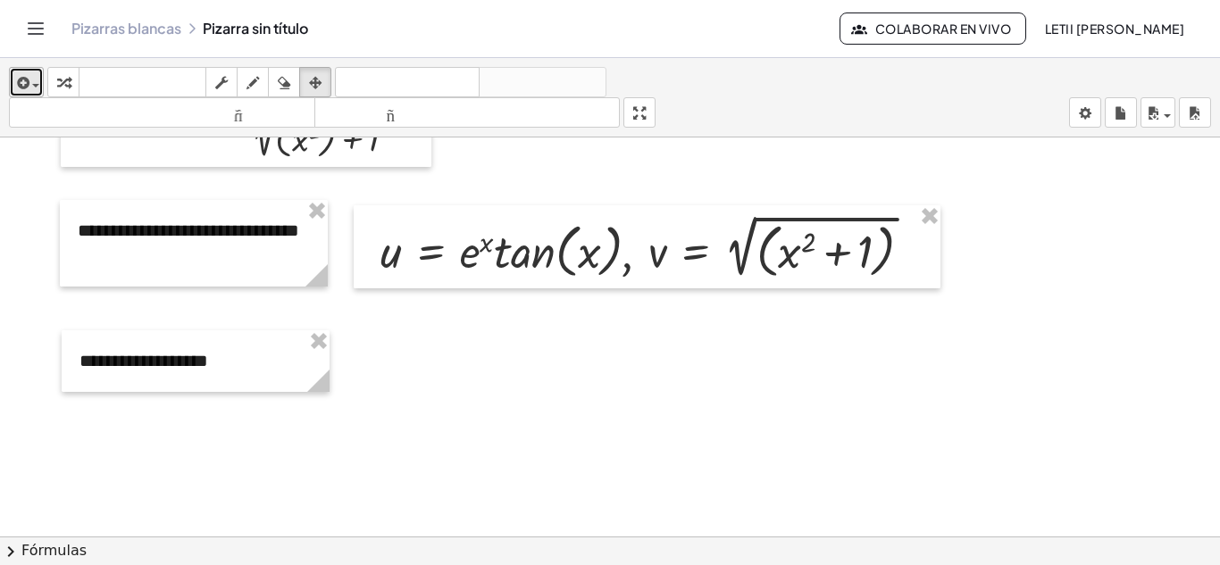
click at [24, 79] on icon "button" at bounding box center [21, 82] width 16 height 21
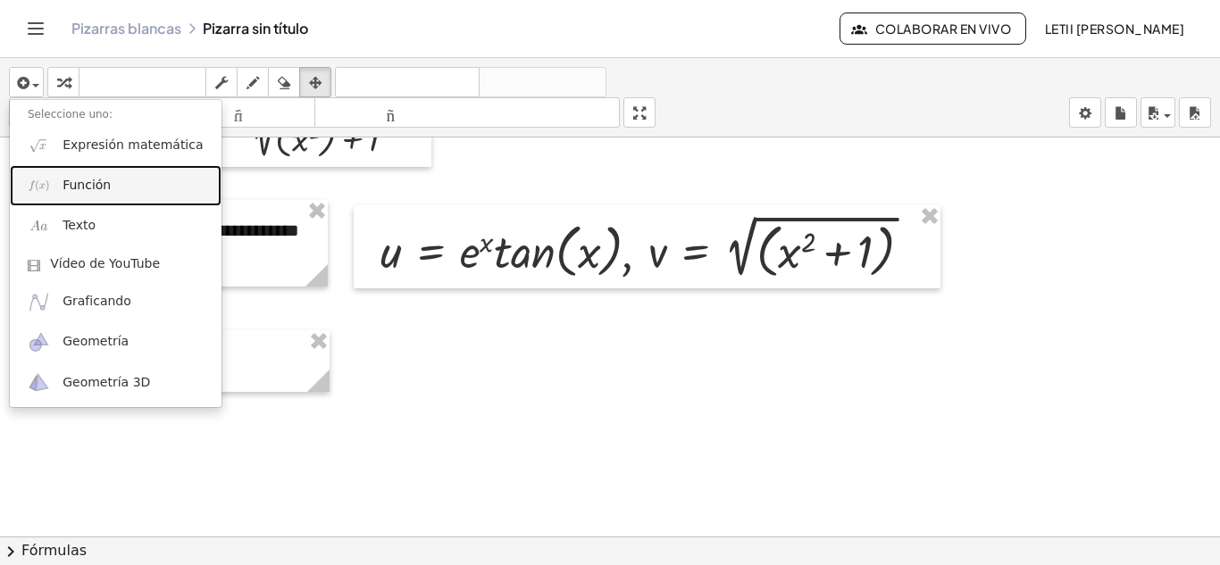
click at [106, 189] on link "Función" at bounding box center [116, 185] width 212 height 40
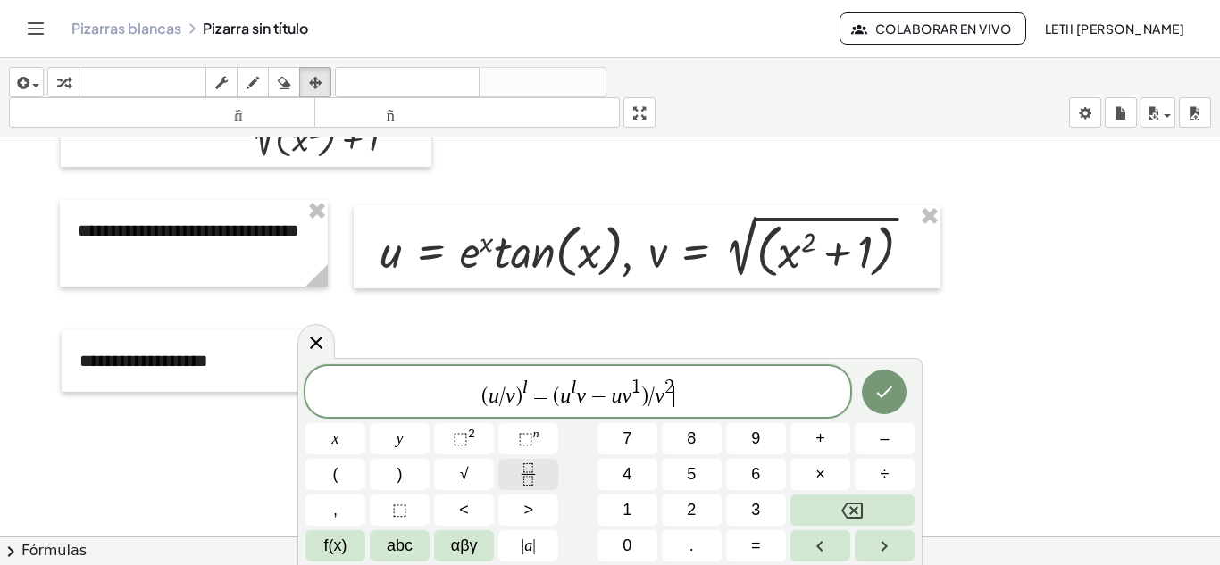
click at [539, 466] on icon "Fraction" at bounding box center [528, 475] width 22 height 22
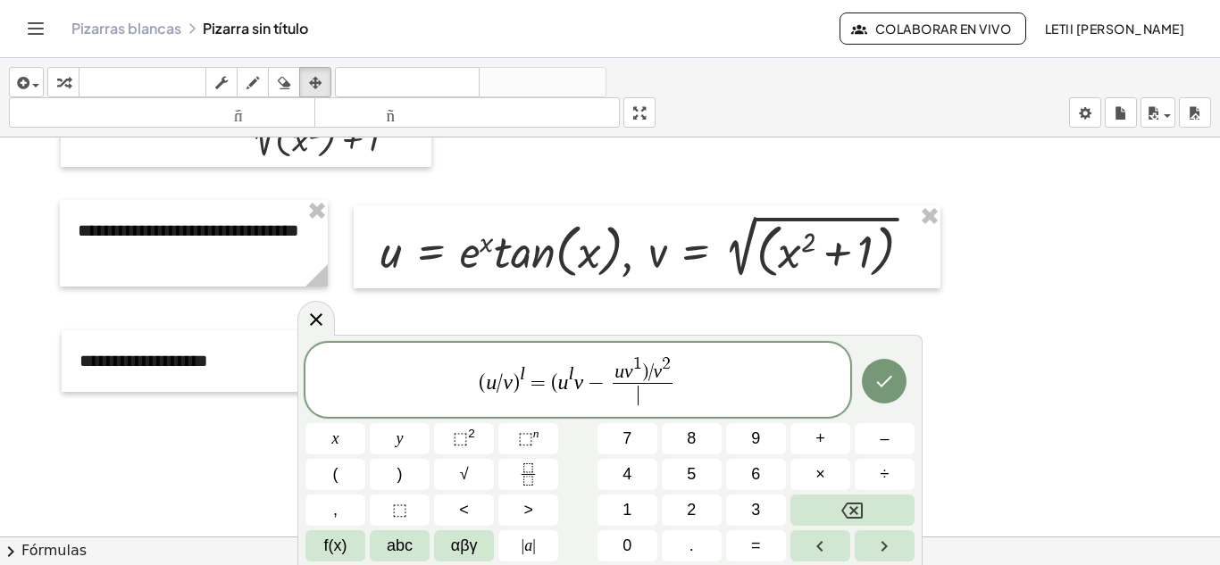
click at [649, 378] on span "/" at bounding box center [650, 373] width 5 height 20
click at [659, 395] on span at bounding box center [643, 395] width 60 height 24
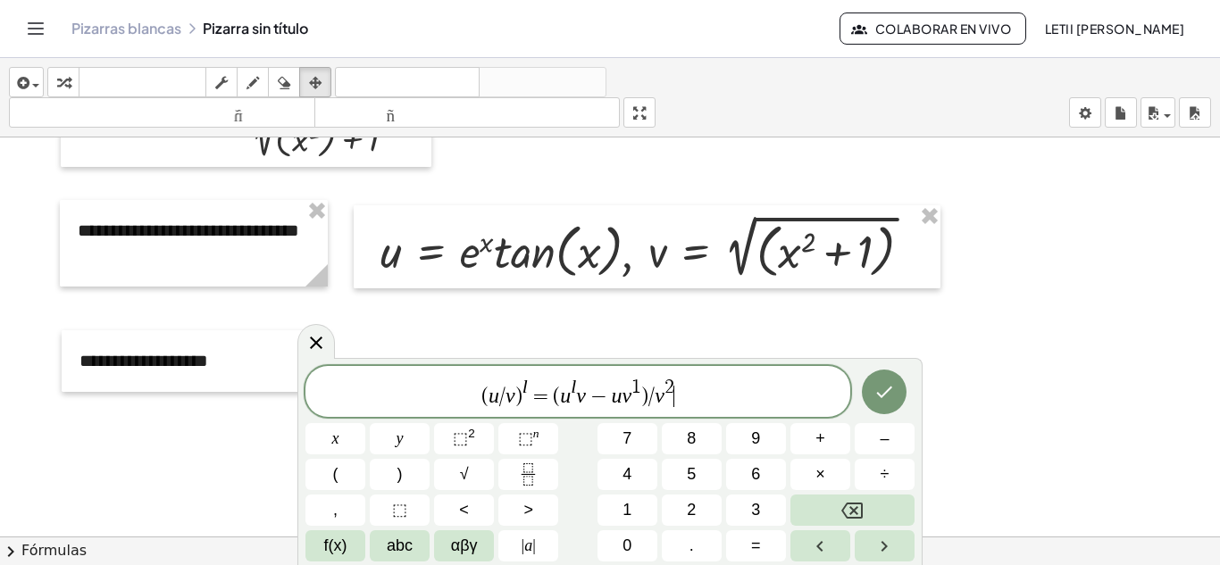
click at [655, 397] on var "v" at bounding box center [660, 395] width 10 height 23
click at [551, 405] on span "=" at bounding box center [541, 396] width 26 height 21
click at [539, 457] on div "( u / v ) l = ​ ( u l v − u v 1 ) / v 2 x y ⬚ 2 ⬚ n 7 8 9 + – ( ) √ 4 5 6 × ÷ ,…" at bounding box center [609, 464] width 609 height 196
click at [535, 473] on icon "Fraction" at bounding box center [528, 475] width 22 height 22
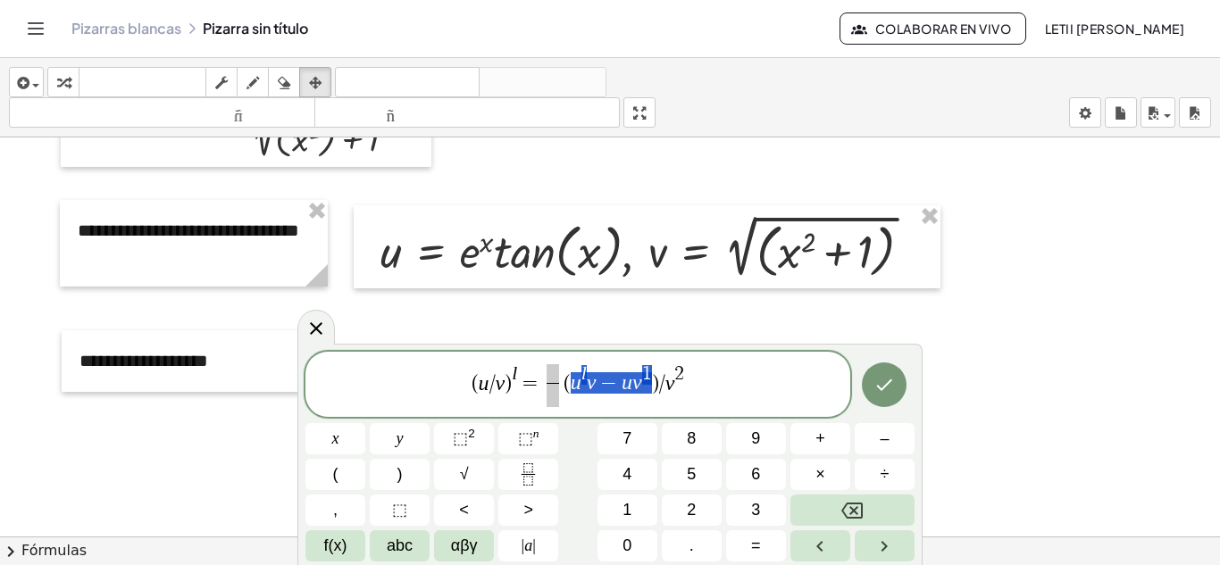
drag, startPoint x: 568, startPoint y: 386, endPoint x: 644, endPoint y: 386, distance: 75.9
click at [645, 386] on span "( u / v ) l = ​ ( u l v − u v 1 ) / v 2" at bounding box center [577, 386] width 545 height 47
click at [552, 380] on span "​" at bounding box center [553, 374] width 13 height 20
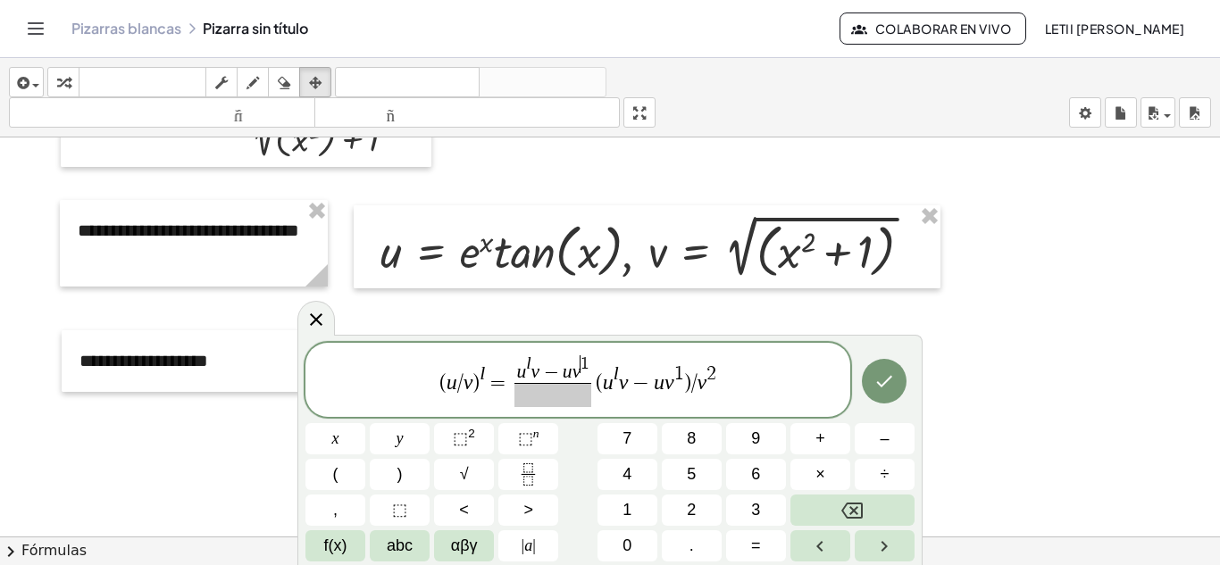
click at [584, 361] on span "1" at bounding box center [585, 363] width 9 height 17
click at [588, 362] on span "1" at bounding box center [585, 363] width 9 height 17
drag, startPoint x: 718, startPoint y: 383, endPoint x: 698, endPoint y: 387, distance: 20.0
click at [698, 387] on span "( u / v ) l = u l v − u v l ​ ( u l v − u v 1 ) / v 2" at bounding box center [577, 381] width 545 height 55
click at [537, 400] on span at bounding box center [553, 395] width 73 height 24
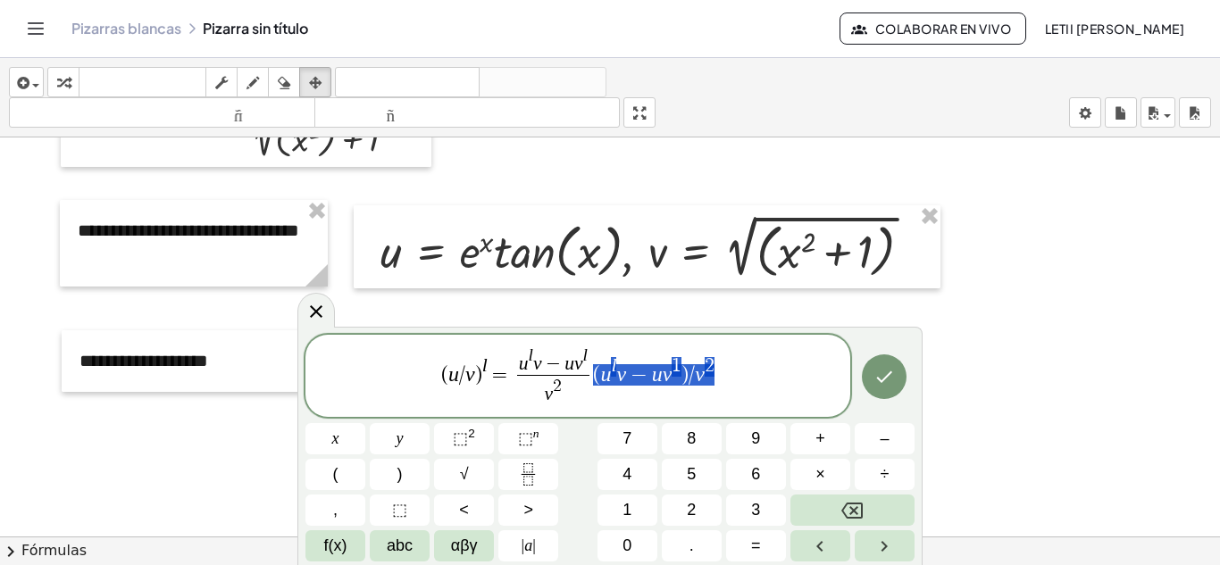
drag, startPoint x: 594, startPoint y: 372, endPoint x: 715, endPoint y: 385, distance: 122.2
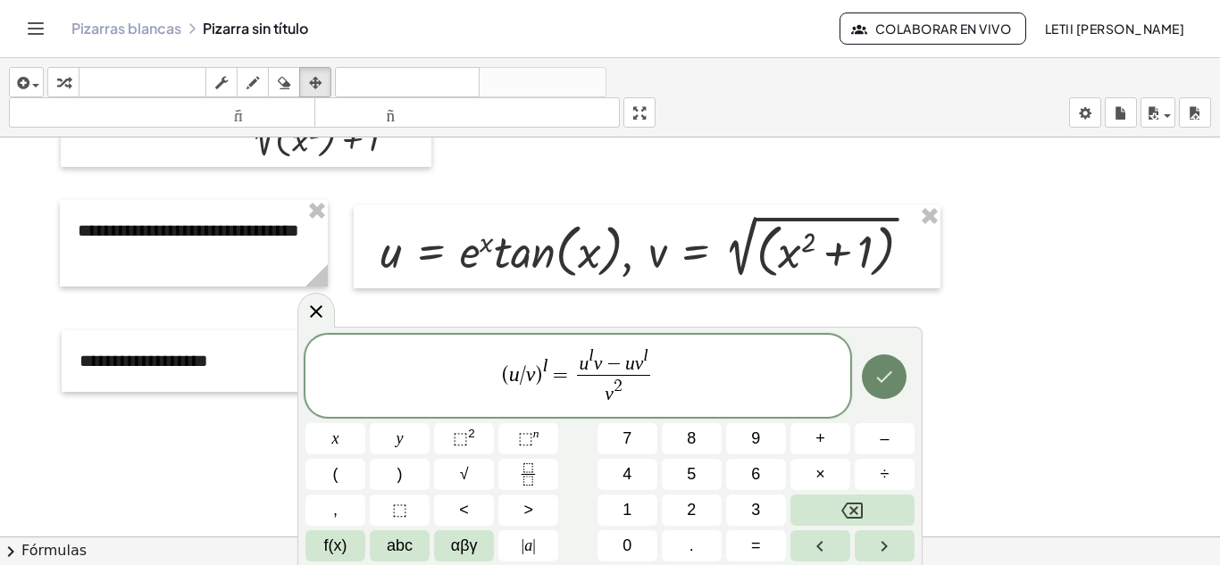
click at [898, 378] on button "Hecho" at bounding box center [884, 377] width 45 height 45
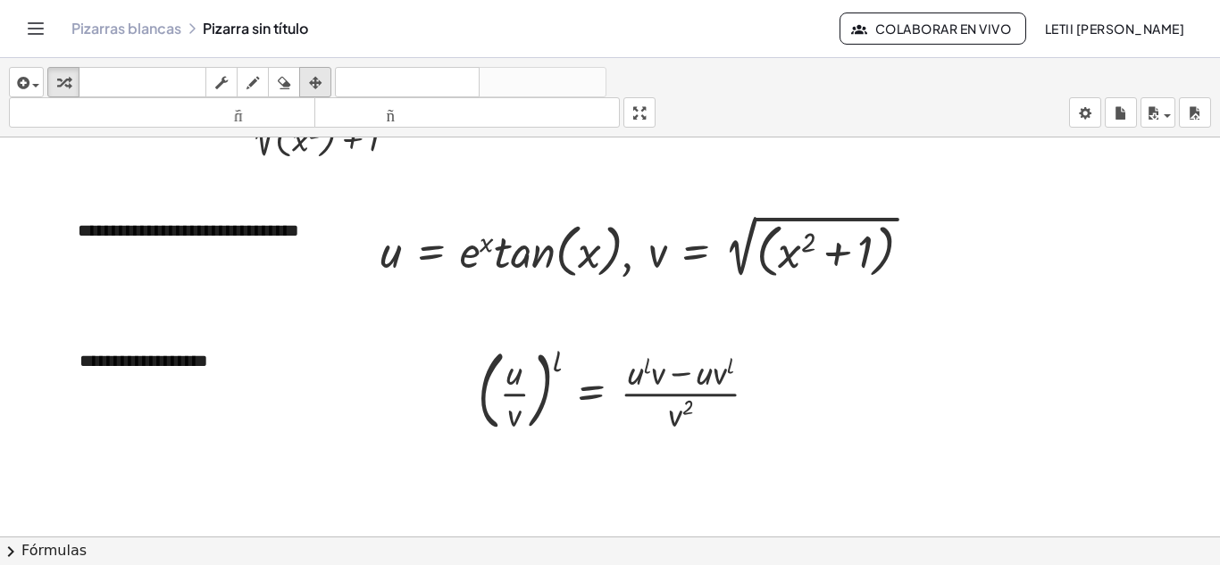
click at [317, 83] on icon "button" at bounding box center [315, 82] width 13 height 21
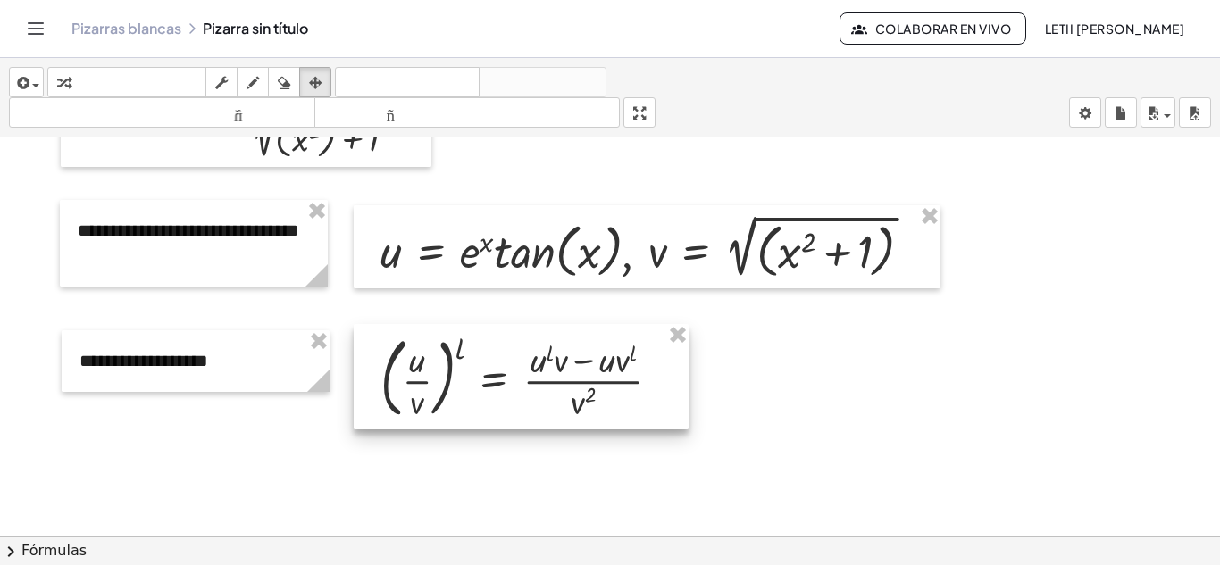
drag, startPoint x: 664, startPoint y: 403, endPoint x: 572, endPoint y: 390, distance: 93.7
click at [572, 390] on div at bounding box center [521, 376] width 335 height 105
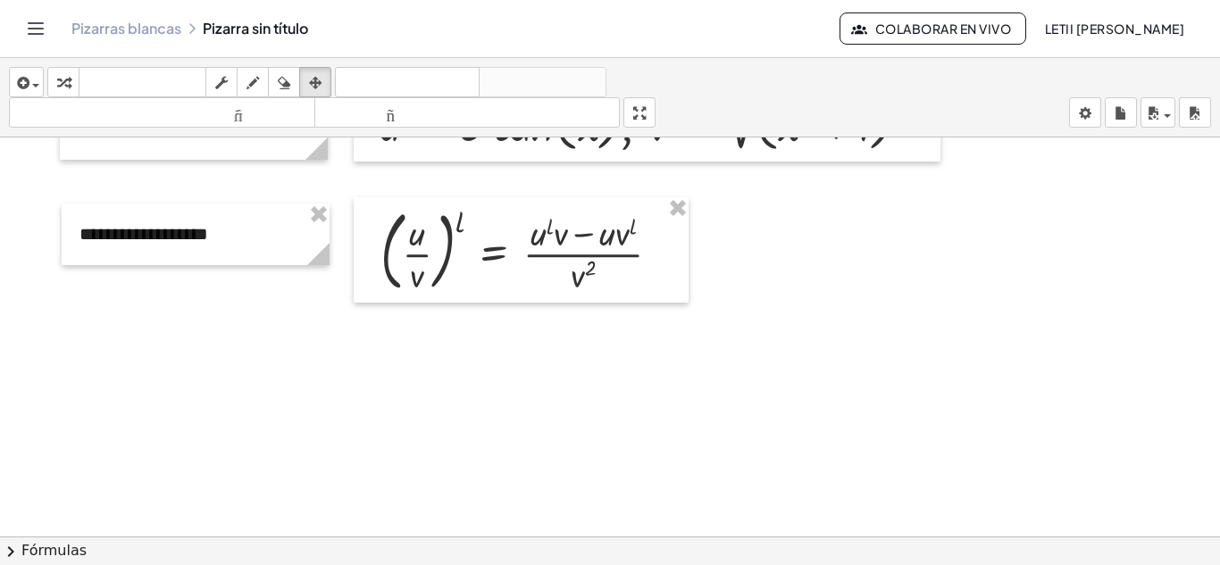
scroll to position [1198, 0]
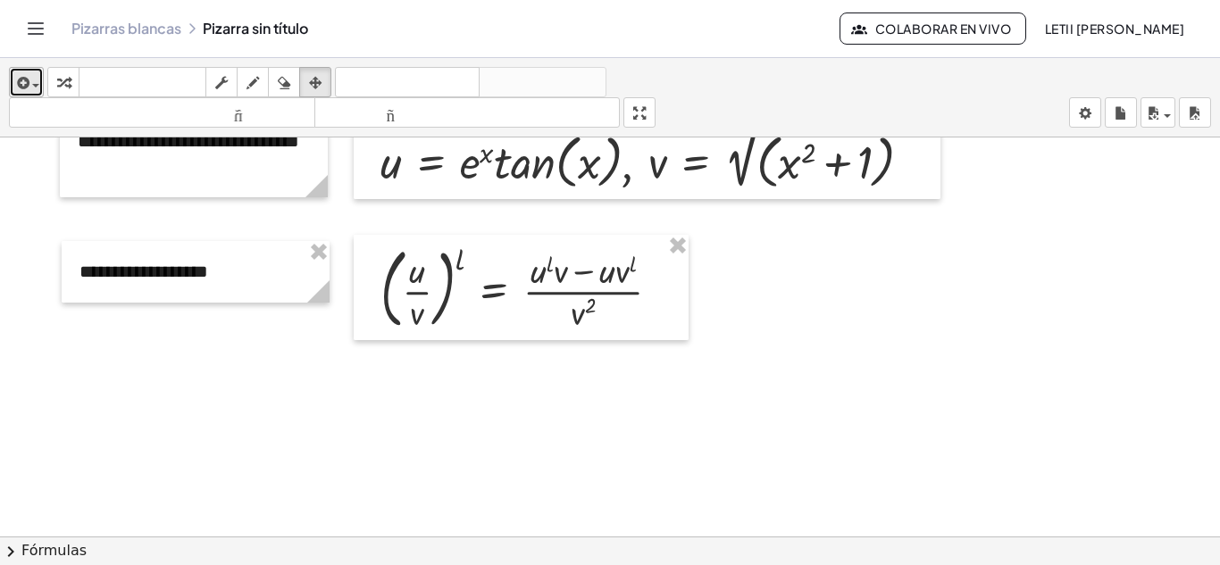
click at [21, 76] on icon "button" at bounding box center [21, 82] width 16 height 21
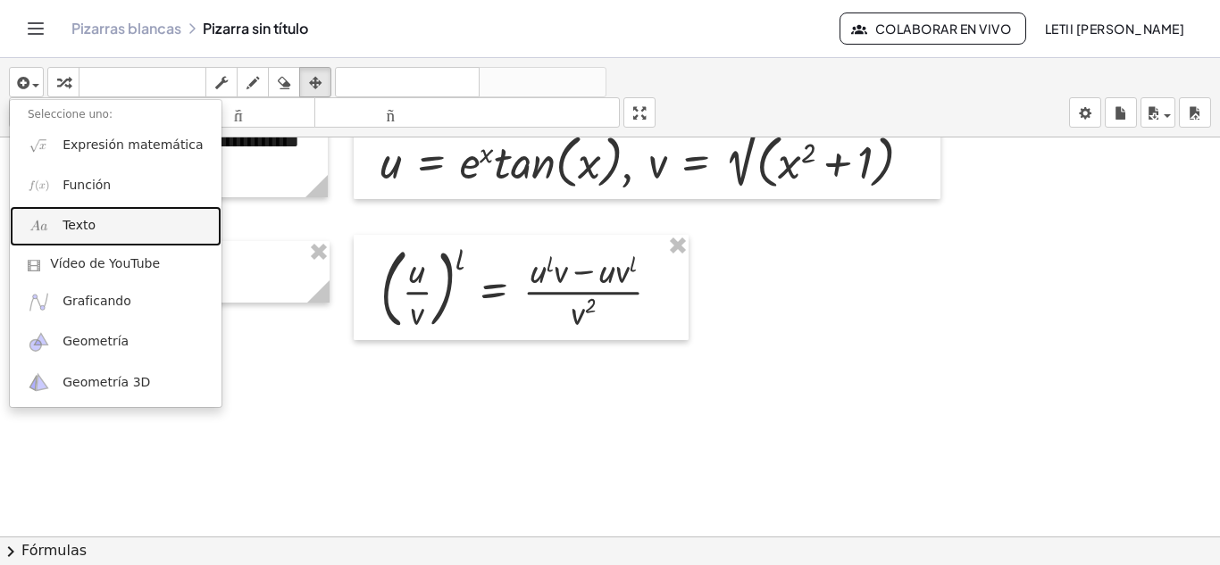
click at [83, 218] on font "Texto" at bounding box center [79, 225] width 33 height 14
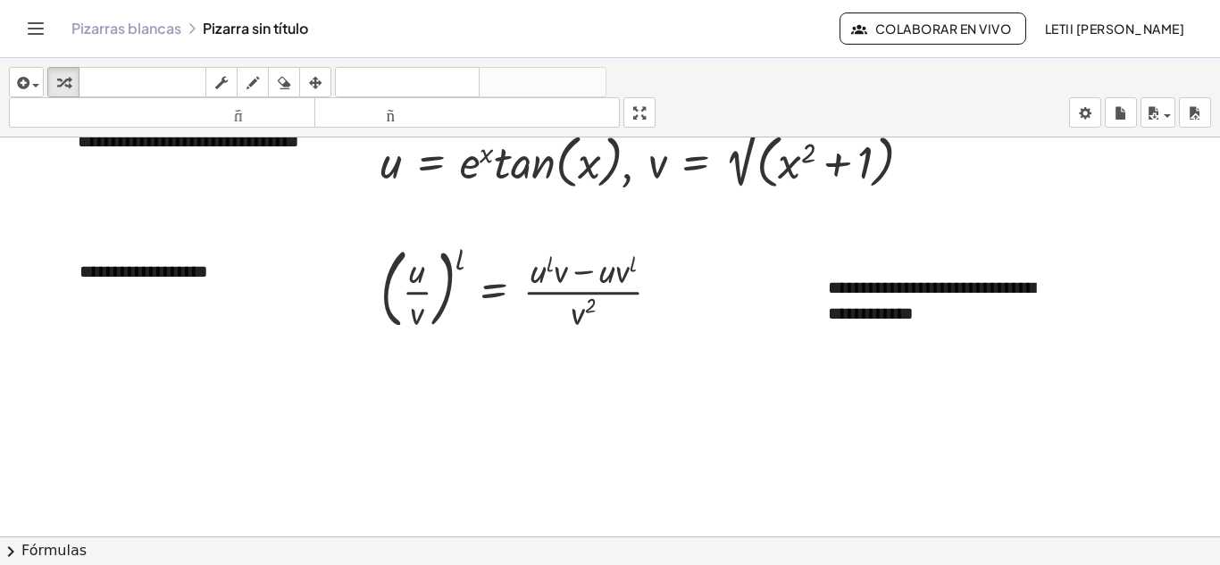
drag, startPoint x: 324, startPoint y: 85, endPoint x: 471, endPoint y: 213, distance: 194.9
click at [325, 84] on div "button" at bounding box center [315, 81] width 23 height 21
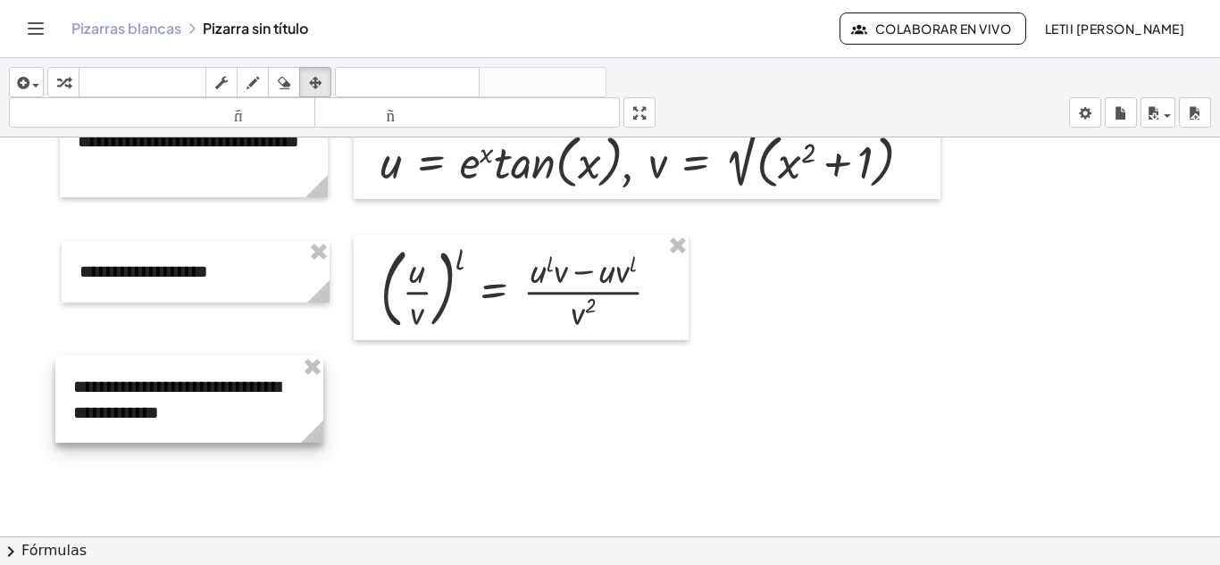
drag, startPoint x: 923, startPoint y: 289, endPoint x: 169, endPoint y: 388, distance: 761.1
click at [169, 388] on div at bounding box center [189, 399] width 268 height 87
click at [22, 74] on icon "button" at bounding box center [21, 82] width 16 height 21
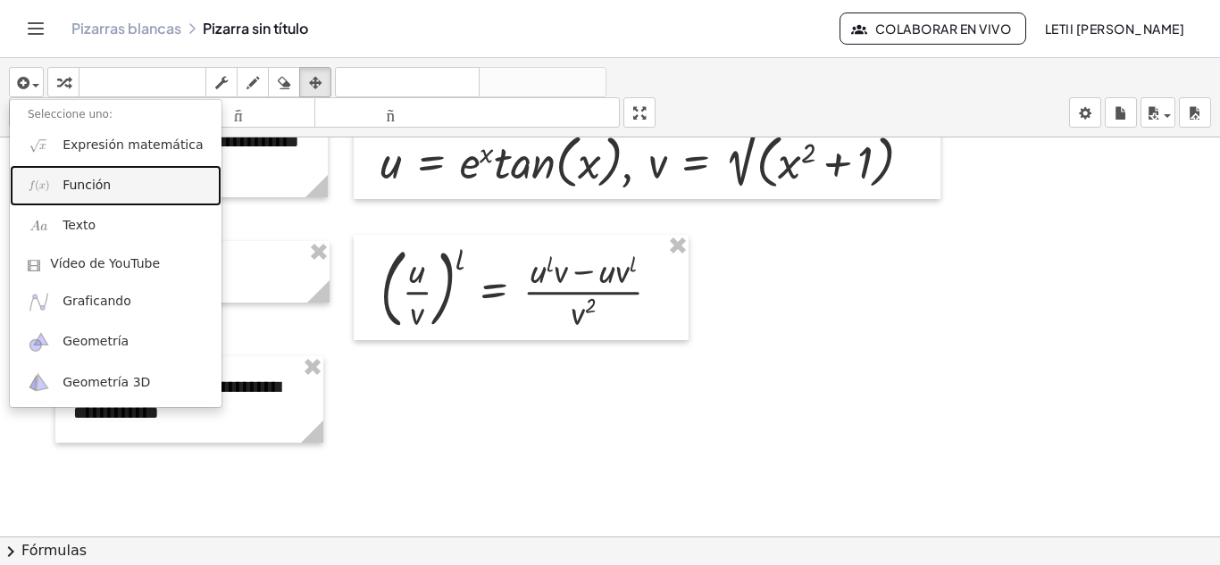
click at [93, 184] on font "Función" at bounding box center [87, 185] width 48 height 14
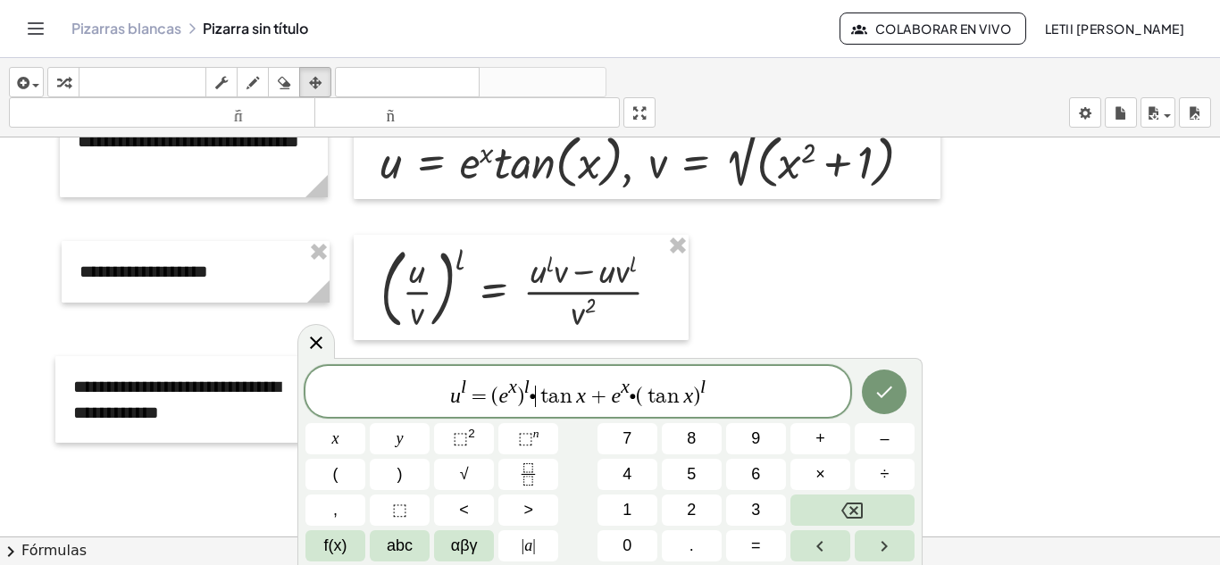
click at [540, 400] on var "t" at bounding box center [542, 396] width 13 height 21
click at [824, 478] on span "×" at bounding box center [820, 475] width 10 height 24
click at [634, 402] on span "∙" at bounding box center [634, 396] width 6 height 21
click at [832, 472] on button "×" at bounding box center [820, 474] width 60 height 31
click at [885, 395] on icon "Hecho" at bounding box center [885, 393] width 16 height 12
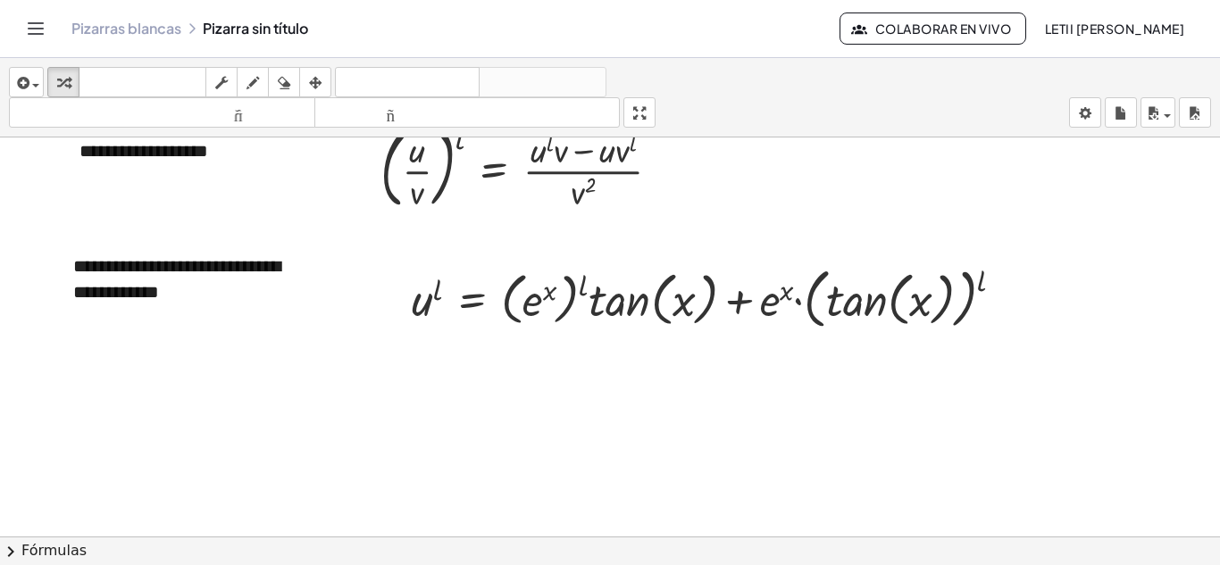
scroll to position [1287, 0]
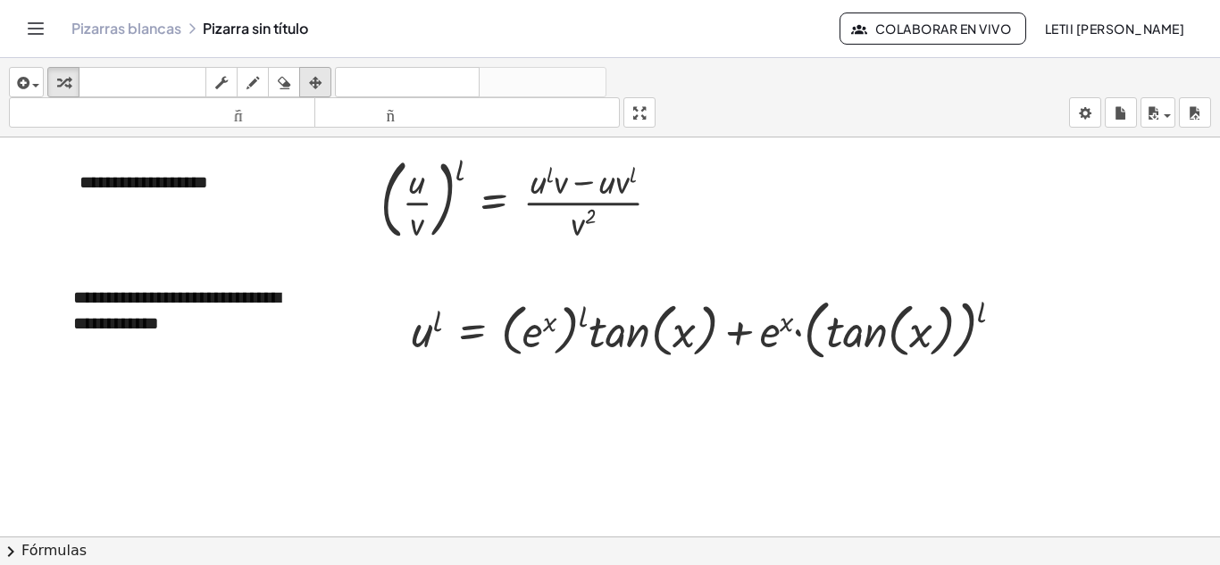
click at [313, 78] on icon "button" at bounding box center [315, 82] width 13 height 21
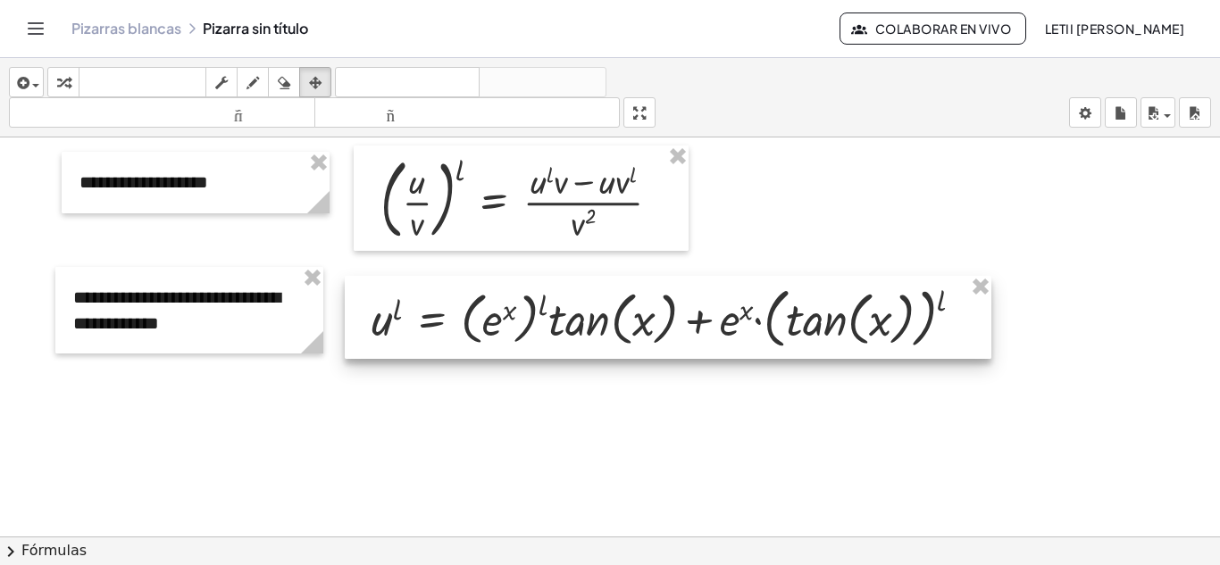
drag, startPoint x: 664, startPoint y: 338, endPoint x: 624, endPoint y: 327, distance: 41.8
click at [624, 327] on div at bounding box center [668, 317] width 647 height 83
drag, startPoint x: 17, startPoint y: 79, endPoint x: 31, endPoint y: 103, distance: 28.0
click at [18, 79] on icon "button" at bounding box center [21, 82] width 16 height 21
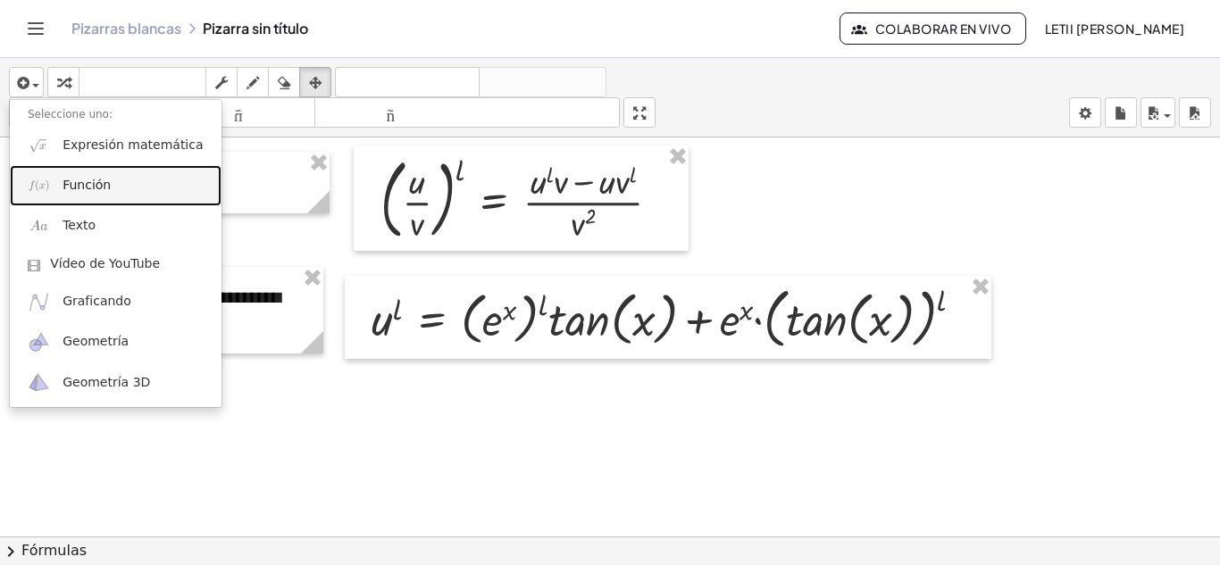
click at [104, 186] on font "Función" at bounding box center [87, 185] width 48 height 14
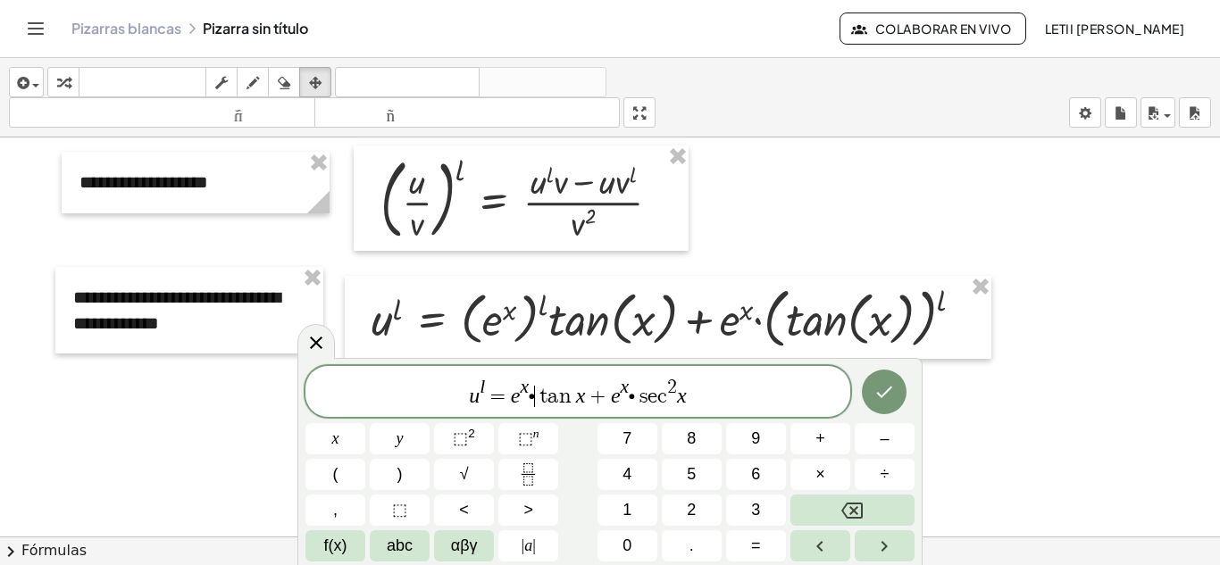
click at [535, 398] on span "u l = e x ∙ ​ t a n x + e x ∙ s e c 2 x" at bounding box center [577, 393] width 545 height 32
click at [844, 471] on button "×" at bounding box center [820, 474] width 60 height 31
click at [635, 398] on span "u l = e x · ​ t a n x + e x ∙ s e c 2 x" at bounding box center [577, 393] width 545 height 32
click at [828, 476] on button "×" at bounding box center [820, 474] width 60 height 31
click at [884, 400] on icon "Hecho" at bounding box center [883, 391] width 21 height 21
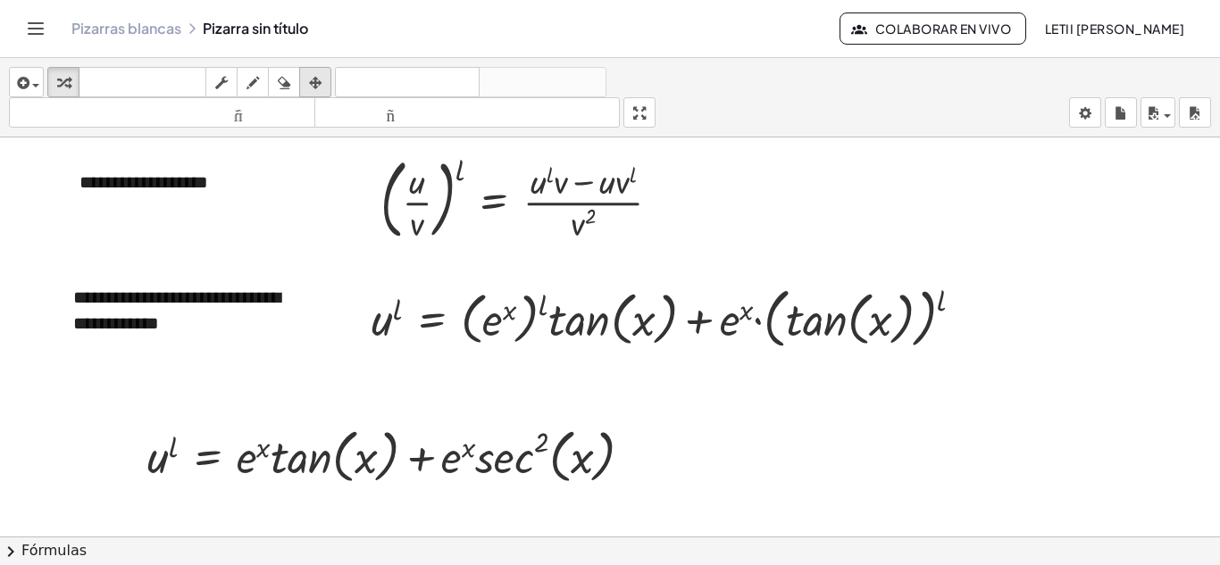
click at [314, 91] on icon "button" at bounding box center [315, 82] width 13 height 21
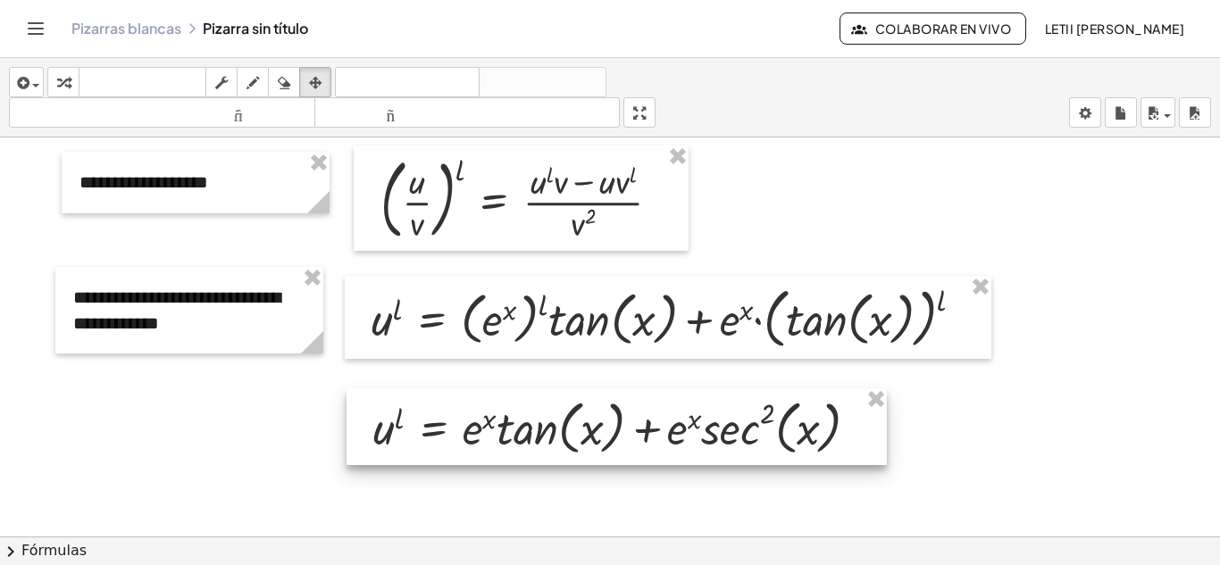
drag, startPoint x: 388, startPoint y: 446, endPoint x: 604, endPoint y: 417, distance: 218.0
click at [604, 417] on div at bounding box center [617, 426] width 540 height 77
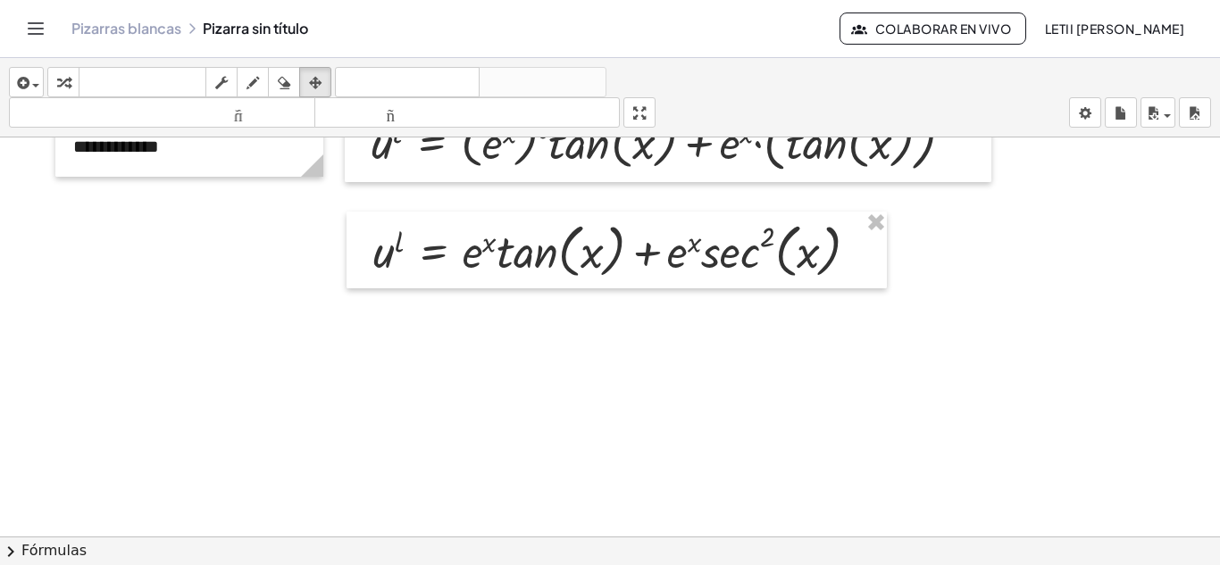
scroll to position [1466, 0]
click at [35, 81] on div "button" at bounding box center [26, 81] width 26 height 21
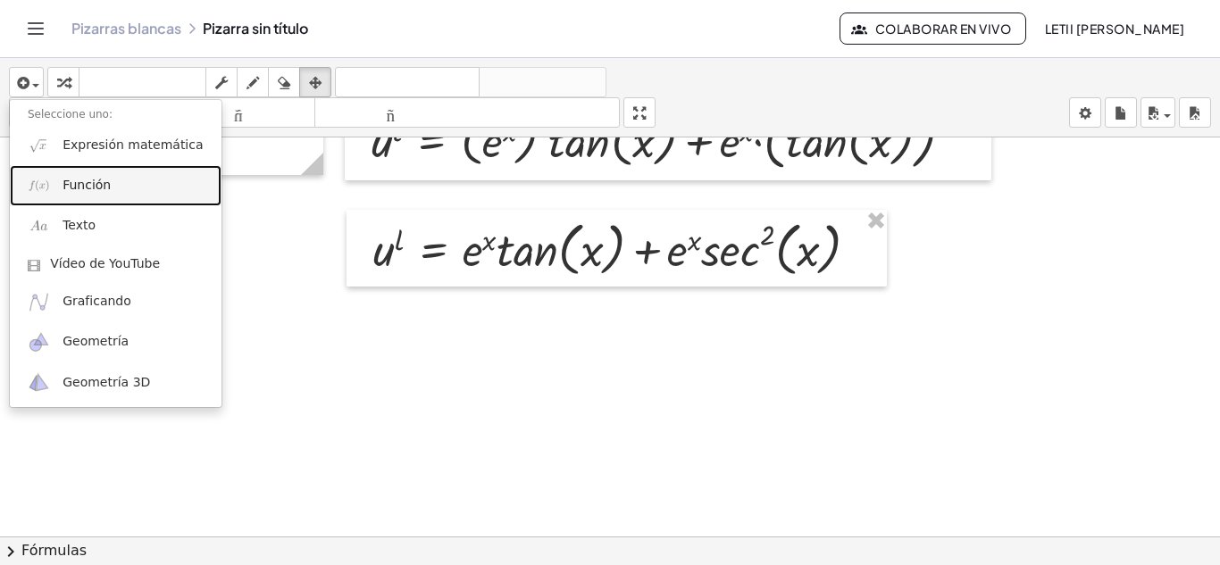
click at [73, 191] on font "Función" at bounding box center [87, 185] width 48 height 14
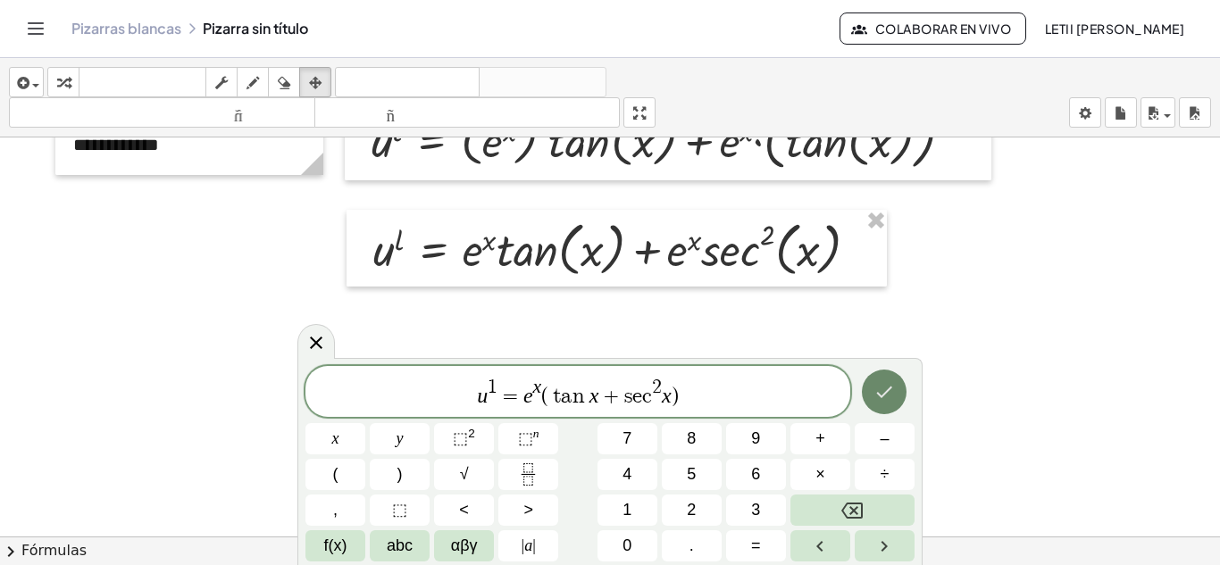
click at [888, 386] on icon "Hecho" at bounding box center [883, 391] width 21 height 21
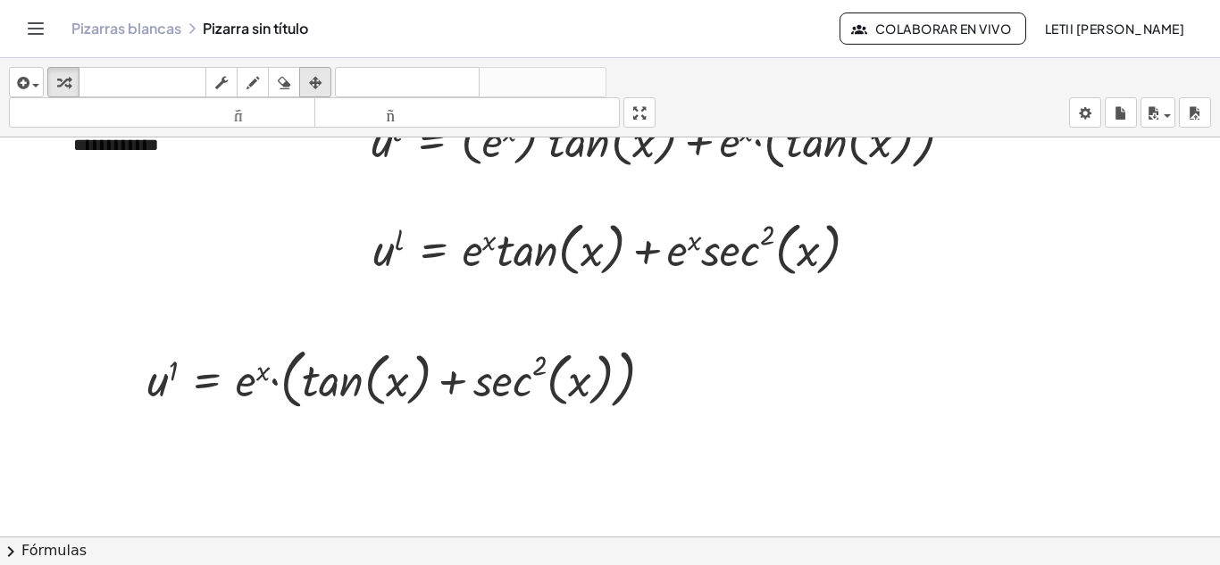
click at [315, 79] on icon "button" at bounding box center [315, 82] width 13 height 21
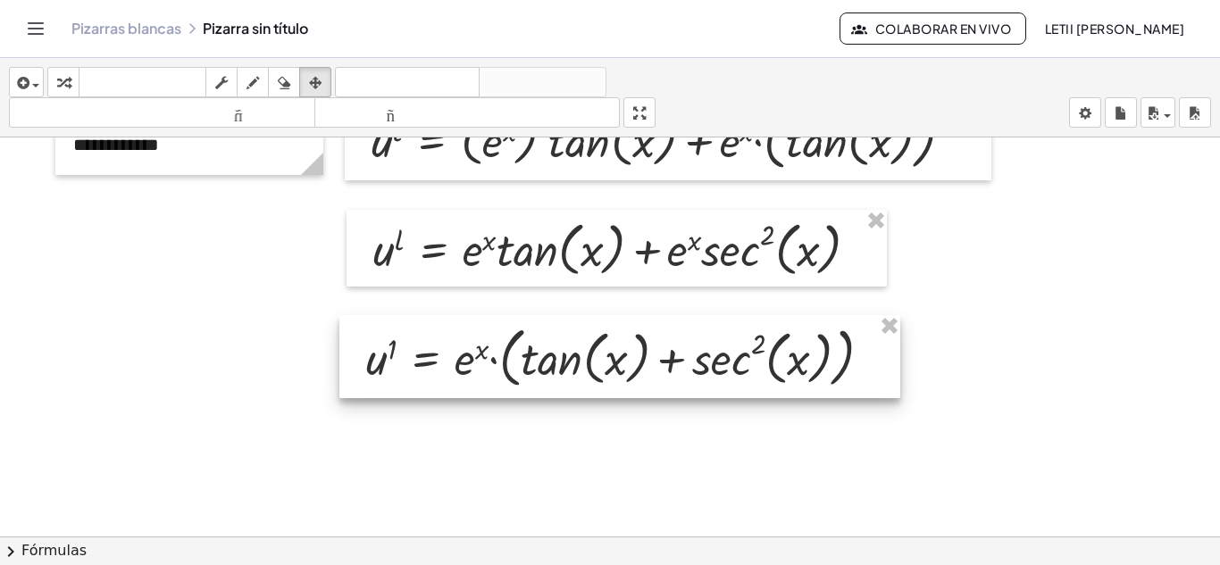
drag, startPoint x: 354, startPoint y: 367, endPoint x: 572, endPoint y: 346, distance: 219.9
click at [572, 346] on div at bounding box center [619, 356] width 561 height 83
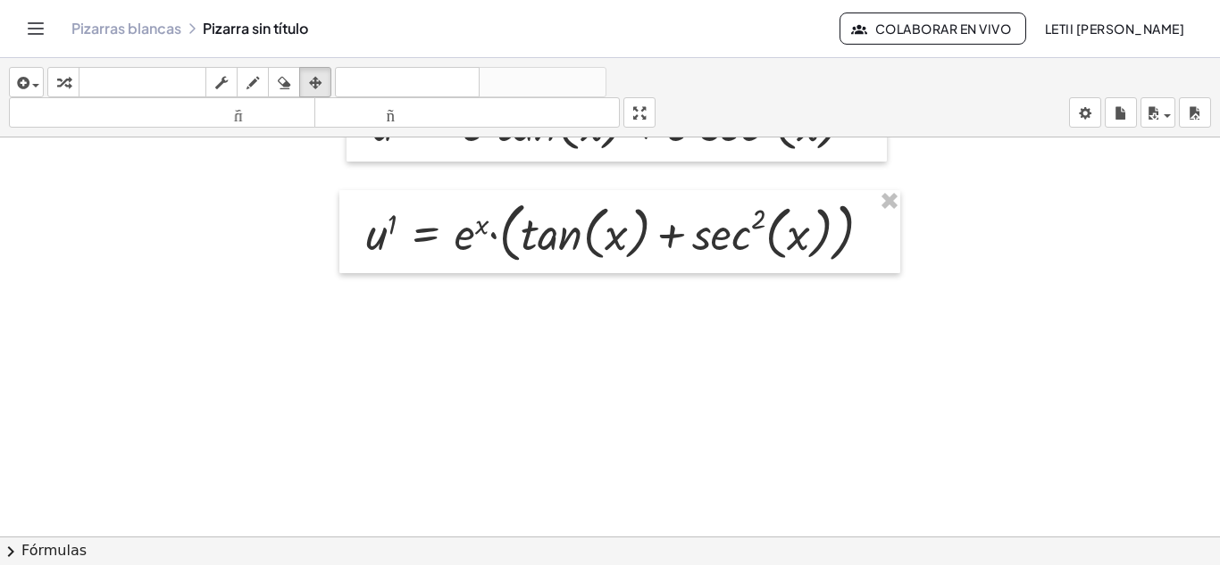
scroll to position [1597, 0]
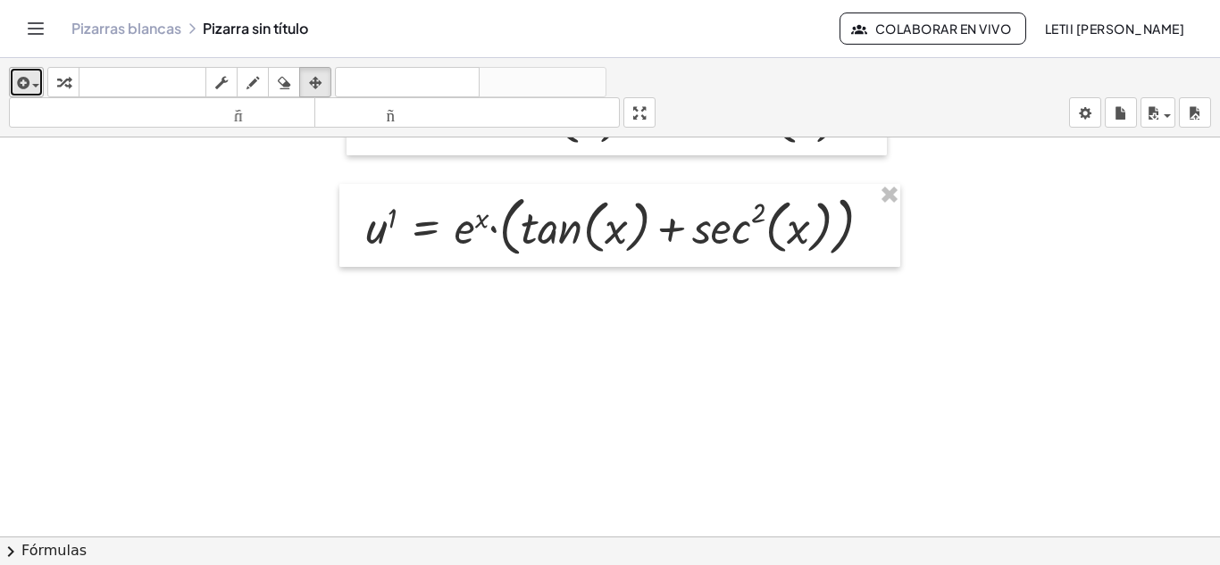
click at [24, 79] on icon "button" at bounding box center [21, 82] width 16 height 21
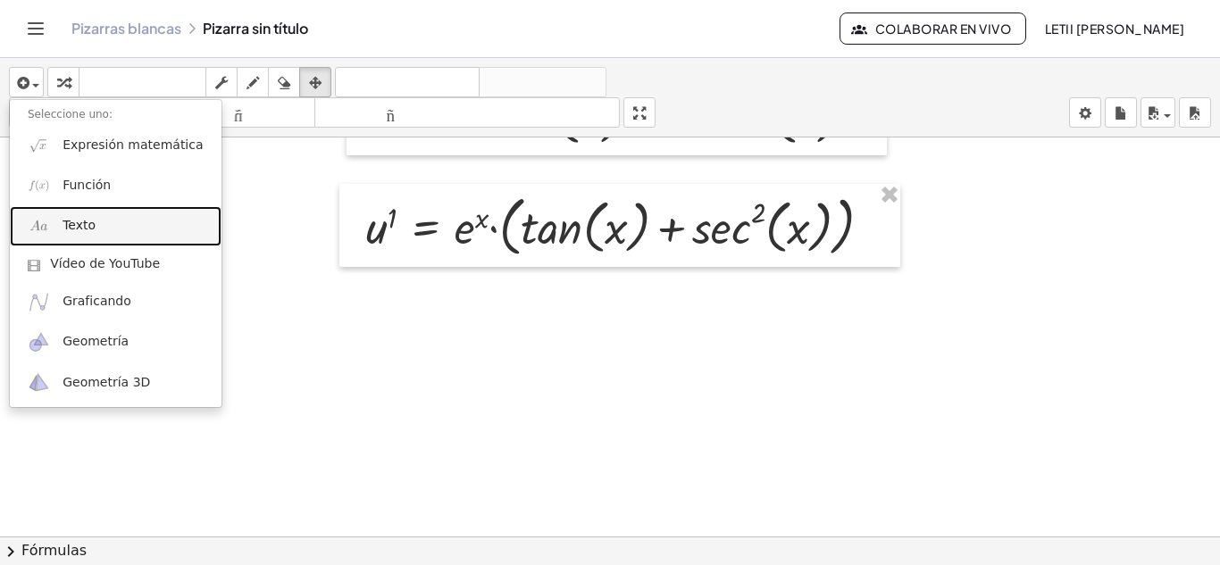
click at [64, 227] on font "Texto" at bounding box center [79, 225] width 33 height 14
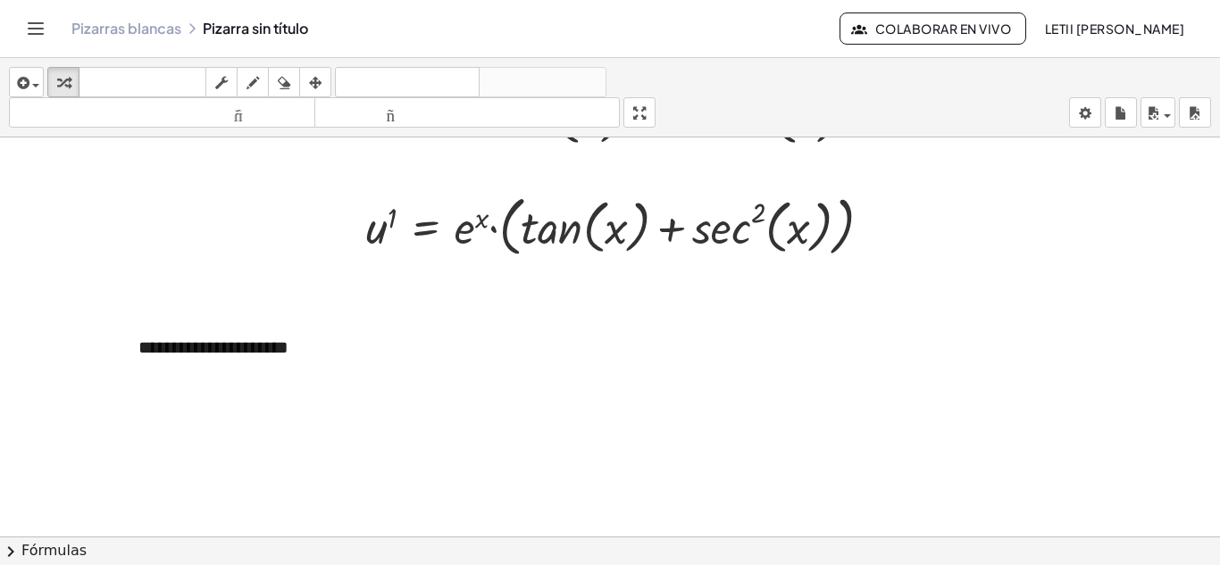
click at [308, 88] on div "button" at bounding box center [315, 81] width 23 height 21
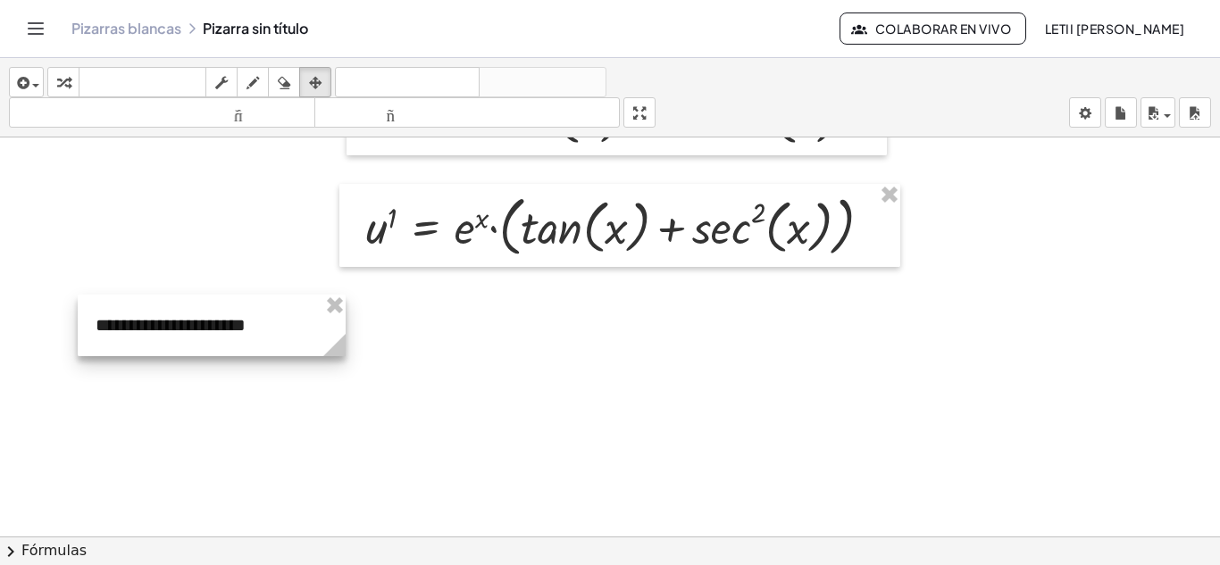
drag, startPoint x: 229, startPoint y: 357, endPoint x: 186, endPoint y: 335, distance: 48.3
click at [186, 335] on div at bounding box center [212, 326] width 268 height 62
click at [36, 85] on span "button" at bounding box center [35, 86] width 7 height 4
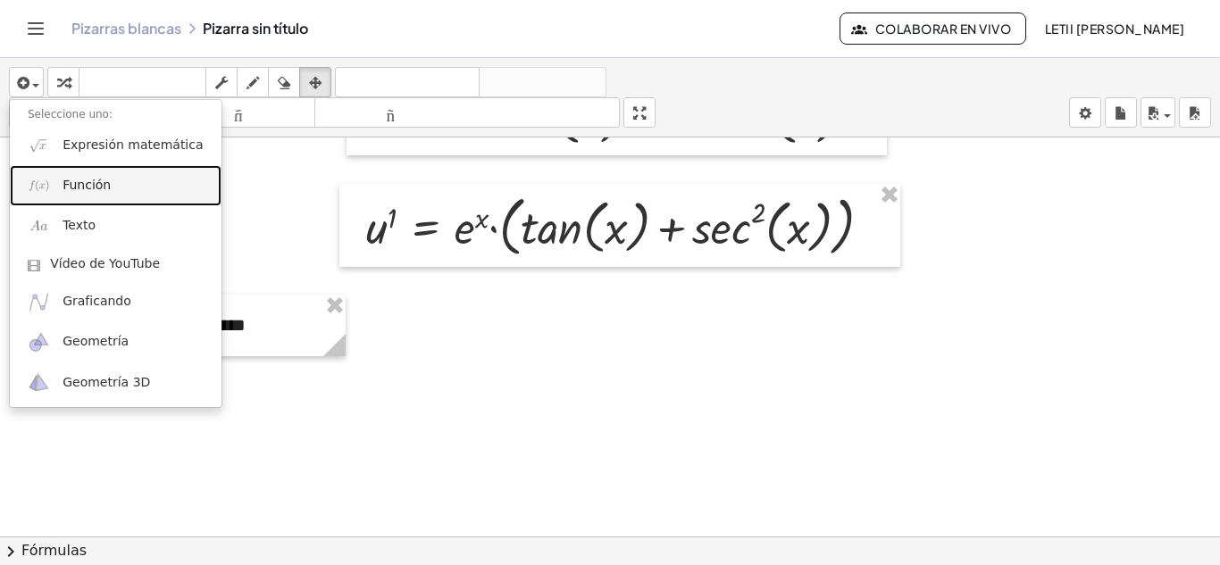
click at [111, 180] on link "Función" at bounding box center [116, 185] width 212 height 40
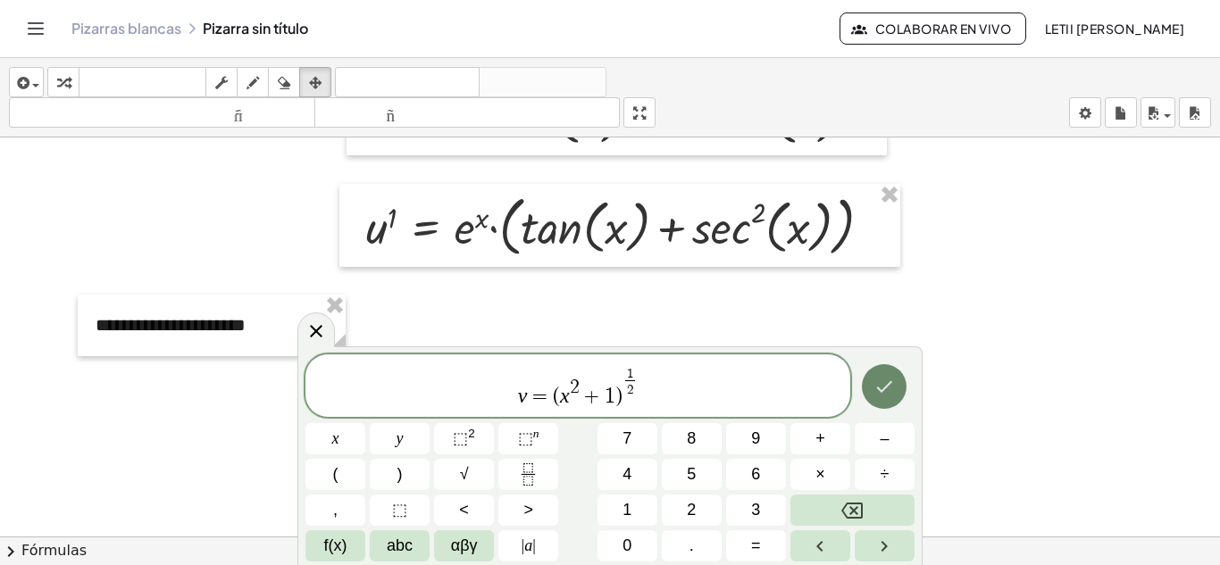
click at [898, 392] on button "Hecho" at bounding box center [884, 386] width 45 height 45
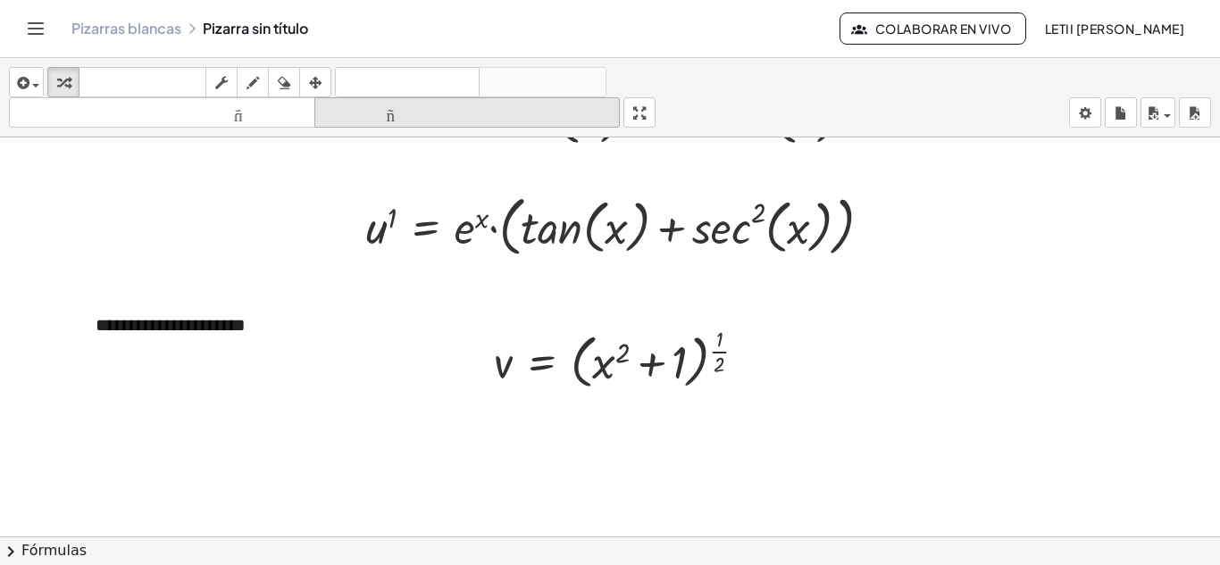
click at [315, 85] on icon "button" at bounding box center [315, 82] width 13 height 21
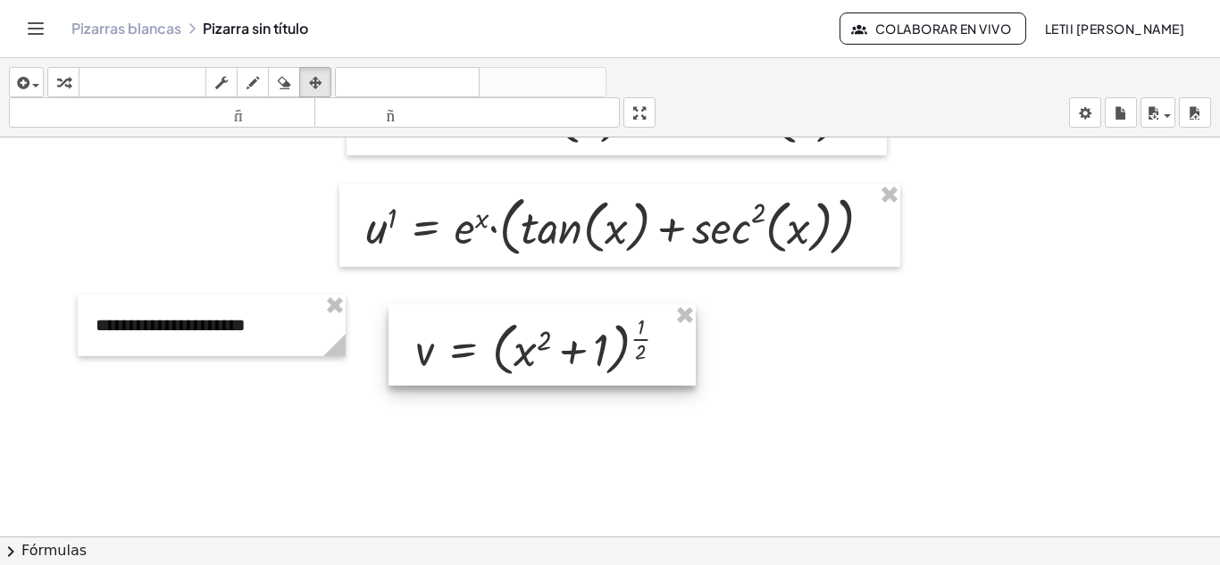
drag, startPoint x: 597, startPoint y: 381, endPoint x: 518, endPoint y: 369, distance: 79.6
click at [518, 369] on div at bounding box center [541, 345] width 307 height 81
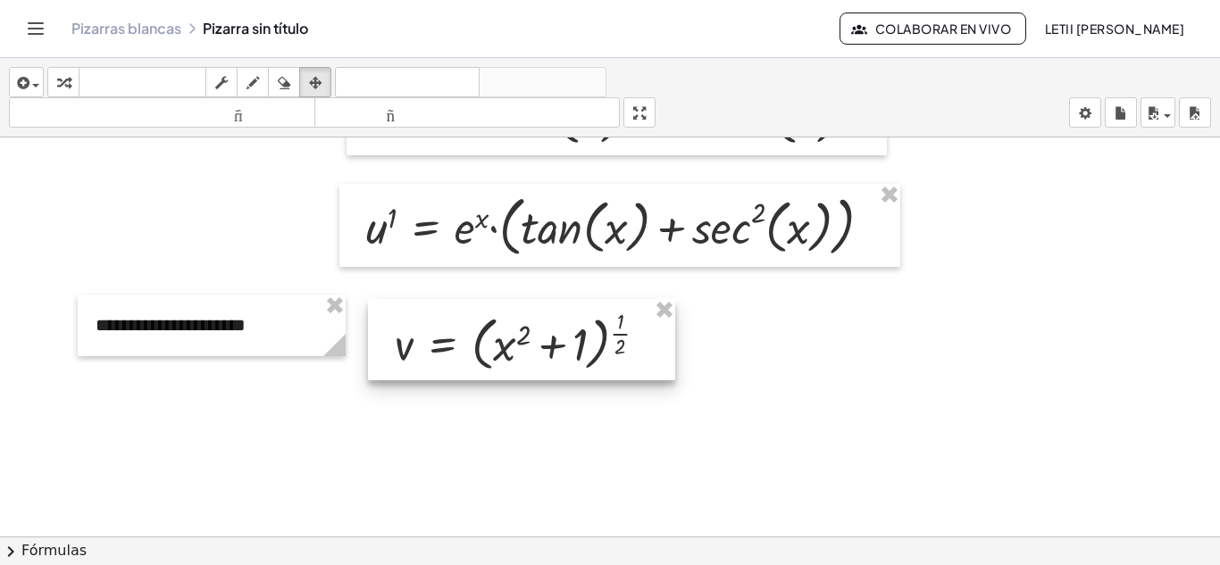
drag, startPoint x: 553, startPoint y: 346, endPoint x: 532, endPoint y: 340, distance: 21.2
click at [532, 340] on div at bounding box center [521, 339] width 307 height 81
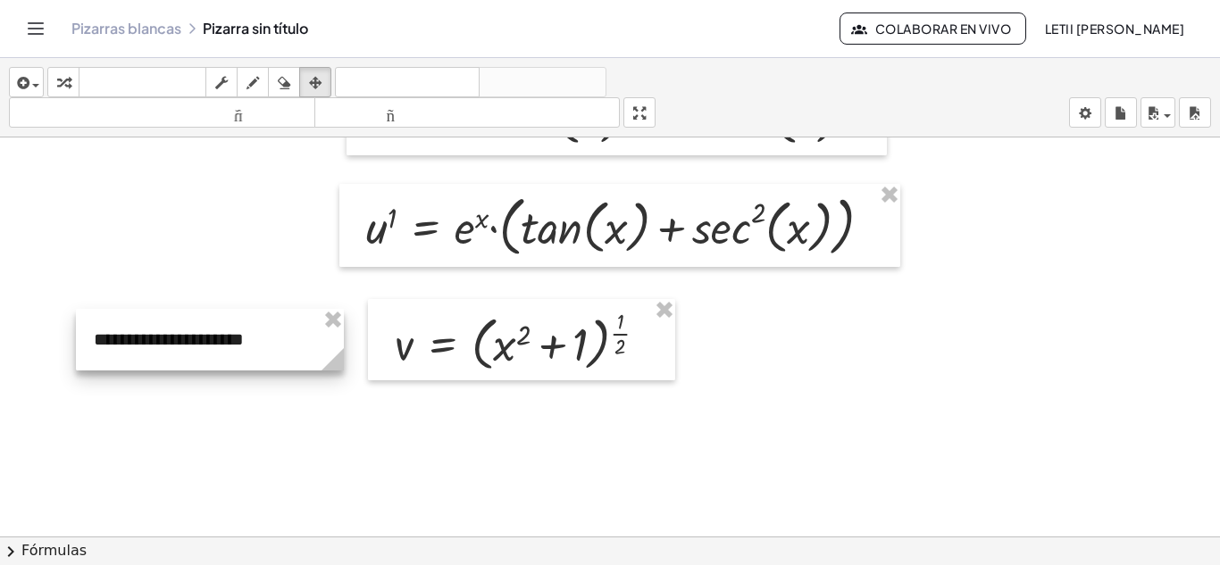
drag, startPoint x: 281, startPoint y: 337, endPoint x: 280, endPoint y: 351, distance: 14.4
click at [280, 351] on div at bounding box center [210, 340] width 268 height 62
click at [18, 89] on icon "button" at bounding box center [21, 82] width 16 height 21
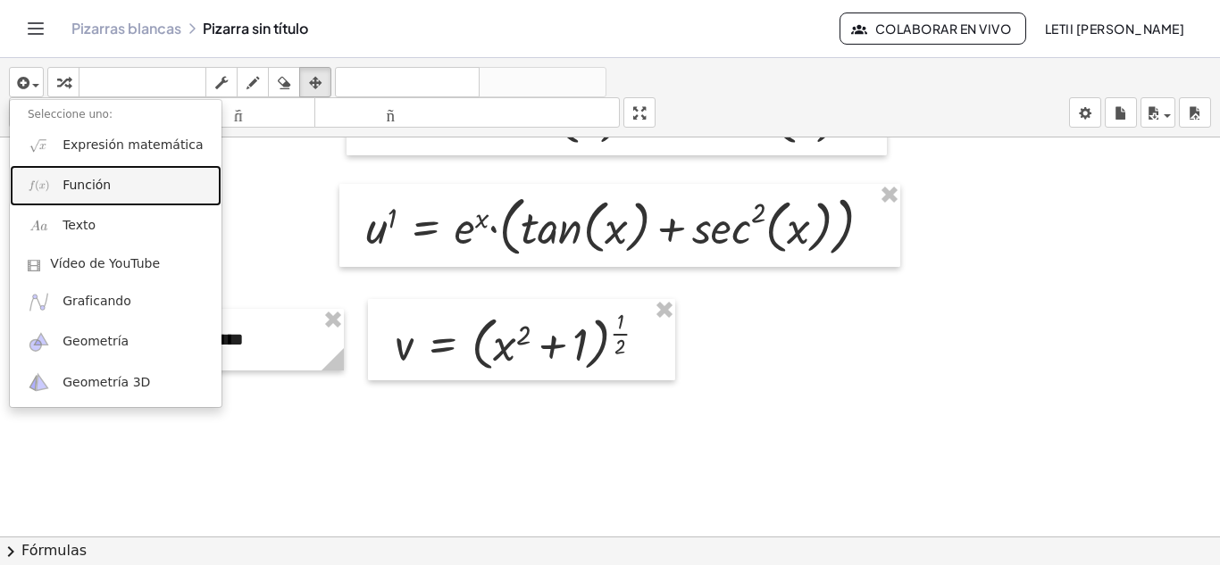
drag, startPoint x: 73, startPoint y: 183, endPoint x: 198, endPoint y: 284, distance: 160.7
click at [74, 183] on font "Función" at bounding box center [87, 185] width 48 height 14
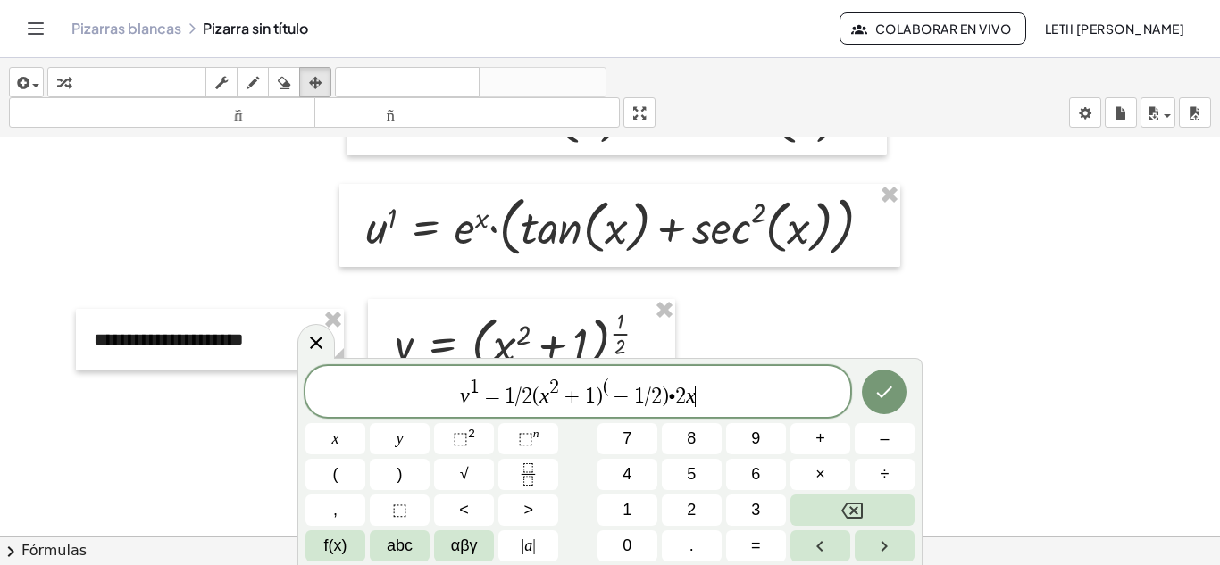
click at [611, 391] on span "−" at bounding box center [622, 396] width 26 height 21
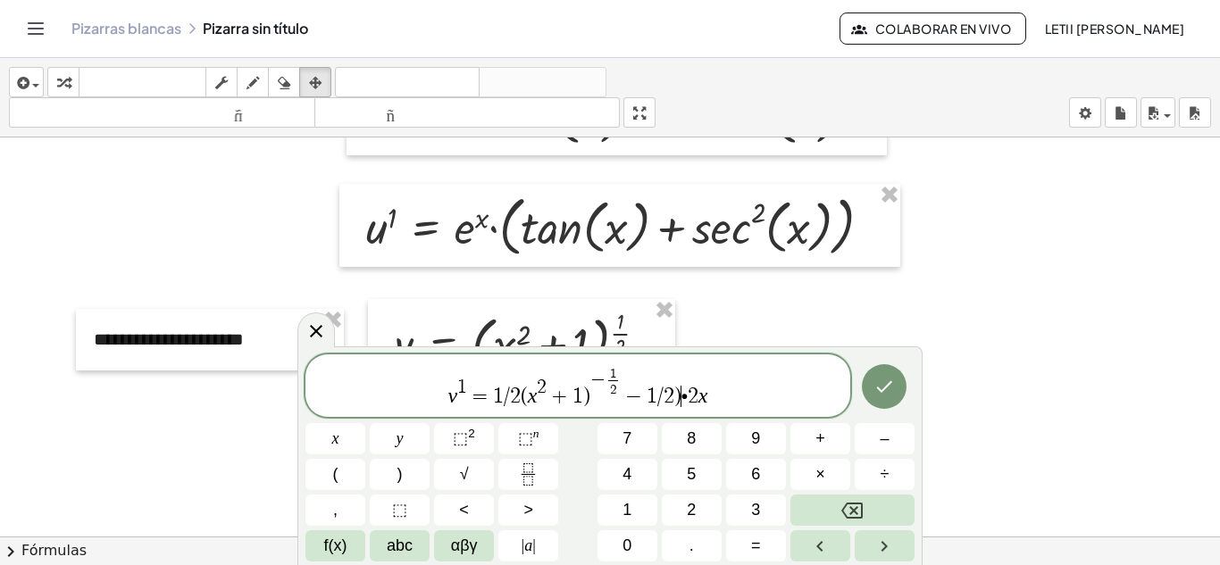
click at [681, 395] on span "v 1 = 1 / 2 ( x 2 + 1 ) − 1 2 ​ − 1 / 2 ) ​ ∙ 2 x" at bounding box center [577, 387] width 545 height 44
click at [656, 391] on span "v 1 = 1 / 2 ( x 2 + 1 ) − 1 2 ​ ​ ∙ 2 x" at bounding box center [577, 387] width 545 height 44
click at [835, 471] on button "×" at bounding box center [820, 474] width 60 height 31
click at [538, 401] on span "2" at bounding box center [542, 396] width 11 height 21
click at [522, 398] on span "1" at bounding box center [525, 396] width 11 height 21
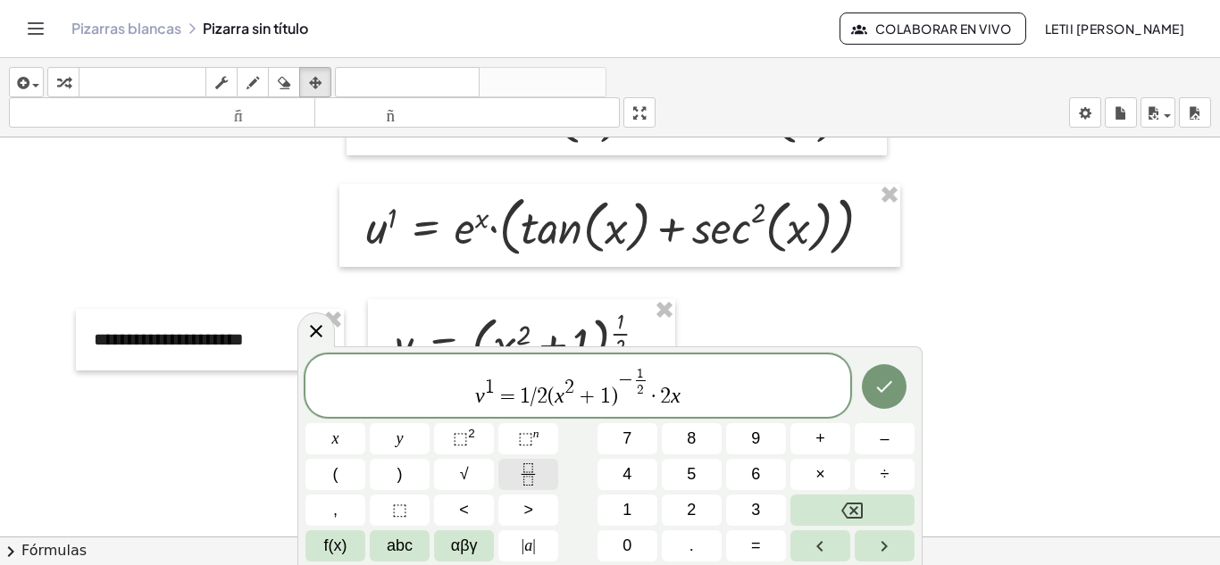
click at [522, 473] on icon "Fraction" at bounding box center [528, 475] width 22 height 22
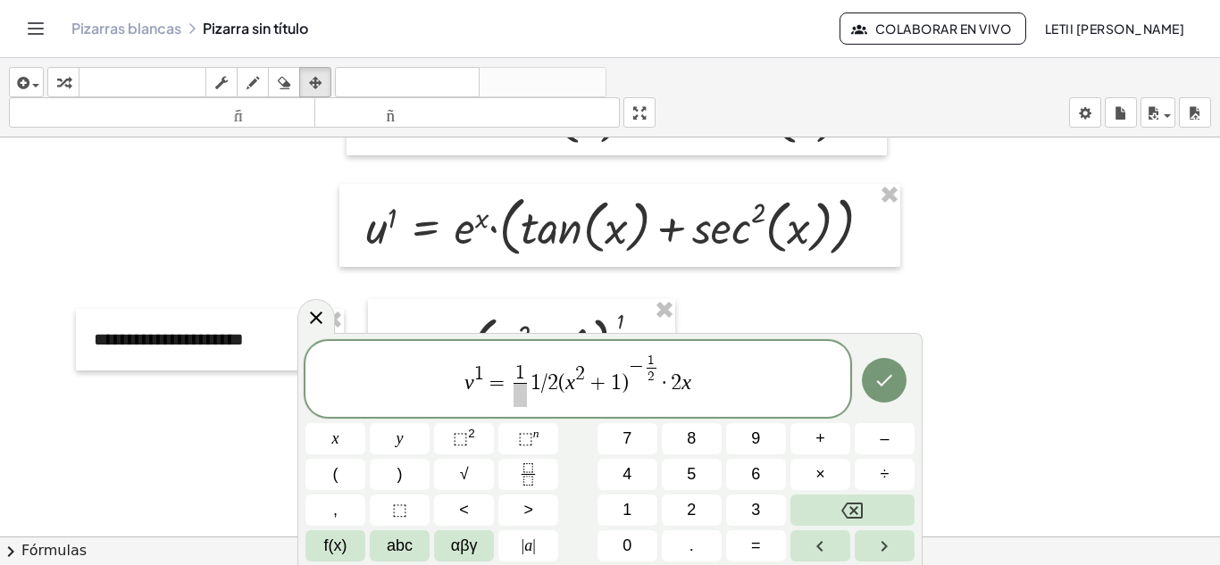
click at [523, 398] on span at bounding box center [520, 395] width 13 height 24
click at [556, 384] on span "2" at bounding box center [552, 382] width 11 height 21
click at [881, 388] on icon "Hecho" at bounding box center [883, 380] width 21 height 21
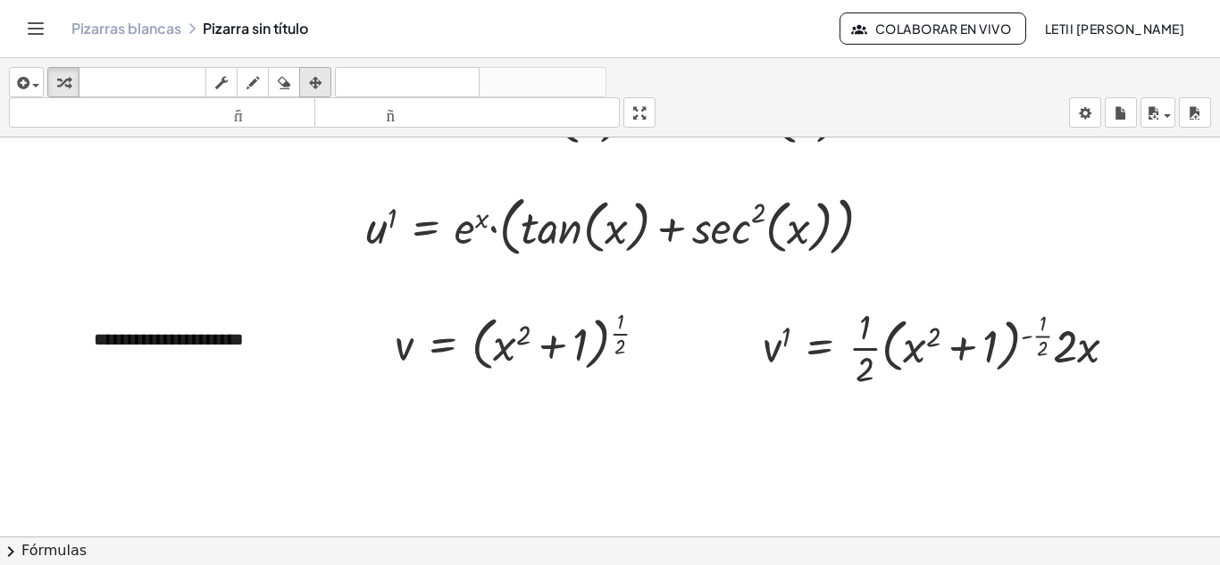
click at [310, 90] on icon "button" at bounding box center [315, 82] width 13 height 21
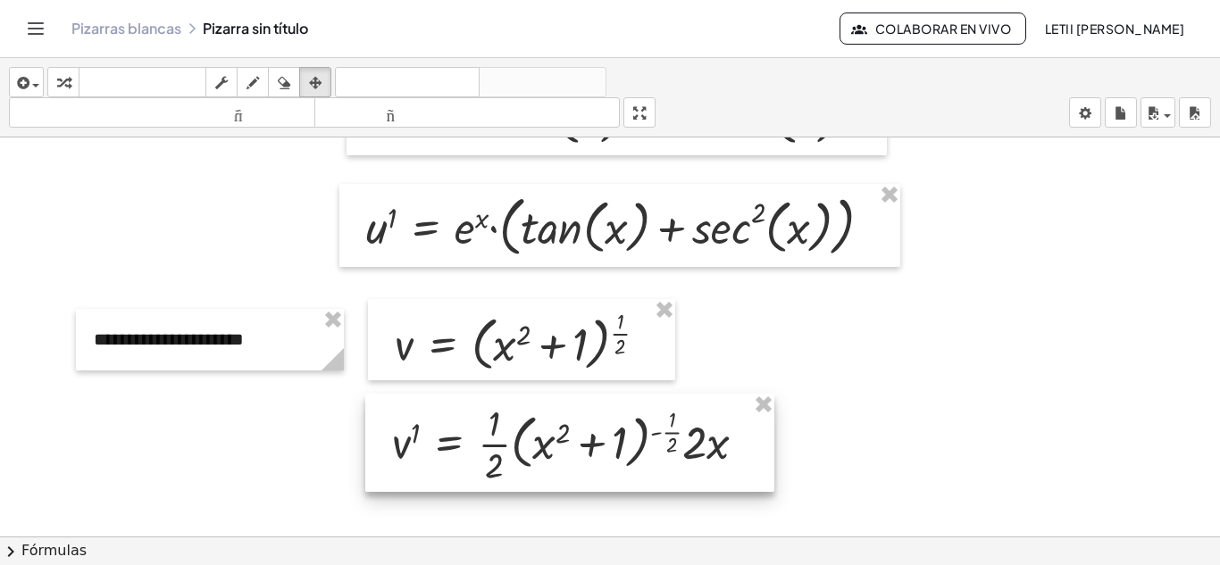
drag, startPoint x: 781, startPoint y: 414, endPoint x: 497, endPoint y: 453, distance: 286.6
click at [497, 453] on div at bounding box center [569, 443] width 409 height 98
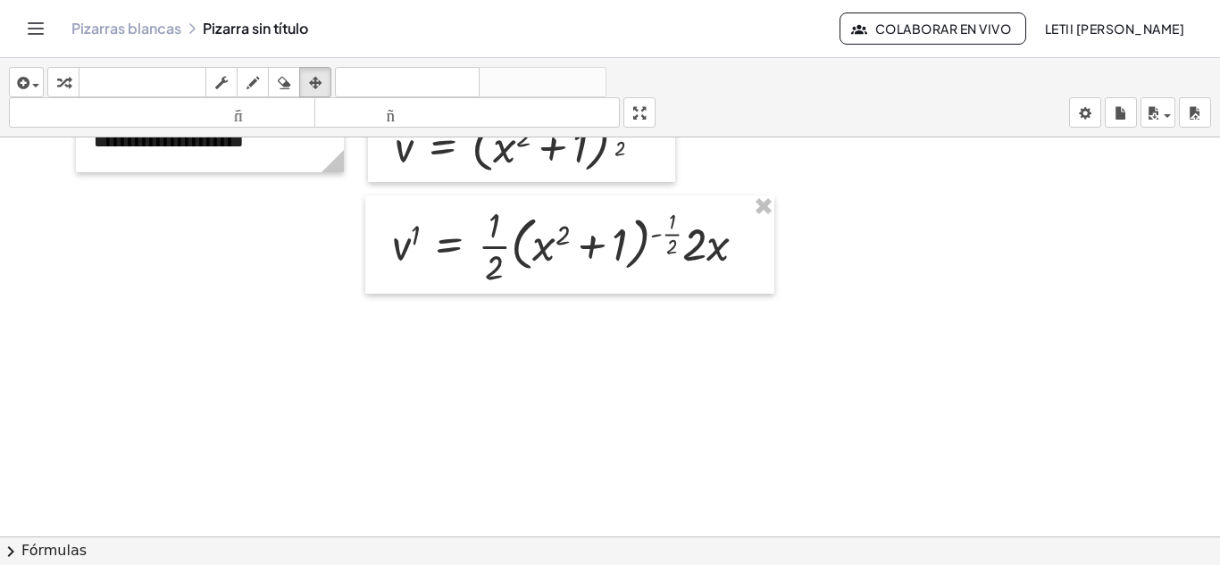
scroll to position [1865, 0]
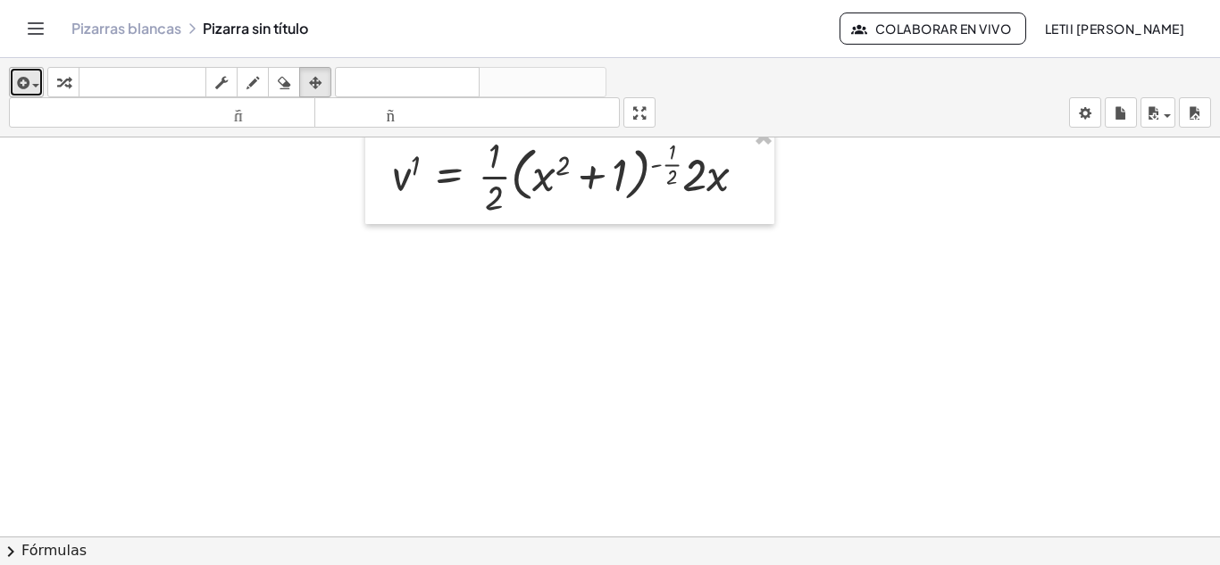
click at [32, 80] on span "button" at bounding box center [31, 85] width 4 height 13
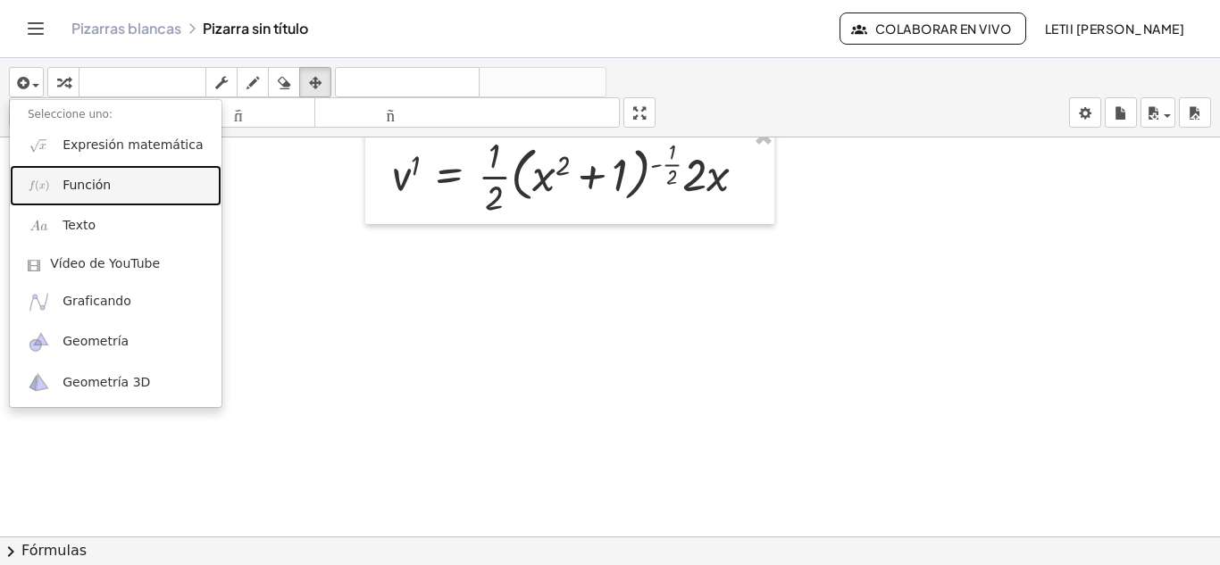
click at [99, 183] on font "Función" at bounding box center [87, 185] width 48 height 14
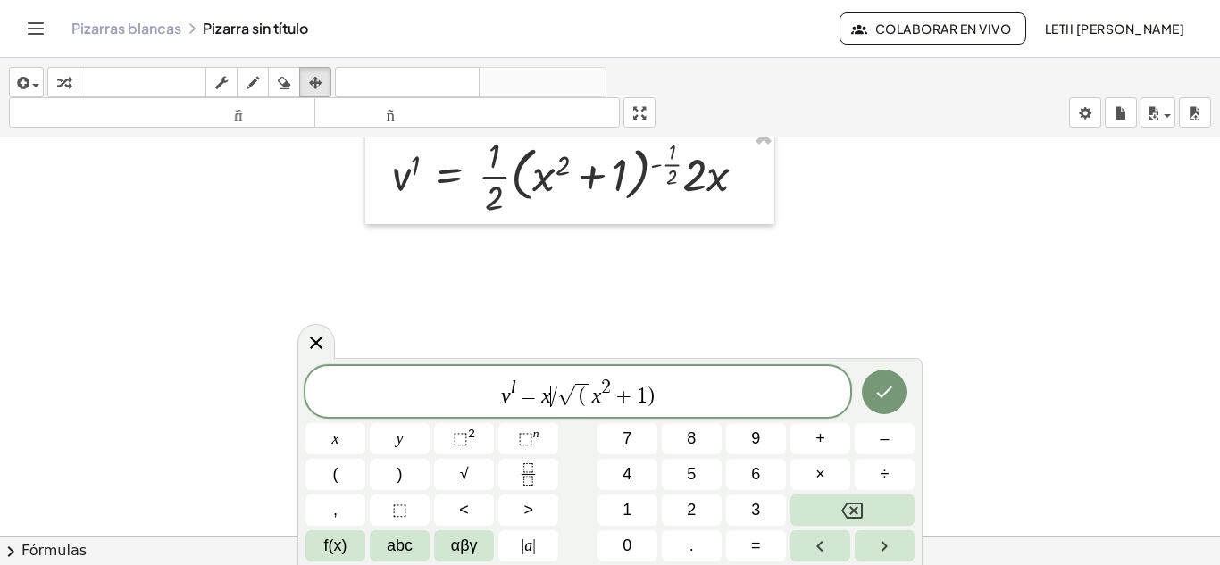
click at [551, 397] on span "/" at bounding box center [554, 396] width 6 height 21
click at [525, 469] on icon "Fraction" at bounding box center [528, 475] width 22 height 22
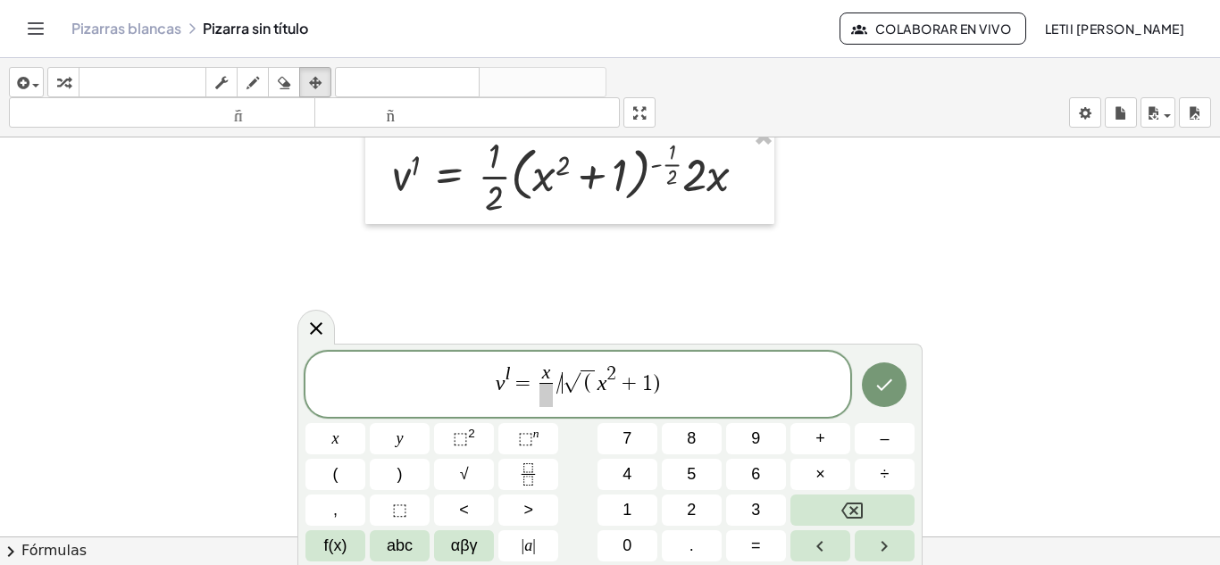
click at [562, 390] on span "[PERSON_NAME] = x ​ / ​ √ ( x 2 + 1 )" at bounding box center [577, 386] width 545 height 47
drag, startPoint x: 562, startPoint y: 390, endPoint x: 662, endPoint y: 382, distance: 100.3
click at [547, 400] on span at bounding box center [549, 395] width 13 height 24
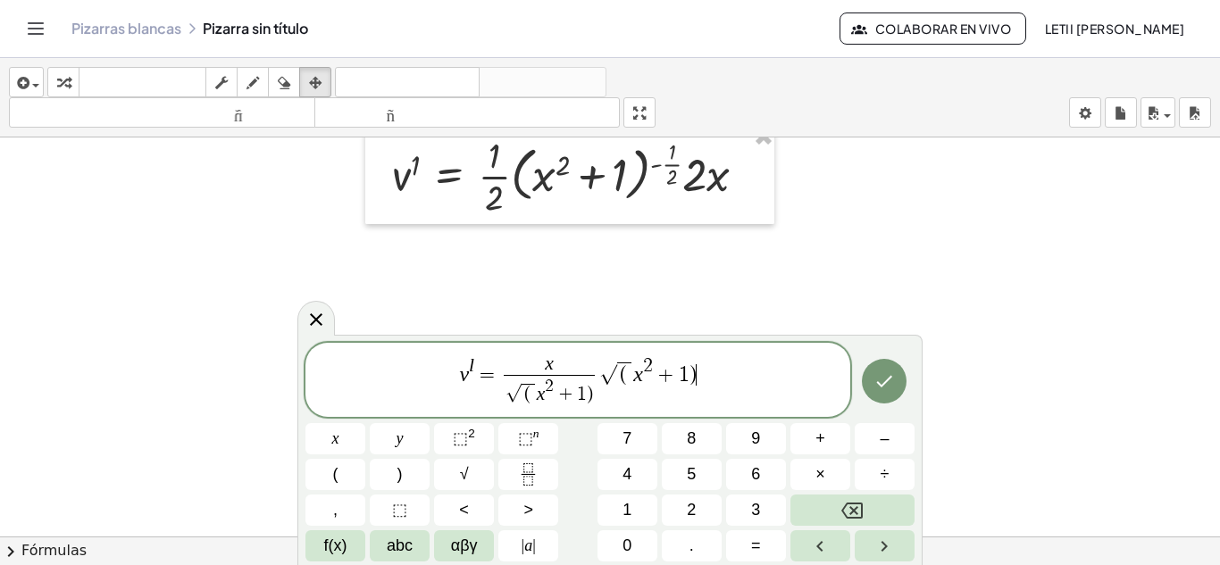
click at [714, 380] on span "[PERSON_NAME] = x √ ( x 2 + 1 ) ​ √ ( x 2 + 1 ) ​" at bounding box center [577, 381] width 545 height 55
click at [570, 403] on span "√" at bounding box center [563, 394] width 16 height 19
click at [455, 467] on button "√" at bounding box center [464, 474] width 60 height 31
click at [558, 396] on span "√" at bounding box center [564, 394] width 16 height 19
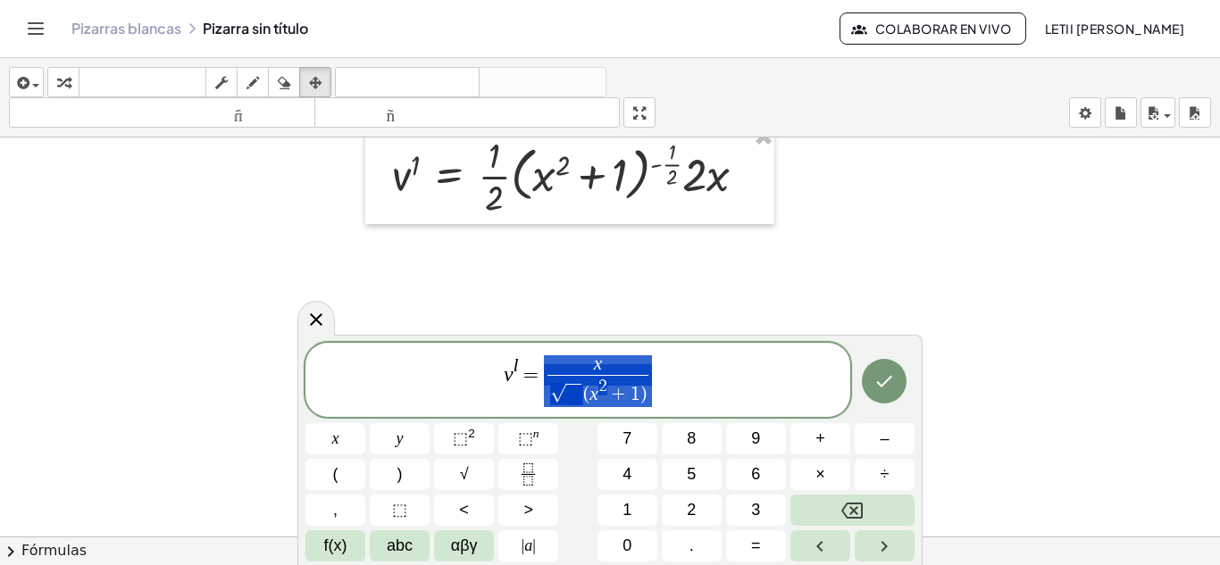
drag, startPoint x: 655, startPoint y: 400, endPoint x: 587, endPoint y: 403, distance: 67.9
click at [587, 403] on span "[PERSON_NAME] = x √ ( x 2 + 1 ) ​" at bounding box center [577, 381] width 545 height 55
drag, startPoint x: 581, startPoint y: 390, endPoint x: 589, endPoint y: 399, distance: 11.4
click at [586, 397] on span "(" at bounding box center [586, 395] width 6 height 20
click at [575, 395] on span at bounding box center [574, 394] width 16 height 21
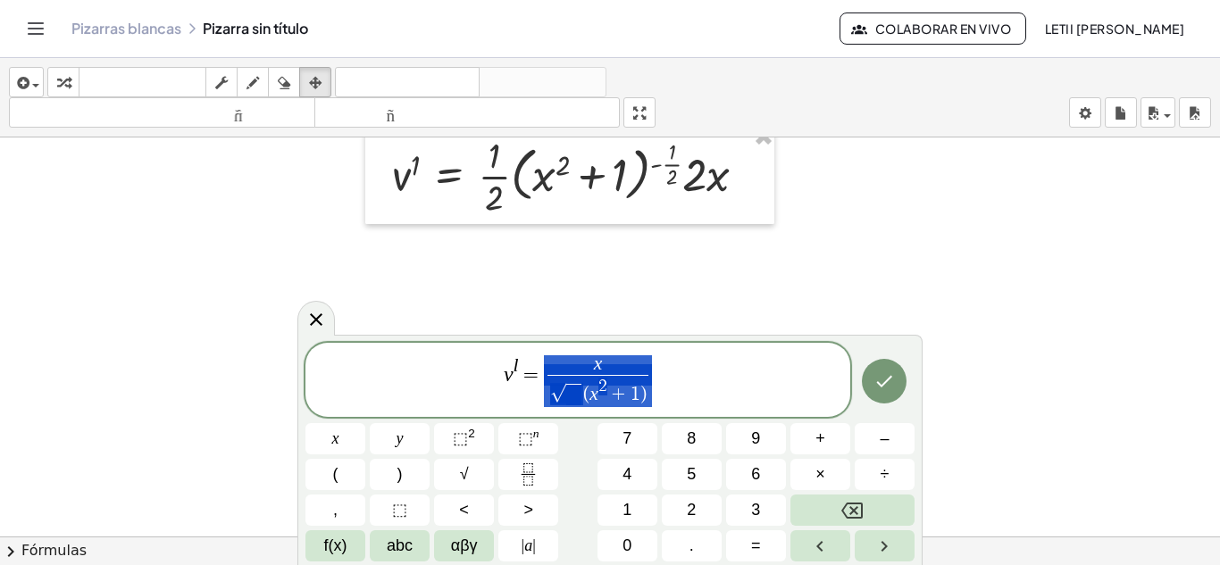
drag, startPoint x: 650, startPoint y: 391, endPoint x: 620, endPoint y: 397, distance: 31.0
drag, startPoint x: 648, startPoint y: 397, endPoint x: 582, endPoint y: 397, distance: 66.1
click at [582, 397] on span "x √ ( x 2 + 1 ) ​" at bounding box center [598, 381] width 108 height 52
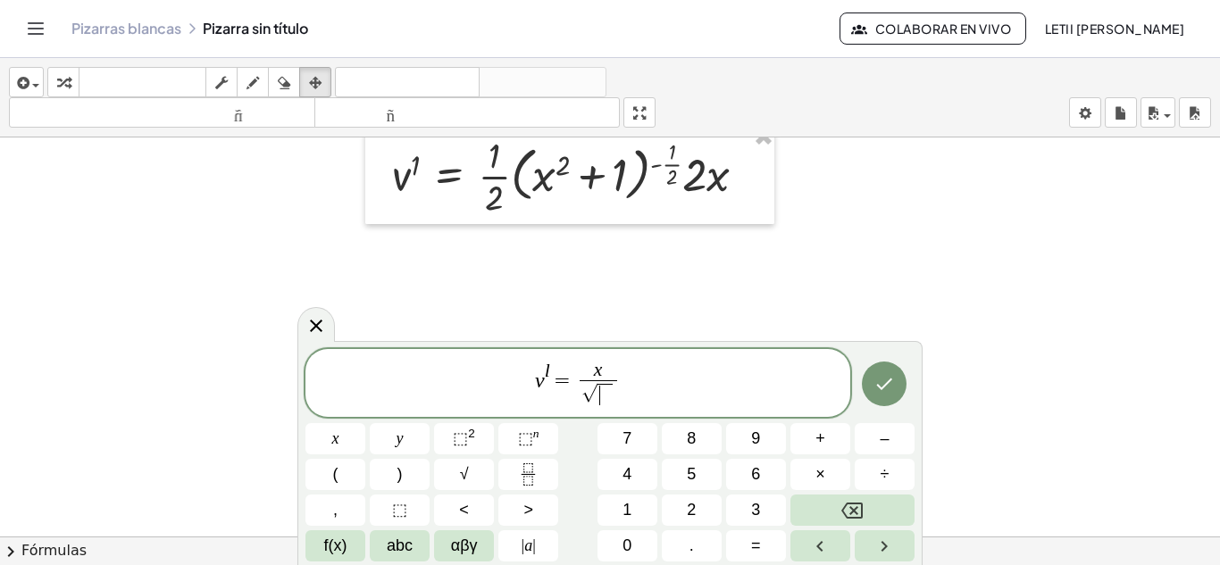
click at [601, 397] on span "​" at bounding box center [605, 394] width 16 height 21
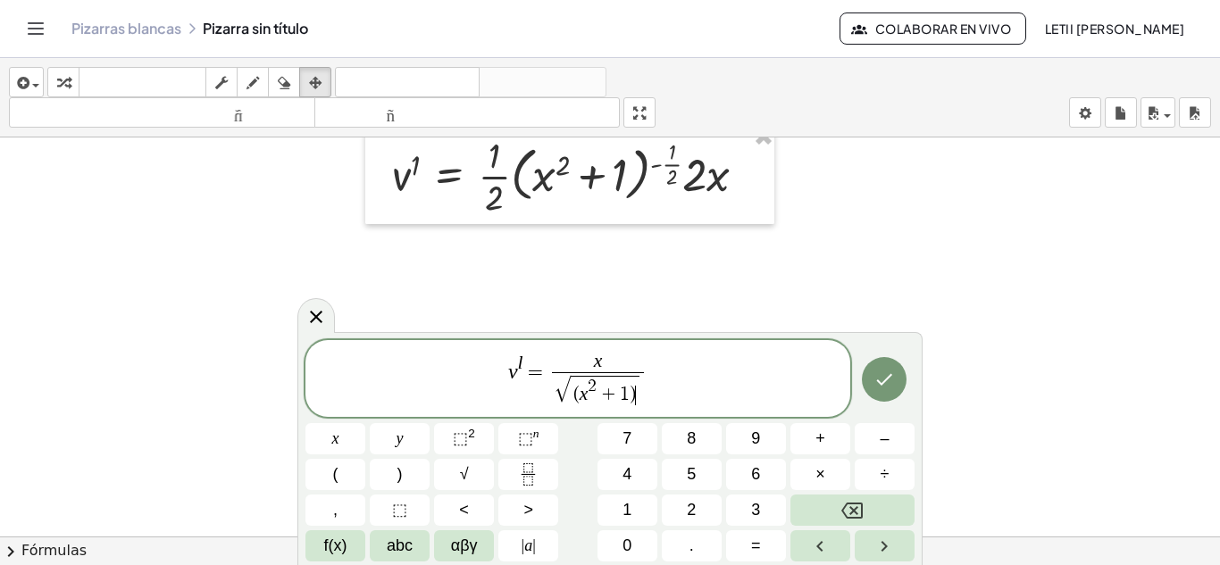
click at [667, 388] on span "[PERSON_NAME] = x √ ( x 2 + 1 ) ​ ​" at bounding box center [577, 380] width 545 height 58
click at [892, 380] on icon "Hecho" at bounding box center [883, 379] width 21 height 21
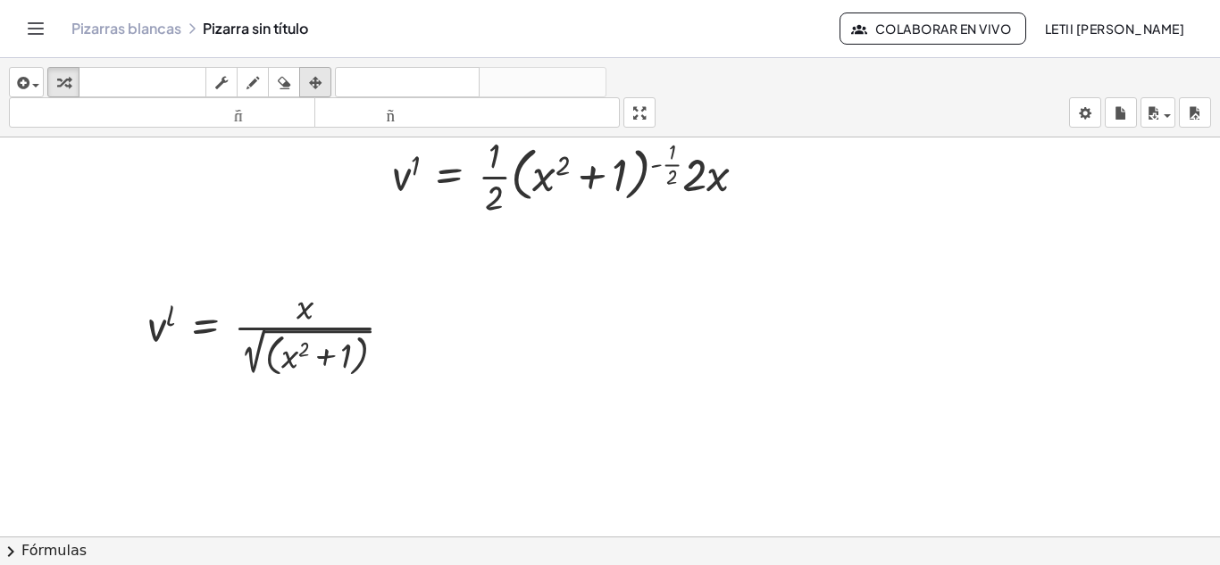
click at [312, 73] on icon "button" at bounding box center [315, 82] width 13 height 21
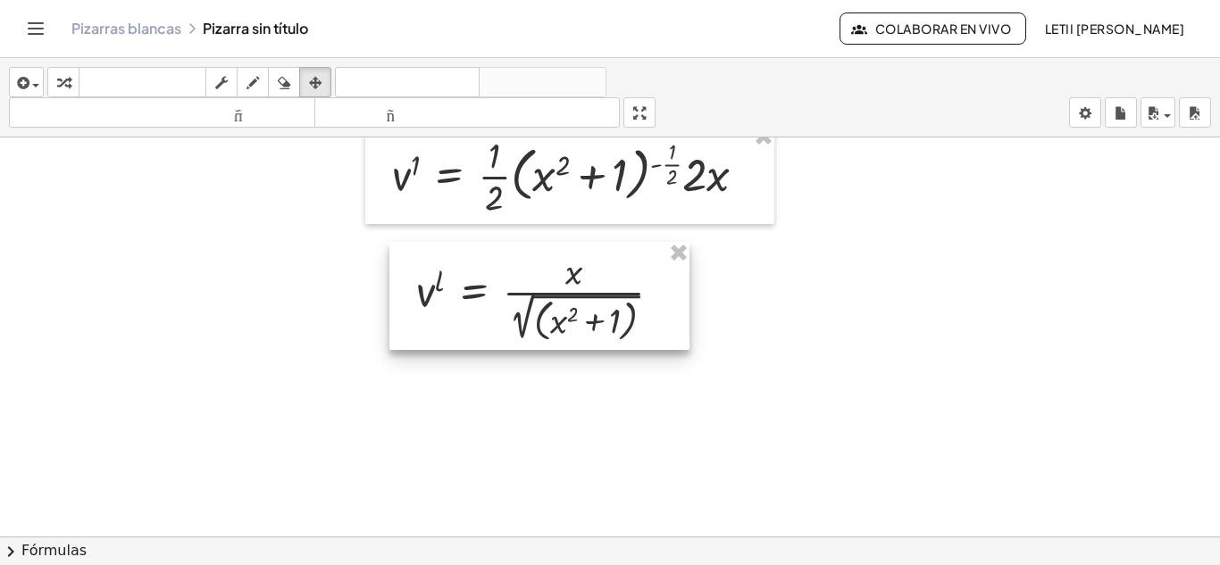
drag, startPoint x: 267, startPoint y: 351, endPoint x: 536, endPoint y: 316, distance: 271.1
click at [536, 316] on div at bounding box center [539, 296] width 300 height 108
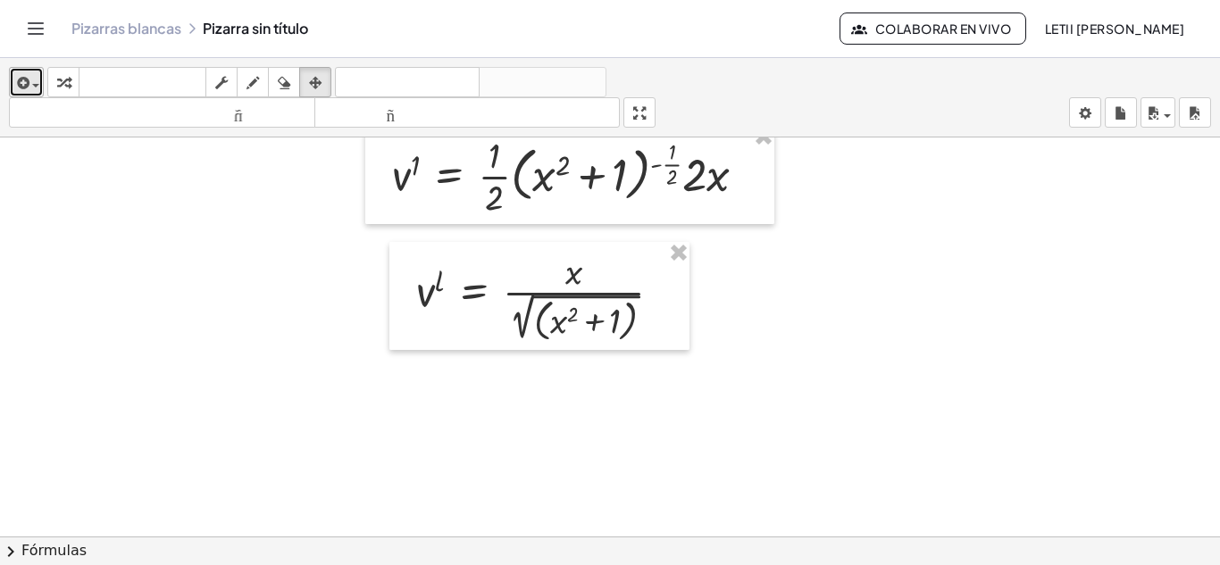
click at [24, 86] on icon "button" at bounding box center [21, 82] width 16 height 21
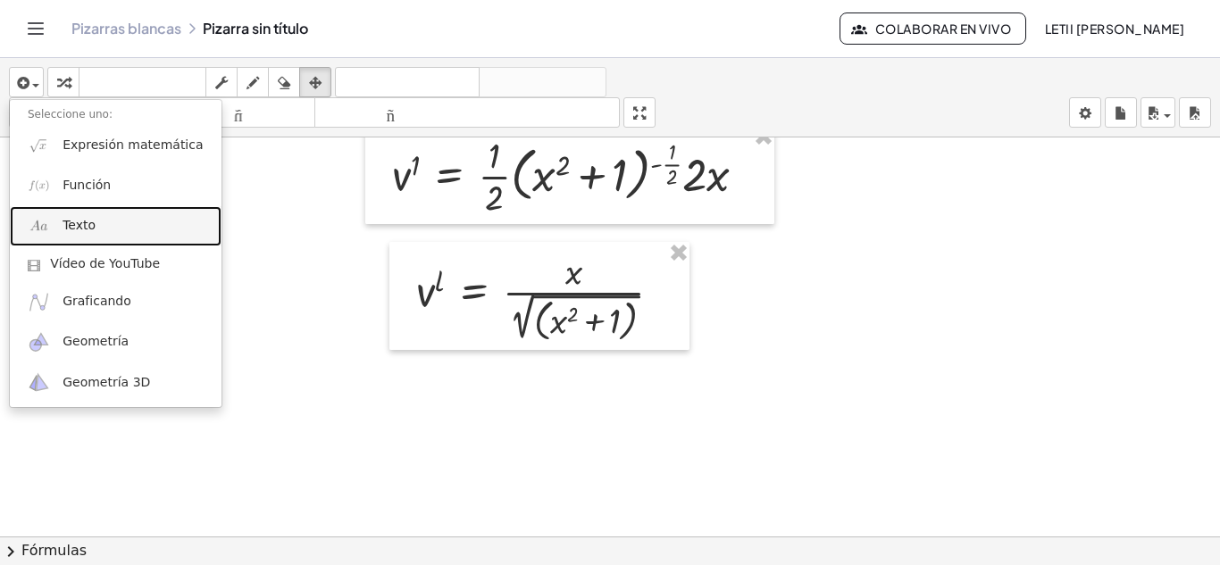
click at [86, 219] on font "Texto" at bounding box center [79, 225] width 33 height 14
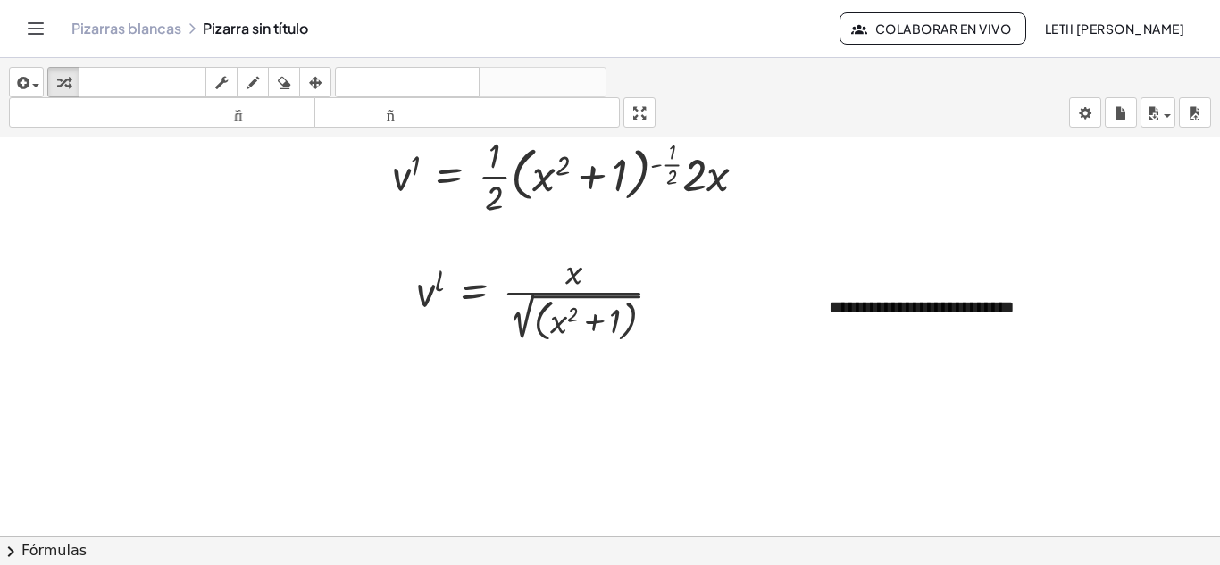
click at [322, 91] on icon "button" at bounding box center [315, 82] width 13 height 21
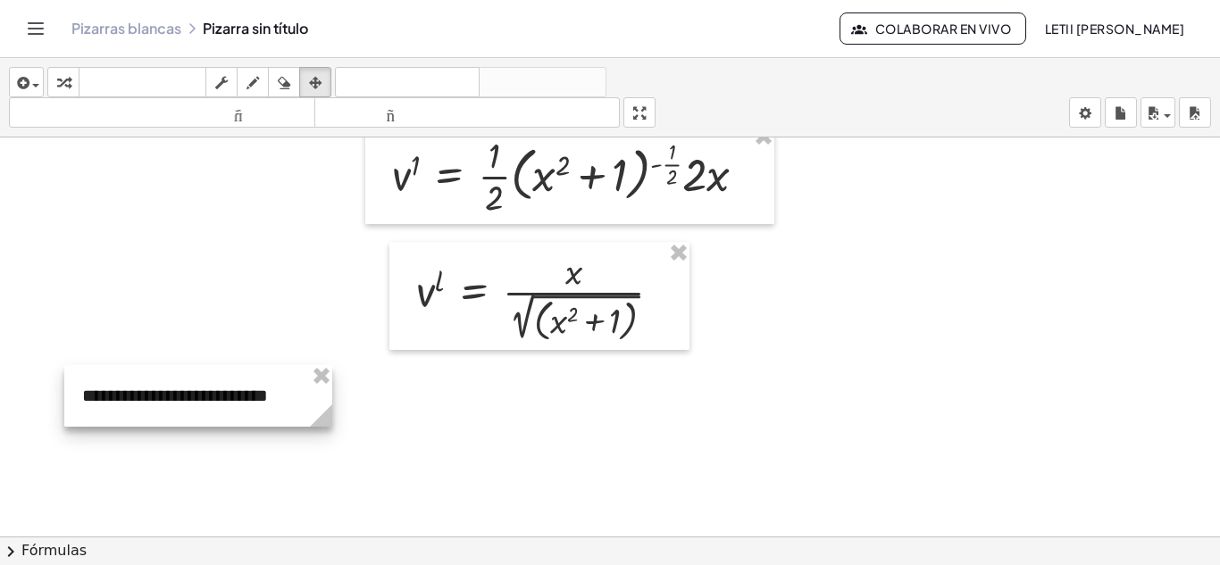
drag, startPoint x: 969, startPoint y: 322, endPoint x: 222, endPoint y: 411, distance: 751.8
click at [222, 411] on div at bounding box center [198, 396] width 268 height 62
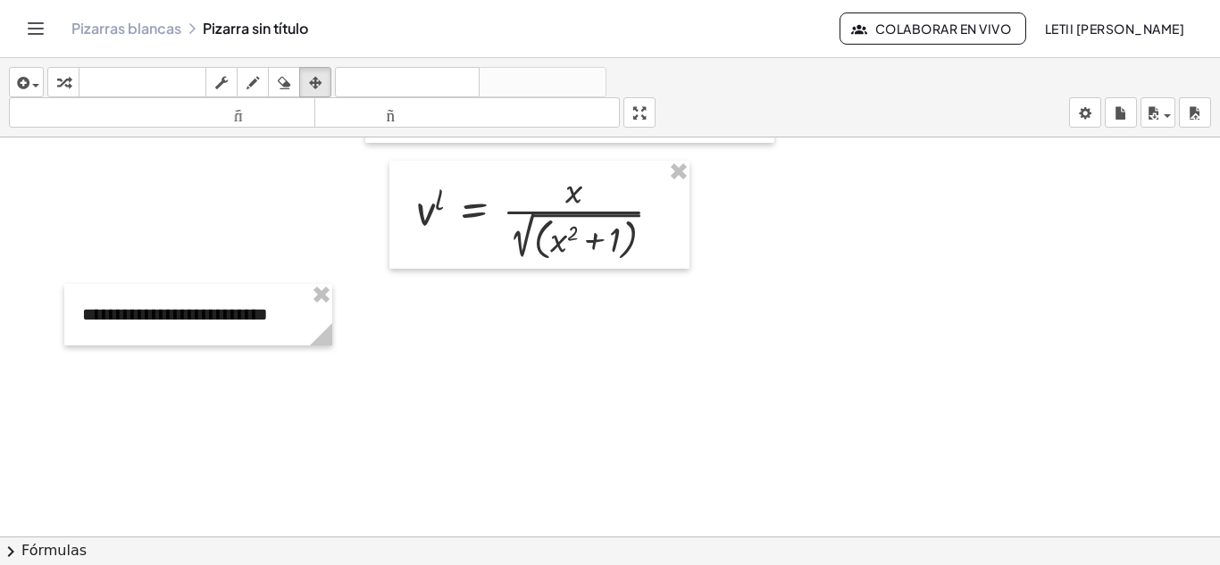
scroll to position [1996, 0]
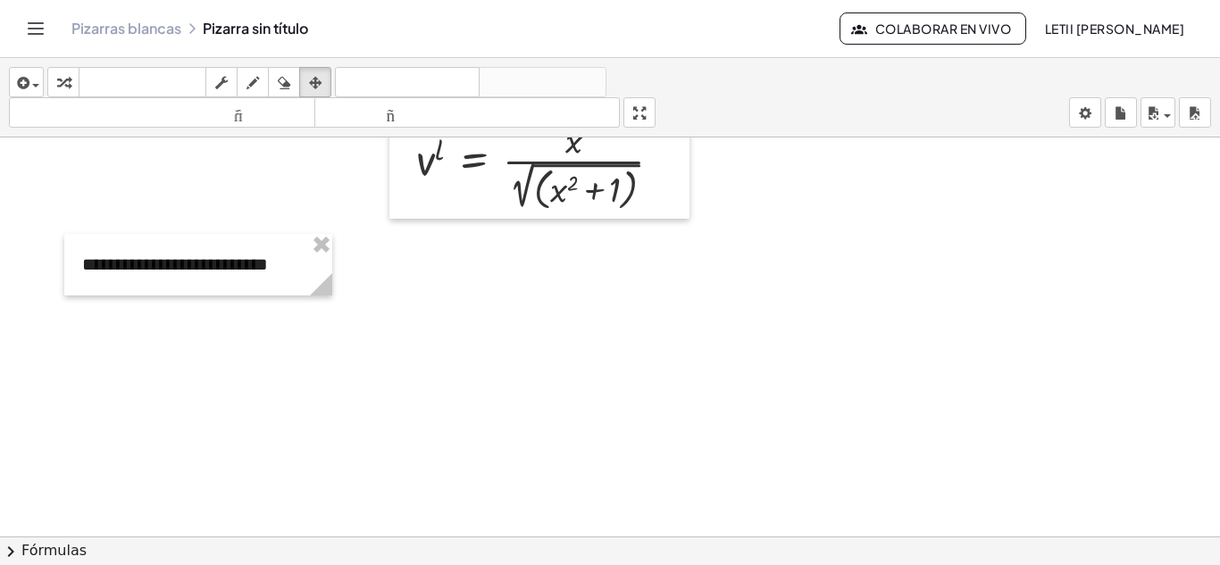
click at [24, 79] on icon "button" at bounding box center [21, 82] width 16 height 21
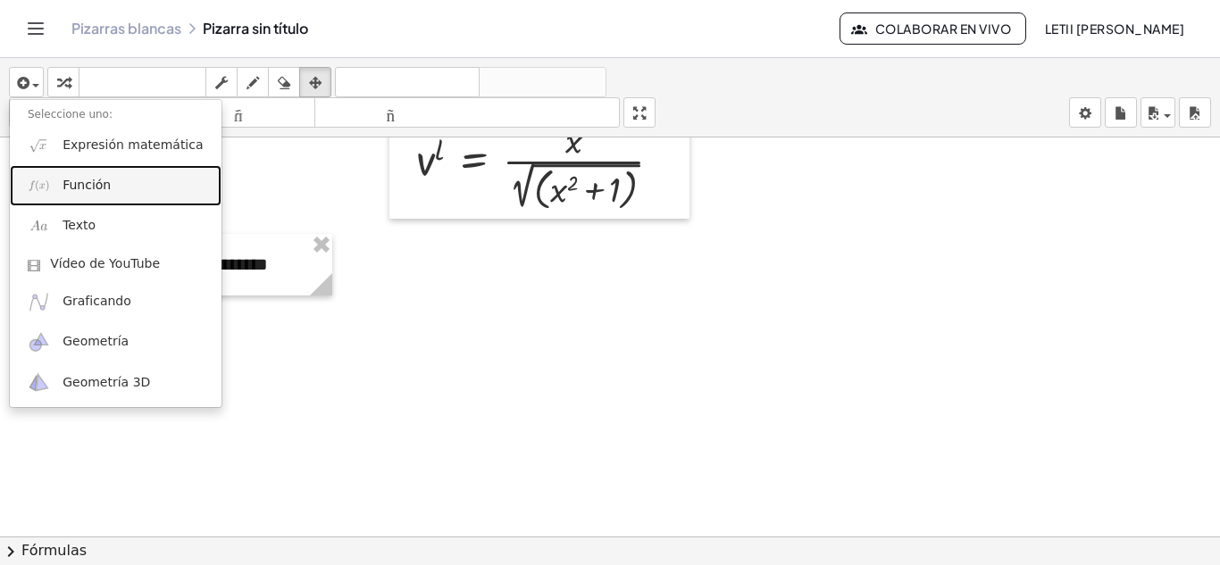
click at [104, 183] on font "Función" at bounding box center [87, 185] width 48 height 14
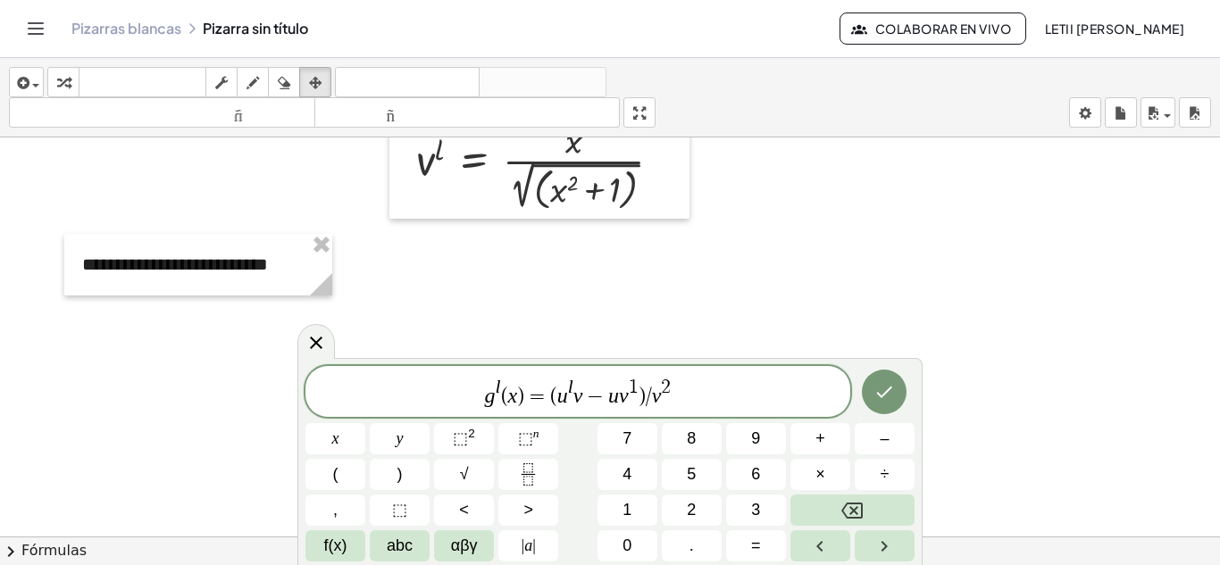
click at [649, 399] on span "/" at bounding box center [649, 396] width 6 height 21
click at [647, 395] on span "/" at bounding box center [649, 396] width 6 height 21
click at [554, 464] on button "Fraction" at bounding box center [528, 474] width 60 height 31
click at [549, 399] on span "g l ( x ) = ​ ( u l v − u v 1 ) / v 2" at bounding box center [577, 393] width 545 height 32
click at [539, 462] on button "Fraction" at bounding box center [528, 474] width 60 height 31
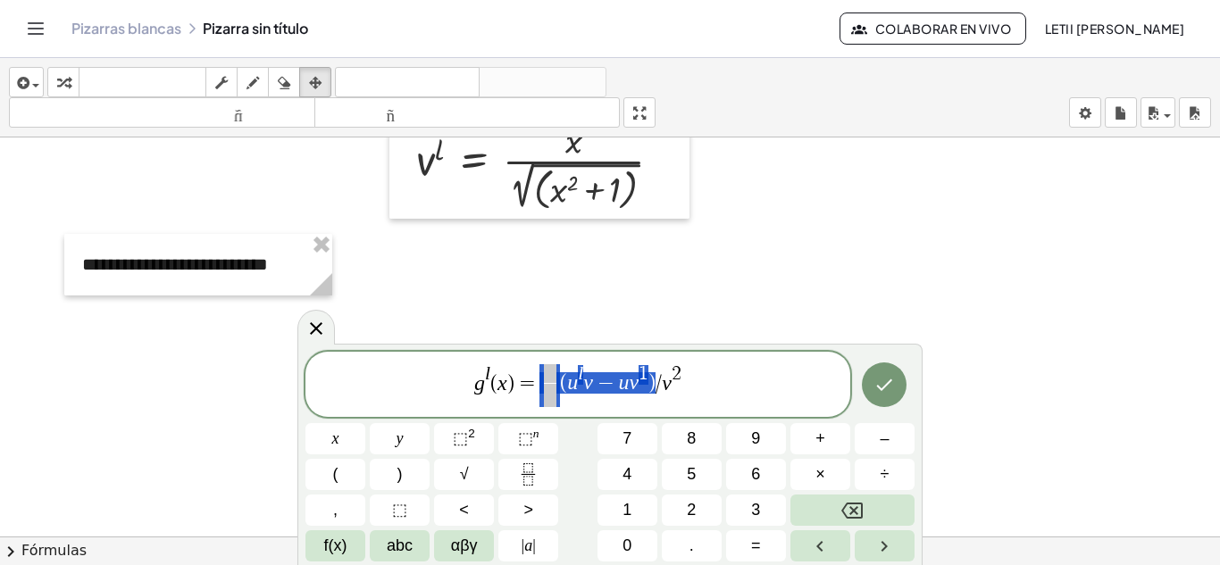
drag, startPoint x: 656, startPoint y: 386, endPoint x: 559, endPoint y: 386, distance: 96.5
click at [559, 386] on span "g l ( x ) = ​ ( u l v − u v 1 ) / v 2" at bounding box center [577, 386] width 545 height 47
click at [549, 377] on span at bounding box center [550, 374] width 13 height 20
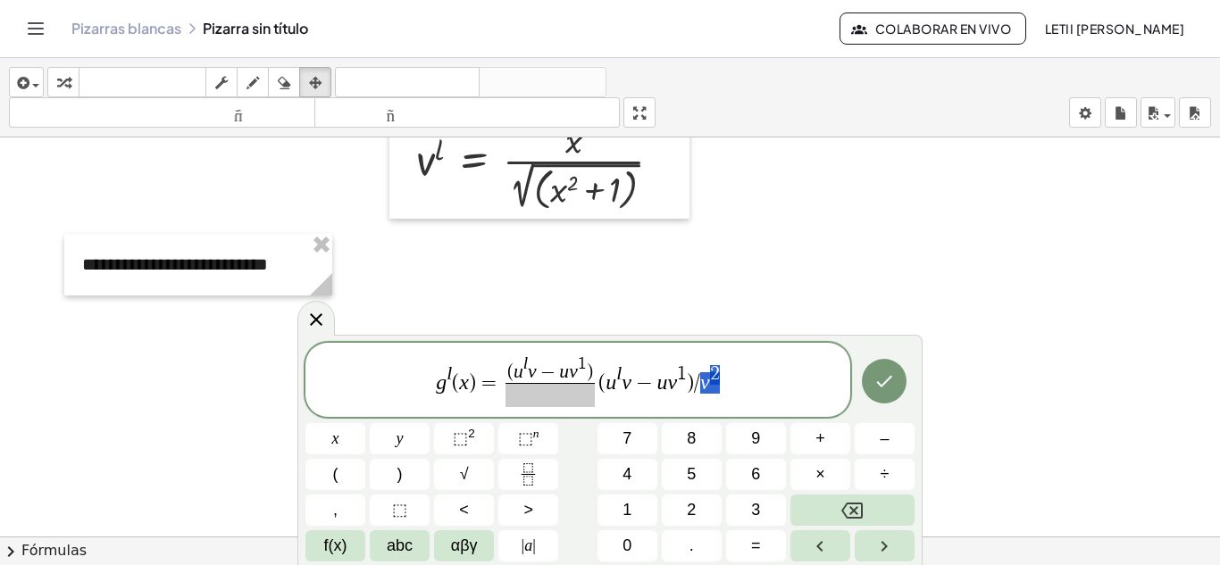
drag, startPoint x: 703, startPoint y: 386, endPoint x: 725, endPoint y: 382, distance: 22.6
click at [561, 401] on span at bounding box center [549, 395] width 89 height 24
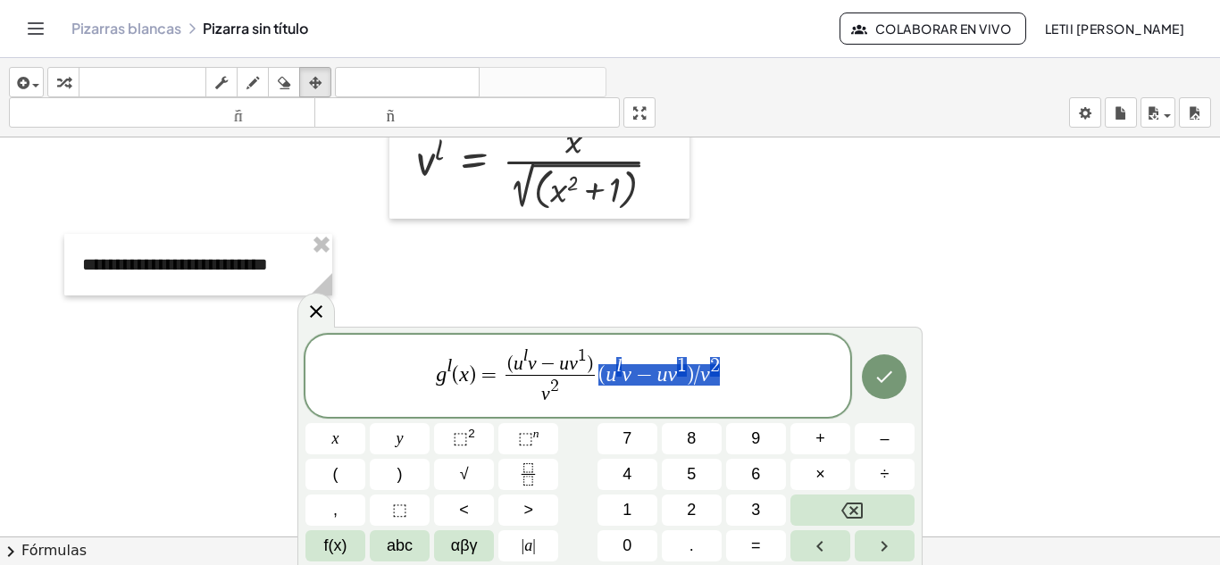
drag, startPoint x: 737, startPoint y: 379, endPoint x: 601, endPoint y: 381, distance: 135.8
click at [601, 381] on span "g l ( x ) = ( u l v − u v 1 ) v 2 ​ ( u l v − u v 1 ) / v 2" at bounding box center [577, 377] width 545 height 63
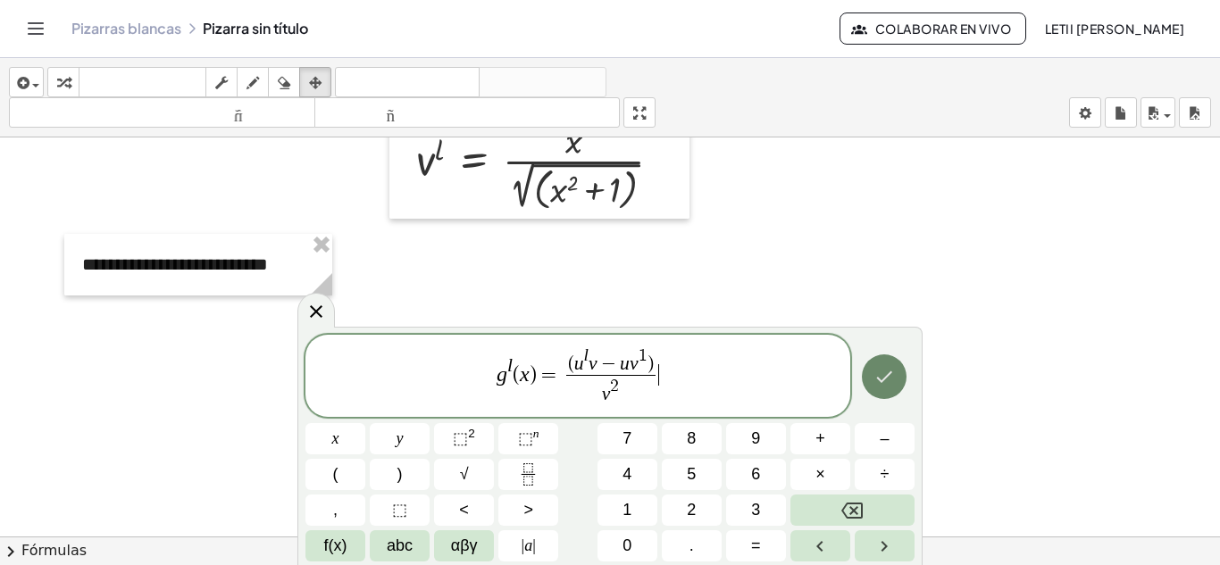
click at [887, 387] on icon "Hecho" at bounding box center [883, 376] width 21 height 21
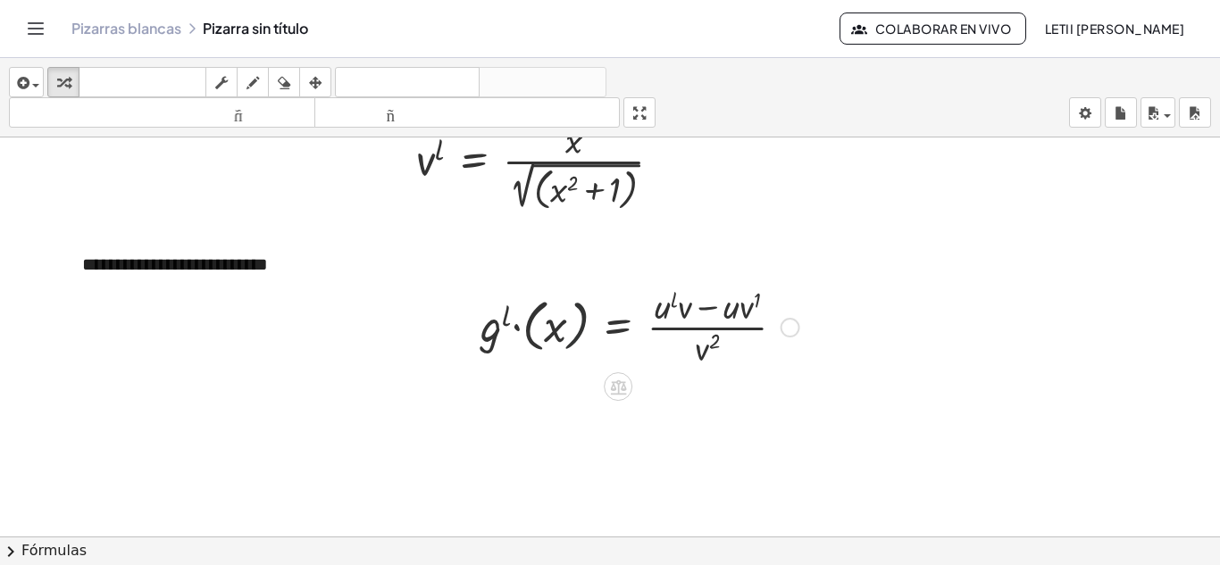
click at [567, 333] on div at bounding box center [640, 325] width 337 height 89
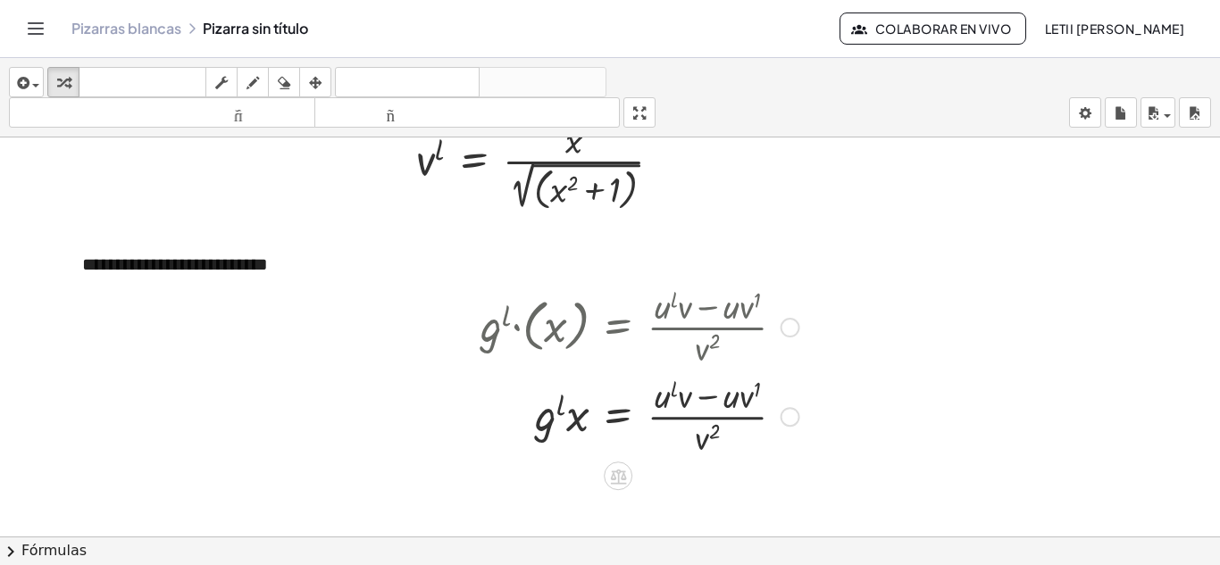
click at [783, 329] on div at bounding box center [791, 328] width 20 height 20
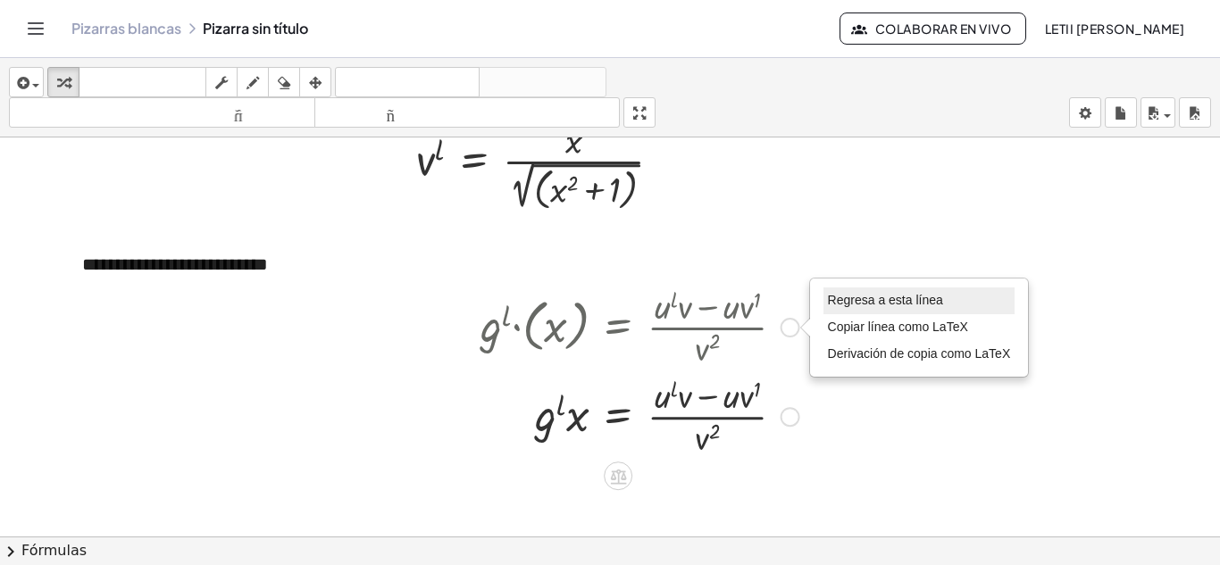
click at [854, 302] on font "Regresa a esta línea" at bounding box center [885, 300] width 115 height 14
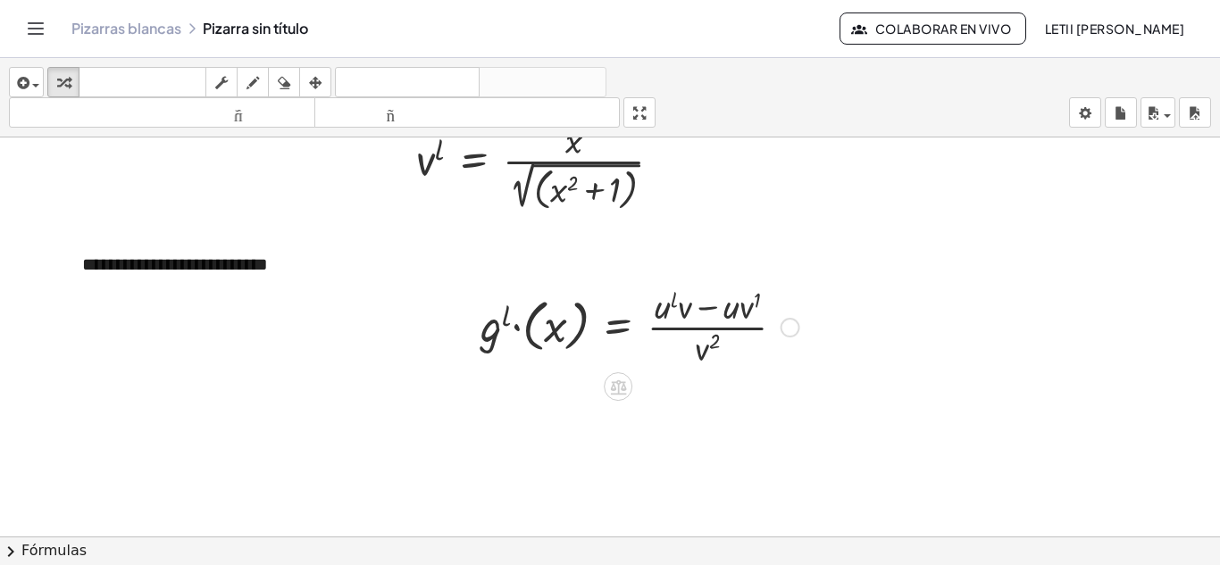
click at [788, 330] on div "Regresa a esta línea Copiar línea como LaTeX Derivación de copia como LaTeX" at bounding box center [791, 328] width 20 height 20
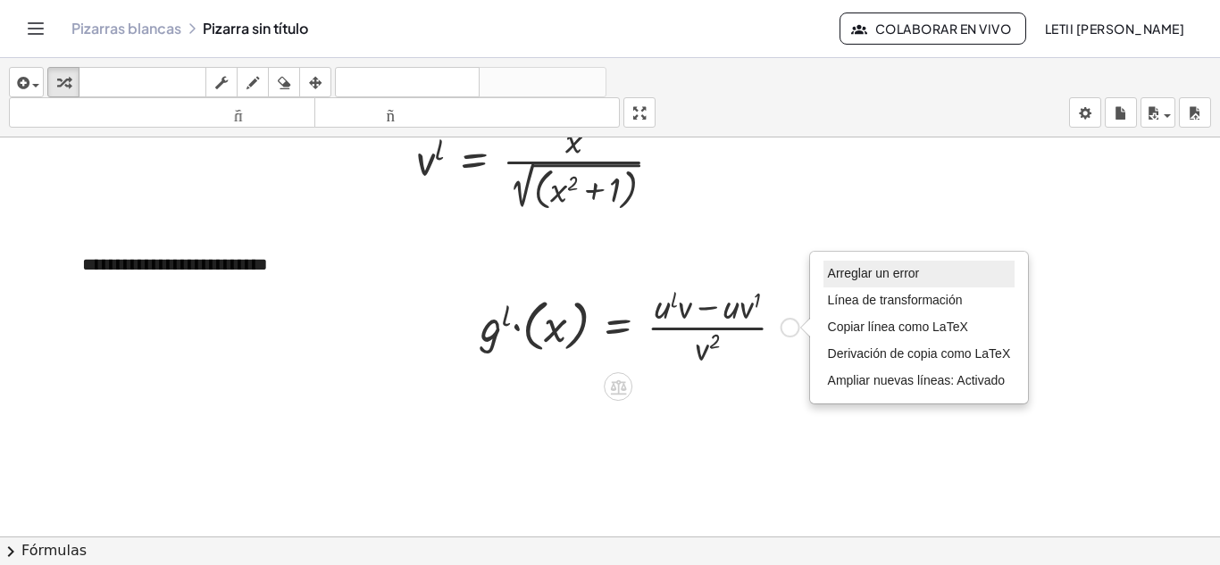
click at [856, 277] on font "Arreglar un error" at bounding box center [874, 273] width 92 height 14
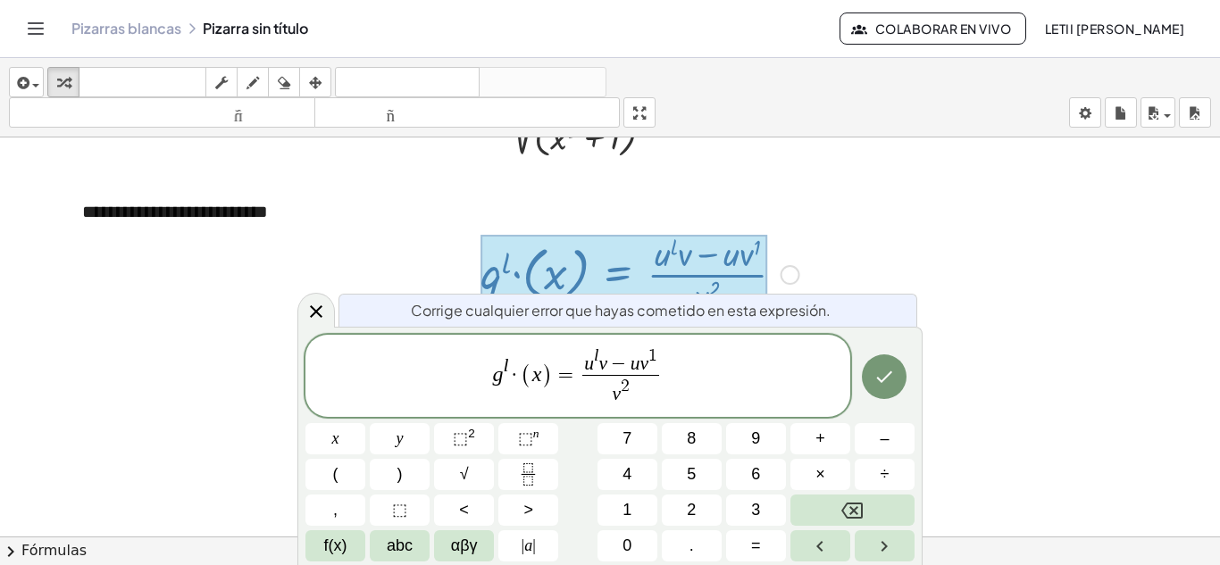
scroll to position [2051, 0]
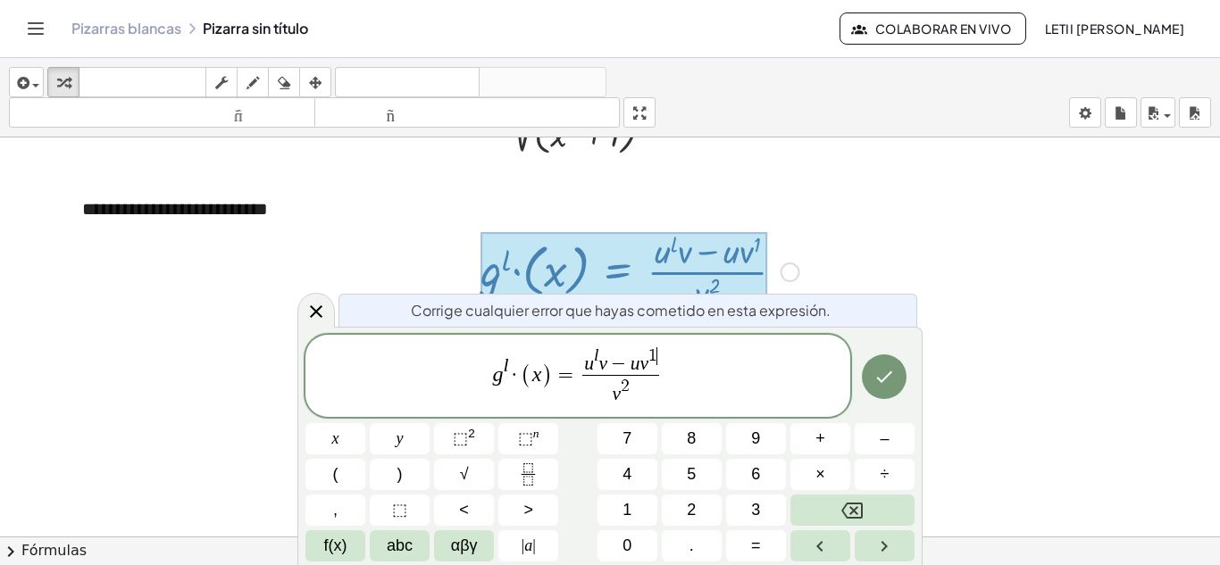
click at [656, 356] on span "1 ​" at bounding box center [652, 355] width 9 height 17
click at [413, 545] on span "abc" at bounding box center [400, 546] width 26 height 24
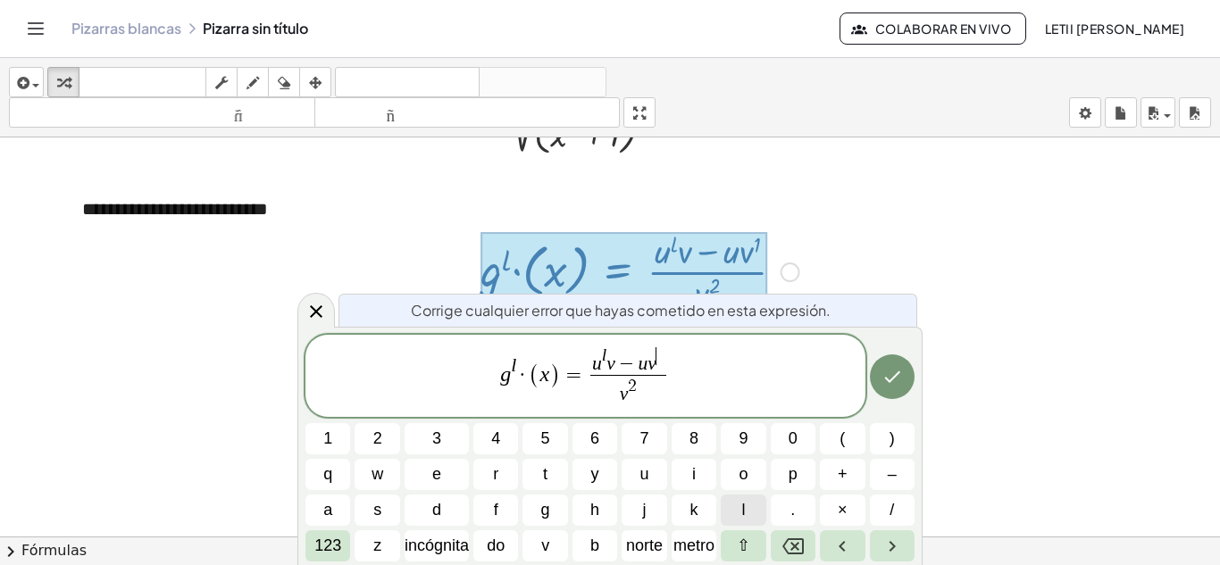
click at [746, 499] on button "l" at bounding box center [743, 510] width 45 height 31
click at [530, 379] on span "(" at bounding box center [536, 376] width 12 height 26
click at [898, 387] on icon "Hecho" at bounding box center [891, 376] width 21 height 21
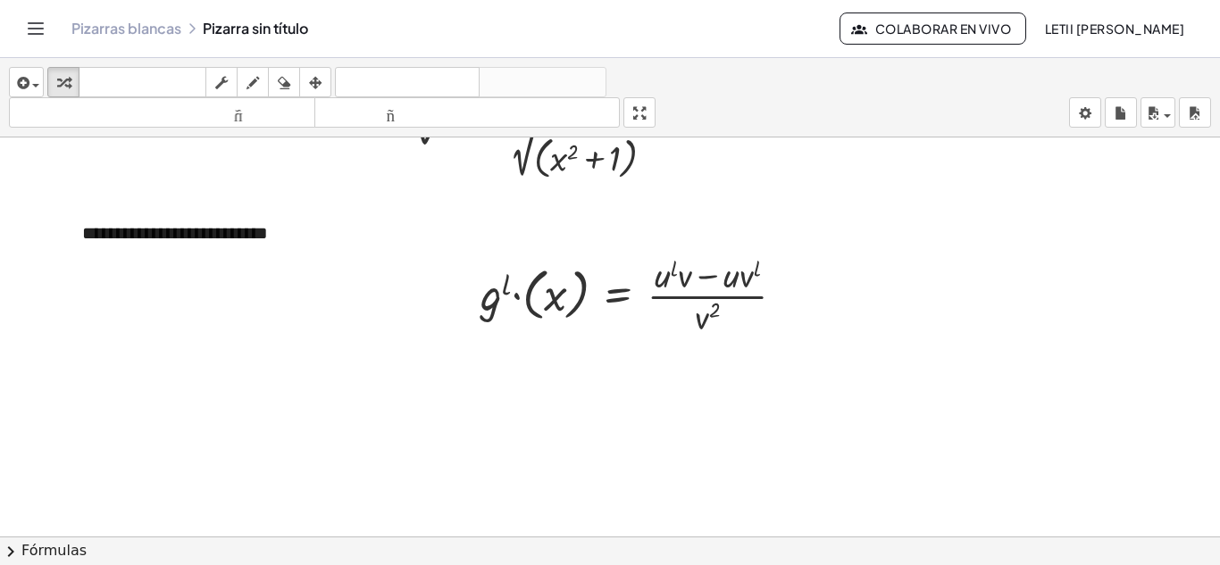
scroll to position [1996, 0]
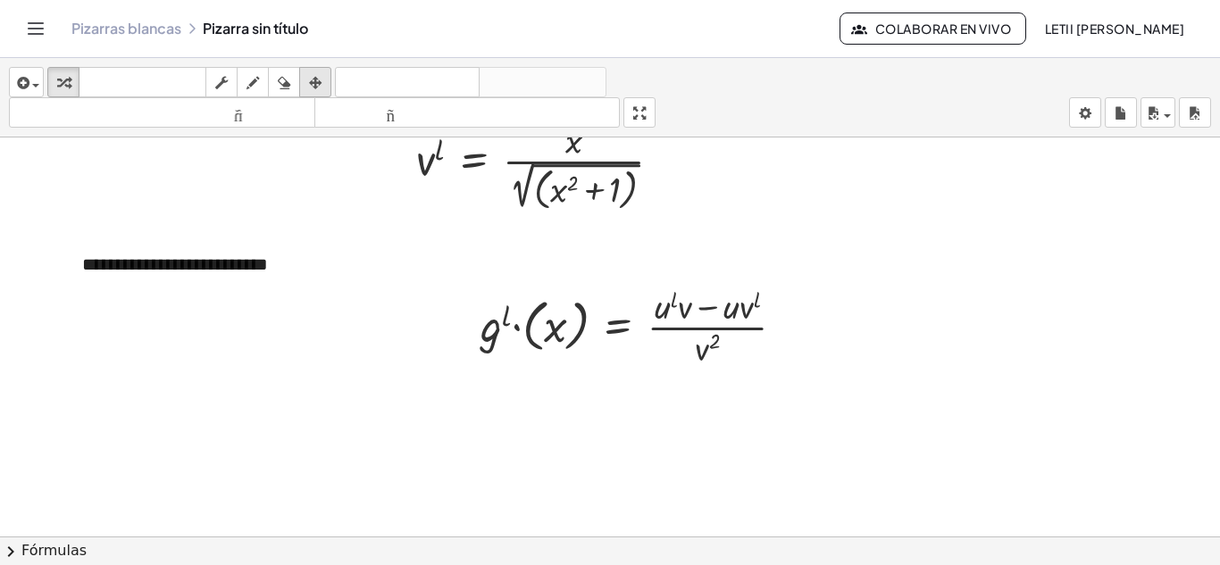
click at [327, 83] on div "button" at bounding box center [315, 81] width 23 height 21
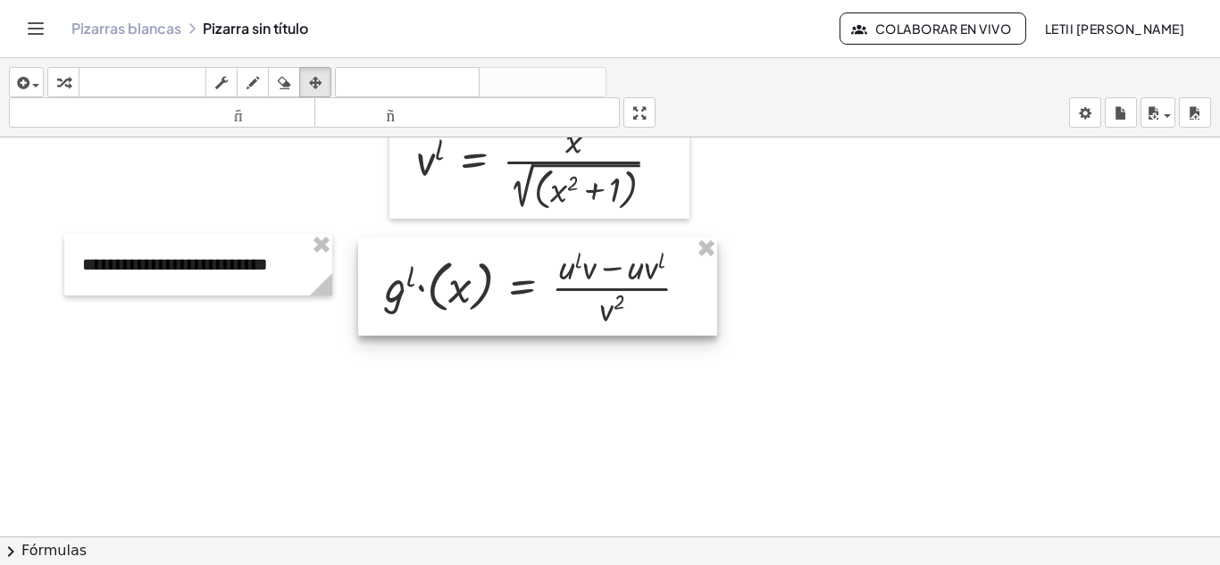
drag, startPoint x: 576, startPoint y: 328, endPoint x: 524, endPoint y: 301, distance: 58.3
click at [524, 301] on div at bounding box center [537, 287] width 359 height 98
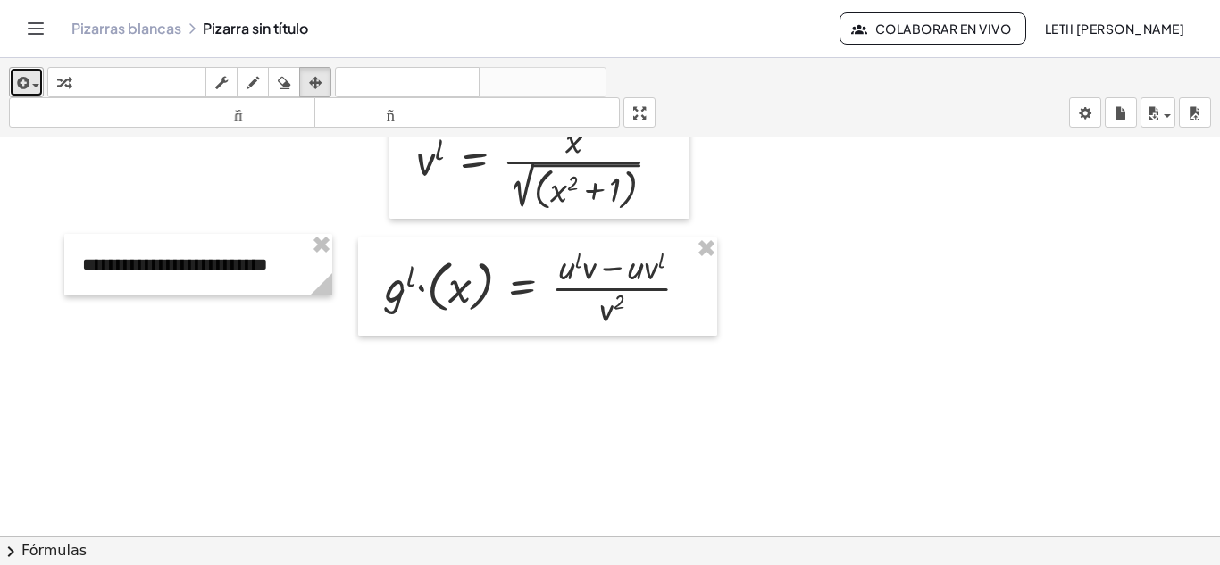
click at [20, 85] on icon "button" at bounding box center [21, 82] width 16 height 21
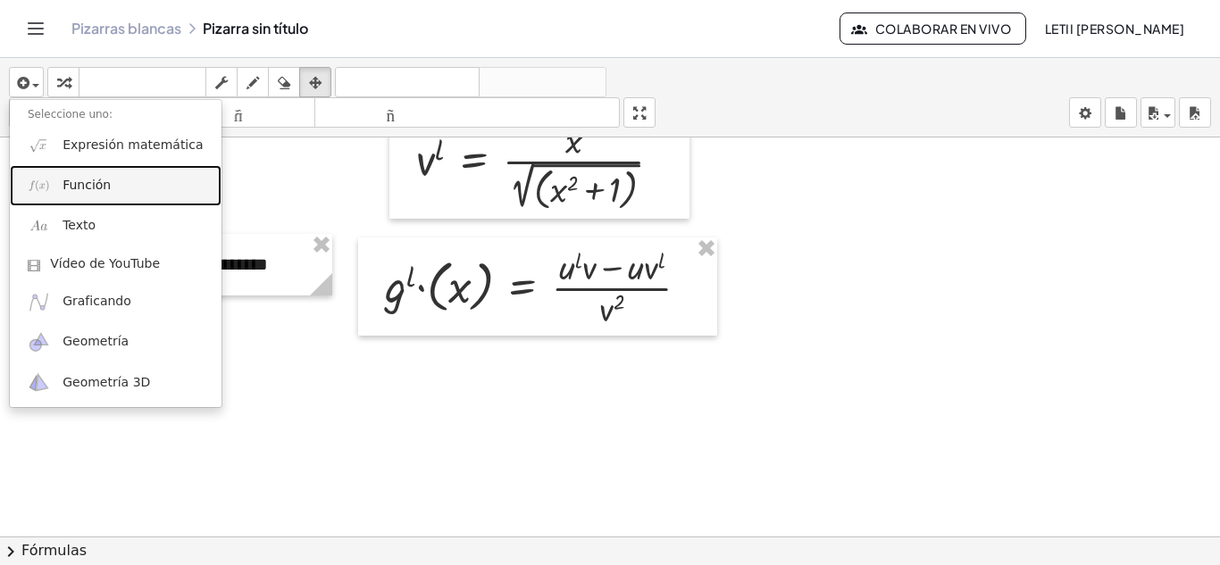
click at [63, 183] on font "Función" at bounding box center [87, 185] width 48 height 14
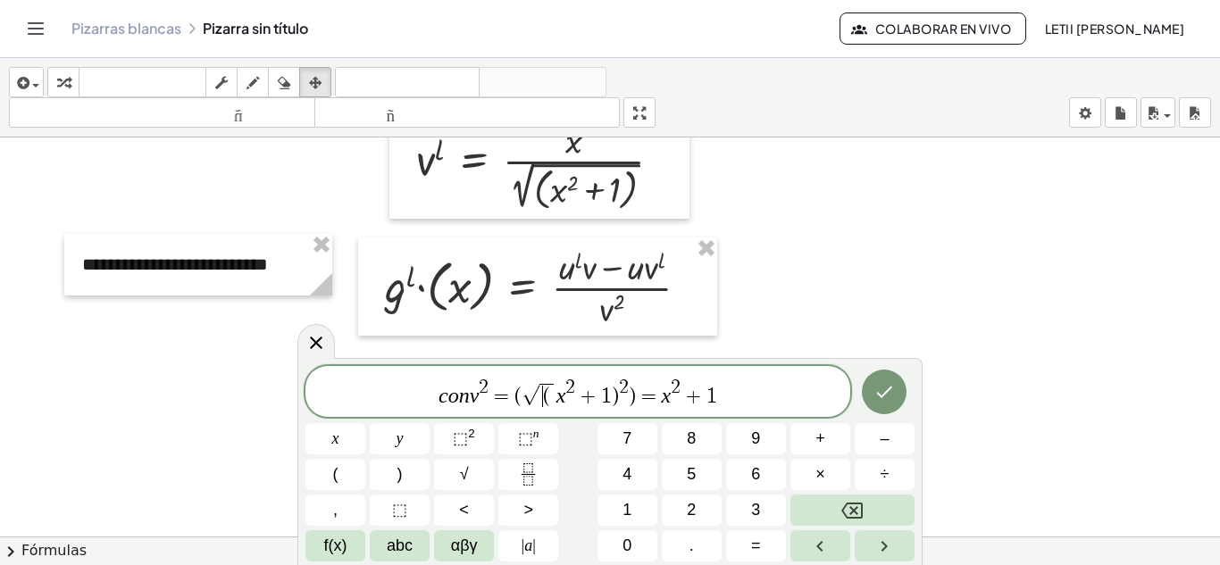
click at [543, 400] on span "(" at bounding box center [546, 396] width 7 height 21
click at [485, 462] on button "√" at bounding box center [464, 474] width 60 height 31
drag, startPoint x: 643, startPoint y: 396, endPoint x: 556, endPoint y: 402, distance: 87.7
click at [556, 402] on span "c o n v 2 = ( √ ( x 2 + 1 ) 2 ) = x 2 + 1" at bounding box center [577, 393] width 545 height 32
click at [543, 395] on span at bounding box center [542, 395] width 17 height 23
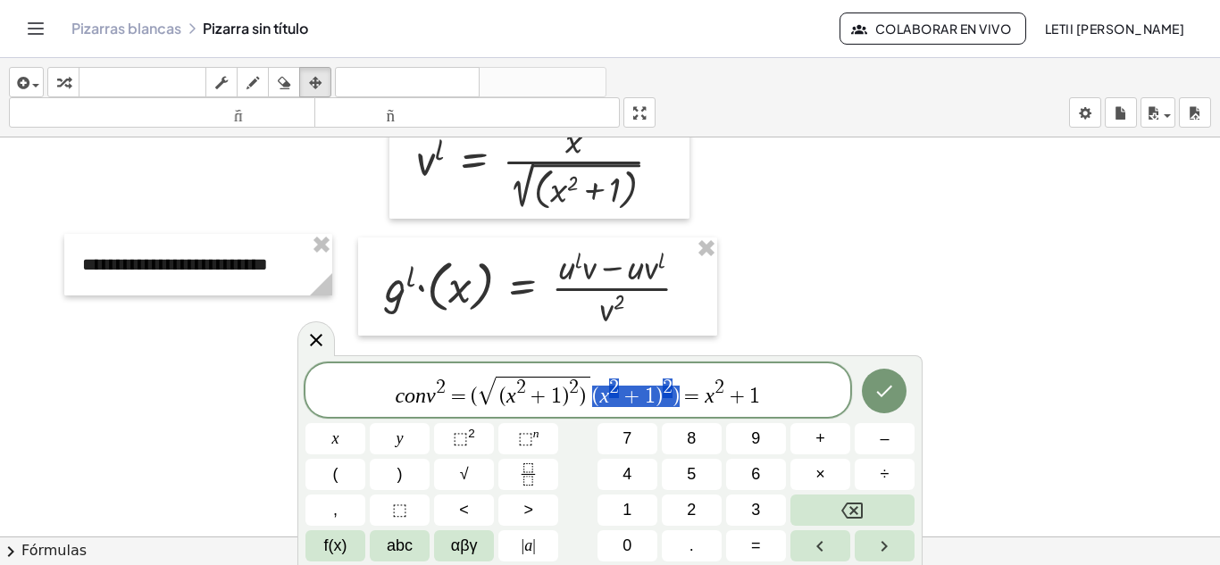
drag, startPoint x: 678, startPoint y: 391, endPoint x: 595, endPoint y: 405, distance: 84.3
click at [519, 399] on span "(" at bounding box center [517, 396] width 7 height 21
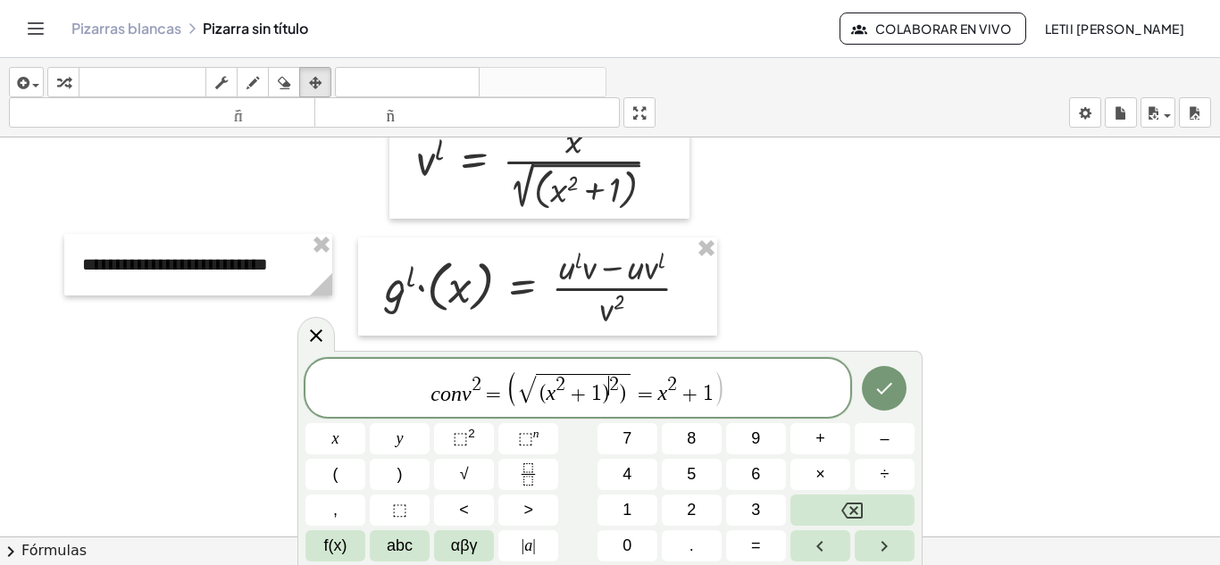
click at [609, 395] on span "​ 2" at bounding box center [614, 386] width 10 height 20
click at [625, 399] on span "( x 2 + 1 2 ) ​" at bounding box center [583, 389] width 88 height 30
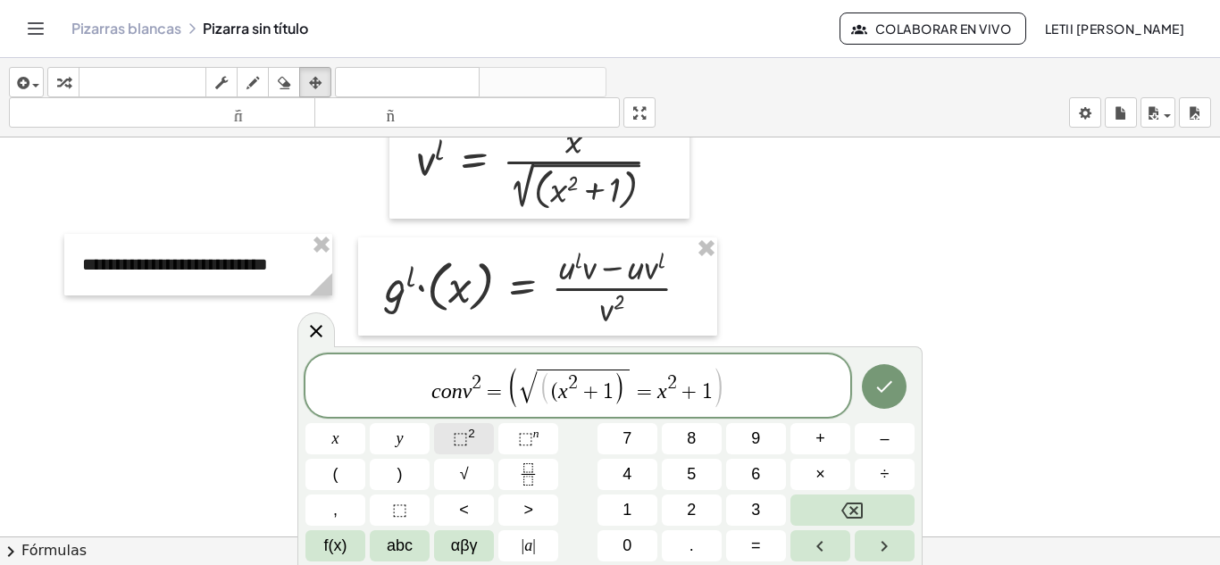
click at [461, 441] on span "⬚" at bounding box center [460, 439] width 15 height 18
click at [777, 393] on span "c o n v 2 = ( √ ( ( x 2 + 1 ) 2 = x 2 + 1 ) ​" at bounding box center [577, 387] width 545 height 44
click at [619, 397] on span "( ( x 2 + 1 ) 2" at bounding box center [582, 387] width 103 height 35
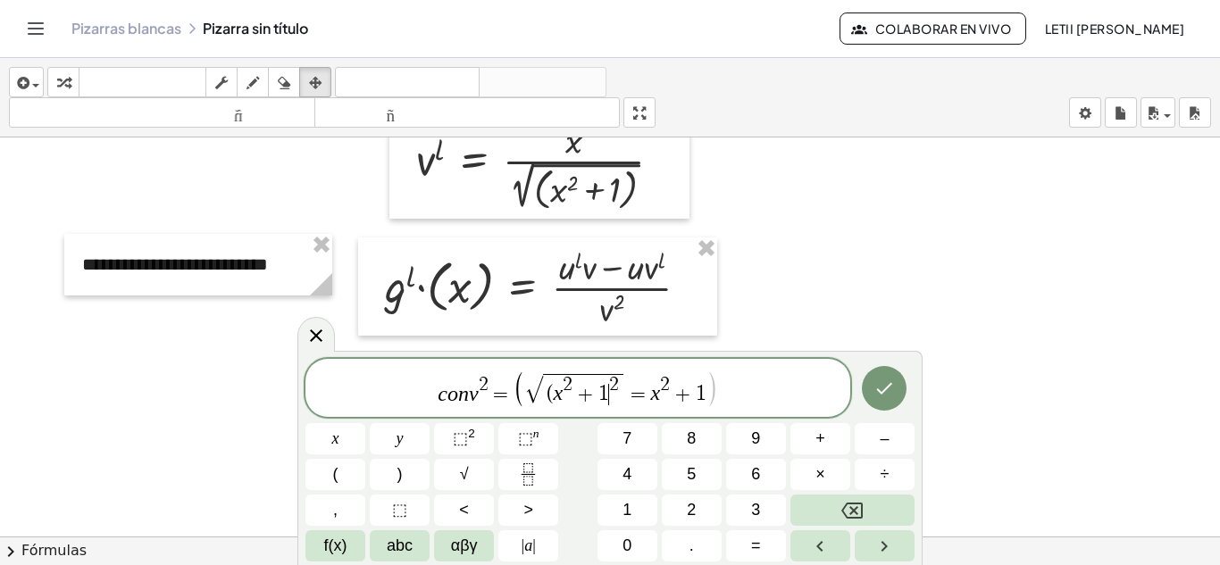
click at [622, 396] on span "( x 2 + 1 ​ 2" at bounding box center [583, 389] width 80 height 30
click at [625, 395] on span "=" at bounding box center [638, 394] width 26 height 21
click at [629, 388] on span "=" at bounding box center [638, 394] width 26 height 21
click at [621, 381] on span "√ ( x 2 + 1 ​ = x 2 + 1" at bounding box center [615, 388] width 171 height 31
click at [612, 387] on span "1" at bounding box center [608, 394] width 11 height 21
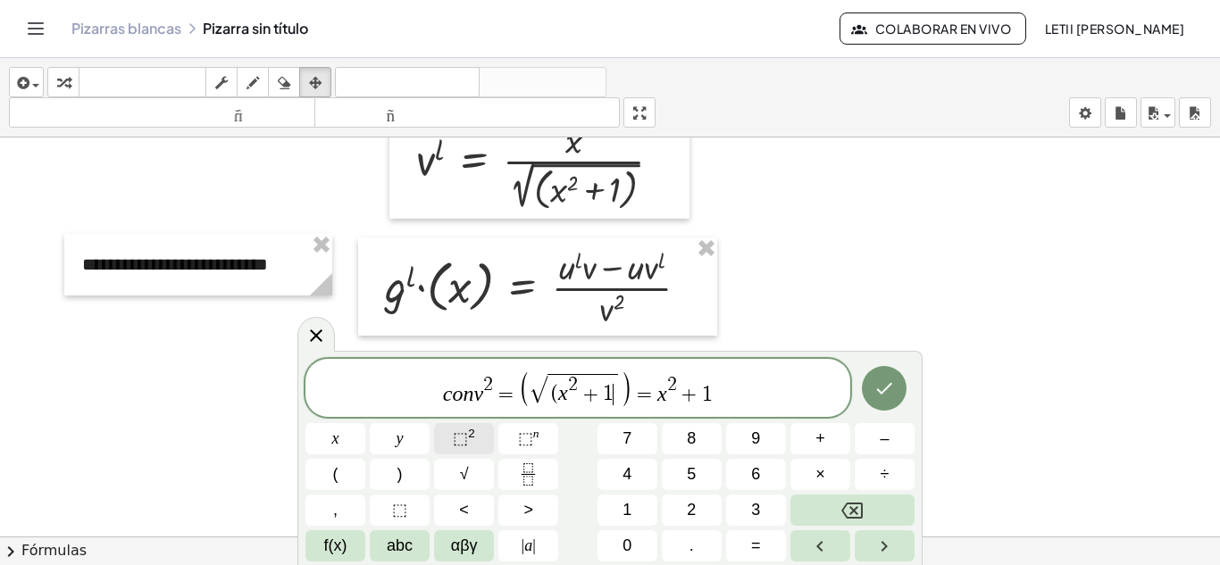
click at [469, 436] on sup "2" at bounding box center [471, 433] width 7 height 13
click at [890, 390] on icon "Hecho" at bounding box center [883, 388] width 21 height 21
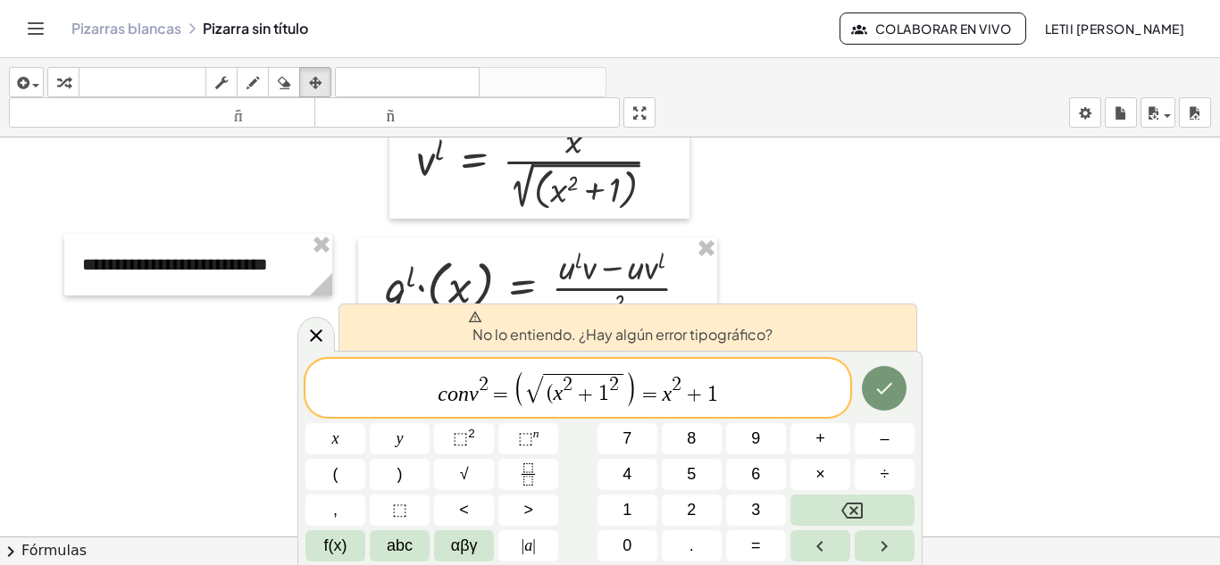
click at [525, 398] on span "√ ( x 2 + 1 2 ​" at bounding box center [575, 388] width 100 height 31
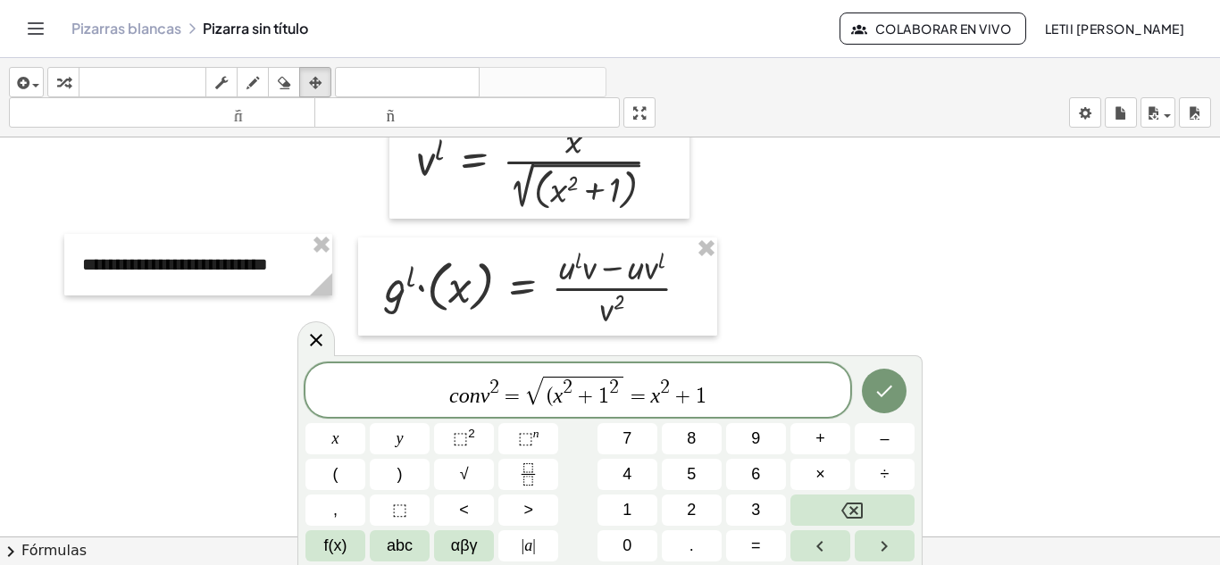
click at [731, 397] on span "c o n v 2 = ​ √ ( x 2 + 1 2 = x 2 + 1" at bounding box center [577, 391] width 545 height 35
click at [897, 395] on button "Hecho" at bounding box center [884, 391] width 45 height 45
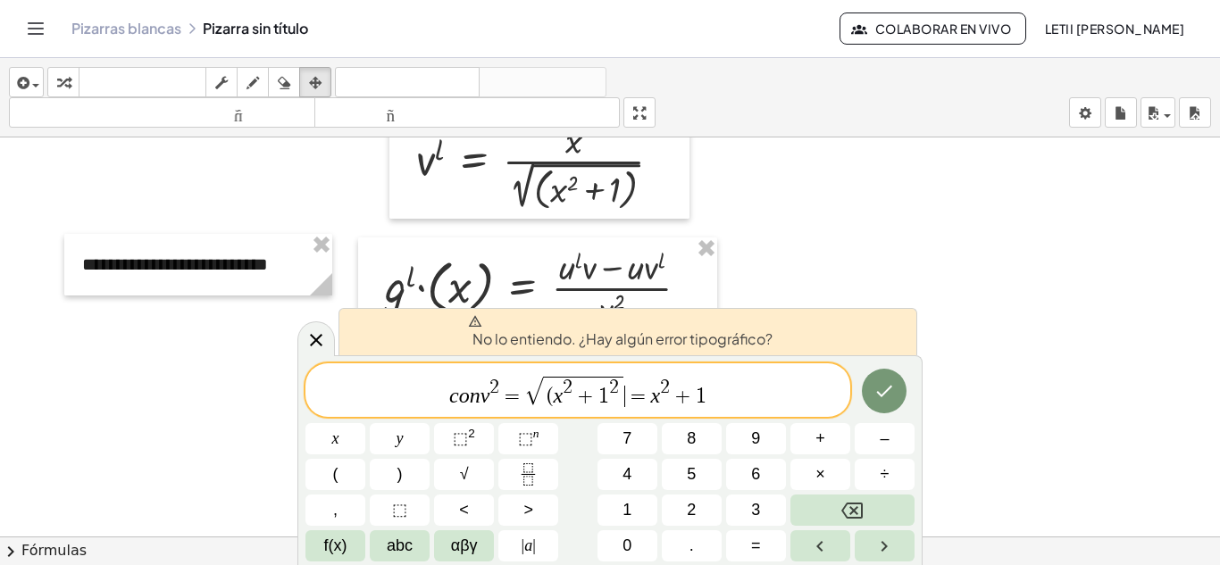
click at [631, 397] on span "=" at bounding box center [638, 396] width 26 height 21
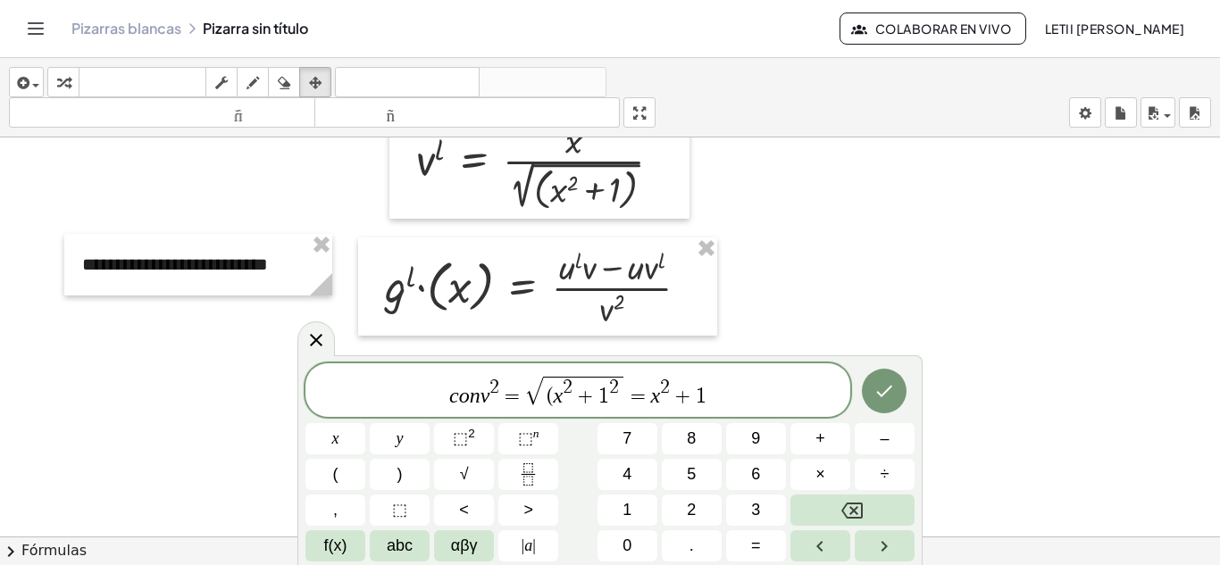
click at [617, 400] on span "( x 2 + 1 2" at bounding box center [583, 392] width 80 height 30
click at [611, 404] on span "( x 2 + 1 2 ​" at bounding box center [583, 392] width 80 height 30
click at [611, 404] on span "( x 2 + 1 ​ 2" at bounding box center [583, 392] width 80 height 30
click at [609, 401] on span "( x 2 + 1 ​ 2" at bounding box center [583, 392] width 80 height 30
click at [610, 401] on span "( x 2 + 1 ​ 2" at bounding box center [583, 392] width 80 height 30
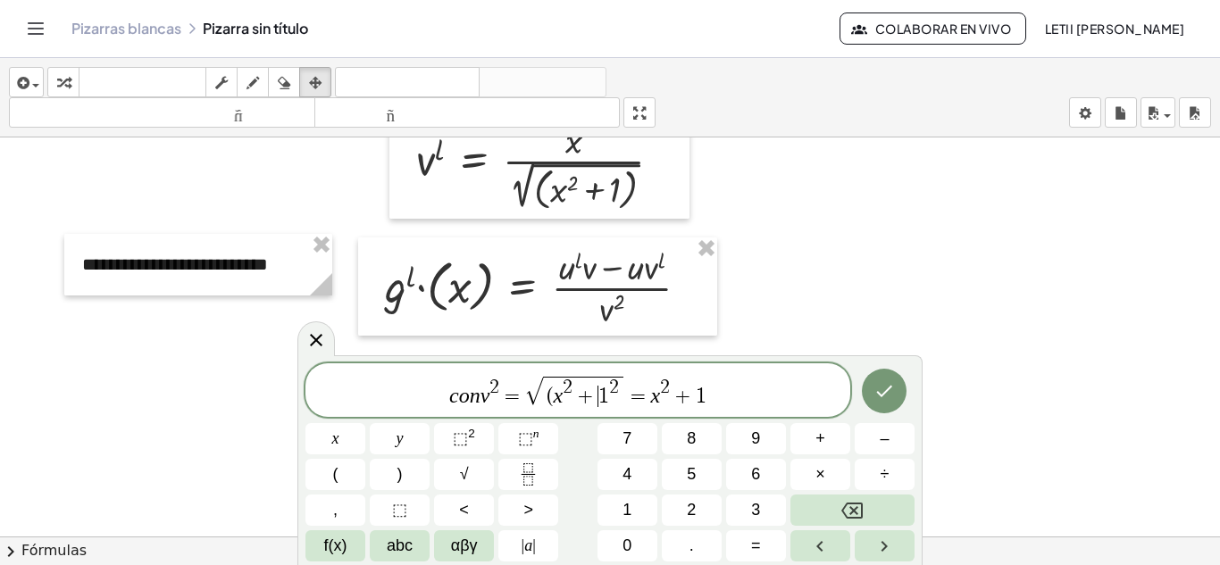
click at [602, 399] on span "1" at bounding box center [603, 396] width 11 height 21
click at [608, 400] on span "( x 2 + 1 ​ 2" at bounding box center [583, 392] width 80 height 30
click at [898, 394] on button "Hecho" at bounding box center [884, 388] width 45 height 45
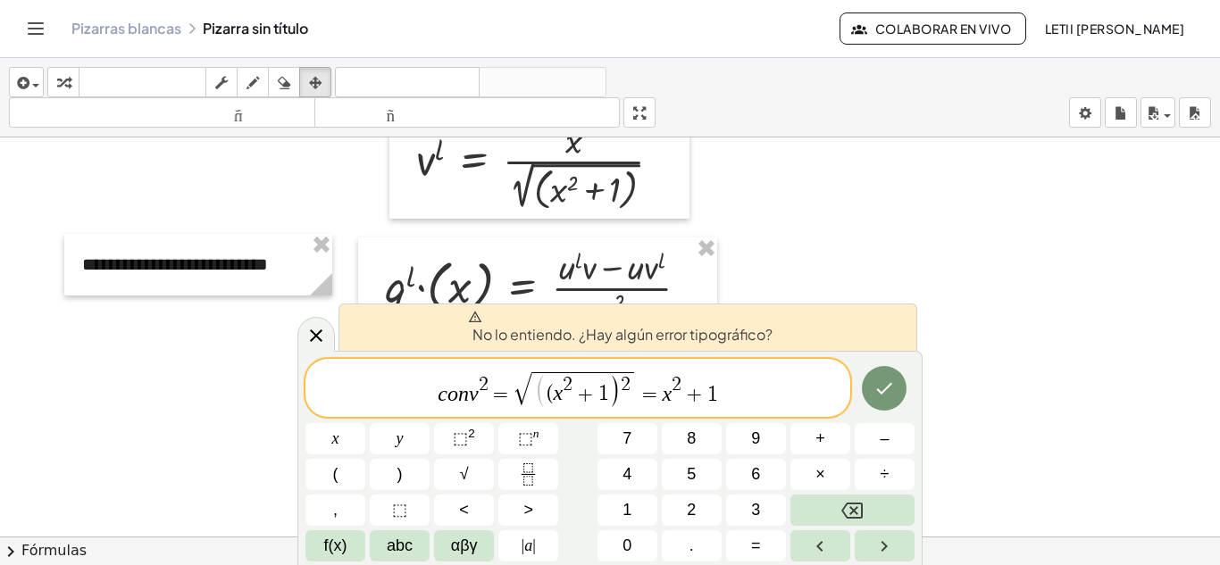
click at [548, 398] on span "(" at bounding box center [550, 394] width 7 height 21
click at [556, 397] on var "x" at bounding box center [559, 393] width 10 height 23
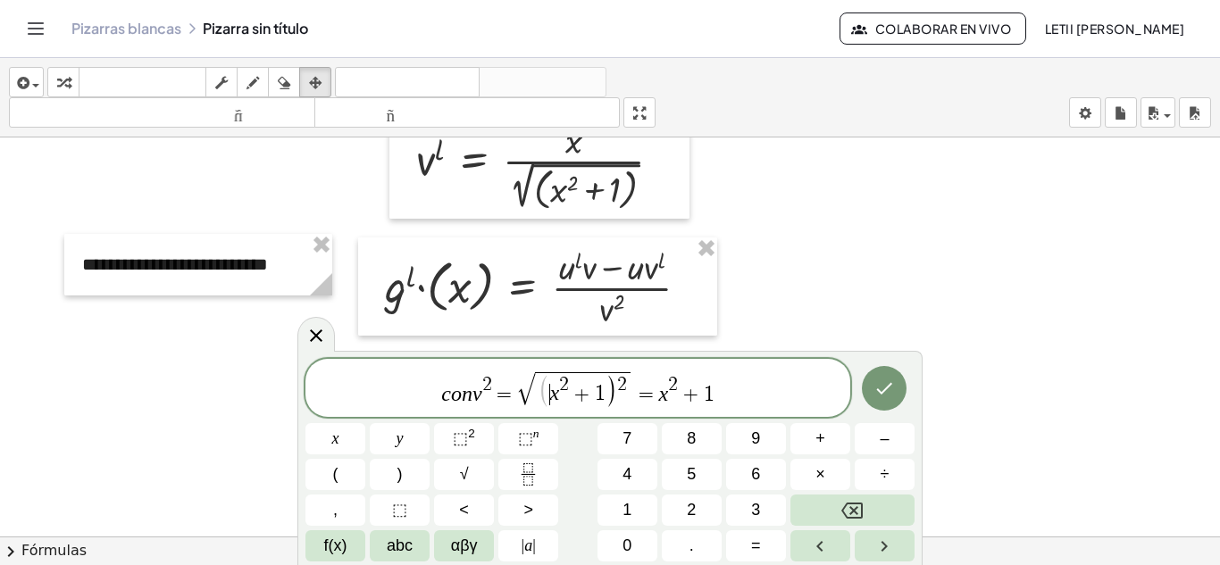
click at [614, 391] on span ")" at bounding box center [611, 390] width 13 height 34
click at [892, 388] on icon "Hecho" at bounding box center [883, 390] width 21 height 21
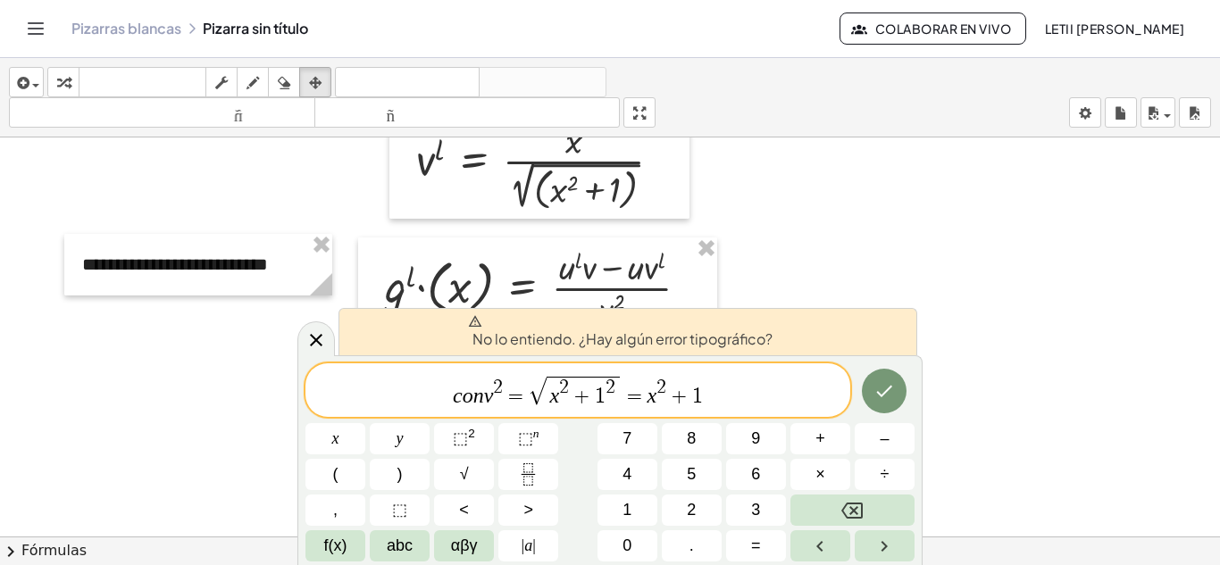
click at [531, 397] on span "√" at bounding box center [538, 392] width 18 height 28
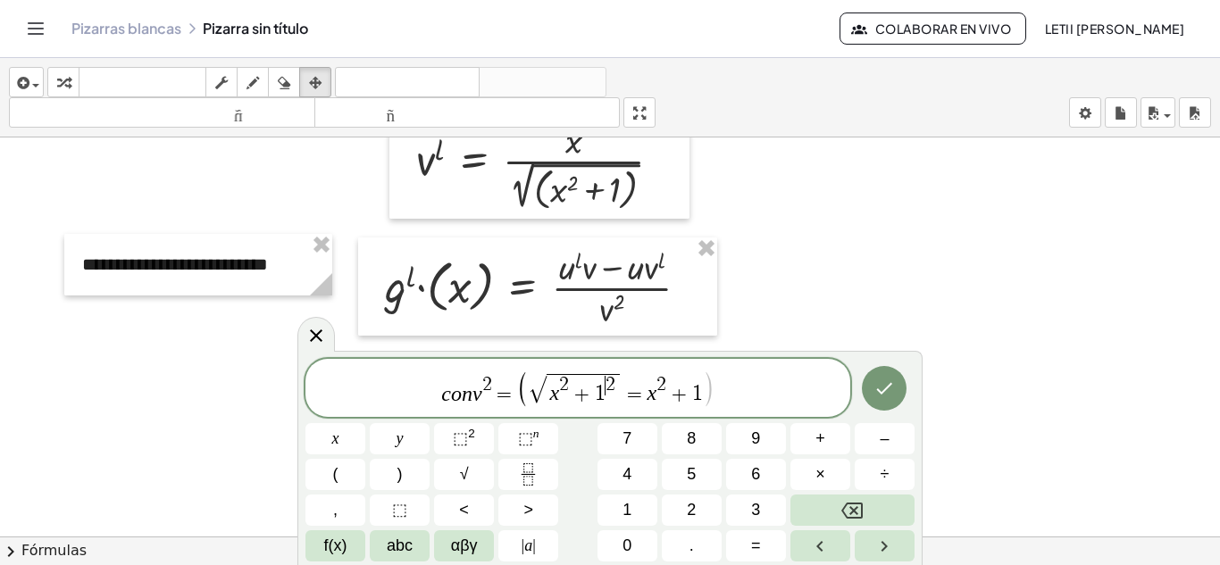
click at [606, 394] on span "​ 2" at bounding box center [611, 386] width 10 height 20
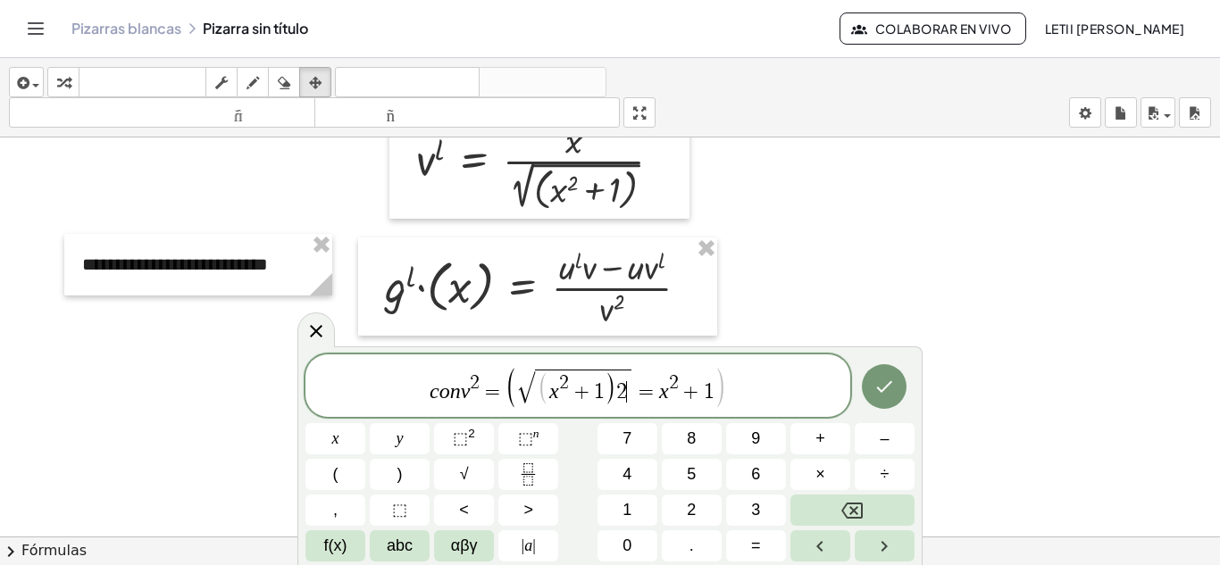
click at [628, 397] on span "( x 2 + 1 ) 2 ​" at bounding box center [583, 387] width 96 height 35
click at [478, 435] on button "⬚ 2" at bounding box center [464, 438] width 60 height 31
click at [886, 391] on icon "Hecho" at bounding box center [883, 386] width 21 height 21
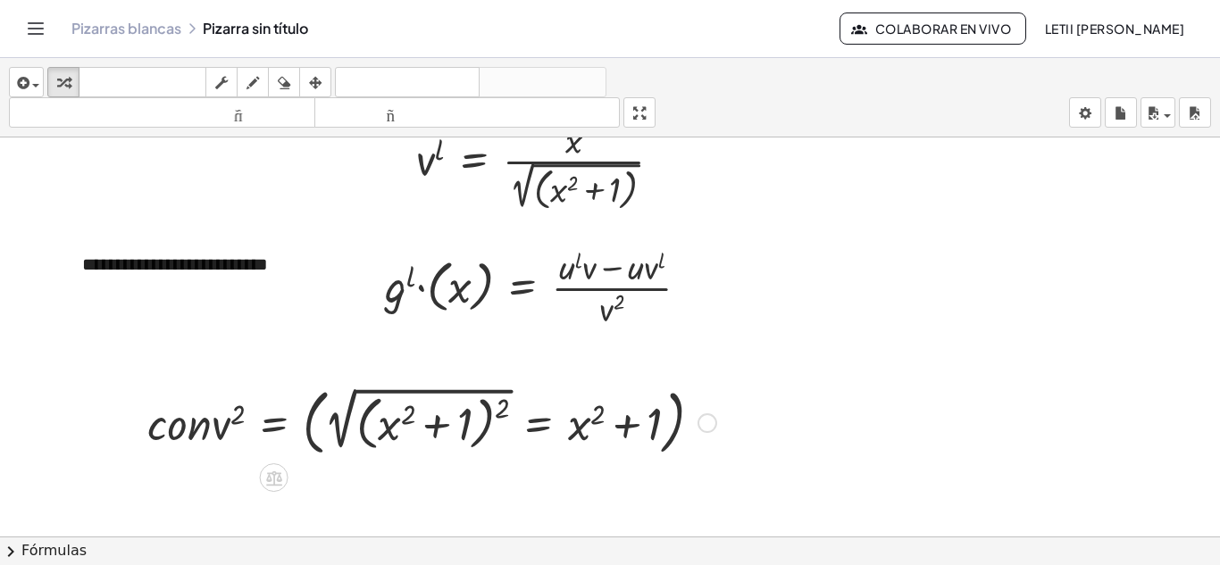
scroll to position [2085, 0]
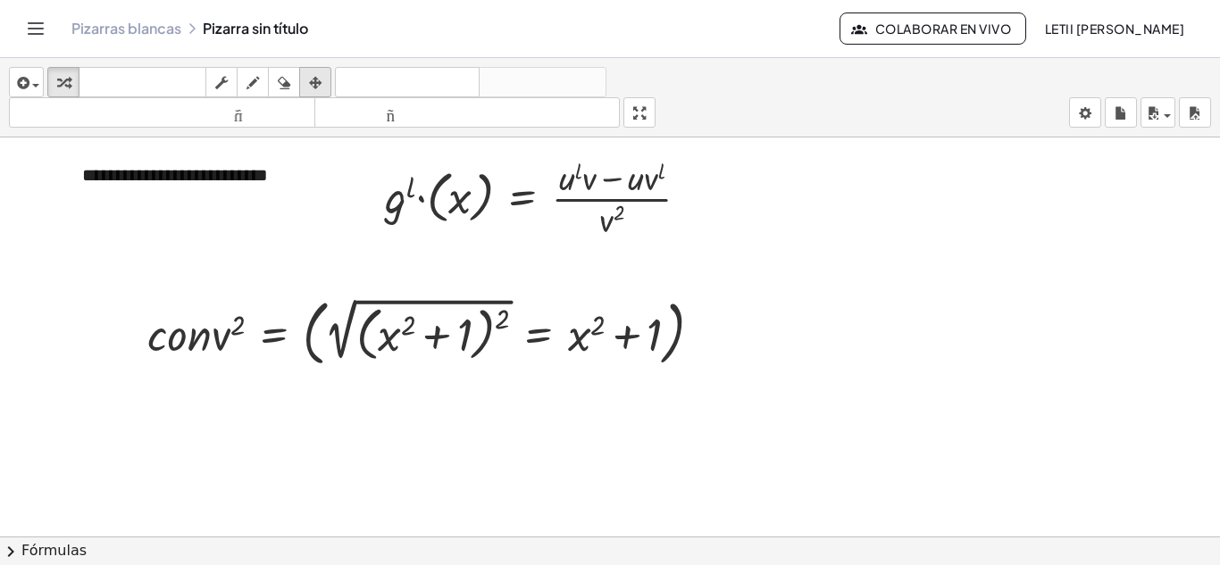
click at [322, 79] on icon "button" at bounding box center [315, 82] width 13 height 21
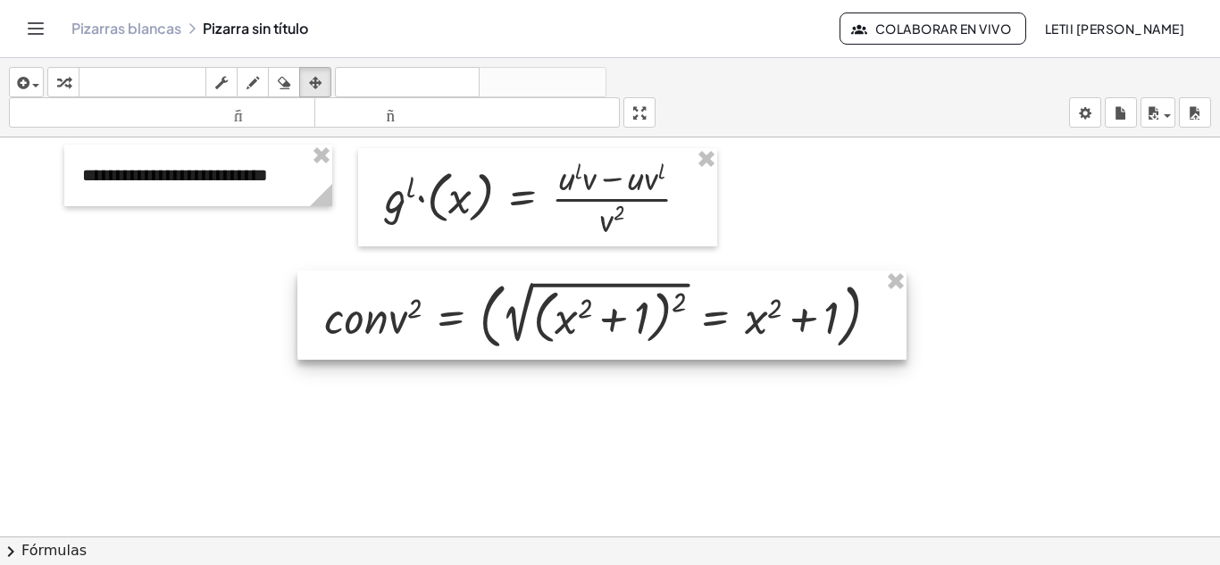
drag, startPoint x: 381, startPoint y: 339, endPoint x: 558, endPoint y: 322, distance: 177.6
click at [558, 322] on div at bounding box center [601, 315] width 609 height 89
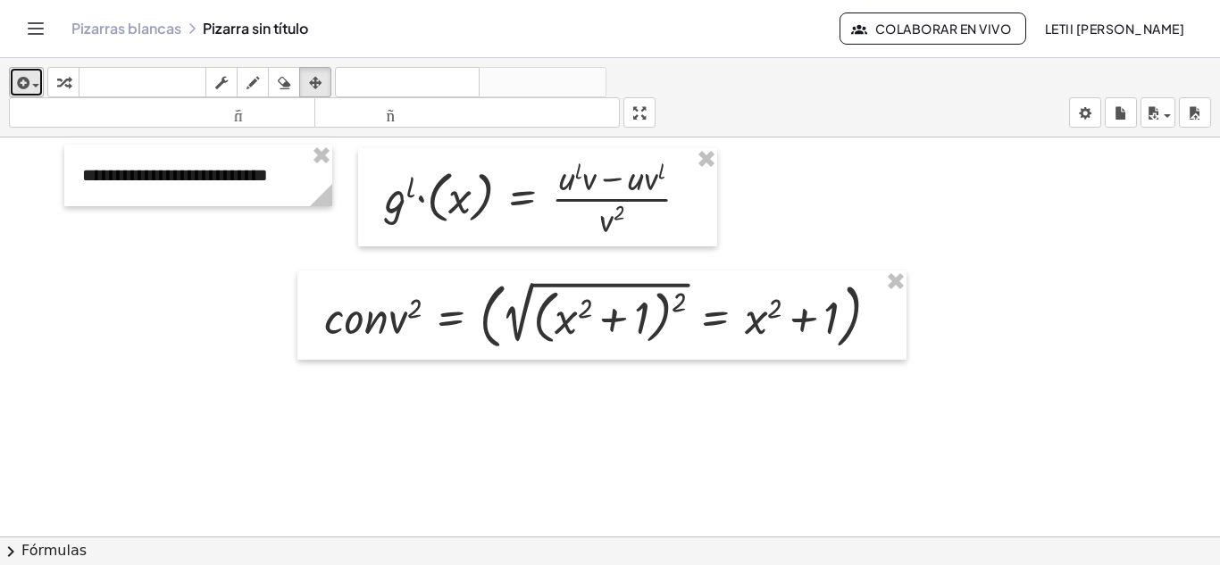
click at [26, 82] on icon "button" at bounding box center [21, 82] width 16 height 21
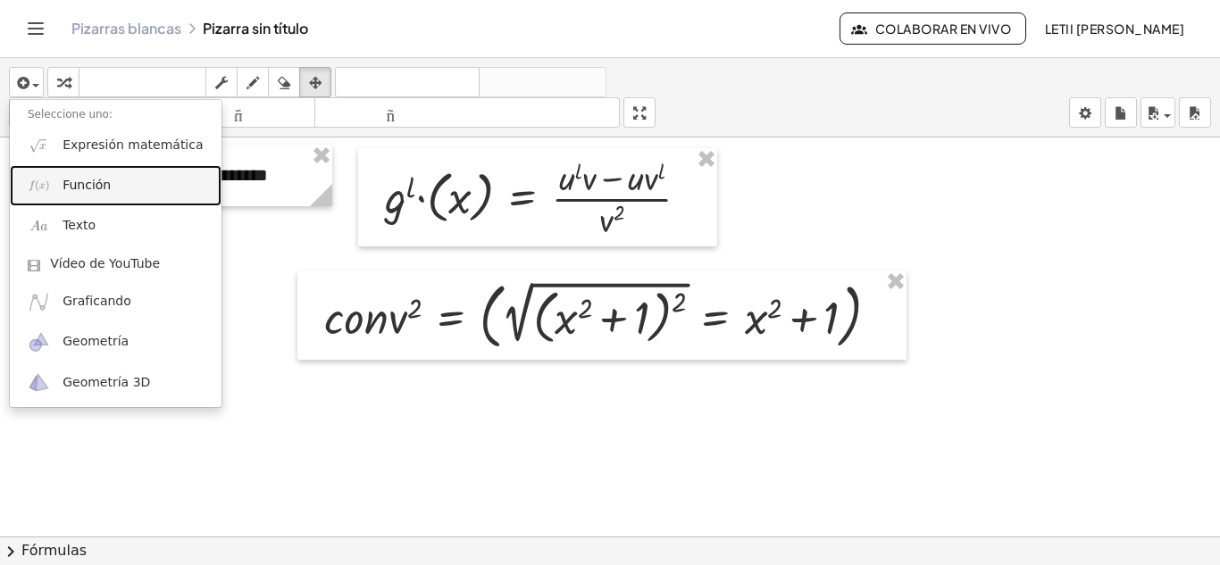
click at [102, 188] on font "Función" at bounding box center [87, 185] width 48 height 14
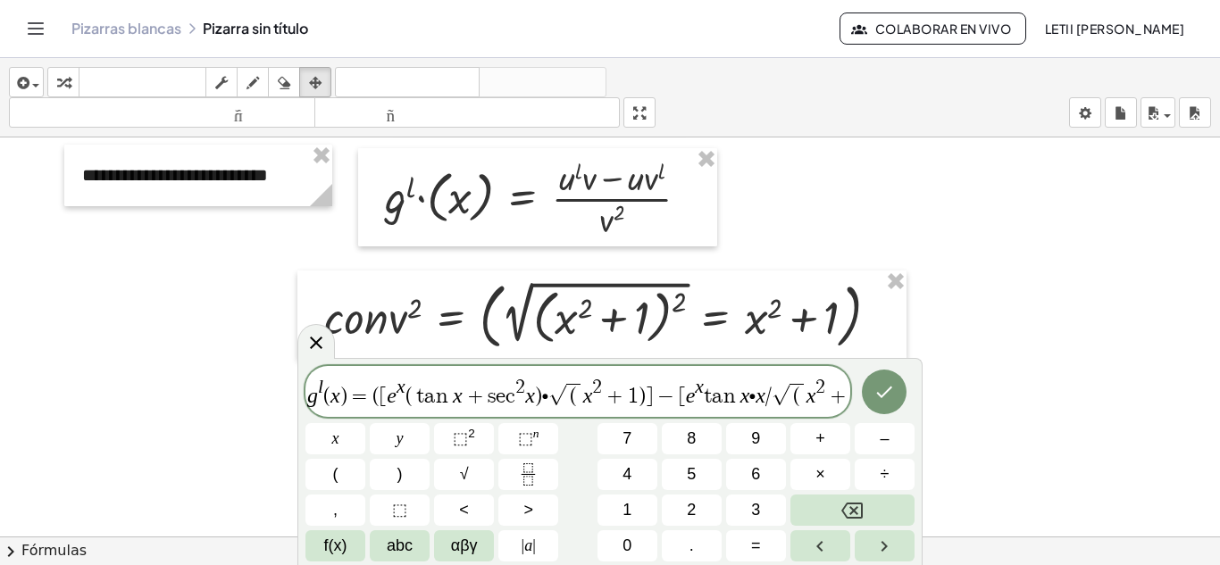
click at [370, 401] on span "=" at bounding box center [360, 396] width 26 height 21
click at [530, 467] on icon "Fraction" at bounding box center [528, 475] width 22 height 22
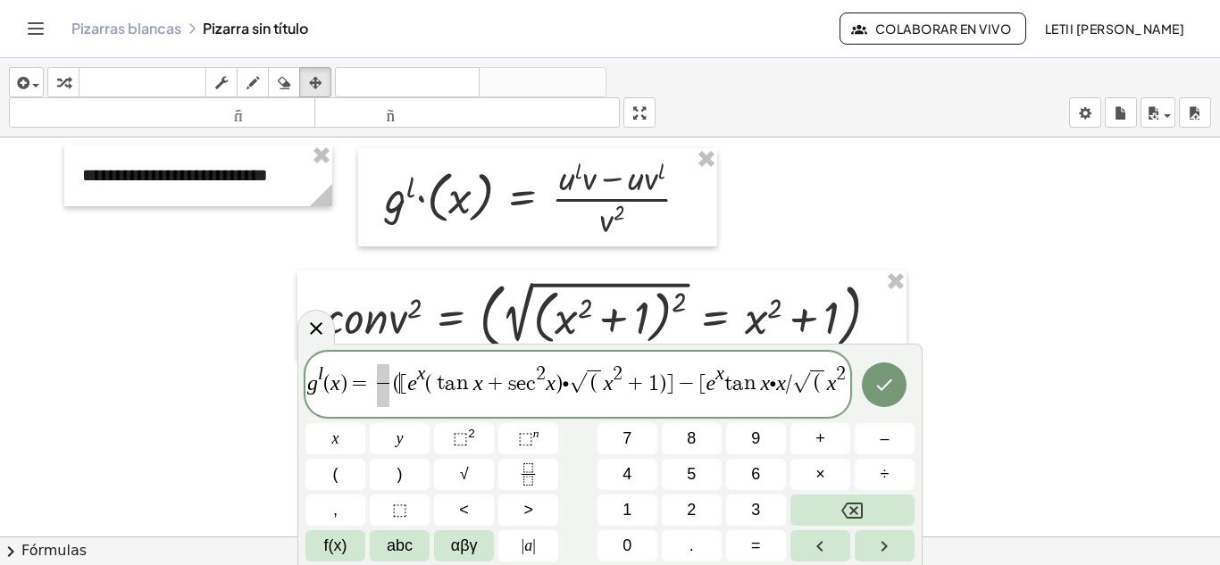
click at [397, 382] on span "(" at bounding box center [396, 382] width 7 height 21
click at [396, 386] on span "[" at bounding box center [396, 382] width 7 height 21
click at [394, 383] on span "[" at bounding box center [396, 382] width 7 height 21
drag, startPoint x: 393, startPoint y: 384, endPoint x: 554, endPoint y: 384, distance: 160.8
click at [382, 372] on span at bounding box center [383, 374] width 13 height 20
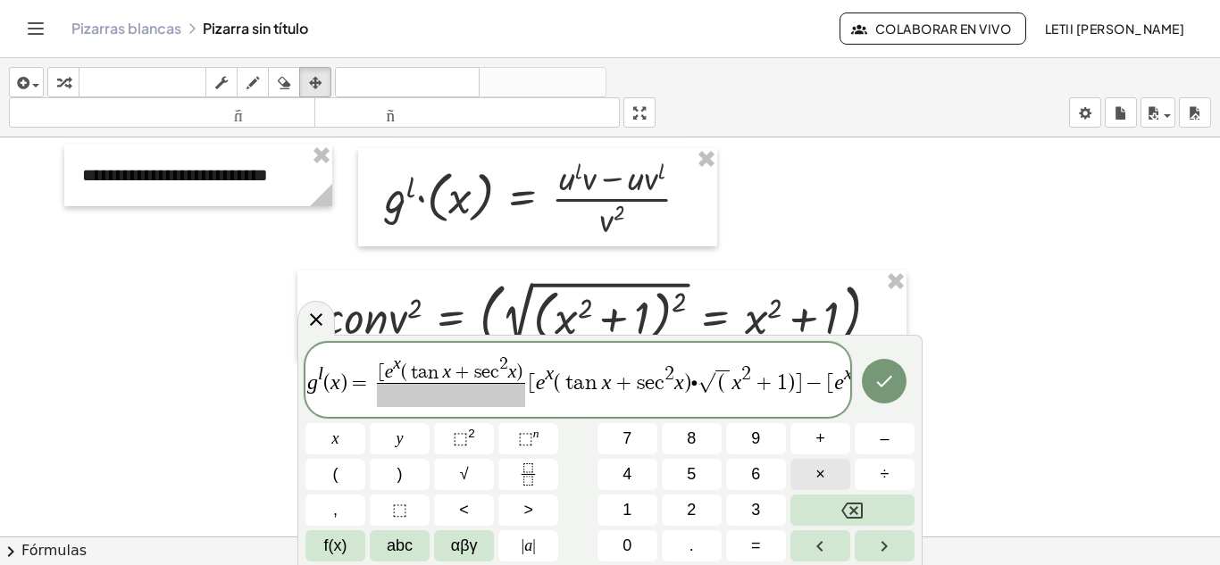
click at [838, 482] on button "×" at bounding box center [820, 474] width 60 height 31
click at [487, 468] on button "√" at bounding box center [464, 474] width 60 height 31
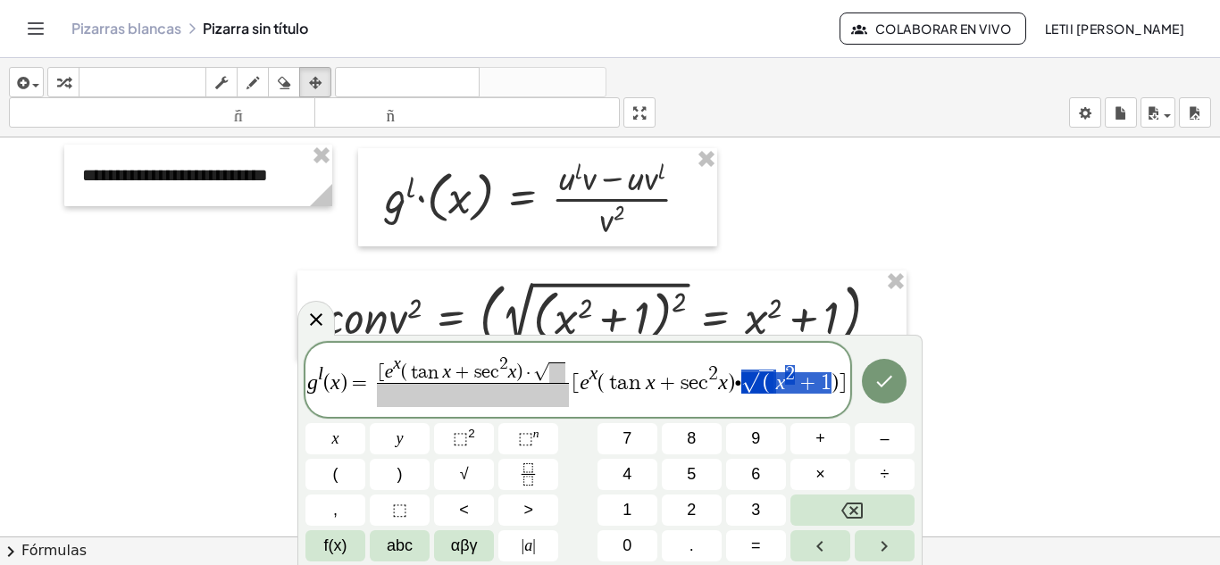
drag, startPoint x: 761, startPoint y: 388, endPoint x: 829, endPoint y: 386, distance: 67.9
drag, startPoint x: 825, startPoint y: 385, endPoint x: 769, endPoint y: 386, distance: 56.3
drag, startPoint x: 774, startPoint y: 383, endPoint x: 831, endPoint y: 383, distance: 56.3
click at [565, 378] on span at bounding box center [557, 373] width 16 height 21
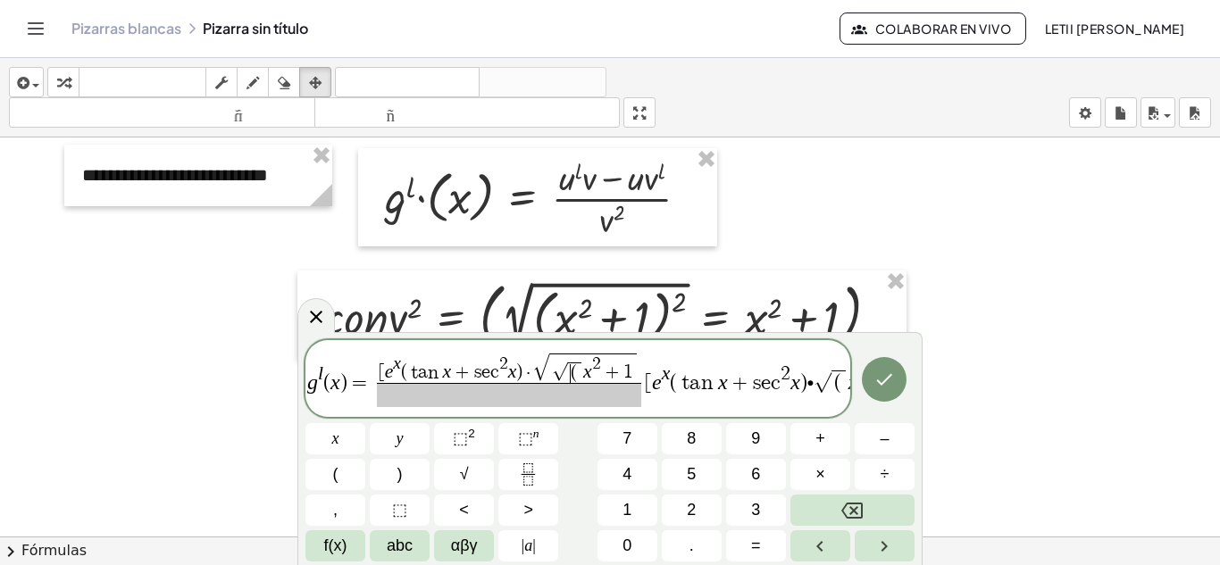
click at [575, 368] on span "(" at bounding box center [574, 373] width 6 height 20
click at [562, 372] on var "x" at bounding box center [562, 372] width 9 height 21
click at [607, 370] on span "√ ​ x 2 + 1" at bounding box center [570, 368] width 75 height 30
click at [543, 371] on span "√" at bounding box center [541, 368] width 16 height 27
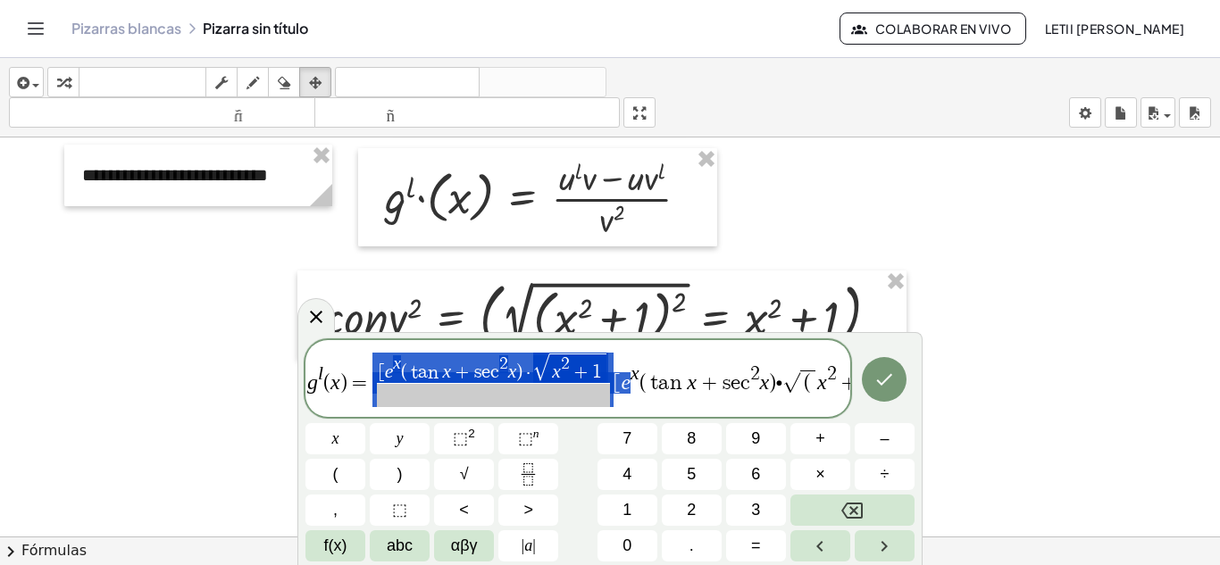
drag, startPoint x: 616, startPoint y: 384, endPoint x: 629, endPoint y: 384, distance: 12.5
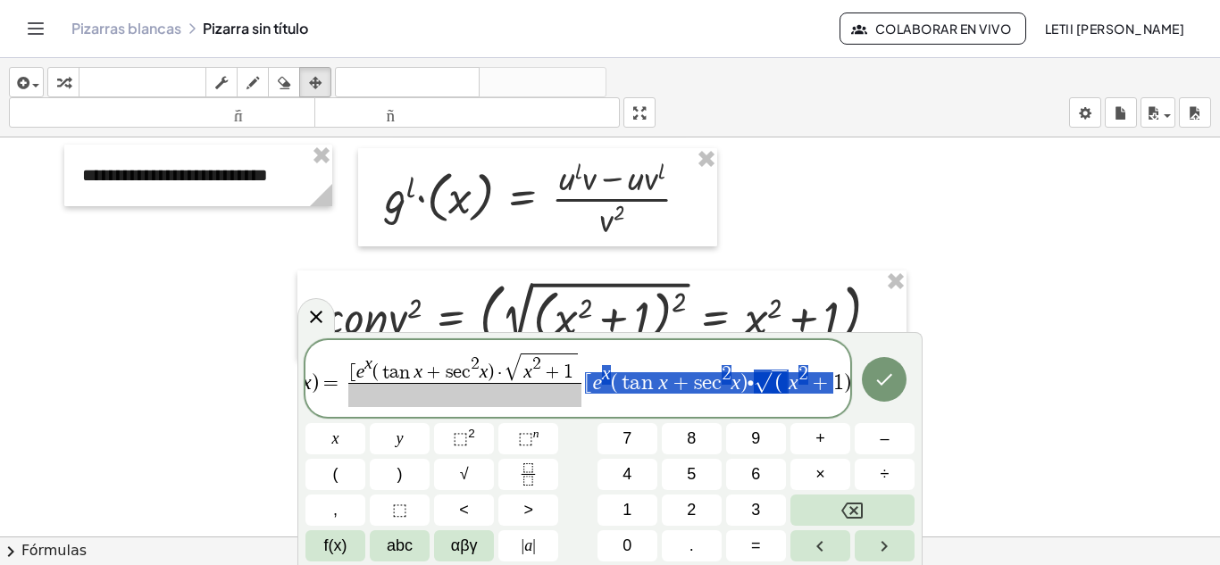
scroll to position [0, 39]
drag, startPoint x: 620, startPoint y: 385, endPoint x: 831, endPoint y: 388, distance: 211.7
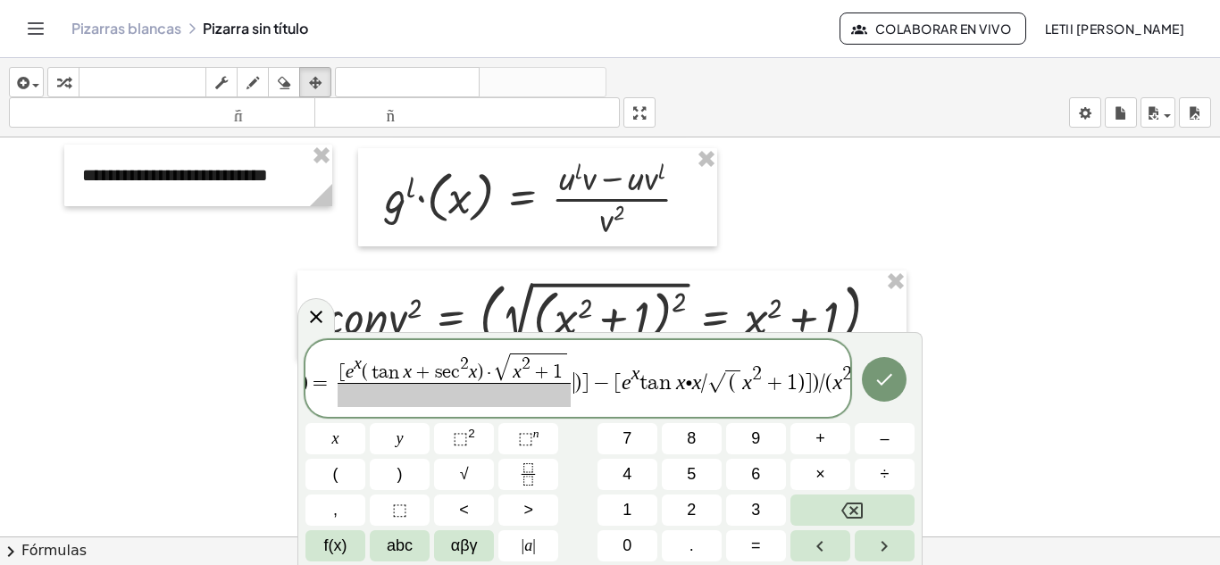
click at [571, 371] on span "[ e x ( t a n x + s e c 2 x ) · √ x 2 + 1" at bounding box center [455, 368] width 234 height 30
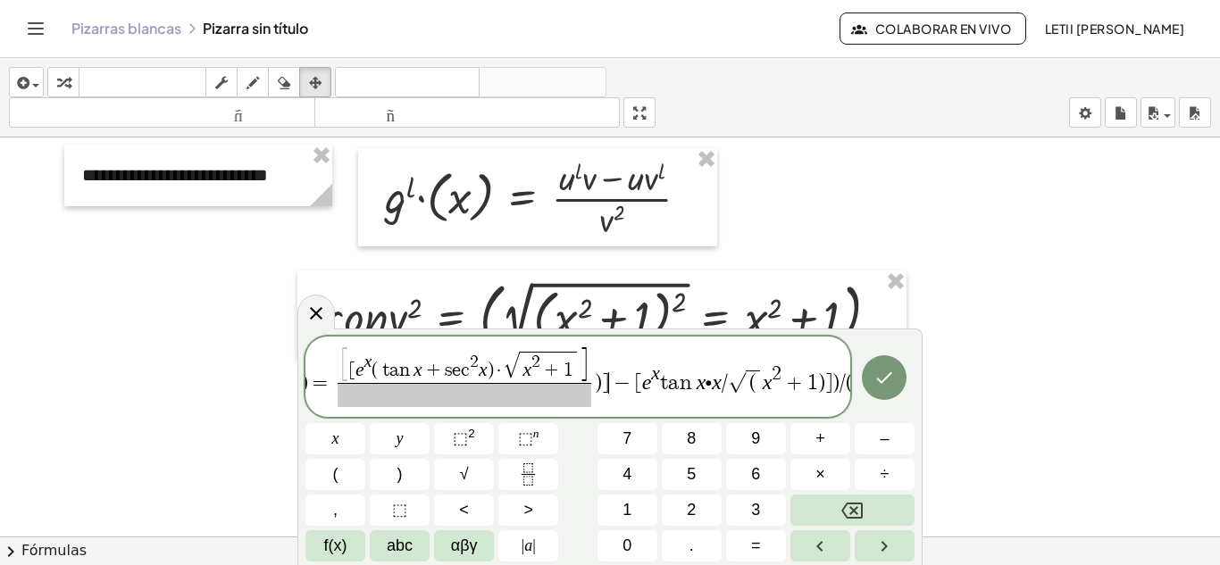
click at [618, 388] on span "−" at bounding box center [622, 382] width 26 height 21
click at [590, 373] on span "]" at bounding box center [585, 366] width 12 height 37
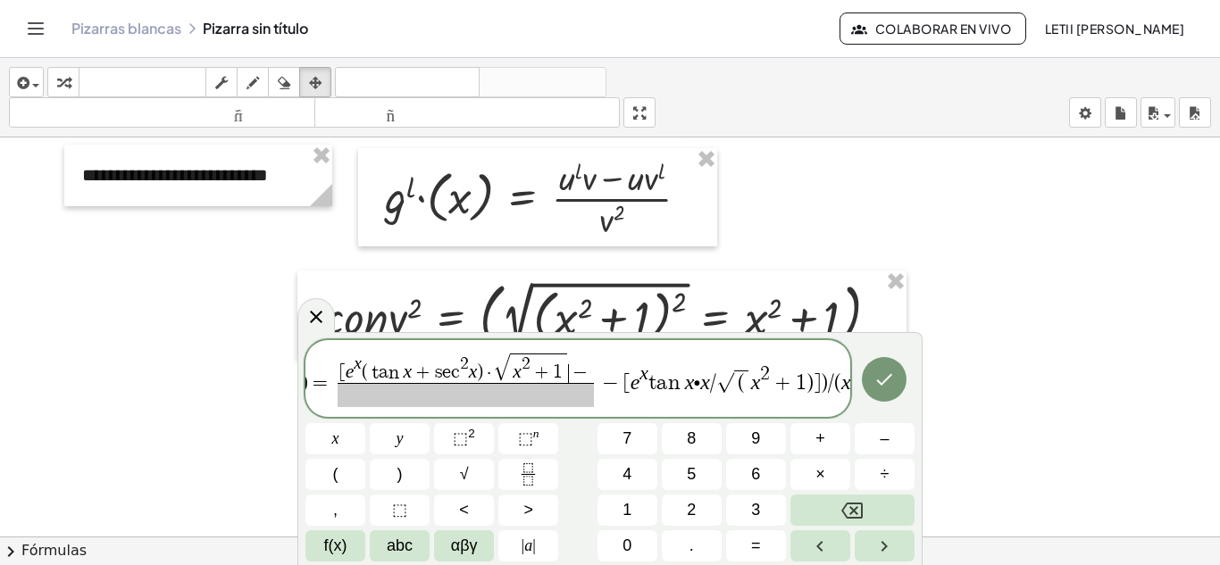
click at [569, 371] on span "[ e x ( t a n x + s e c 2 x ) · √ x 2 + 1 ​ −" at bounding box center [466, 368] width 256 height 30
click at [564, 372] on span "x 2 + 1" at bounding box center [538, 368] width 57 height 29
click at [576, 377] on span "−" at bounding box center [580, 374] width 23 height 20
click at [621, 384] on span "−" at bounding box center [610, 382] width 26 height 21
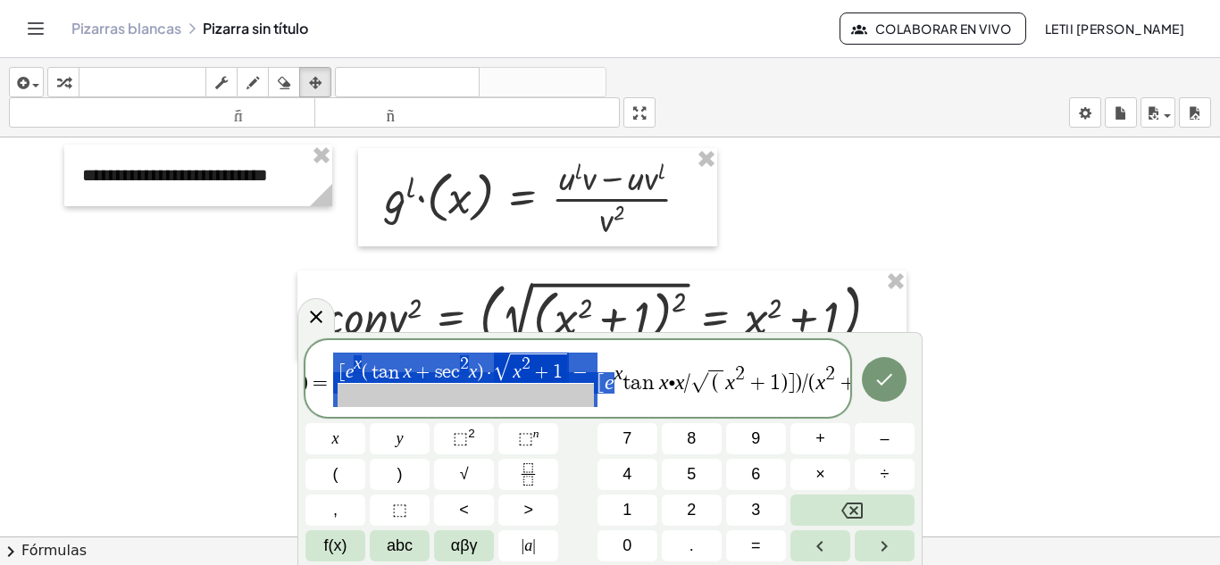
drag, startPoint x: 595, startPoint y: 387, endPoint x: 612, endPoint y: 390, distance: 17.3
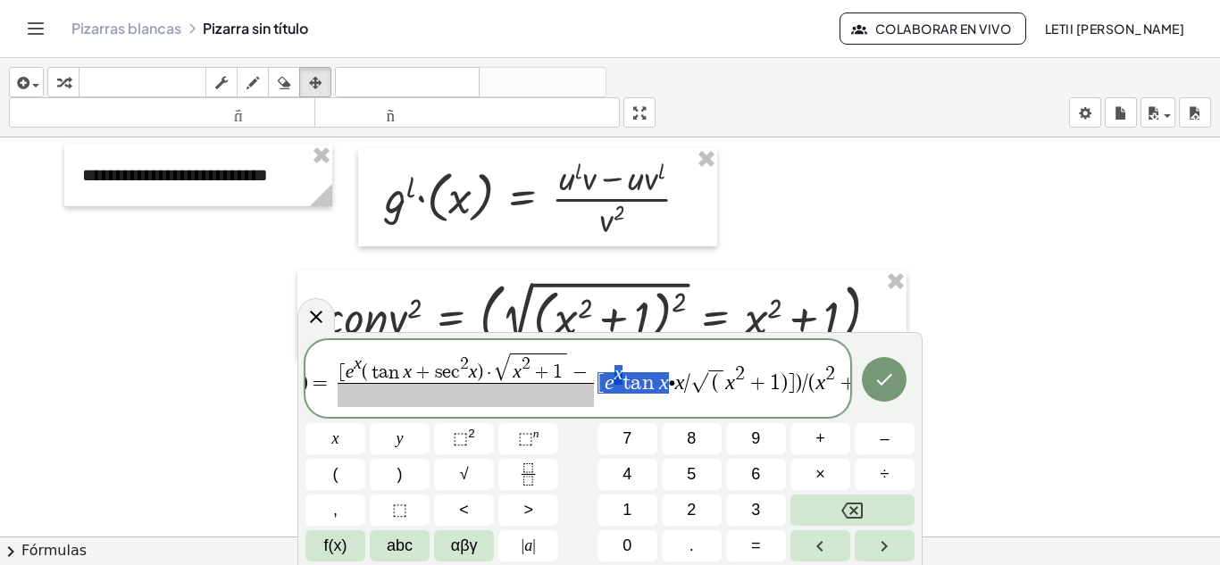
drag, startPoint x: 597, startPoint y: 384, endPoint x: 667, endPoint y: 388, distance: 69.8
click at [590, 372] on span "−" at bounding box center [580, 374] width 23 height 20
click at [828, 470] on button "×" at bounding box center [820, 474] width 60 height 31
drag, startPoint x: 672, startPoint y: 382, endPoint x: 759, endPoint y: 384, distance: 87.5
click at [681, 392] on span "√" at bounding box center [686, 382] width 18 height 21
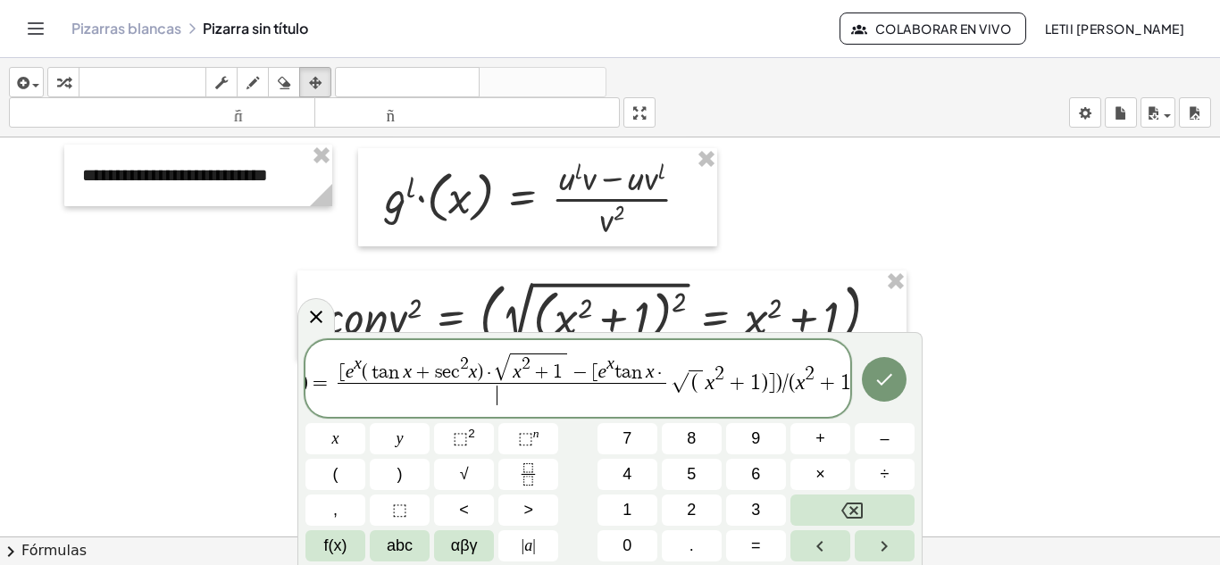
click at [669, 371] on span "[ e x ( t a n x + s e c 2 x ) · √ x 2 + 1 − [ e x t a n x · ​ ​" at bounding box center [502, 380] width 338 height 54
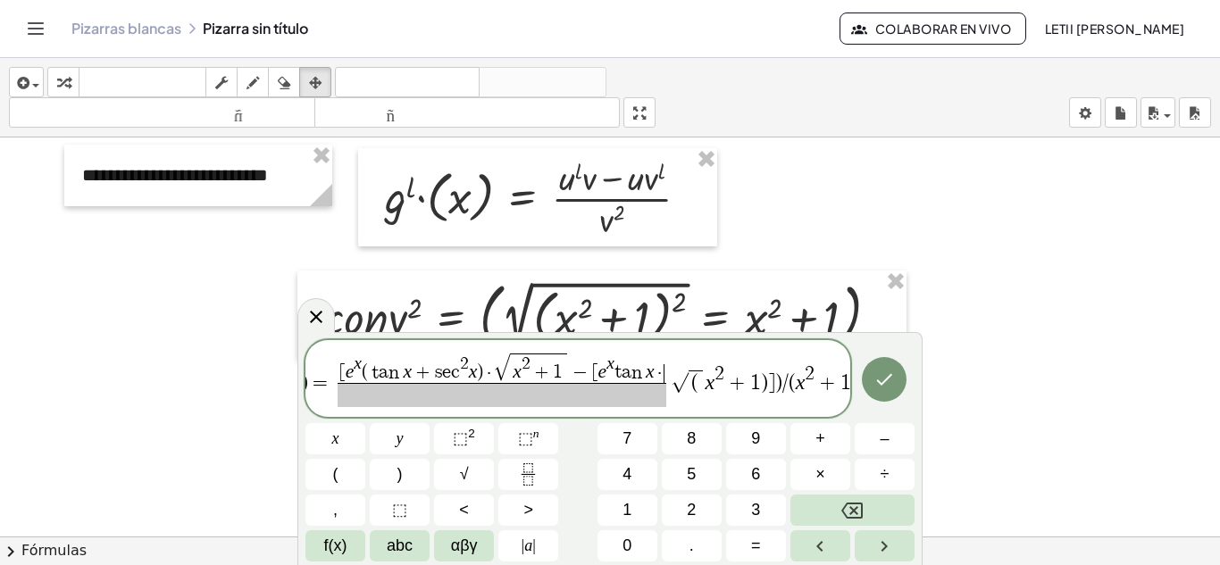
click at [665, 372] on span "[ e x ( t a n x + s e c 2 x ) · √ x 2 + 1 − [ e x t a n x · ​" at bounding box center [503, 368] width 330 height 30
click at [528, 473] on icon "Fraction" at bounding box center [528, 475] width 22 height 22
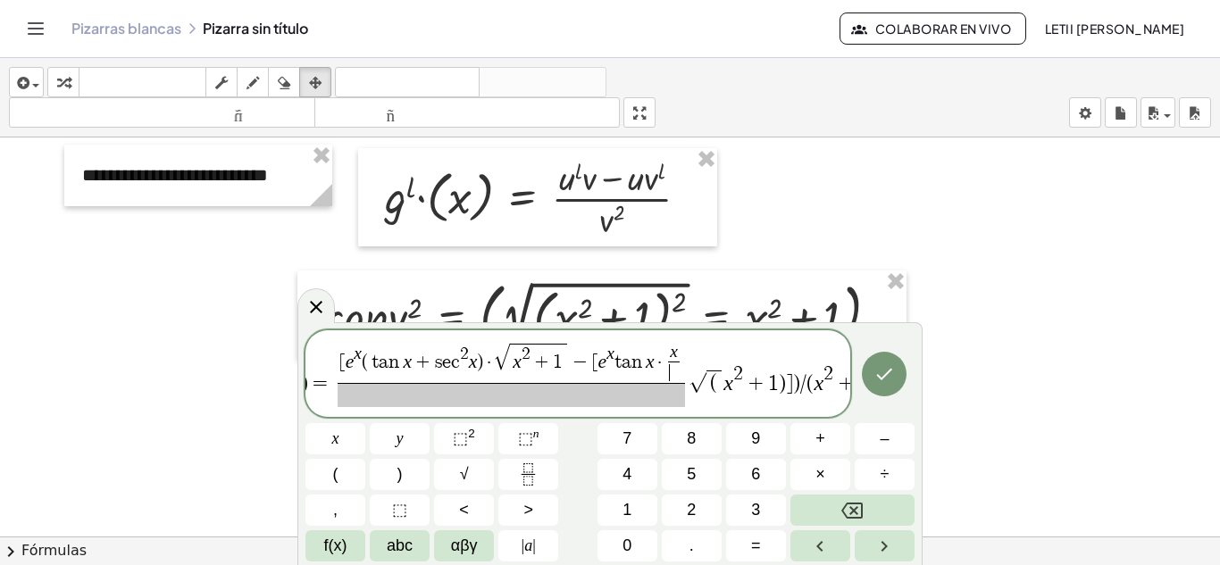
click at [679, 375] on span "​" at bounding box center [674, 372] width 12 height 21
click at [480, 462] on button "√" at bounding box center [464, 474] width 60 height 31
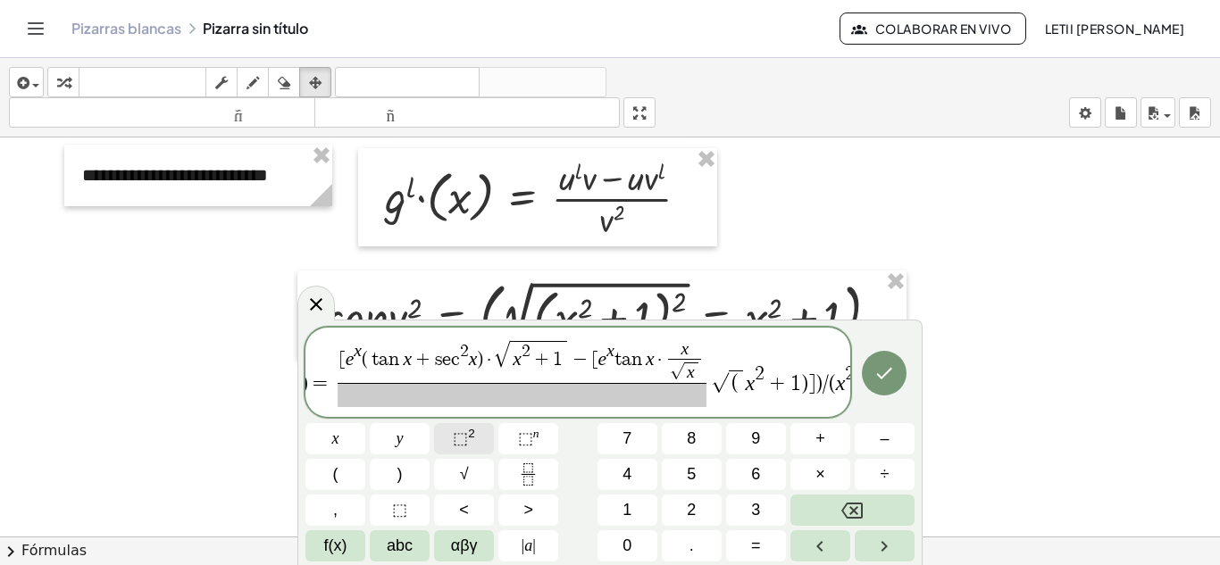
click at [488, 435] on button "⬚ 2" at bounding box center [464, 438] width 60 height 31
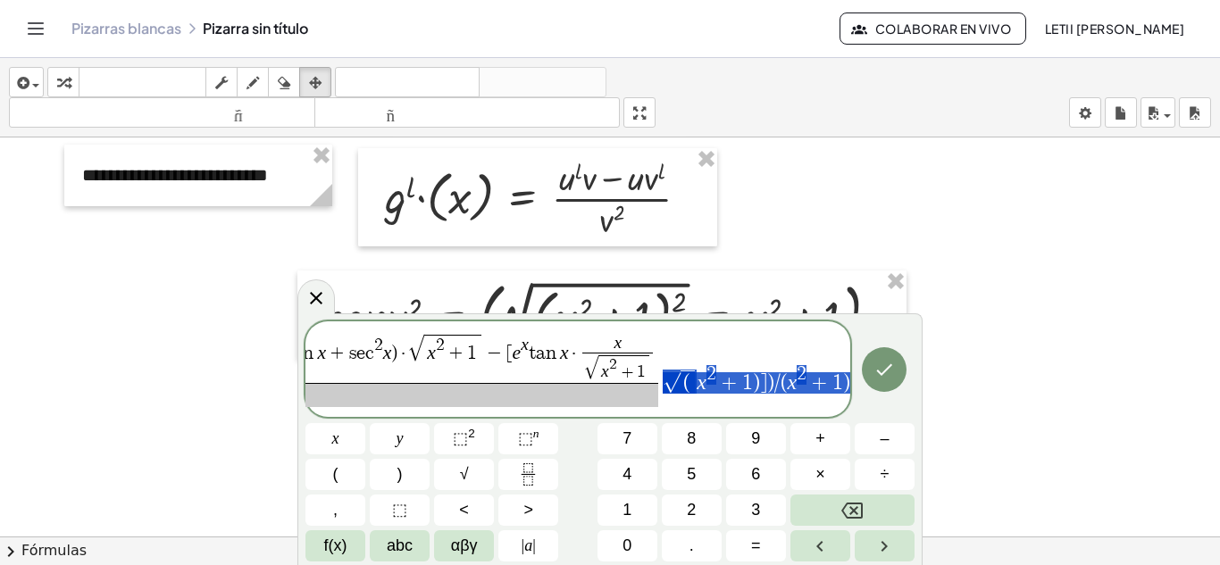
scroll to position [0, 128]
drag, startPoint x: 755, startPoint y: 389, endPoint x: 854, endPoint y: 385, distance: 99.2
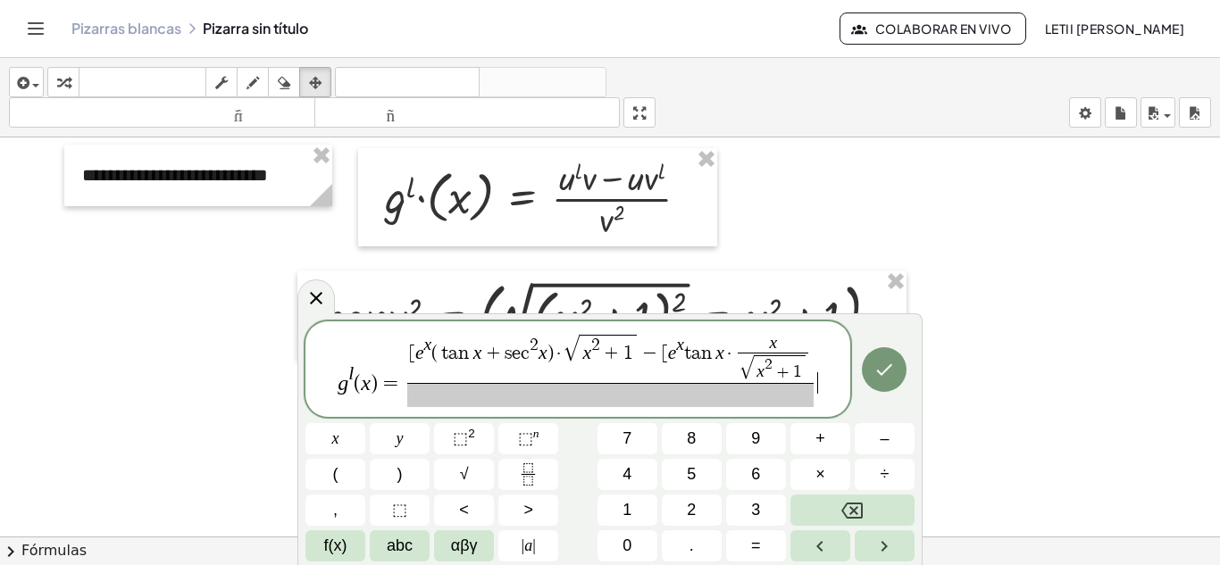
scroll to position [0, 0]
click at [814, 354] on span "[ e x ( t a n x + s e c 2 x ) · √ x 2 + 1 − [ e x t a n x · x √ x 2 + 1 ​" at bounding box center [610, 358] width 407 height 49
click at [805, 356] on span "x 2 + 1 ​" at bounding box center [779, 368] width 51 height 26
click at [808, 355] on span "√ x 2 + 1 ​" at bounding box center [773, 368] width 71 height 31
click at [805, 349] on span "x ​" at bounding box center [773, 343] width 71 height 17
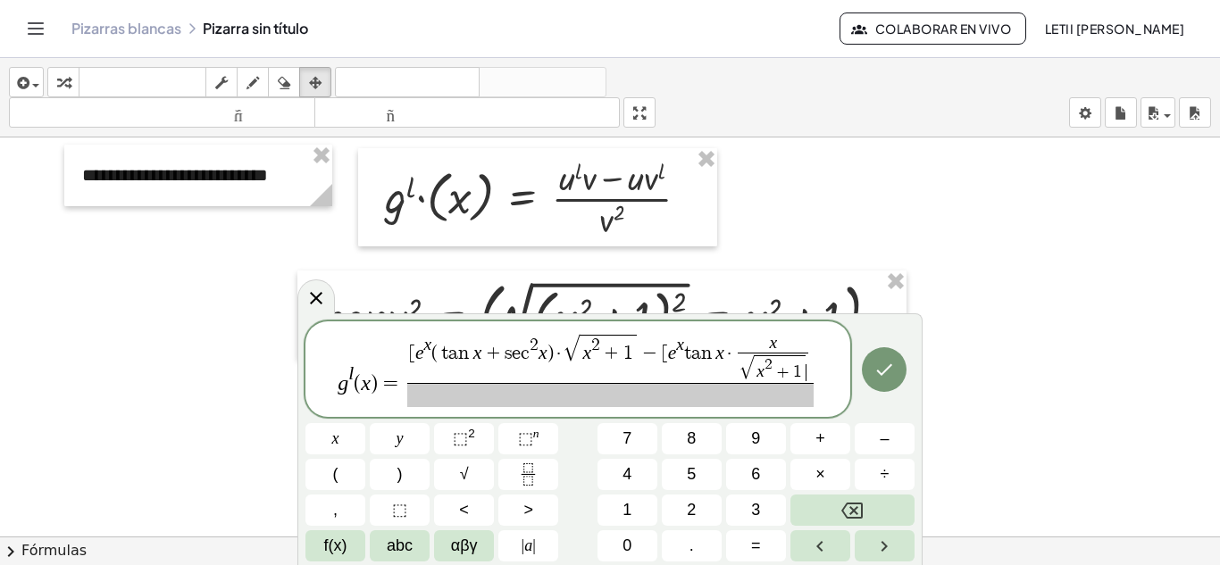
click at [808, 353] on span "√ x 2 + 1 ​" at bounding box center [773, 368] width 71 height 31
click at [805, 351] on span "x" at bounding box center [773, 343] width 71 height 17
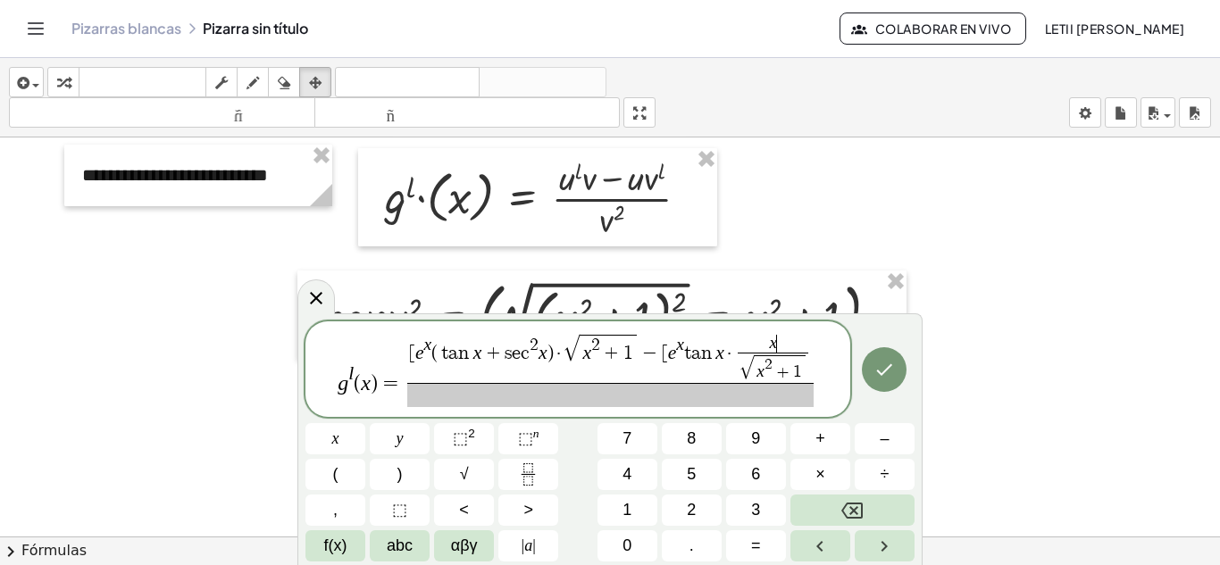
click at [808, 351] on span "x ​" at bounding box center [773, 343] width 71 height 17
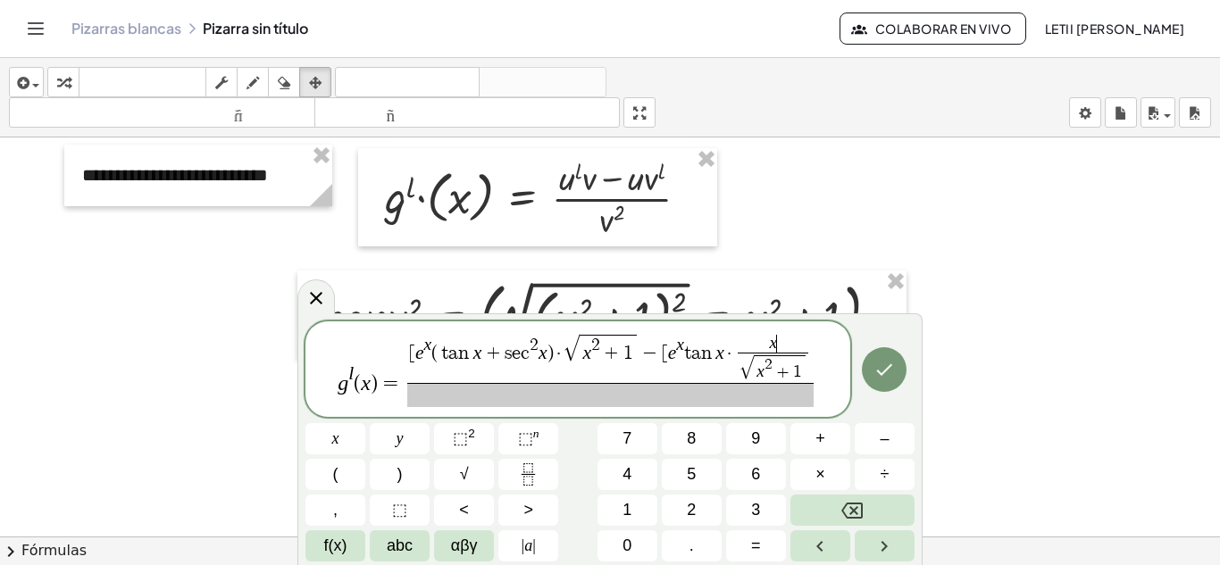
click at [808, 351] on span "x ​" at bounding box center [773, 343] width 71 height 17
click at [668, 362] on var "e" at bounding box center [672, 352] width 9 height 21
click at [414, 358] on span "[" at bounding box center [415, 354] width 6 height 20
click at [415, 357] on span "[" at bounding box center [415, 354] width 6 height 20
click at [612, 397] on span at bounding box center [611, 395] width 395 height 24
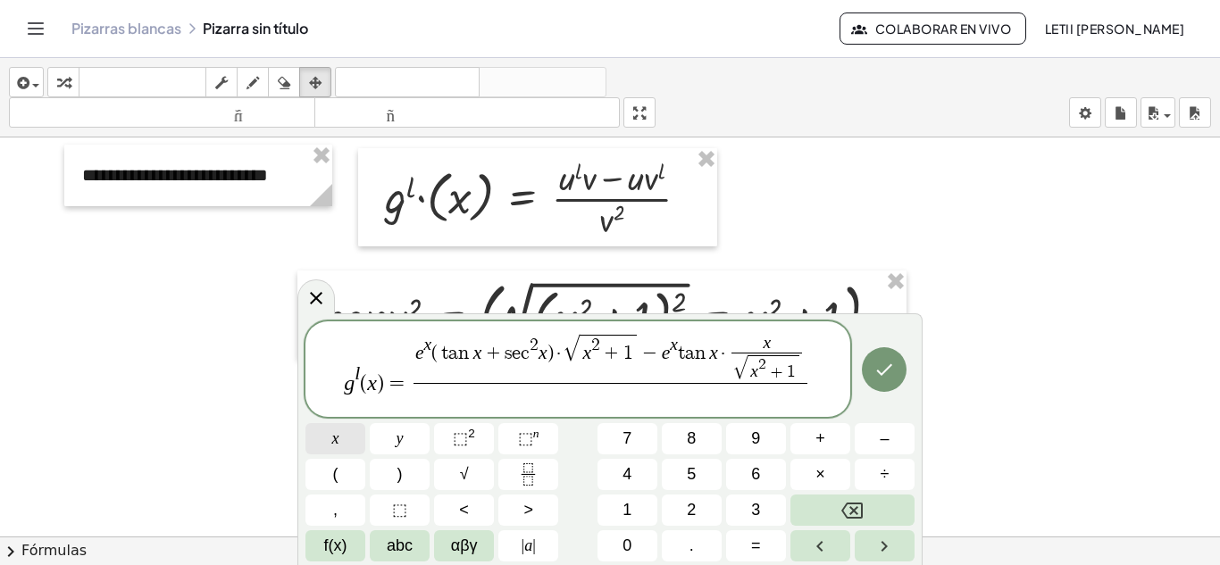
click at [343, 435] on button "x" at bounding box center [335, 438] width 60 height 31
click at [465, 438] on span "⬚" at bounding box center [460, 439] width 15 height 18
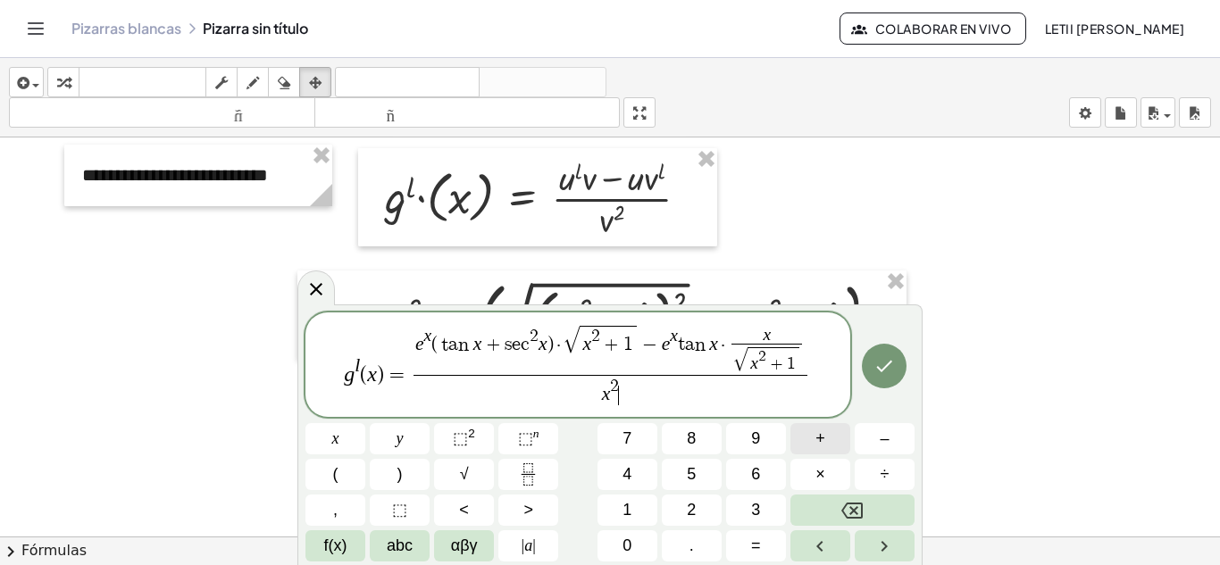
click at [818, 439] on span "+" at bounding box center [820, 439] width 10 height 24
click at [622, 502] on button "1" at bounding box center [627, 510] width 60 height 31
click at [876, 369] on icon "Hecho" at bounding box center [883, 365] width 21 height 21
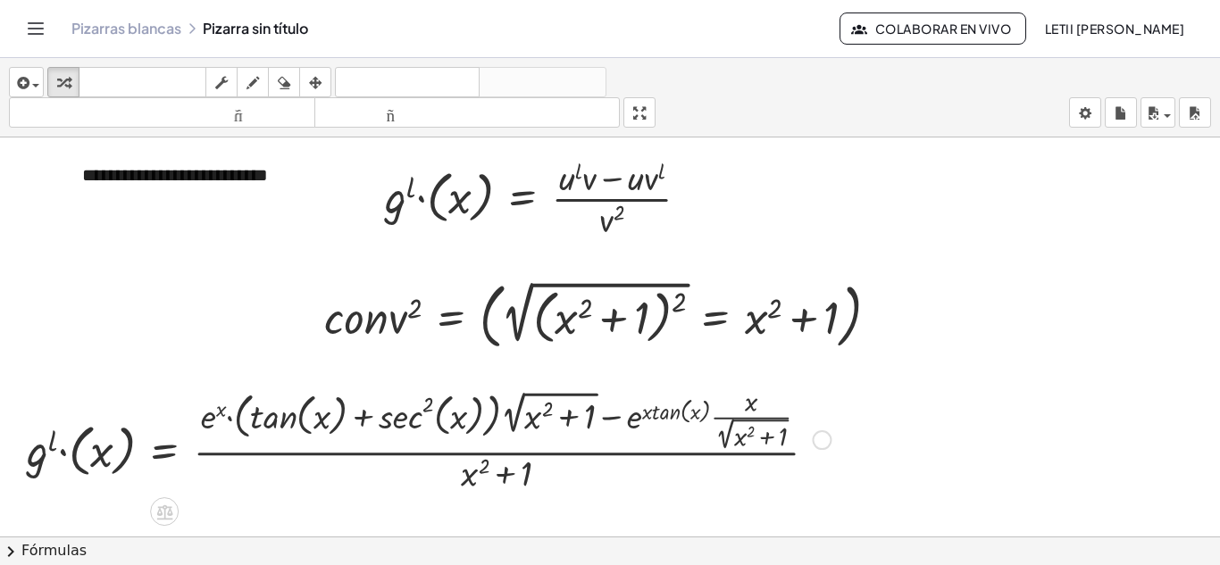
click at [821, 438] on div at bounding box center [822, 440] width 20 height 20
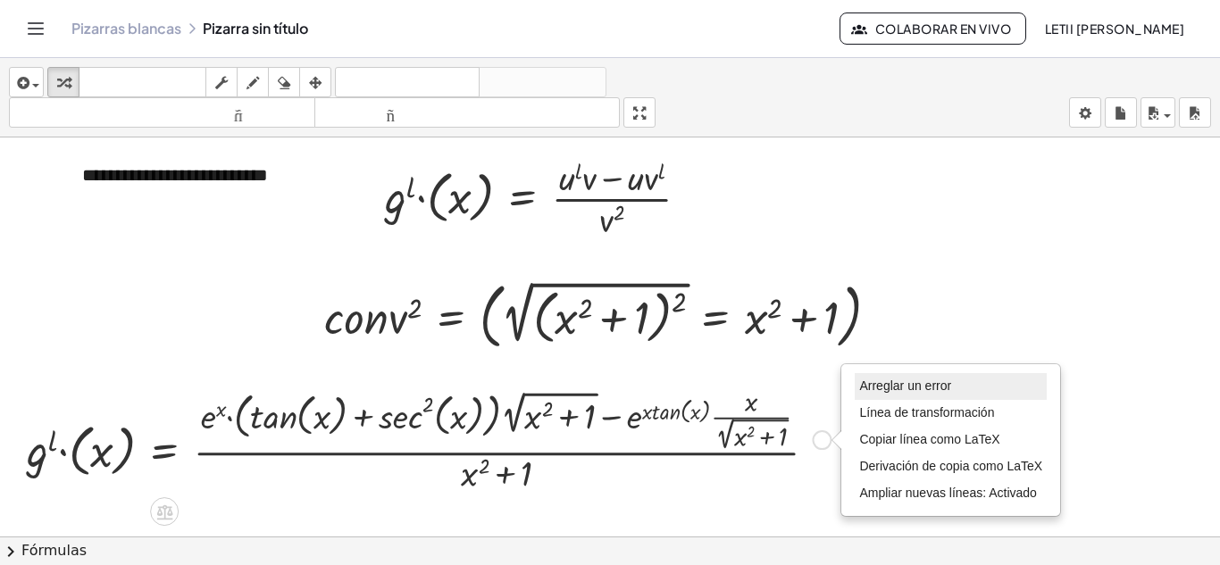
click at [881, 391] on font "Arreglar un error" at bounding box center [905, 386] width 92 height 14
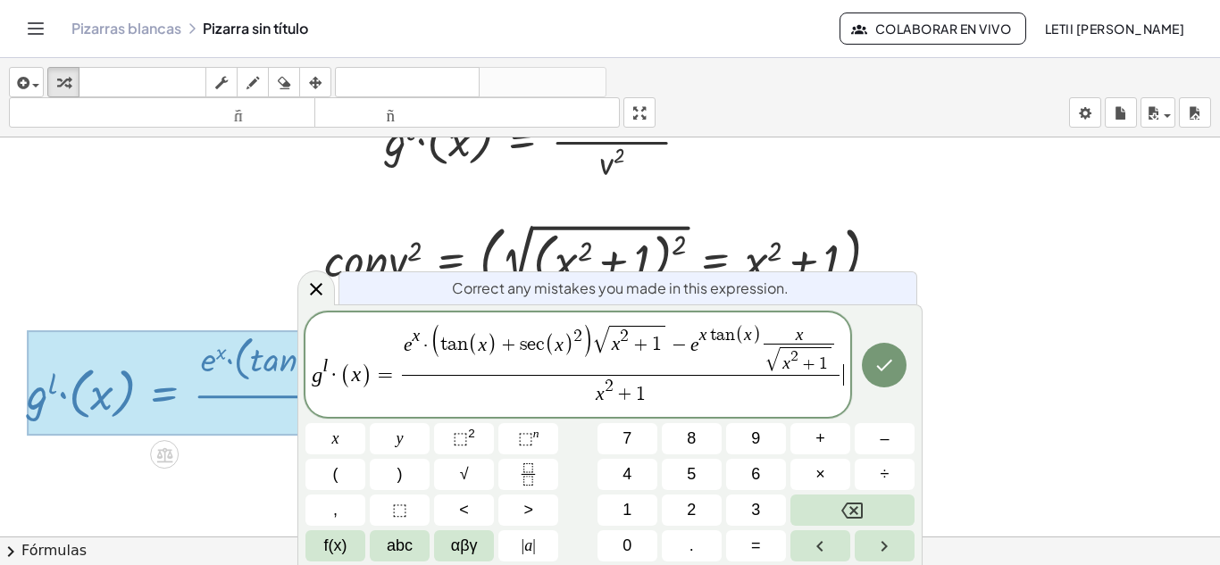
scroll to position [2266, 0]
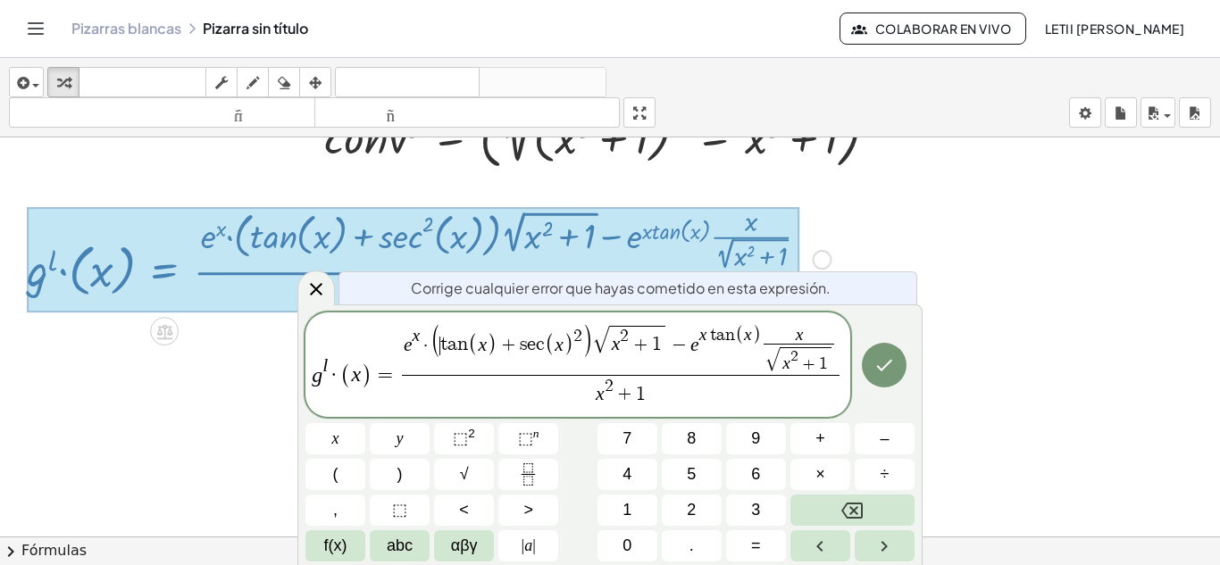
click at [437, 349] on span "(" at bounding box center [436, 343] width 12 height 36
click at [882, 372] on icon "Hecho" at bounding box center [883, 365] width 21 height 21
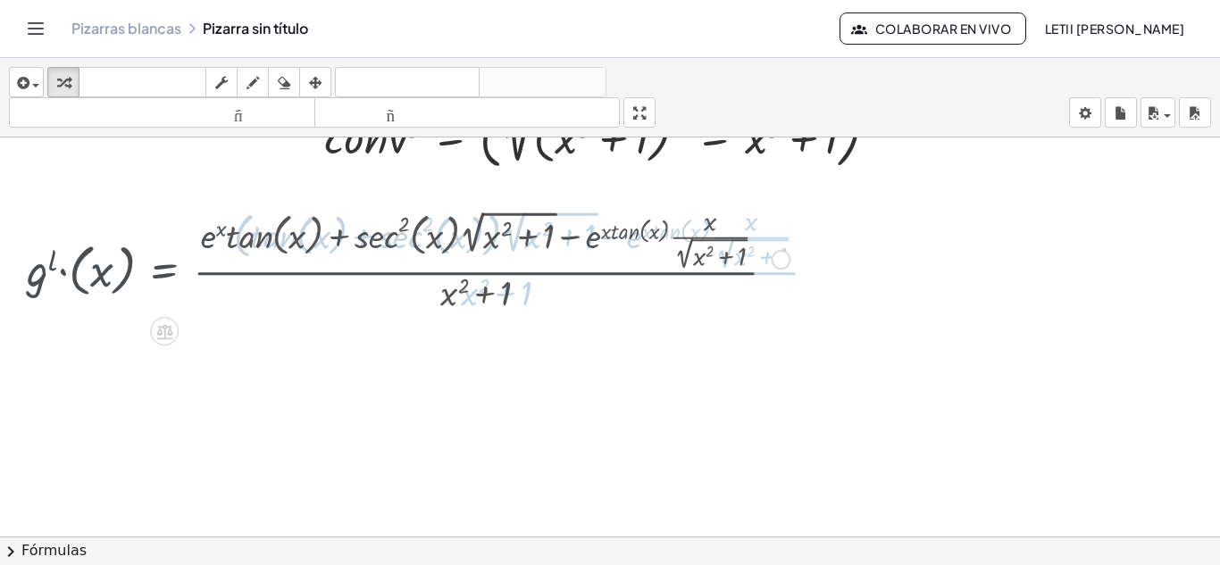
scroll to position [2085, 0]
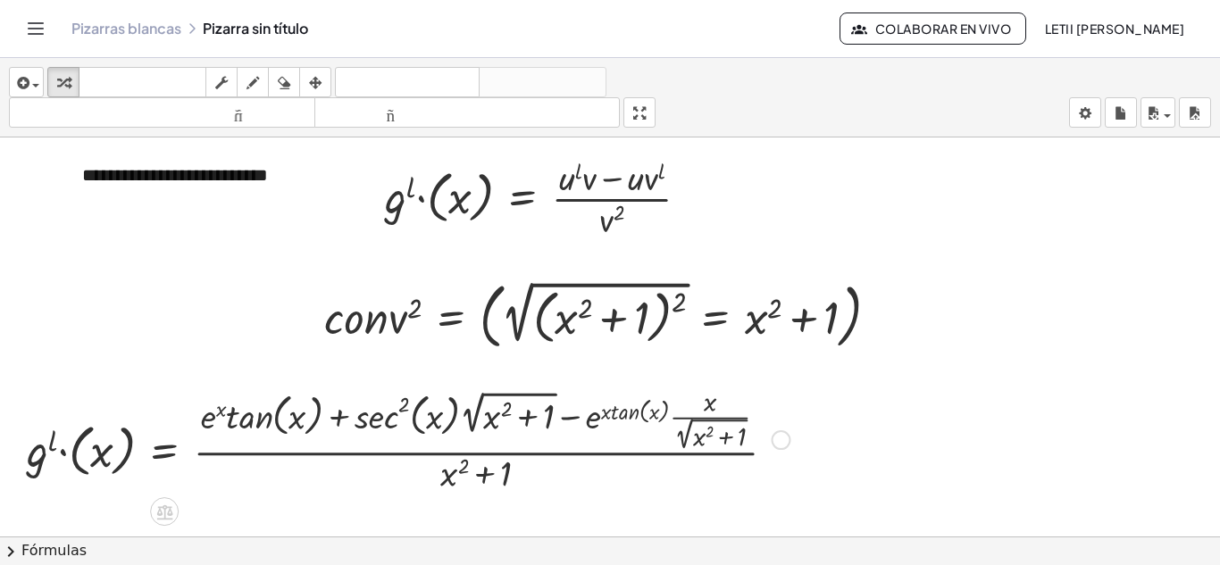
click at [782, 437] on div "Arreglar un error Línea de transformación Copiar línea como LaTeX Derivación de…" at bounding box center [781, 440] width 20 height 20
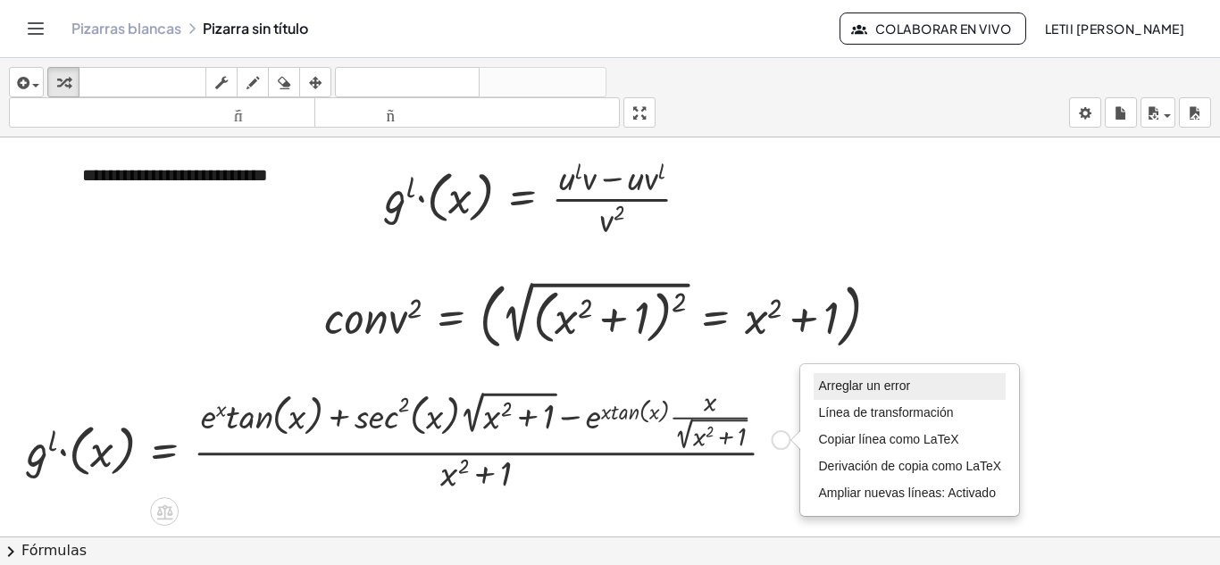
click at [840, 391] on font "Arreglar un error" at bounding box center [864, 386] width 92 height 14
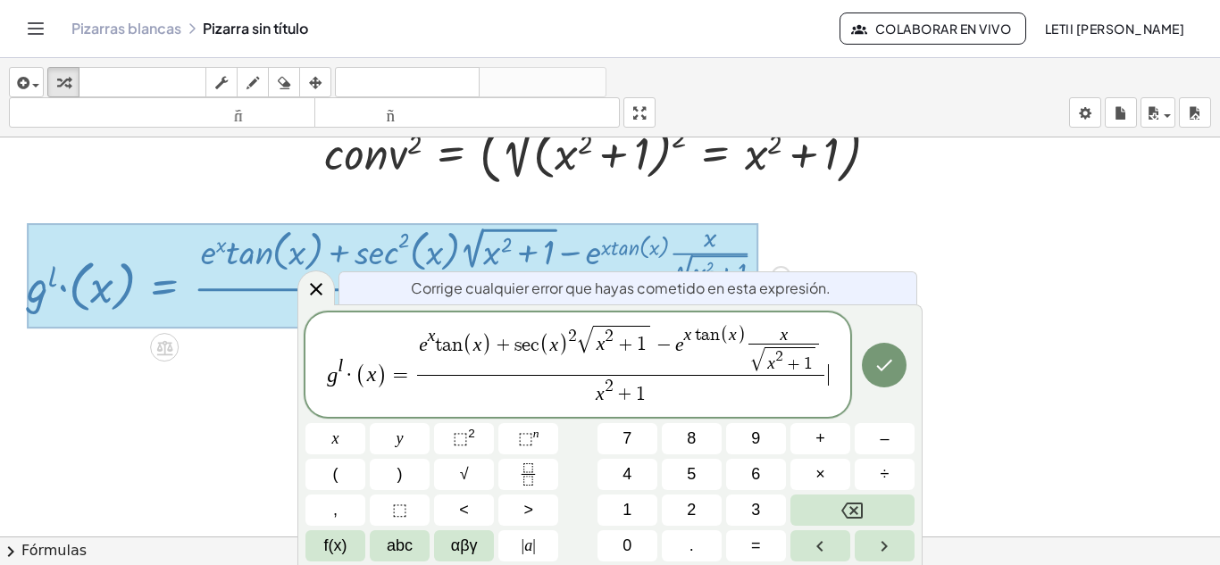
scroll to position [2266, 0]
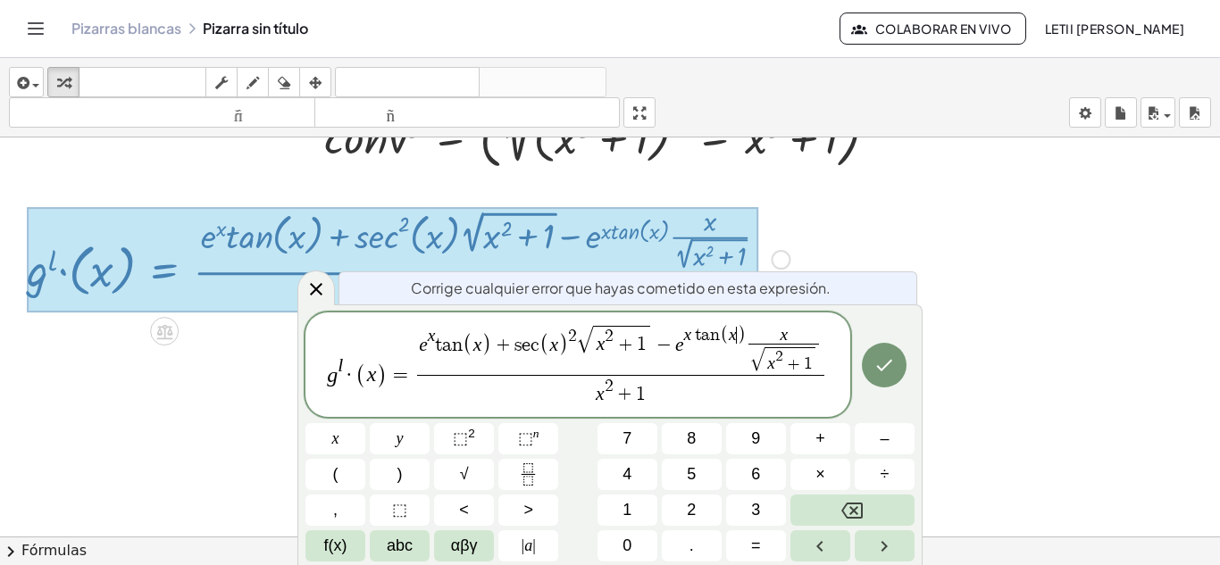
click at [739, 341] on span ")" at bounding box center [741, 334] width 9 height 21
click at [689, 353] on span "e x t a n ( x ) + s e c ( x ) 2 √ x 2 + 1 − e x t a n ( x ​ ) x √ x 2 + 1 ​" at bounding box center [620, 350] width 407 height 50
click at [697, 352] on span "e x t a n ( x ) + s e c ( x ) 2 √ x 2 + 1 − e x ​ t a n ( x ) x √ x 2 + 1 ​" at bounding box center [620, 350] width 407 height 50
click at [689, 349] on span "e x t a n ( x ) + s e c ( x ) 2 √ x 2 + 1 − e x ​ t a n ( x ) x √ x 2 + 1 ​" at bounding box center [620, 350] width 407 height 50
click at [690, 349] on span "e x t a n ( x ) + s e c ( x ) 2 √ x 2 + 1 − e x ​ t a n ( x ) x √ x 2 + 1 ​" at bounding box center [620, 350] width 407 height 50
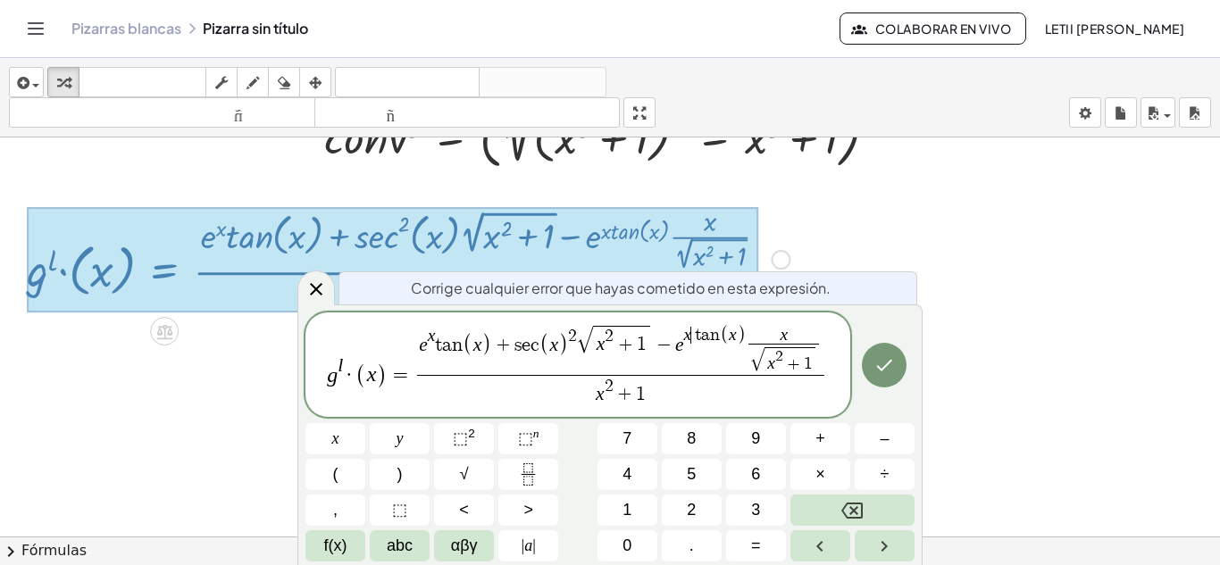
click at [688, 350] on span "e x t a n ( x ) + s e c ( x ) 2 √ x 2 + 1 − e x ​ t a n ( x ) x √ x 2 + 1 ​" at bounding box center [620, 350] width 407 height 50
click at [683, 350] on span "e x t a n ( x ) + s e c ( x ) 2 √ x 2 + 1 − e x ​ t a n ( x ) x √ x 2 + 1 ​" at bounding box center [620, 350] width 407 height 50
click at [685, 347] on span "e x t a n ( x ) + s e c ( x ) 2 √ x 2 + 1 − e ​ x t a n ( x ) x √ x 2 + 1 ​" at bounding box center [620, 350] width 407 height 50
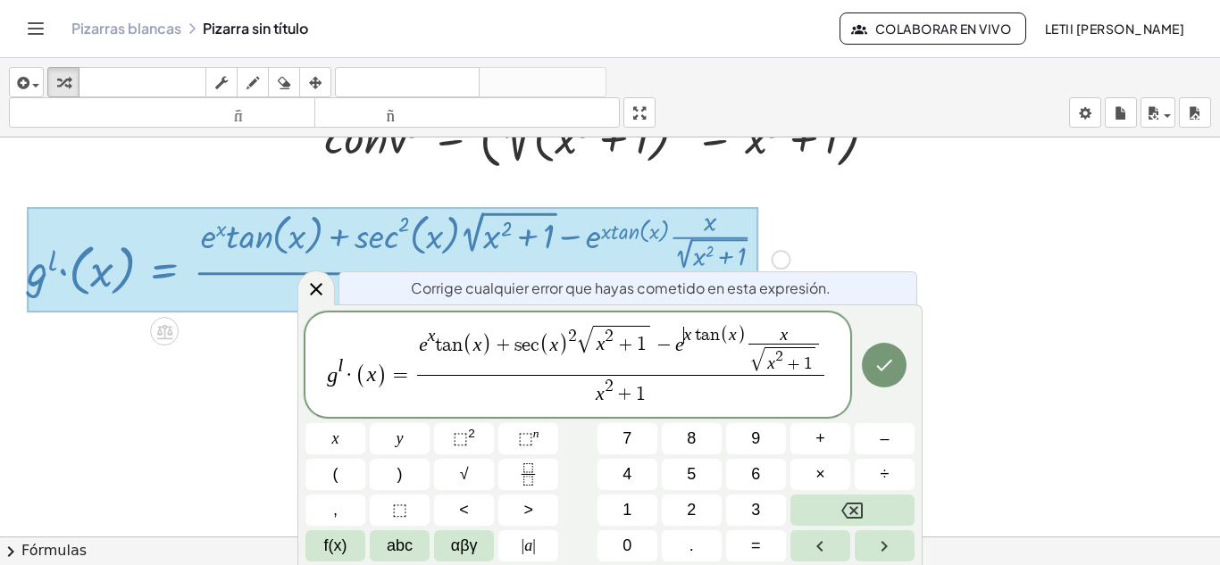
click at [685, 347] on span "e x t a n ( x ) + s e c ( x ) 2 √ x 2 + 1 − e ​ x t a n ( x ) x √ x 2 + 1 ​" at bounding box center [620, 350] width 407 height 50
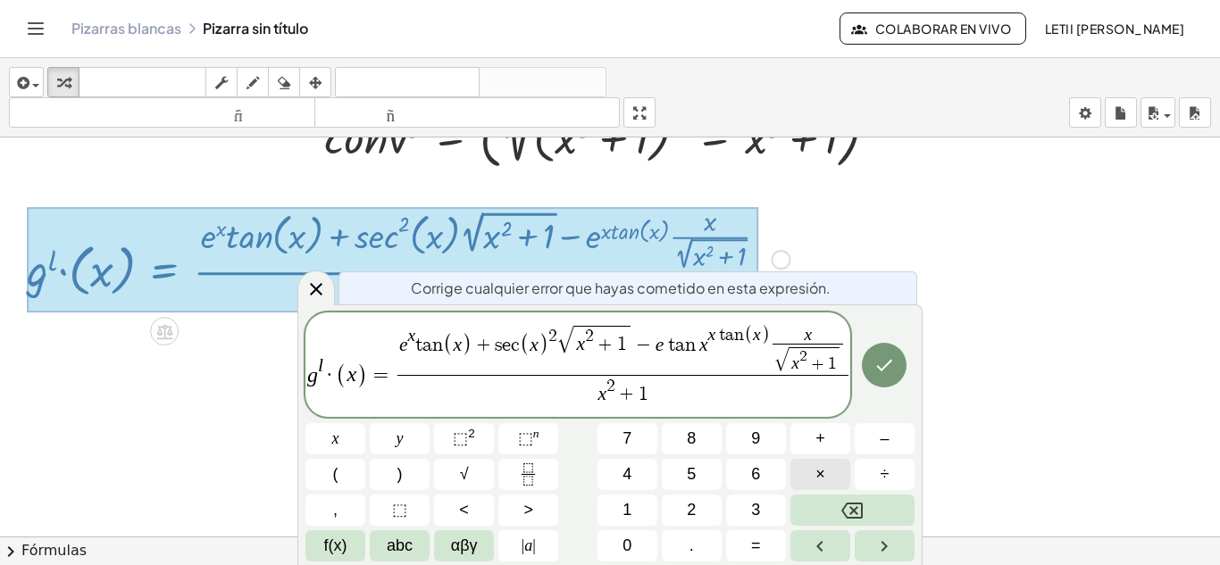
click at [834, 469] on button "×" at bounding box center [820, 474] width 60 height 31
click at [785, 336] on span "x" at bounding box center [818, 335] width 71 height 17
click at [776, 335] on span ")" at bounding box center [775, 334] width 9 height 21
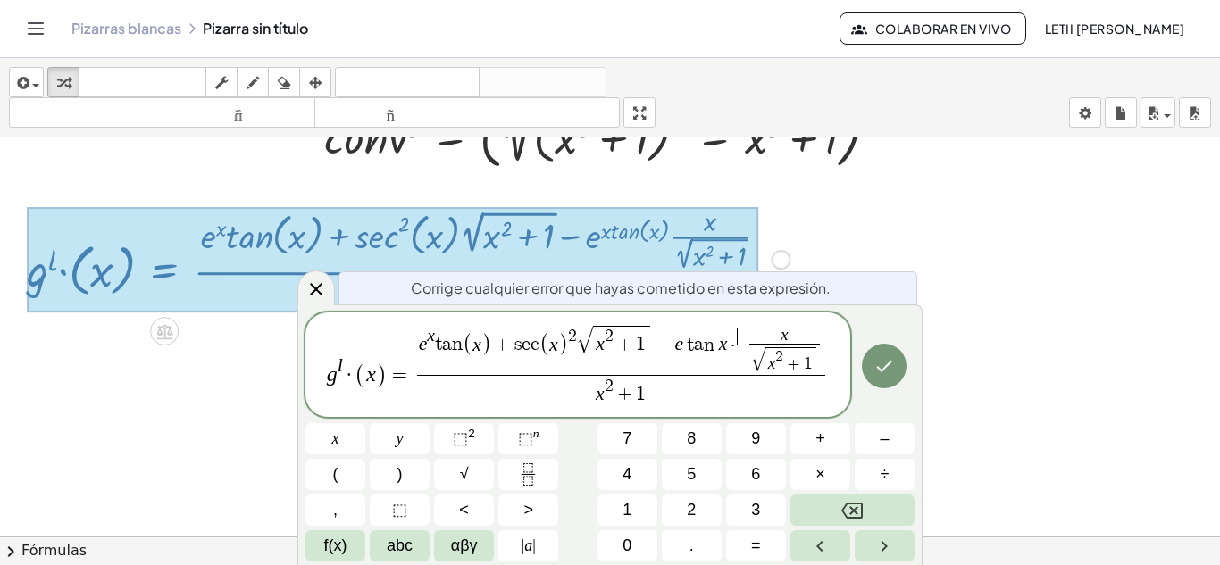
click at [741, 347] on span "e x t a n ( x ) + s e c ( x ) 2 √ x 2 + 1 − e t a n x · ​ x √ x 2 + 1 ​" at bounding box center [621, 349] width 408 height 49
click at [744, 351] on span "e x t a n ( x ) + s e c ( x ) 2 √ x 2 + 1 − e t a n x · ​ x √ x 2 + 1 ​" at bounding box center [621, 349] width 408 height 49
click at [746, 352] on span "e x t a n ( x ) + s e c ( x ) 2 √ x 2 + 1 − e t a n x · ​ x √ x 2 + 1 ​" at bounding box center [621, 349] width 408 height 49
click at [747, 352] on span "x √ x 2 + 1 ​" at bounding box center [785, 351] width 78 height 48
click at [684, 341] on var "e" at bounding box center [683, 344] width 9 height 21
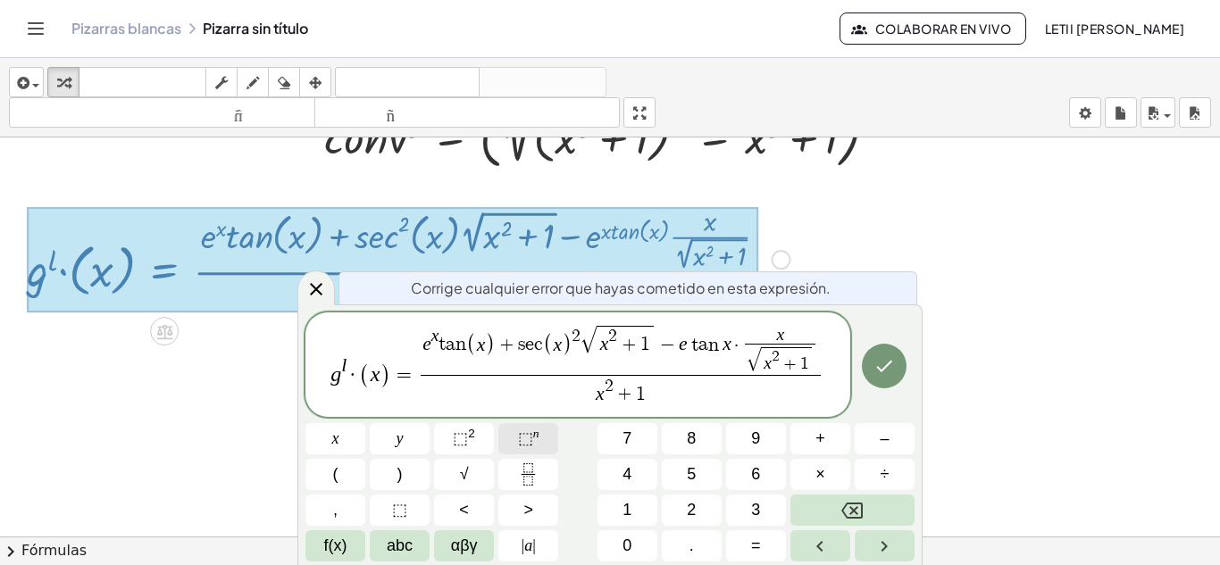
click at [520, 436] on span "⬚" at bounding box center [525, 439] width 15 height 18
click at [356, 441] on button "x" at bounding box center [335, 438] width 60 height 31
click at [878, 372] on icon "Hecho" at bounding box center [883, 365] width 21 height 21
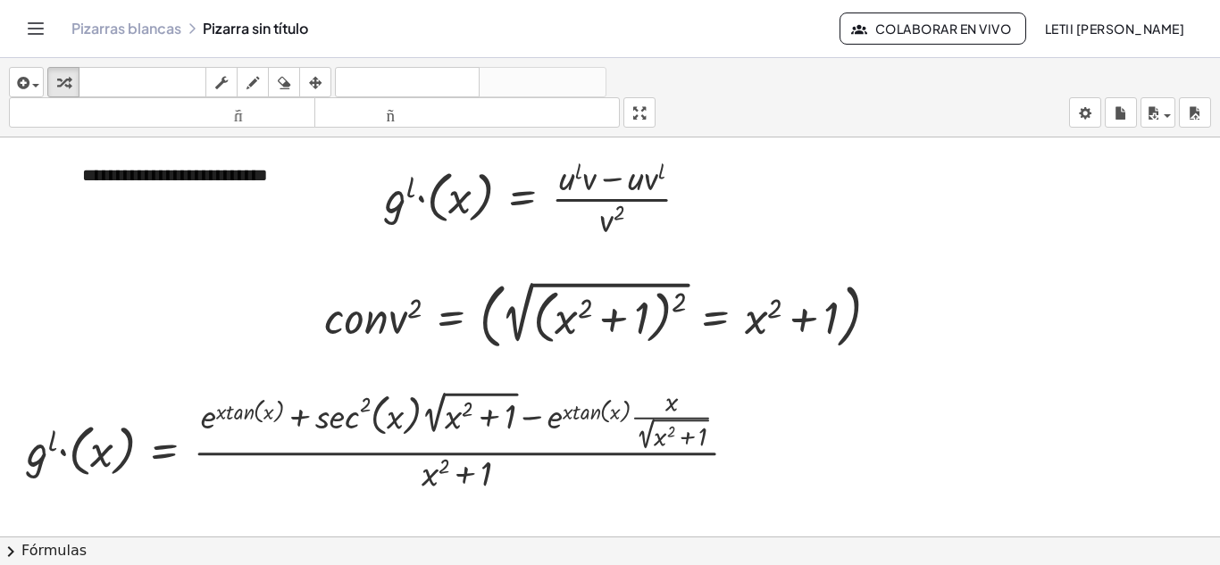
scroll to position [2175, 0]
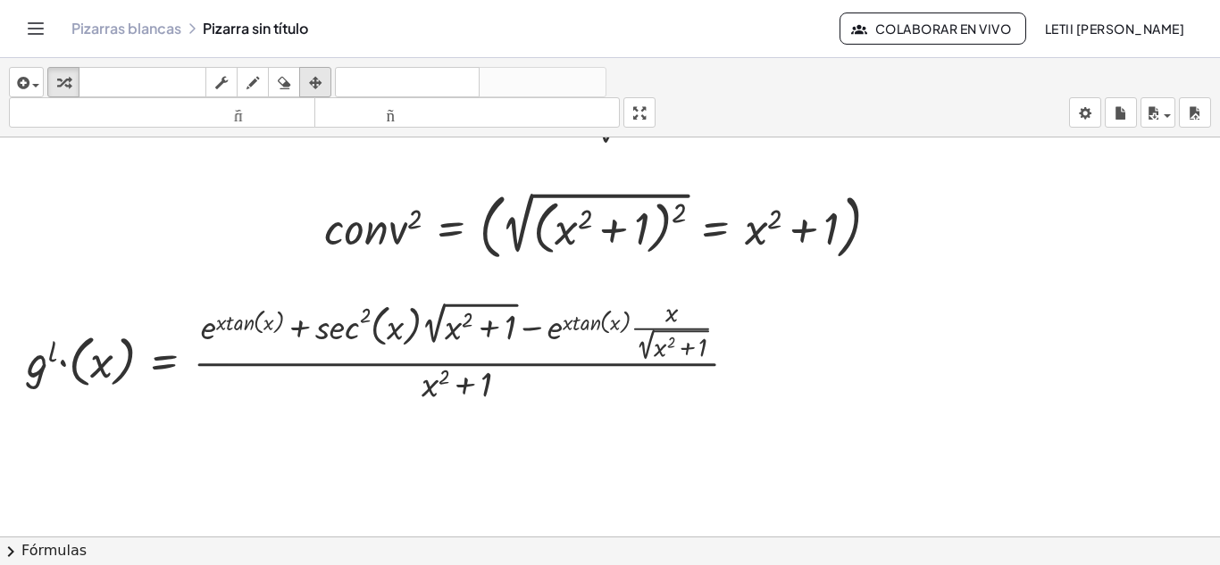
click at [325, 83] on div "button" at bounding box center [315, 81] width 23 height 21
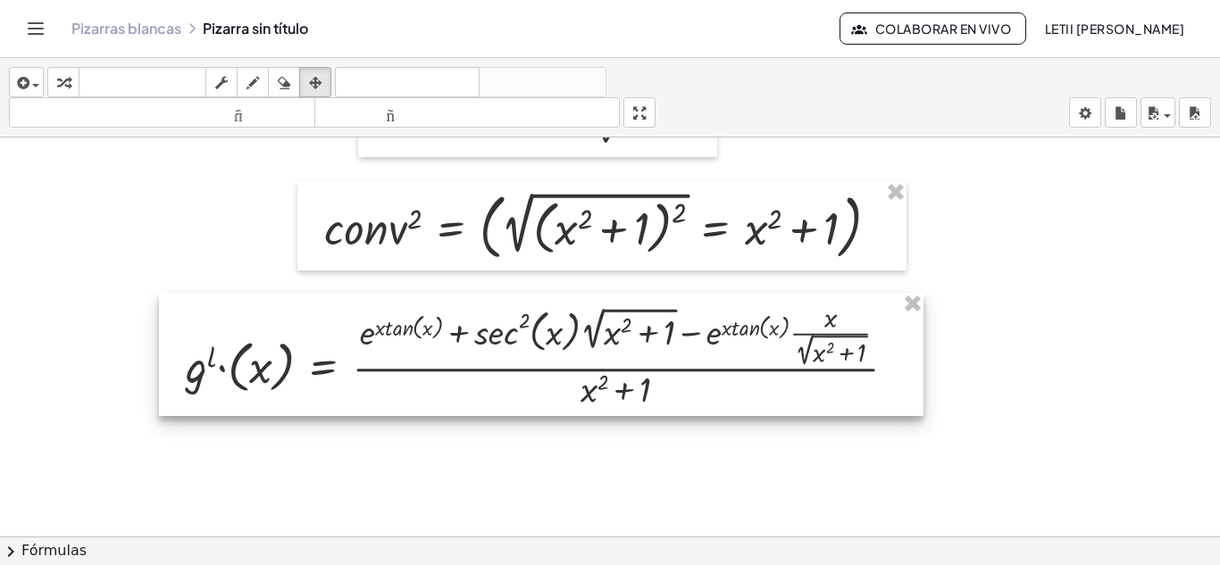
drag, startPoint x: 286, startPoint y: 330, endPoint x: 445, endPoint y: 336, distance: 159.1
click at [445, 336] on div at bounding box center [541, 354] width 764 height 123
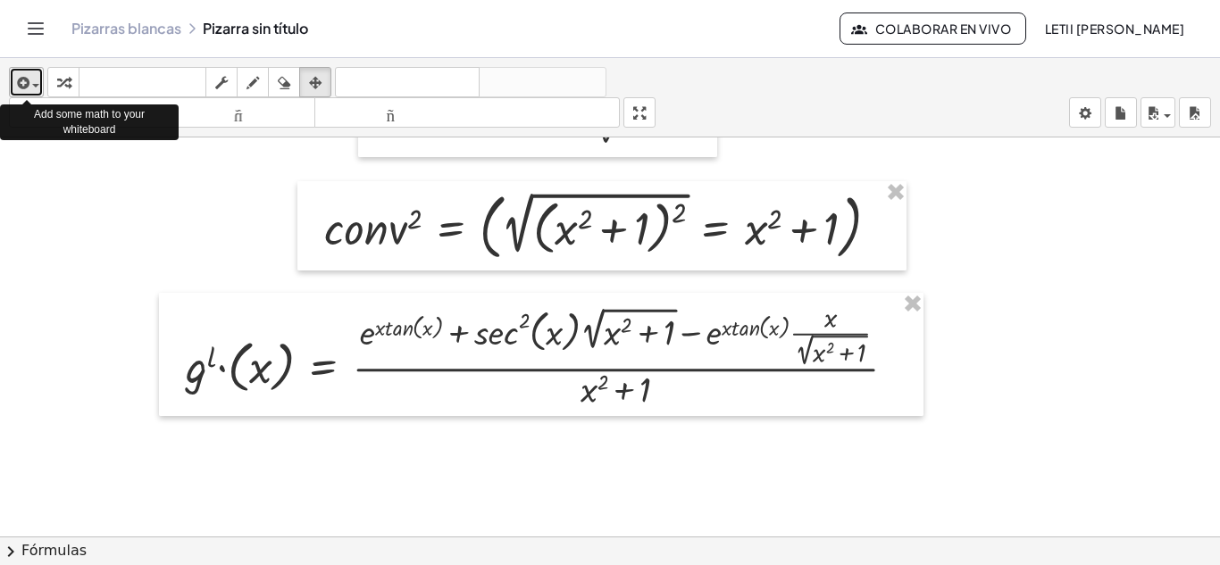
click at [31, 79] on span "button" at bounding box center [31, 85] width 4 height 13
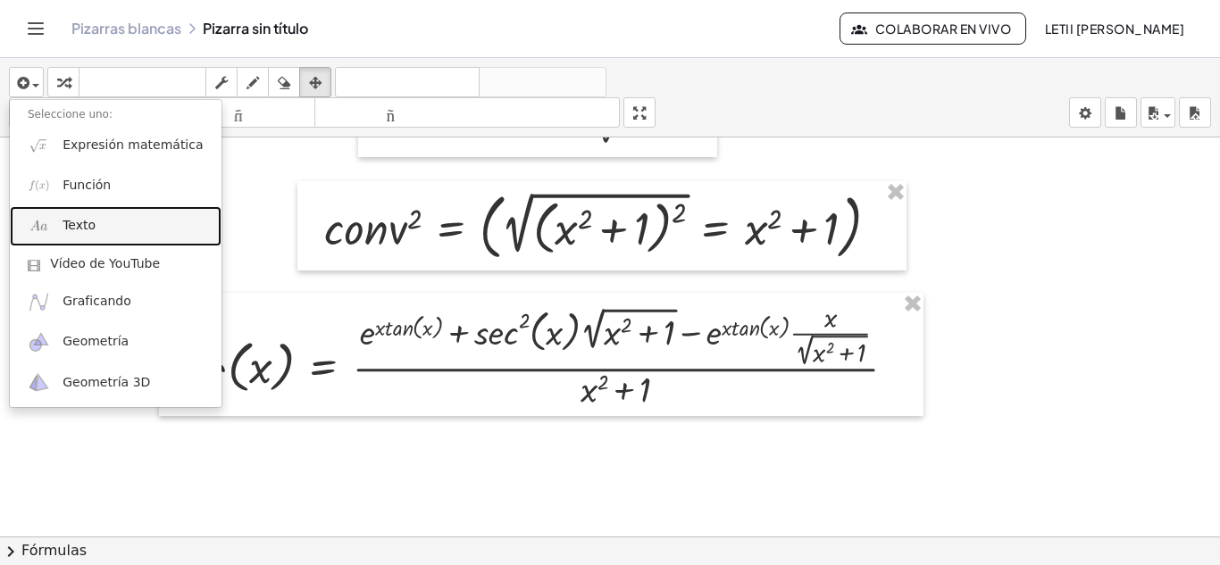
click at [78, 220] on font "Texto" at bounding box center [79, 225] width 33 height 14
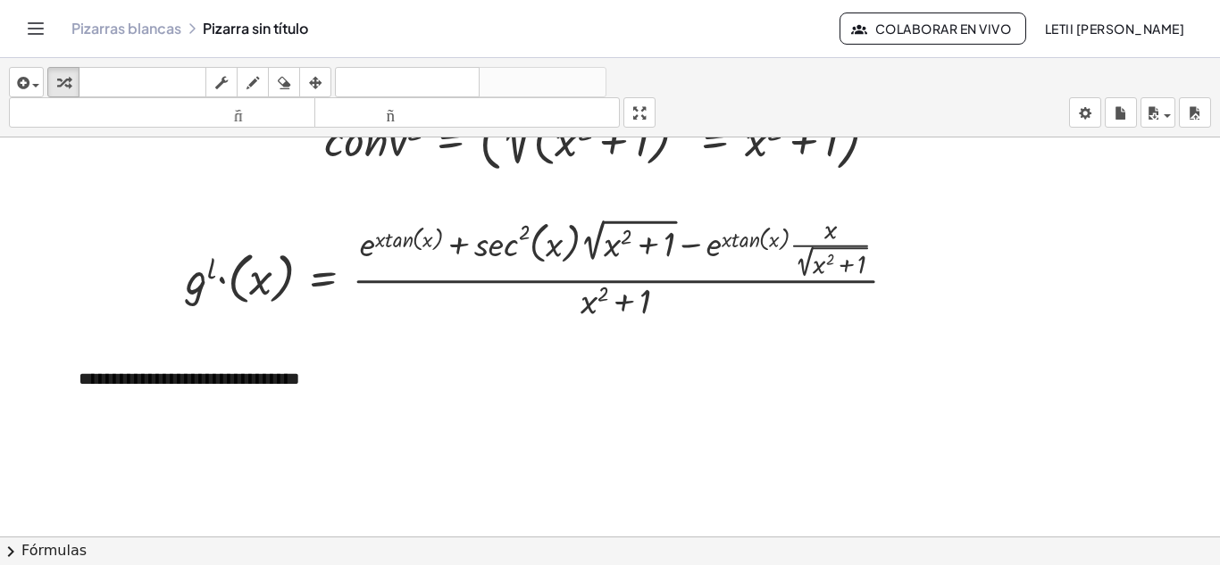
scroll to position [2264, 0]
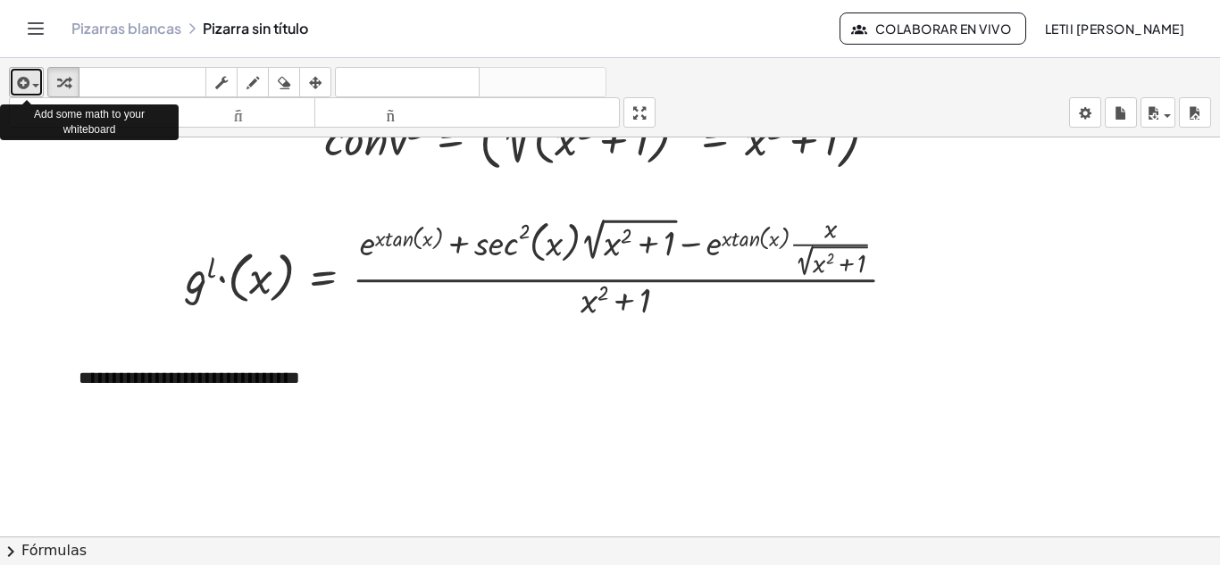
click at [34, 86] on span "button" at bounding box center [35, 86] width 7 height 4
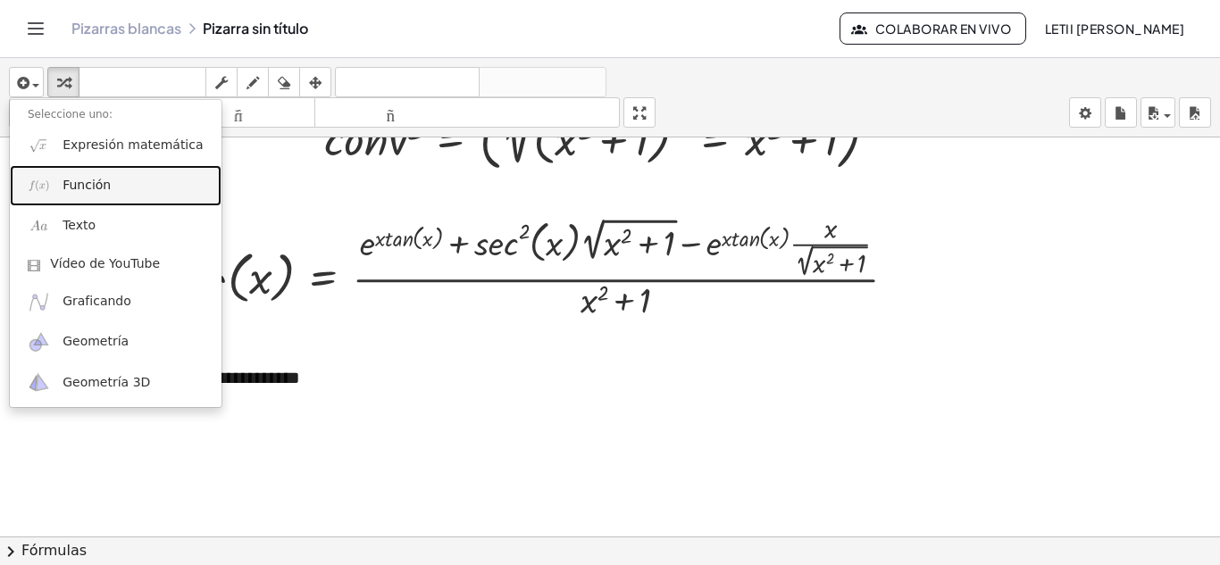
click at [74, 189] on font "Función" at bounding box center [87, 185] width 48 height 14
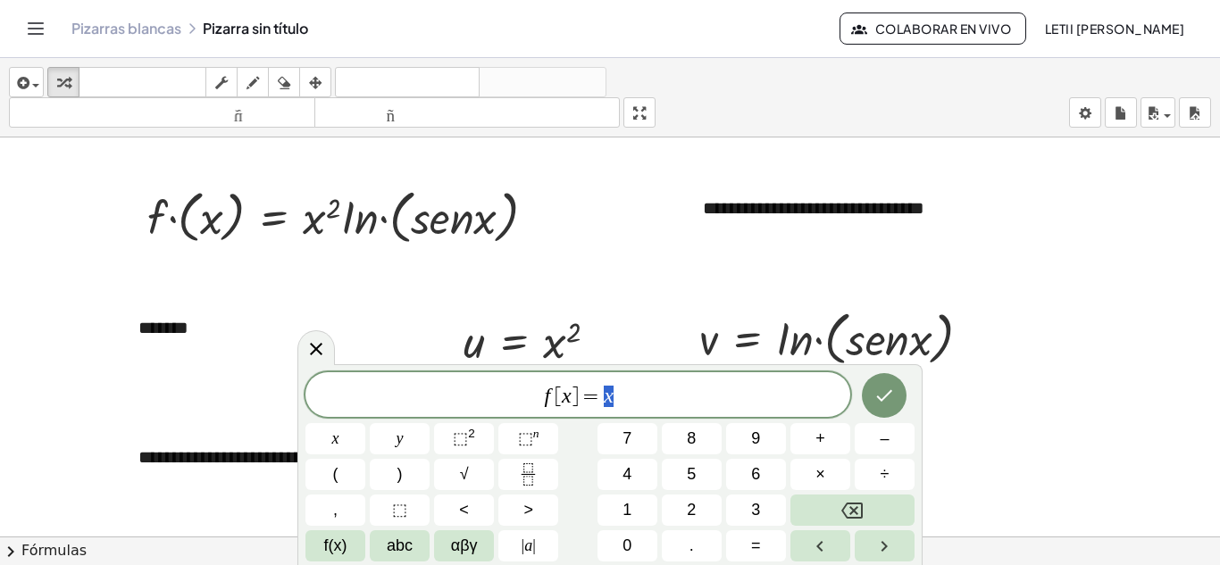
scroll to position [2264, 0]
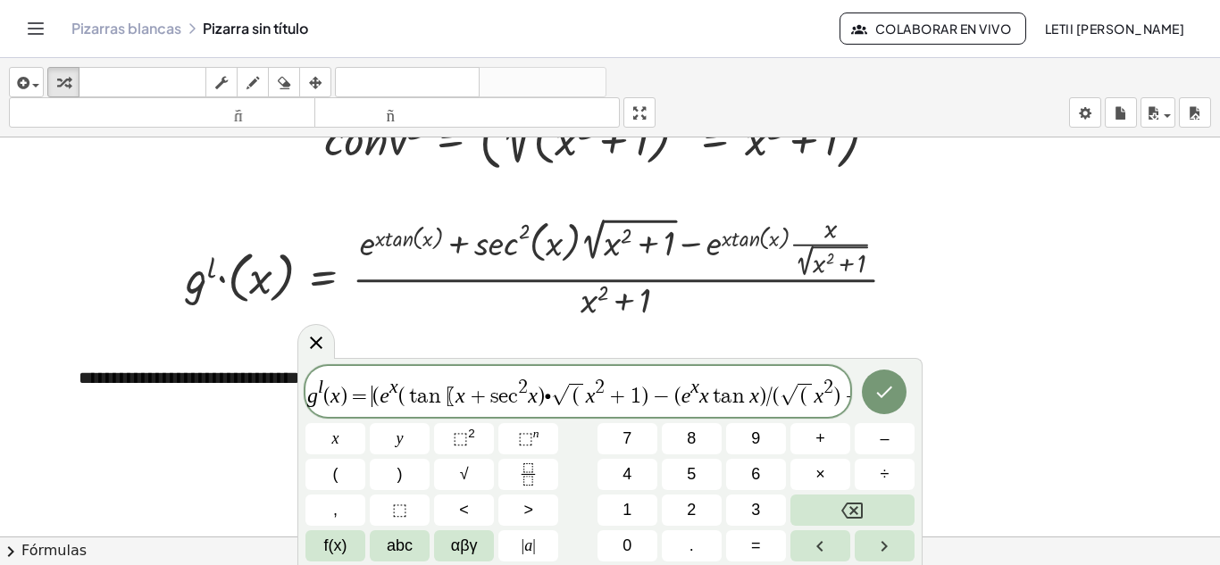
click at [372, 405] on span "(" at bounding box center [375, 396] width 7 height 21
click at [519, 472] on icon "Fraction" at bounding box center [528, 475] width 22 height 22
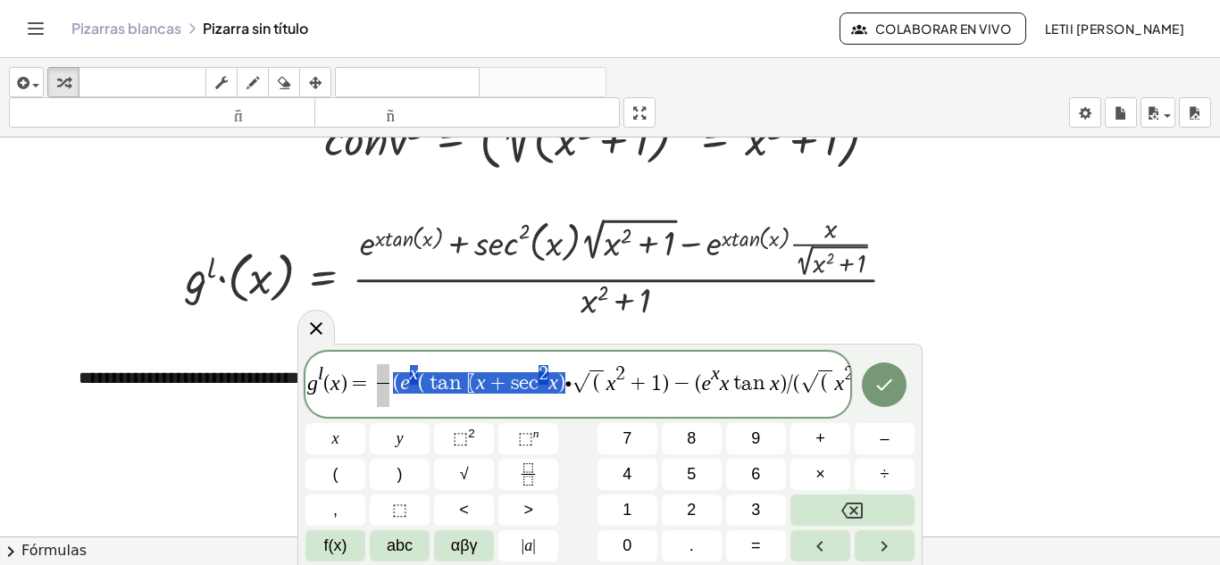
drag, startPoint x: 391, startPoint y: 377, endPoint x: 561, endPoint y: 387, distance: 170.0
click at [561, 387] on span "g l ( x ) = ​ ( e x ( t a n ⁡ 〖 x + s e c 2 x ) ∙ √ ( x 2 + 1 ) − ( e x x t a n…" at bounding box center [577, 386] width 545 height 47
click at [383, 379] on span at bounding box center [383, 374] width 13 height 20
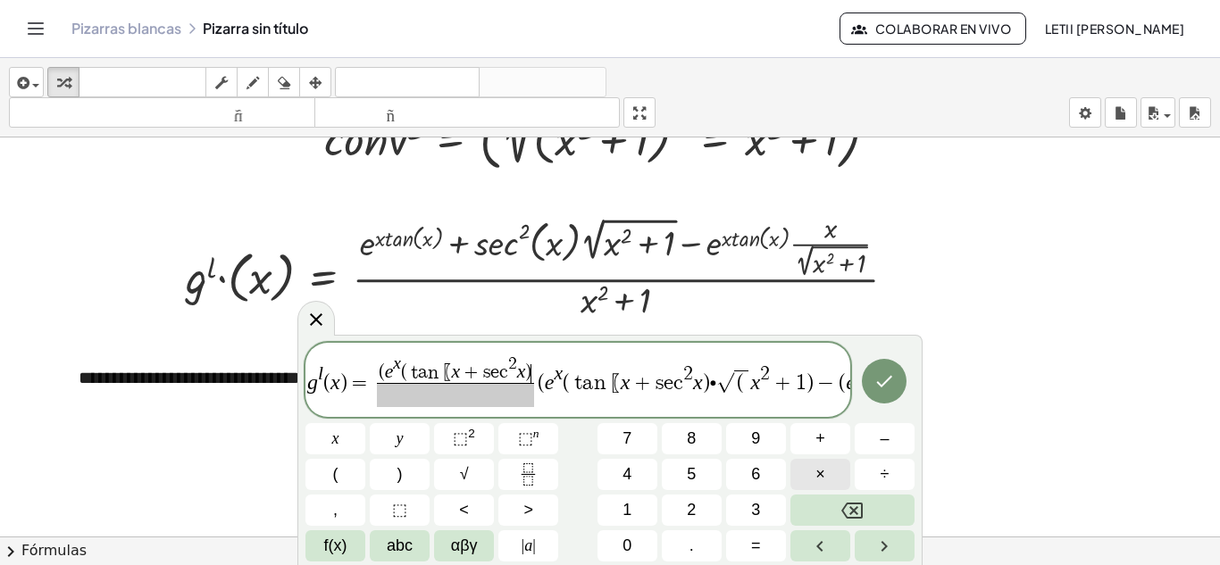
click at [822, 465] on span "×" at bounding box center [820, 475] width 10 height 24
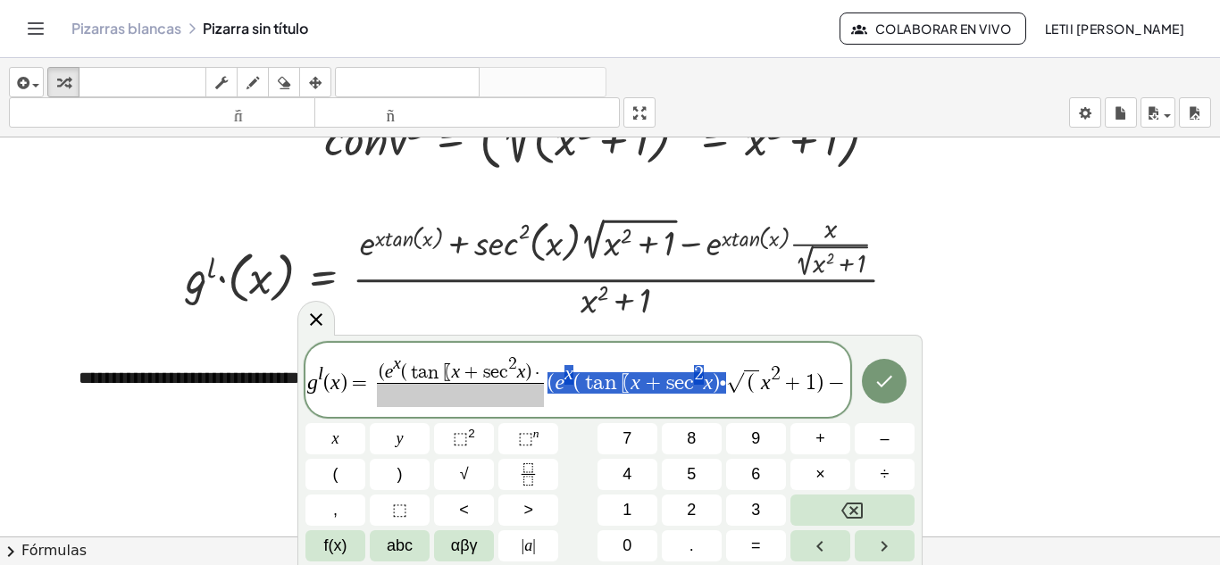
drag, startPoint x: 727, startPoint y: 385, endPoint x: 552, endPoint y: 391, distance: 175.2
click at [552, 391] on span "g l ( x ) = ( e x ( t a n ⁡ 〖 x + s e c 2 x ) · ​ ( e x ( t a n ⁡ 〖 x + s e c 2…" at bounding box center [577, 381] width 545 height 55
click at [543, 371] on span "( e x ( t a n ⁡ 〖 x + s e c 2 x ) ·" at bounding box center [461, 369] width 168 height 28
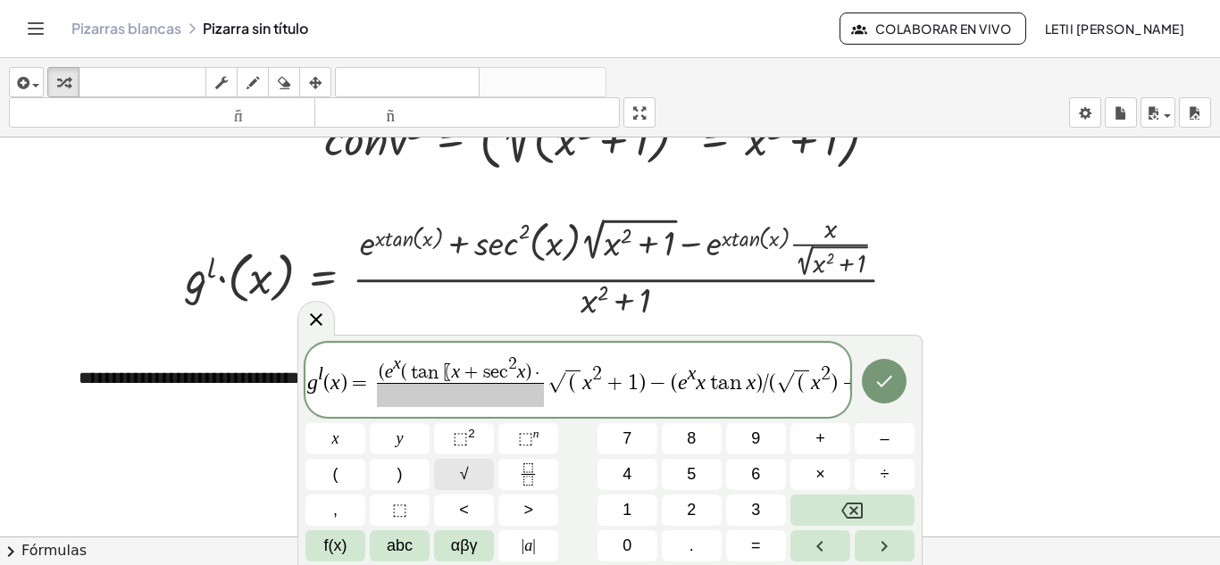
click at [460, 470] on span "√" at bounding box center [464, 475] width 9 height 24
drag, startPoint x: 606, startPoint y: 389, endPoint x: 677, endPoint y: 388, distance: 71.5
drag, startPoint x: 677, startPoint y: 388, endPoint x: 619, endPoint y: 386, distance: 58.1
click at [569, 376] on span at bounding box center [566, 373] width 16 height 21
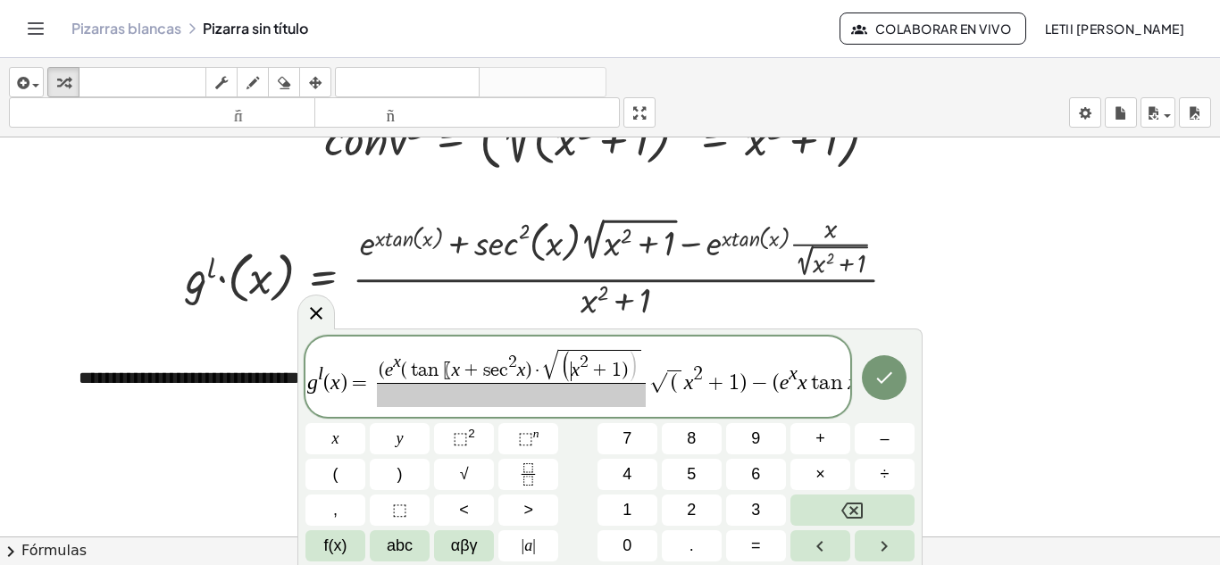
click at [572, 372] on span "( ​ x 2 + 1 ) )" at bounding box center [599, 367] width 77 height 31
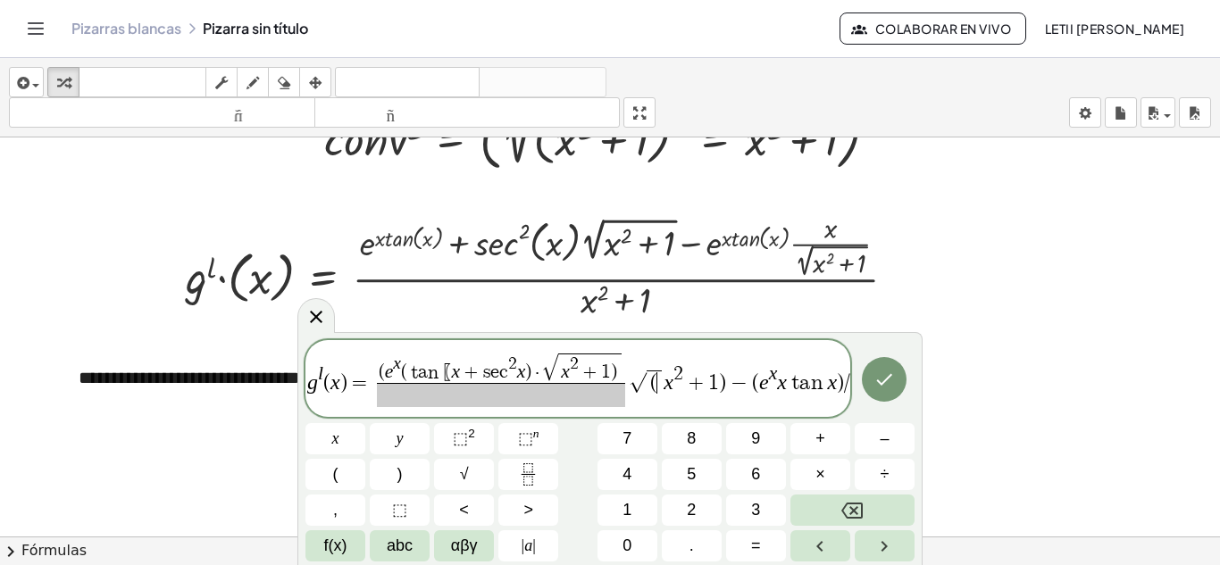
click at [661, 387] on span "( ​" at bounding box center [654, 382] width 14 height 23
click at [653, 386] on span "(" at bounding box center [654, 382] width 14 height 23
click at [564, 373] on var "x" at bounding box center [565, 372] width 9 height 21
drag, startPoint x: 646, startPoint y: 385, endPoint x: 731, endPoint y: 386, distance: 85.7
drag, startPoint x: 641, startPoint y: 382, endPoint x: 656, endPoint y: 382, distance: 15.2
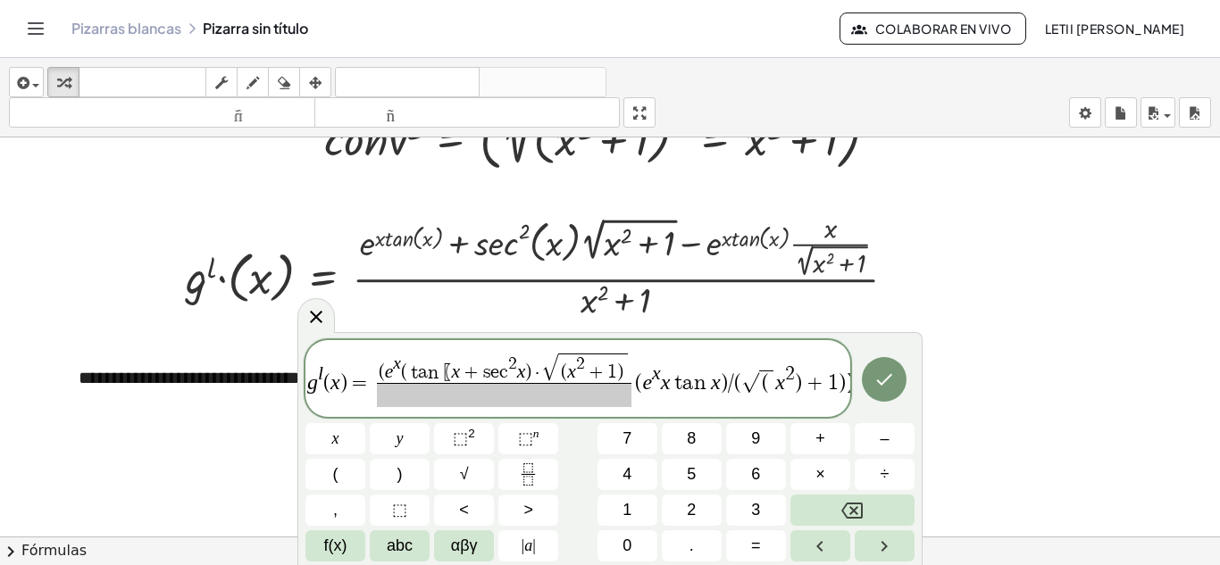
click at [631, 374] on span "( e x ( t a n ⁡ 〖 x + s e c 2 x ) · √ ( x 2 + 1 )" at bounding box center [504, 368] width 255 height 30
click at [550, 468] on button "Fraction" at bounding box center [528, 474] width 60 height 31
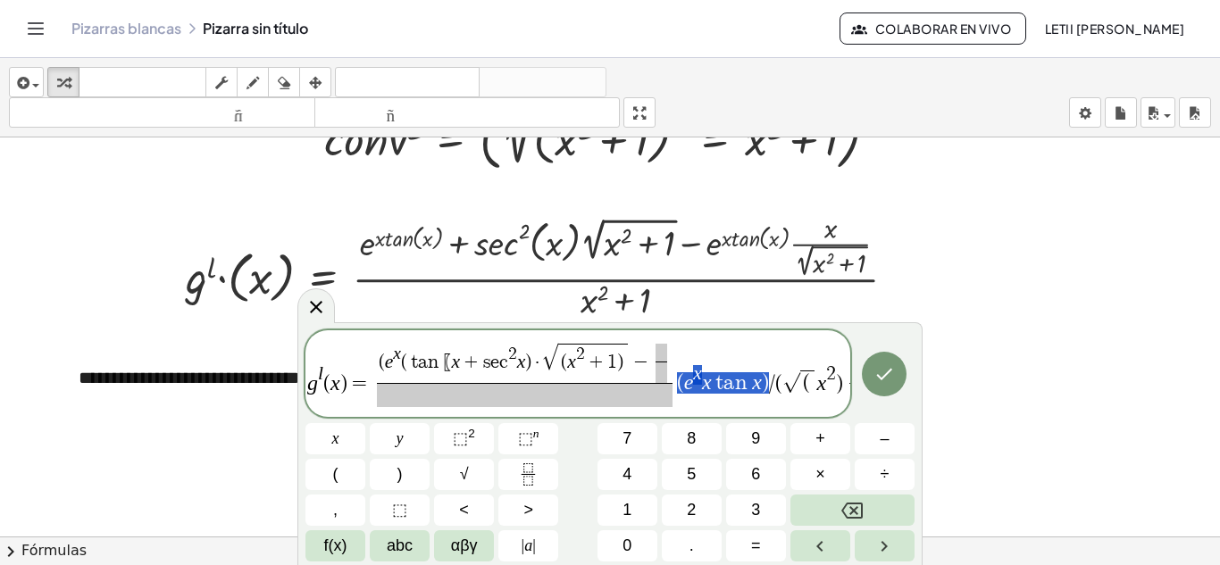
drag, startPoint x: 679, startPoint y: 386, endPoint x: 767, endPoint y: 386, distance: 88.4
click at [656, 351] on span at bounding box center [662, 352] width 12 height 17
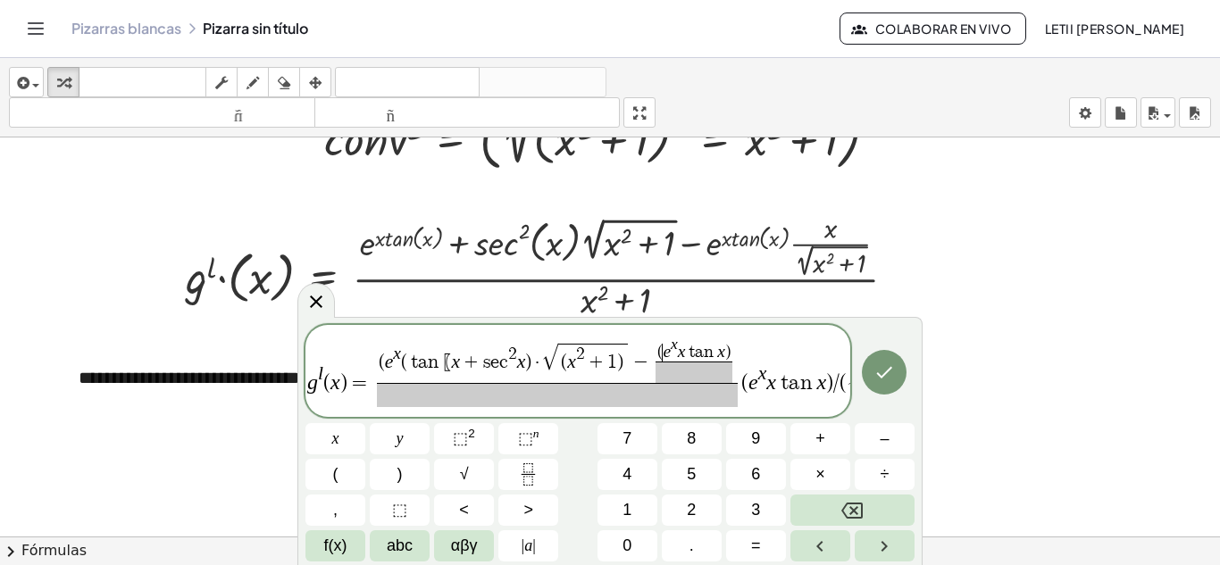
click at [664, 358] on var "e" at bounding box center [667, 351] width 8 height 19
click at [725, 354] on span ")" at bounding box center [722, 352] width 5 height 17
drag, startPoint x: 733, startPoint y: 382, endPoint x: 823, endPoint y: 383, distance: 89.3
drag, startPoint x: 805, startPoint y: 387, endPoint x: 773, endPoint y: 386, distance: 32.2
click at [691, 374] on span at bounding box center [688, 372] width 65 height 21
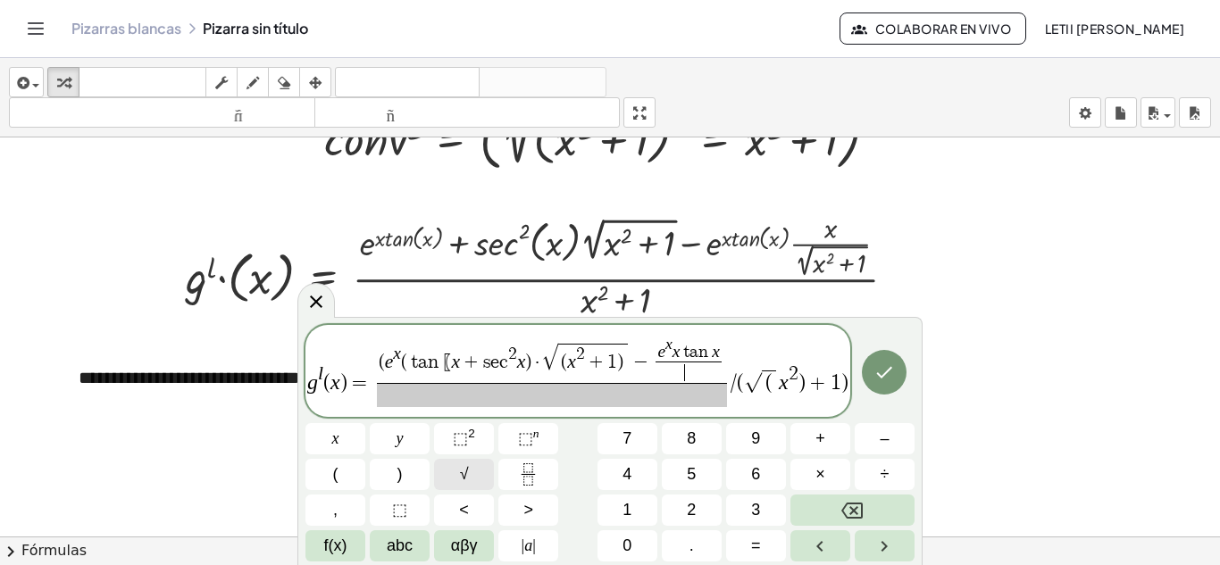
click at [474, 470] on button "√" at bounding box center [464, 474] width 60 height 31
click at [461, 438] on span "⬚" at bounding box center [460, 439] width 15 height 18
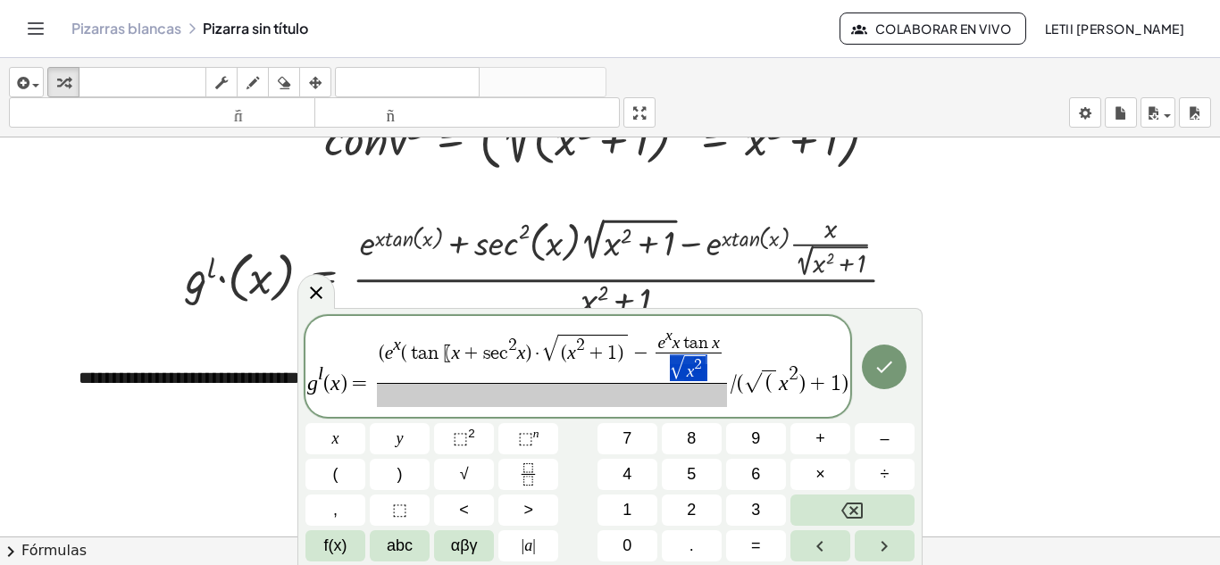
click at [716, 371] on span "√ x 2" at bounding box center [688, 368] width 65 height 31
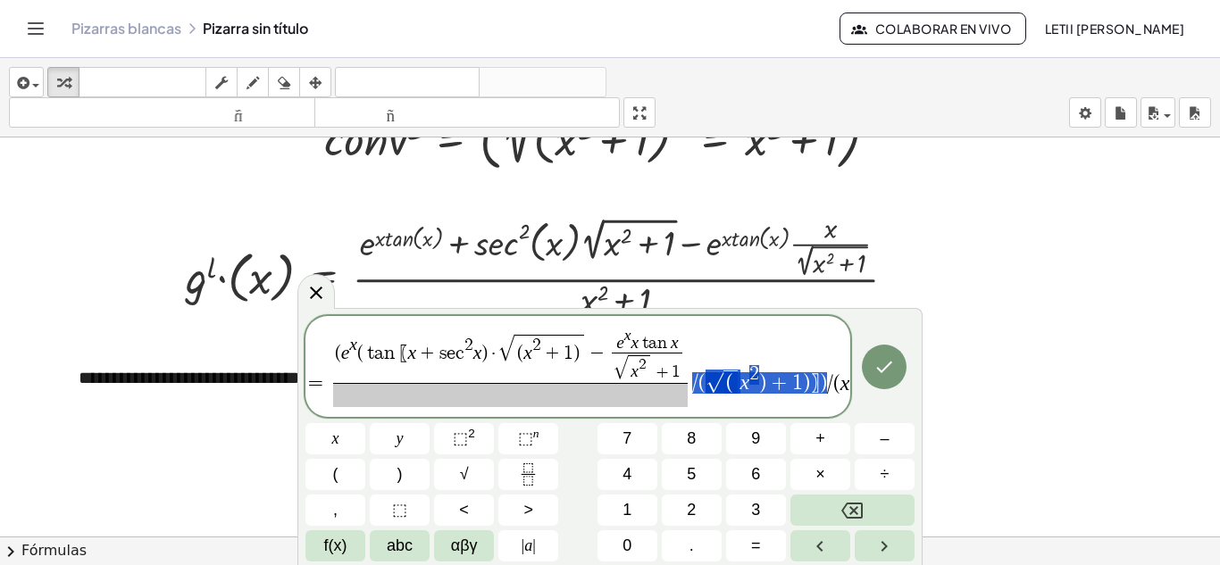
scroll to position [0, 51]
drag, startPoint x: 736, startPoint y: 382, endPoint x: 824, endPoint y: 394, distance: 89.2
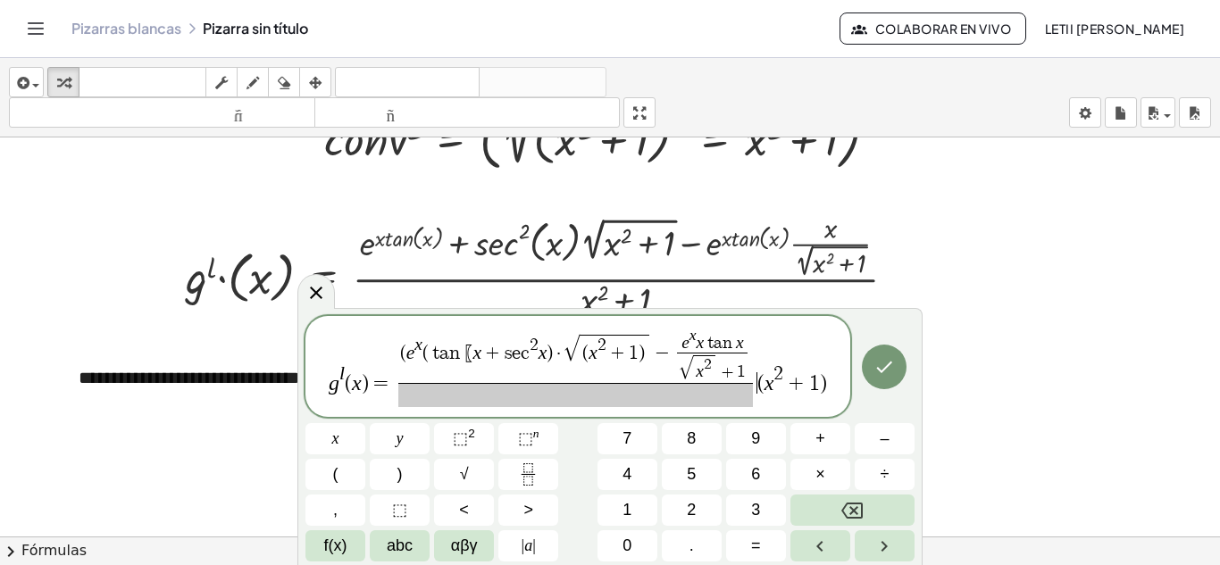
scroll to position [0, 0]
drag, startPoint x: 819, startPoint y: 385, endPoint x: 765, endPoint y: 386, distance: 53.6
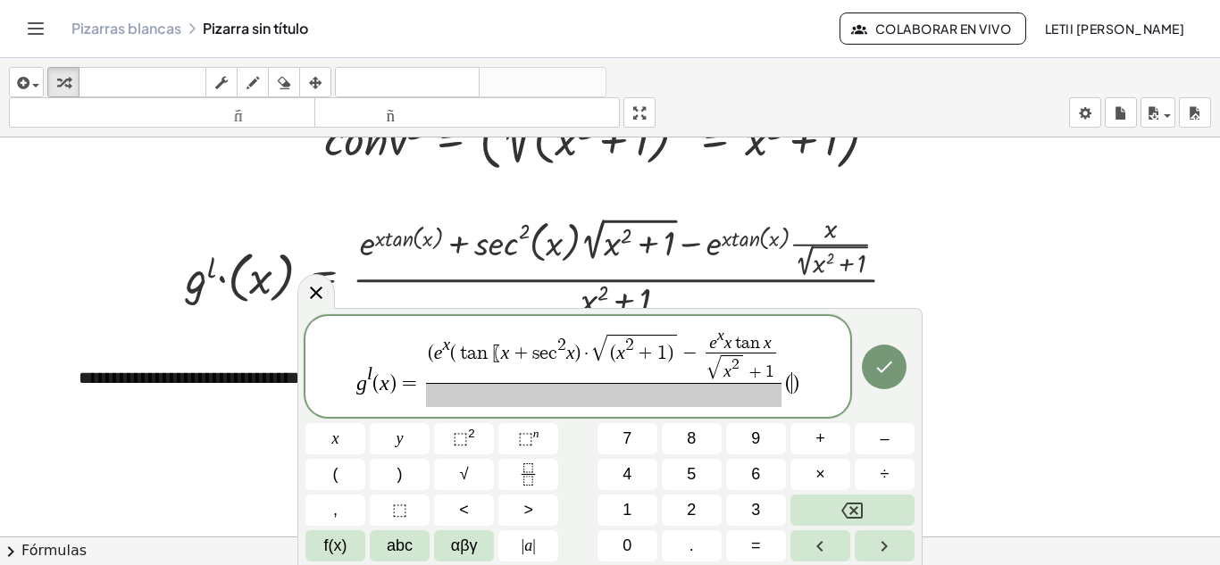
click at [803, 383] on span "g l ( x ) = ( e x ( t a n ⁡ 〖 x + s e c 2 x ) · √ ( x 2 + 1 ) − e x x t a n x √…" at bounding box center [577, 368] width 545 height 82
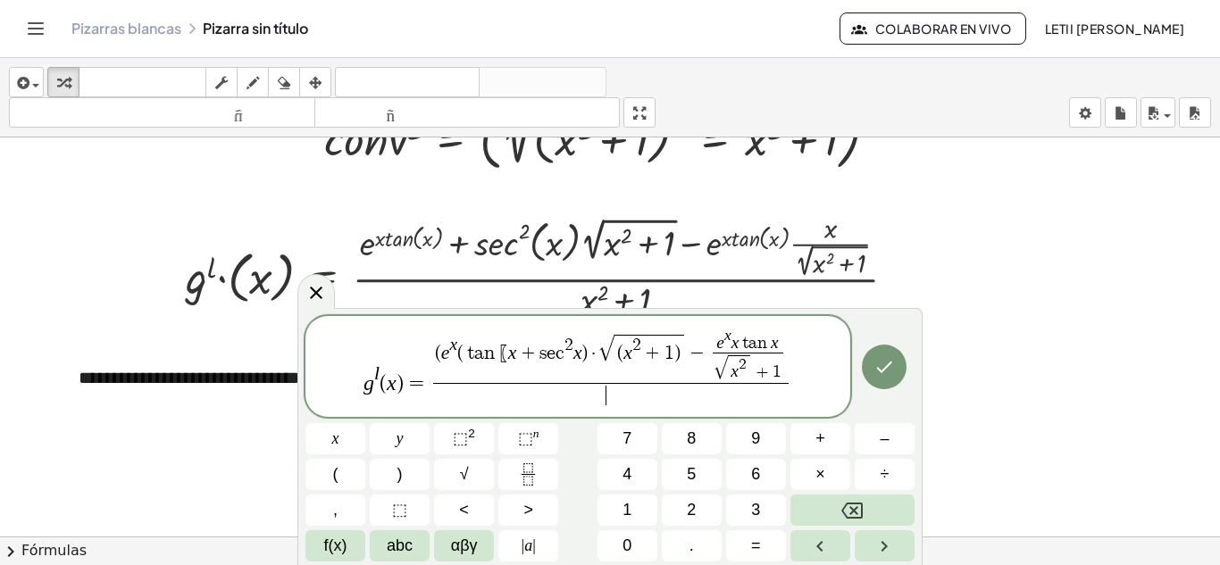
click at [635, 397] on span "​" at bounding box center [610, 395] width 355 height 24
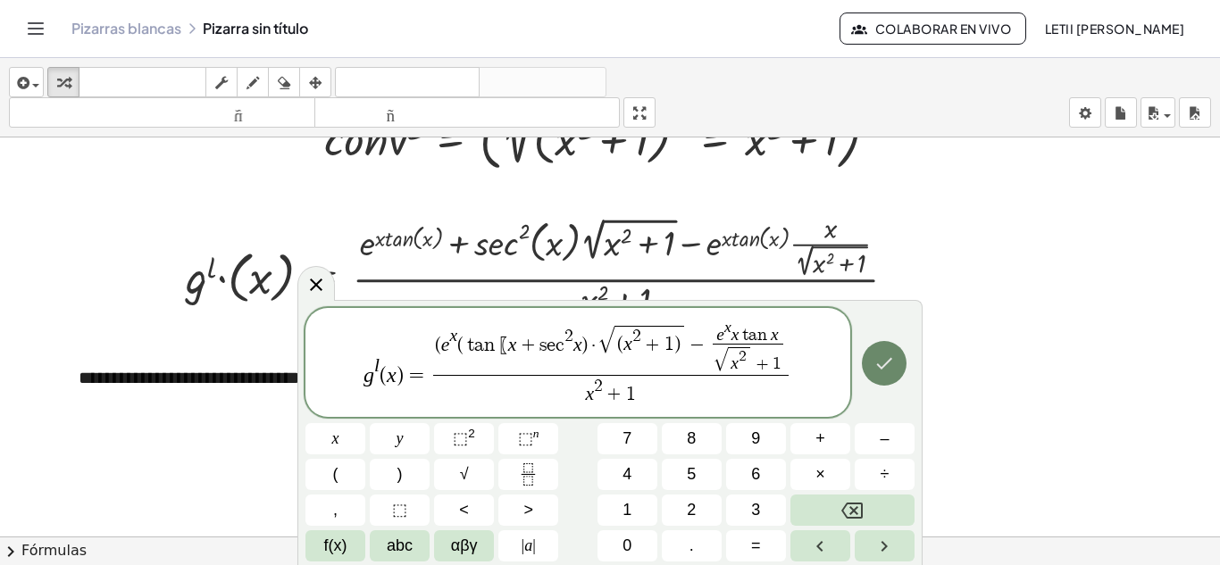
click at [891, 367] on icon "Hecho" at bounding box center [883, 363] width 21 height 21
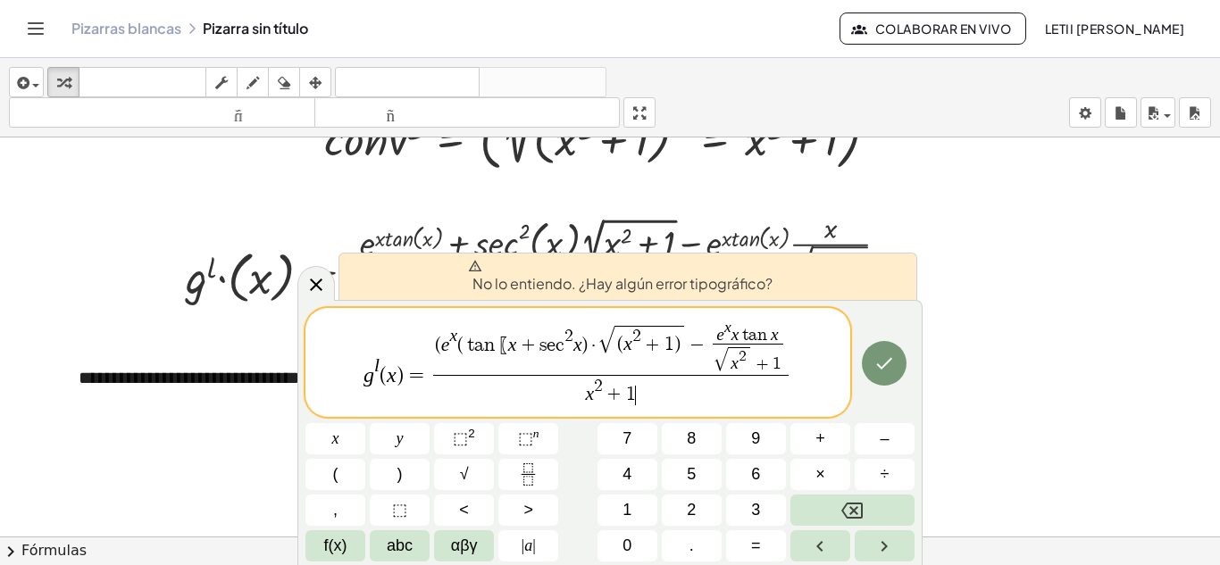
click at [718, 337] on var "e" at bounding box center [720, 334] width 8 height 19
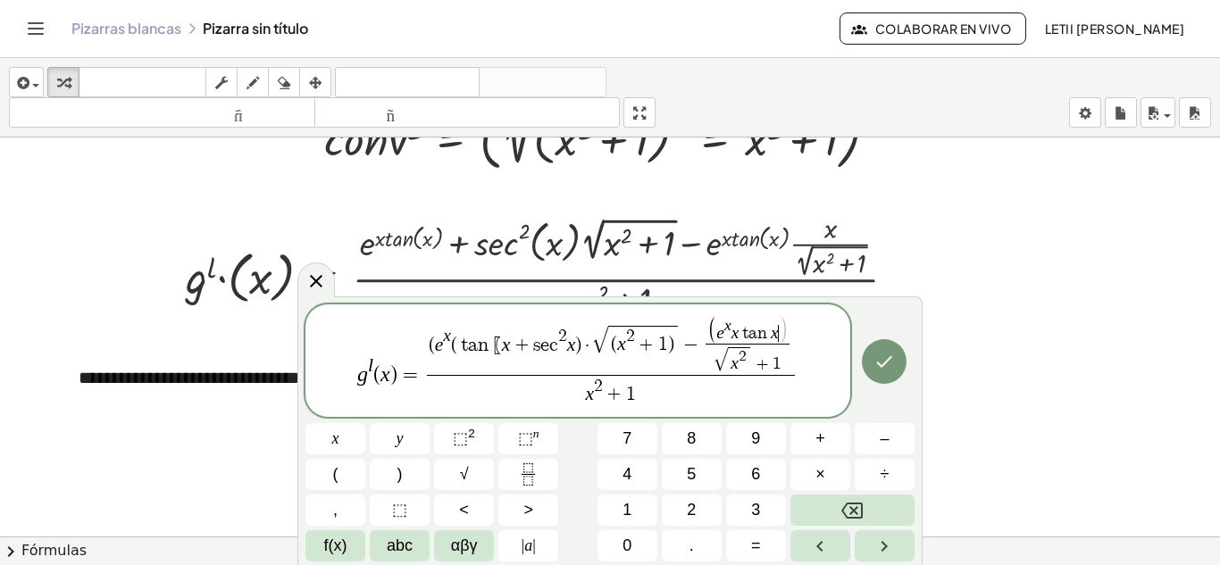
click at [779, 335] on span "( e x x t a n x ​ )" at bounding box center [746, 331] width 79 height 28
click at [885, 356] on icon "Hecho" at bounding box center [883, 361] width 21 height 21
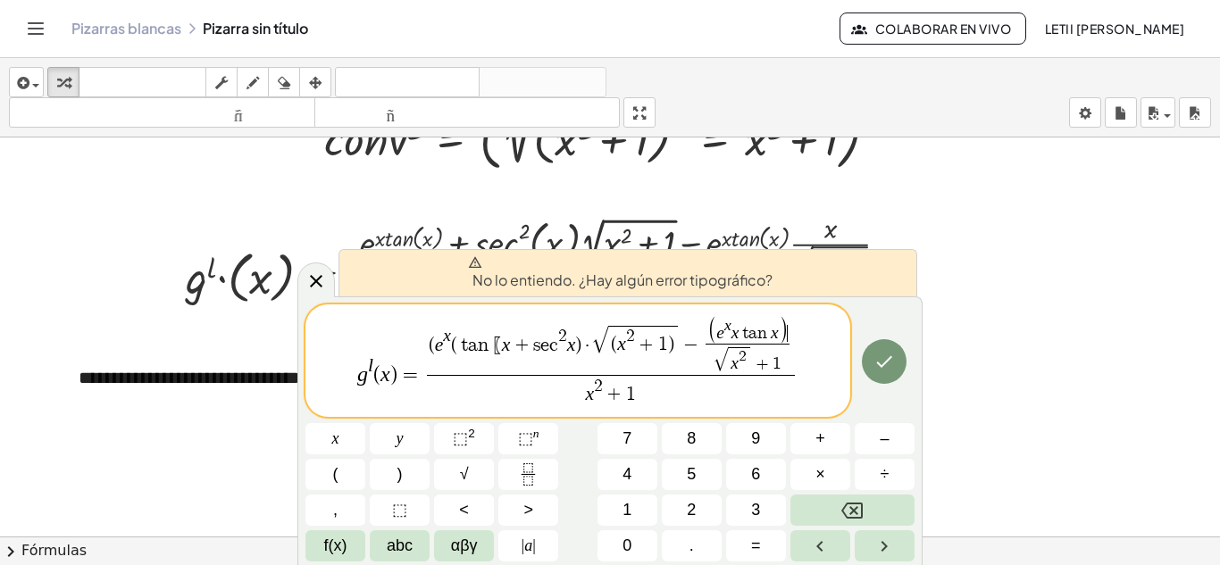
click at [438, 347] on var "e" at bounding box center [439, 344] width 9 height 21
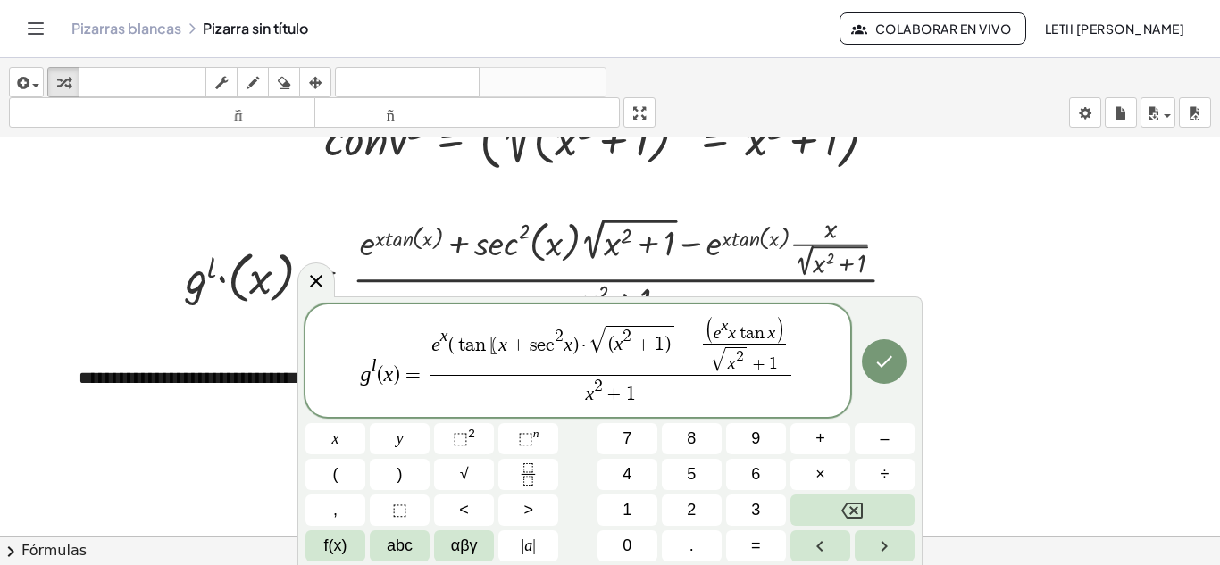
click at [491, 355] on span "e x ( t a n ⁡ ​ 〖 x + s e c 2 x ) · √ ( x 2 + 1 ) − ( e x x t a n x ) √ x 2 + 1…" at bounding box center [611, 346] width 362 height 58
click at [495, 352] on span "〖" at bounding box center [493, 346] width 9 height 20
click at [609, 347] on span "( ​ x 2 + 1 )" at bounding box center [636, 340] width 70 height 29
click at [665, 344] on span "x 2 + 1 ) ​" at bounding box center [635, 340] width 63 height 29
click at [704, 334] on var "e" at bounding box center [707, 332] width 8 height 19
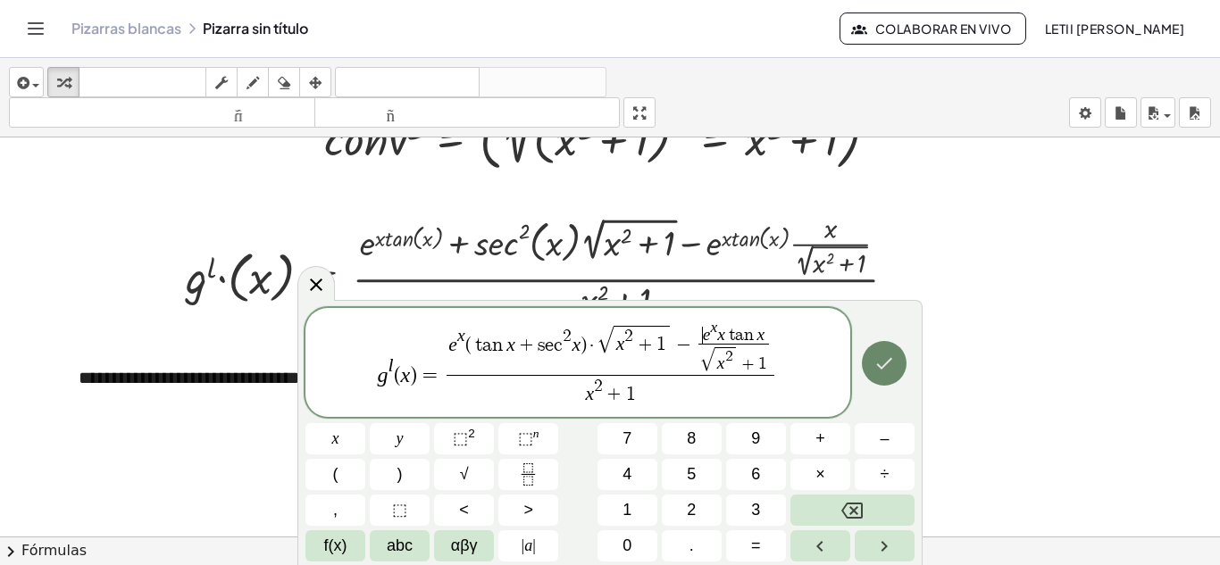
click at [895, 357] on icon "Hecho" at bounding box center [883, 363] width 21 height 21
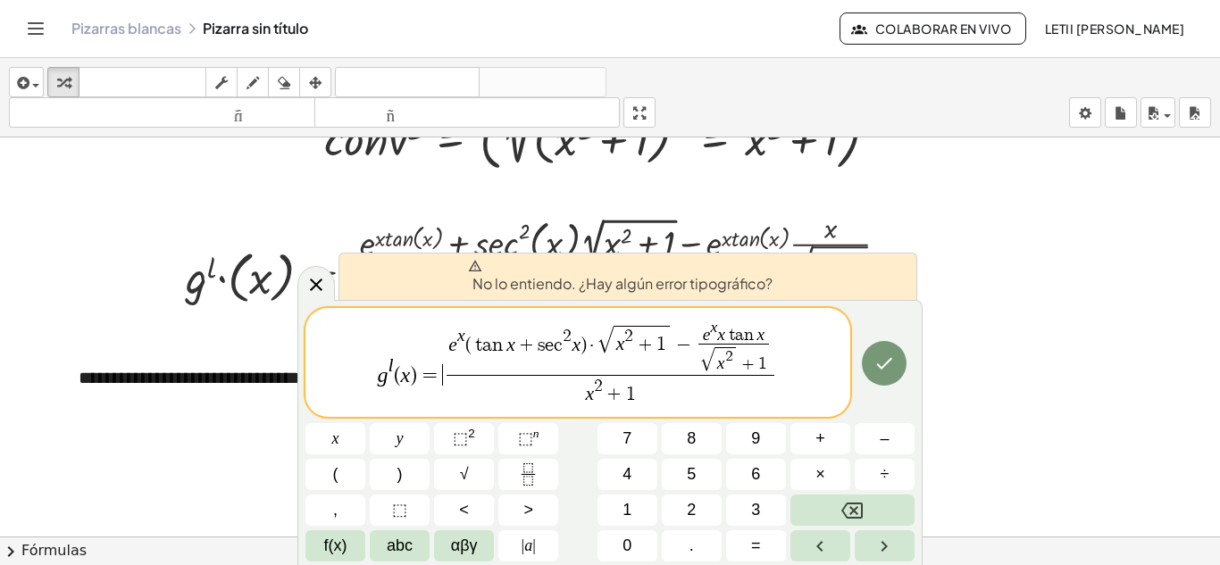
click at [444, 366] on span "e x ( t a n ⁡ x + s e c 2 x ) · √ x 2 + 1 − e x x t a n x √ x 2 + 1 ​ x 2 + 1 ​" at bounding box center [611, 364] width 336 height 87
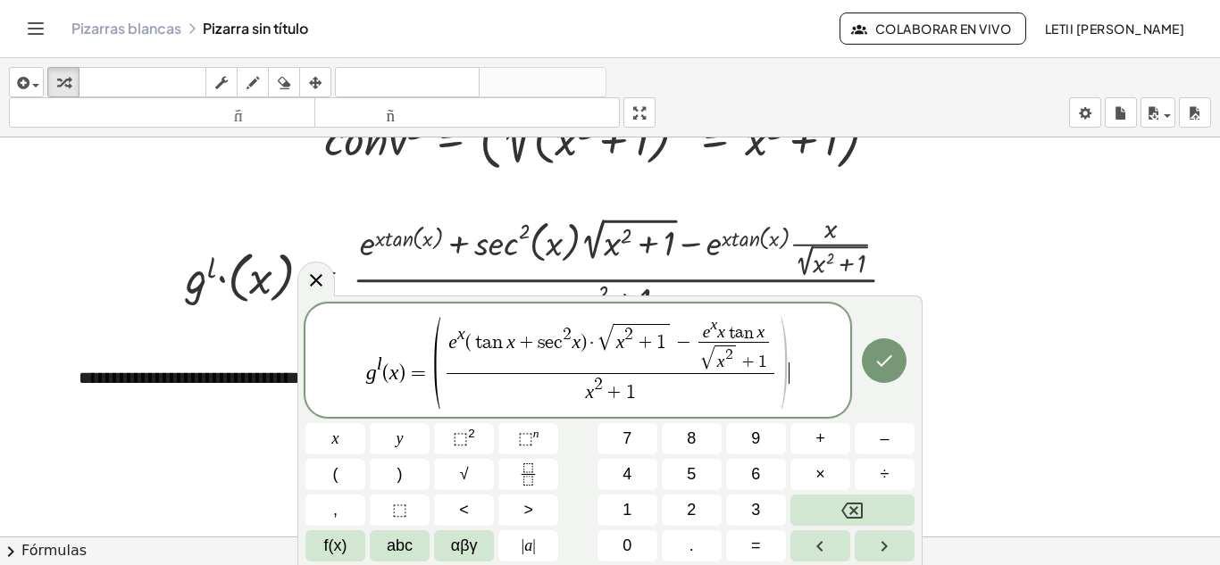
click at [788, 383] on span ")" at bounding box center [783, 363] width 13 height 104
click at [879, 365] on icon "Hecho" at bounding box center [883, 360] width 21 height 21
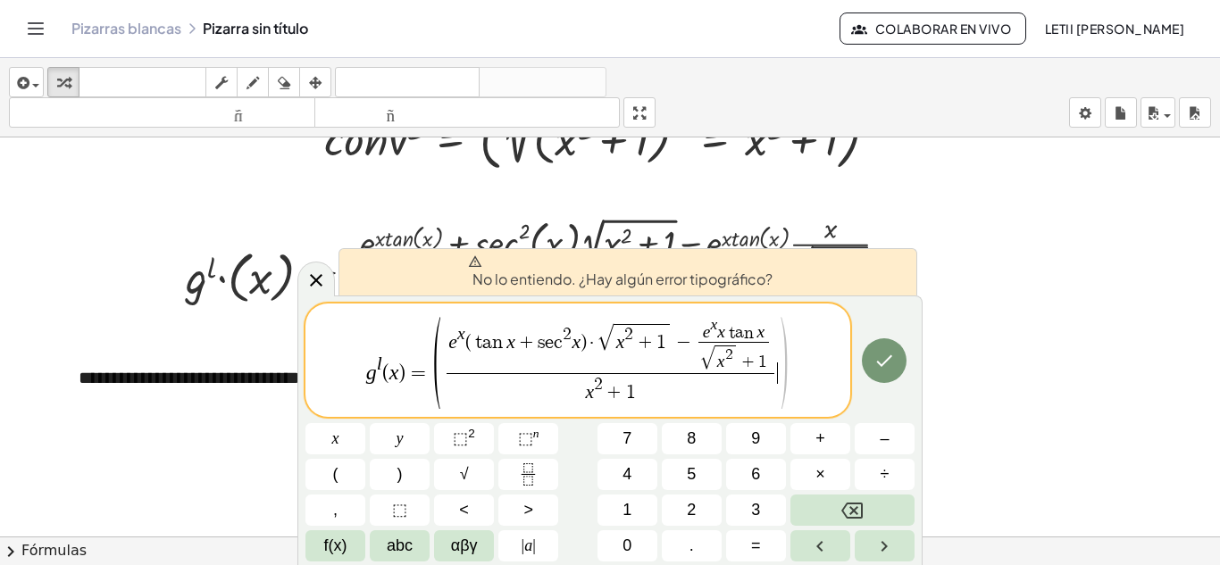
click at [441, 379] on span "( e x ( t a n ⁡ x + s e c 2 x ) · √ x 2 + 1 − e x x t a n x √ x 2 + 1 ​ x 2 + 1…" at bounding box center [610, 361] width 358 height 91
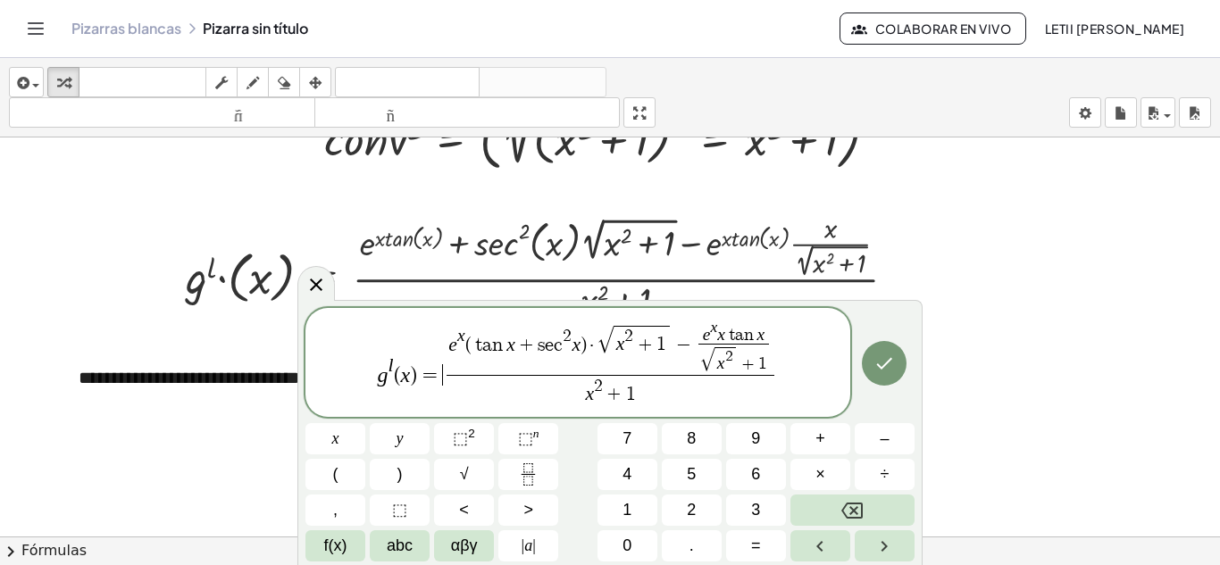
click at [618, 347] on var "x" at bounding box center [620, 344] width 9 height 21
click at [619, 347] on var "x" at bounding box center [620, 344] width 9 height 21
click at [666, 347] on span "( ​ x 2 + 1 )" at bounding box center [641, 341] width 71 height 31
click at [715, 338] on var "e" at bounding box center [717, 334] width 8 height 19
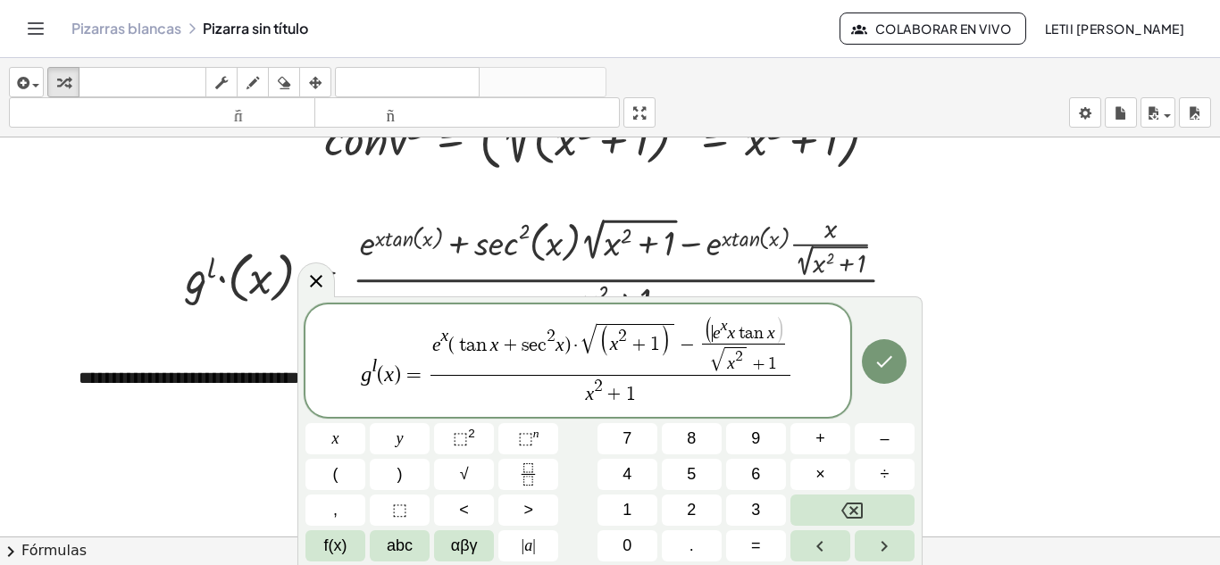
click at [781, 337] on span ")" at bounding box center [779, 330] width 10 height 29
click at [872, 365] on button "Hecho" at bounding box center [884, 361] width 45 height 45
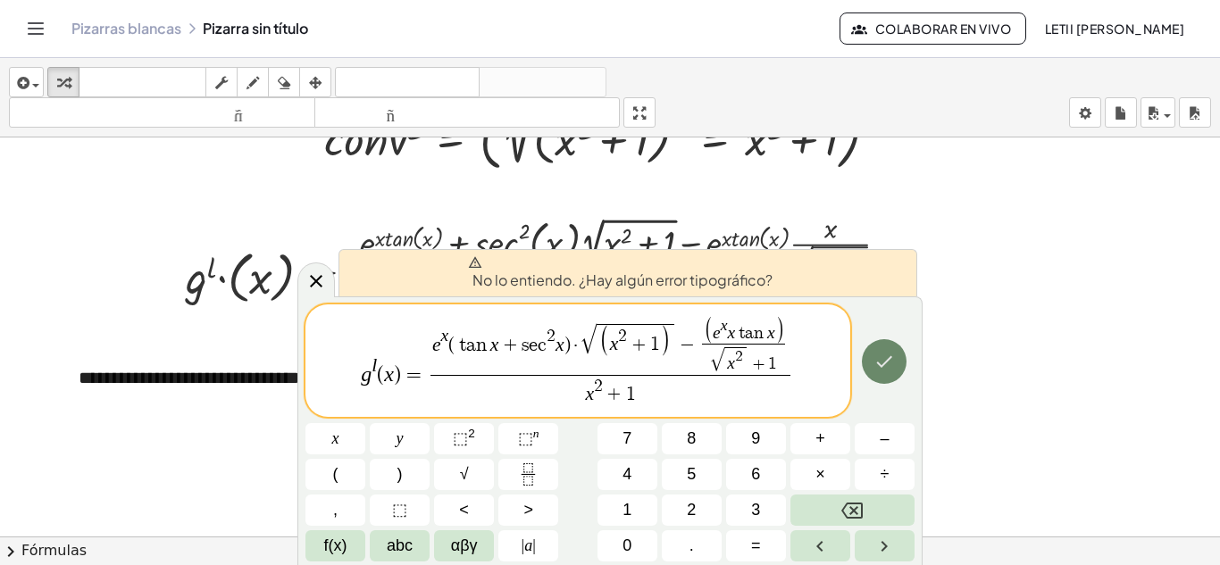
click at [897, 359] on button "Hecho" at bounding box center [884, 361] width 45 height 45
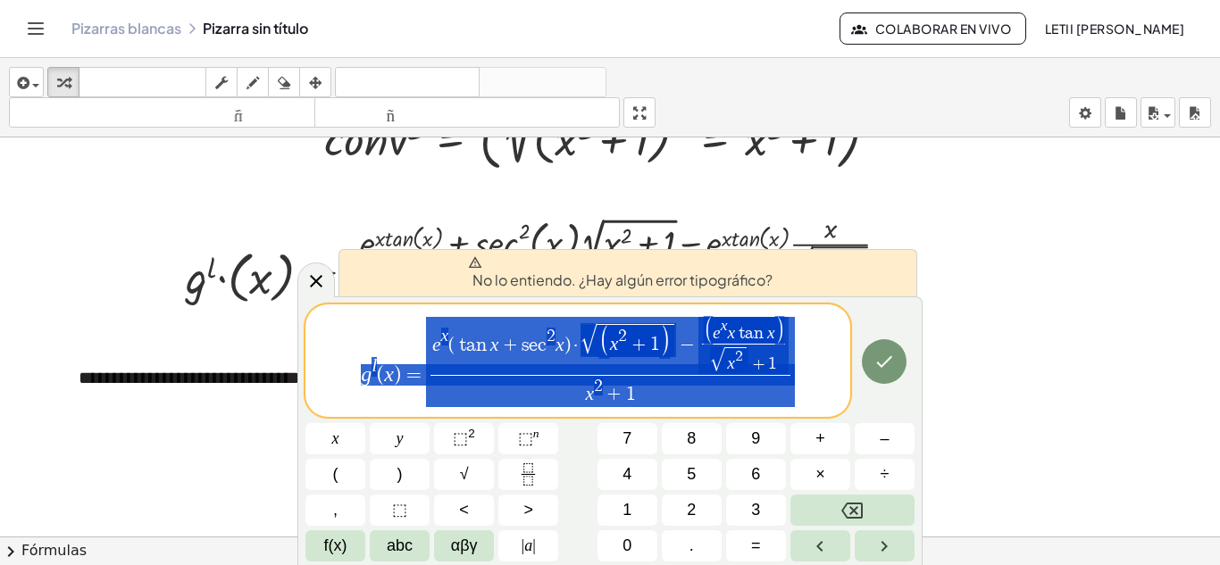
drag, startPoint x: 798, startPoint y: 377, endPoint x: 345, endPoint y: 366, distance: 452.9
click at [345, 366] on span "g l ( x ) = e x ( t a n ⁡ x + s e c 2 x ) · √ ( x 2 + 1 ) − ( e x x t a n x ) √…" at bounding box center [577, 362] width 545 height 94
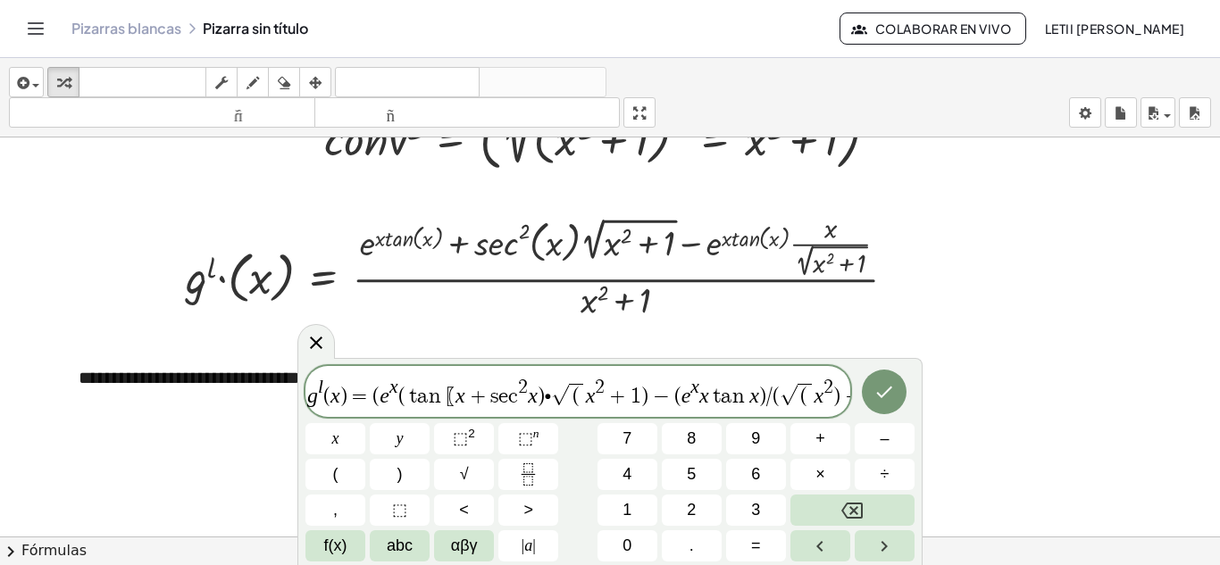
click at [551, 401] on span "√" at bounding box center [560, 395] width 18 height 21
click at [837, 473] on button "×" at bounding box center [820, 474] width 60 height 31
click at [872, 400] on button "Hecho" at bounding box center [884, 392] width 45 height 45
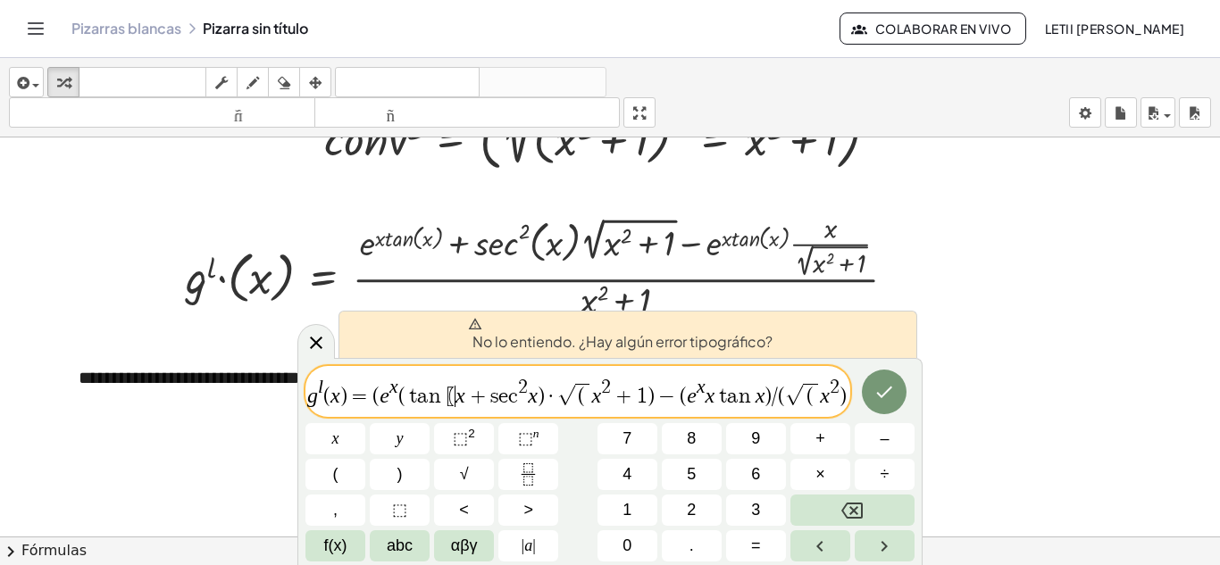
click at [453, 403] on span "〖" at bounding box center [451, 396] width 10 height 21
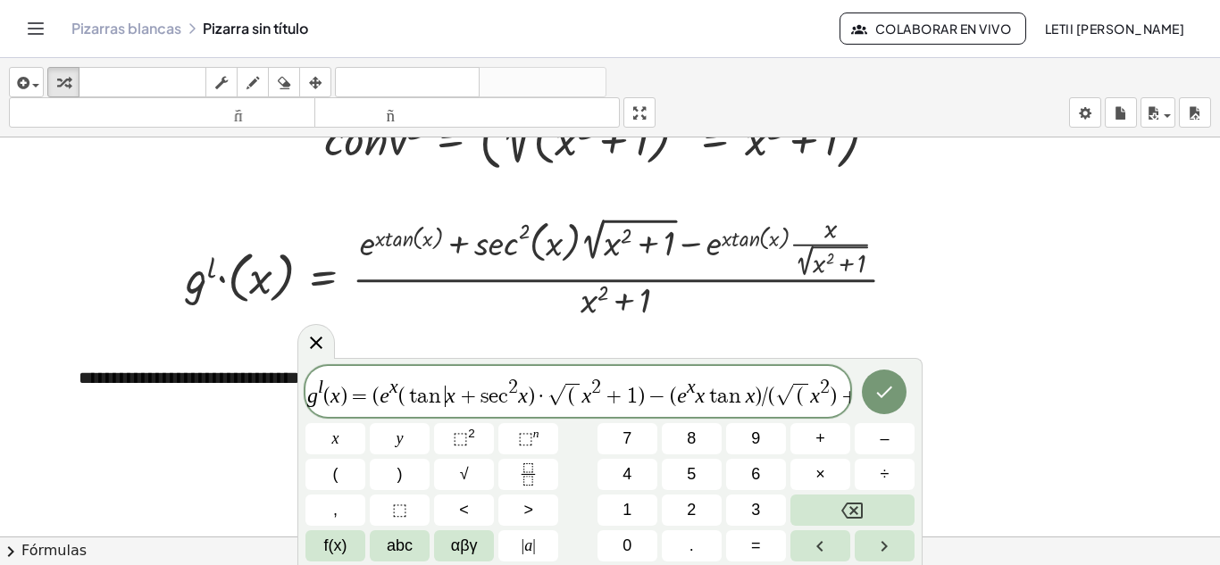
click at [825, 401] on span "g l ( x ) = ( e x ( t a n ⁡ ​ x + s e c 2 x ) · √ ( x 2 + 1 ) − ( e x x t a n x…" at bounding box center [577, 393] width 545 height 32
click at [874, 399] on icon "Hecho" at bounding box center [883, 391] width 21 height 21
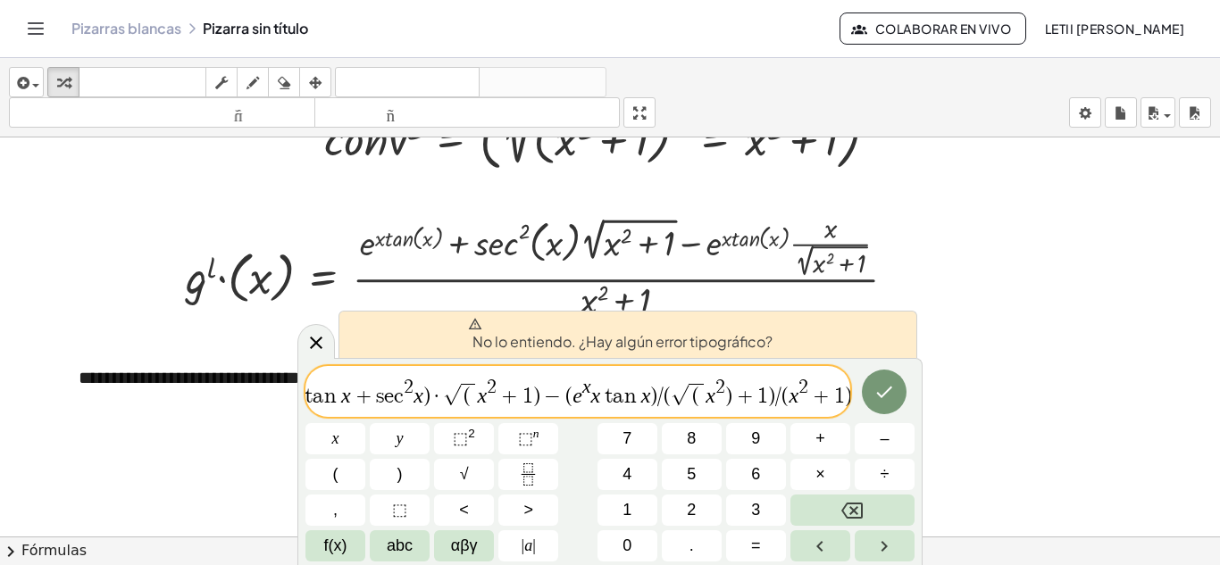
click at [531, 398] on span "g l ( x ) = ( e x ( t a n ⁡ x + s e c 2 x ) · √ ( x 2 + 1 ) − ( e x x t a n x )…" at bounding box center [577, 393] width 545 height 32
click at [364, 397] on span "=" at bounding box center [360, 396] width 26 height 21
click at [530, 466] on icon "Fraction" at bounding box center [528, 475] width 22 height 22
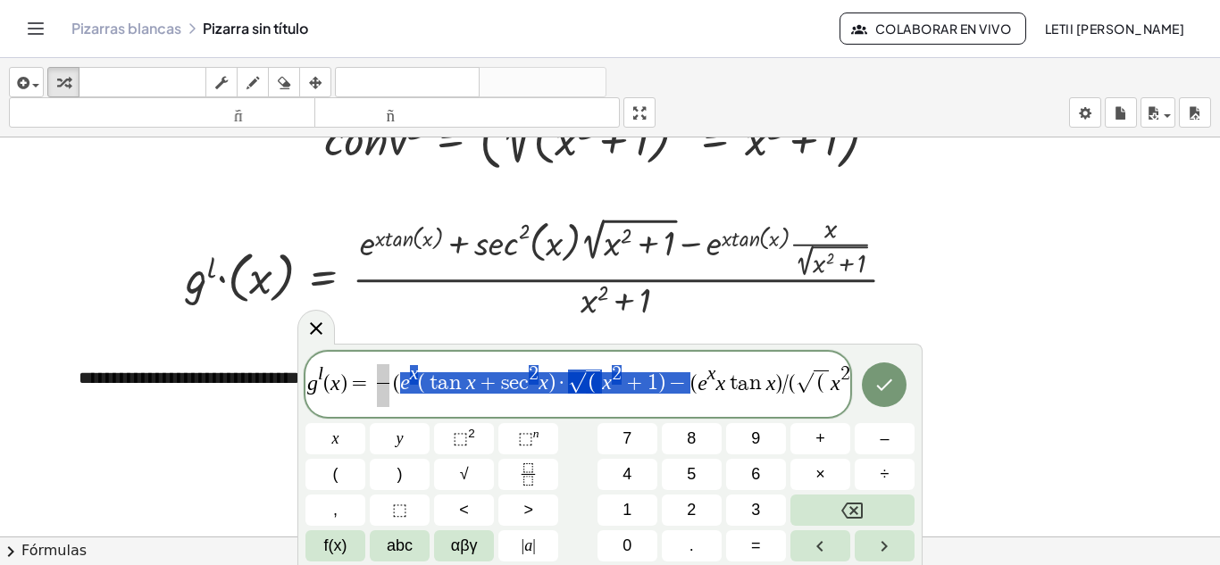
drag, startPoint x: 403, startPoint y: 385, endPoint x: 680, endPoint y: 392, distance: 277.0
click at [384, 377] on span at bounding box center [383, 374] width 13 height 20
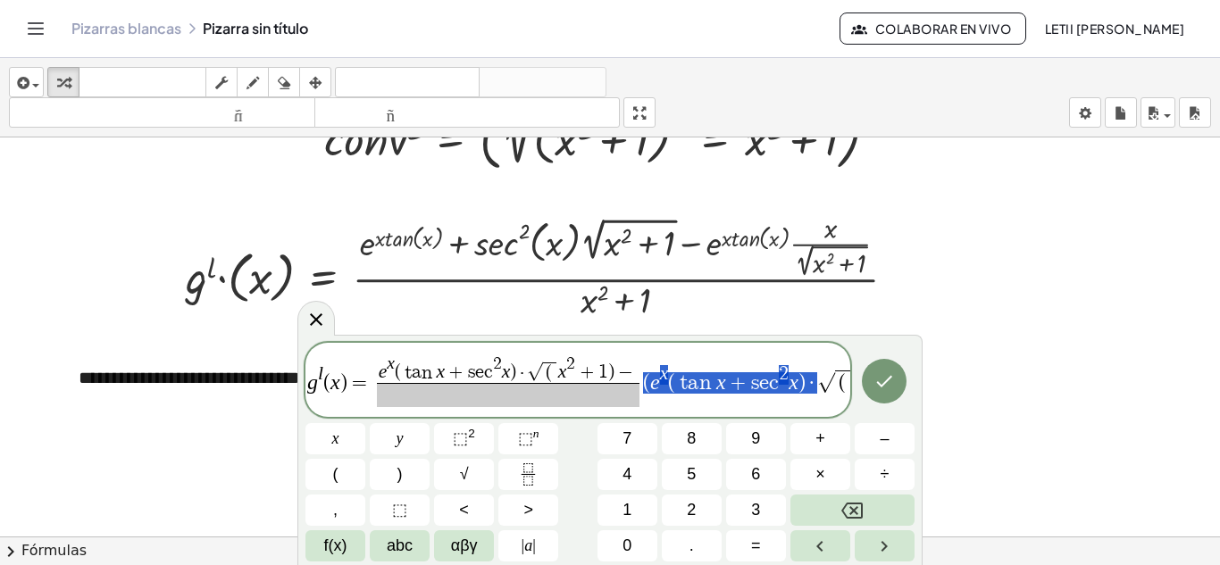
drag, startPoint x: 645, startPoint y: 386, endPoint x: 811, endPoint y: 397, distance: 166.5
drag, startPoint x: 762, startPoint y: 389, endPoint x: 646, endPoint y: 384, distance: 116.2
click at [549, 371] on span "(" at bounding box center [549, 373] width 6 height 20
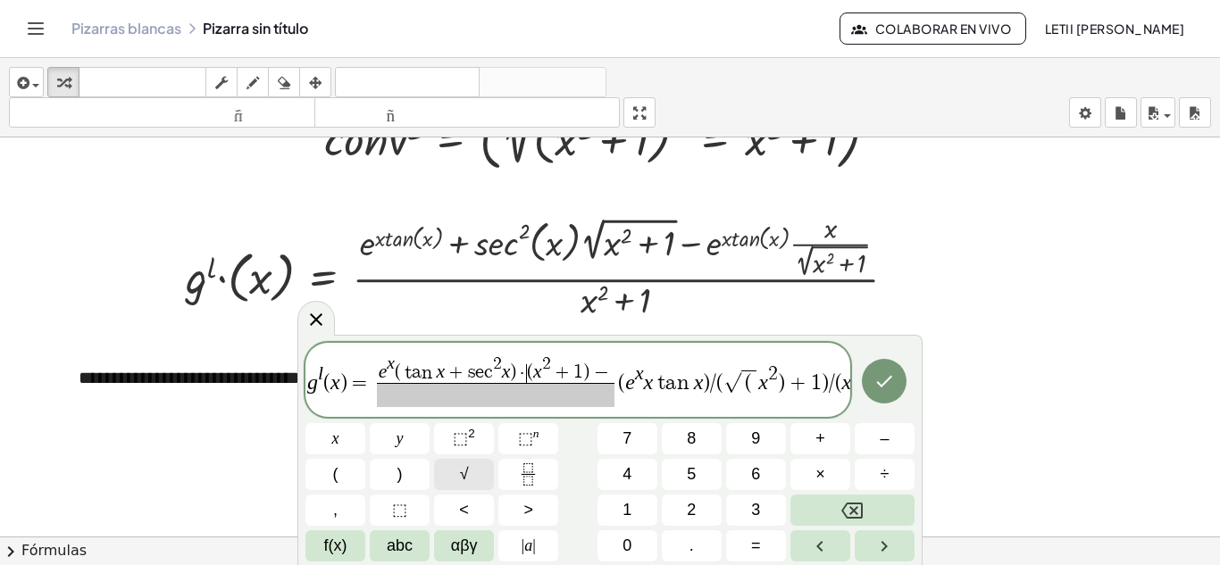
click at [480, 477] on button "√" at bounding box center [464, 474] width 60 height 31
drag, startPoint x: 563, startPoint y: 372, endPoint x: 589, endPoint y: 372, distance: 25.9
drag, startPoint x: 624, startPoint y: 374, endPoint x: 563, endPoint y: 372, distance: 61.7
click at [563, 372] on span "e x ( t a n ⁡ x + s e c 2 x ) · √ ( x 2 + 1 ) −" at bounding box center [512, 369] width 271 height 28
click at [547, 378] on span at bounding box center [551, 373] width 16 height 21
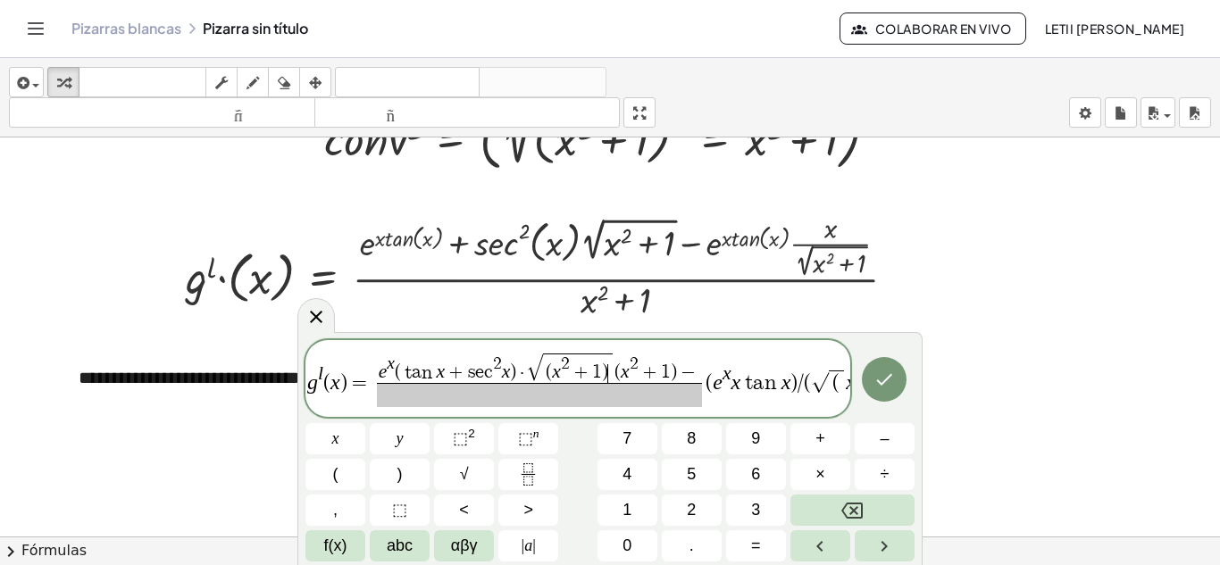
click at [679, 368] on span "−" at bounding box center [688, 374] width 23 height 20
click at [643, 368] on span "e x ( t a n ⁡ x + s e c 2 x ) · √ ( x 2 + 1 ) ​ − ​" at bounding box center [507, 380] width 271 height 54
click at [639, 368] on span "e x ( t a n ⁡ x + s e c 2 x ) · √ ( x 2 + 1 ) −" at bounding box center [508, 368] width 263 height 30
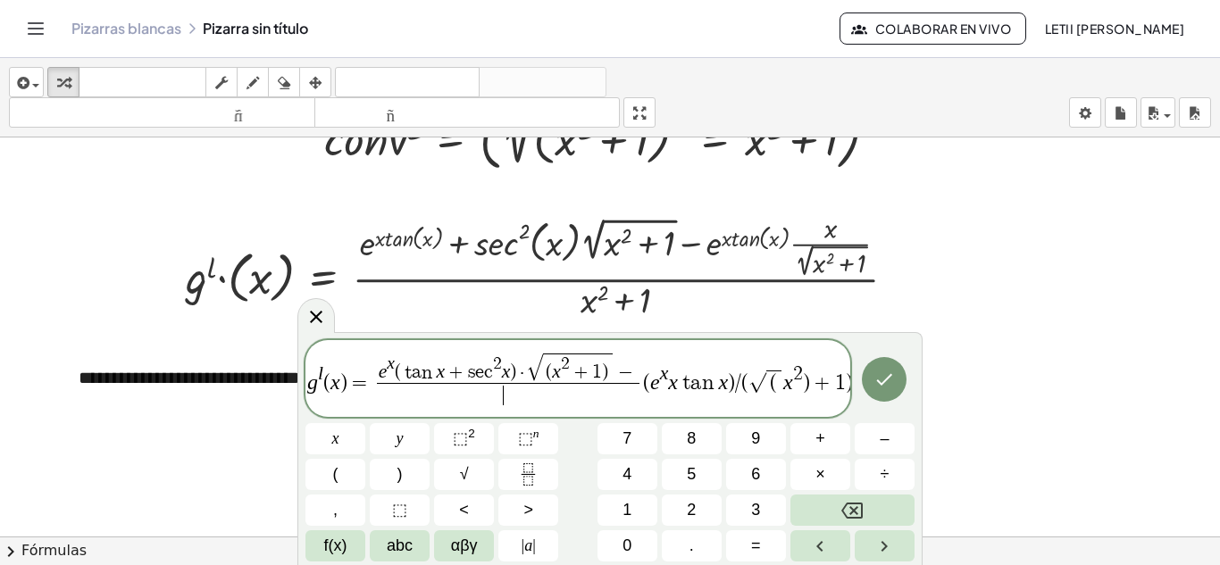
click at [539, 397] on span "​" at bounding box center [508, 395] width 263 height 24
click at [451, 438] on button "⬚ 2" at bounding box center [464, 438] width 60 height 31
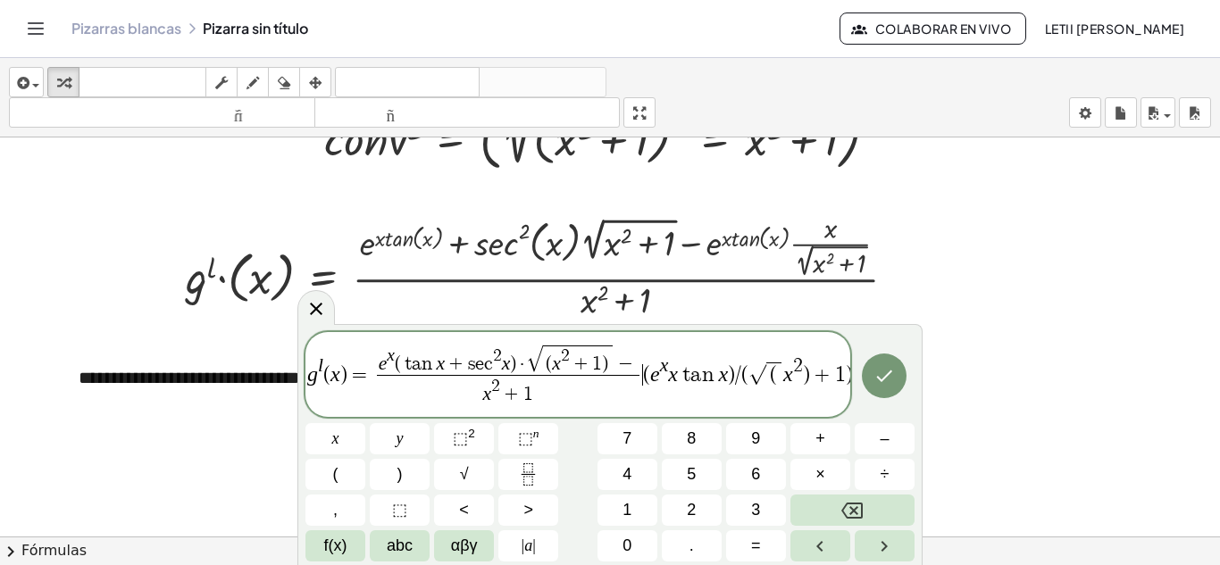
click at [642, 355] on span "e x ( t a n ⁡ x + s e c 2 x ) · √ ( x 2 + 1 ) − x 2 + 1 ​" at bounding box center [507, 376] width 271 height 63
click at [639, 364] on span "e x ( t a n ⁡ x + s e c 2 x ) · √ ( x 2 + 1 ) − ​" at bounding box center [508, 360] width 263 height 30
click at [525, 464] on icon "Fraction" at bounding box center [528, 475] width 22 height 22
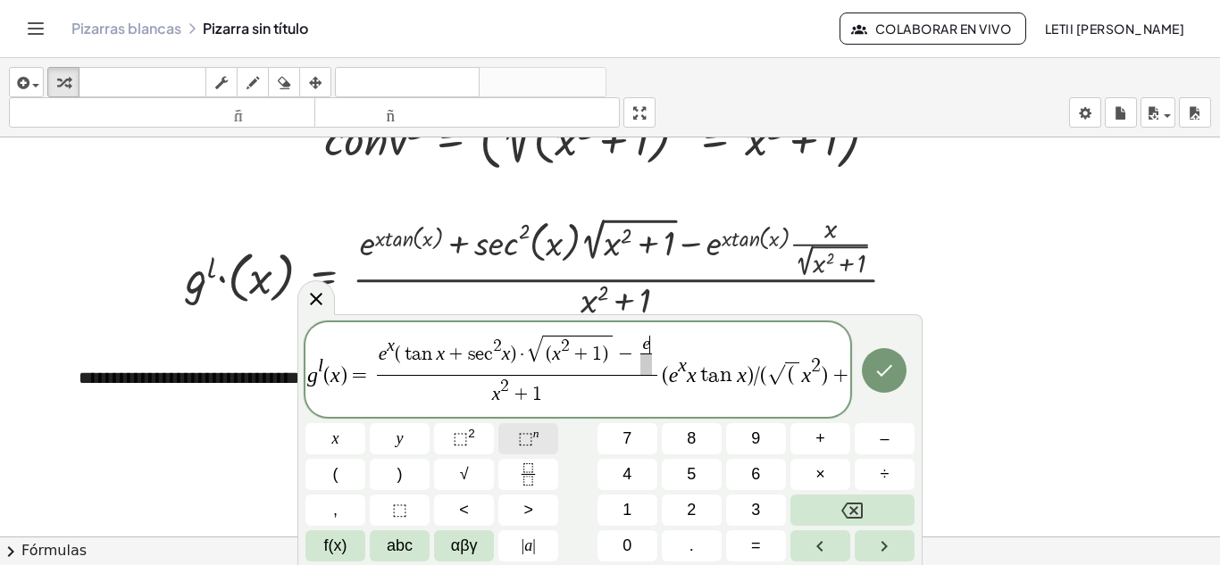
click at [550, 433] on button "⬚ n" at bounding box center [528, 438] width 60 height 31
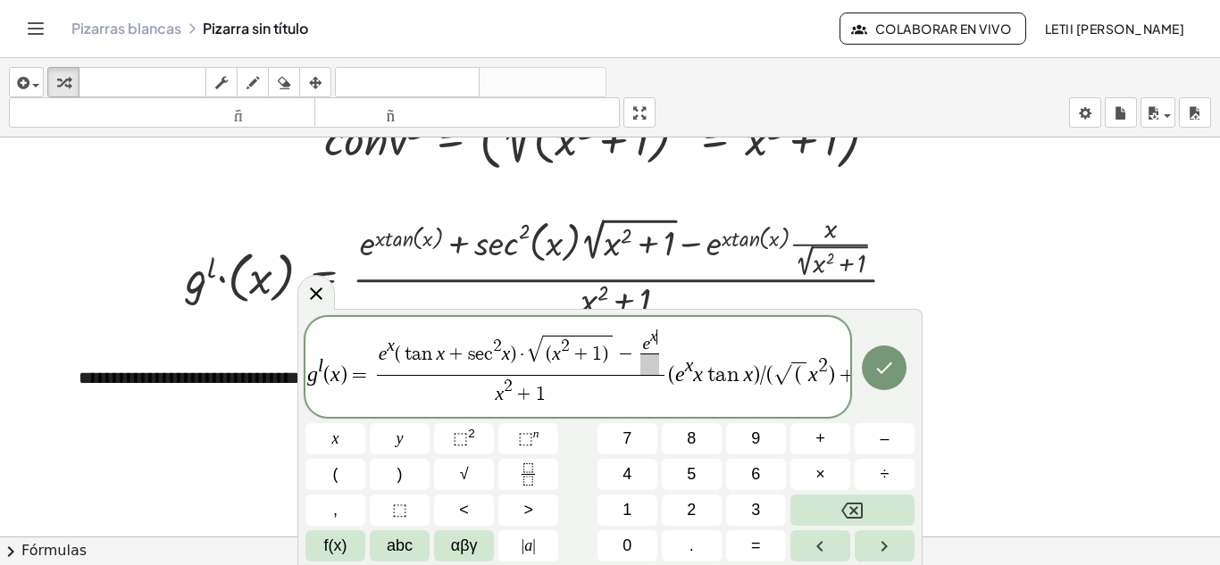
click at [658, 350] on span "e x ​" at bounding box center [649, 342] width 18 height 24
click at [673, 366] on span "​" at bounding box center [672, 364] width 65 height 21
click at [486, 460] on button "√" at bounding box center [464, 474] width 60 height 31
click at [359, 443] on button "x" at bounding box center [335, 438] width 60 height 31
click at [482, 436] on button "⬚ 2" at bounding box center [464, 438] width 60 height 31
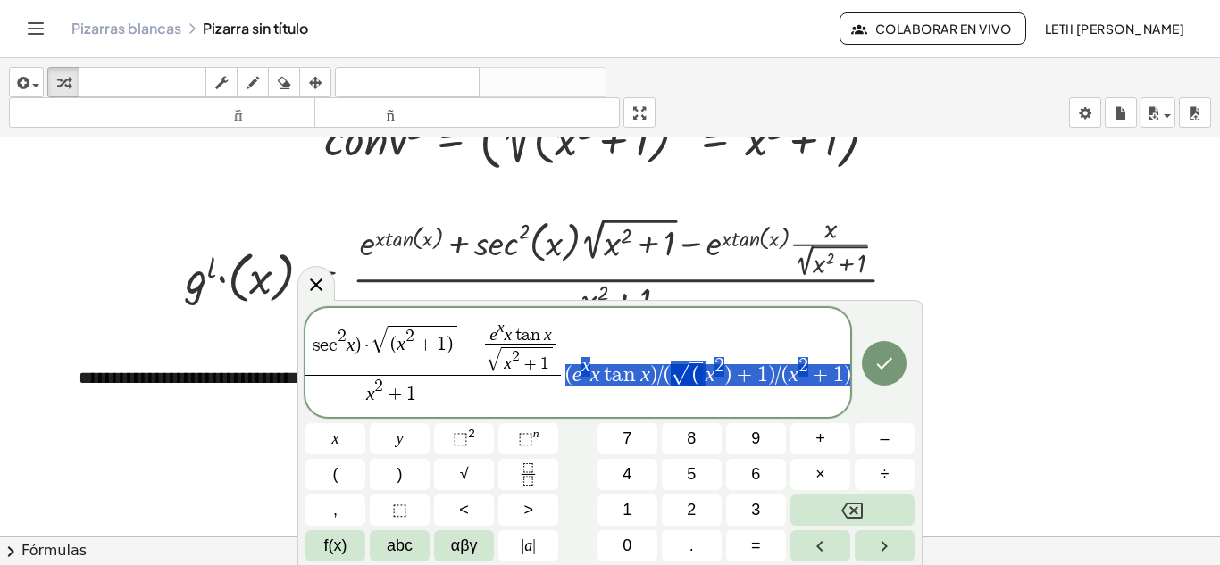
scroll to position [0, 158]
drag, startPoint x: 729, startPoint y: 382, endPoint x: 847, endPoint y: 382, distance: 117.9
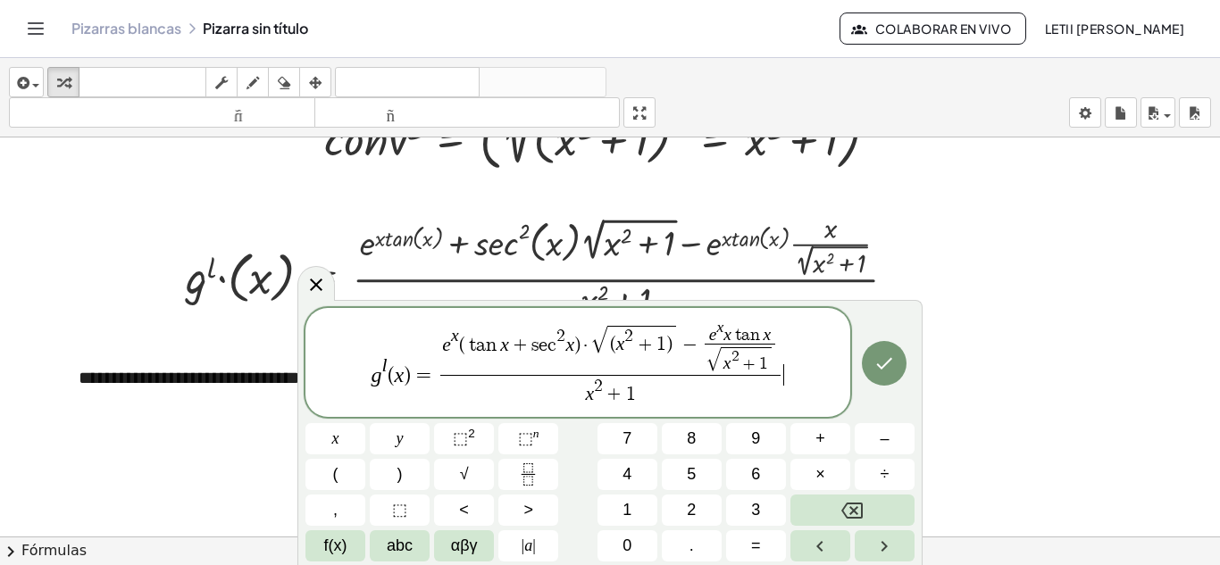
scroll to position [0, 0]
click at [895, 366] on icon "Hecho" at bounding box center [883, 363] width 21 height 21
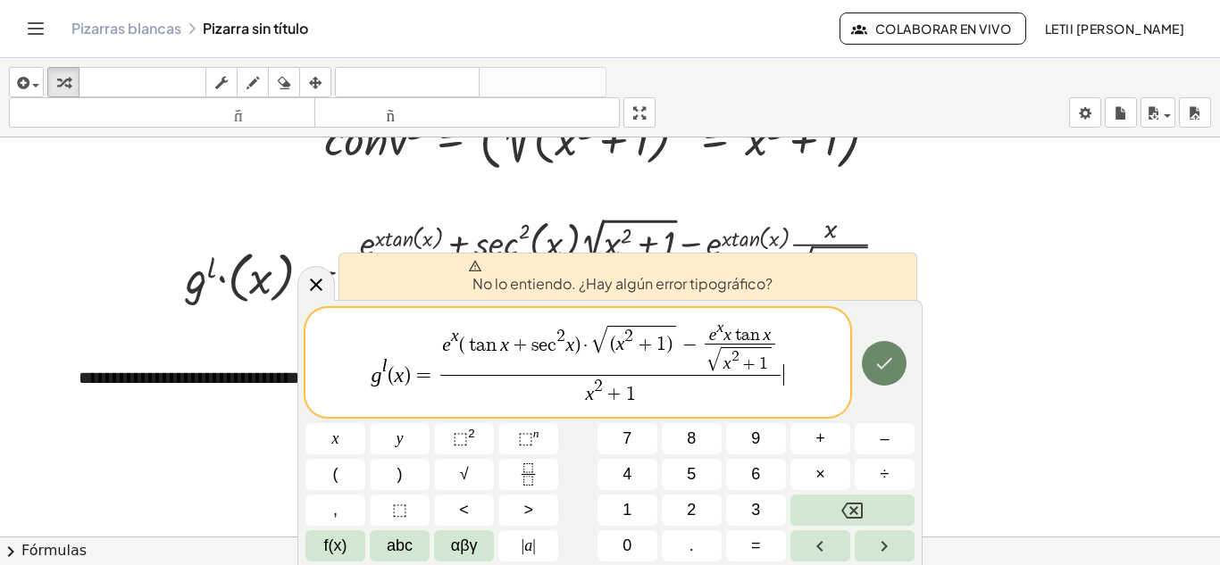
click at [893, 372] on icon "Hecho" at bounding box center [883, 363] width 21 height 21
click at [437, 378] on span "e x ( t a n ⁡ x + s e c 2 x ) · √ ( x 2 + 1 ) − e x x t a n x √ x 2 + 1 ​ x 2 +…" at bounding box center [611, 364] width 348 height 87
click at [787, 372] on span "g l ( x ) = e x ( t a n ⁡ x + s e c 2 x ) · √ ( x 2 + 1 ) − e x x t a n x √ x 2…" at bounding box center [577, 364] width 545 height 90
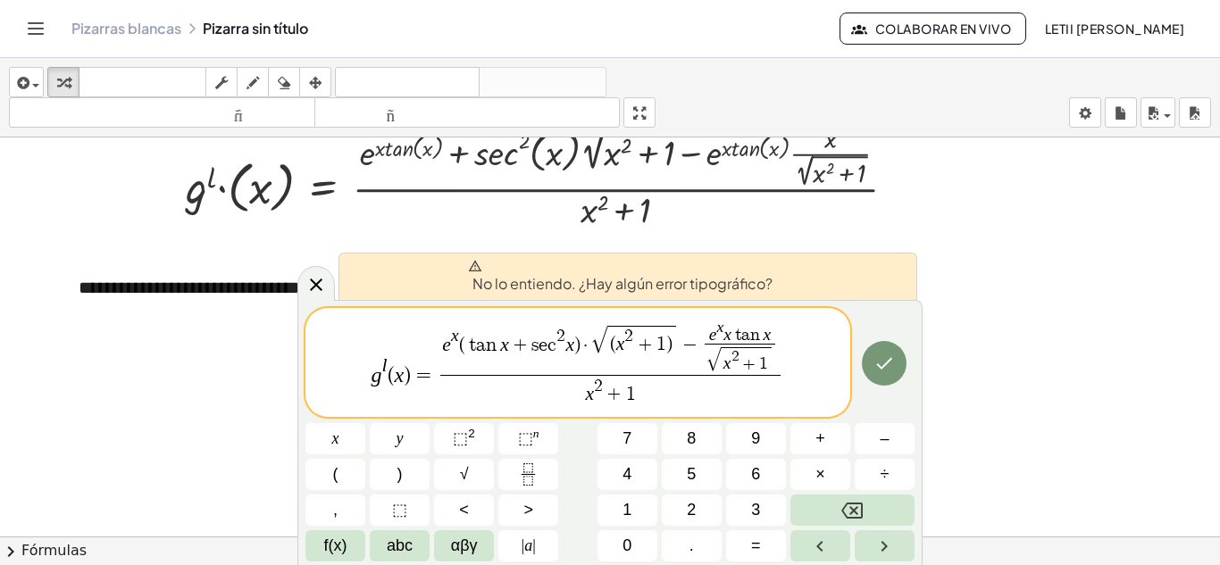
scroll to position [2395, 0]
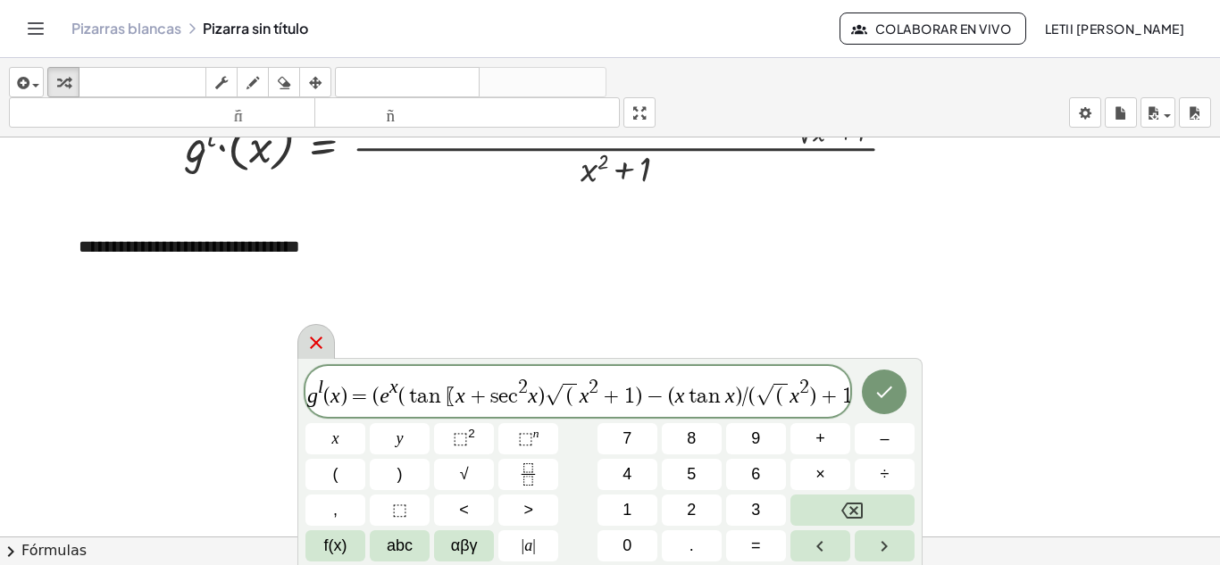
click at [319, 335] on icon at bounding box center [315, 342] width 21 height 21
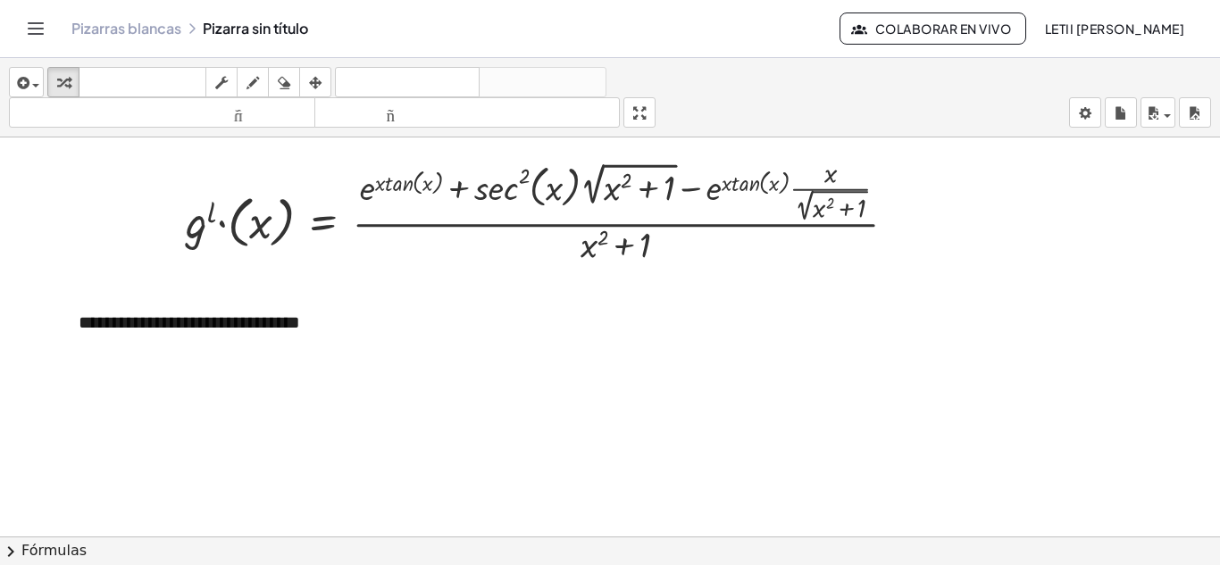
scroll to position [2217, 0]
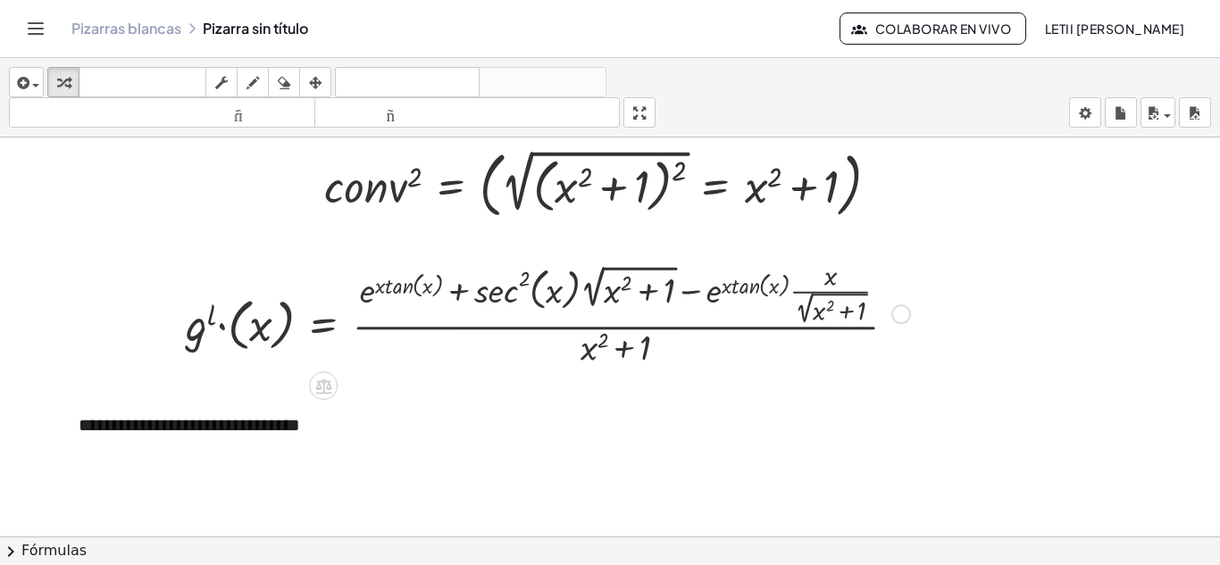
click at [649, 315] on div at bounding box center [548, 312] width 742 height 114
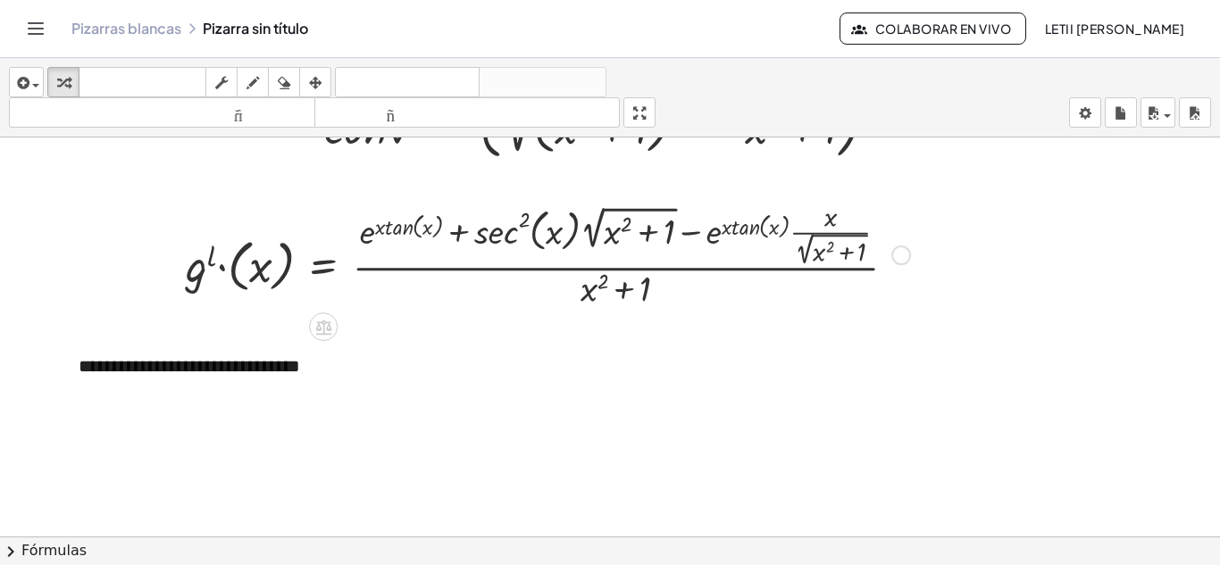
scroll to position [2306, 0]
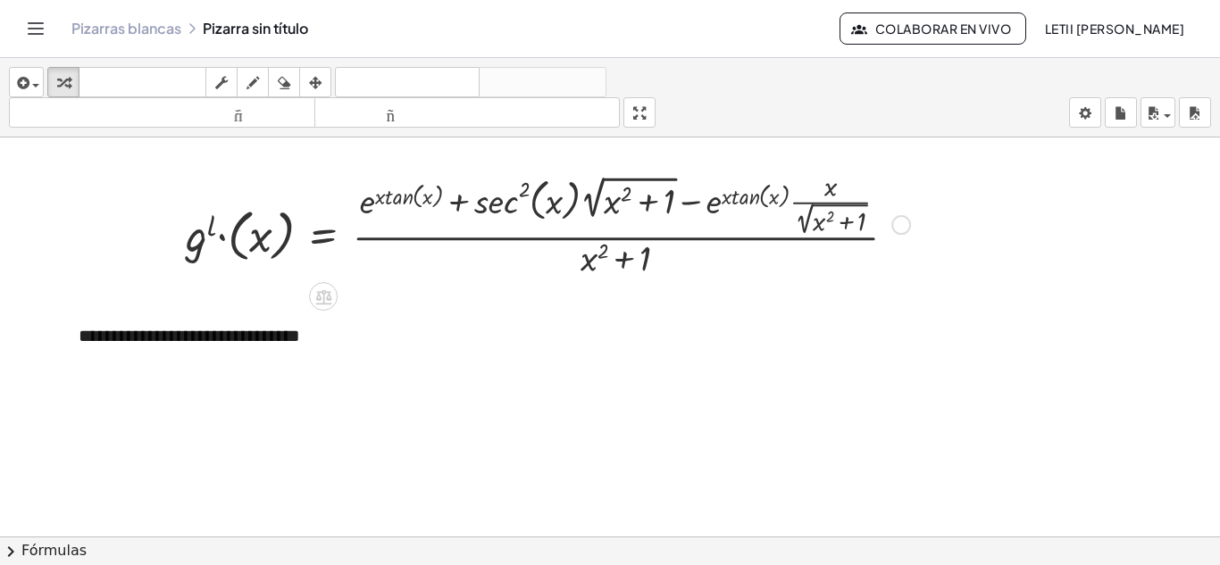
click at [898, 230] on div "Arreglar un error Línea de transformación Copiar línea como LaTeX Derivación de…" at bounding box center [901, 225] width 20 height 20
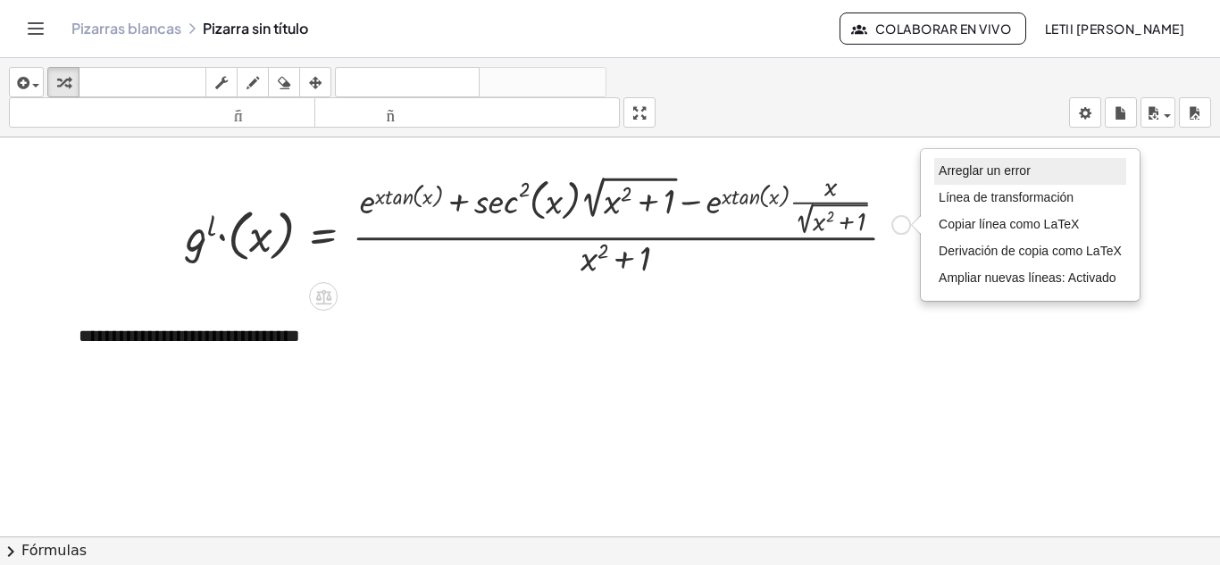
click at [959, 172] on font "Arreglar un error" at bounding box center [985, 170] width 92 height 14
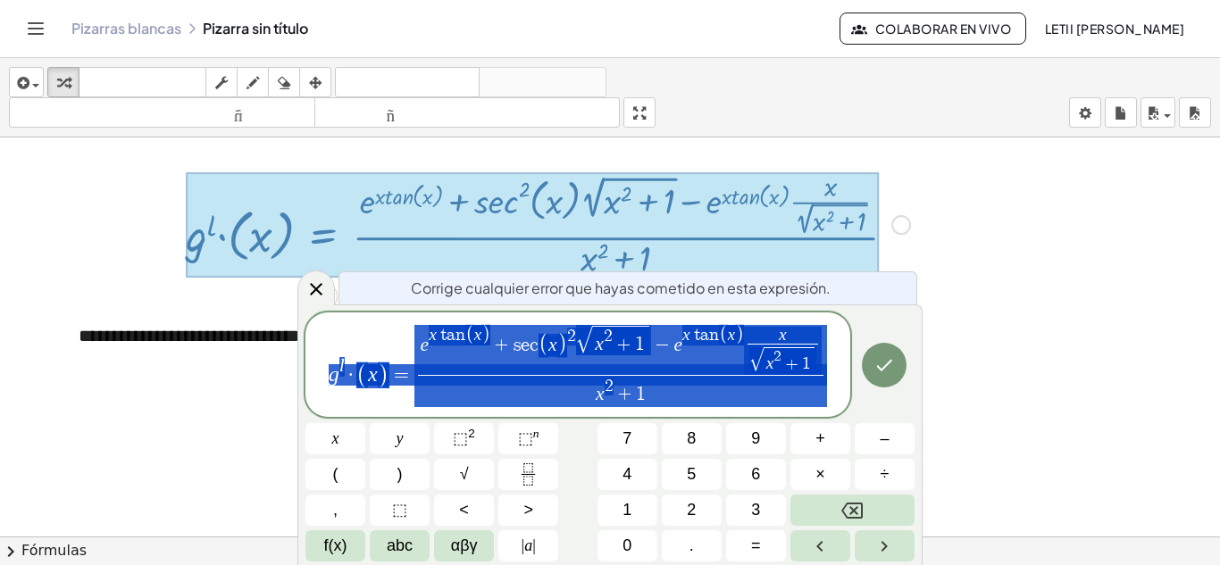
drag, startPoint x: 321, startPoint y: 368, endPoint x: 729, endPoint y: 388, distance: 408.6
click at [729, 388] on span "g l · ( x ) = e x t a n ( x ) + s e c ( x ) 2 √ x 2 + 1 − e x t a n ( x ) x √ x…" at bounding box center [577, 366] width 545 height 86
click at [880, 358] on icon "Hecho" at bounding box center [883, 365] width 21 height 21
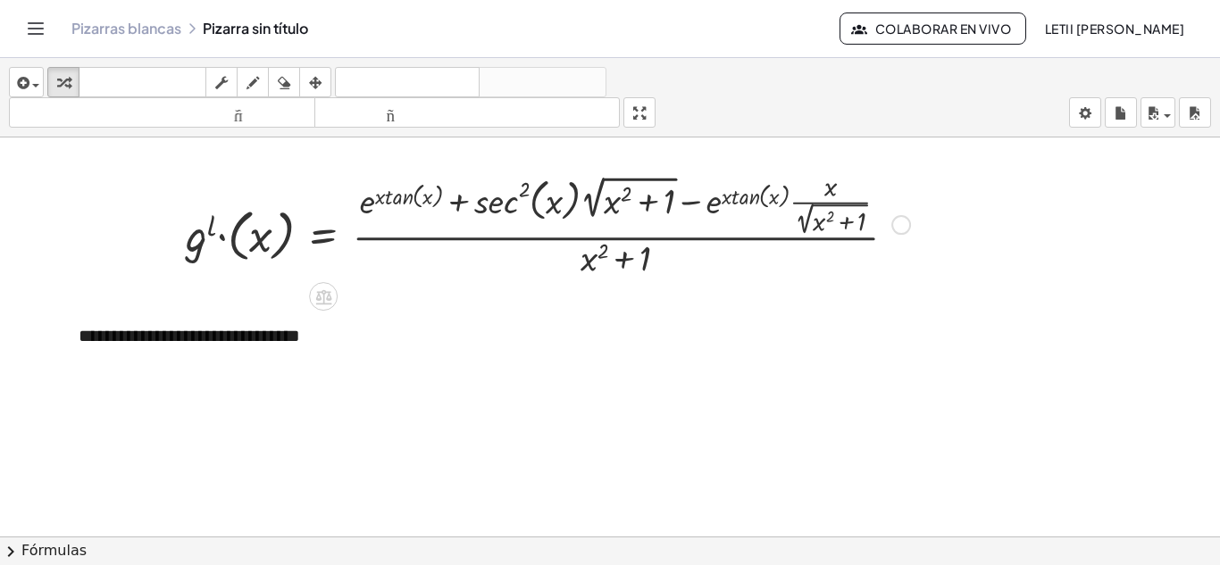
scroll to position [2395, 0]
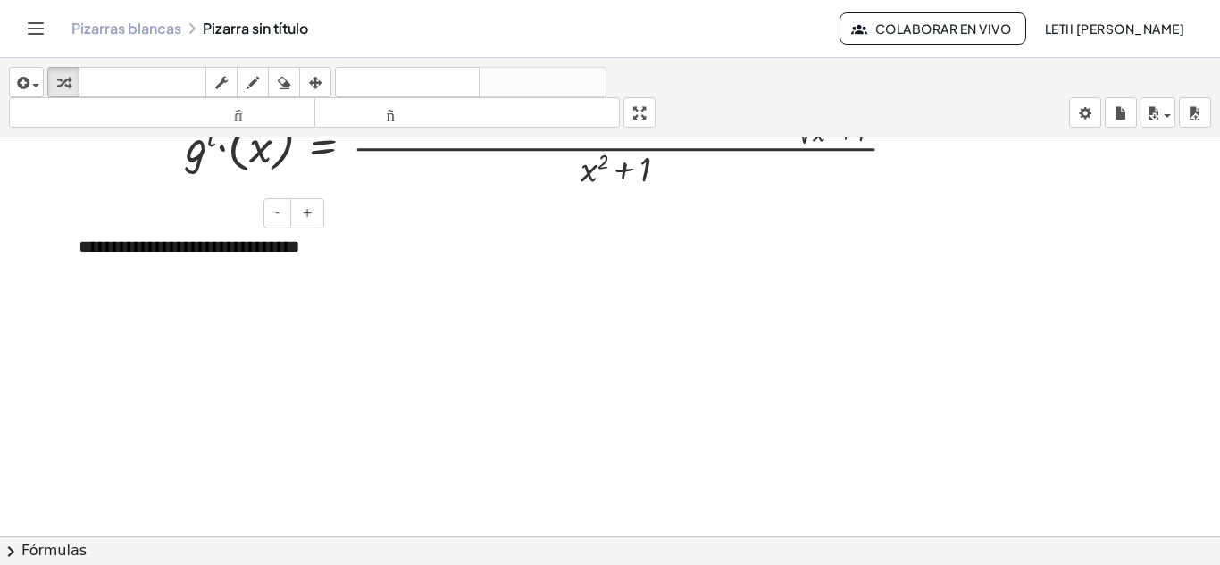
click at [151, 255] on font "**********" at bounding box center [189, 247] width 221 height 18
click at [189, 278] on div "**********" at bounding box center [195, 247] width 268 height 62
click at [29, 82] on span "button" at bounding box center [31, 85] width 4 height 13
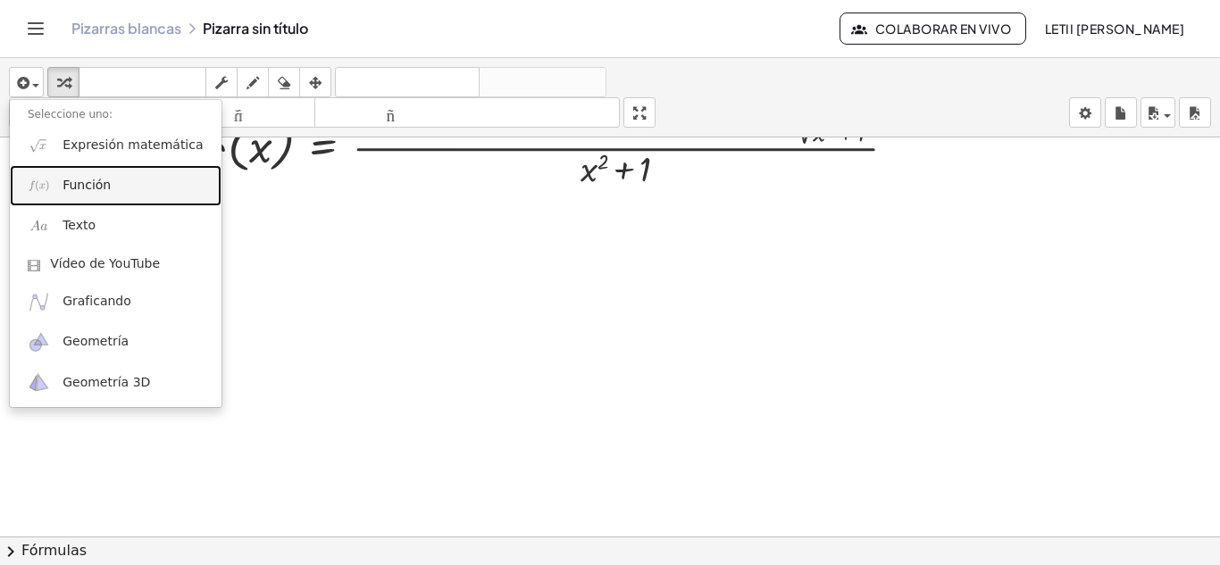
click at [82, 194] on span "Función" at bounding box center [87, 186] width 48 height 18
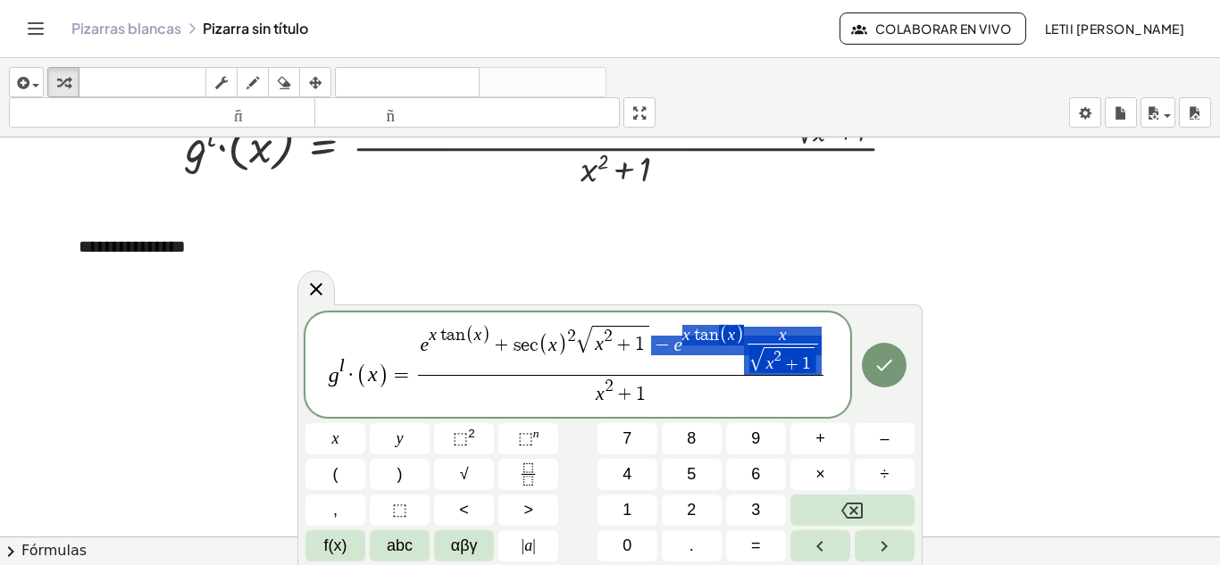
drag, startPoint x: 657, startPoint y: 347, endPoint x: 811, endPoint y: 362, distance: 154.4
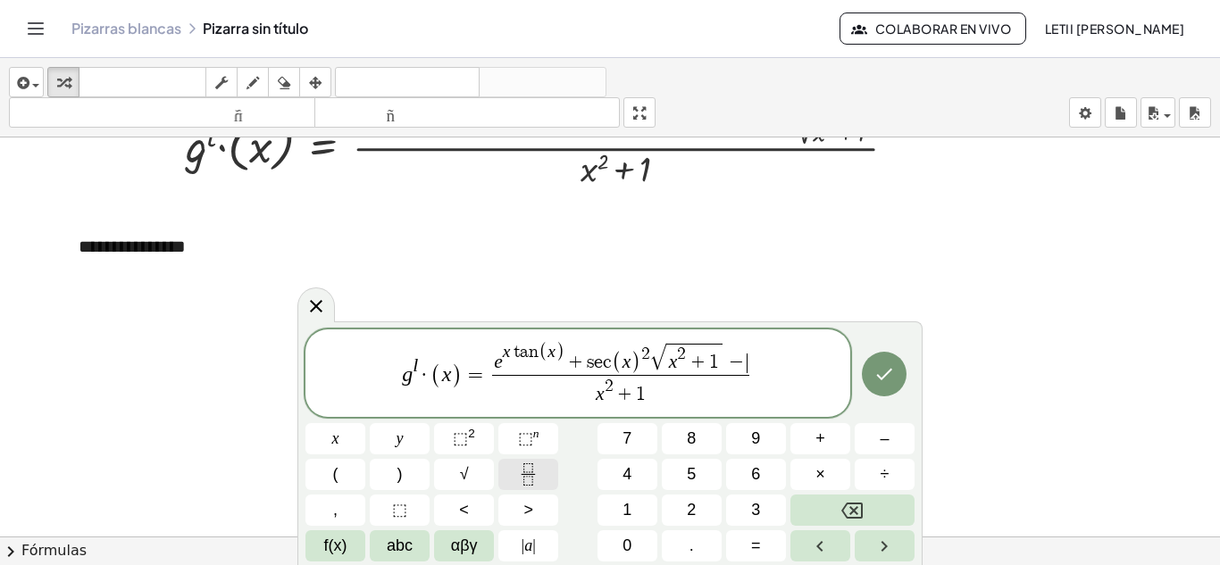
click at [527, 485] on icon "Fraction" at bounding box center [527, 480] width 9 height 9
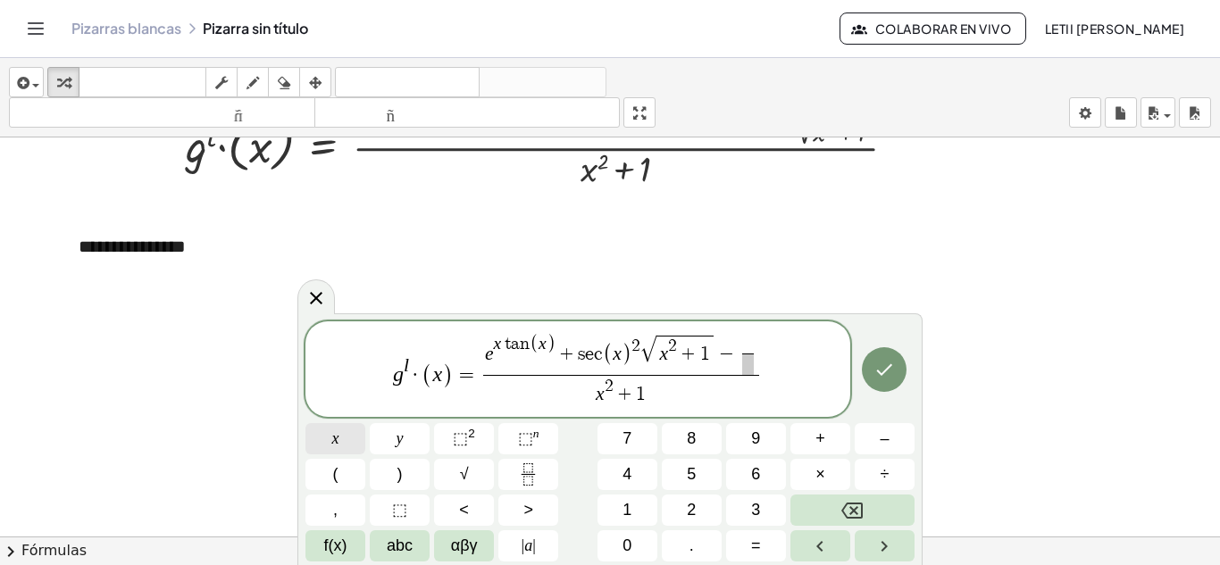
click at [347, 439] on button "x" at bounding box center [335, 438] width 60 height 31
click at [750, 367] on span "​" at bounding box center [748, 364] width 51 height 21
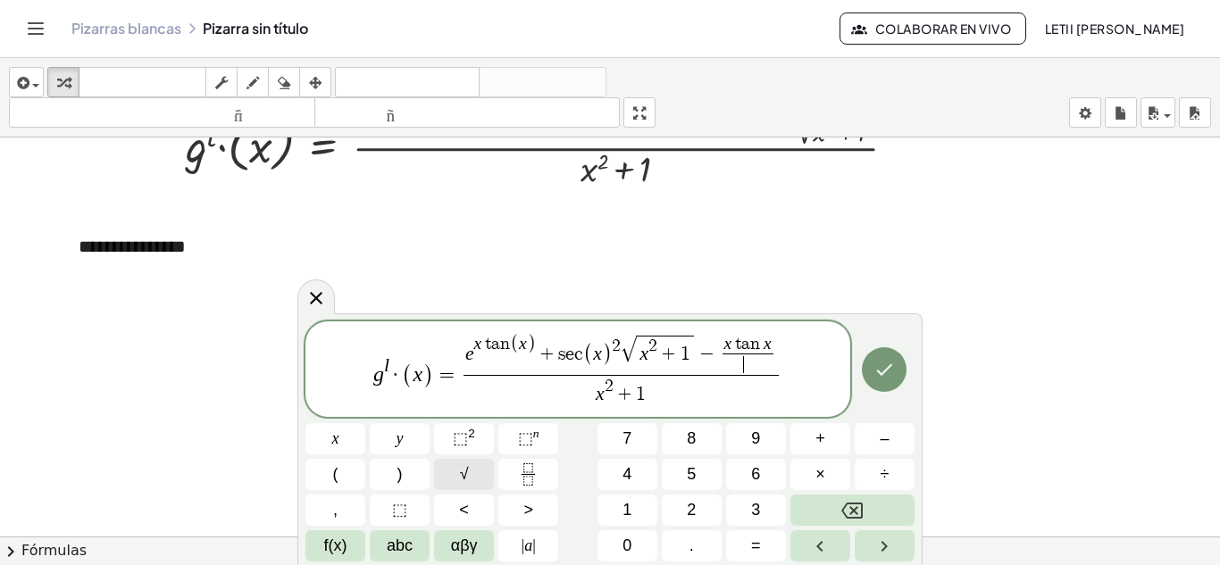
click at [477, 467] on button "√" at bounding box center [464, 474] width 60 height 31
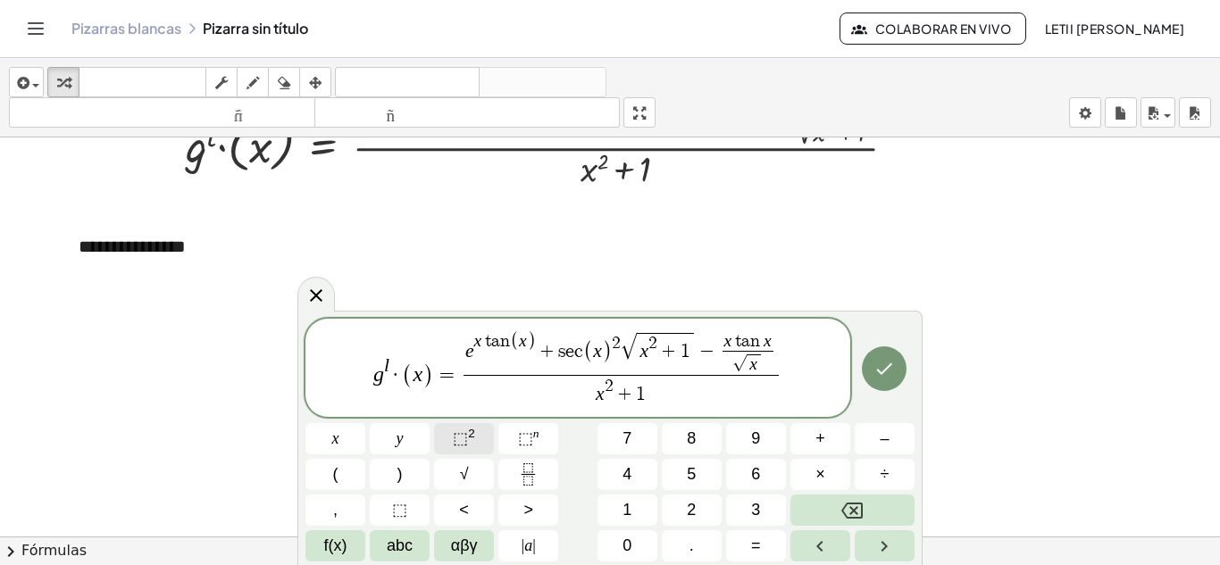
click at [459, 448] on span "⬚ 2" at bounding box center [464, 439] width 22 height 24
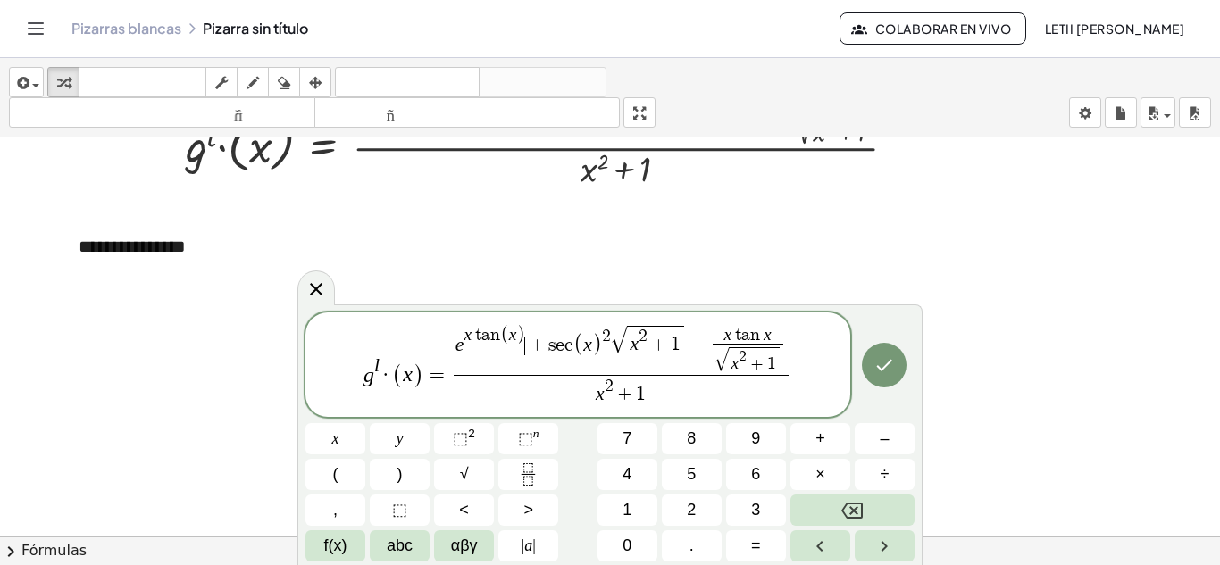
click at [527, 339] on span "+" at bounding box center [536, 347] width 23 height 20
click at [522, 335] on span ")" at bounding box center [521, 334] width 9 height 21
click at [884, 370] on icon "Hecho" at bounding box center [885, 366] width 16 height 12
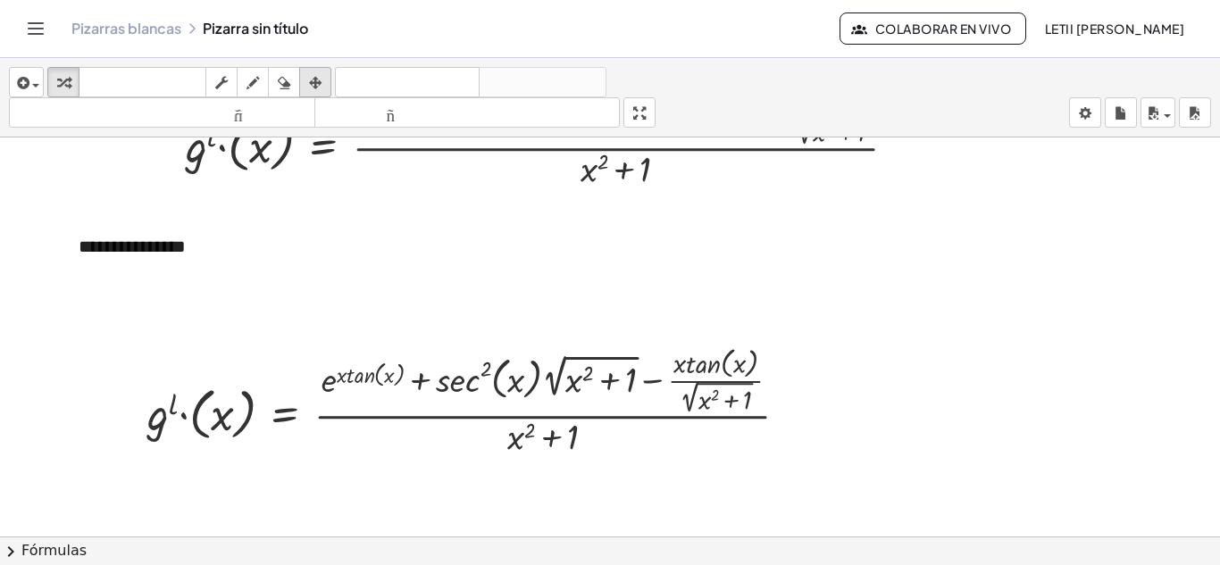
click at [308, 81] on div "button" at bounding box center [315, 81] width 23 height 21
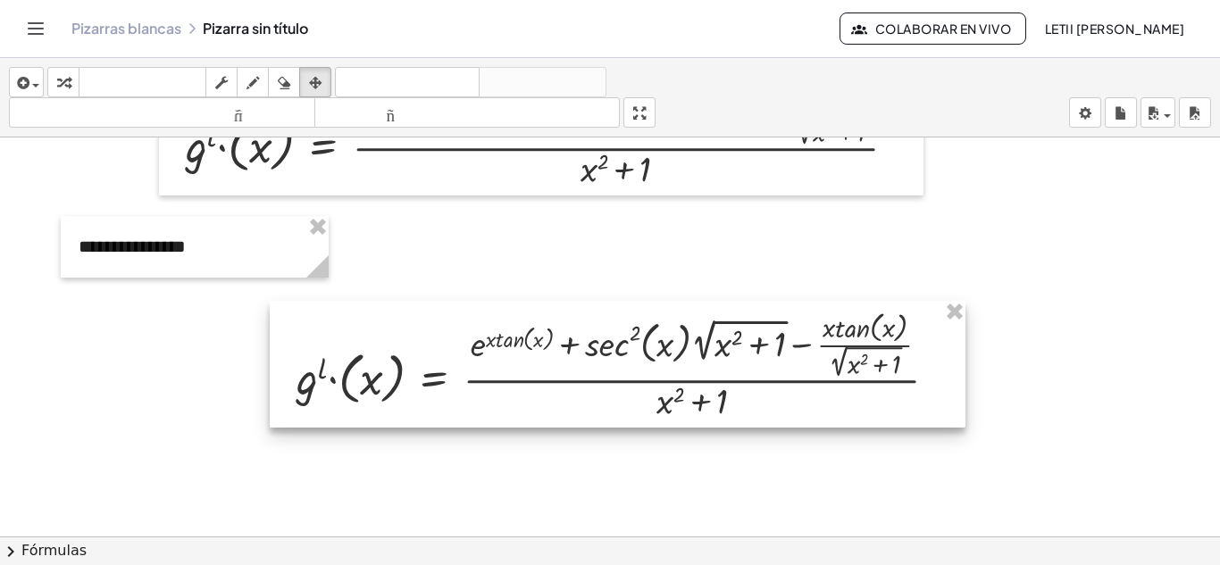
drag, startPoint x: 364, startPoint y: 418, endPoint x: 514, endPoint y: 382, distance: 153.4
click at [514, 382] on div at bounding box center [618, 364] width 696 height 127
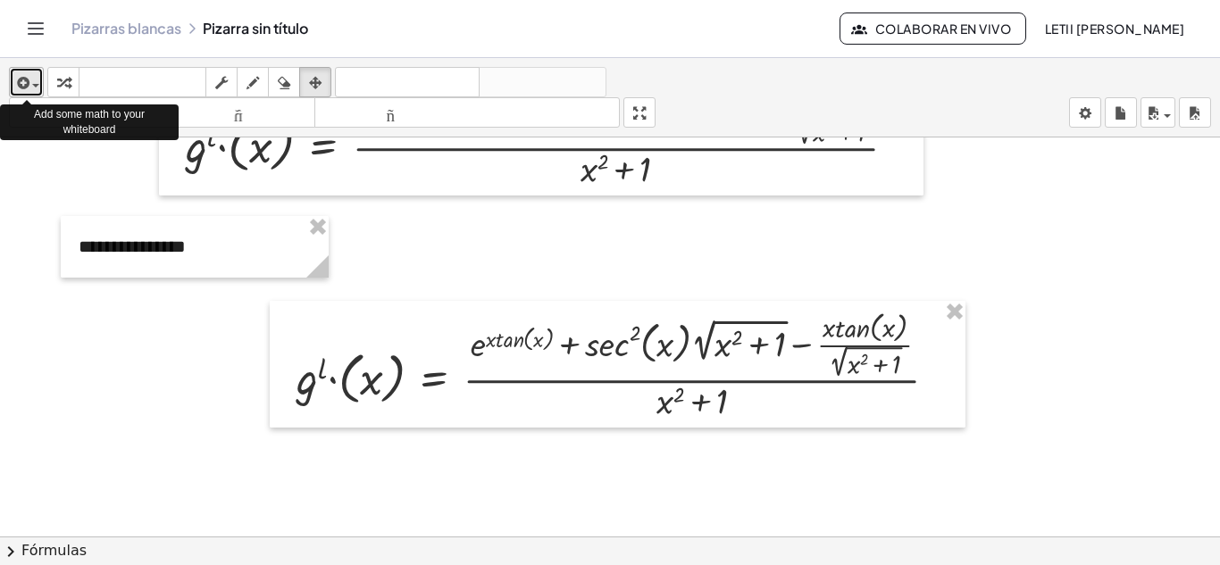
click at [39, 79] on div "button" at bounding box center [26, 81] width 26 height 21
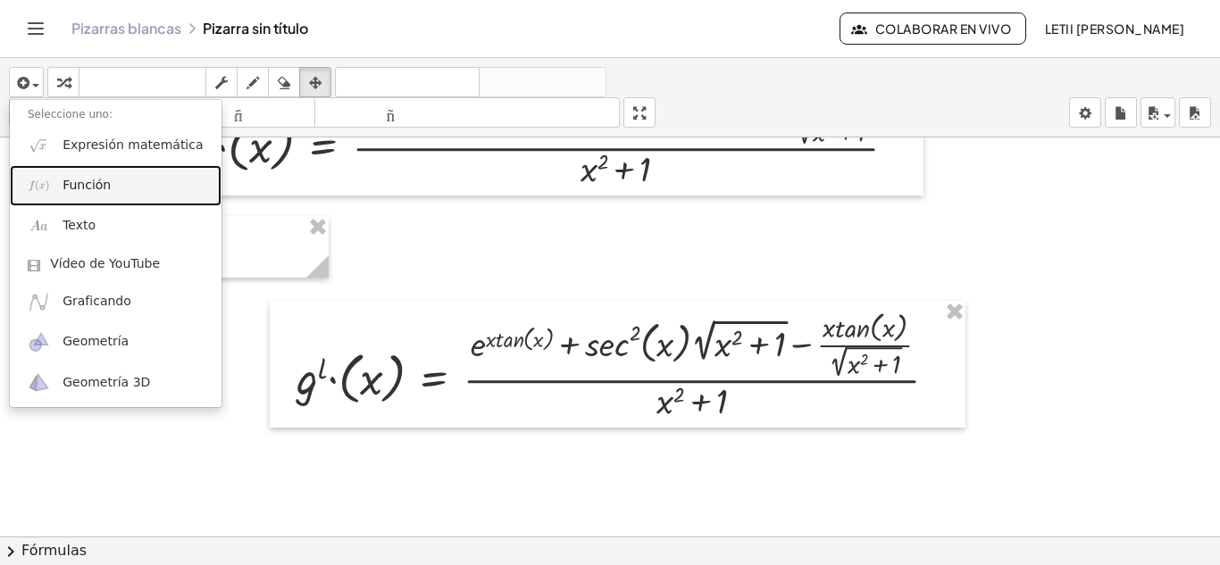
click at [59, 188] on link "Función" at bounding box center [116, 185] width 212 height 40
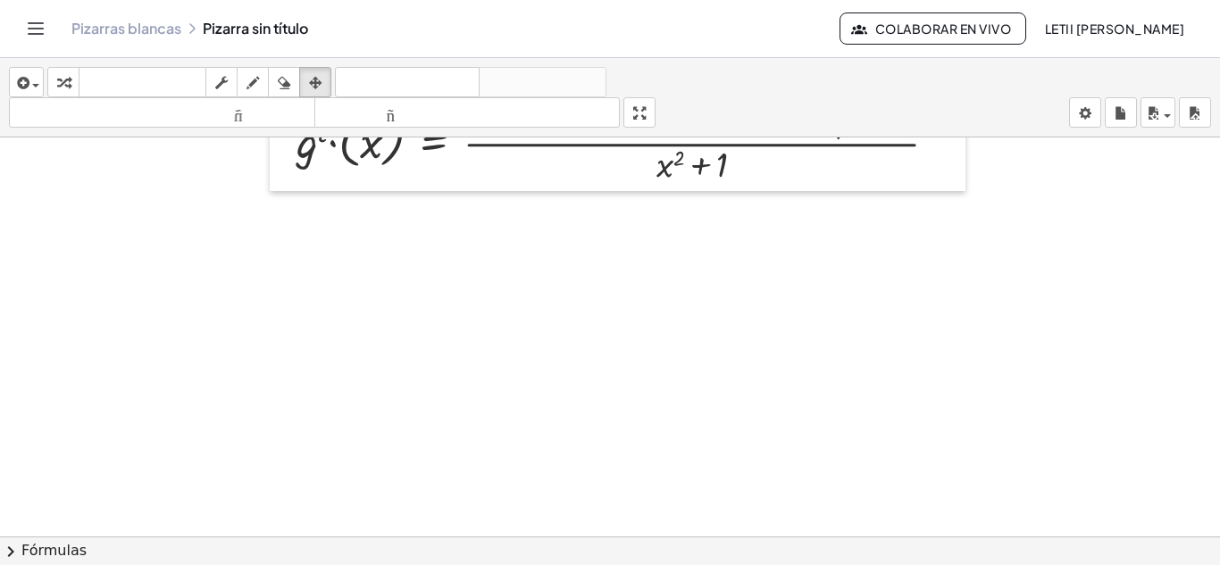
scroll to position [2663, 0]
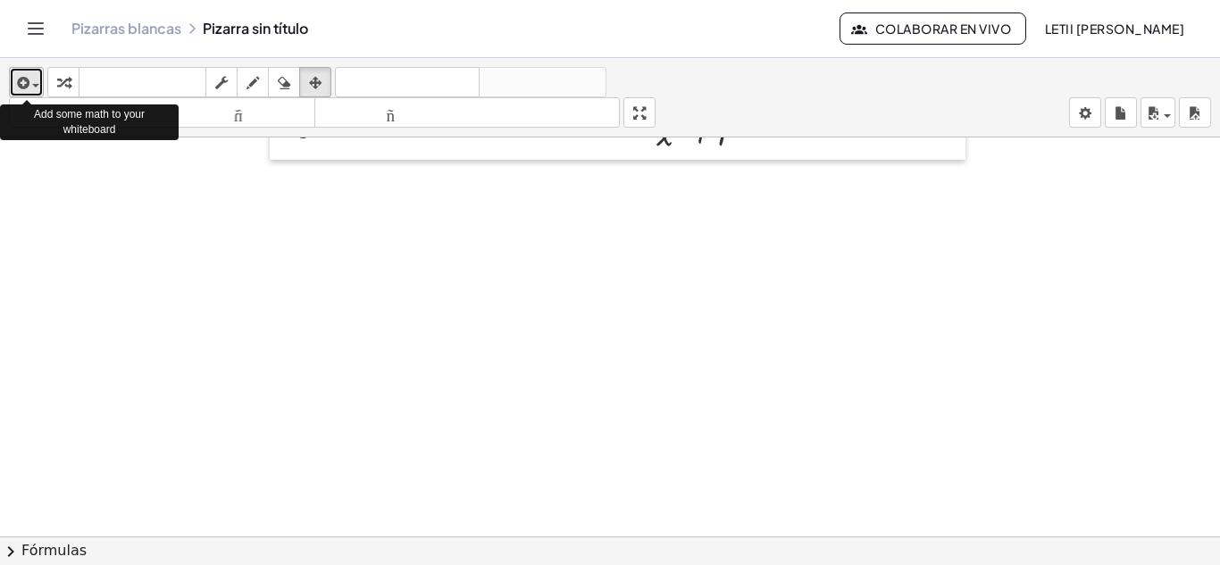
click at [16, 79] on icon "button" at bounding box center [21, 82] width 16 height 21
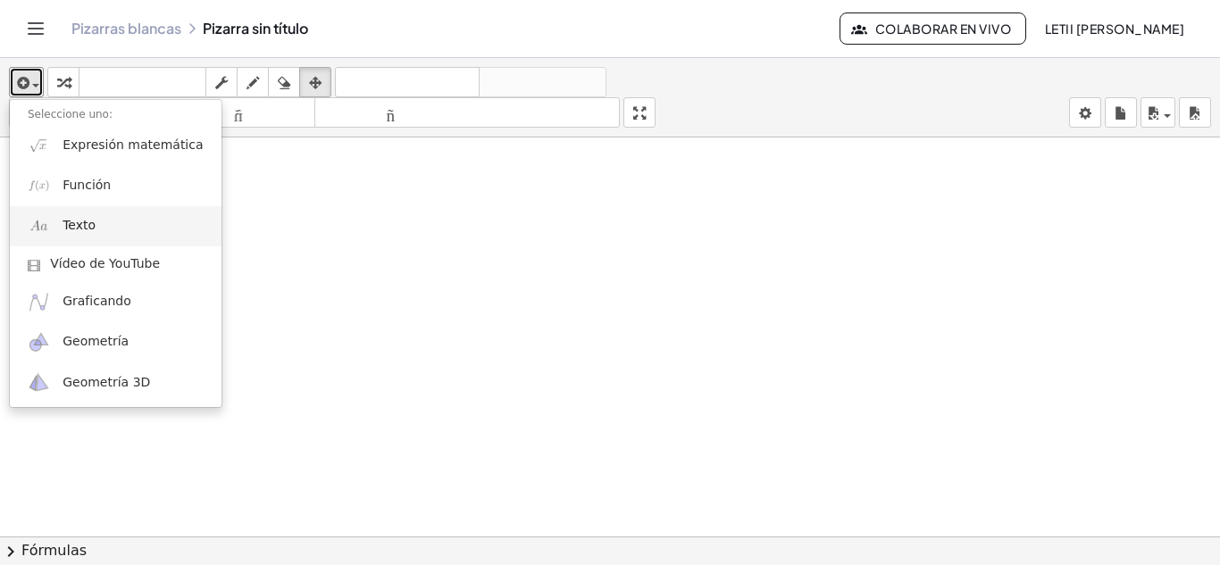
scroll to position [2794, 0]
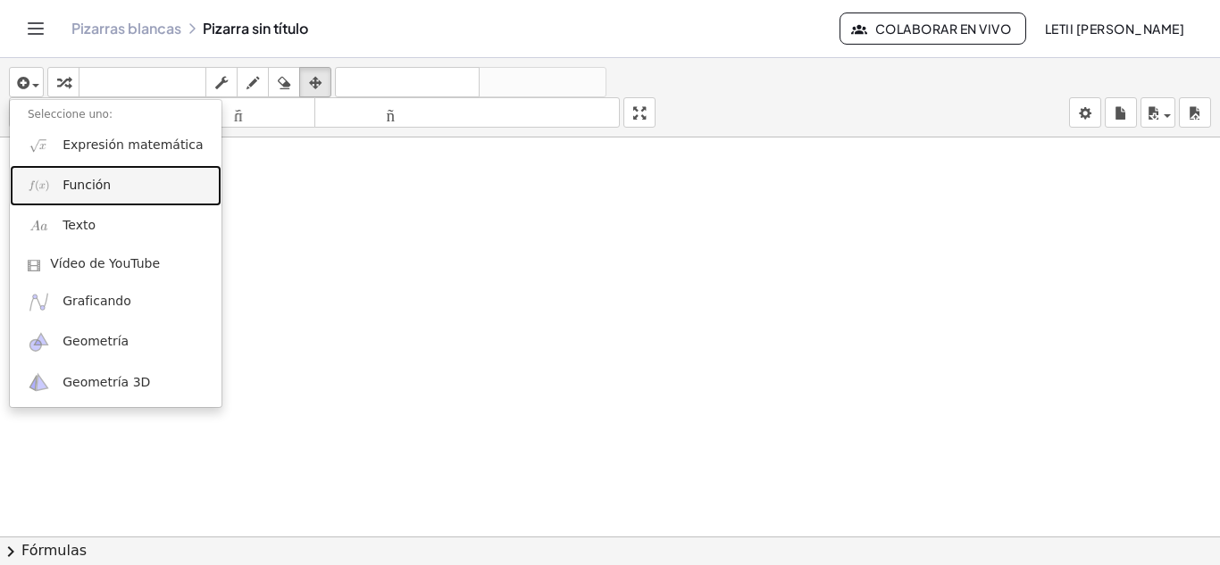
click at [103, 192] on span "Función" at bounding box center [87, 186] width 48 height 18
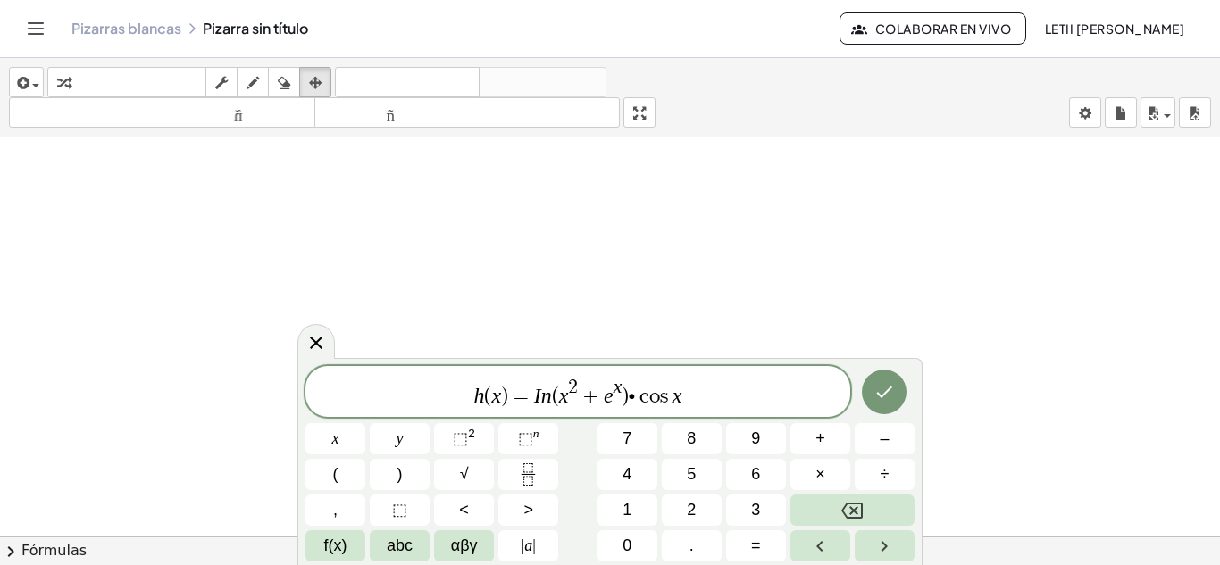
click at [633, 399] on span "h ( x ) = I n ( x 2 + e x ) ∙ c o s x ​" at bounding box center [577, 393] width 545 height 32
click at [835, 475] on button "×" at bounding box center [820, 474] width 60 height 31
click at [900, 388] on button "Hecho" at bounding box center [884, 392] width 45 height 45
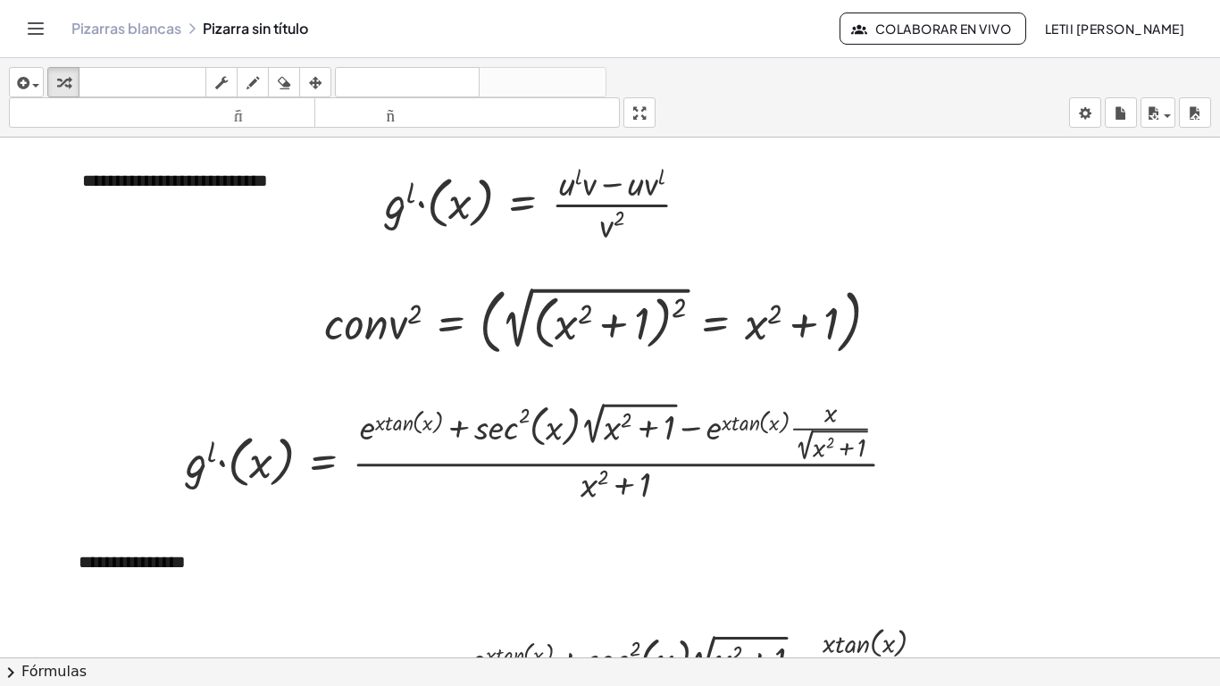
scroll to position [2086, 0]
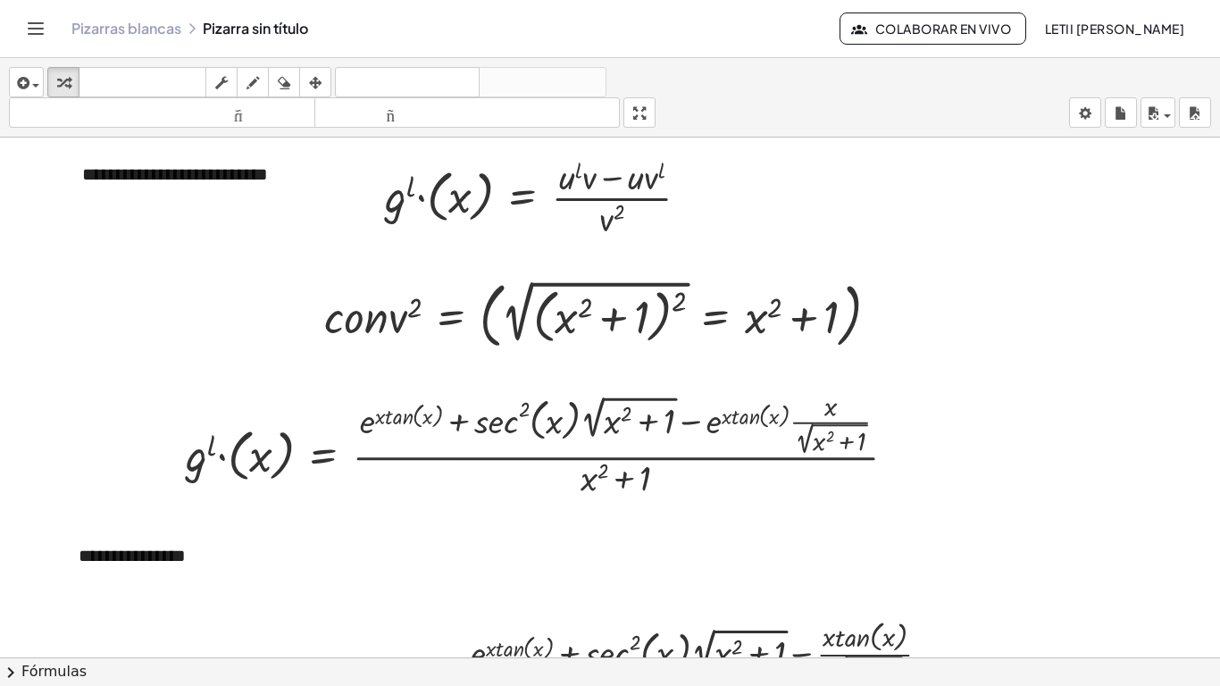
click at [672, 564] on div at bounding box center [624, 673] width 673 height 118
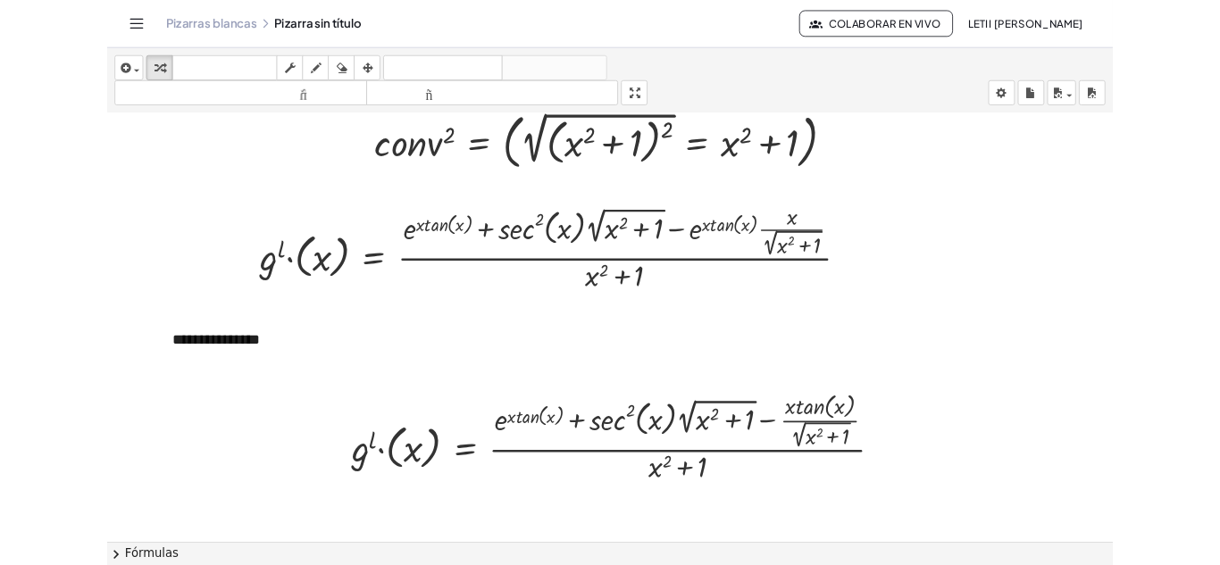
scroll to position [2265, 0]
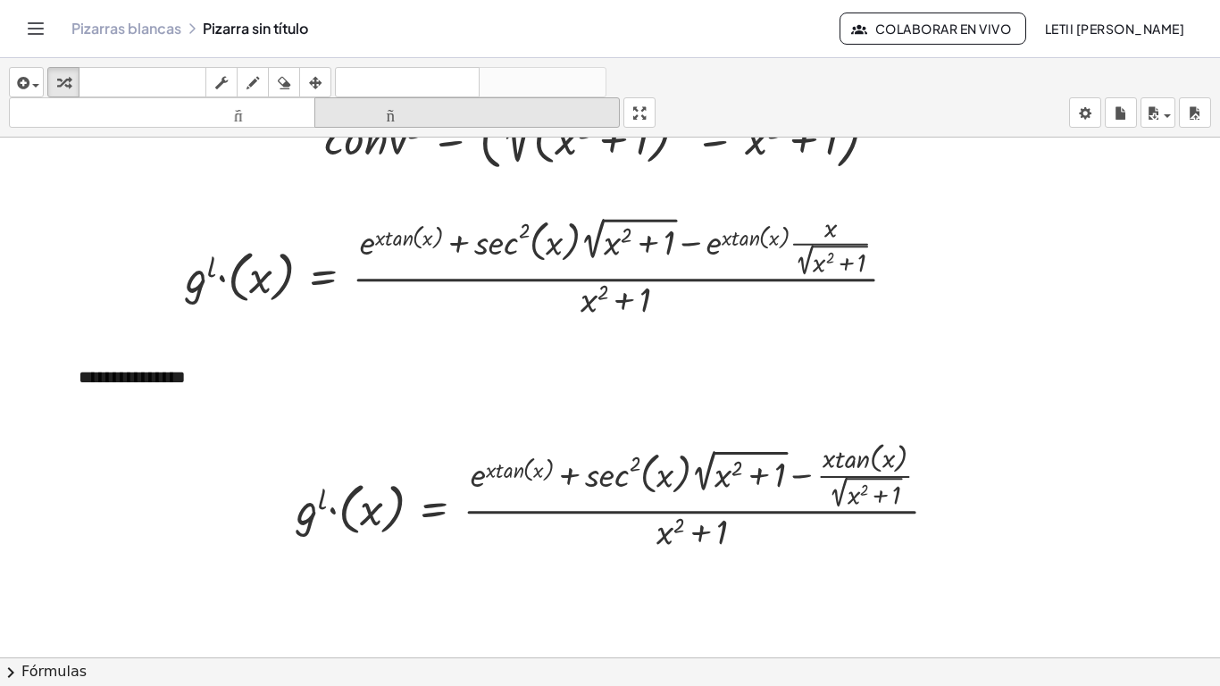
click at [313, 79] on icon "button" at bounding box center [315, 82] width 13 height 21
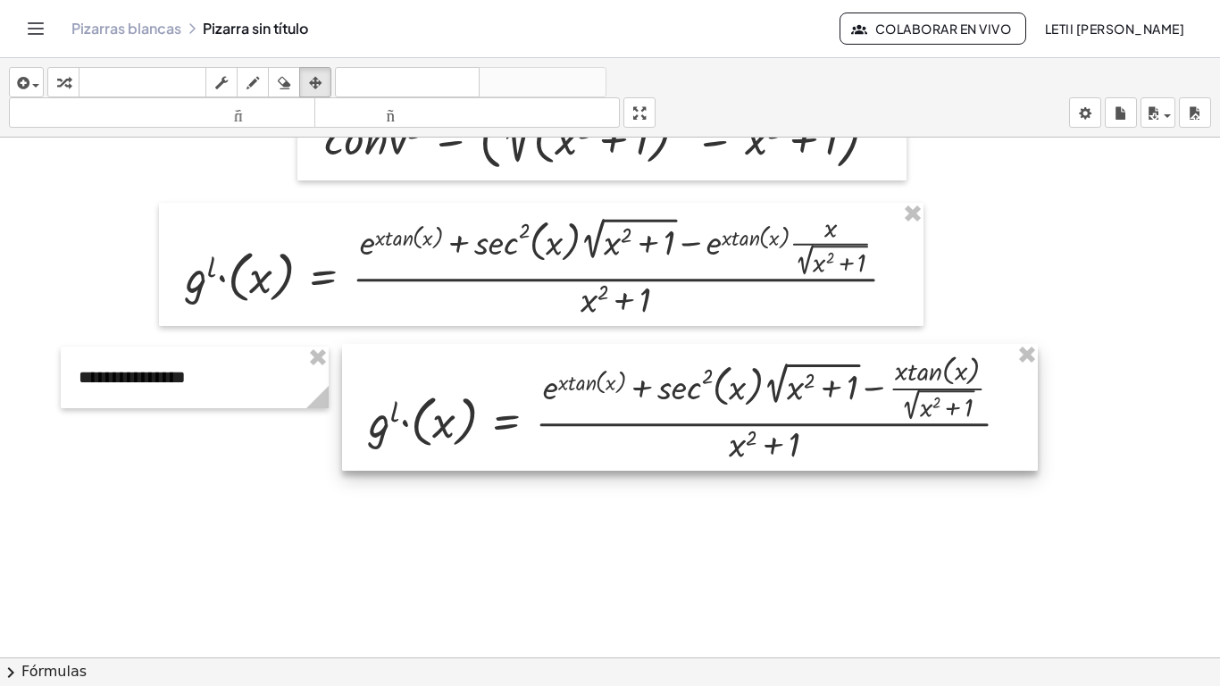
drag, startPoint x: 520, startPoint y: 513, endPoint x: 591, endPoint y: 425, distance: 113.0
click at [591, 425] on div at bounding box center [690, 407] width 696 height 127
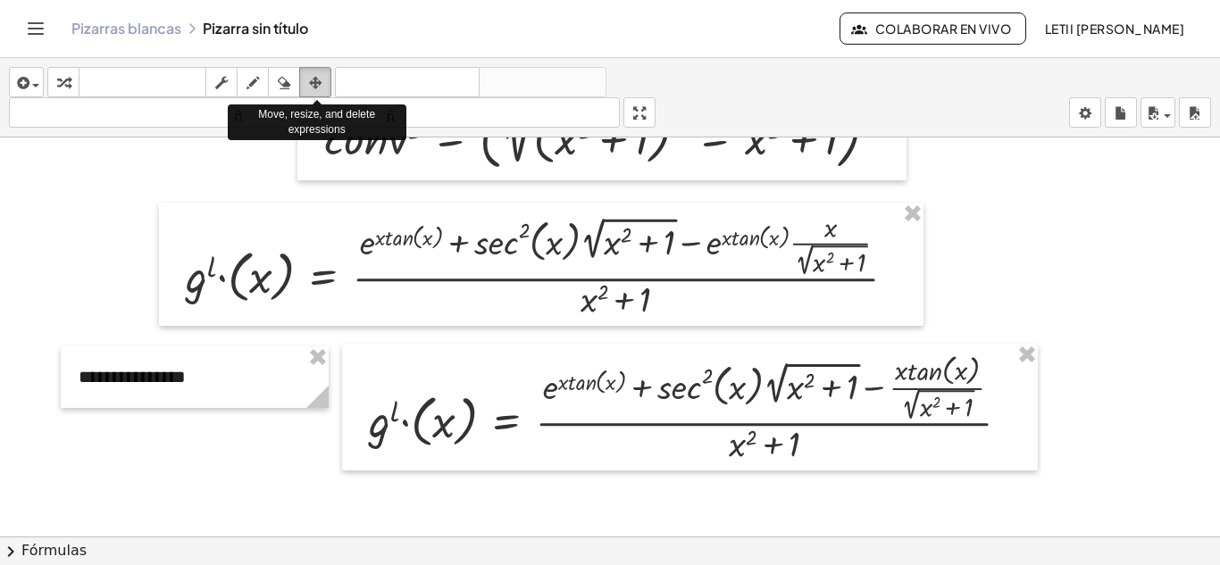
click at [310, 79] on icon "button" at bounding box center [315, 82] width 13 height 21
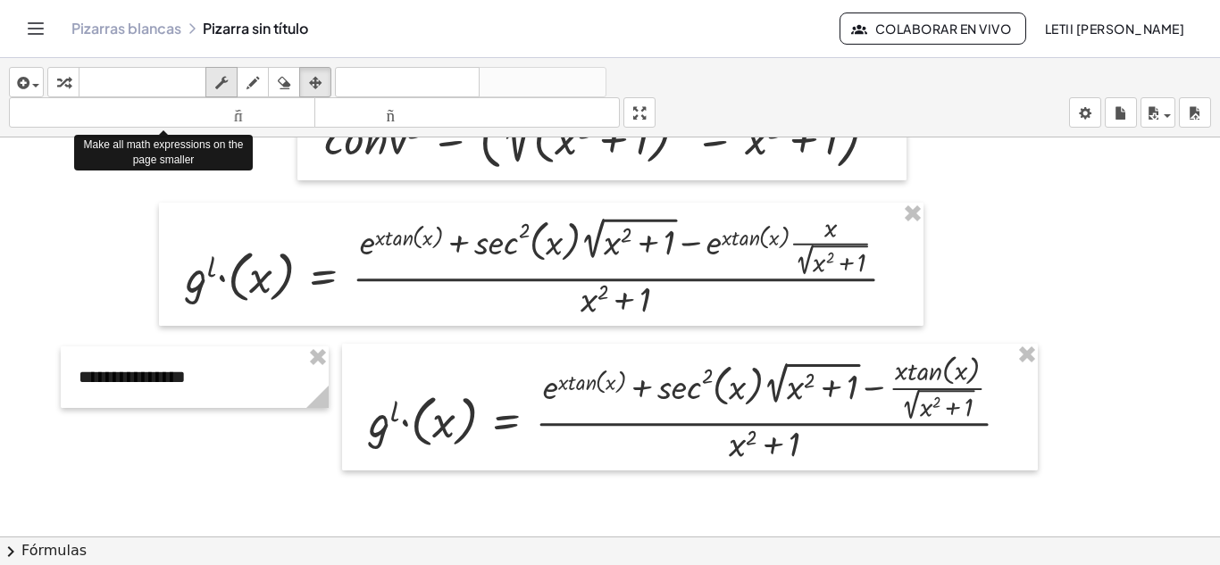
click at [230, 78] on div "button" at bounding box center [221, 81] width 23 height 21
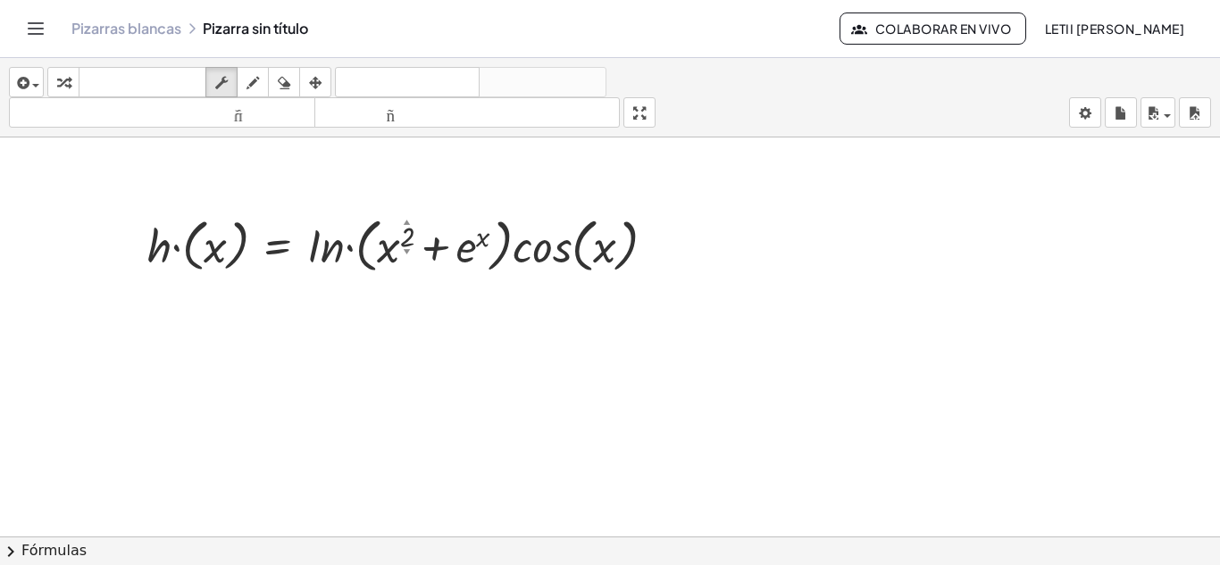
scroll to position [2622, 0]
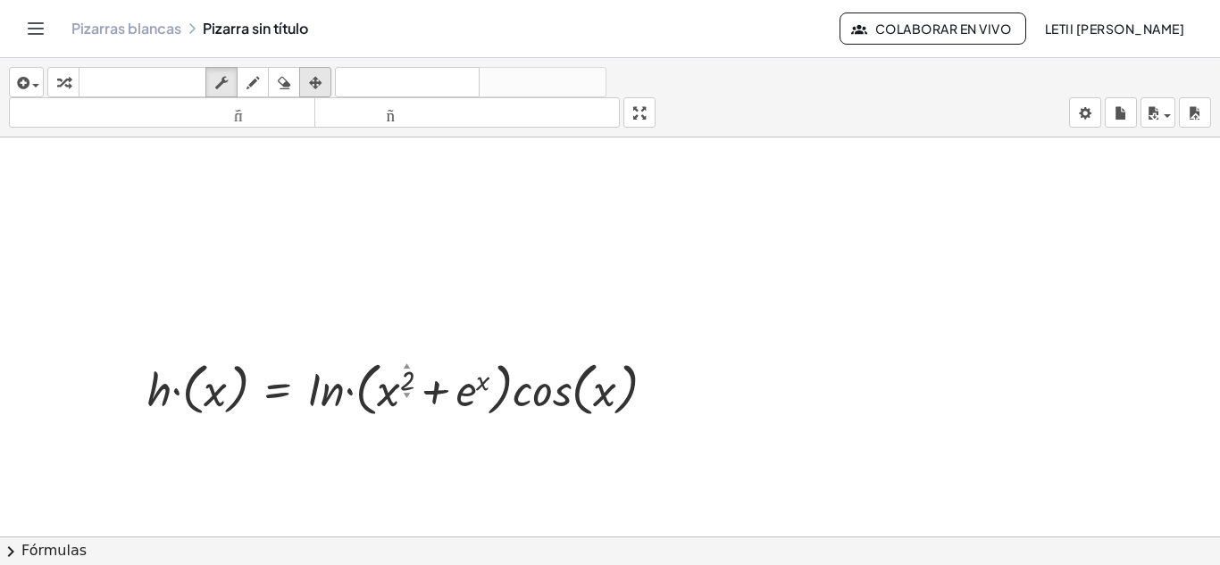
click at [318, 79] on icon "button" at bounding box center [315, 82] width 13 height 21
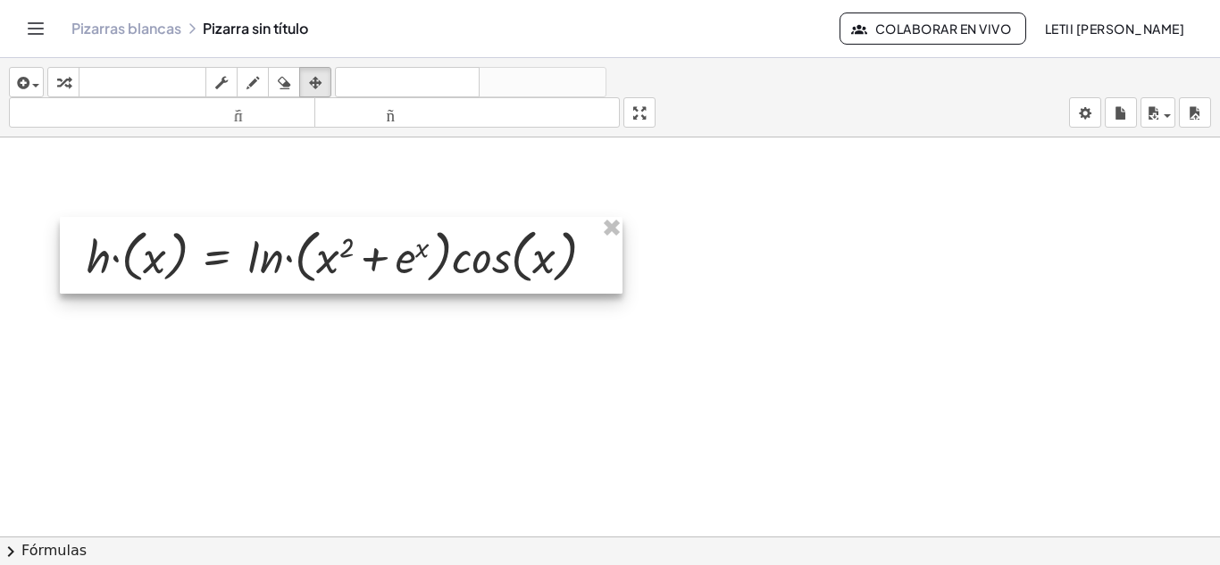
drag, startPoint x: 346, startPoint y: 403, endPoint x: 285, endPoint y: 270, distance: 146.3
click at [285, 270] on div at bounding box center [341, 255] width 563 height 77
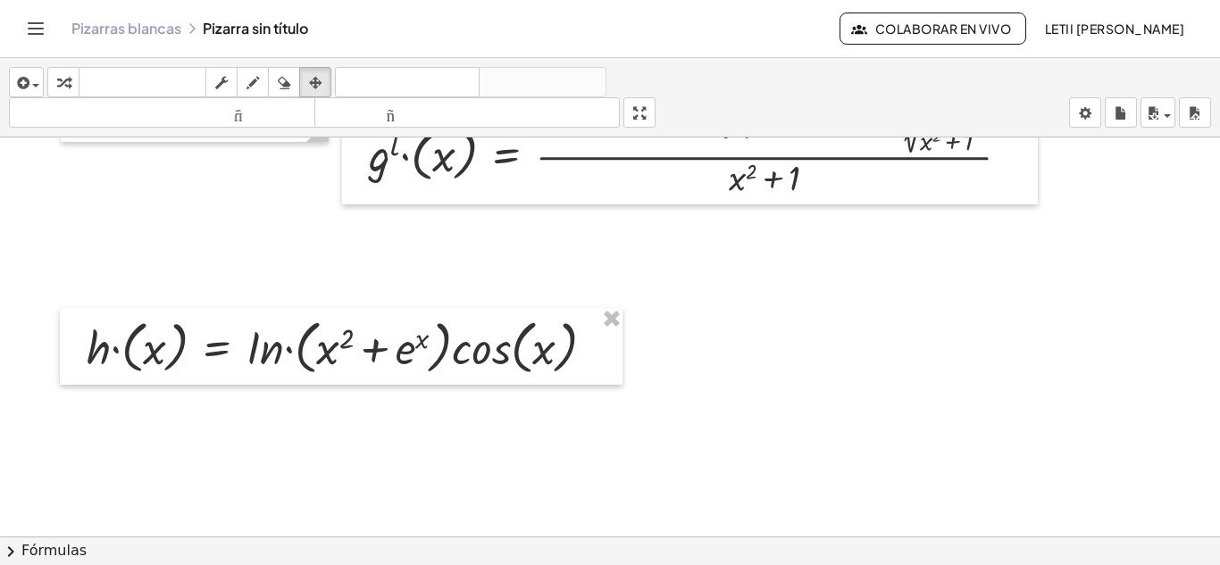
scroll to position [2533, 0]
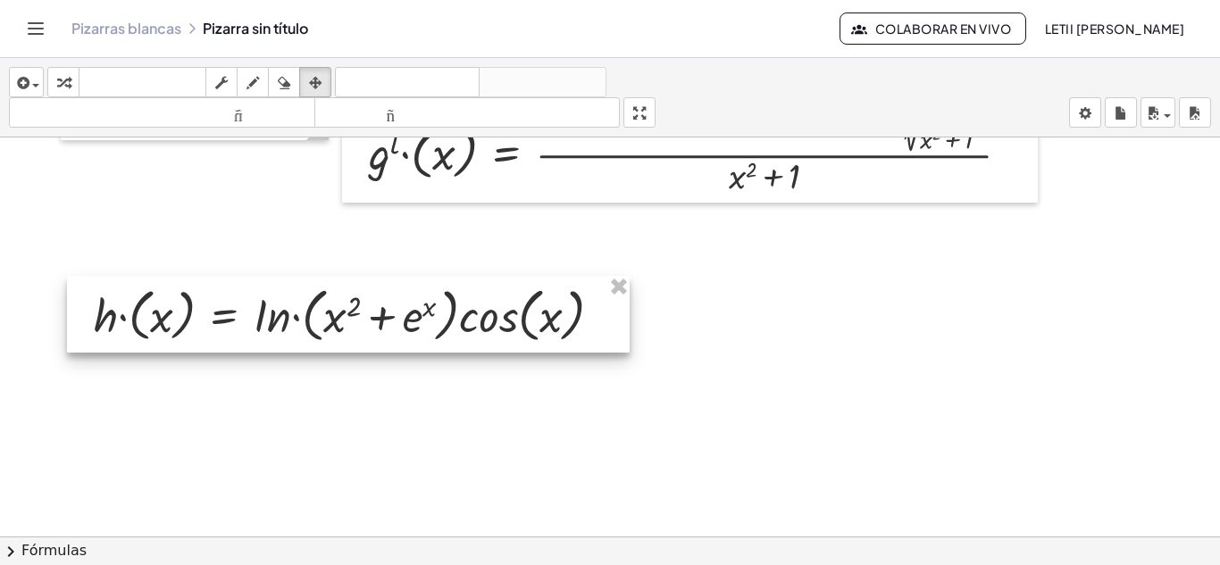
drag, startPoint x: 310, startPoint y: 363, endPoint x: 317, endPoint y: 332, distance: 31.2
click at [317, 332] on div at bounding box center [348, 314] width 563 height 77
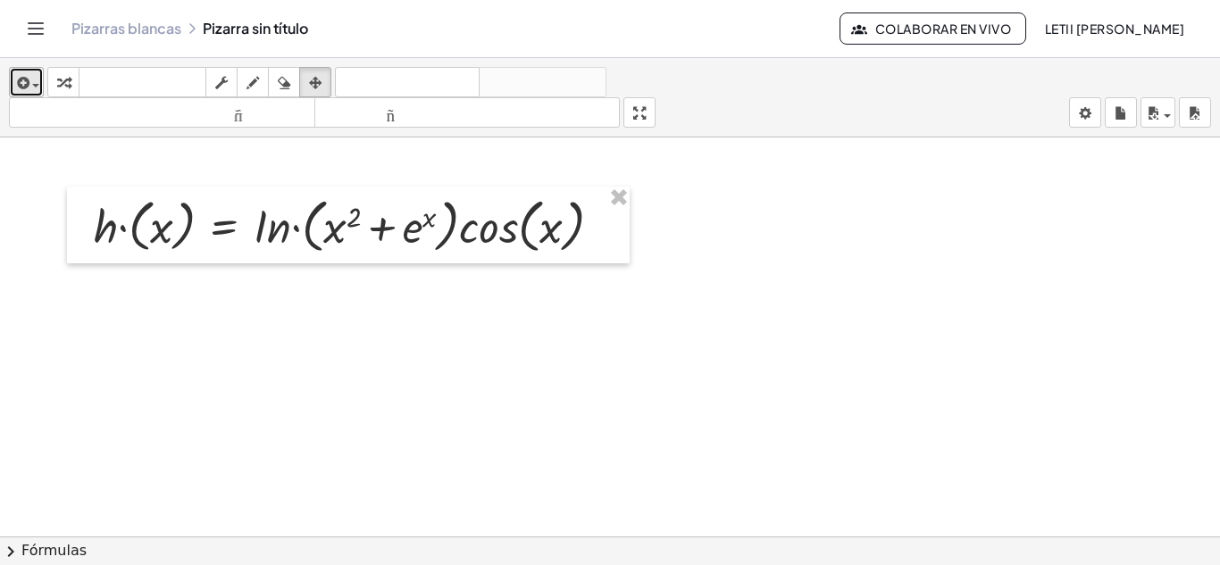
click at [35, 79] on div "button" at bounding box center [26, 81] width 26 height 21
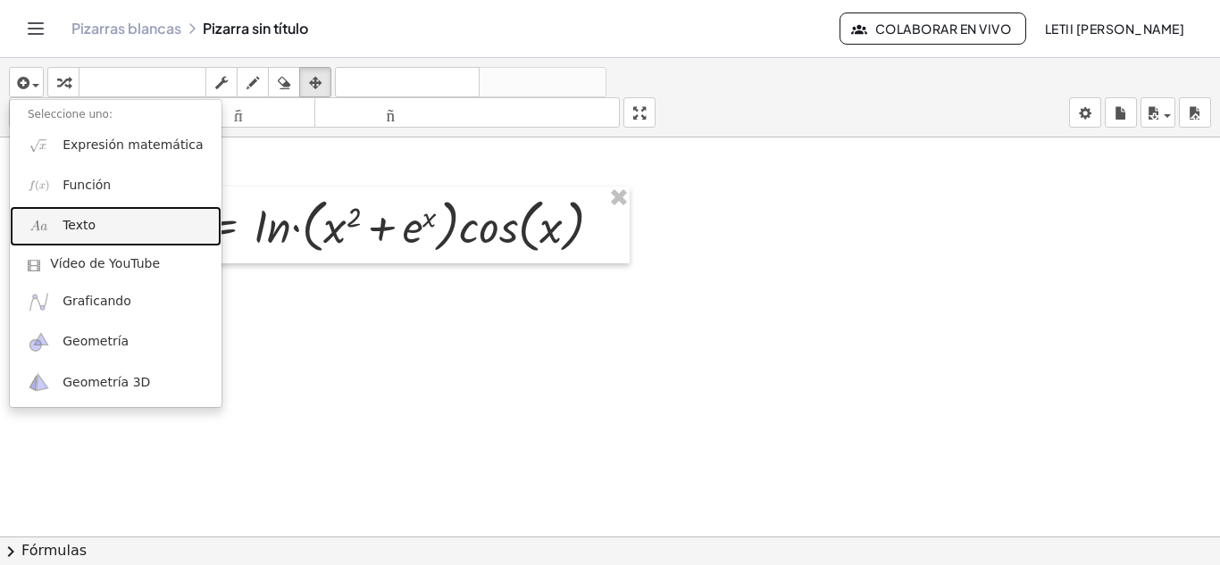
click at [73, 219] on font "Texto" at bounding box center [79, 225] width 33 height 14
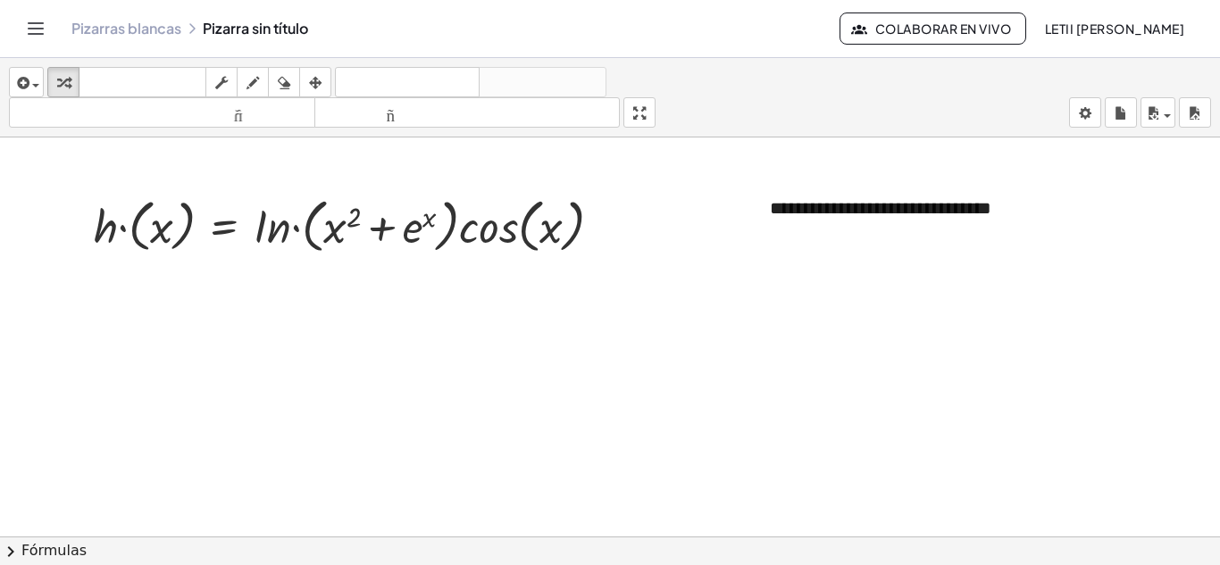
click at [313, 86] on icon "button" at bounding box center [315, 82] width 13 height 21
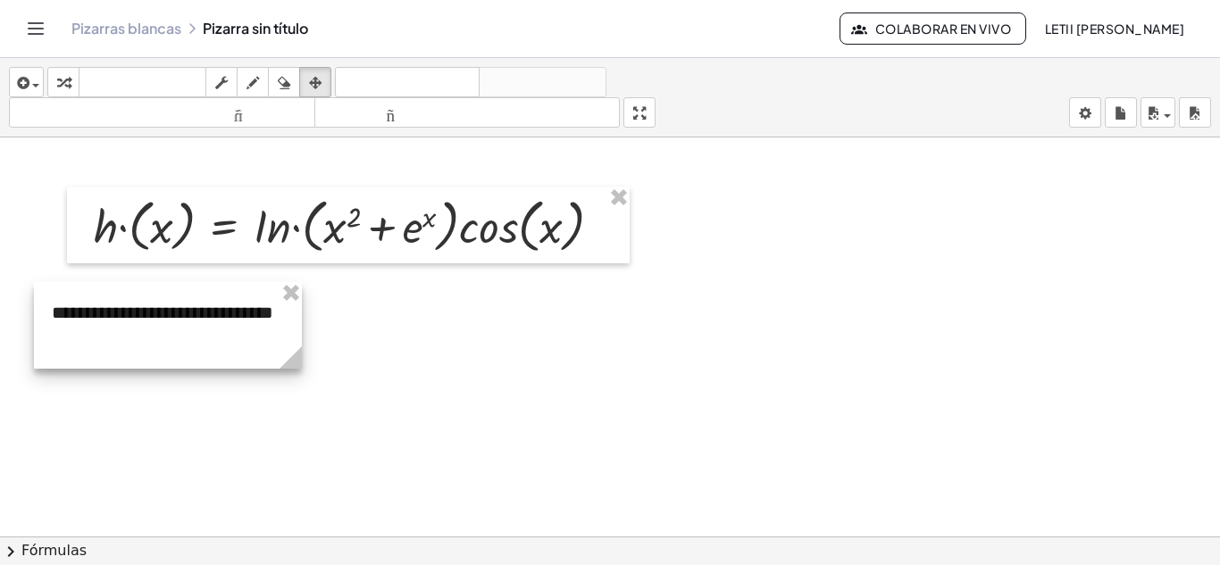
drag, startPoint x: 824, startPoint y: 236, endPoint x: 128, endPoint y: 322, distance: 701.9
click at [128, 322] on div at bounding box center [168, 325] width 268 height 87
click at [31, 82] on span "button" at bounding box center [31, 85] width 4 height 13
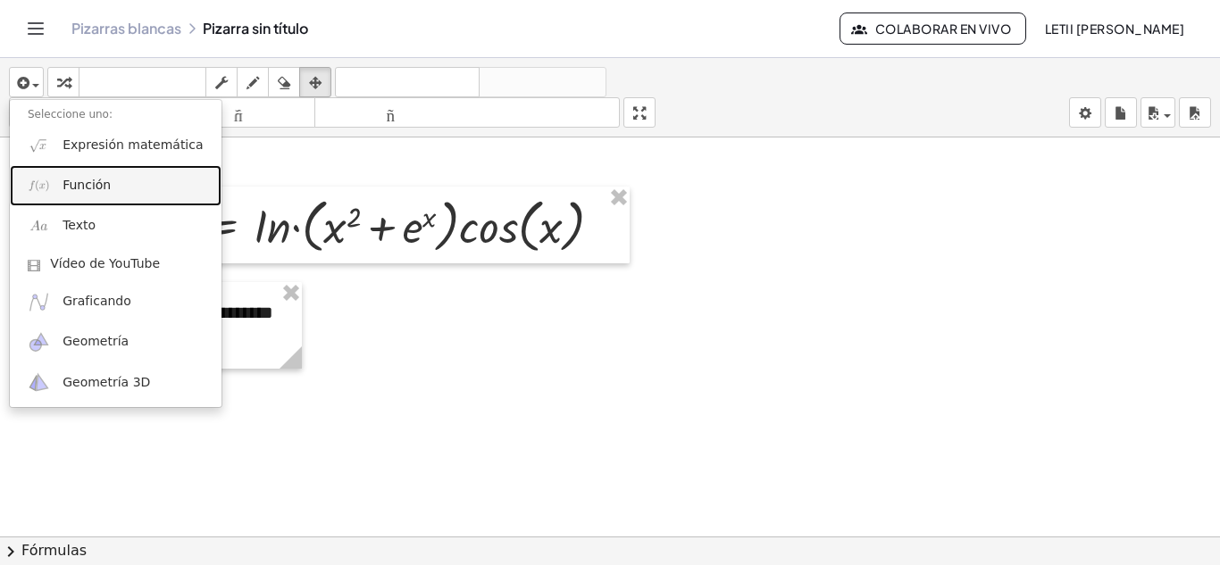
click at [103, 190] on font "Función" at bounding box center [87, 185] width 48 height 14
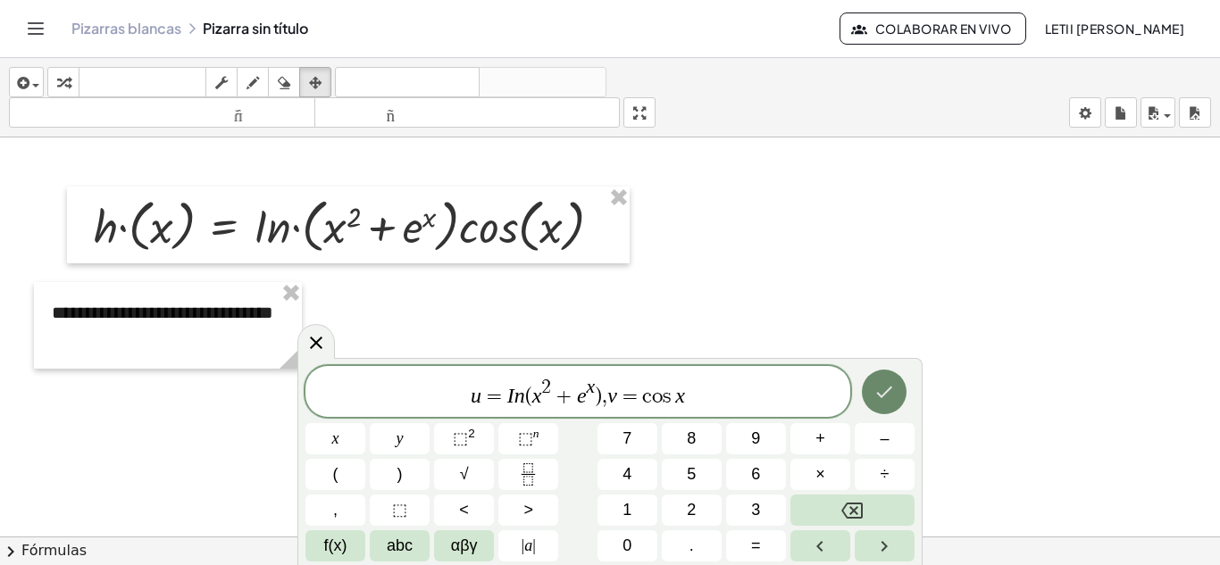
click at [898, 395] on button "Hecho" at bounding box center [884, 392] width 45 height 45
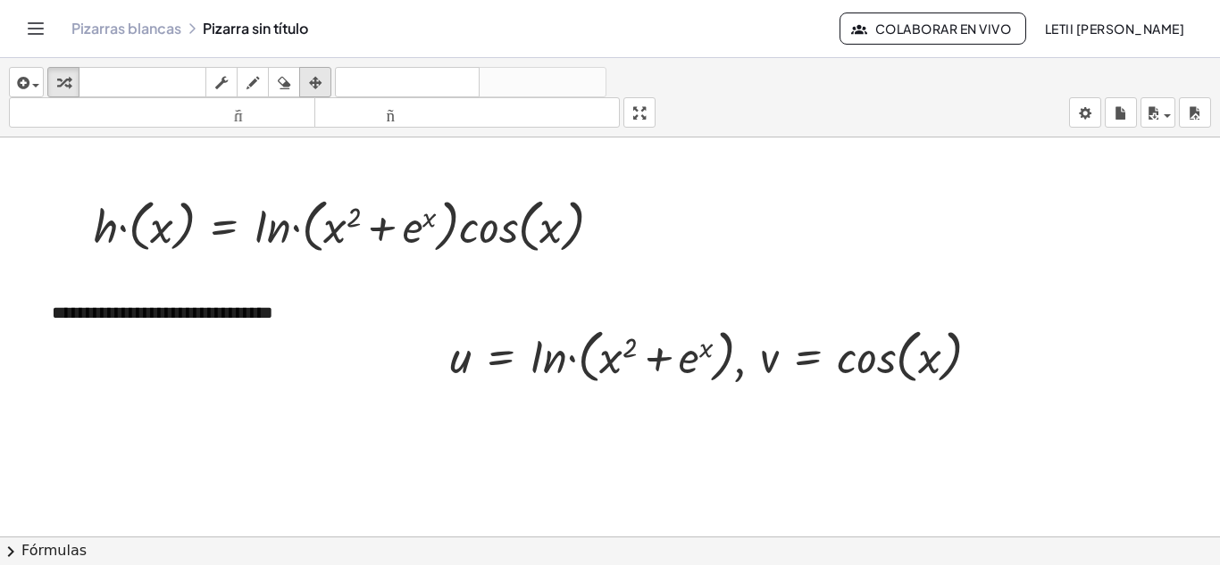
click at [313, 86] on icon "button" at bounding box center [315, 82] width 13 height 21
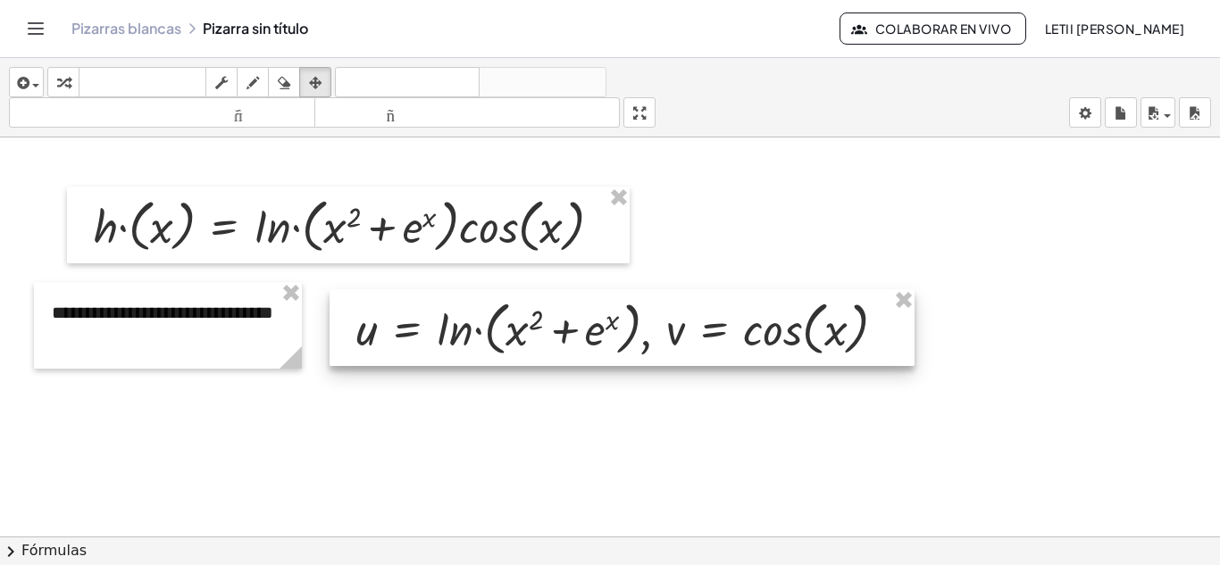
drag, startPoint x: 777, startPoint y: 360, endPoint x: 684, endPoint y: 332, distance: 96.9
click at [684, 332] on div at bounding box center [622, 327] width 585 height 77
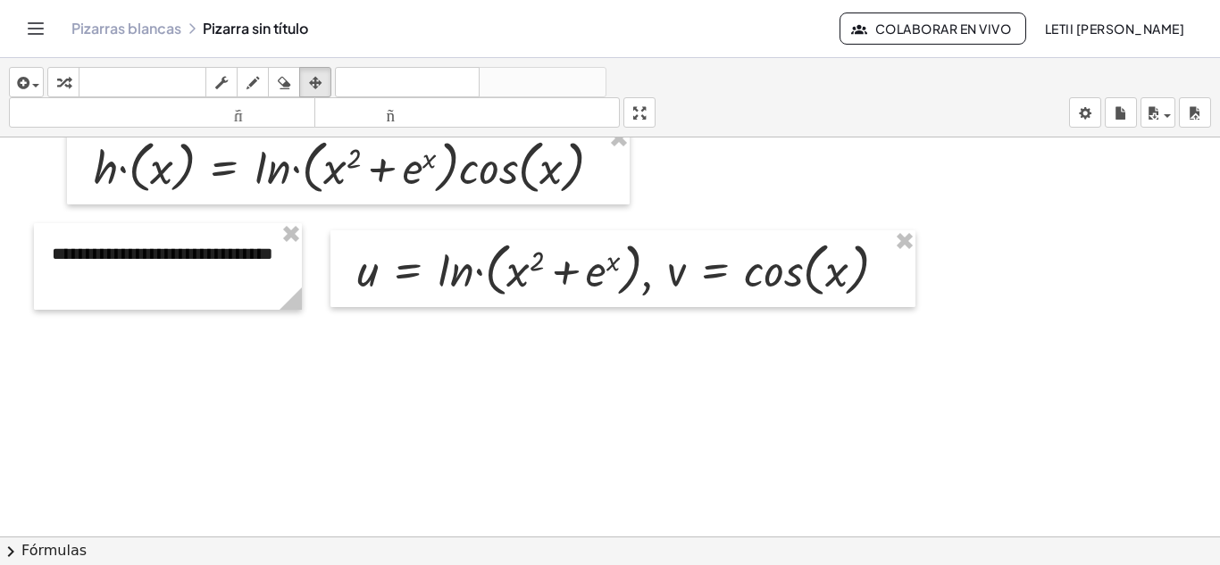
scroll to position [2711, 0]
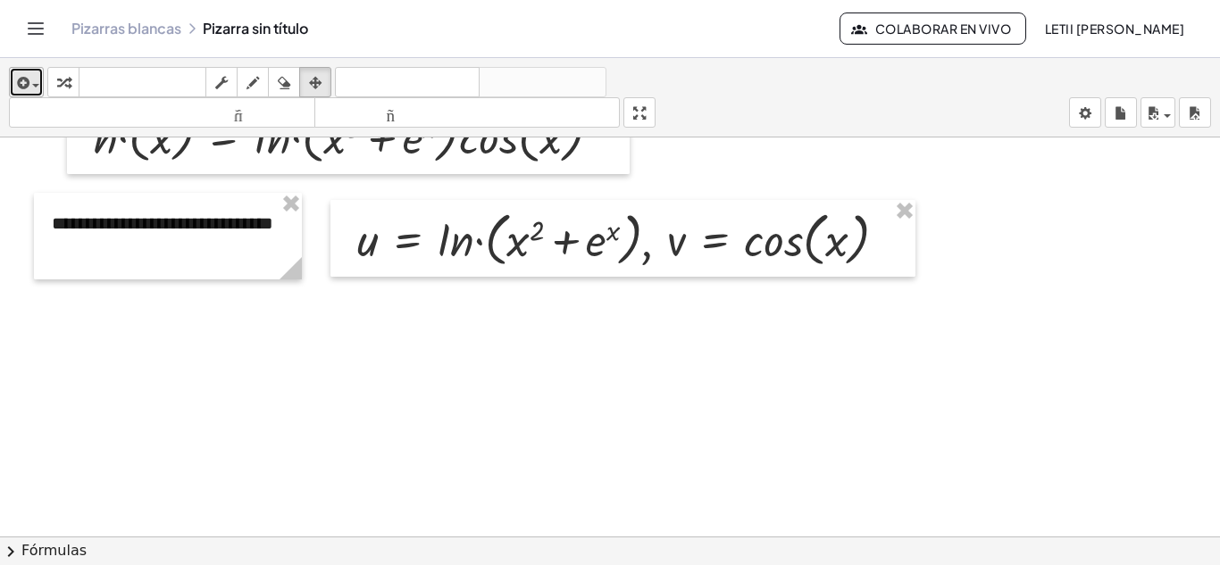
click at [34, 88] on div "button" at bounding box center [26, 81] width 26 height 21
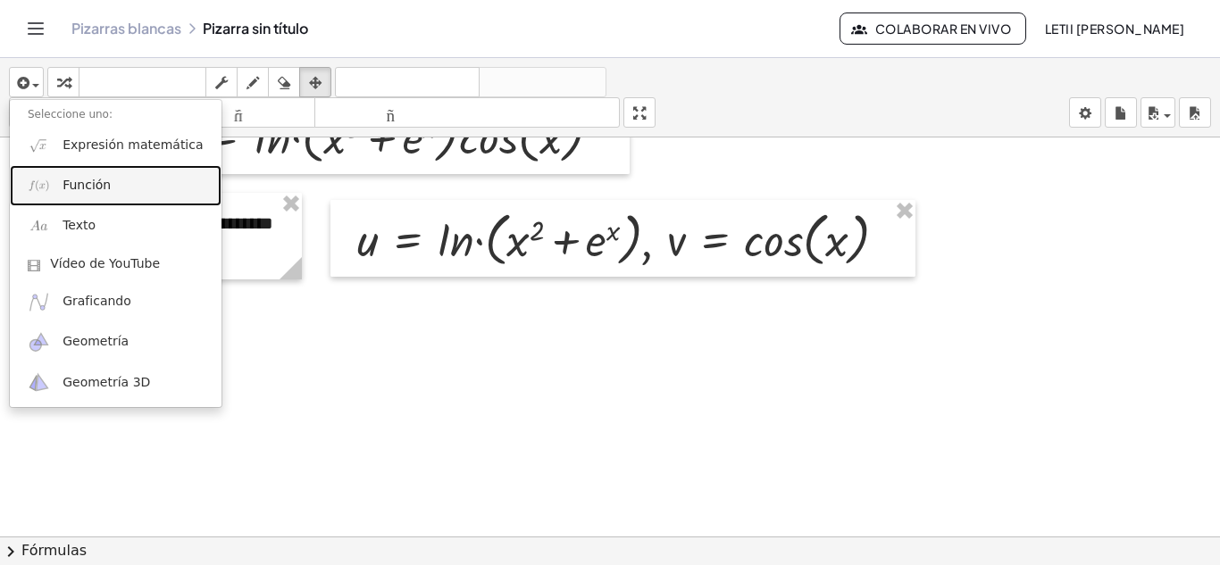
click at [88, 192] on font "Función" at bounding box center [87, 185] width 48 height 14
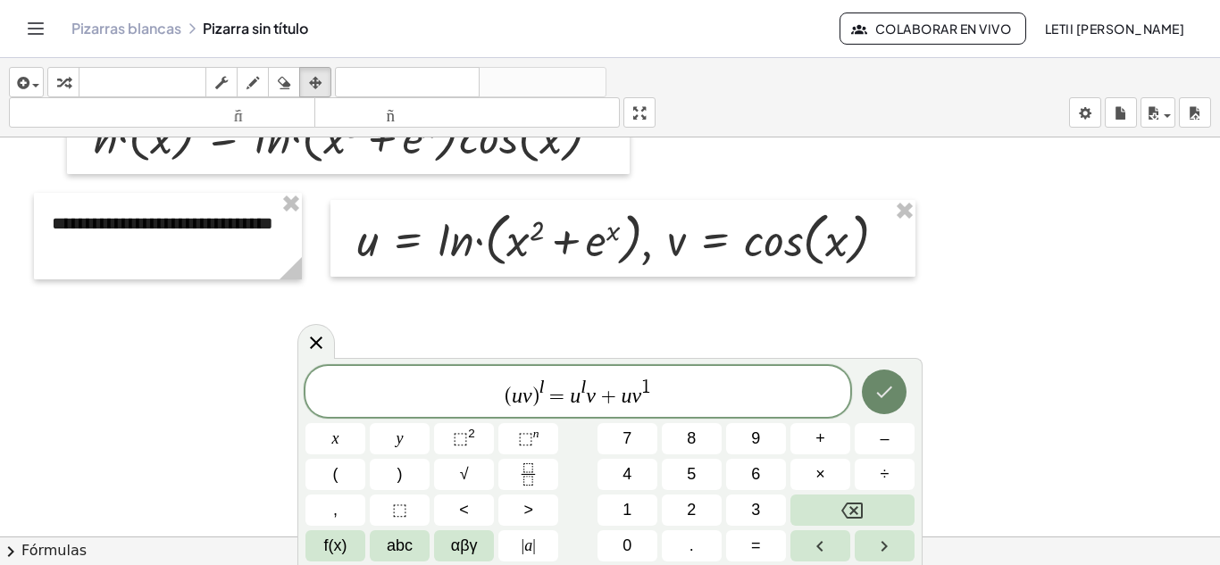
click at [884, 395] on icon "Hecho" at bounding box center [885, 393] width 16 height 12
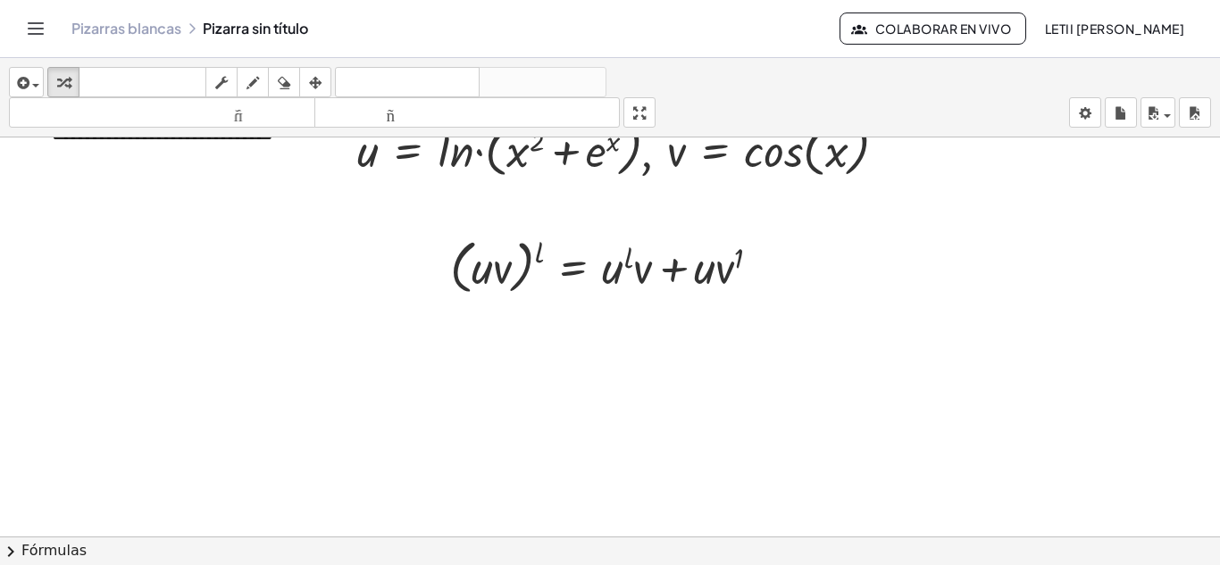
scroll to position [2890, 0]
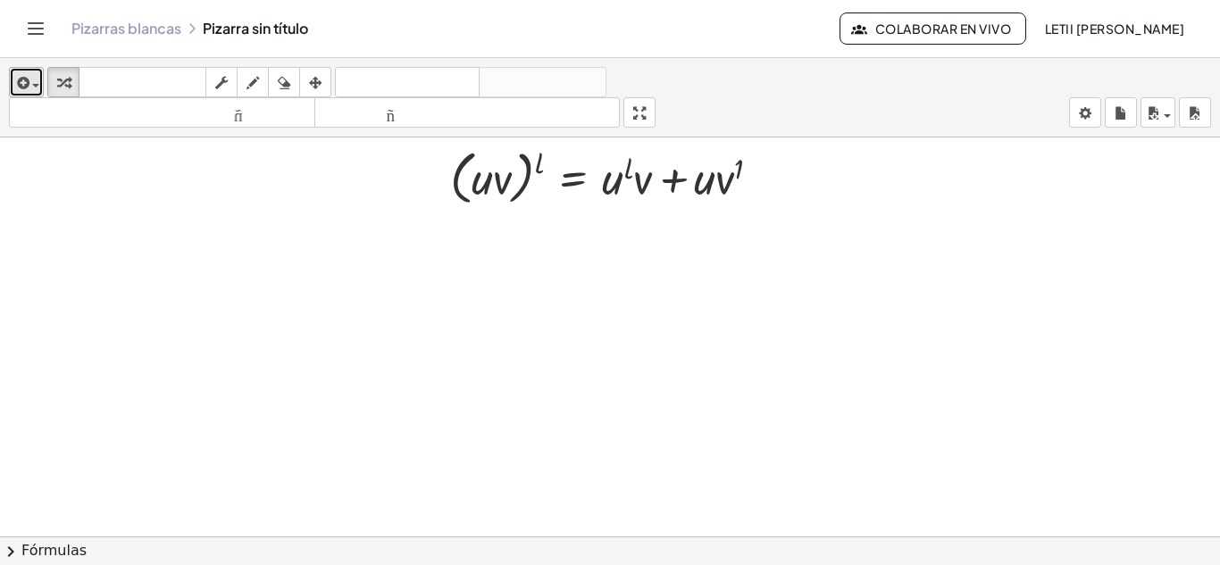
click at [20, 71] on div "button" at bounding box center [26, 81] width 26 height 21
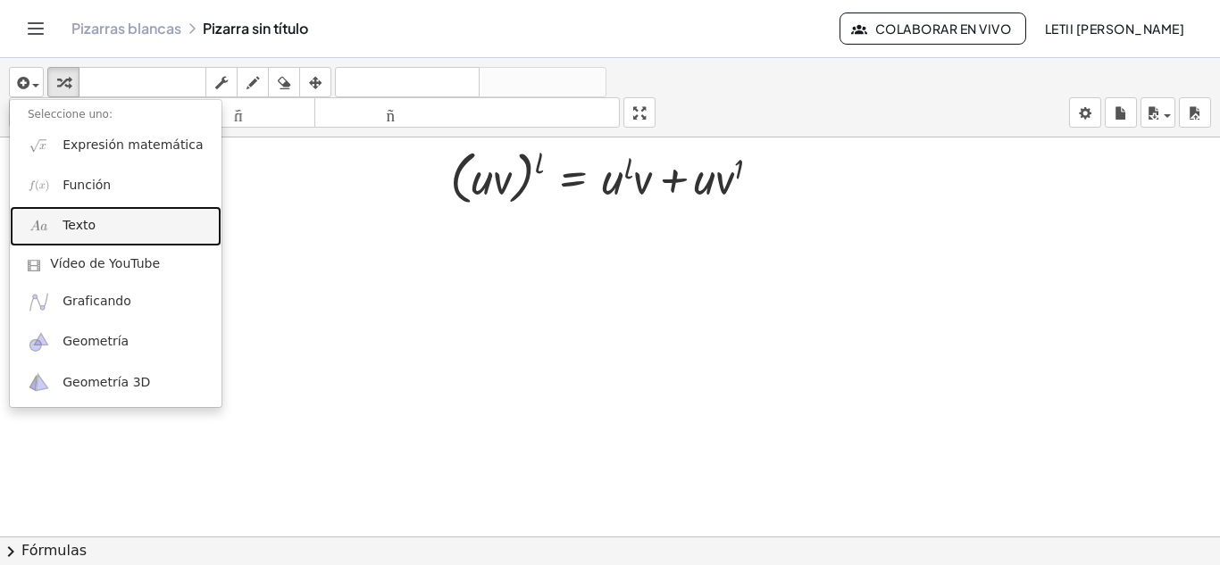
click at [88, 236] on link "Texto" at bounding box center [116, 226] width 212 height 40
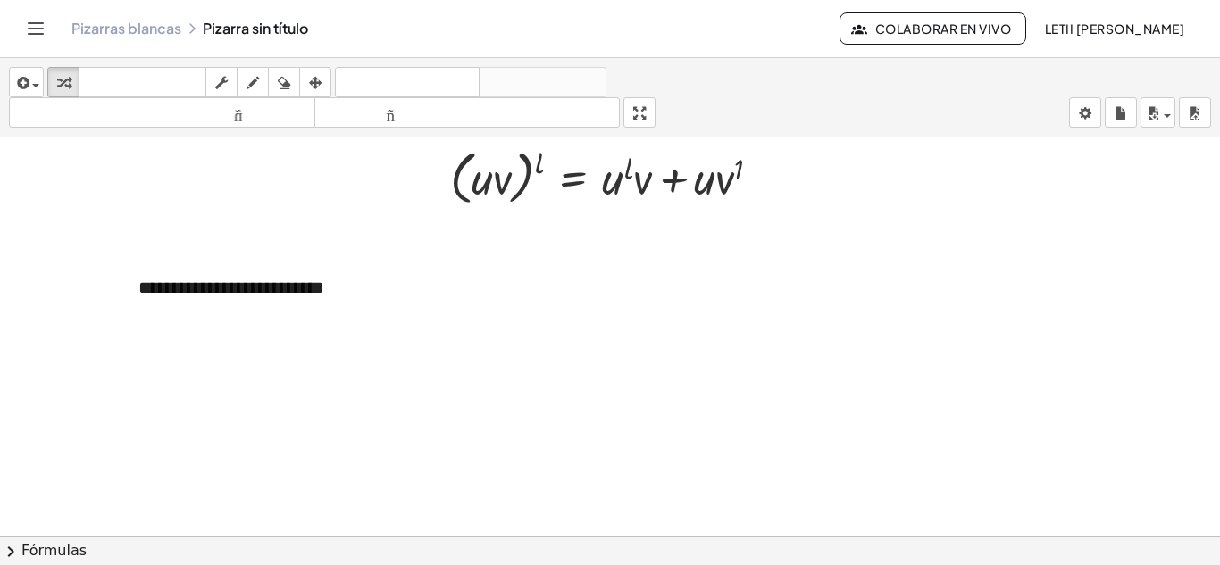
click at [29, 82] on span "button" at bounding box center [31, 85] width 4 height 13
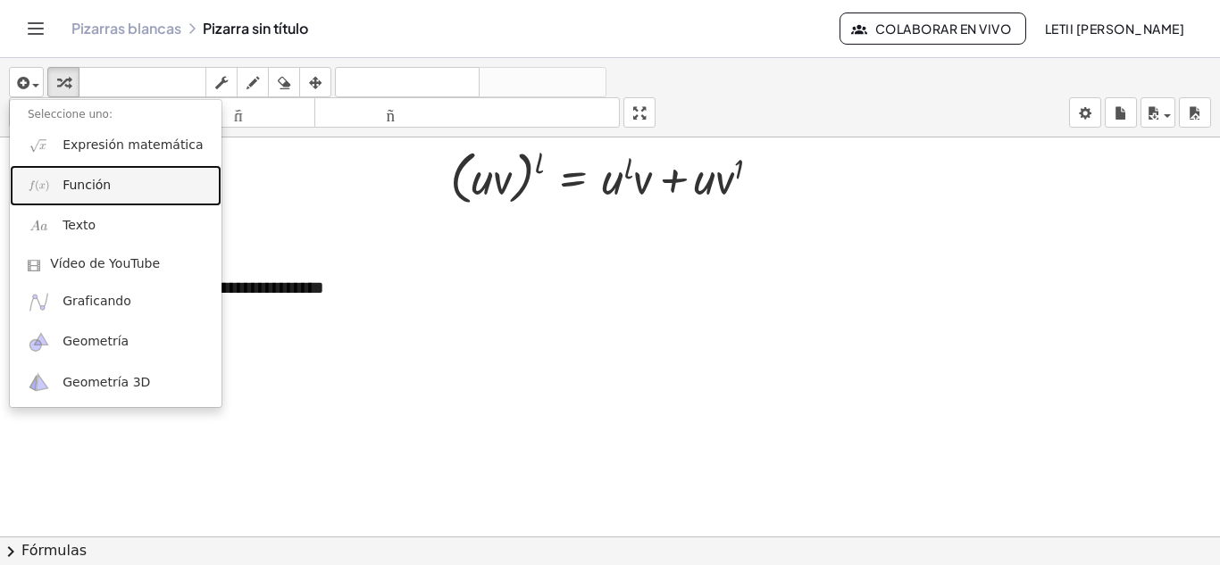
click at [90, 192] on font "Función" at bounding box center [87, 185] width 48 height 14
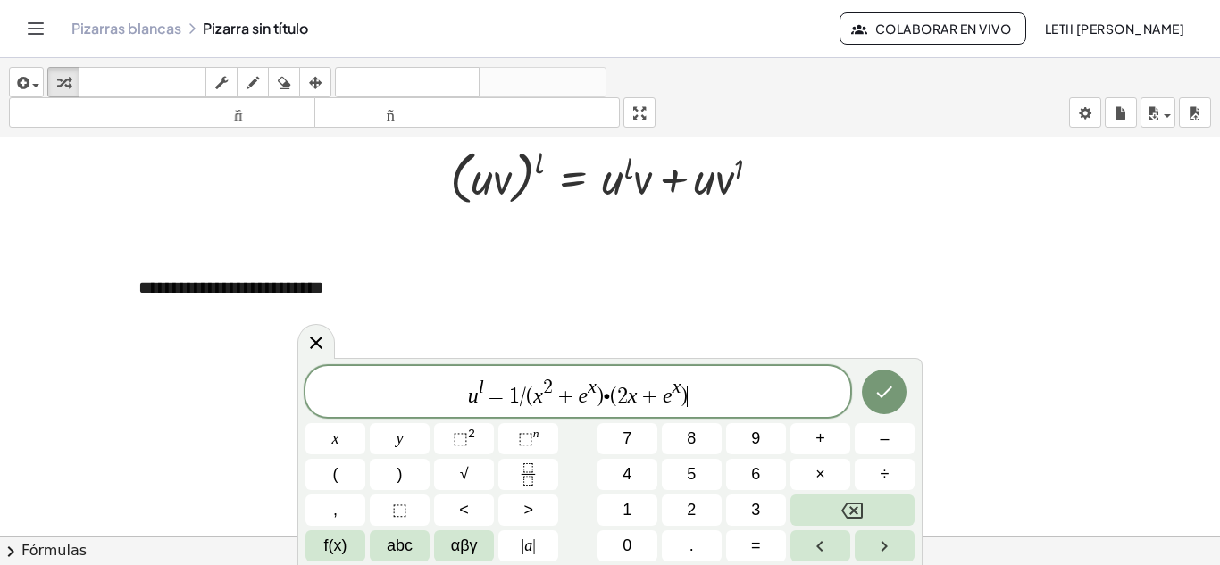
click at [609, 398] on span "u l = 1 / ( x 2 + e x ) ∙ ( 2 x + e x ) ​" at bounding box center [577, 393] width 545 height 32
click at [817, 465] on span "×" at bounding box center [820, 475] width 10 height 24
click at [509, 395] on span "1" at bounding box center [511, 396] width 11 height 21
click at [531, 474] on icon "Fraction" at bounding box center [528, 475] width 22 height 22
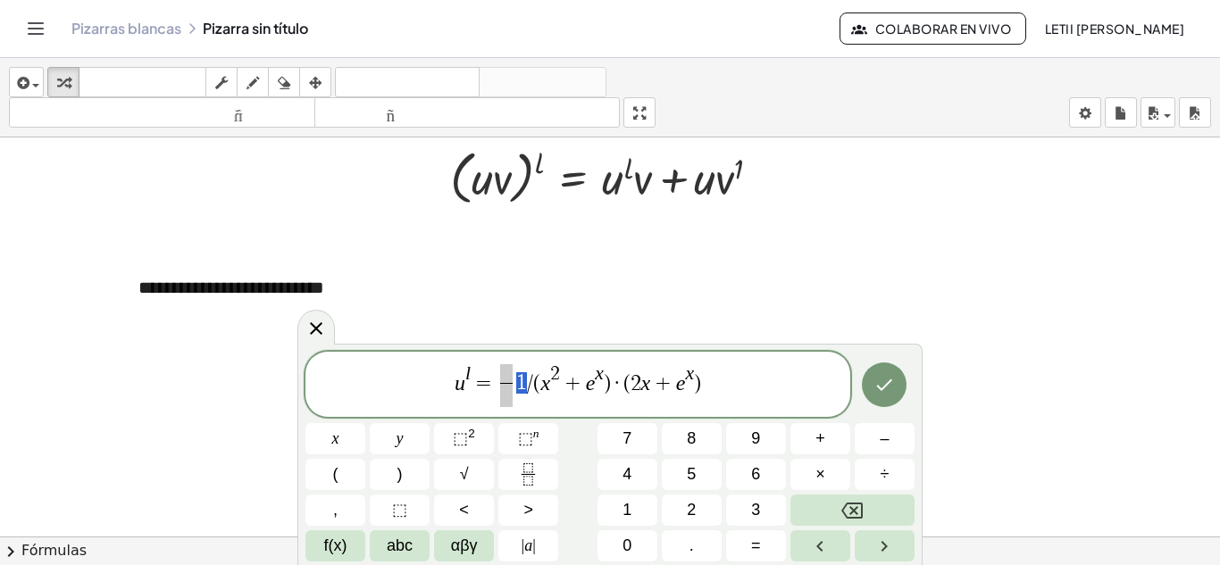
click at [505, 380] on span at bounding box center [506, 374] width 13 height 20
click at [533, 389] on span "u l = 1 ​ 1 / ​ ( x 2 + e x ) · ( 2 x + e x )" at bounding box center [577, 386] width 545 height 47
drag, startPoint x: 525, startPoint y: 385, endPoint x: 600, endPoint y: 388, distance: 75.1
click at [557, 391] on span "​" at bounding box center [553, 395] width 13 height 24
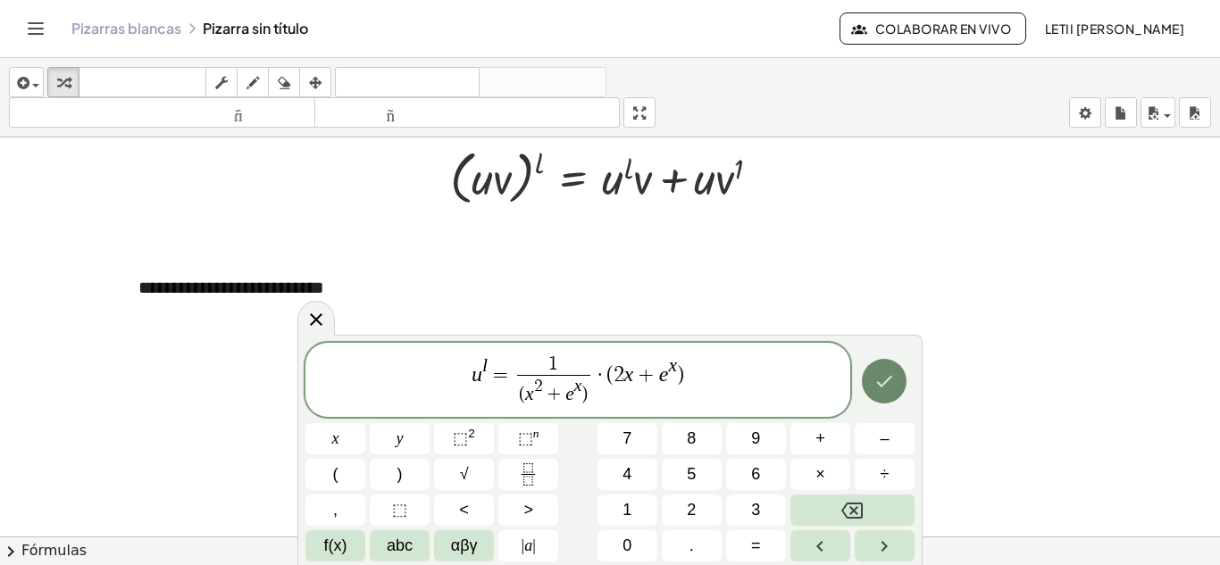
click at [884, 383] on icon "Hecho" at bounding box center [885, 381] width 16 height 12
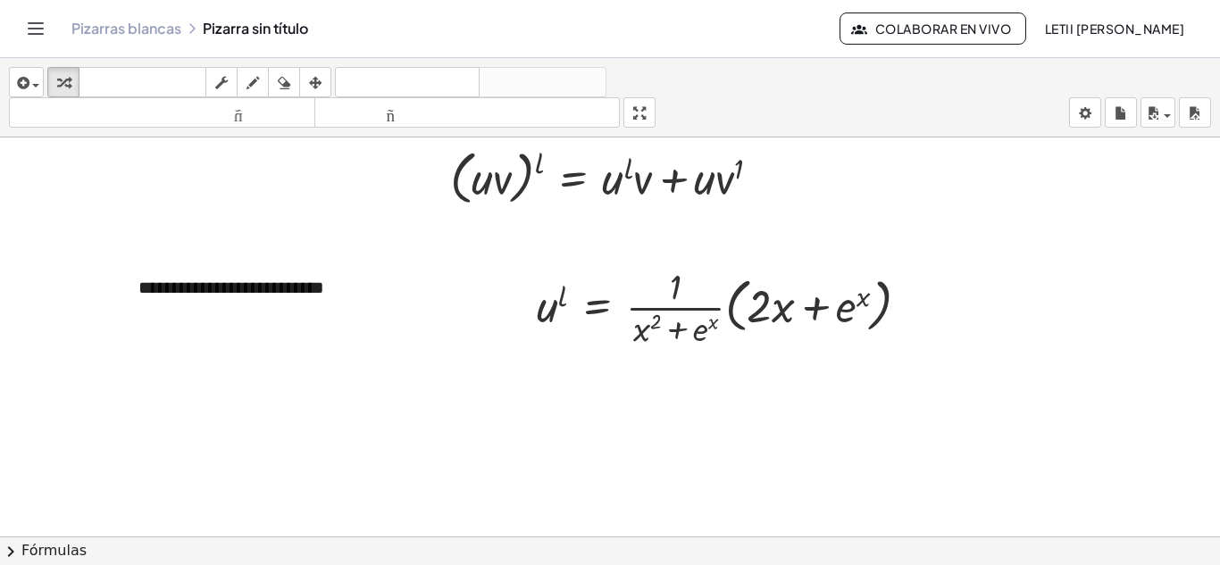
click at [308, 86] on div "button" at bounding box center [315, 81] width 23 height 21
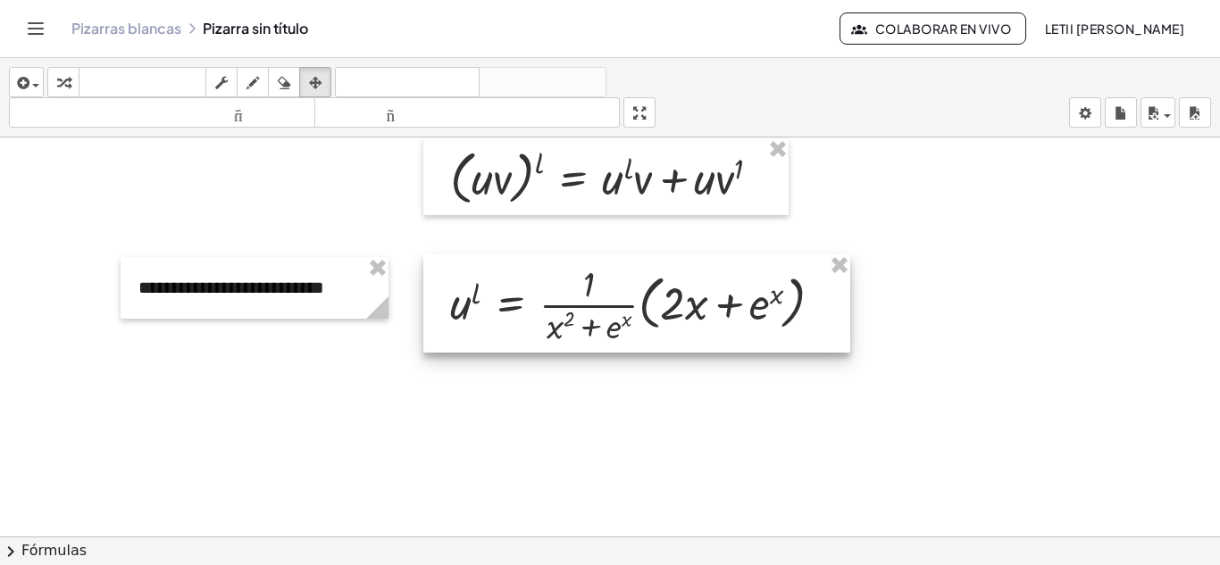
drag, startPoint x: 737, startPoint y: 322, endPoint x: 650, endPoint y: 320, distance: 86.7
click at [650, 320] on div at bounding box center [636, 304] width 427 height 98
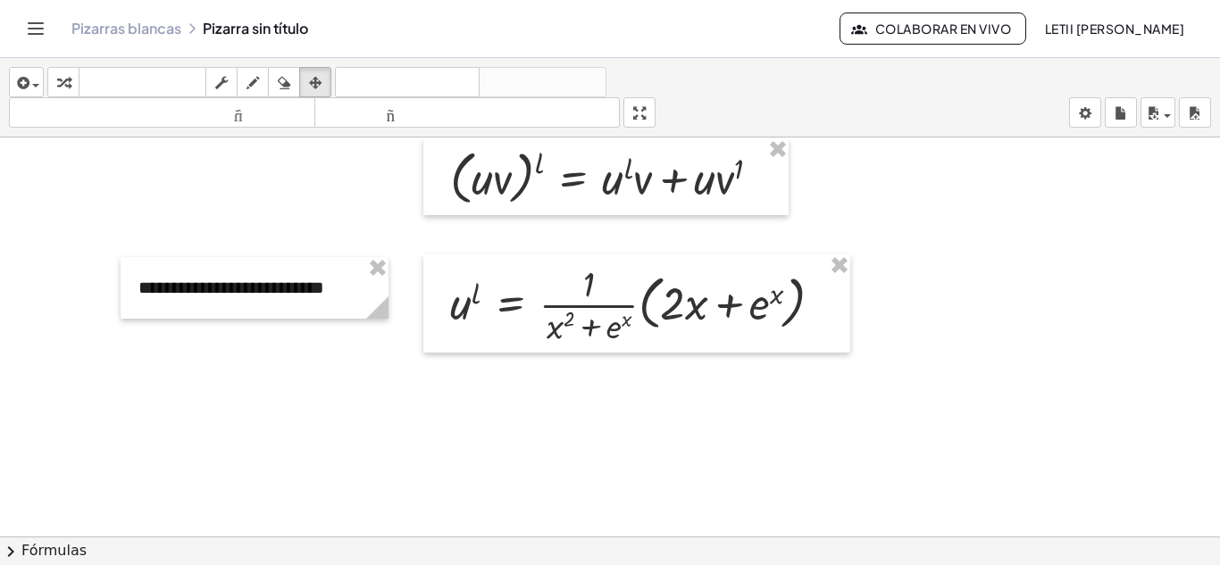
click at [31, 83] on span "button" at bounding box center [31, 85] width 4 height 13
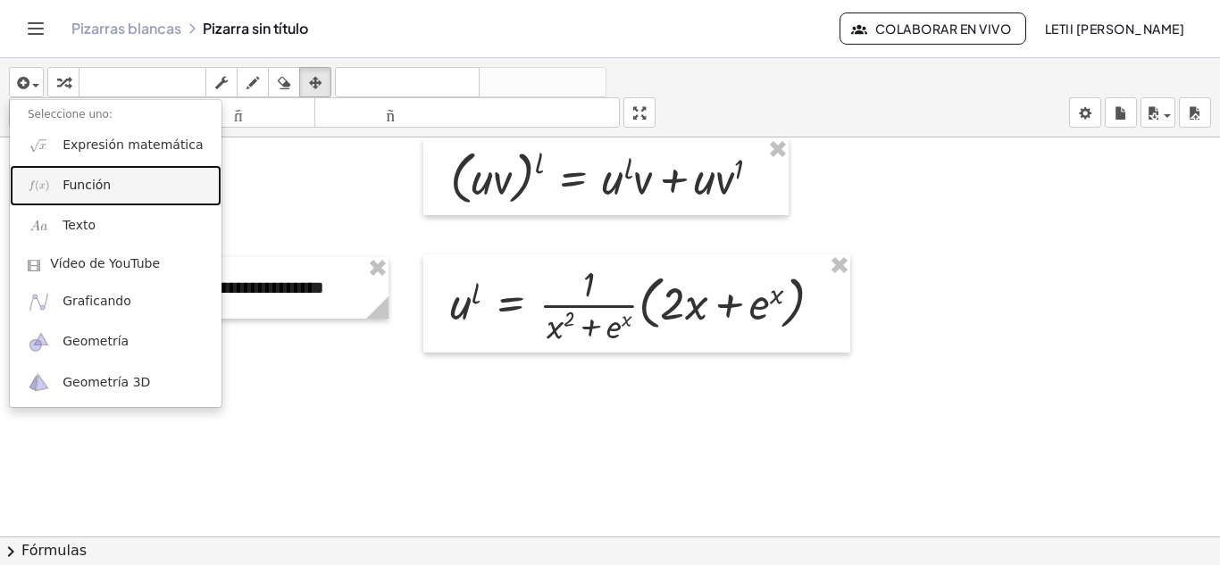
click at [70, 190] on font "Función" at bounding box center [87, 185] width 48 height 14
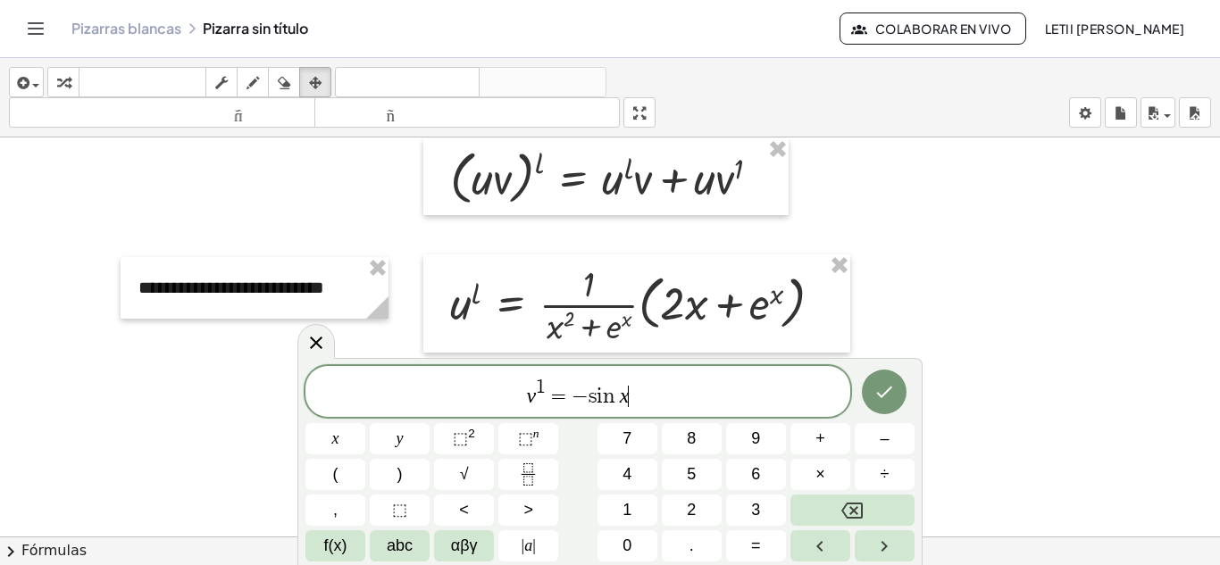
click at [547, 388] on span "=" at bounding box center [559, 396] width 26 height 21
click at [541, 384] on span "1" at bounding box center [541, 388] width 10 height 20
click at [547, 388] on span "=" at bounding box center [559, 396] width 26 height 21
click at [545, 386] on span "1 ​" at bounding box center [541, 389] width 10 height 20
click at [402, 549] on span "abc" at bounding box center [400, 546] width 26 height 24
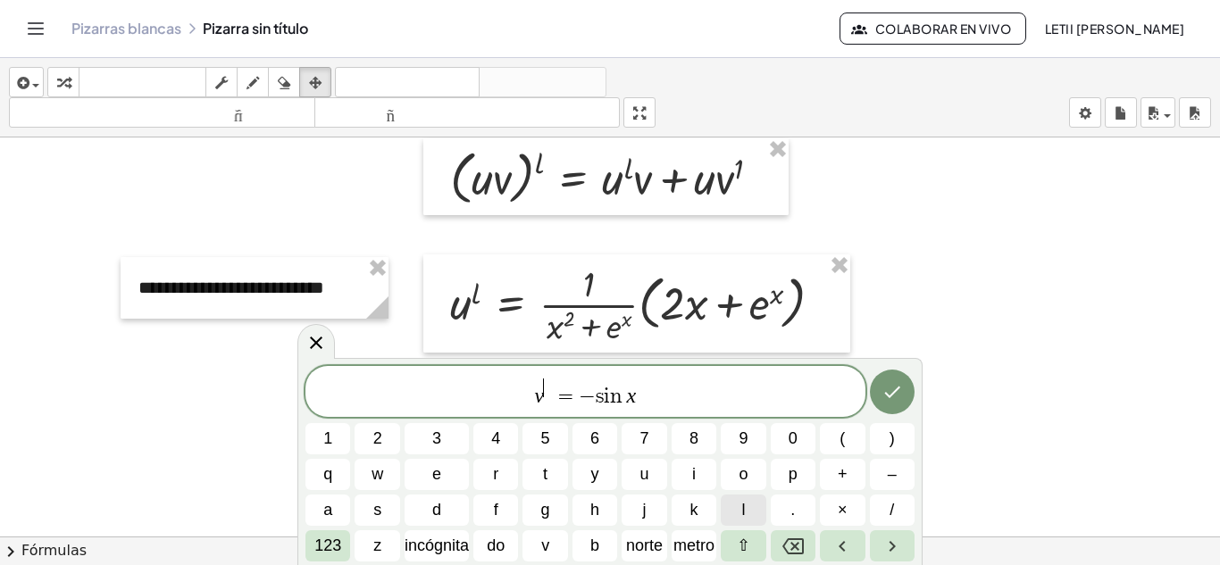
click at [730, 501] on button "l" at bounding box center [743, 510] width 45 height 31
click at [890, 396] on icon "Hecho" at bounding box center [891, 391] width 21 height 21
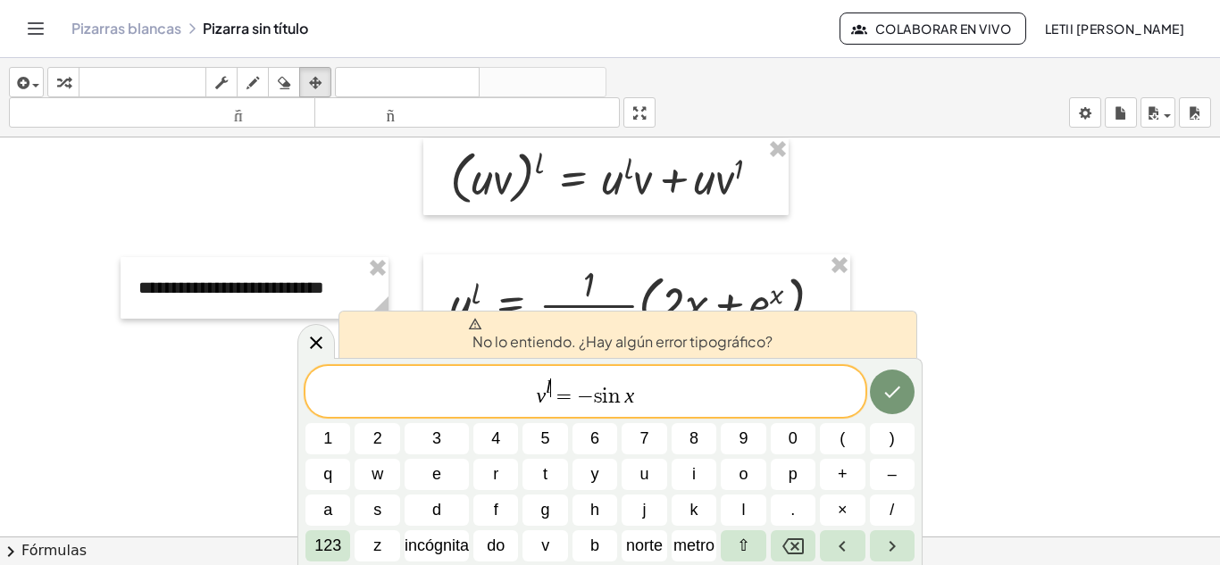
click at [649, 384] on span "v l ​ = − s i n ⁡ x" at bounding box center [585, 393] width 560 height 32
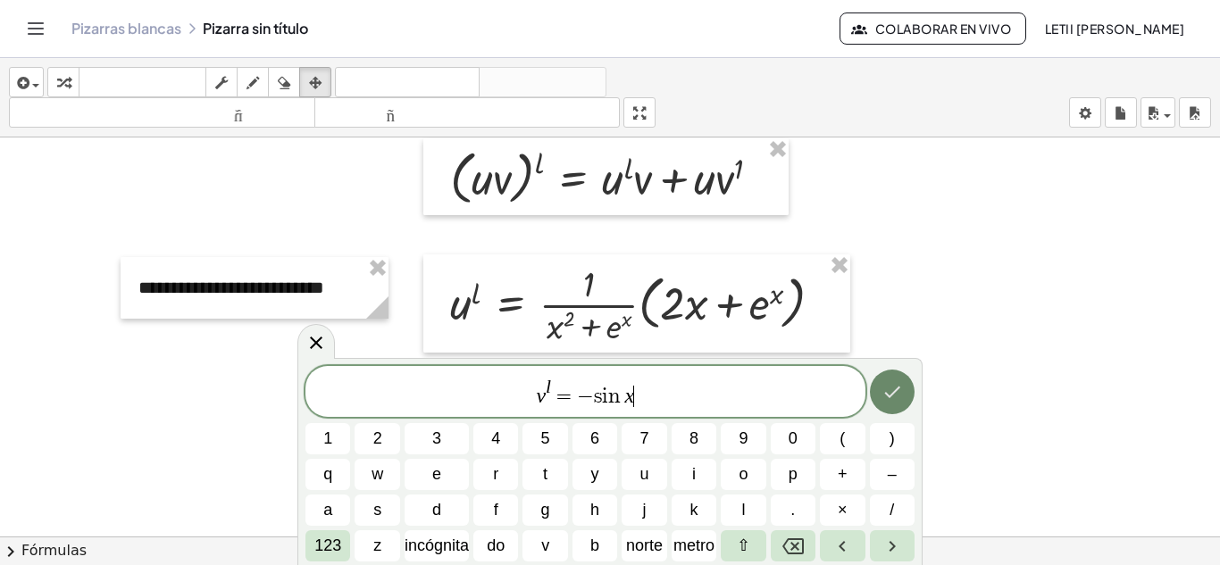
click at [909, 388] on button "Hecho" at bounding box center [892, 392] width 45 height 45
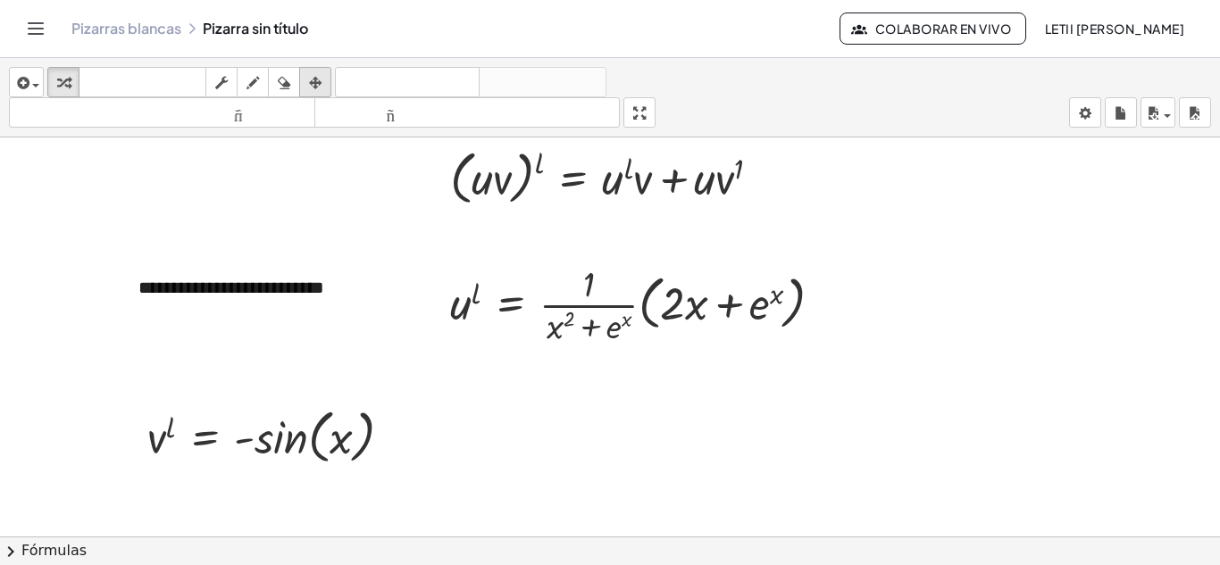
click at [309, 78] on div "button" at bounding box center [315, 81] width 23 height 21
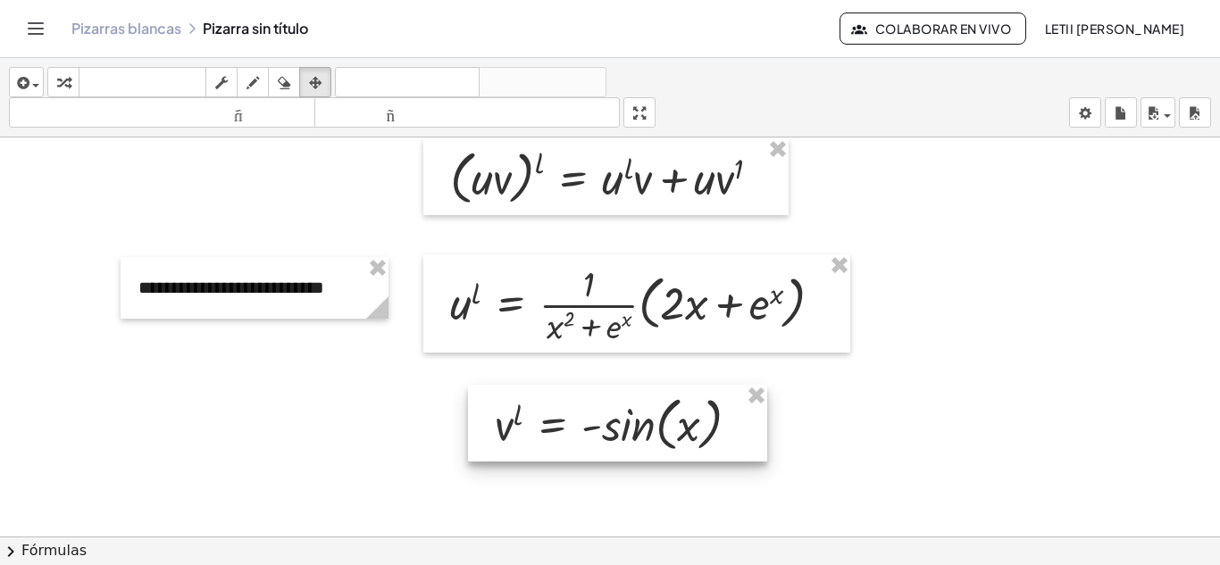
drag, startPoint x: 286, startPoint y: 455, endPoint x: 633, endPoint y: 443, distance: 347.6
click at [633, 443] on div at bounding box center [617, 423] width 299 height 77
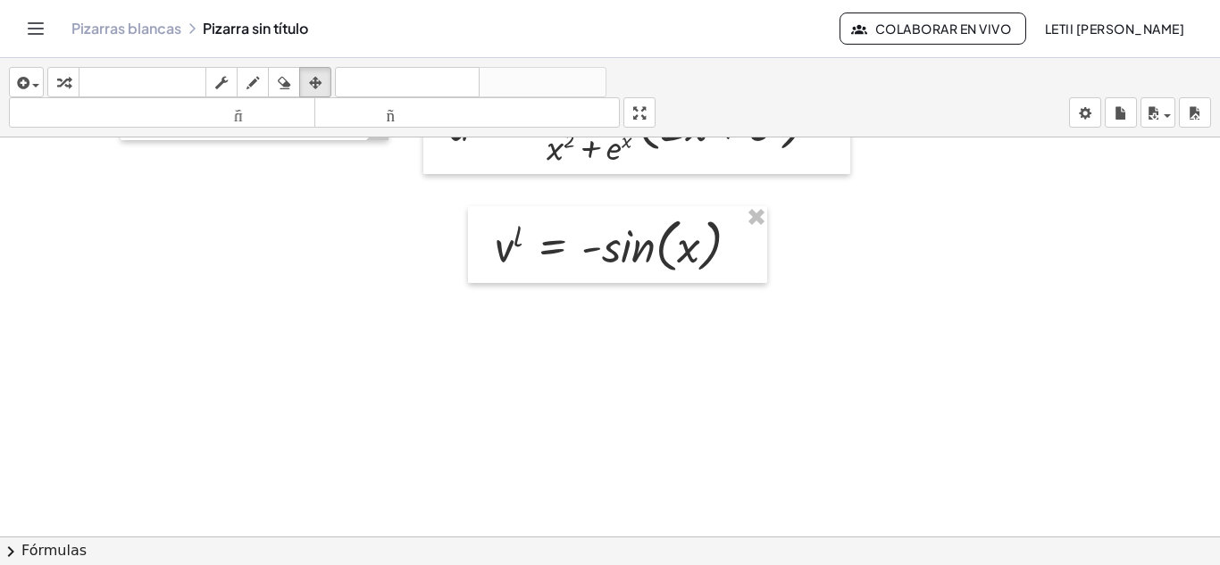
scroll to position [2979, 0]
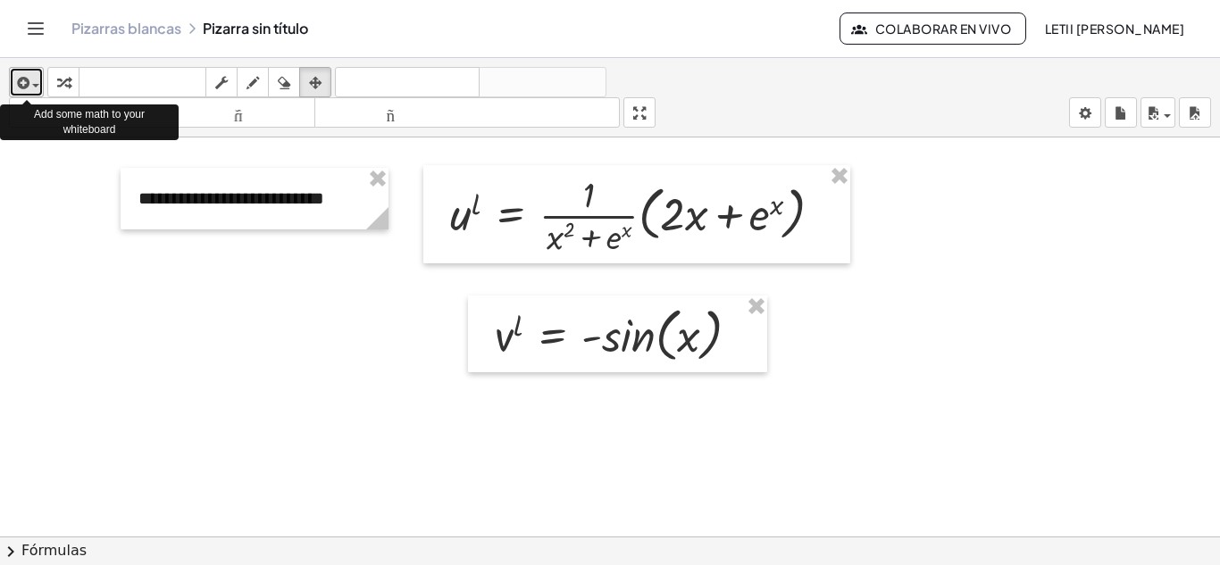
click at [44, 78] on button "insertar" at bounding box center [26, 82] width 35 height 30
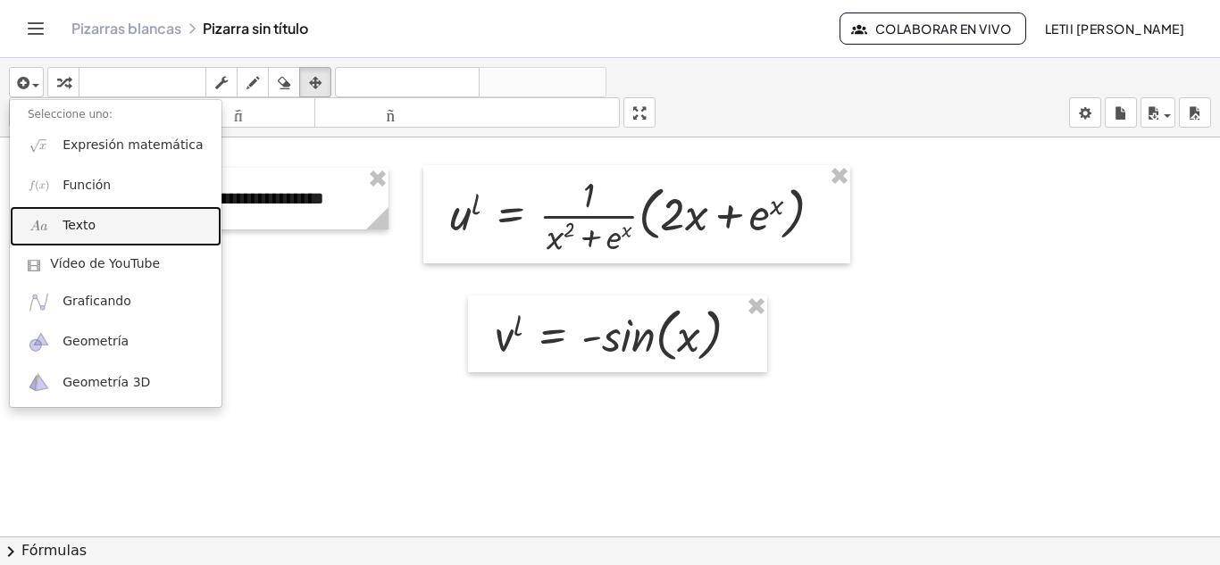
click at [71, 230] on font "Texto" at bounding box center [79, 225] width 33 height 14
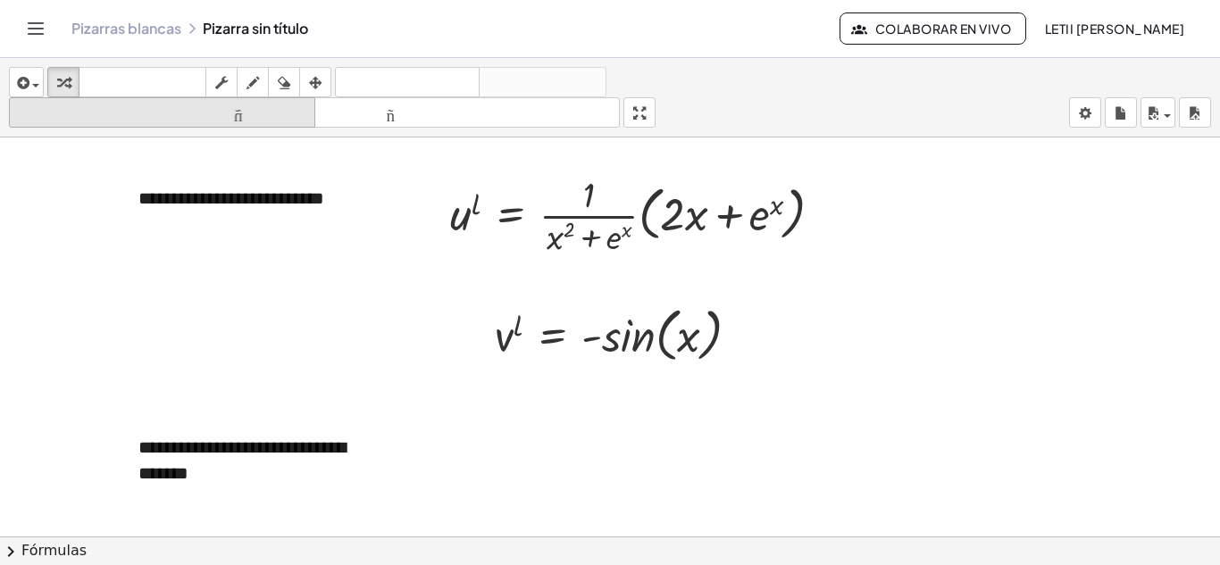
click at [312, 87] on icon "button" at bounding box center [315, 82] width 13 height 21
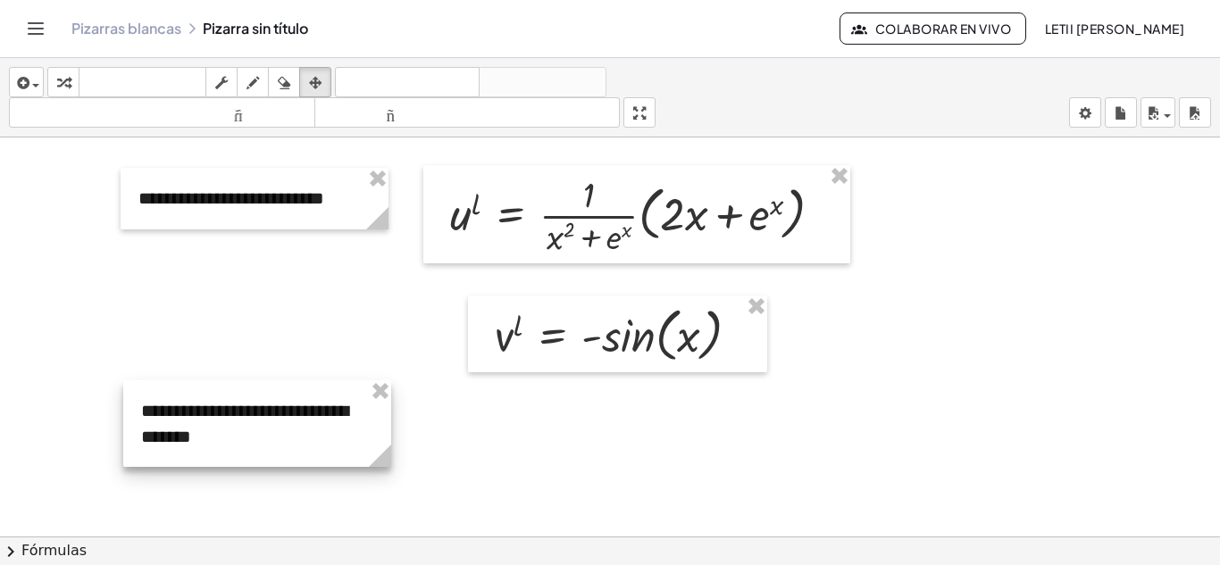
drag, startPoint x: 210, startPoint y: 495, endPoint x: 212, endPoint y: 460, distance: 34.9
click at [212, 460] on div at bounding box center [257, 423] width 268 height 87
click at [33, 80] on div "button" at bounding box center [26, 81] width 26 height 21
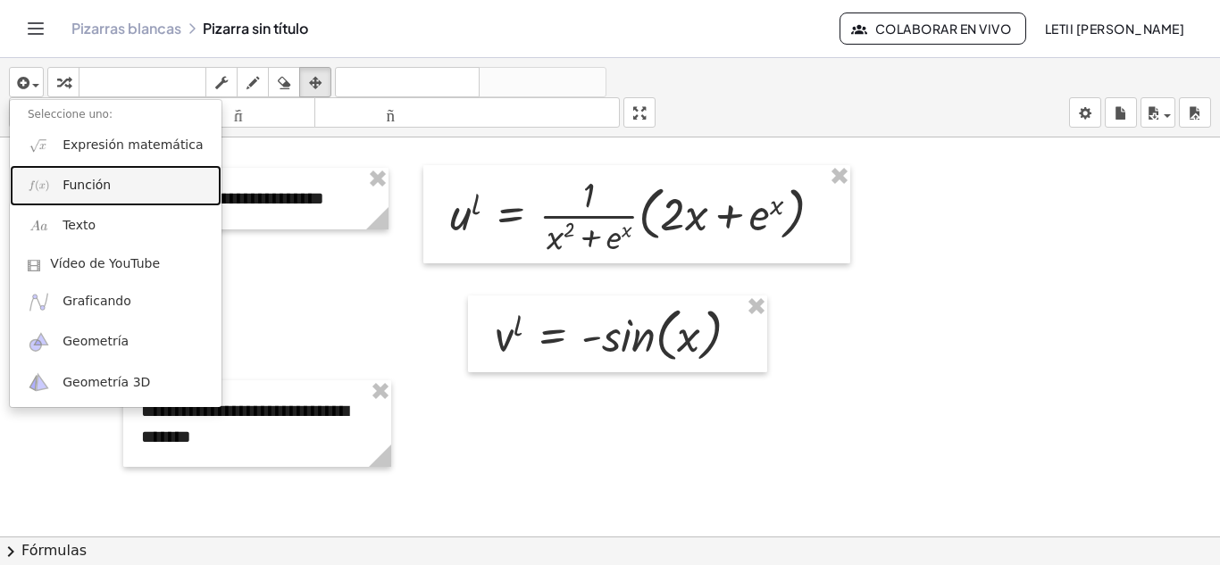
click at [80, 186] on font "Función" at bounding box center [87, 185] width 48 height 14
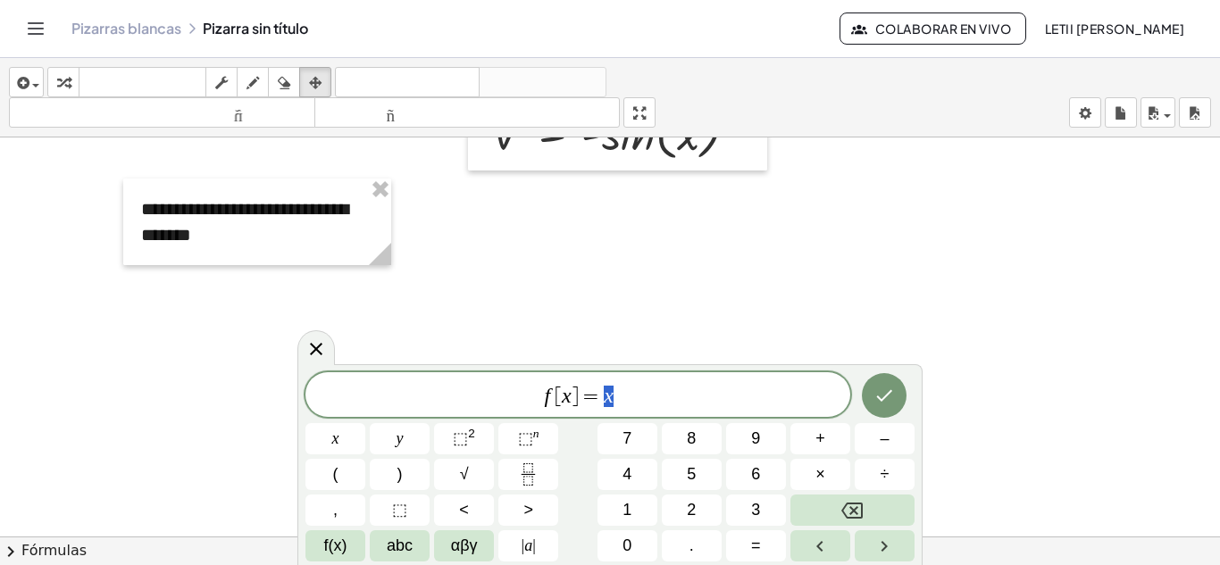
scroll to position [3194, 0]
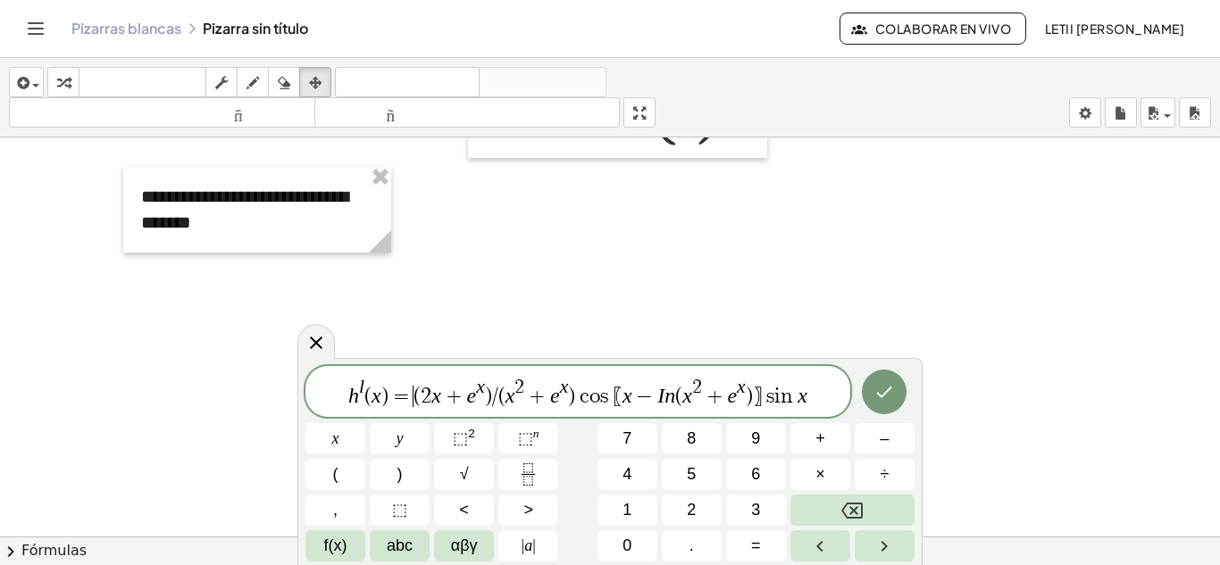
click at [411, 397] on span "=" at bounding box center [401, 396] width 26 height 21
click at [531, 478] on icon "Fraction" at bounding box center [528, 475] width 22 height 22
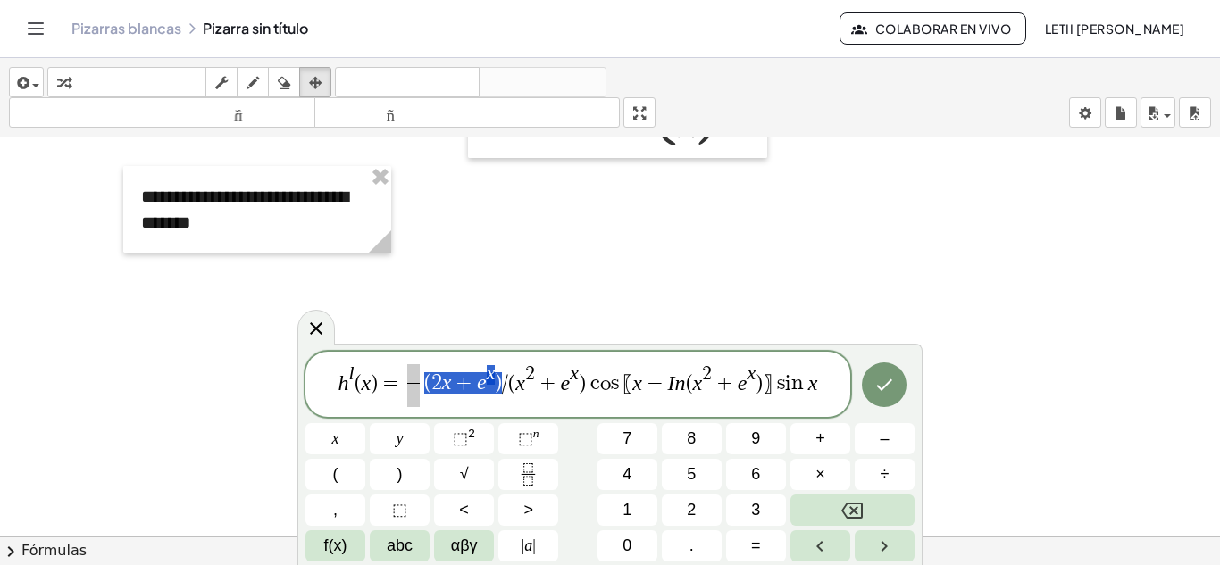
drag, startPoint x: 423, startPoint y: 386, endPoint x: 500, endPoint y: 383, distance: 76.9
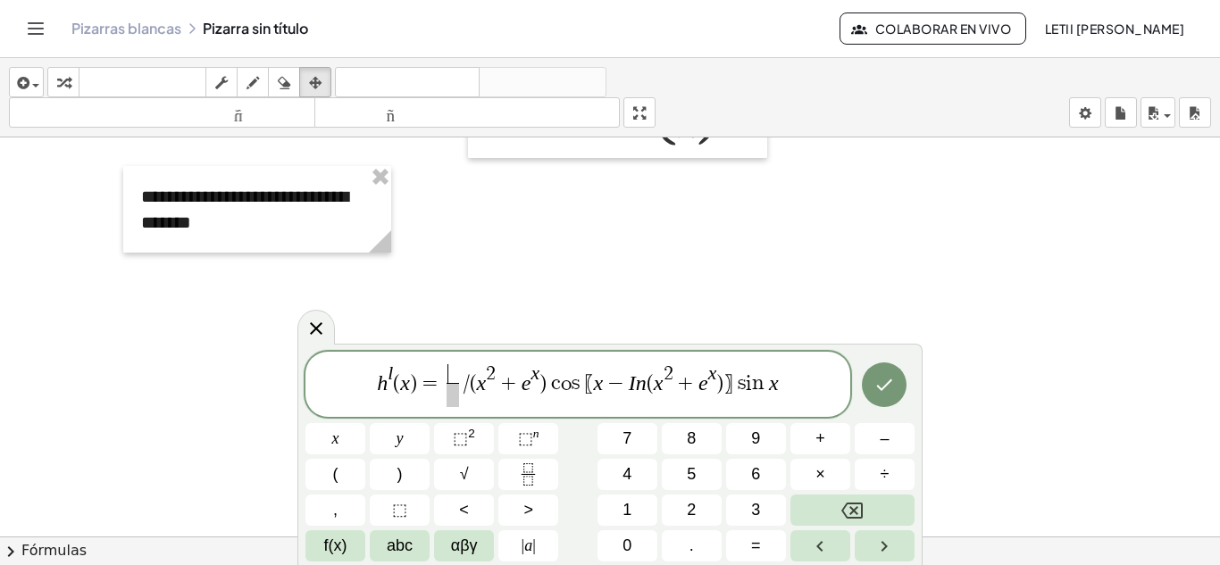
click at [453, 374] on span "​" at bounding box center [453, 374] width 13 height 20
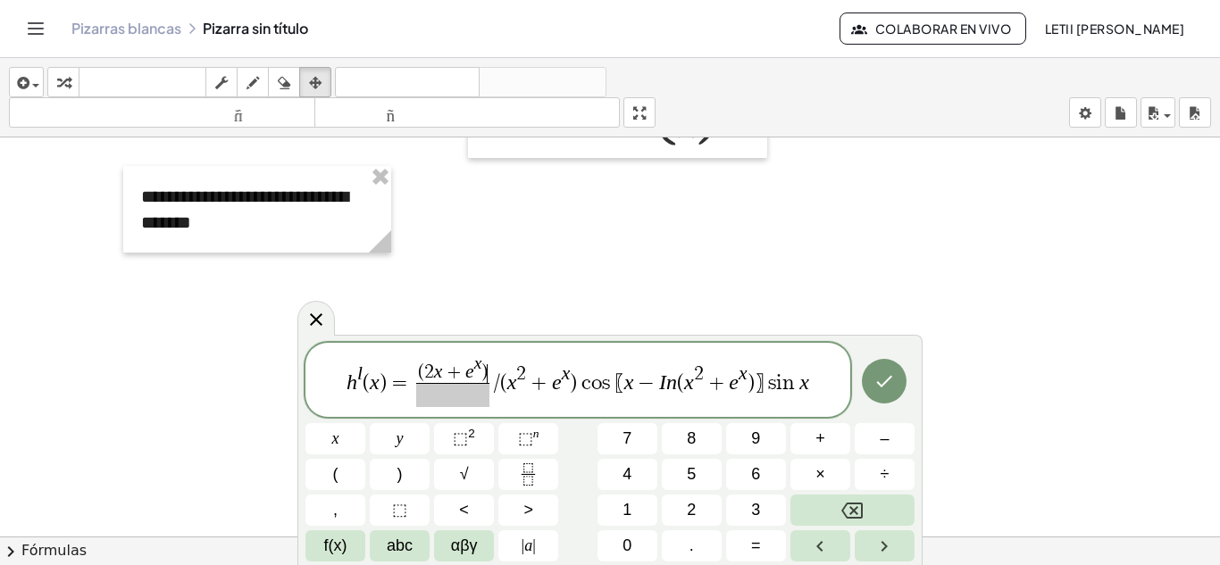
click at [500, 381] on span "(" at bounding box center [503, 382] width 7 height 21
drag, startPoint x: 576, startPoint y: 387, endPoint x: 499, endPoint y: 388, distance: 76.8
click at [499, 388] on span "h l ( x ) = ( 2 x + e x ) ​ ( x 2 + e x ) c o s ⁡ 〖 x − I n ( x 2 + e x ) 〗 s i…" at bounding box center [577, 381] width 545 height 55
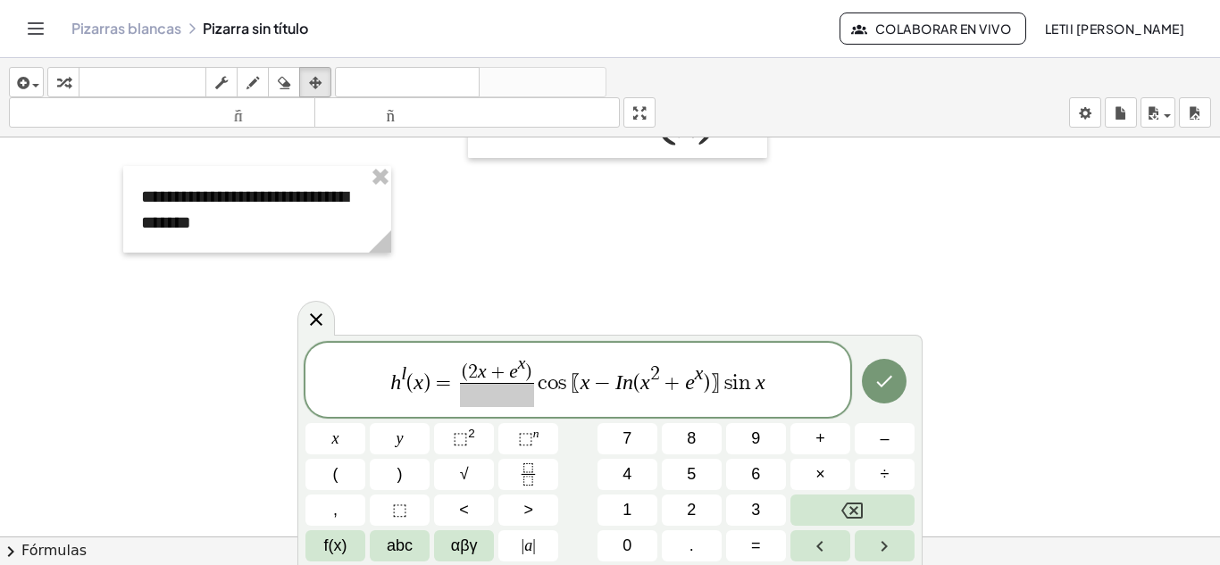
click at [500, 398] on span at bounding box center [497, 395] width 74 height 24
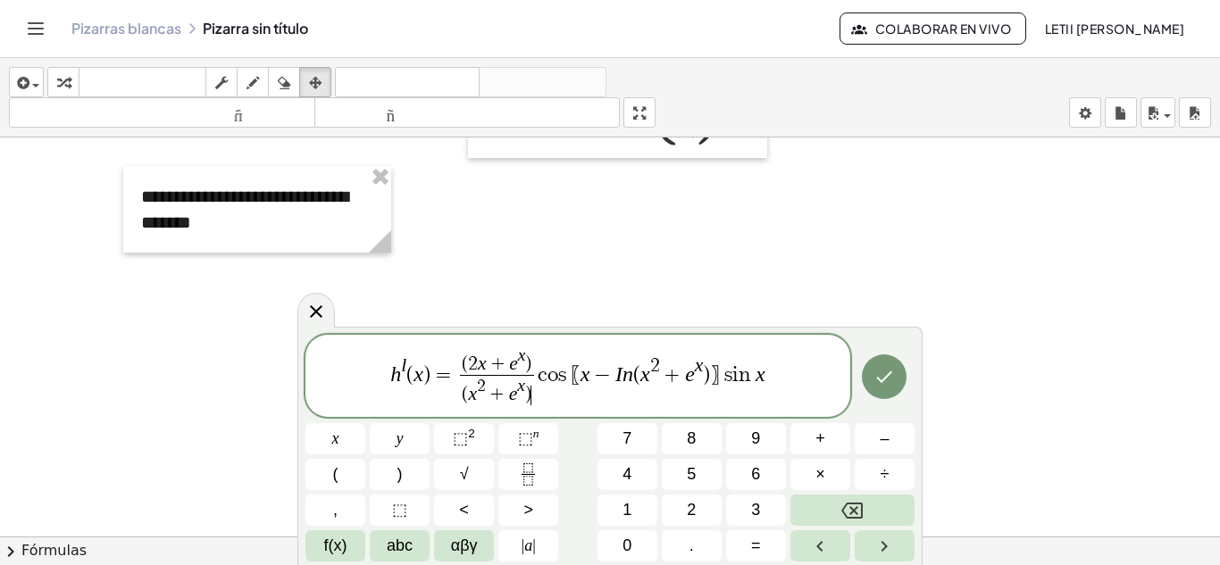
click at [577, 381] on span "〖" at bounding box center [576, 374] width 10 height 21
click at [716, 378] on var "s" at bounding box center [721, 374] width 13 height 21
click at [881, 372] on icon "Hecho" at bounding box center [883, 376] width 21 height 21
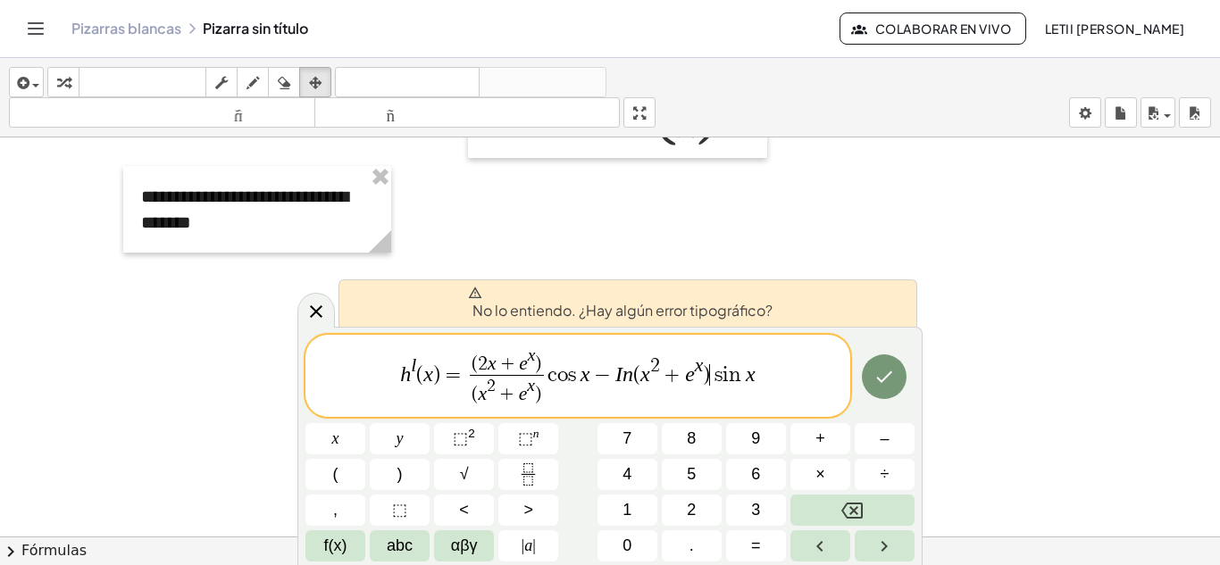
click at [748, 376] on var "x" at bounding box center [751, 374] width 10 height 23
click at [762, 378] on span "h l ( x ) = ( 2 x + e x ) ( x 2 + e x ) ​ c o s ⁡ x − I n ( x 2 + e x ) s i n ⁡…" at bounding box center [577, 377] width 545 height 63
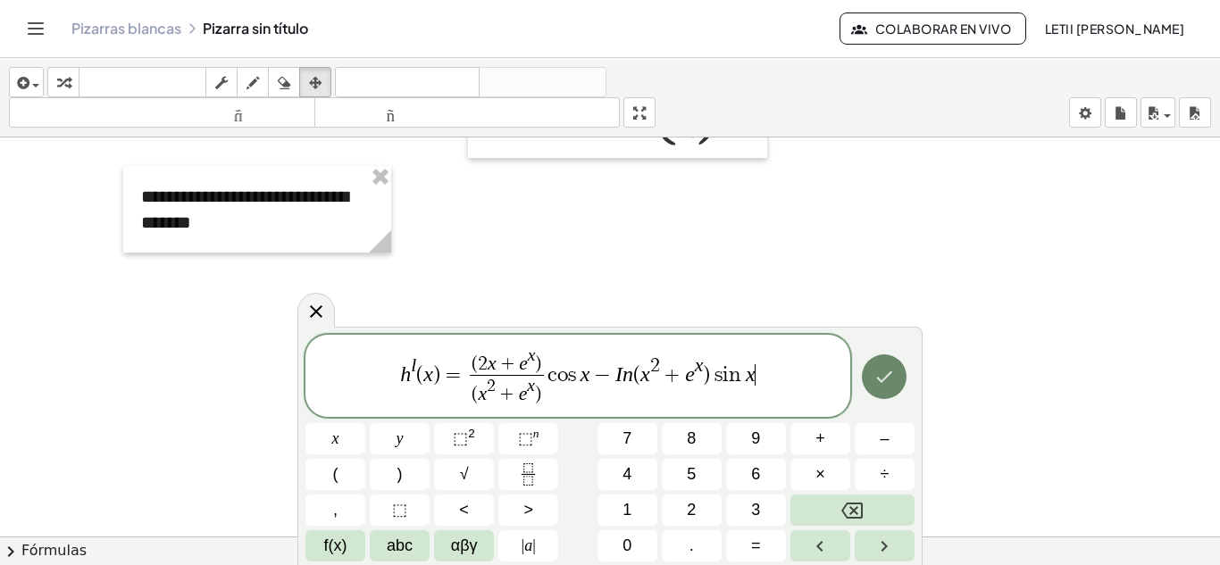
click at [871, 386] on button "Hecho" at bounding box center [884, 377] width 45 height 45
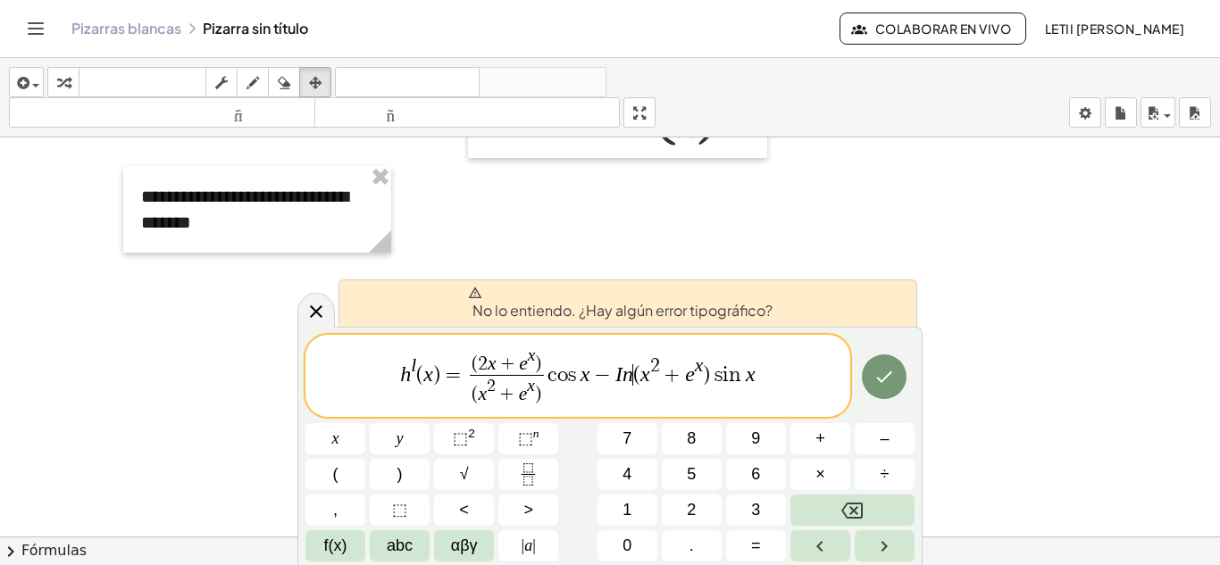
click at [634, 377] on span "(" at bounding box center [636, 374] width 7 height 21
click at [814, 480] on button "×" at bounding box center [820, 474] width 60 height 31
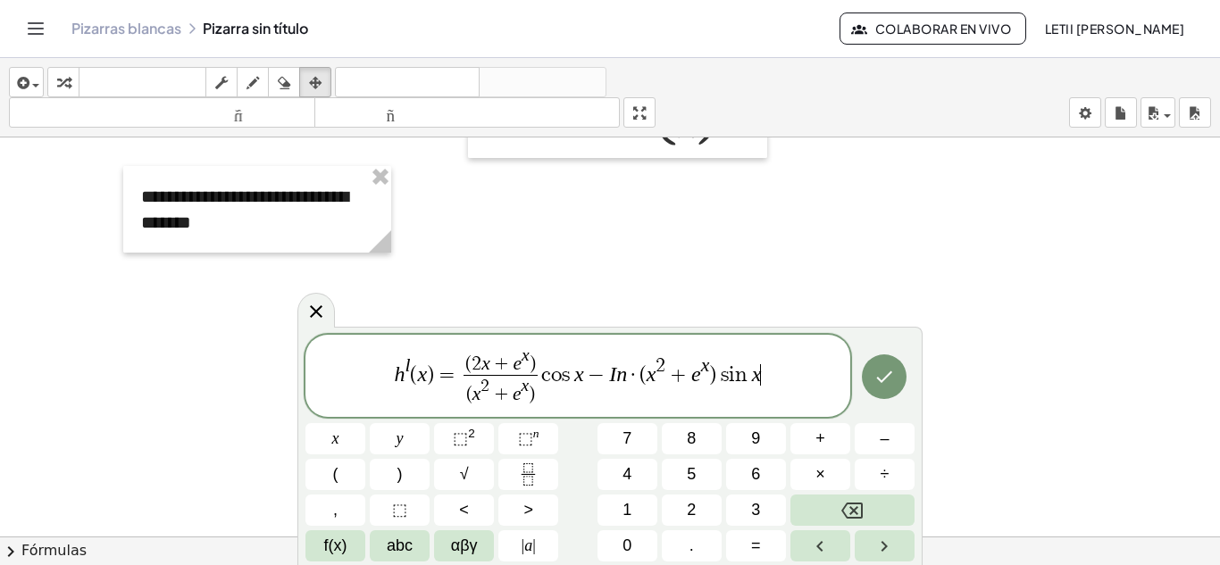
click at [766, 376] on span "h l ( x ) = ( 2 x + e x ) ( x 2 + e x ) ​ c o s ⁡ x − I n · ( x 2 + e x ) s i n…" at bounding box center [577, 377] width 545 height 63
click at [887, 378] on icon "Hecho" at bounding box center [883, 376] width 21 height 21
click at [643, 370] on span "·" at bounding box center [640, 374] width 13 height 21
click at [763, 370] on span "h l ( x ) = ( 2 x + e x ) ( x 2 + e x ) ​ c o s x − ​ I n · ( x 2 + e x ) s i n" at bounding box center [577, 377] width 545 height 63
click at [873, 380] on button "Hecho" at bounding box center [884, 377] width 45 height 45
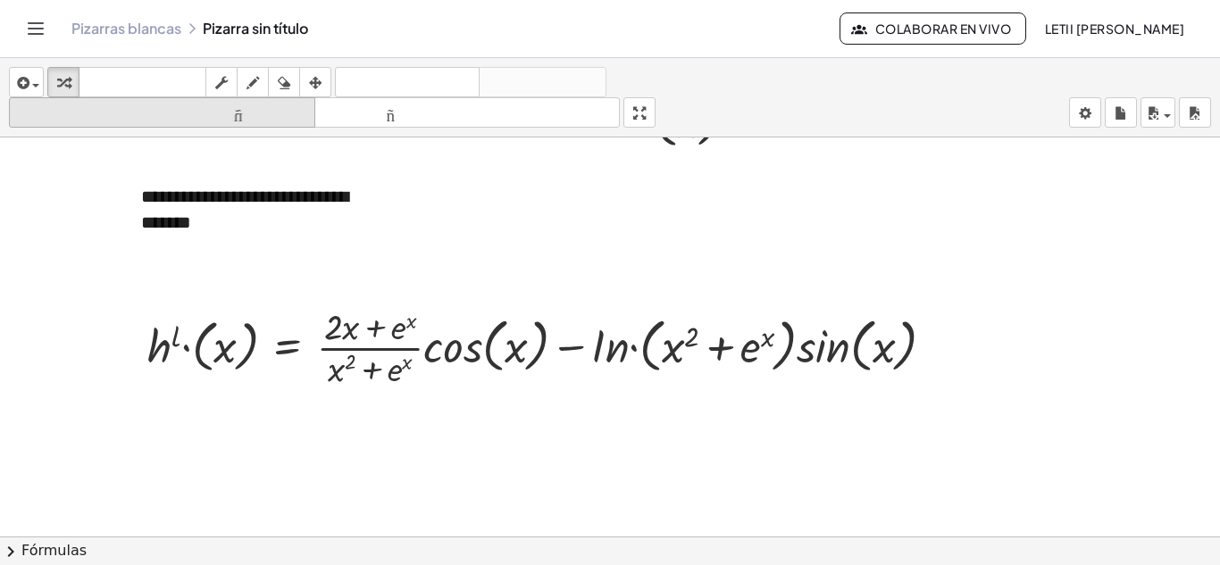
click at [311, 74] on icon "button" at bounding box center [315, 82] width 13 height 21
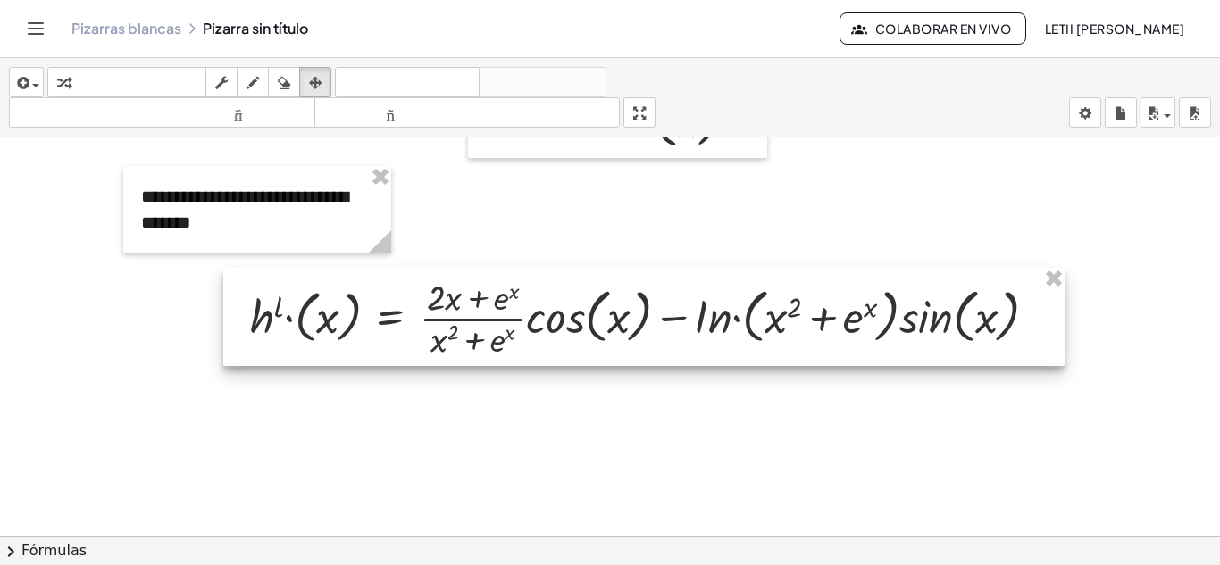
drag, startPoint x: 456, startPoint y: 383, endPoint x: 557, endPoint y: 353, distance: 105.4
click at [557, 353] on div at bounding box center [643, 317] width 841 height 98
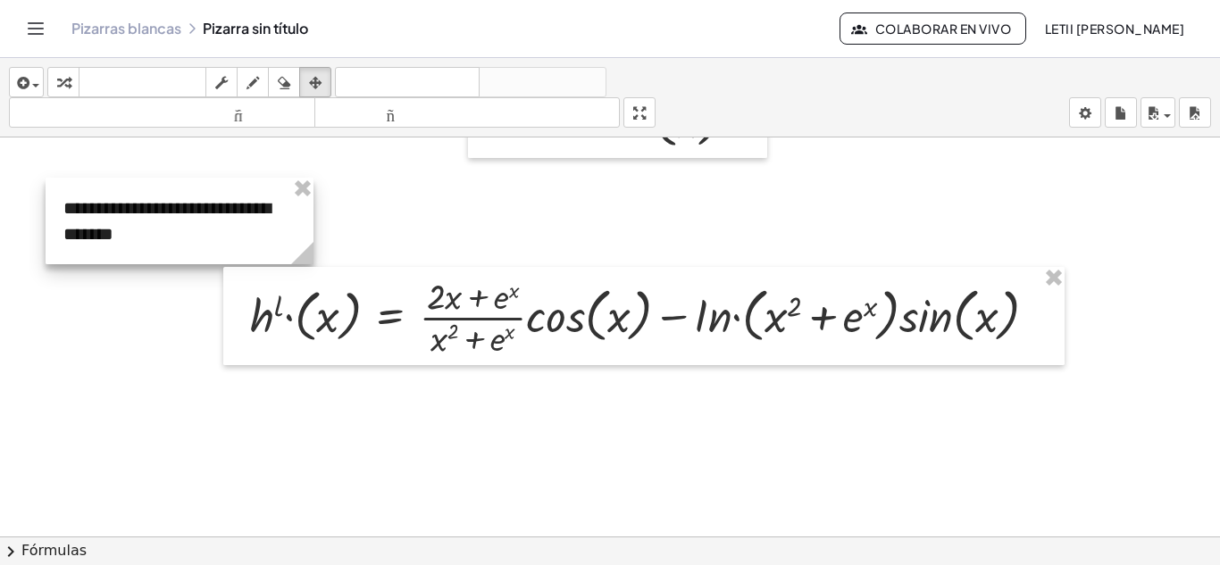
drag, startPoint x: 323, startPoint y: 221, endPoint x: 246, endPoint y: 232, distance: 78.6
click at [246, 232] on div at bounding box center [180, 221] width 268 height 87
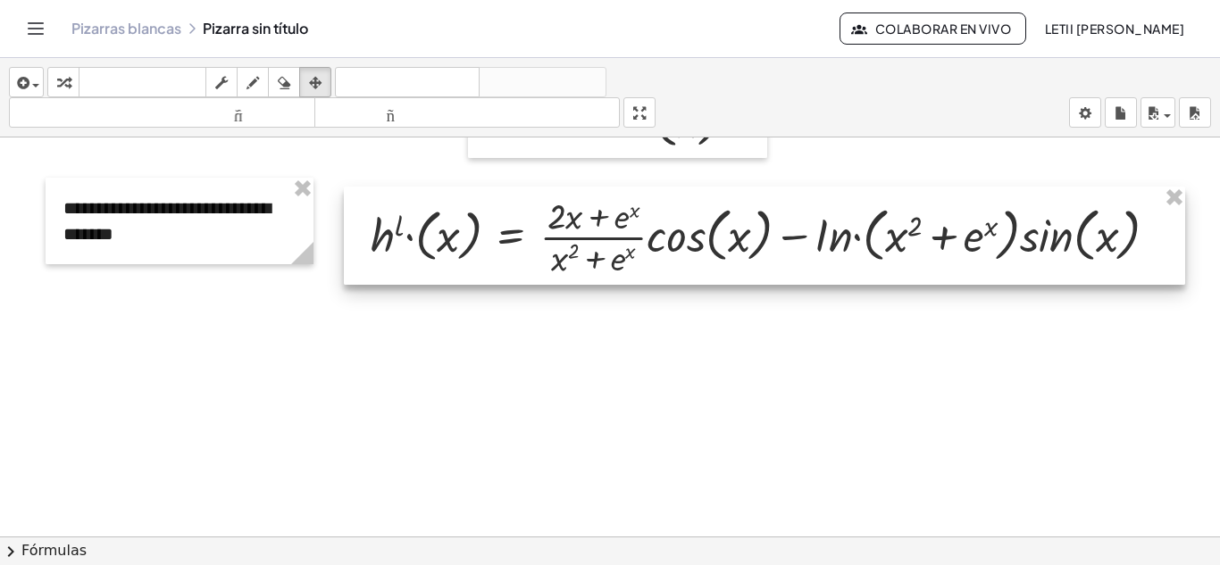
drag, startPoint x: 525, startPoint y: 341, endPoint x: 632, endPoint y: 270, distance: 128.8
click at [632, 270] on div at bounding box center [764, 236] width 841 height 98
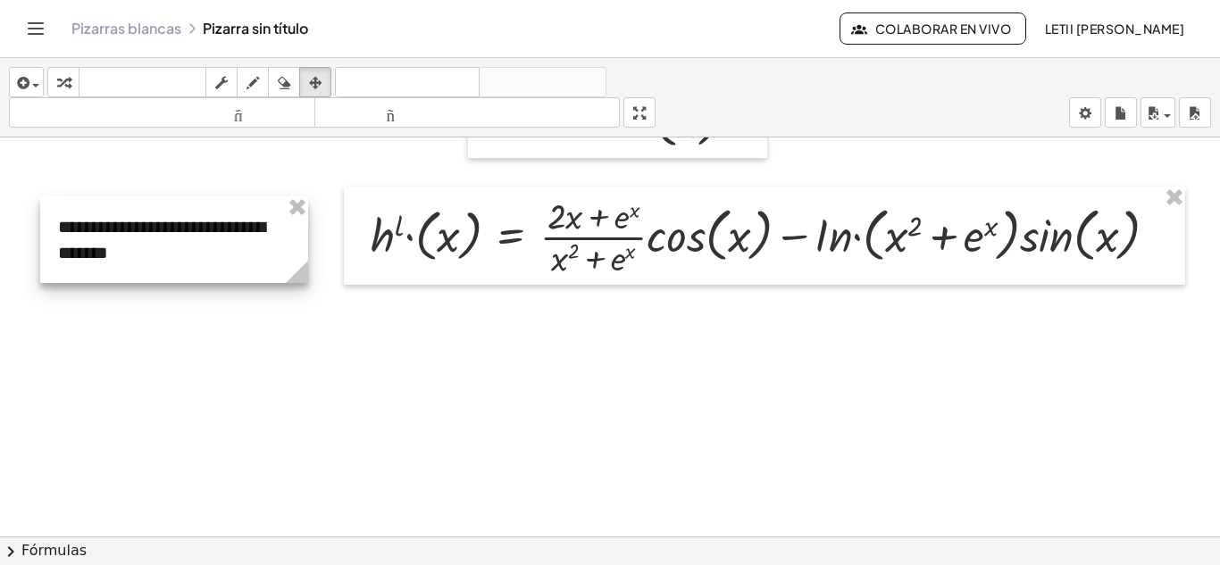
drag, startPoint x: 221, startPoint y: 235, endPoint x: 215, endPoint y: 254, distance: 19.5
click at [215, 254] on div at bounding box center [174, 239] width 268 height 87
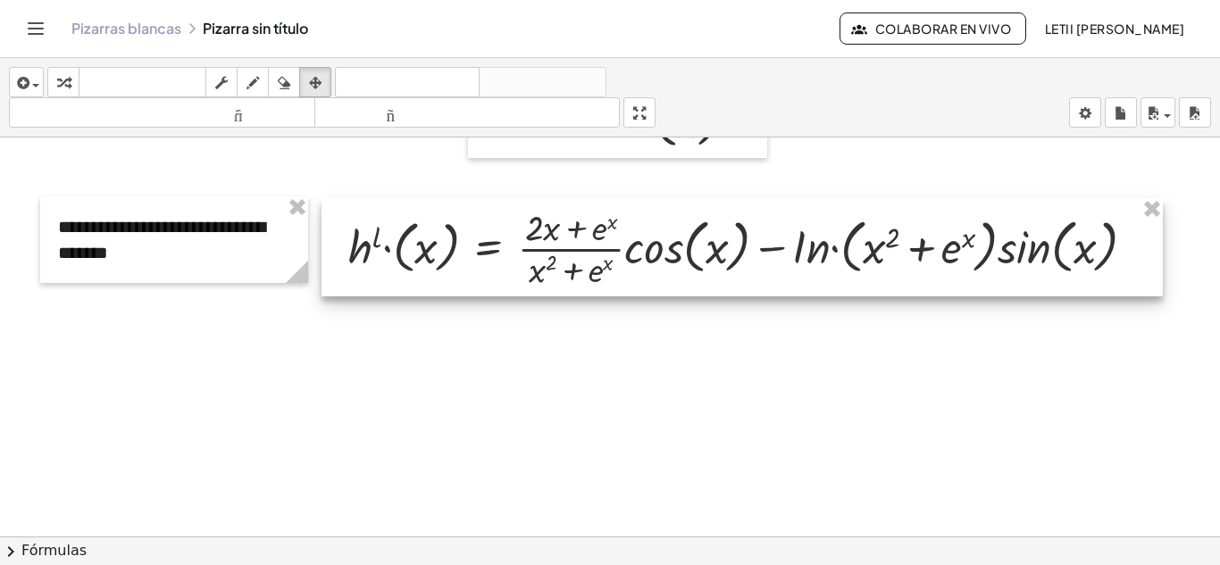
drag, startPoint x: 522, startPoint y: 255, endPoint x: 500, endPoint y: 267, distance: 25.2
click at [500, 267] on div at bounding box center [742, 247] width 841 height 98
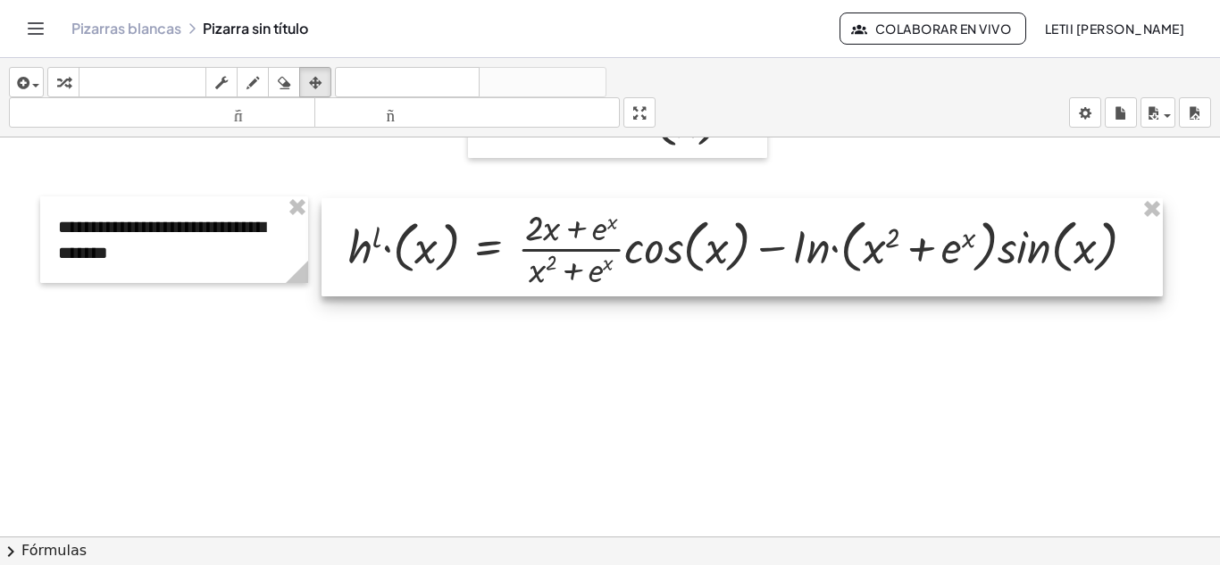
click at [546, 266] on div at bounding box center [742, 247] width 841 height 98
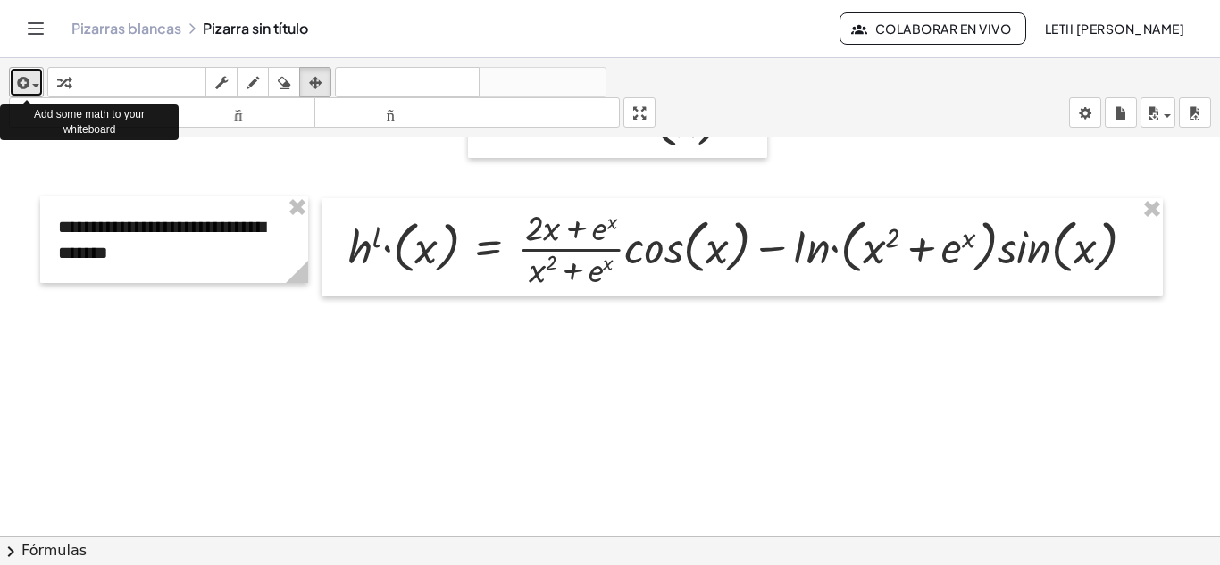
click at [30, 79] on span "button" at bounding box center [31, 85] width 4 height 13
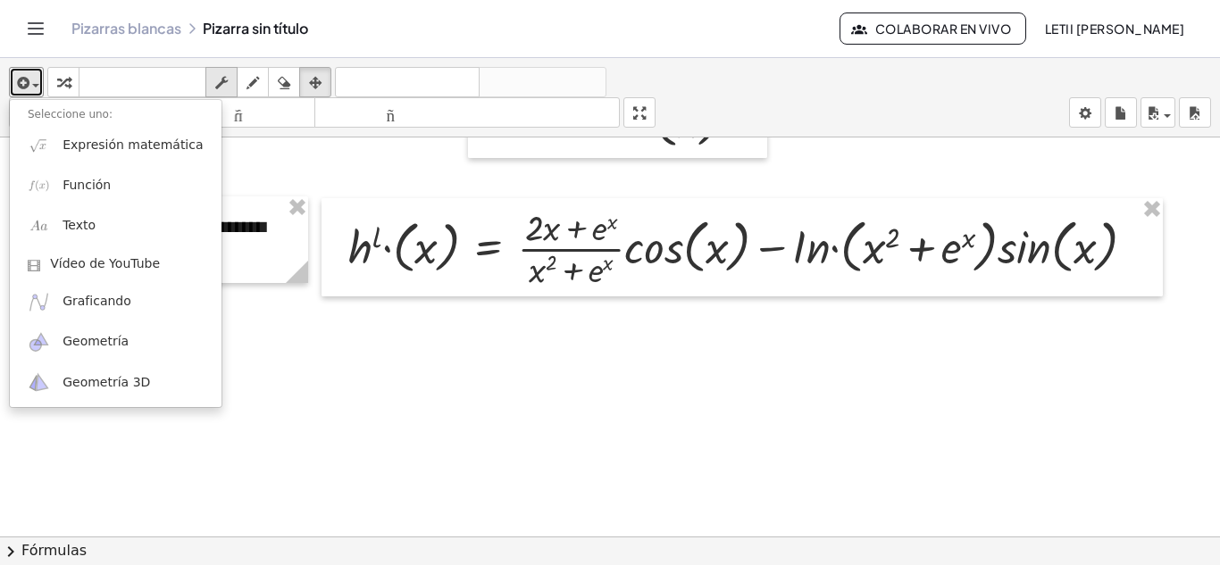
click at [228, 89] on icon "button" at bounding box center [221, 82] width 13 height 21
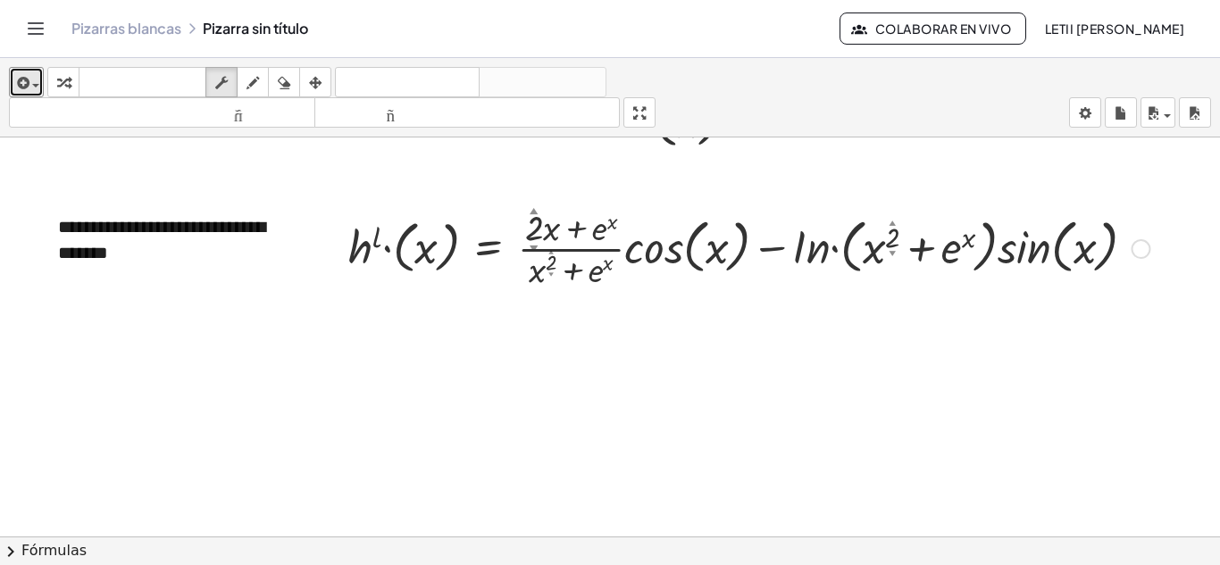
click at [1133, 244] on div at bounding box center [1141, 249] width 20 height 20
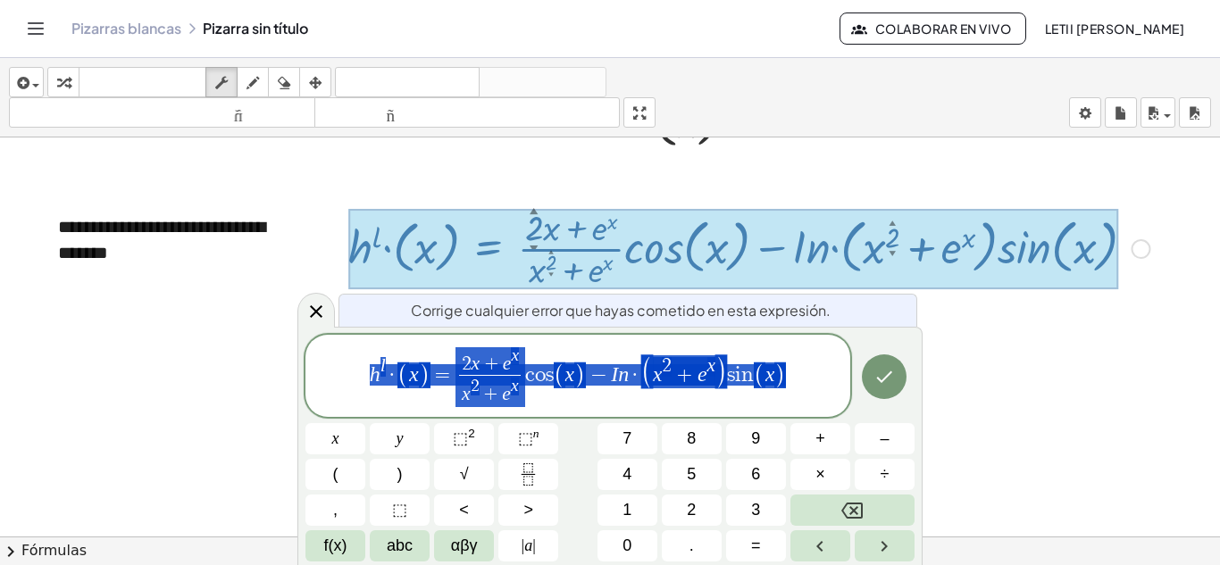
drag, startPoint x: 365, startPoint y: 371, endPoint x: 814, endPoint y: 377, distance: 449.3
click at [814, 377] on span "h l · ( x ) = 2 x + e x x 2 + e x ​ c o s ( x ) − I n · ( x 2 + e x ) s i n ( x…" at bounding box center [577, 377] width 545 height 63
click at [833, 383] on span "h l · ( x ) = 2 x + e x x 2 + e x ​ c o s ( x ) − I n · ( x 2 + e x ) s i n ( x…" at bounding box center [577, 377] width 545 height 63
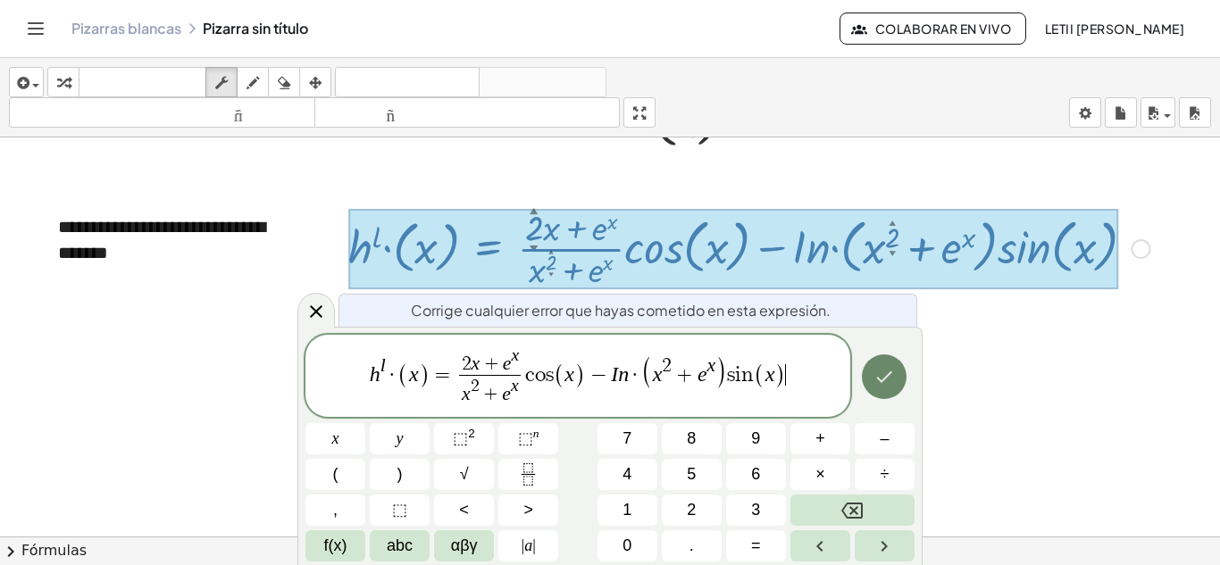
click at [873, 374] on button "Hecho" at bounding box center [884, 377] width 45 height 45
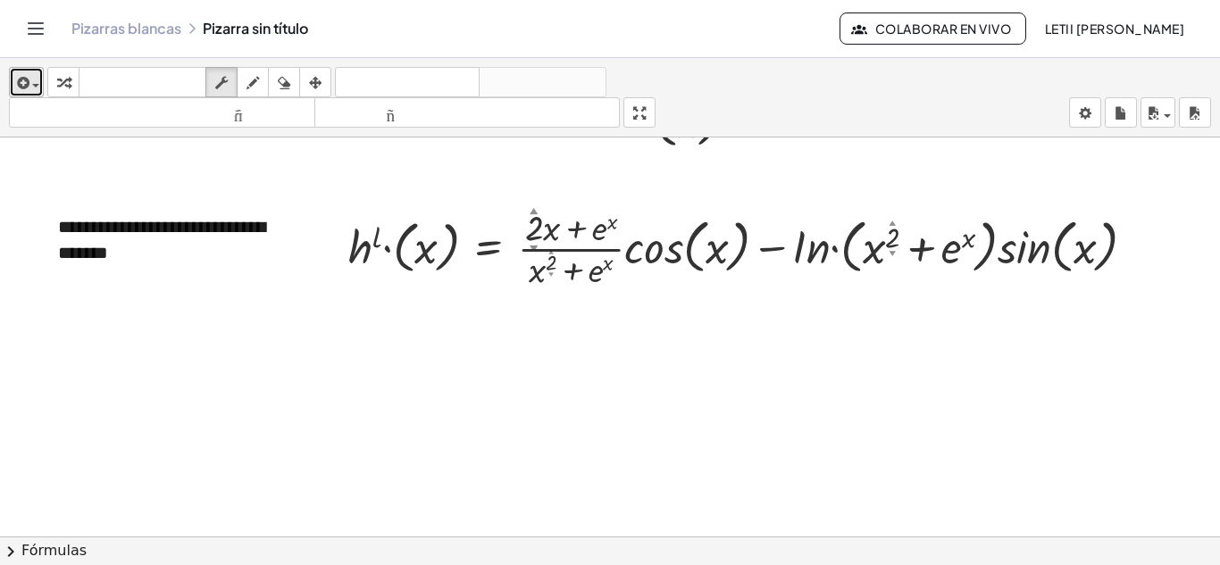
click at [21, 88] on icon "button" at bounding box center [21, 82] width 16 height 21
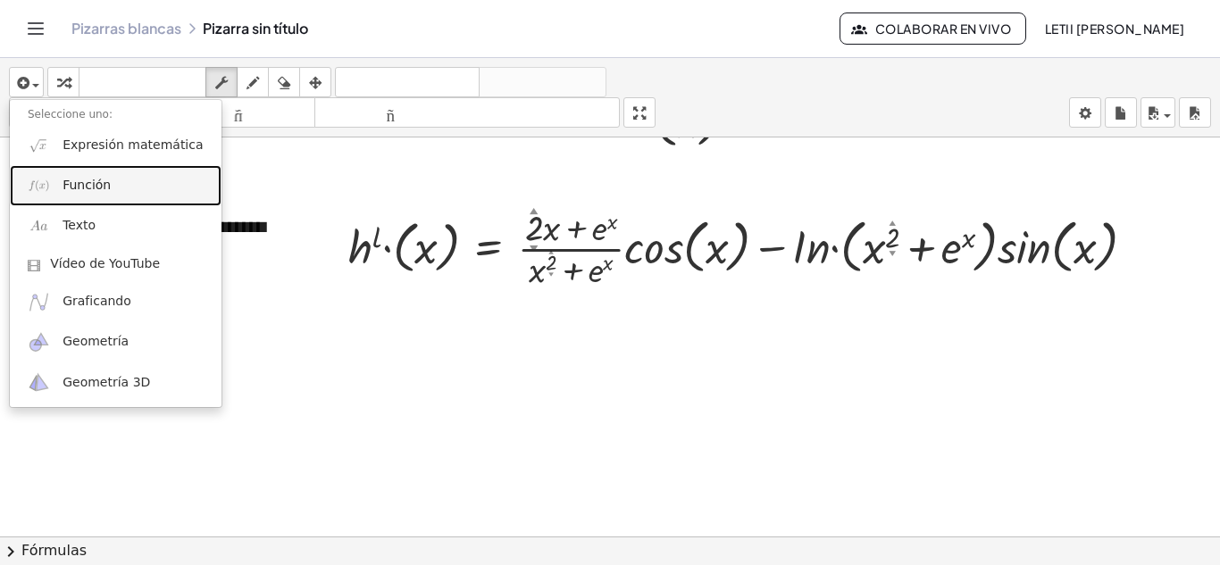
click at [79, 189] on font "Función" at bounding box center [87, 185] width 48 height 14
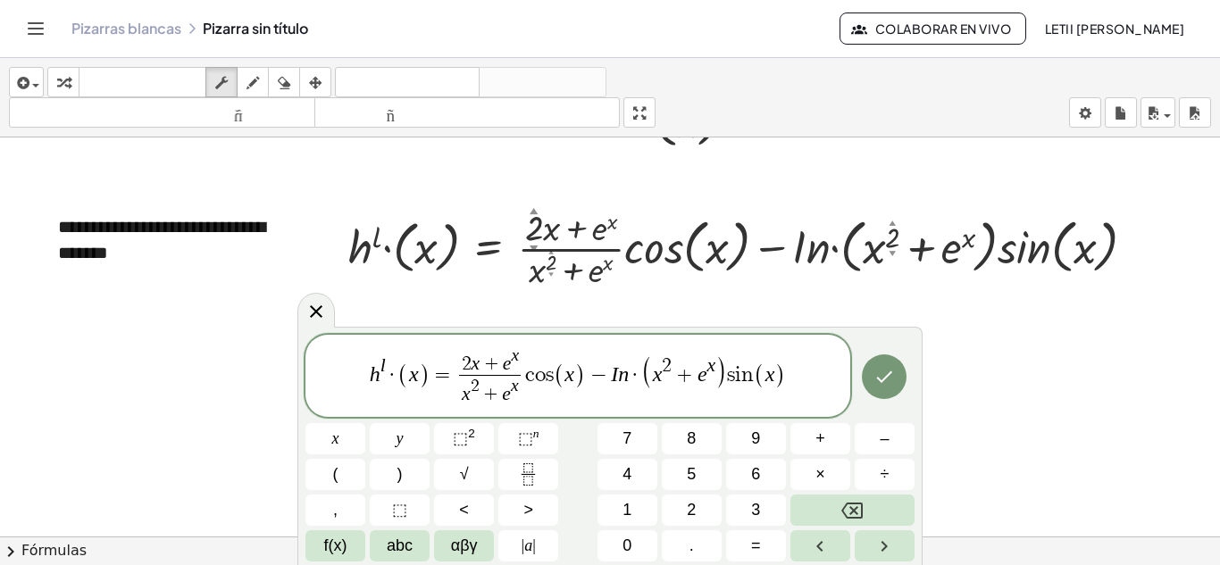
click at [587, 382] on span "−" at bounding box center [599, 374] width 26 height 21
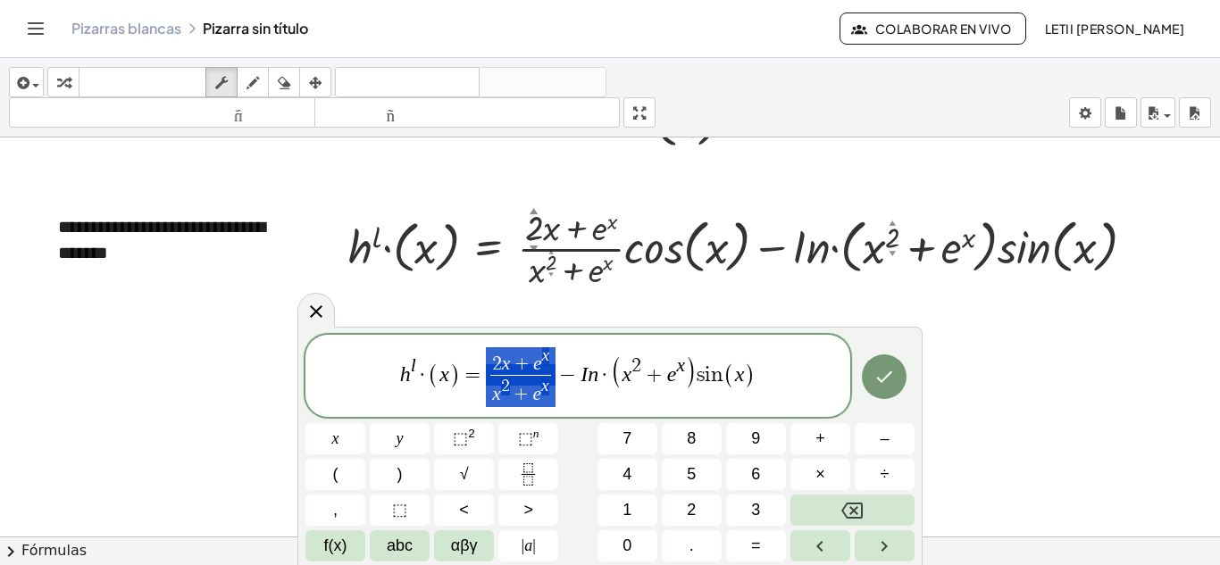
click at [556, 365] on span "−" at bounding box center [569, 374] width 26 height 21
click at [551, 364] on span "2 x + e x" at bounding box center [521, 361] width 62 height 28
click at [546, 361] on var "x" at bounding box center [546, 355] width 8 height 19
click at [546, 367] on span "2 x + e ​ x" at bounding box center [521, 361] width 62 height 28
click at [548, 368] on span "2 x + e x ​" at bounding box center [521, 361] width 62 height 28
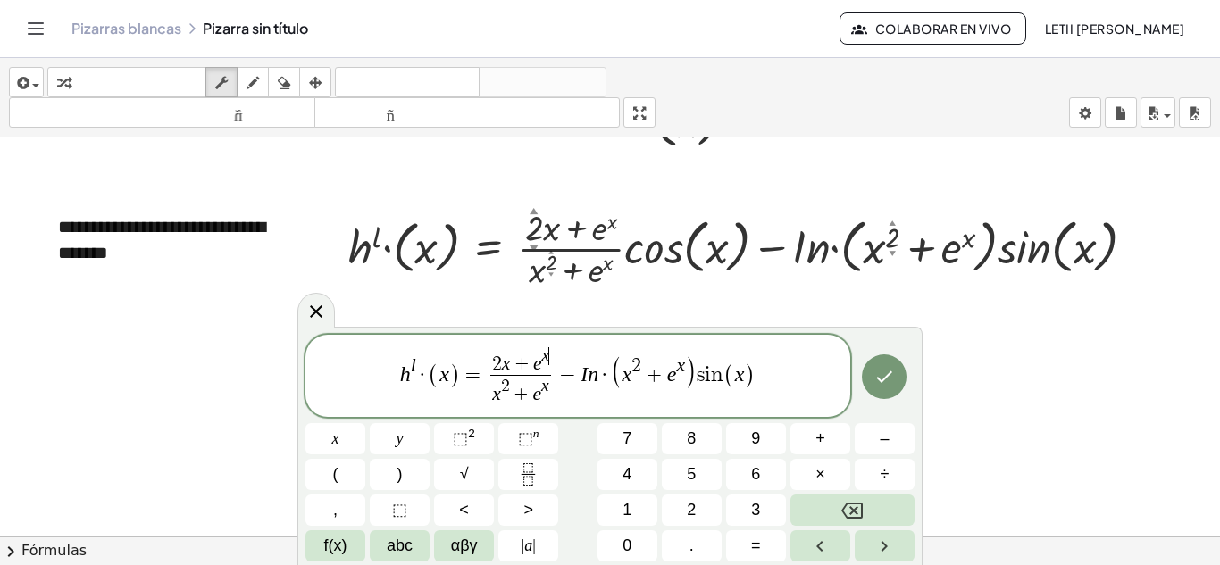
click at [548, 368] on span "2 x + e x ​" at bounding box center [521, 361] width 62 height 28
click at [546, 368] on span "2 x + e x ​" at bounding box center [521, 361] width 62 height 28
click at [546, 368] on span "2 x + e ​ x" at bounding box center [521, 361] width 62 height 28
click at [538, 367] on var "e" at bounding box center [537, 363] width 9 height 21
click at [546, 367] on span "2 x + e ​ x" at bounding box center [521, 361] width 62 height 28
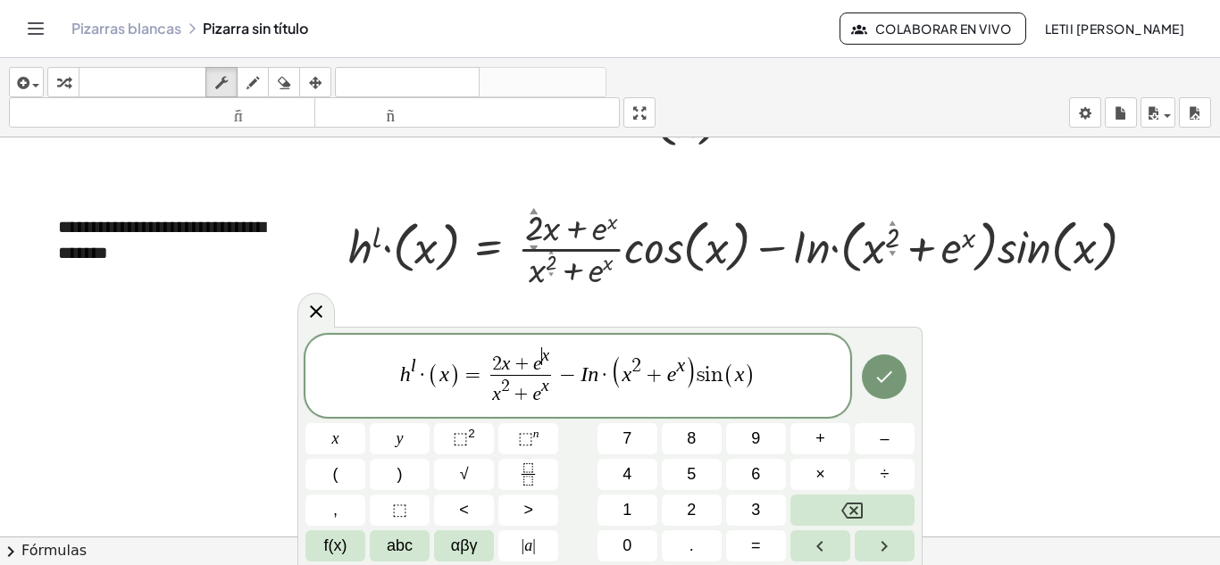
click at [545, 367] on span "2 x + e ​ x" at bounding box center [521, 361] width 62 height 28
click at [543, 367] on span "2 x + e ​ x" at bounding box center [521, 361] width 62 height 28
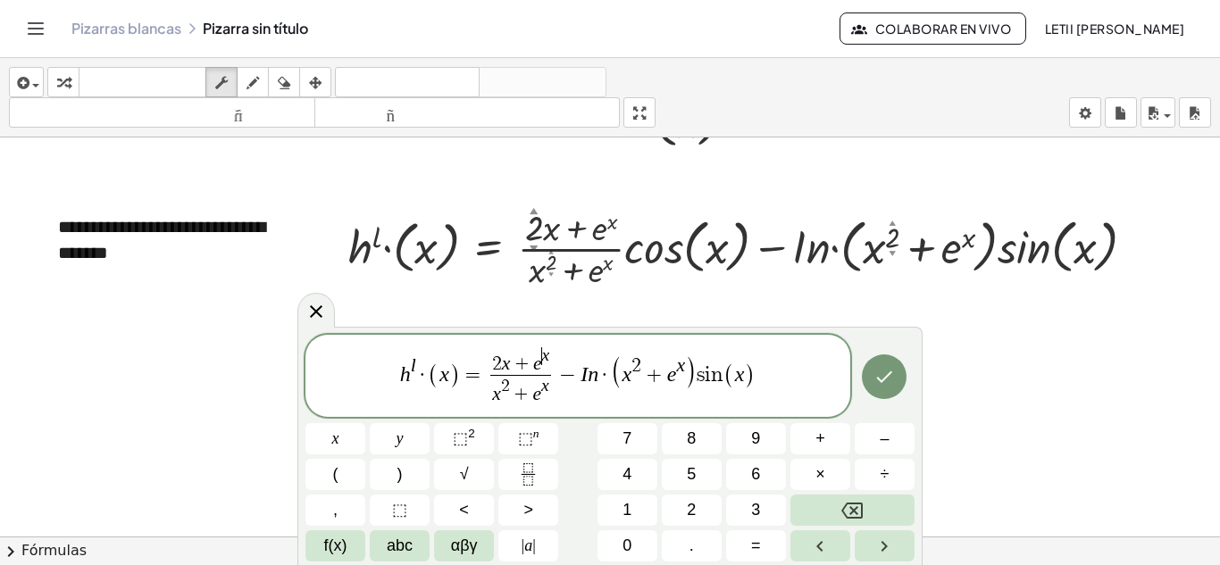
click at [551, 367] on span "2 x + e ​ x" at bounding box center [521, 361] width 62 height 28
click at [870, 376] on button "Hecho" at bounding box center [884, 377] width 45 height 45
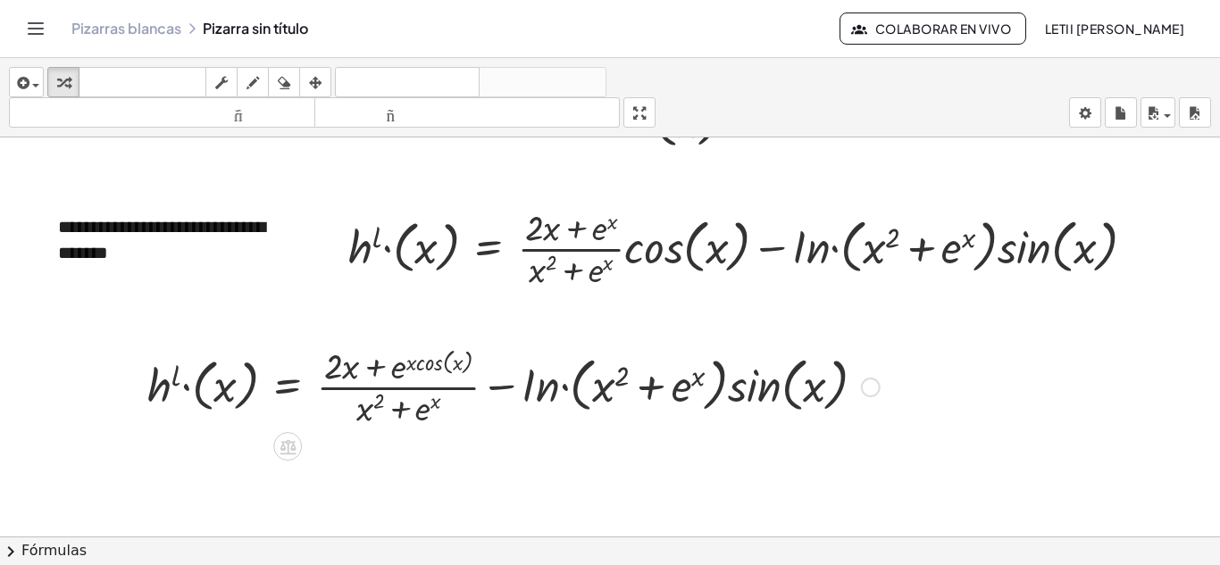
click at [671, 394] on div at bounding box center [513, 385] width 750 height 89
click at [868, 391] on div at bounding box center [871, 388] width 20 height 20
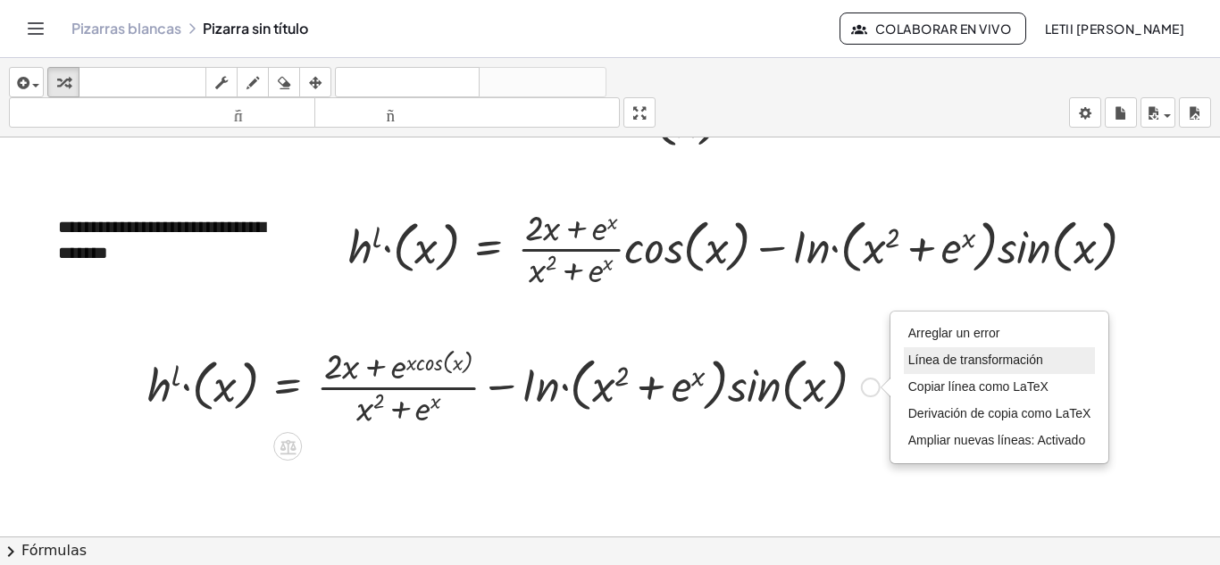
click at [948, 336] on font "Arreglar un error" at bounding box center [954, 333] width 92 height 14
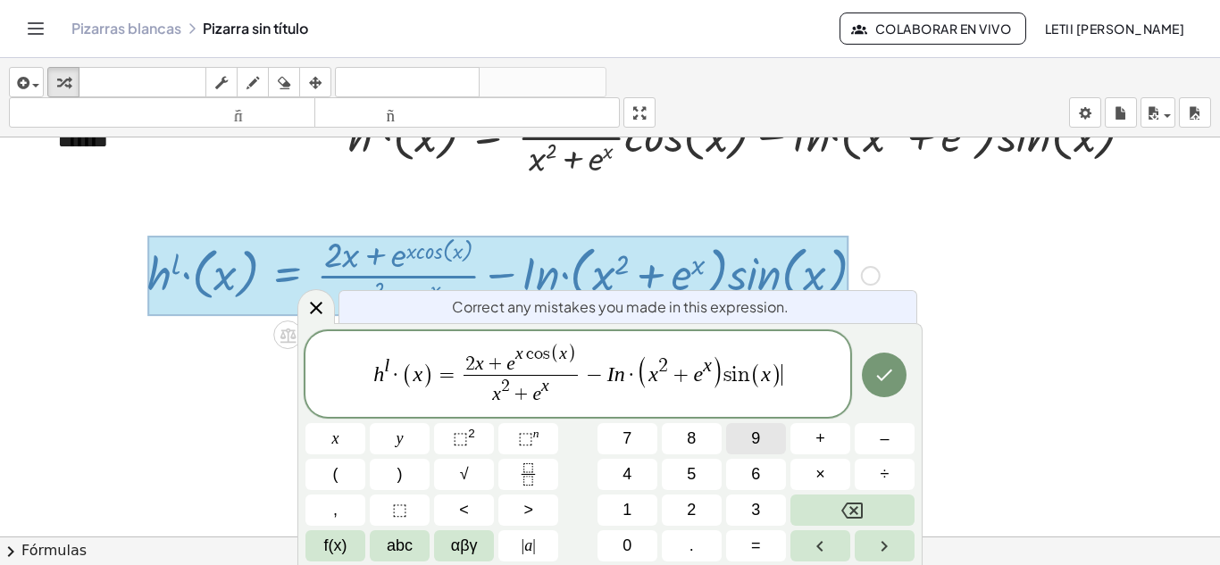
scroll to position [3309, 0]
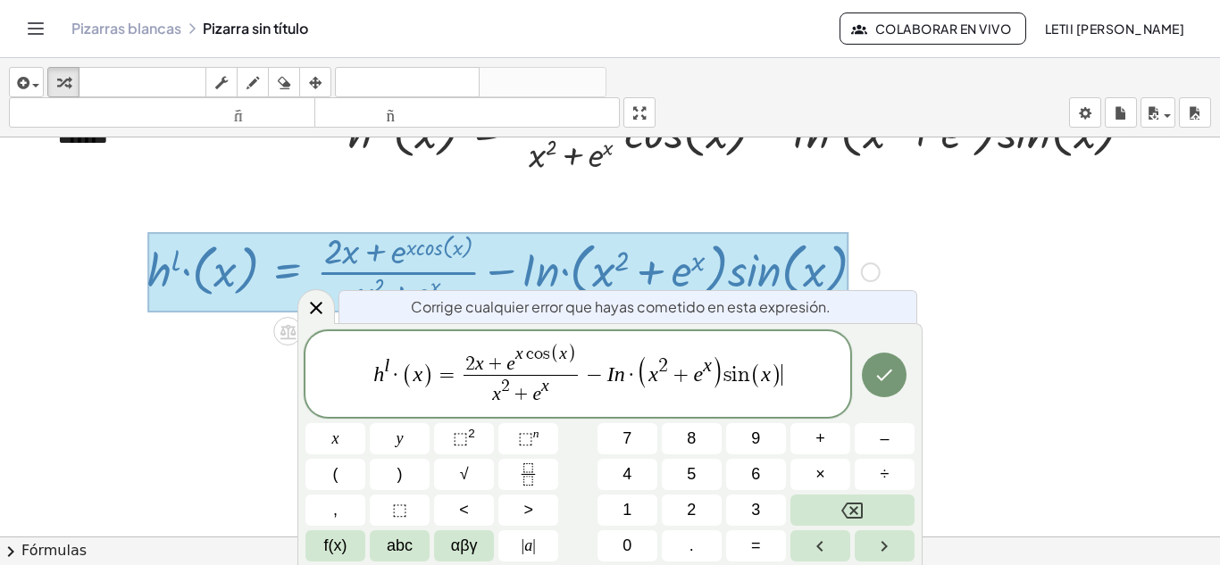
click at [575, 355] on span "x c o s ( x )" at bounding box center [545, 354] width 61 height 21
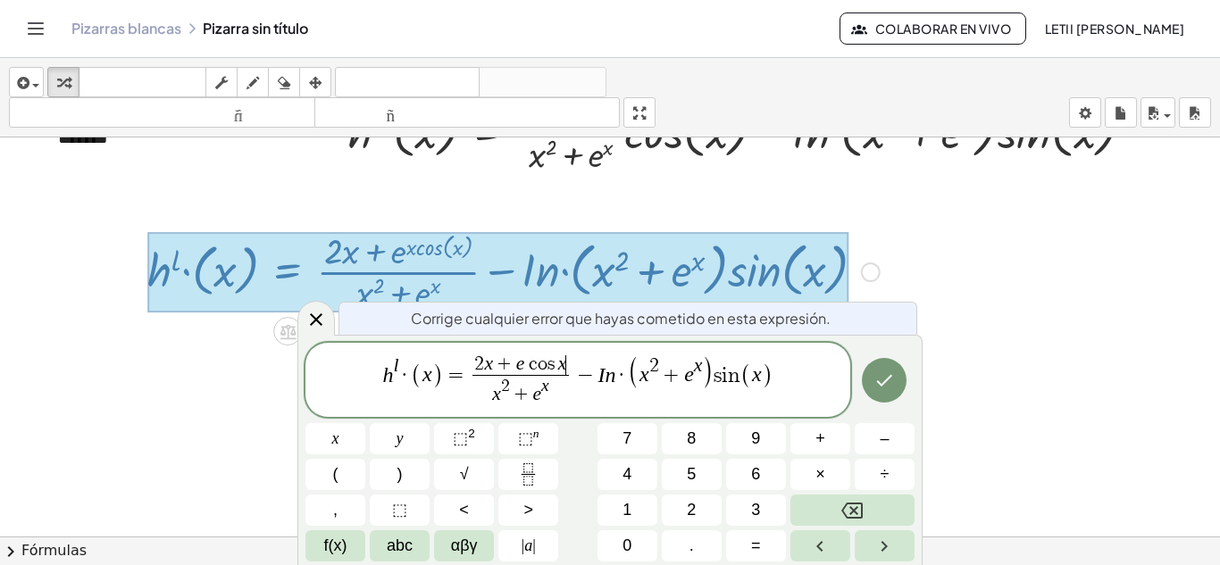
click at [526, 364] on var "c" at bounding box center [530, 365] width 13 height 20
click at [533, 430] on sup "n" at bounding box center [536, 433] width 6 height 13
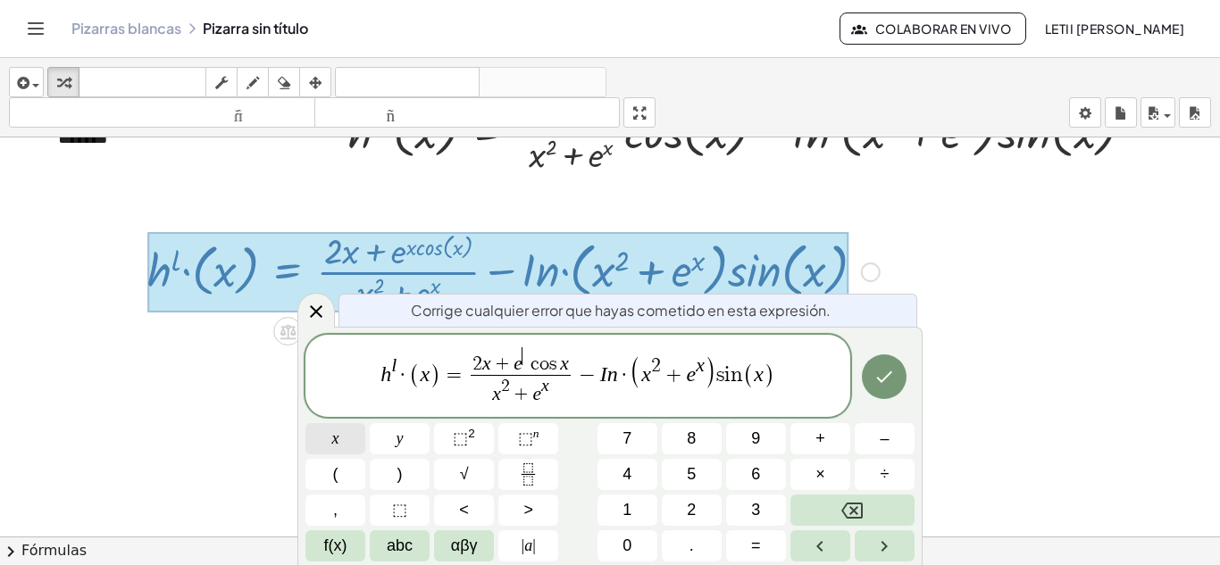
click at [338, 443] on span "x" at bounding box center [335, 439] width 7 height 24
click at [879, 375] on icon "Hecho" at bounding box center [883, 376] width 21 height 21
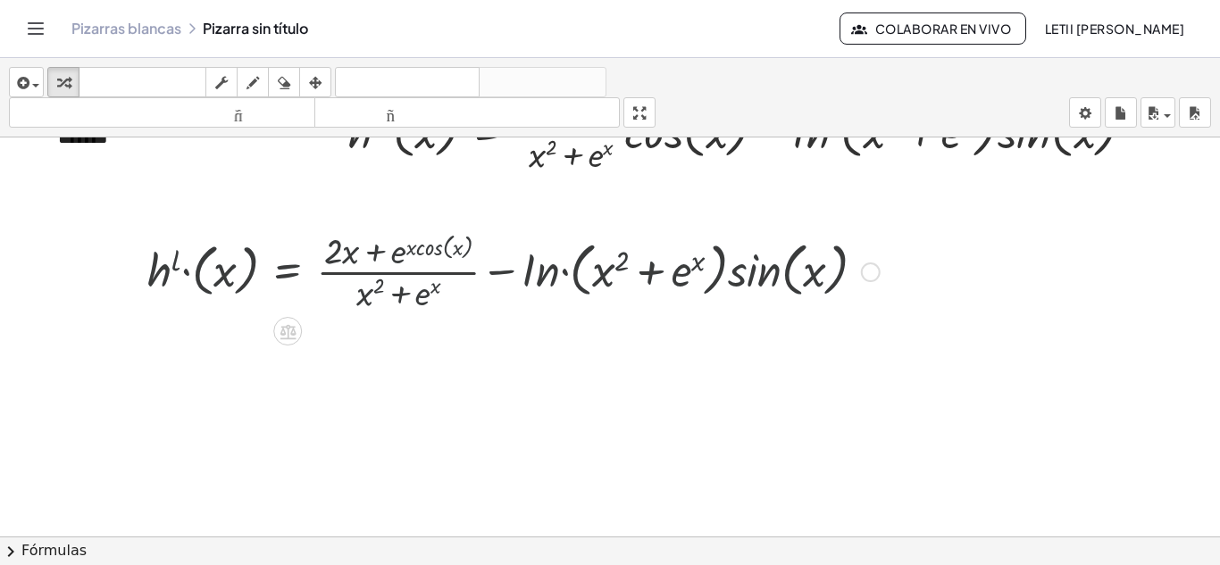
scroll to position [3194, 0]
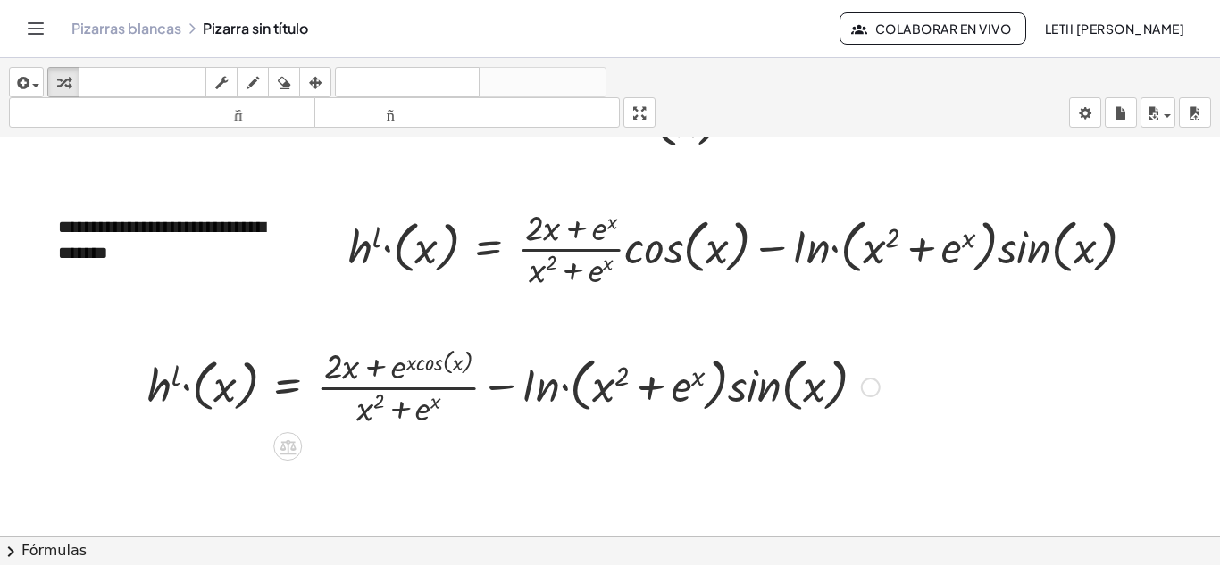
click at [873, 388] on div "Arreglar un error Línea de transformación Copiar línea como LaTeX Derivación de…" at bounding box center [871, 388] width 20 height 20
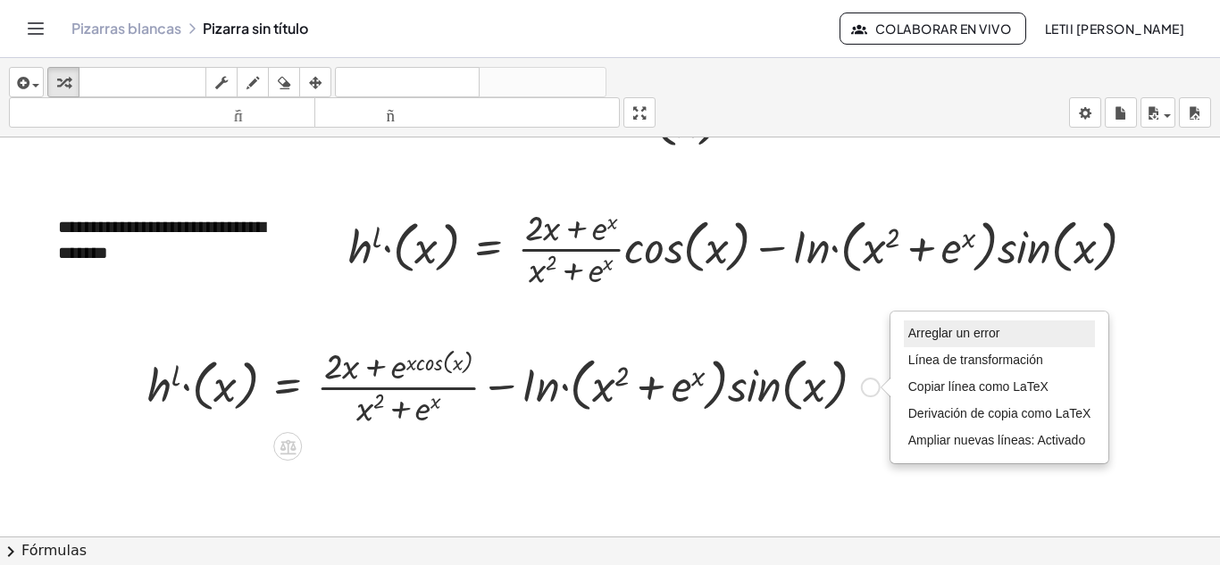
click at [917, 328] on font "Arreglar un error" at bounding box center [954, 333] width 92 height 14
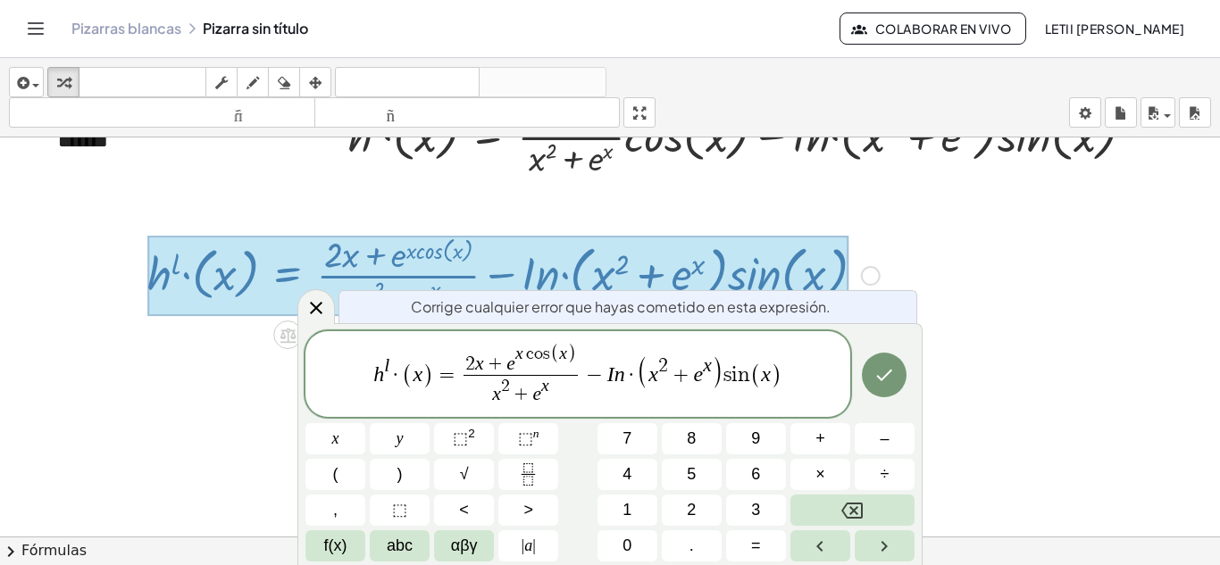
scroll to position [3309, 0]
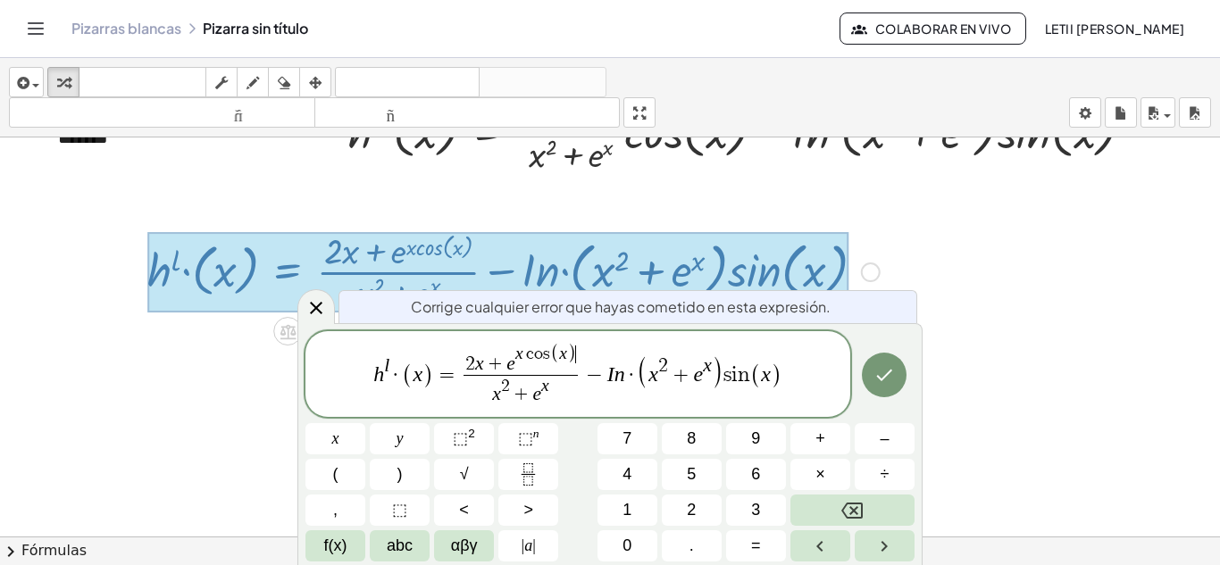
click at [575, 367] on span "2 x + e x c o s ( x ) ​" at bounding box center [521, 359] width 114 height 31
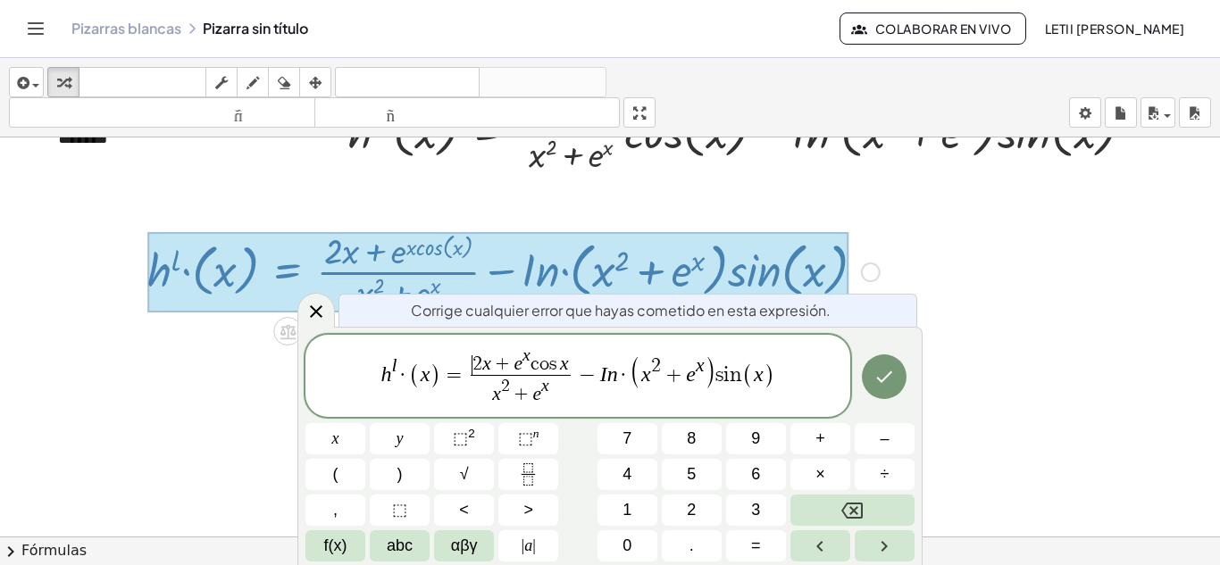
click at [474, 369] on span "2" at bounding box center [477, 365] width 10 height 20
click at [531, 358] on var "c" at bounding box center [534, 365] width 9 height 20
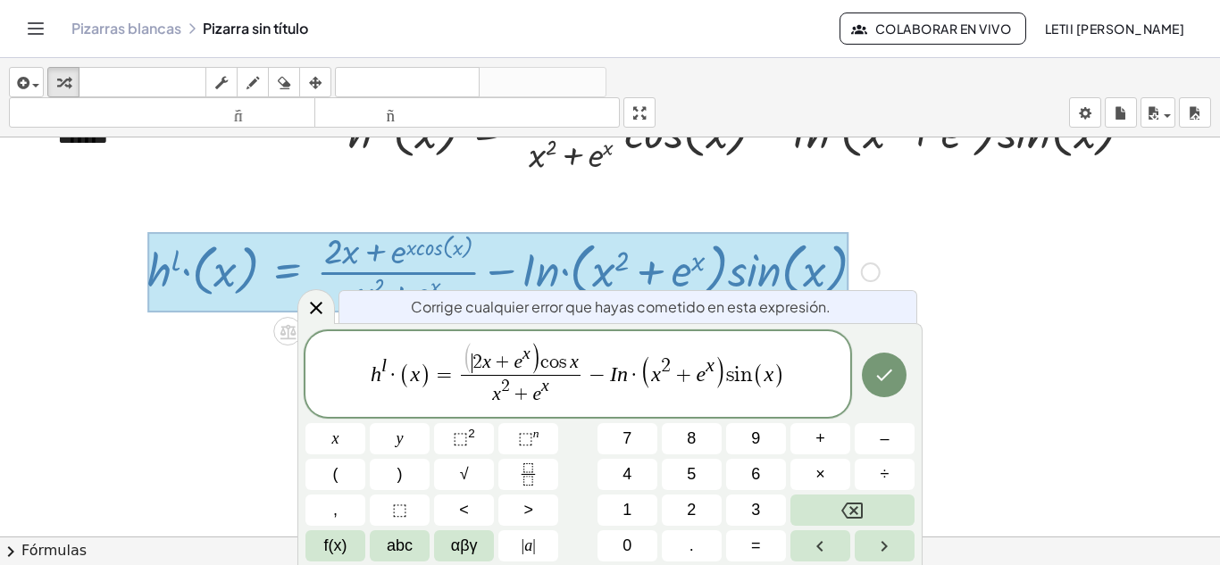
click at [472, 368] on span "(" at bounding box center [467, 359] width 11 height 33
click at [870, 376] on button "Hecho" at bounding box center [884, 375] width 45 height 45
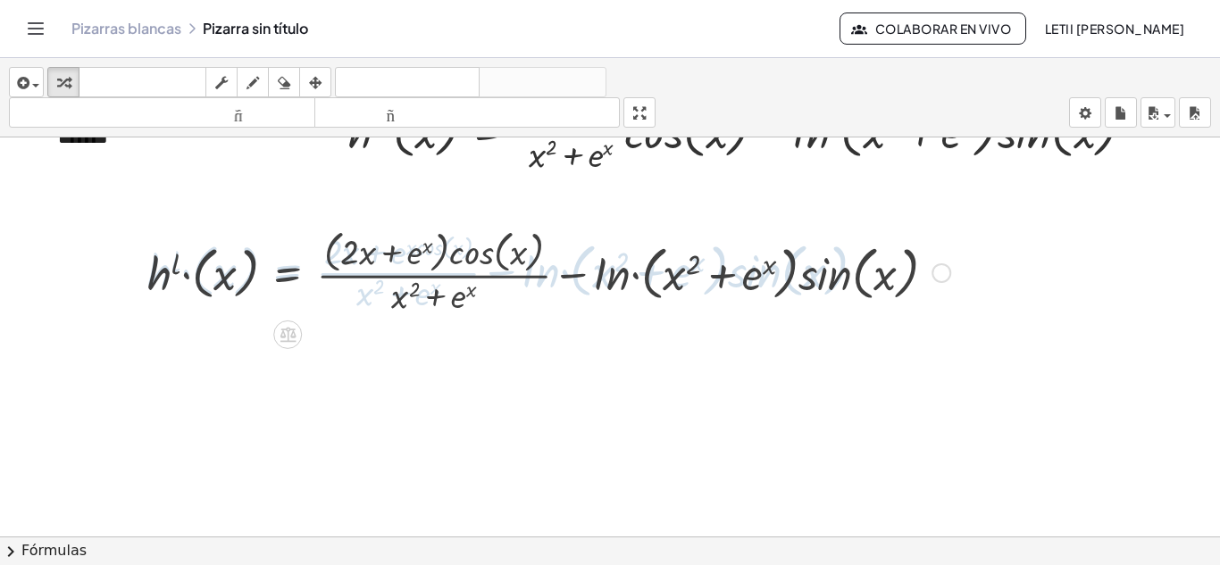
scroll to position [3194, 0]
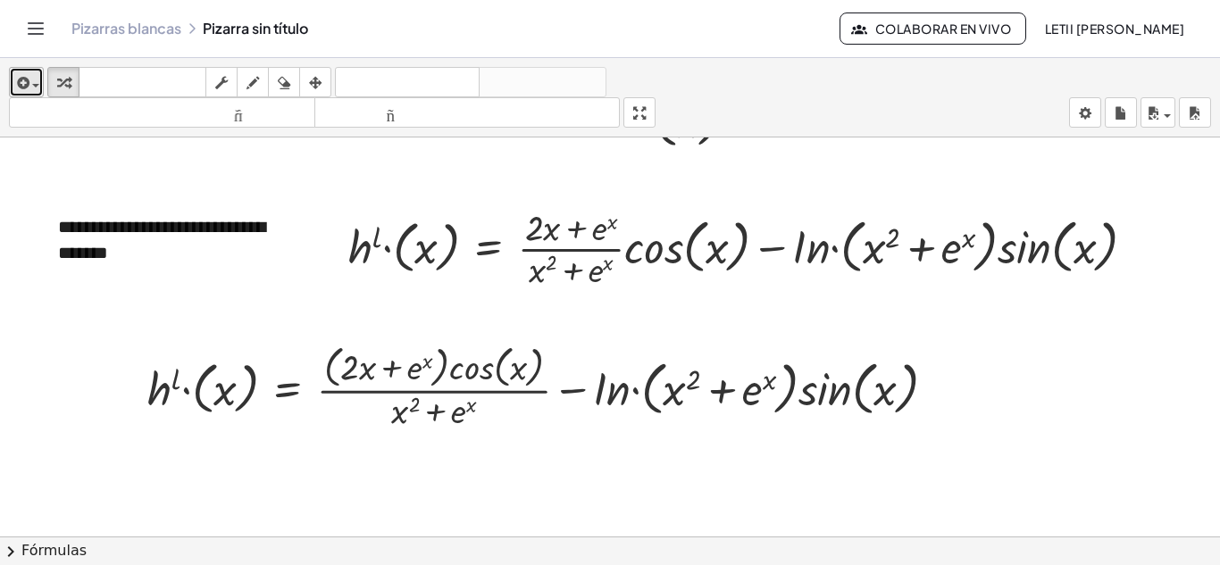
click at [24, 73] on icon "button" at bounding box center [21, 82] width 16 height 21
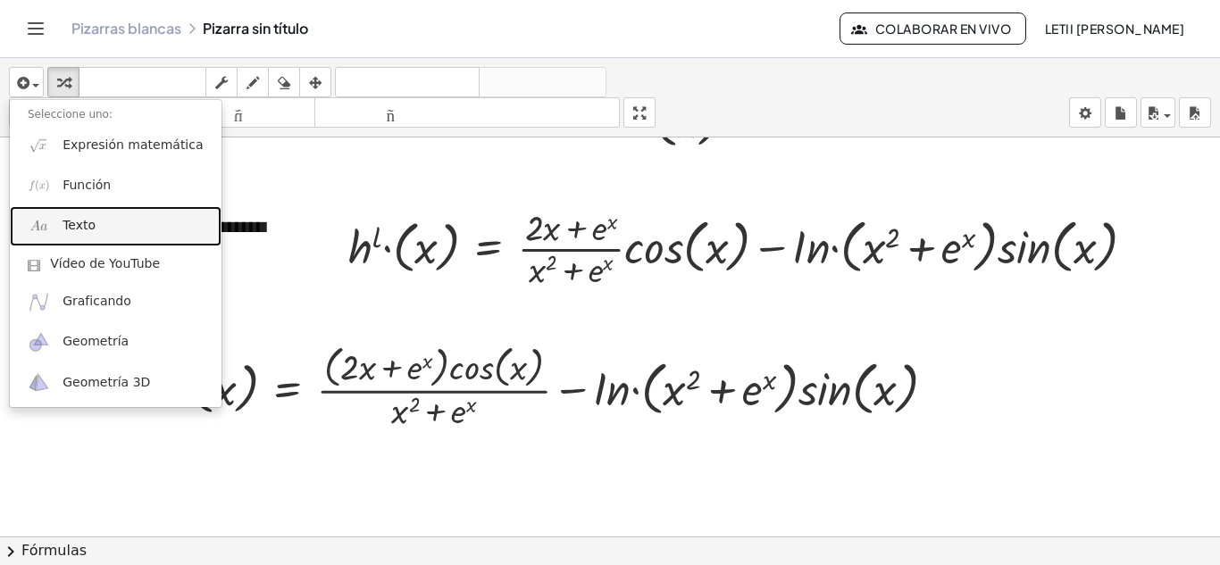
click at [73, 220] on font "Texto" at bounding box center [79, 225] width 33 height 14
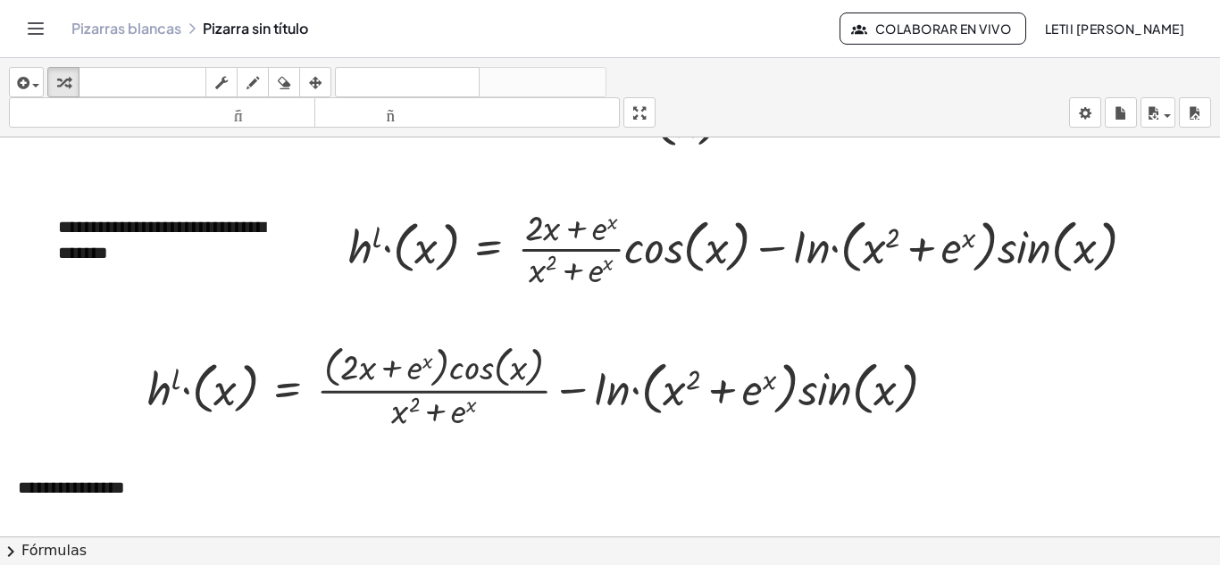
click at [305, 86] on div "button" at bounding box center [315, 81] width 23 height 21
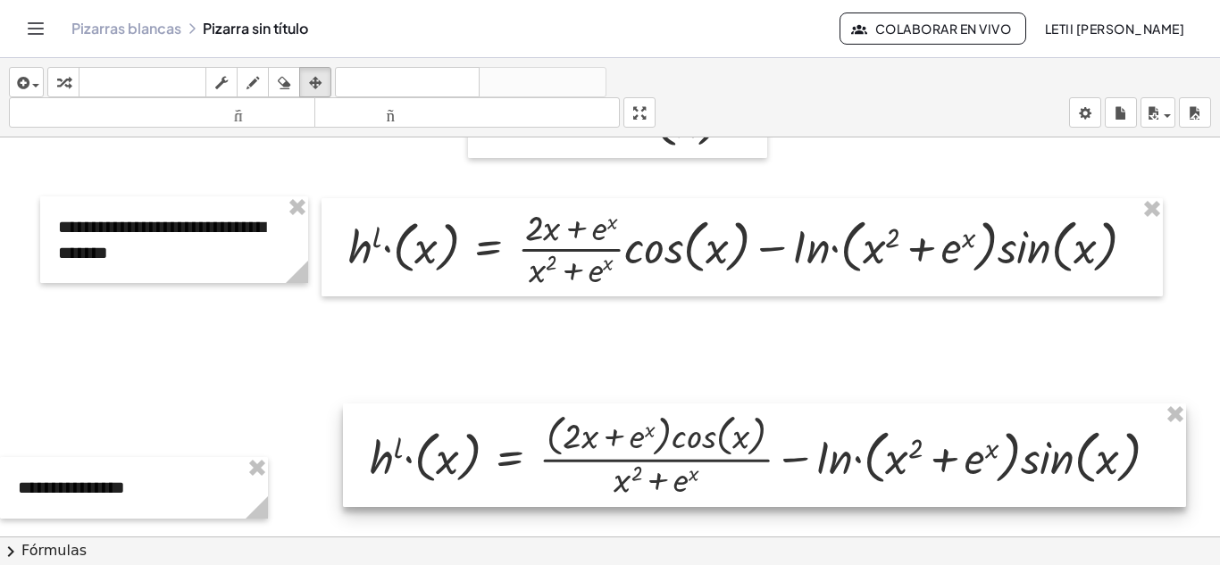
drag, startPoint x: 469, startPoint y: 399, endPoint x: 661, endPoint y: 455, distance: 200.1
click at [661, 455] on div at bounding box center [764, 456] width 843 height 104
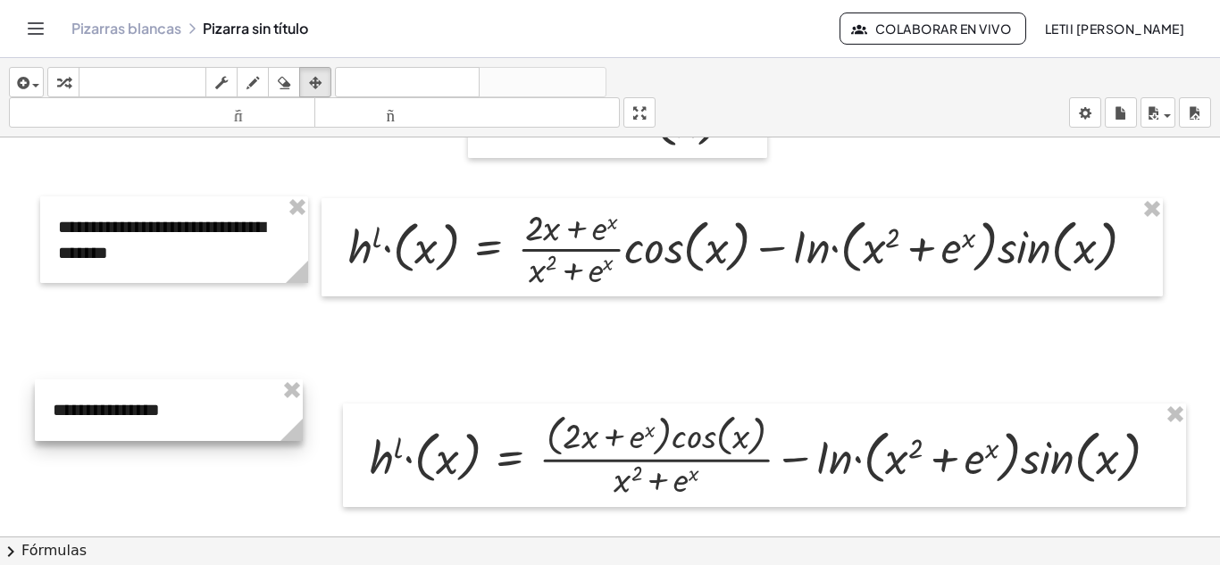
drag, startPoint x: 186, startPoint y: 471, endPoint x: 221, endPoint y: 393, distance: 85.1
click at [221, 393] on div at bounding box center [169, 411] width 268 height 62
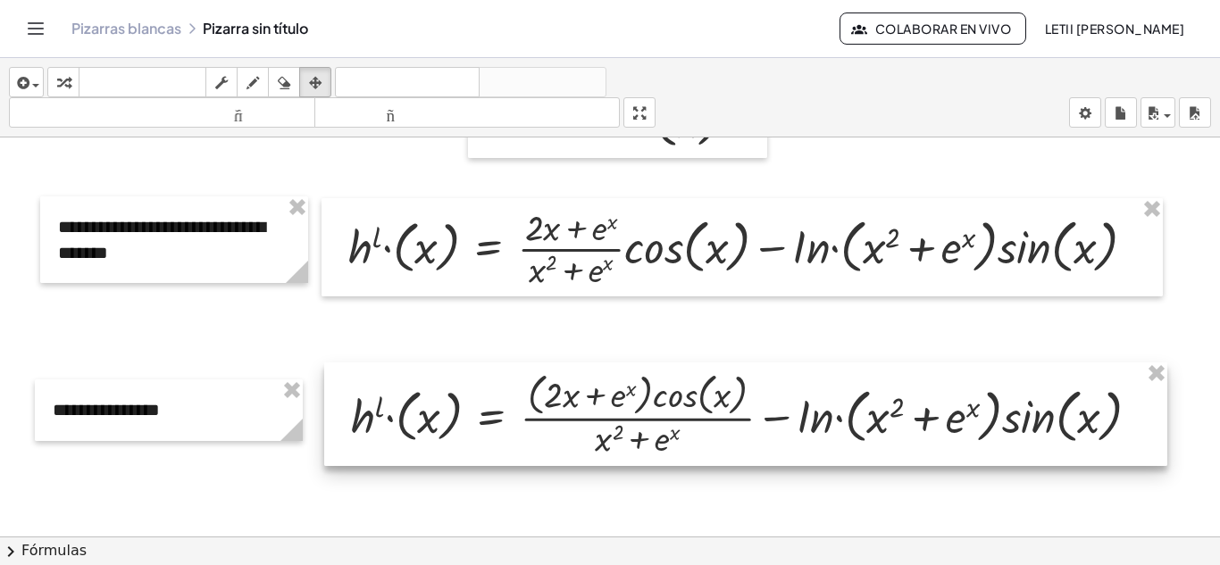
drag, startPoint x: 506, startPoint y: 457, endPoint x: 491, endPoint y: 418, distance: 42.1
click at [491, 418] on div at bounding box center [745, 415] width 843 height 104
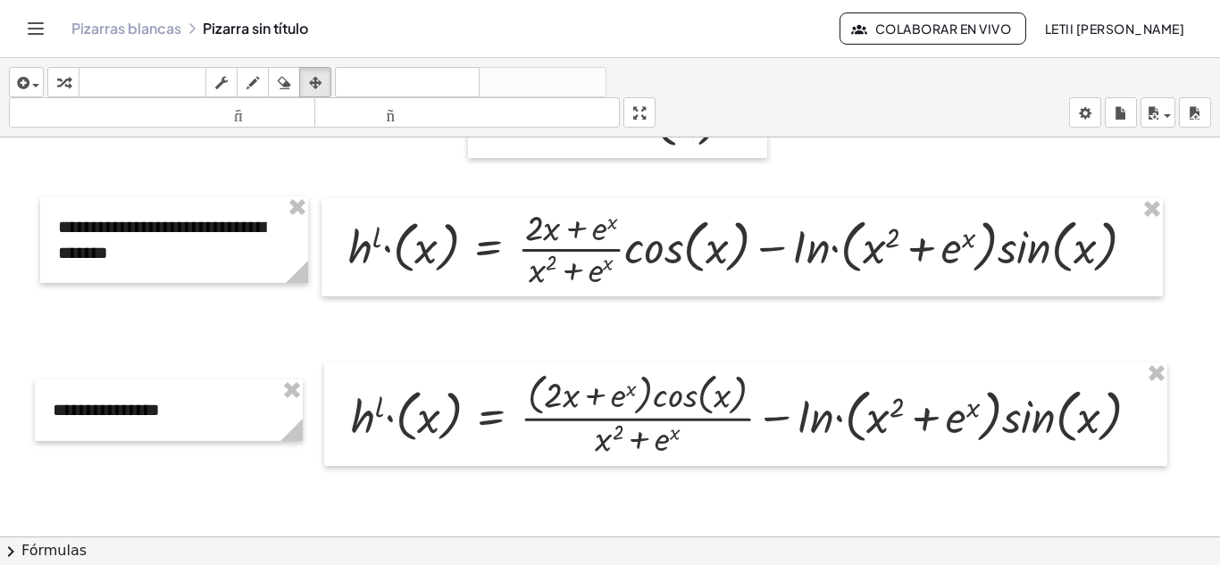
click at [227, 77] on icon "button" at bounding box center [221, 82] width 13 height 21
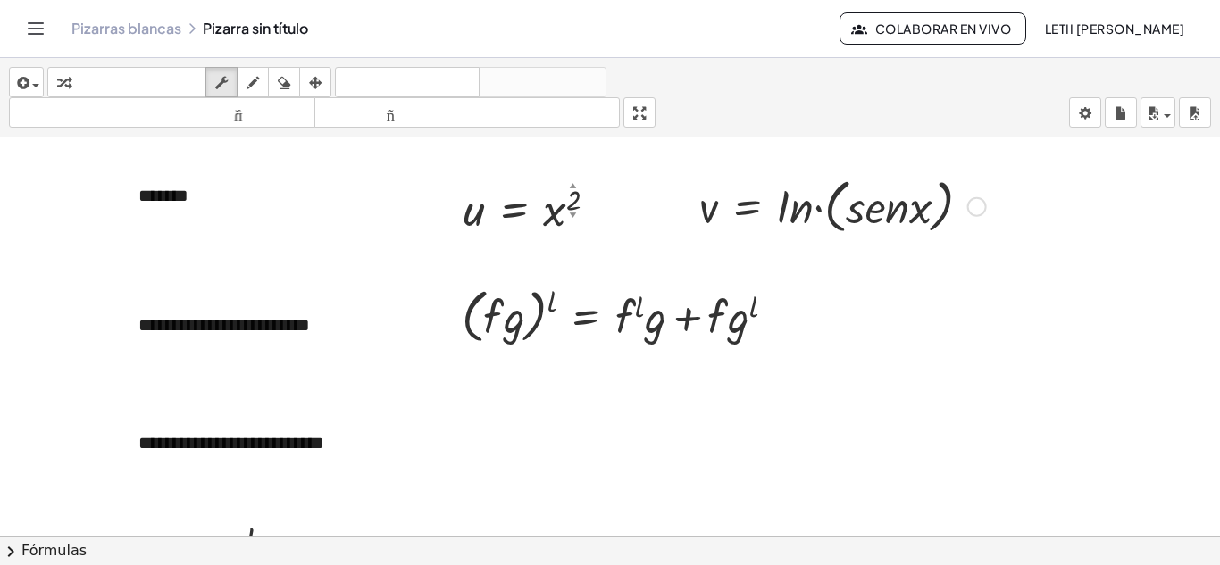
scroll to position [89, 0]
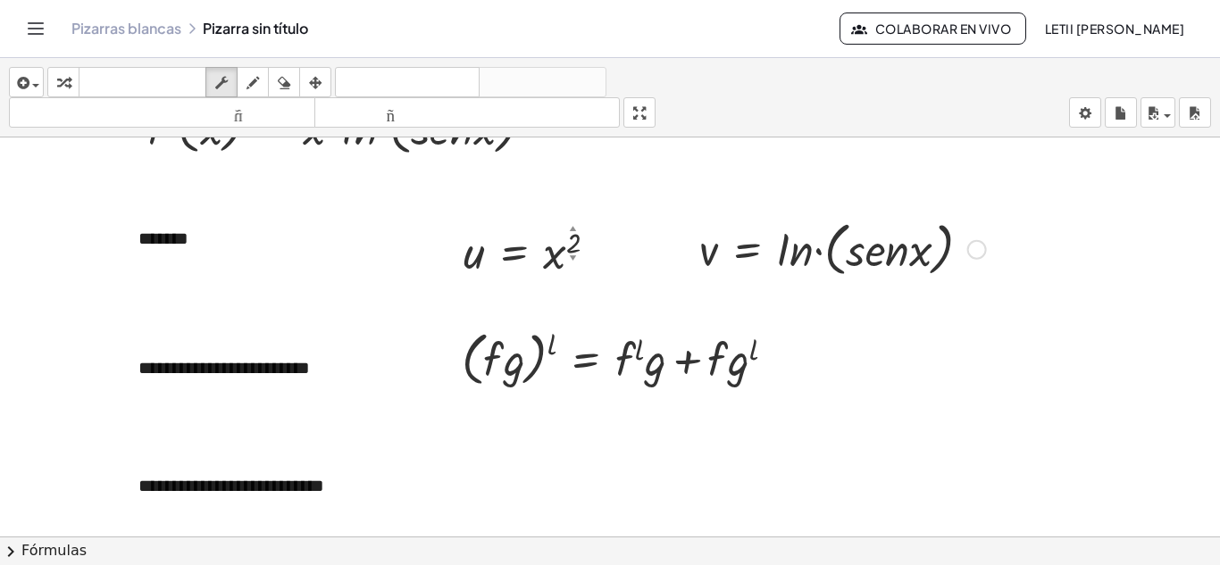
click at [852, 263] on div at bounding box center [842, 248] width 305 height 68
drag, startPoint x: 865, startPoint y: 248, endPoint x: 939, endPoint y: 245, distance: 74.2
click at [865, 249] on div at bounding box center [842, 248] width 305 height 68
click at [977, 245] on div "Arreglar un error Línea de transformación Copiar línea como LaTeX Derivación de…" at bounding box center [977, 250] width 20 height 20
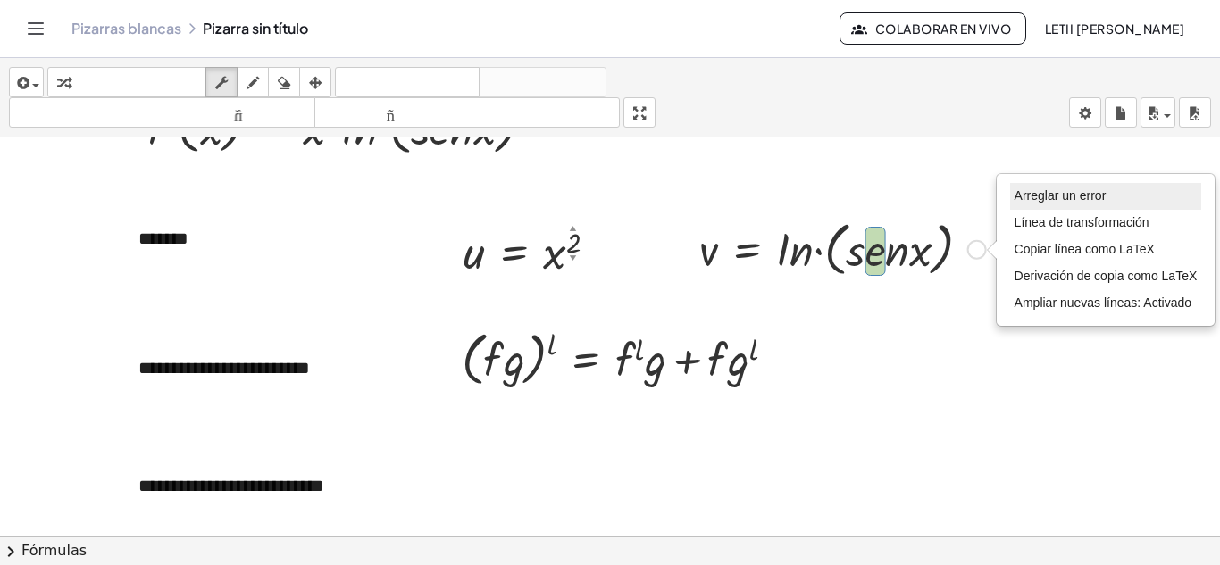
click at [1028, 200] on font "Arreglar un error" at bounding box center [1061, 195] width 92 height 14
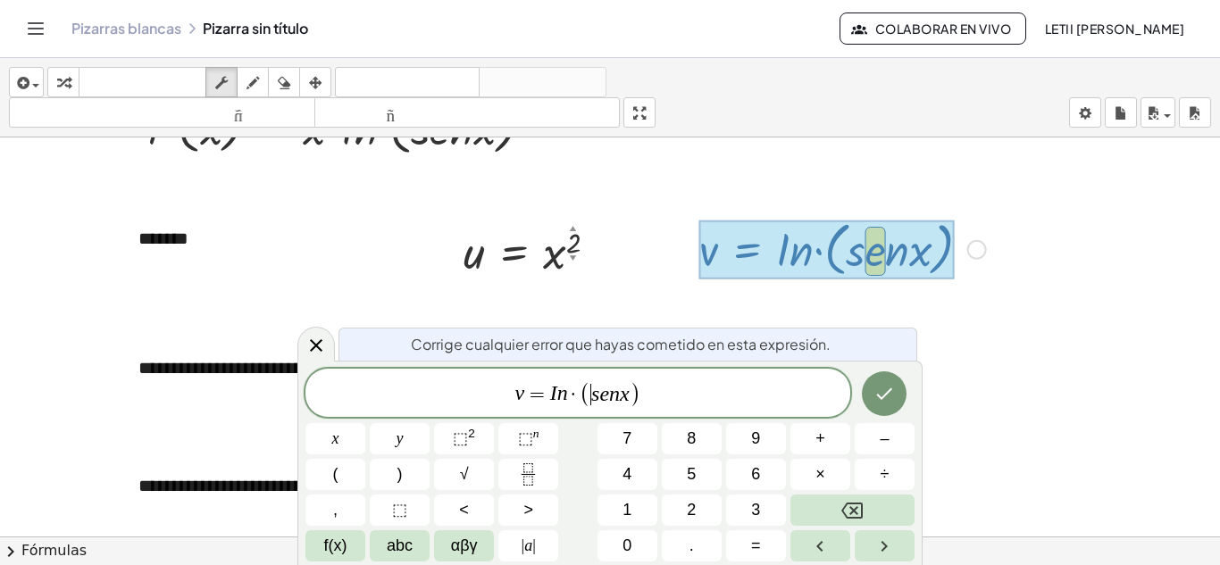
click at [592, 397] on var "s" at bounding box center [595, 393] width 8 height 23
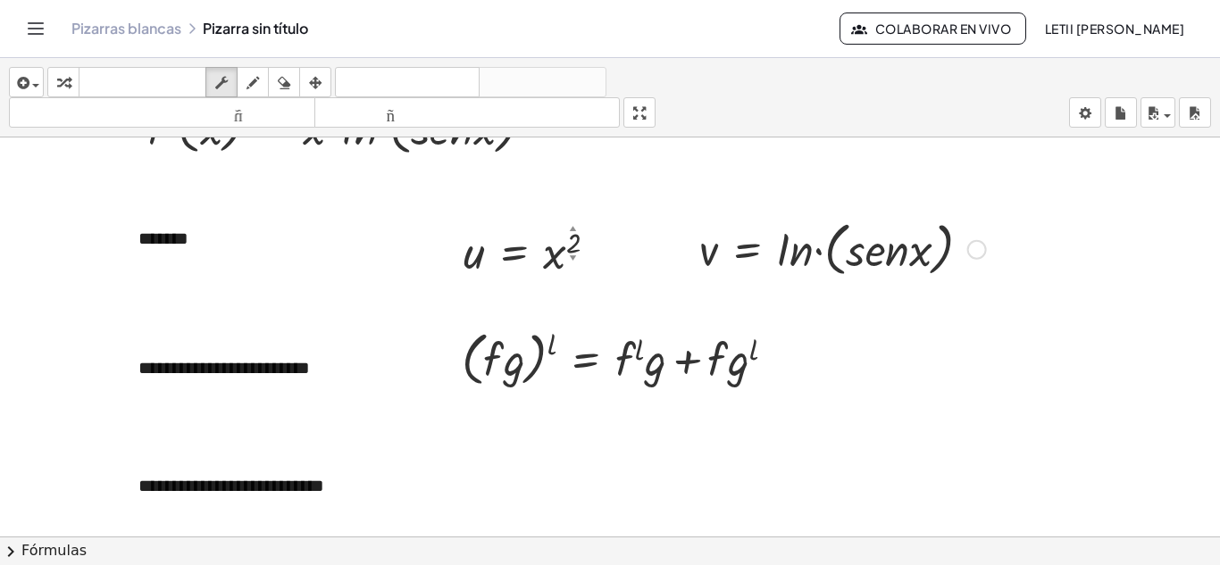
click at [1151, 121] on icon "button" at bounding box center [1153, 113] width 16 height 21
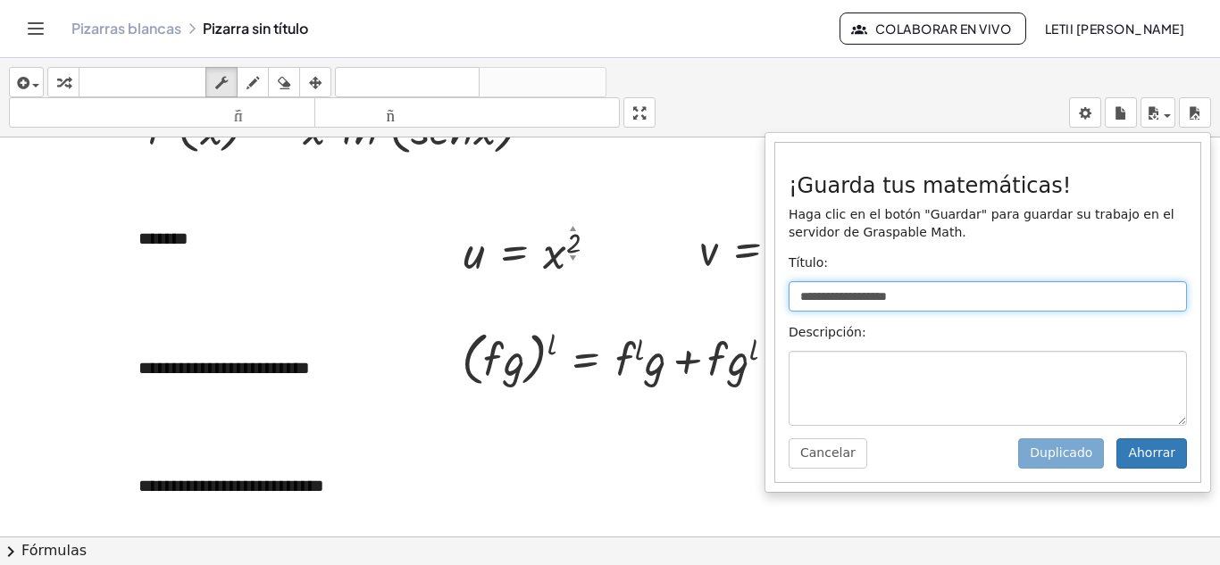
click at [928, 303] on input "**********" at bounding box center [988, 296] width 398 height 30
type input "*"
type input "*********"
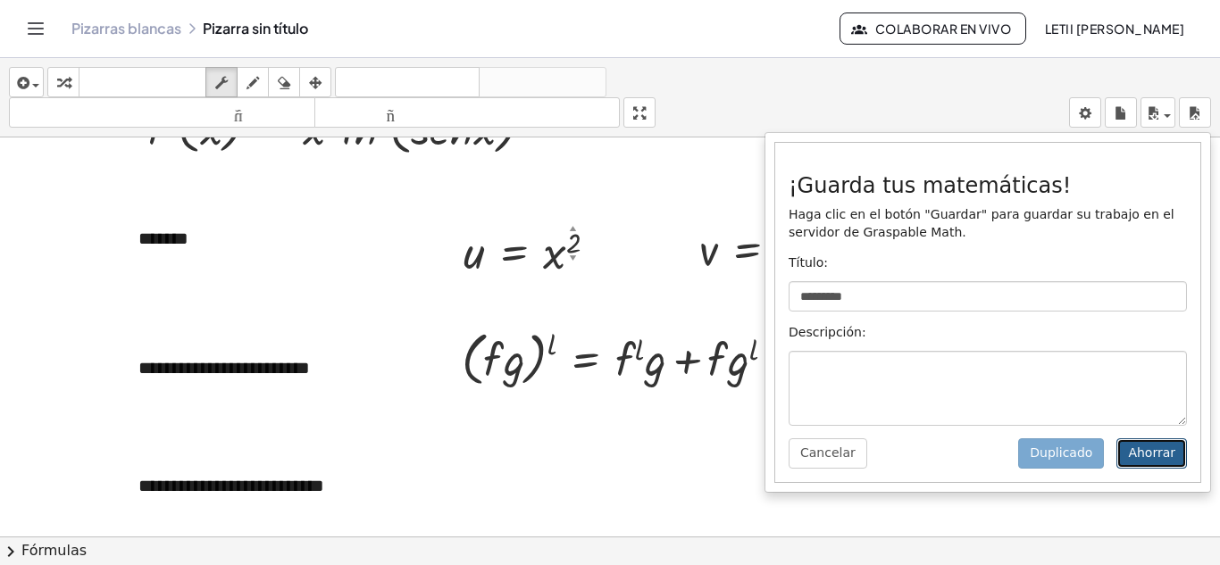
click at [1151, 455] on font "Ahorrar" at bounding box center [1151, 453] width 47 height 14
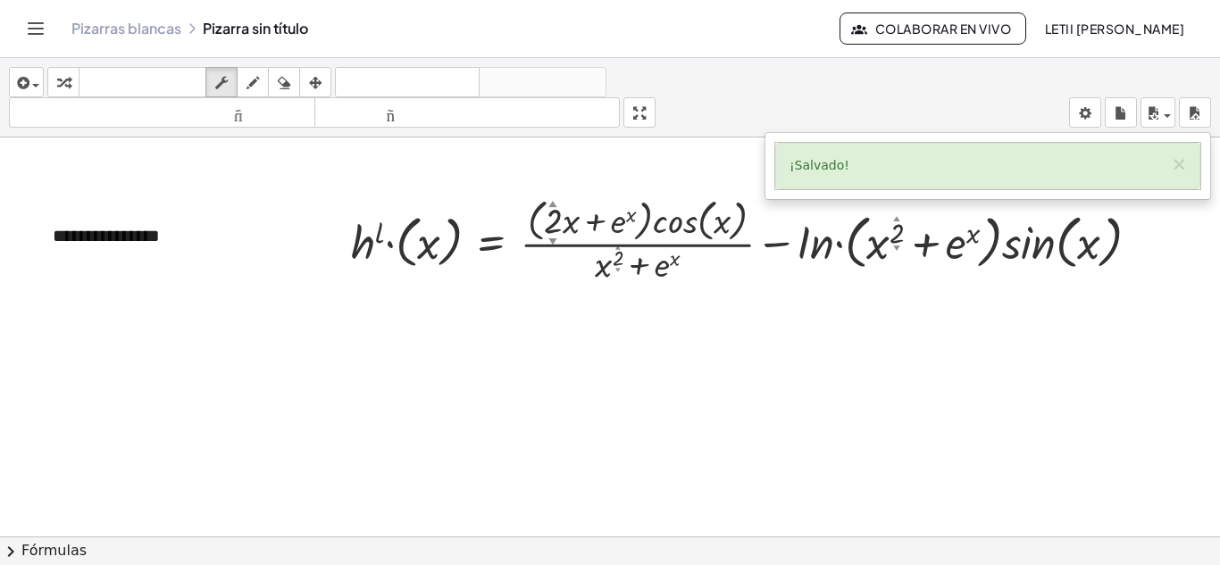
scroll to position [3367, 0]
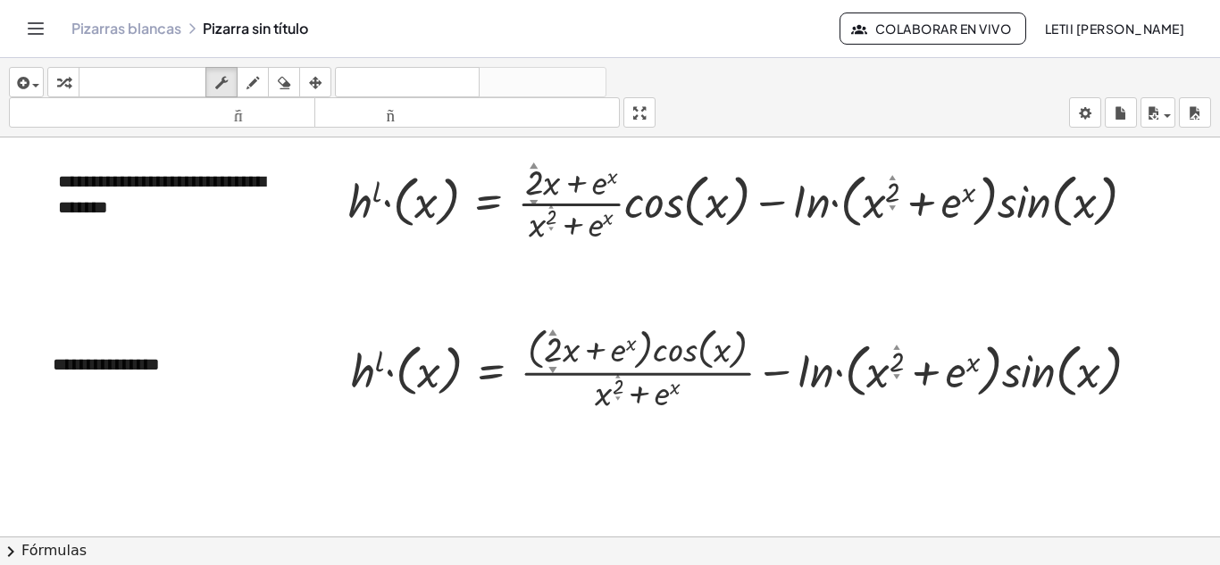
scroll to position [3150, 0]
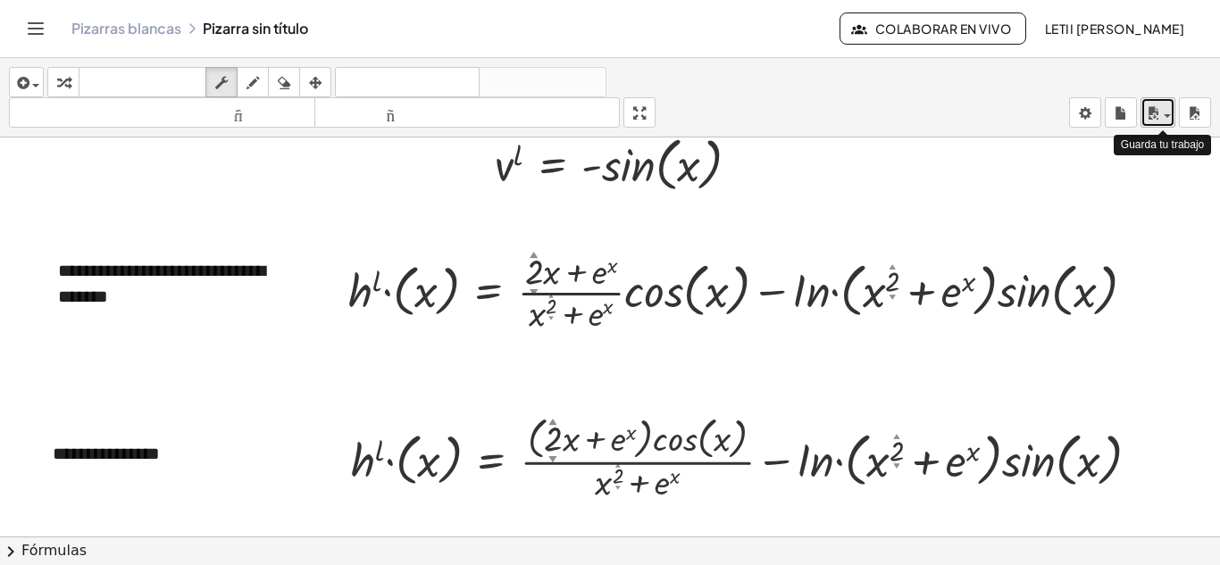
click at [1150, 117] on icon "button" at bounding box center [1153, 113] width 16 height 21
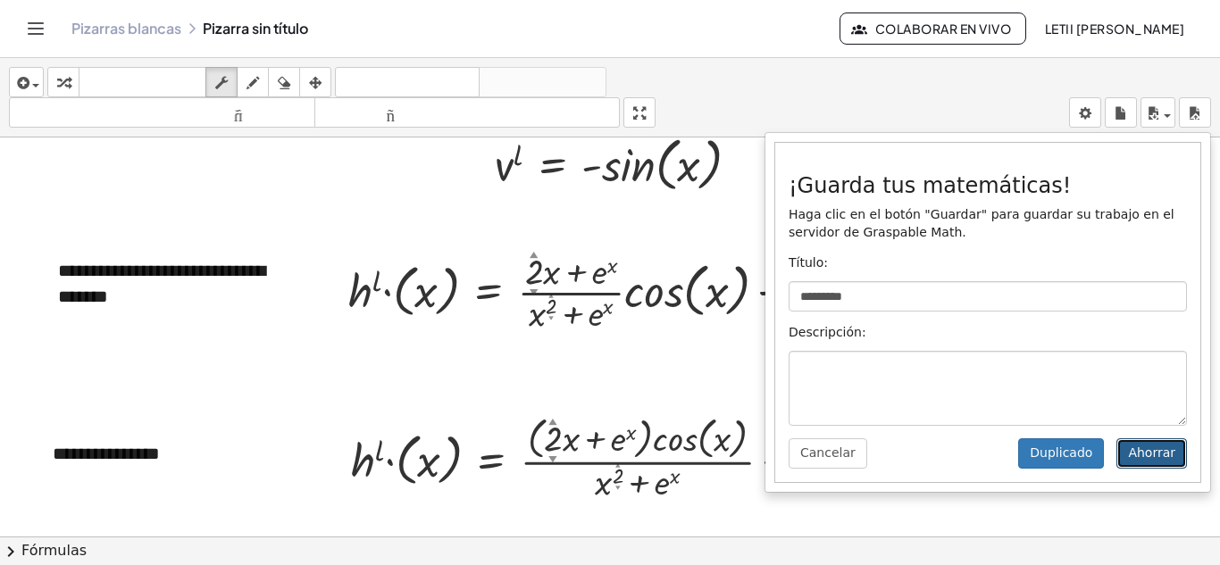
click at [1162, 459] on font "Ahorrar" at bounding box center [1151, 453] width 47 height 14
